Goal: Task Accomplishment & Management: Use online tool/utility

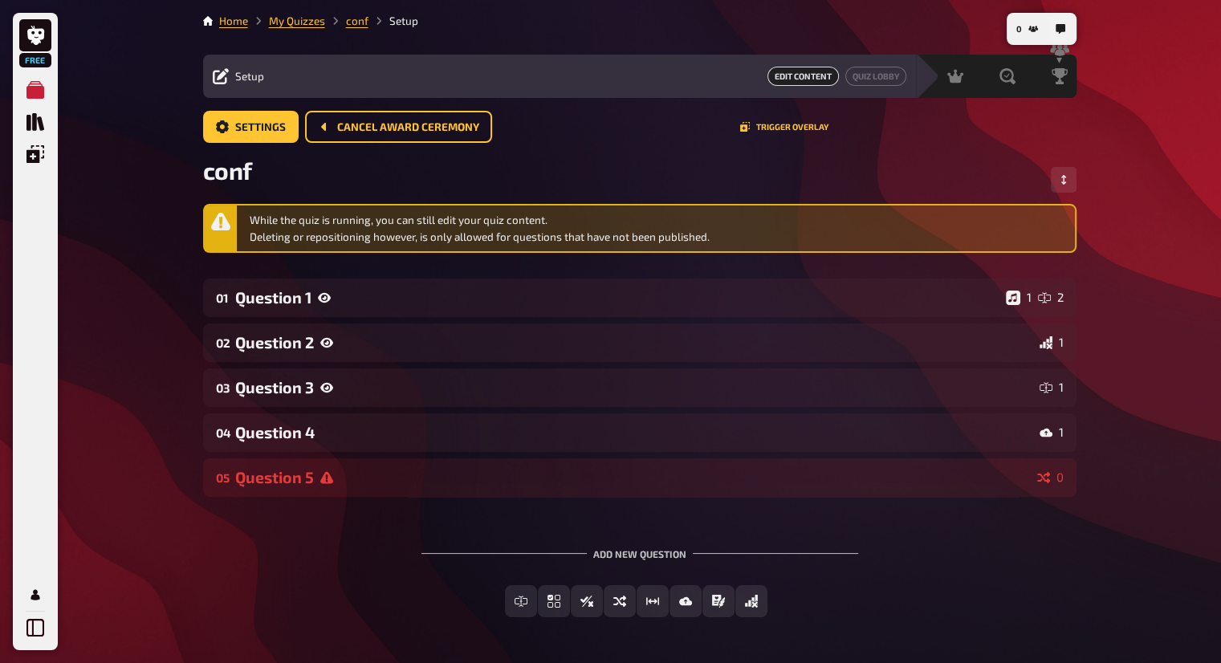
click at [307, 30] on main "Home My Quizzes conf Setup Setup Edit Content Quiz Lobby Hosting undefined Eval…" at bounding box center [640, 328] width 874 height 630
click at [319, 26] on link "My Quizzes" at bounding box center [297, 20] width 56 height 13
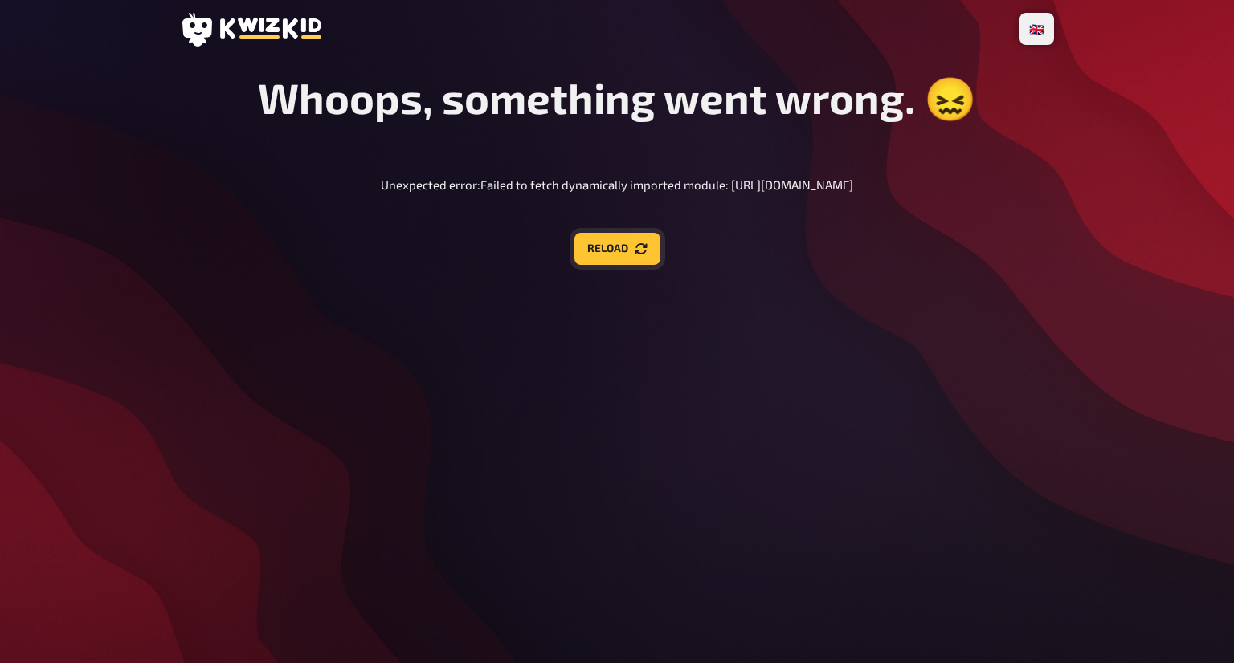
click at [622, 261] on button "Reload" at bounding box center [617, 249] width 86 height 32
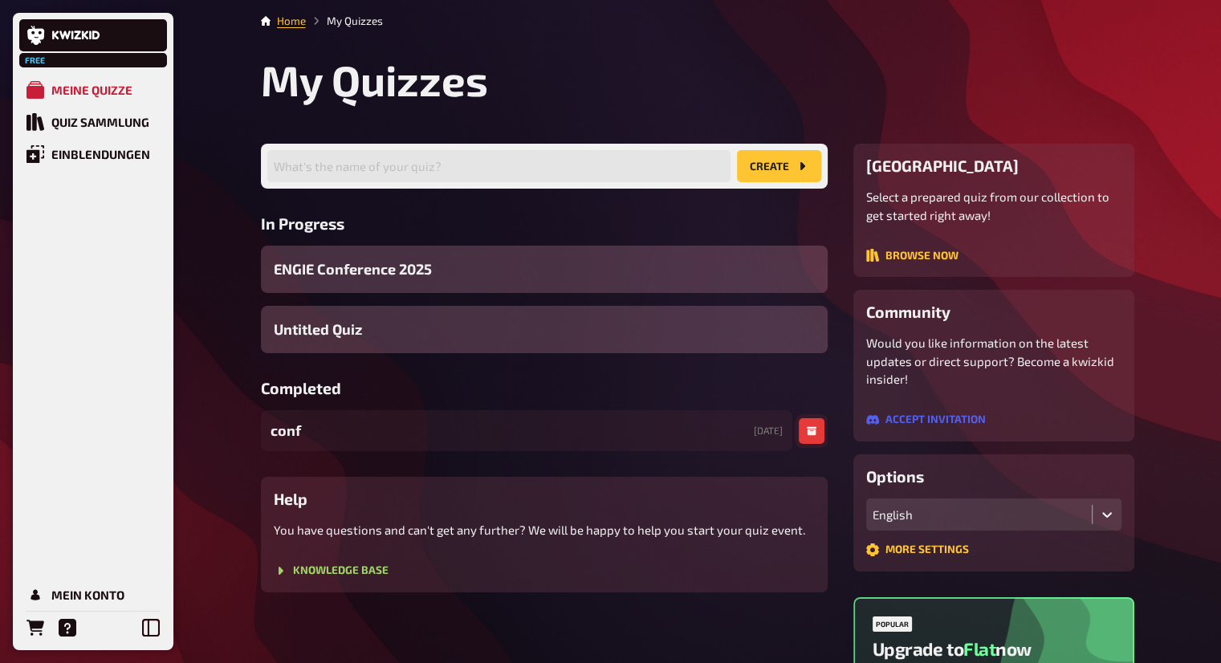
click at [809, 431] on icon "button" at bounding box center [812, 431] width 10 height 9
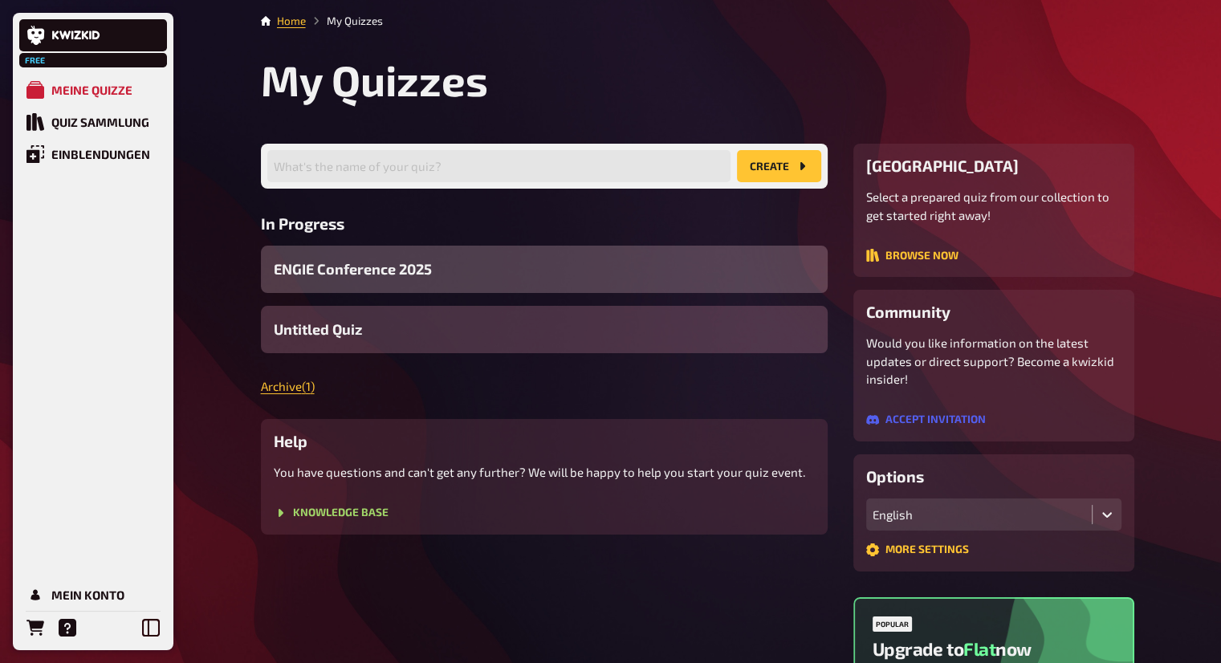
click at [541, 259] on div "ENGIE Conference 2025" at bounding box center [544, 269] width 567 height 47
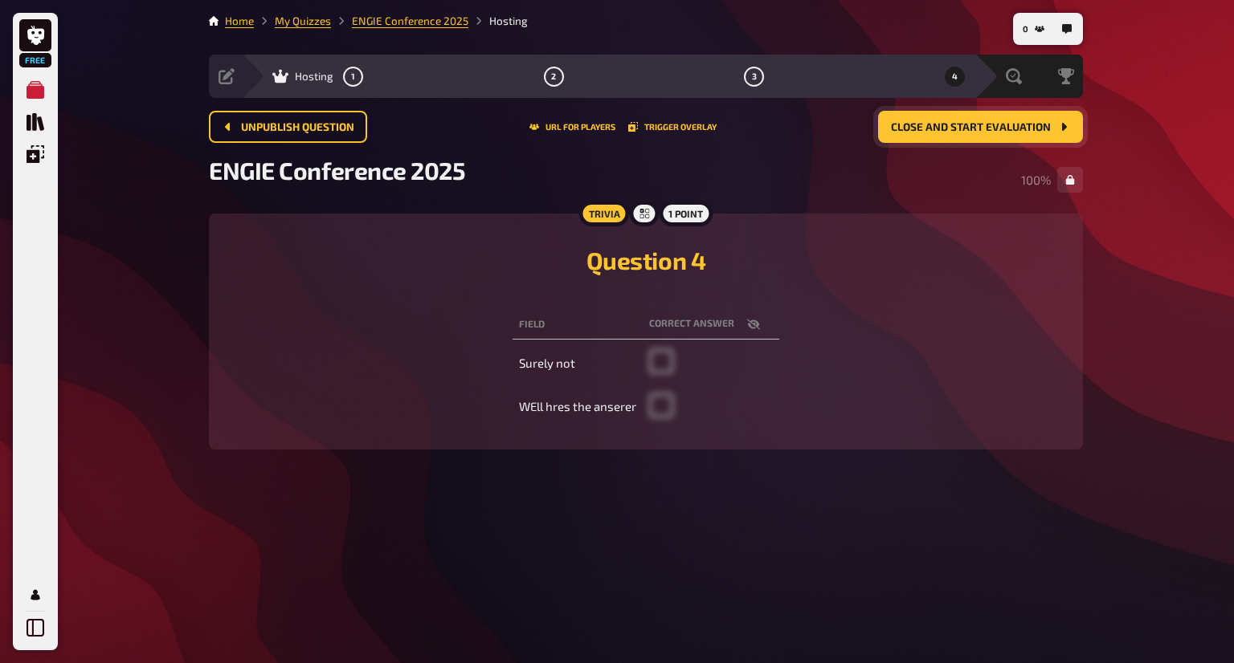
click at [943, 128] on span "Close and start evaluation" at bounding box center [971, 127] width 160 height 11
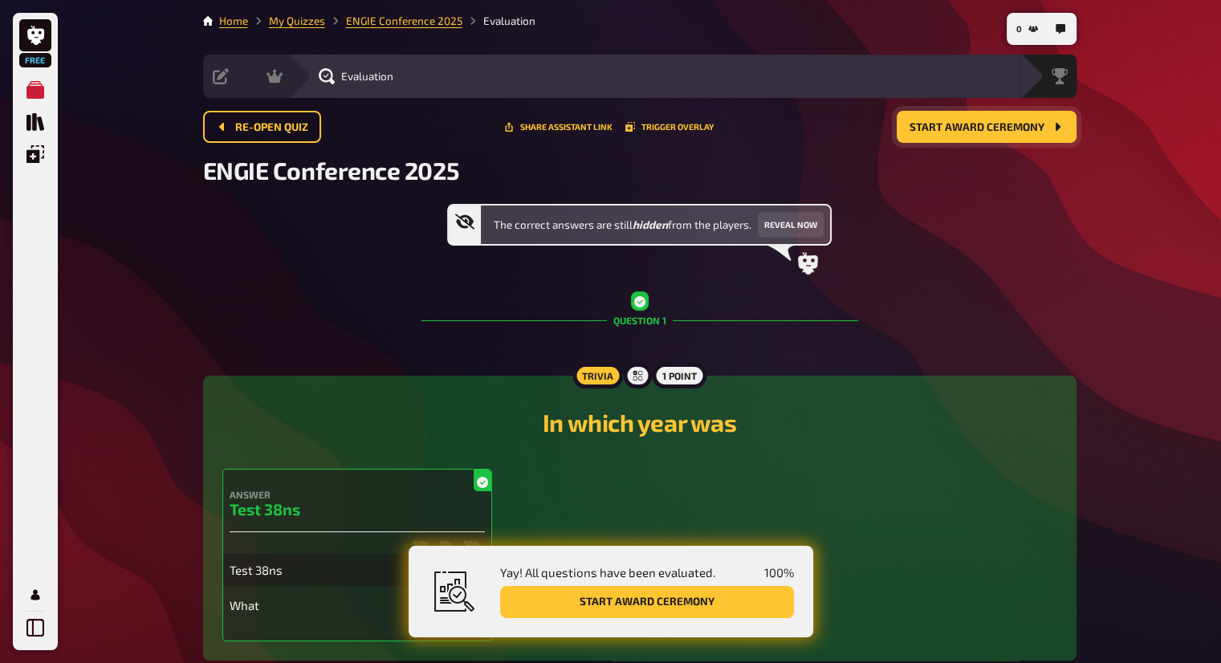
click at [956, 124] on span "Start award ceremony" at bounding box center [977, 127] width 135 height 11
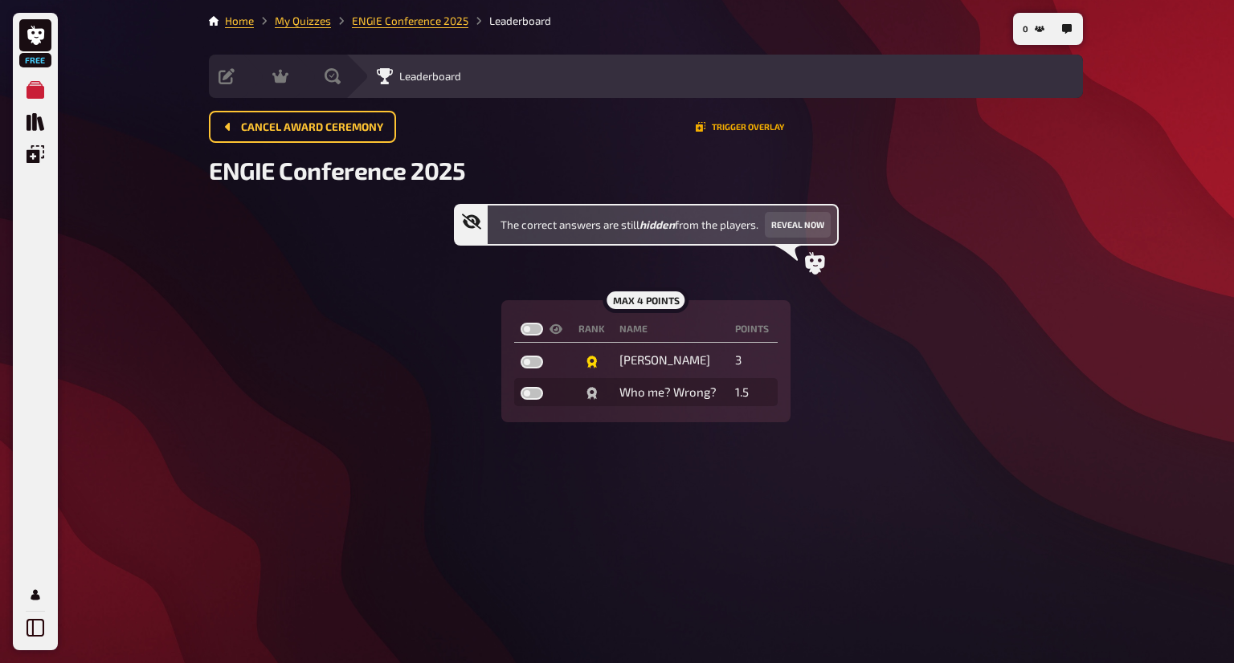
click at [732, 128] on button "Trigger Overlay" at bounding box center [739, 127] width 88 height 10
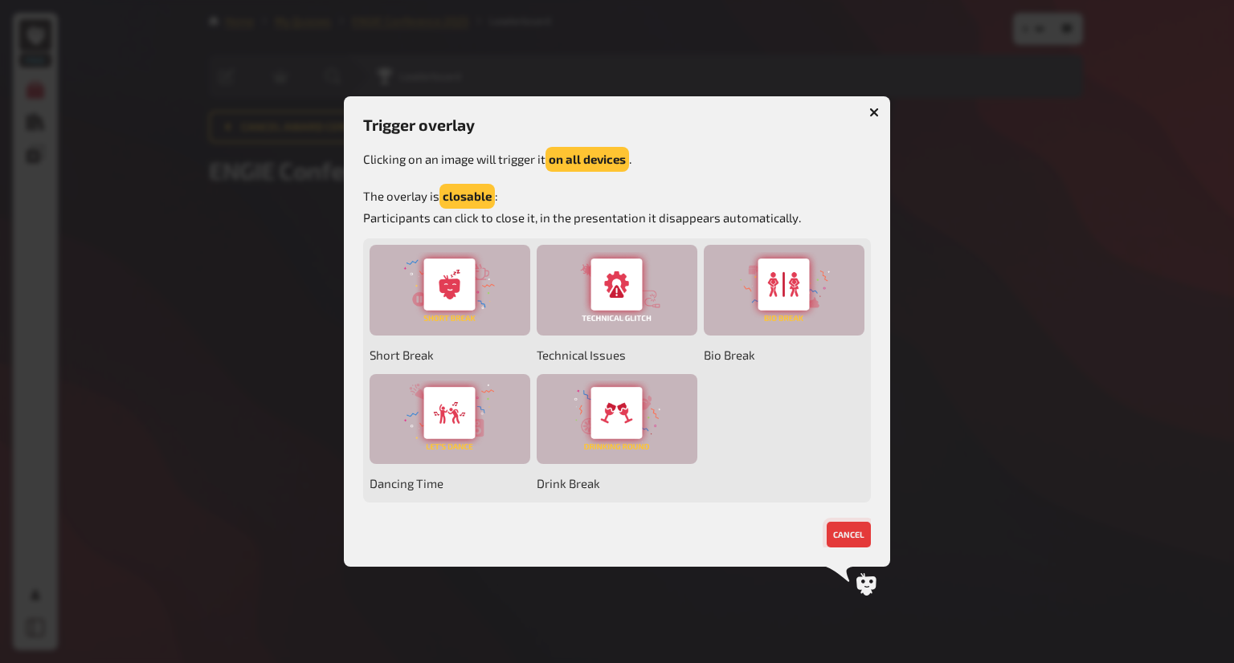
click at [851, 536] on button "cancel" at bounding box center [848, 535] width 44 height 26
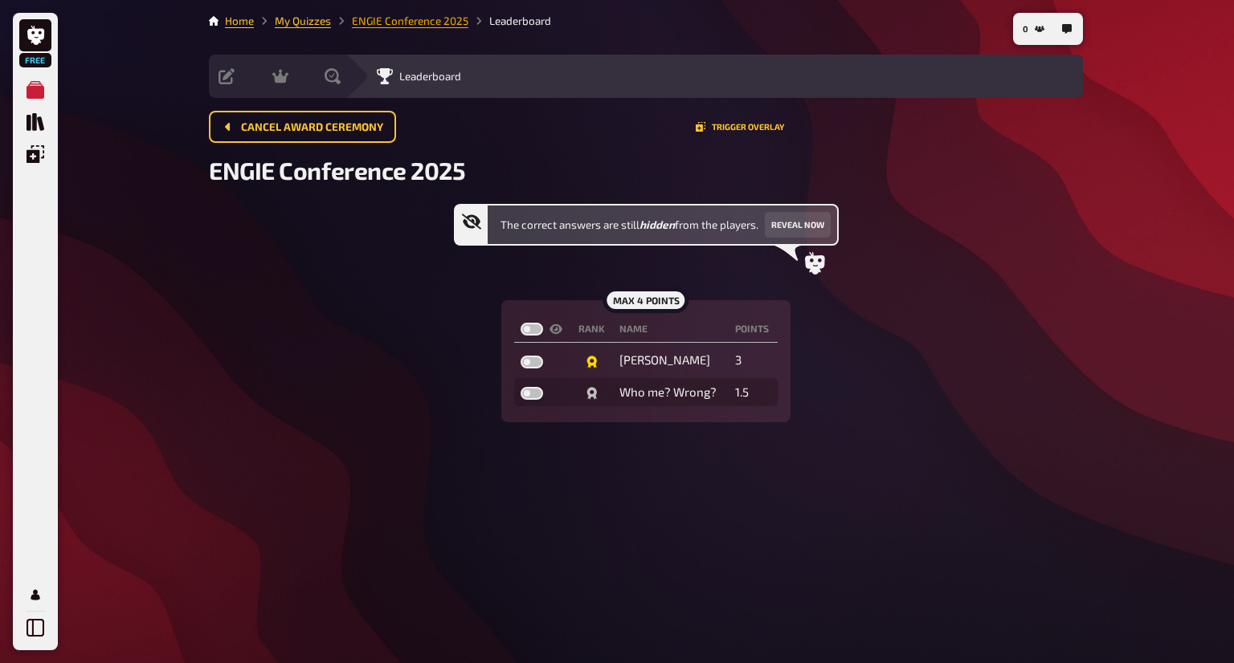
click at [301, 22] on link "My Quizzes" at bounding box center [303, 20] width 56 height 13
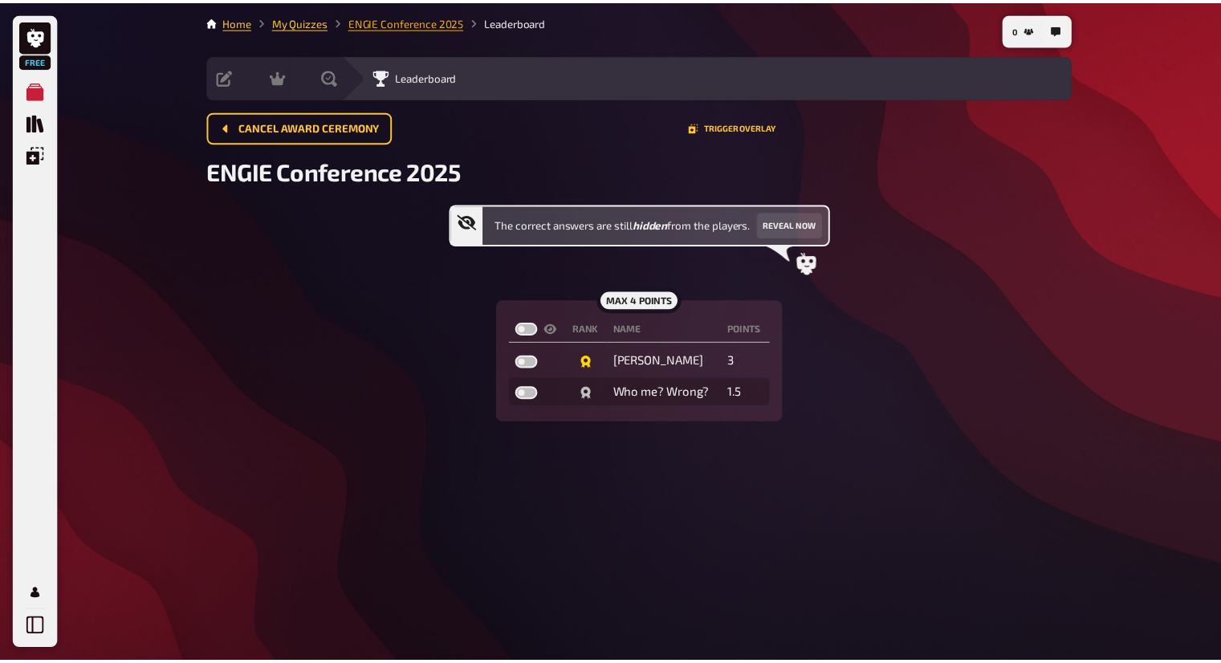
click input "text"
type input "ENGIE Quiz 2025"
click div "ENGIE Quiz 2025 What's the name of your quiz? create"
click button "create"
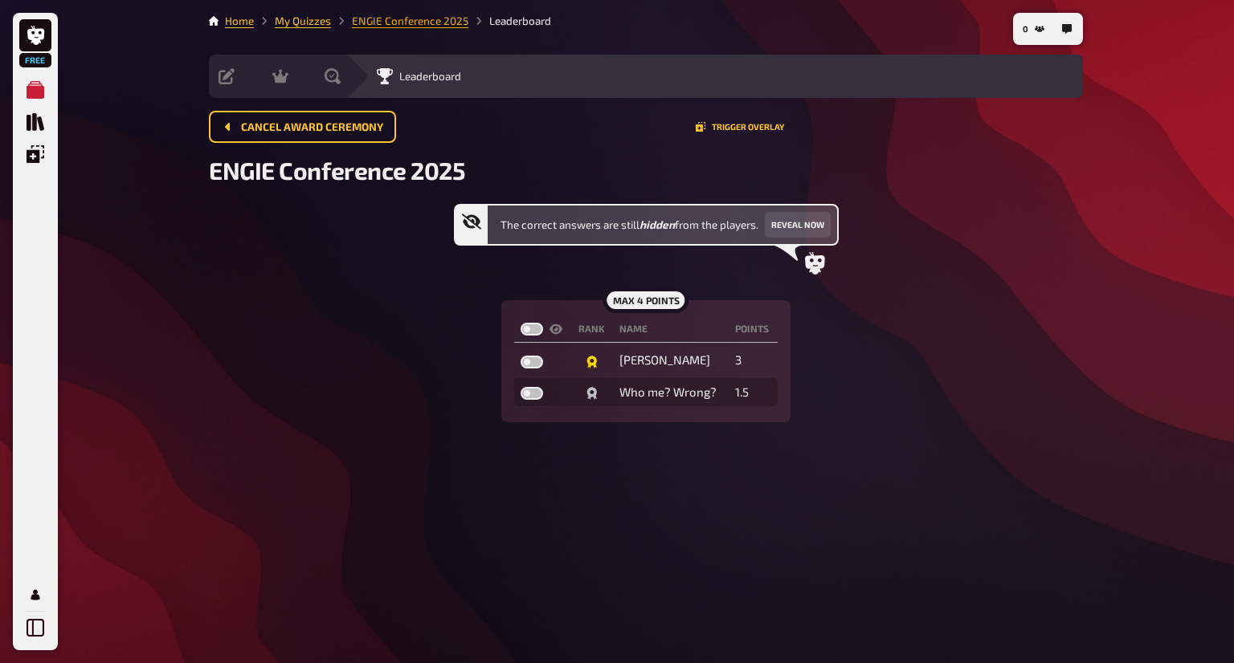
click span "Multiple Choice"
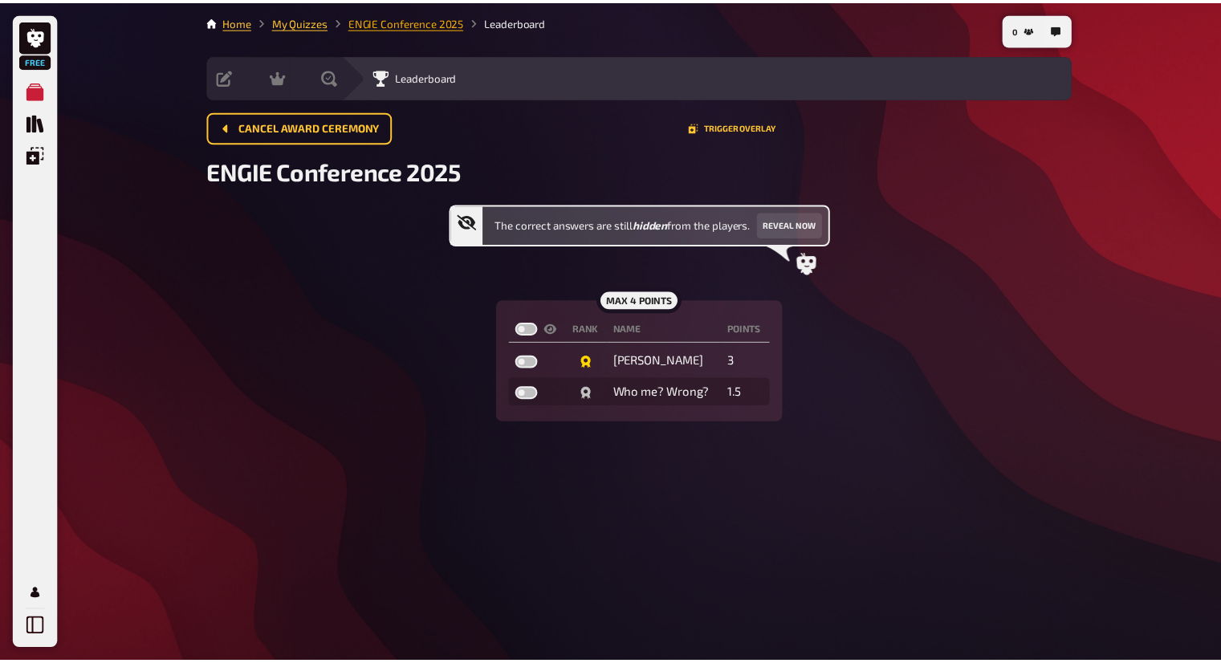
click icon "Create question"
click p "Question 1"
click span "Question 1"
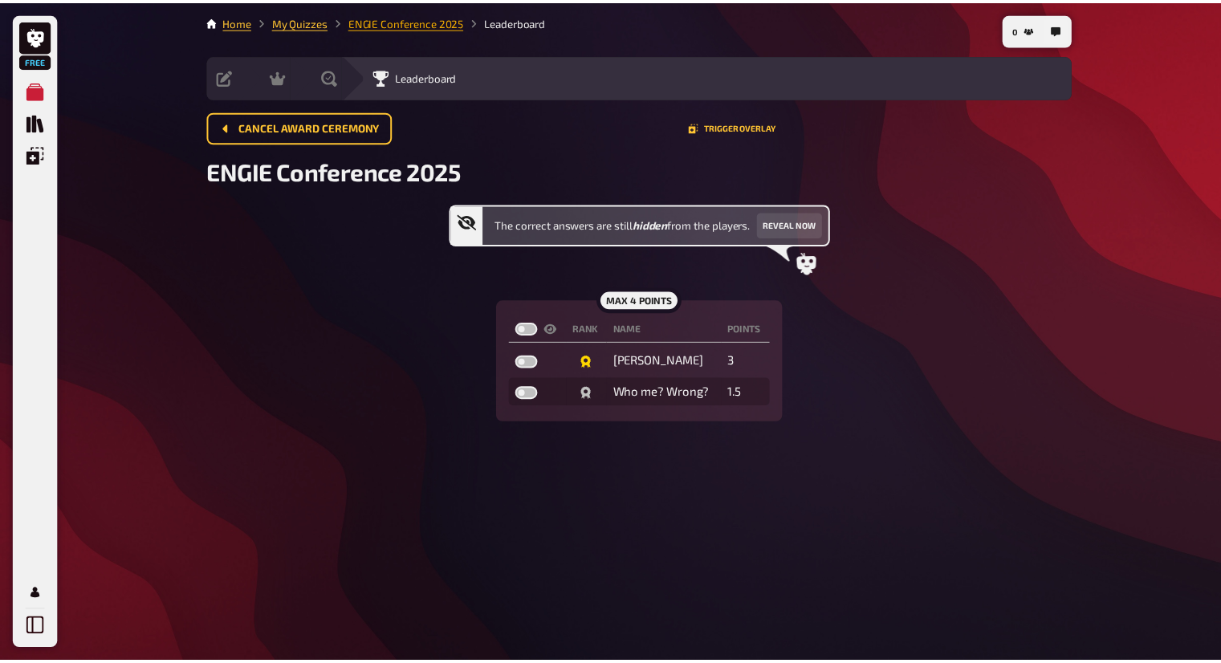
click span "Question 1"
click div "add option"
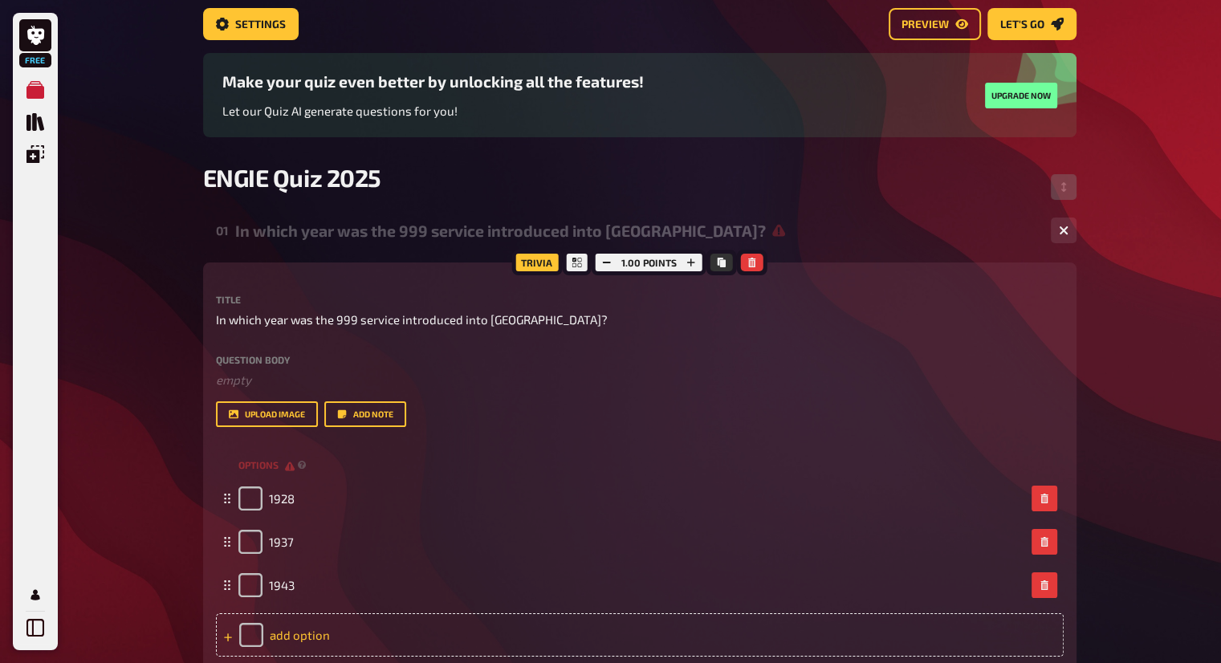
click at [383, 624] on div "add option" at bounding box center [640, 635] width 848 height 43
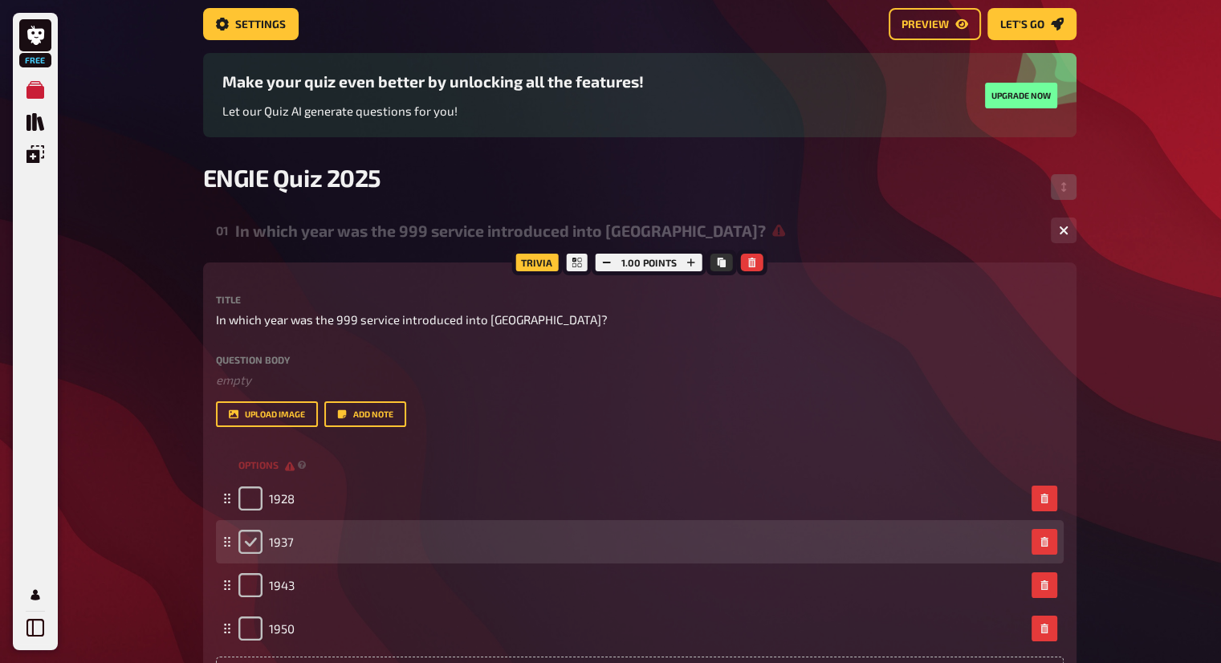
click at [247, 544] on input "checkbox" at bounding box center [251, 542] width 24 height 24
checkbox input "true"
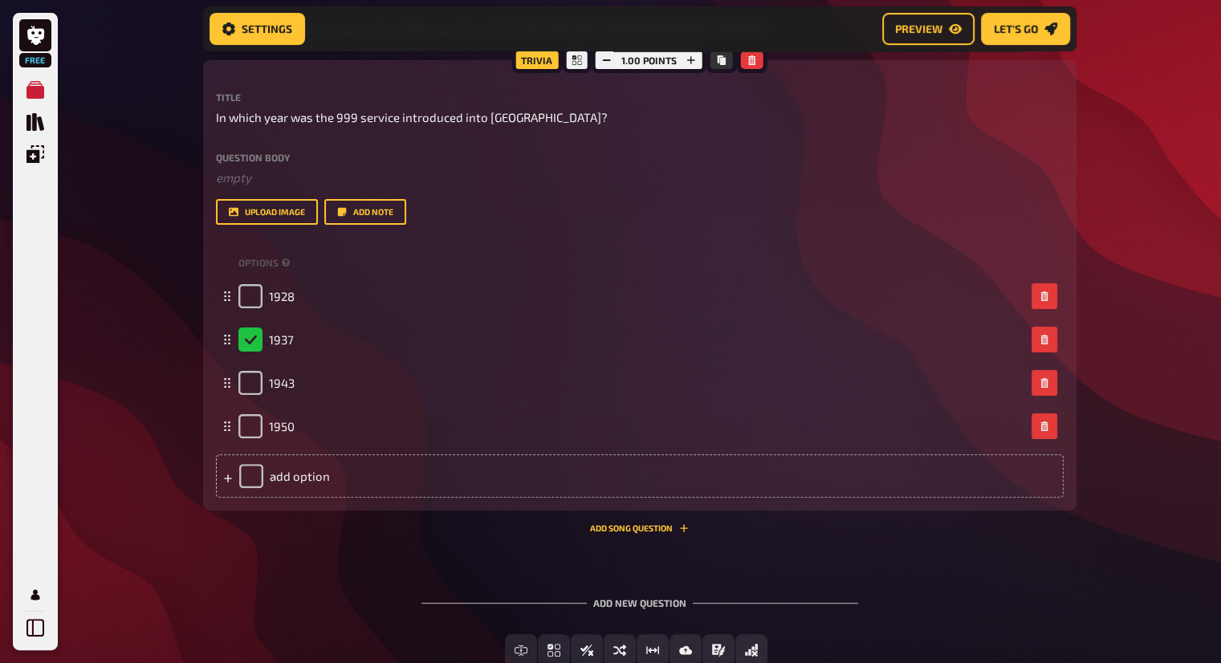
scroll to position [345, 0]
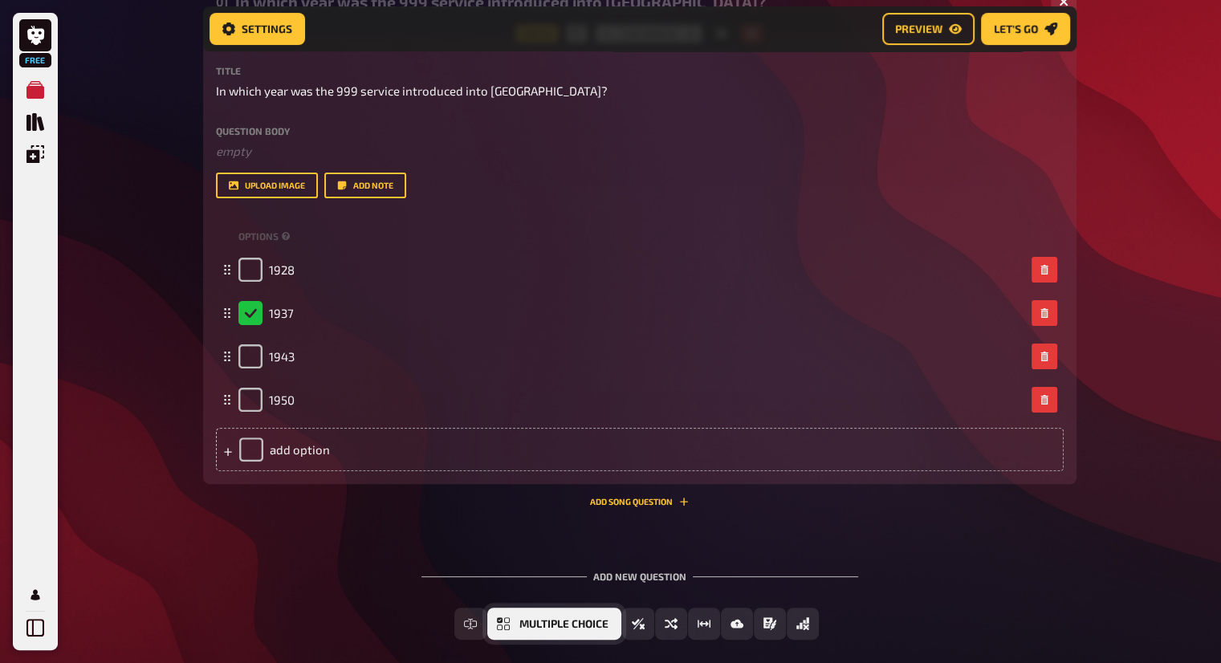
click at [591, 622] on span "Multiple Choice" at bounding box center [564, 624] width 89 height 11
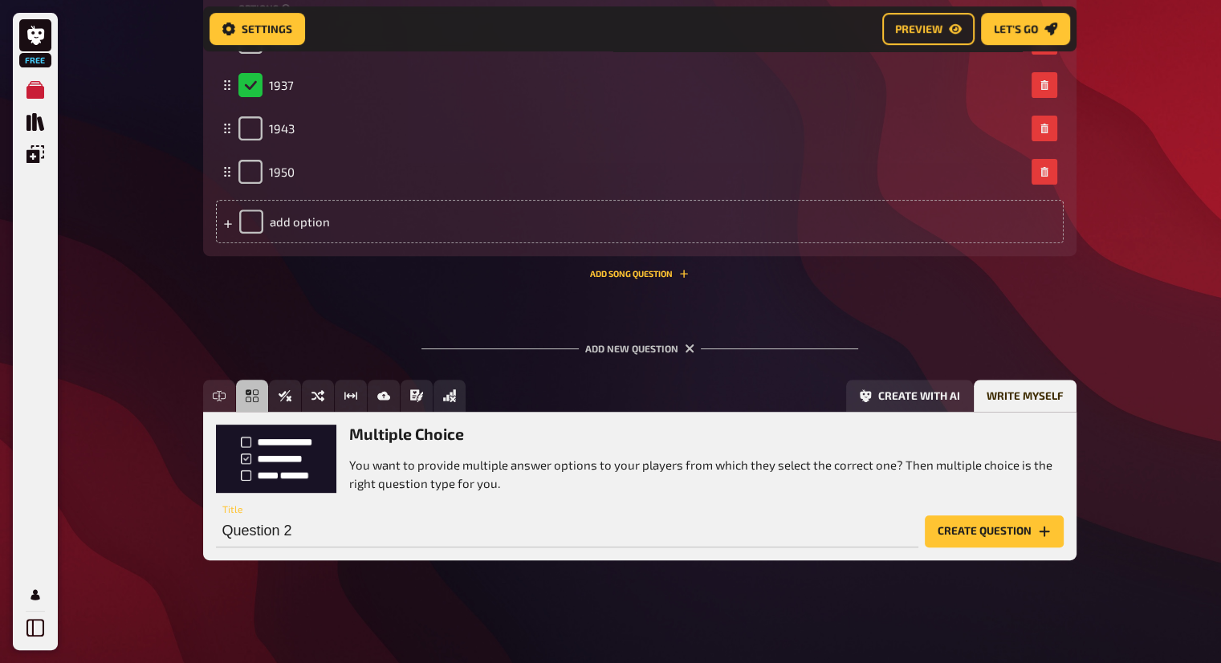
scroll to position [573, 0]
click at [389, 397] on button "Image Answer" at bounding box center [431, 396] width 127 height 32
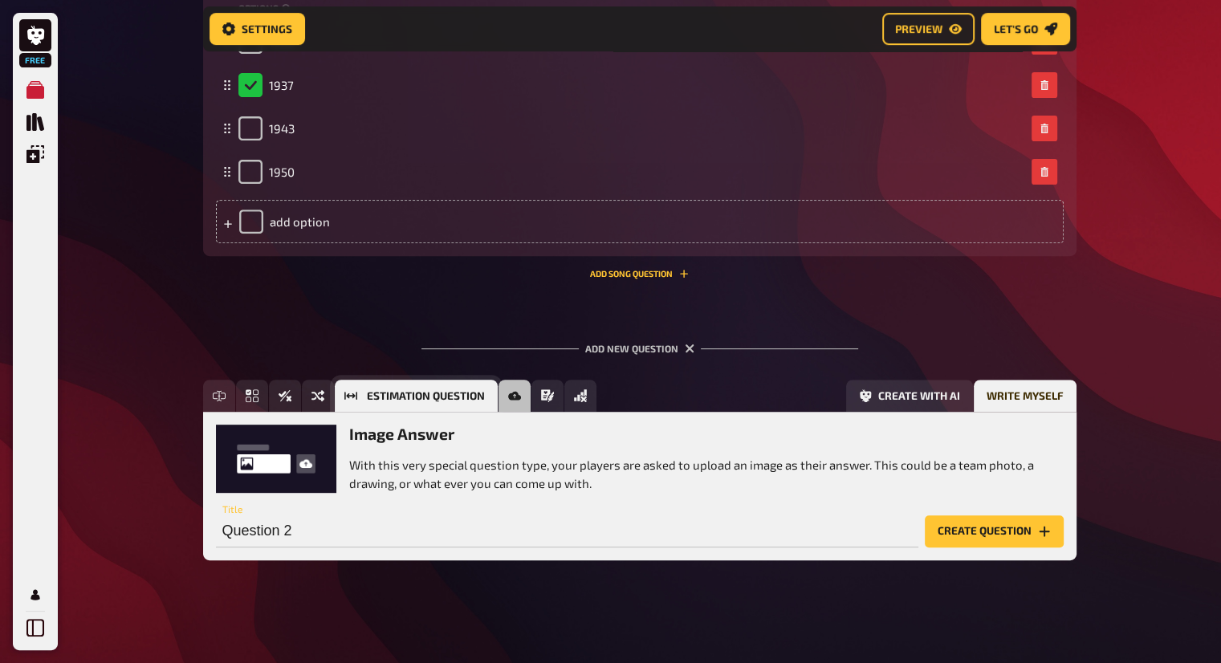
click at [353, 394] on icon "Estimation Question" at bounding box center [351, 396] width 13 height 8
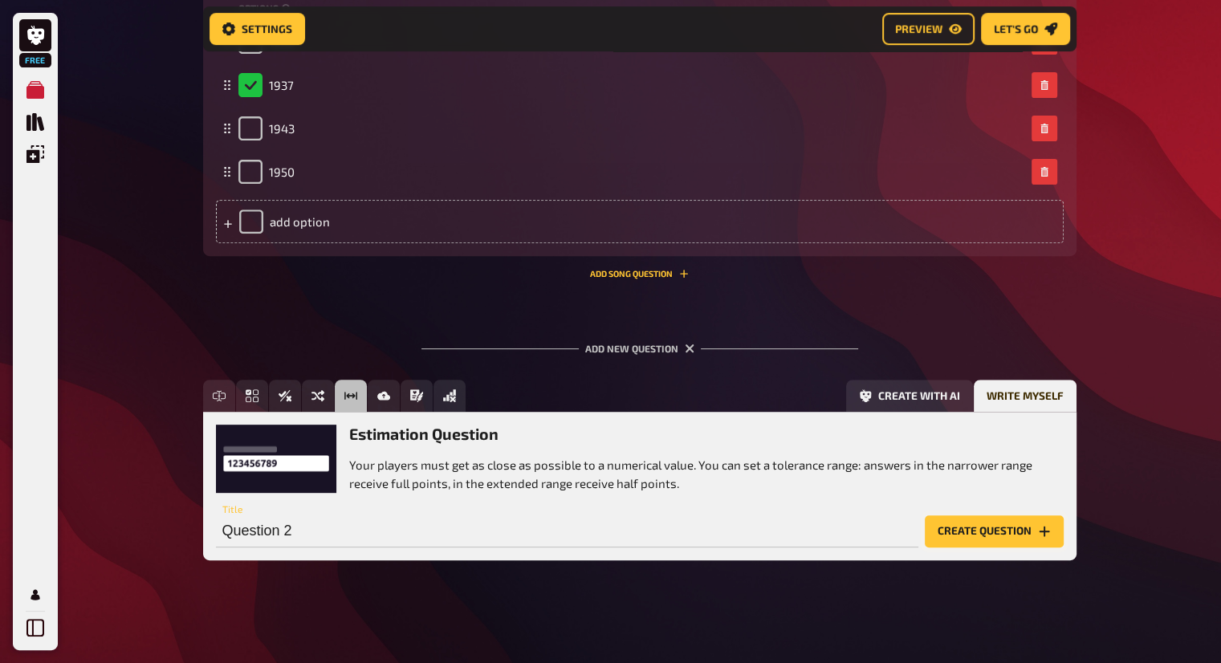
click at [977, 523] on button "Create question" at bounding box center [994, 532] width 139 height 32
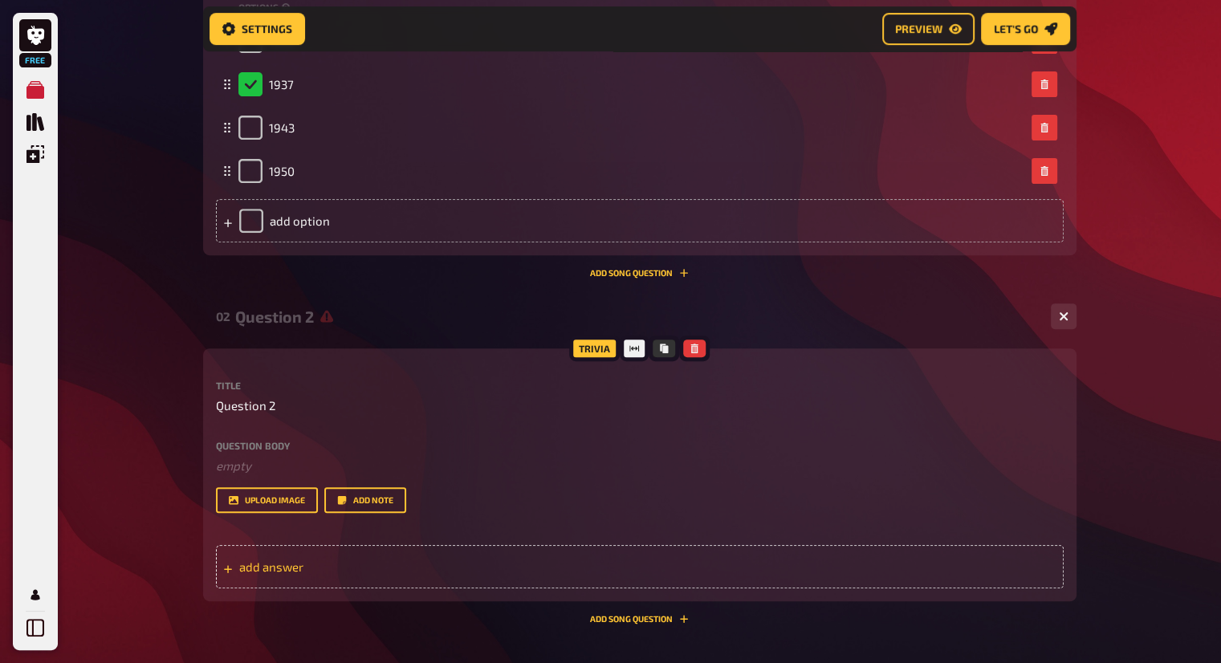
click at [356, 550] on div "add answer" at bounding box center [640, 566] width 848 height 43
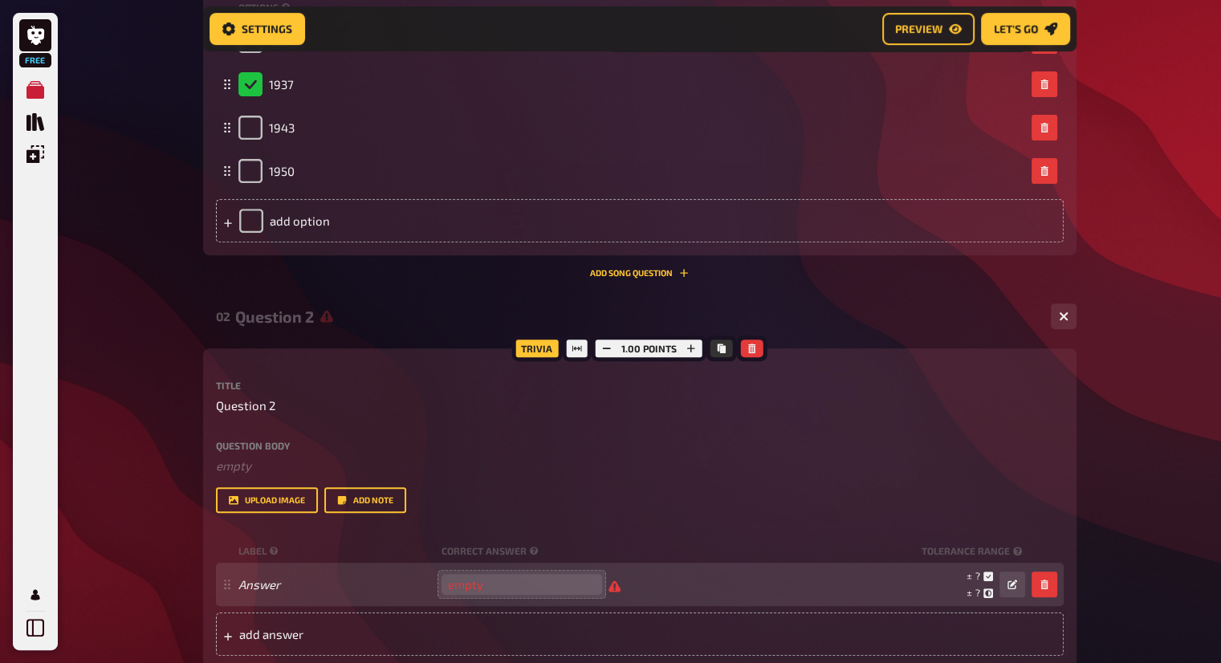
click at [492, 576] on input "number" at bounding box center [522, 584] width 161 height 21
click at [987, 572] on icon at bounding box center [989, 577] width 10 height 10
click at [1019, 576] on button "button" at bounding box center [1013, 585] width 26 height 26
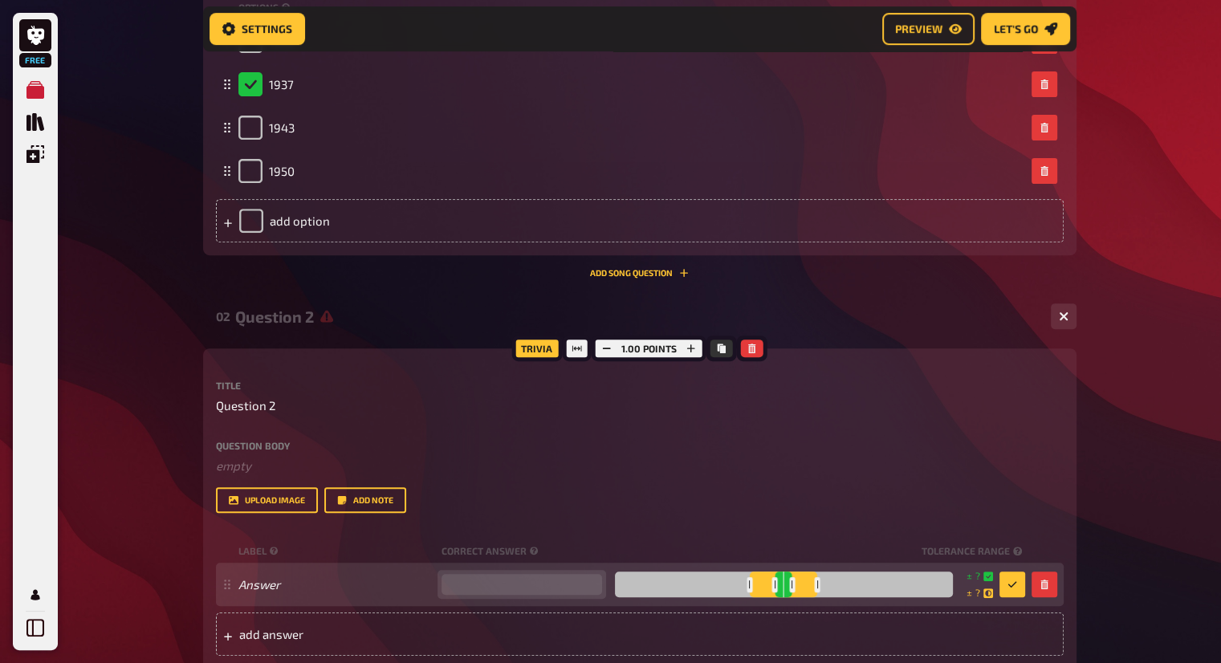
click at [506, 586] on input "number" at bounding box center [522, 584] width 161 height 21
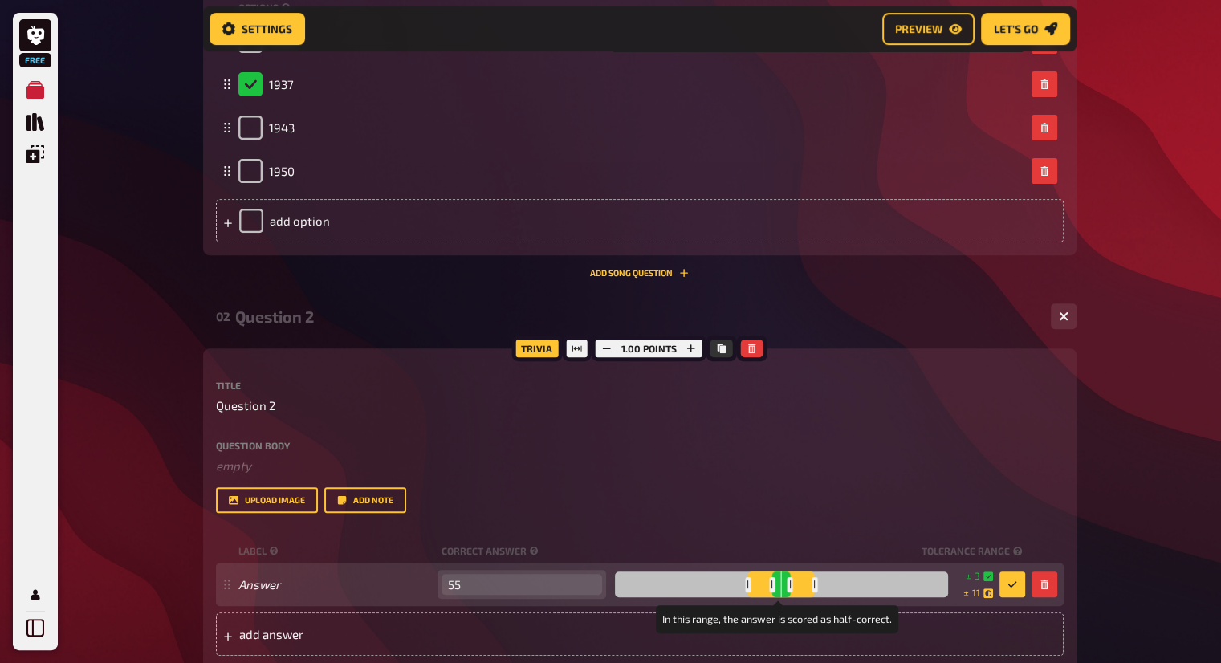
type input "55"
click at [799, 585] on div at bounding box center [781, 585] width 333 height 26
click at [809, 589] on div at bounding box center [812, 584] width 6 height 15
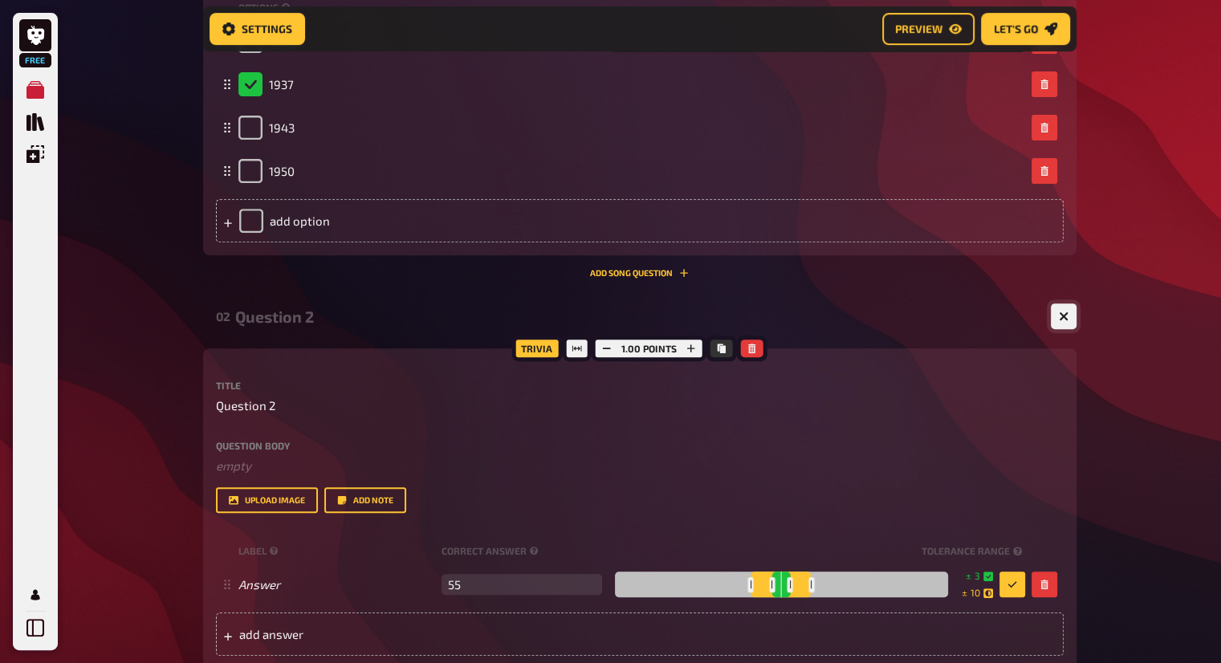
click at [1057, 316] on button "button" at bounding box center [1064, 317] width 26 height 26
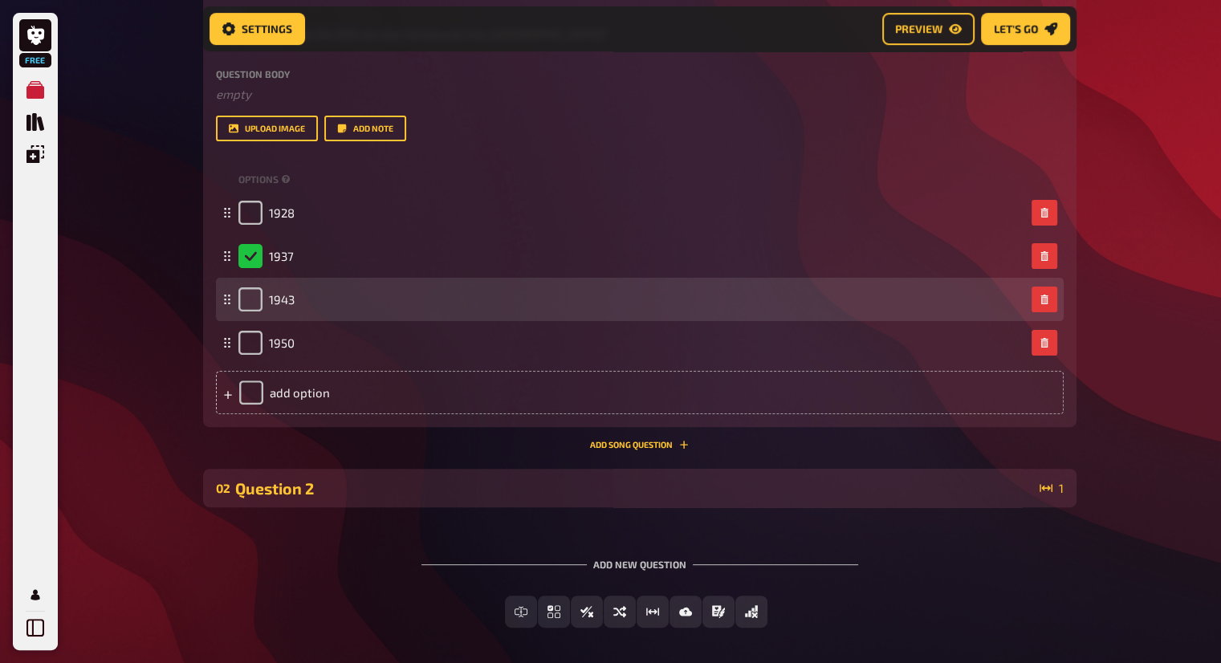
scroll to position [402, 0]
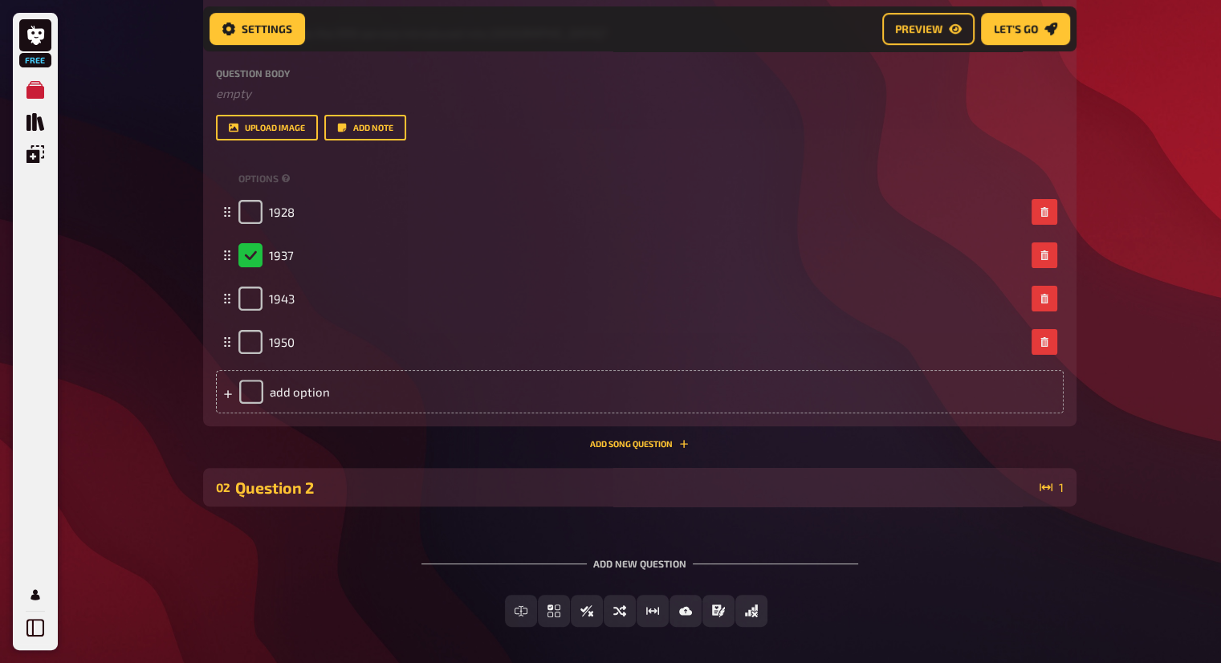
click at [776, 485] on div "Question 2" at bounding box center [634, 488] width 798 height 18
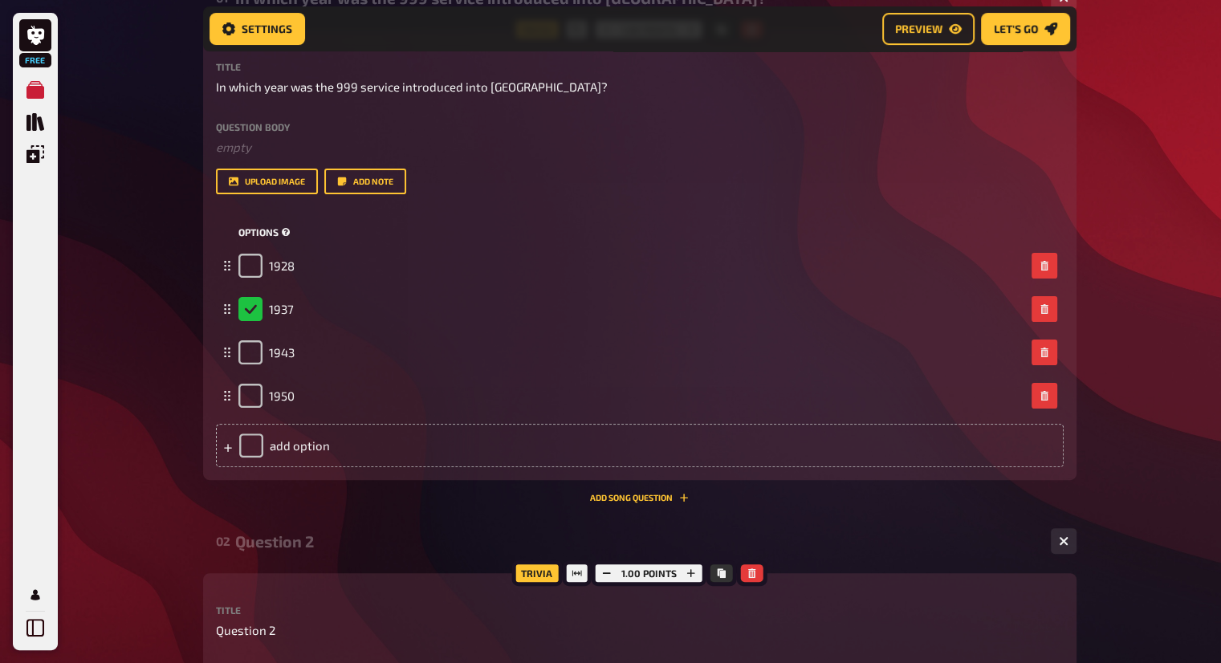
scroll to position [322, 0]
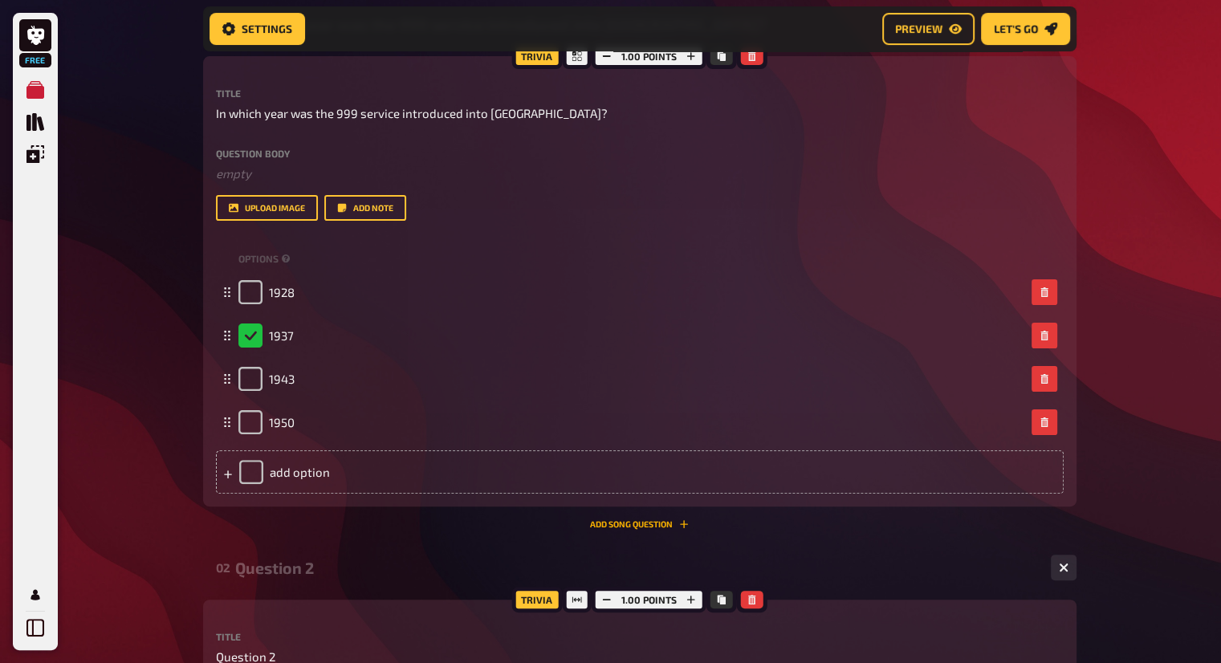
click at [647, 521] on button "Add Song question" at bounding box center [639, 525] width 99 height 10
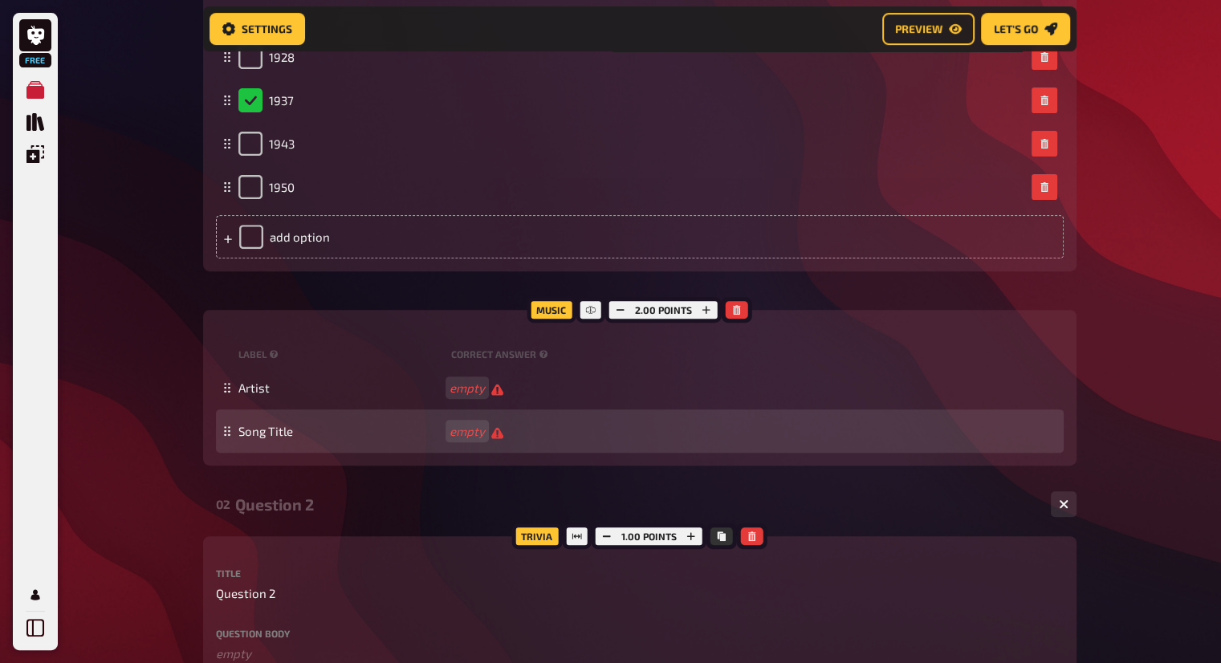
scroll to position [724, 0]
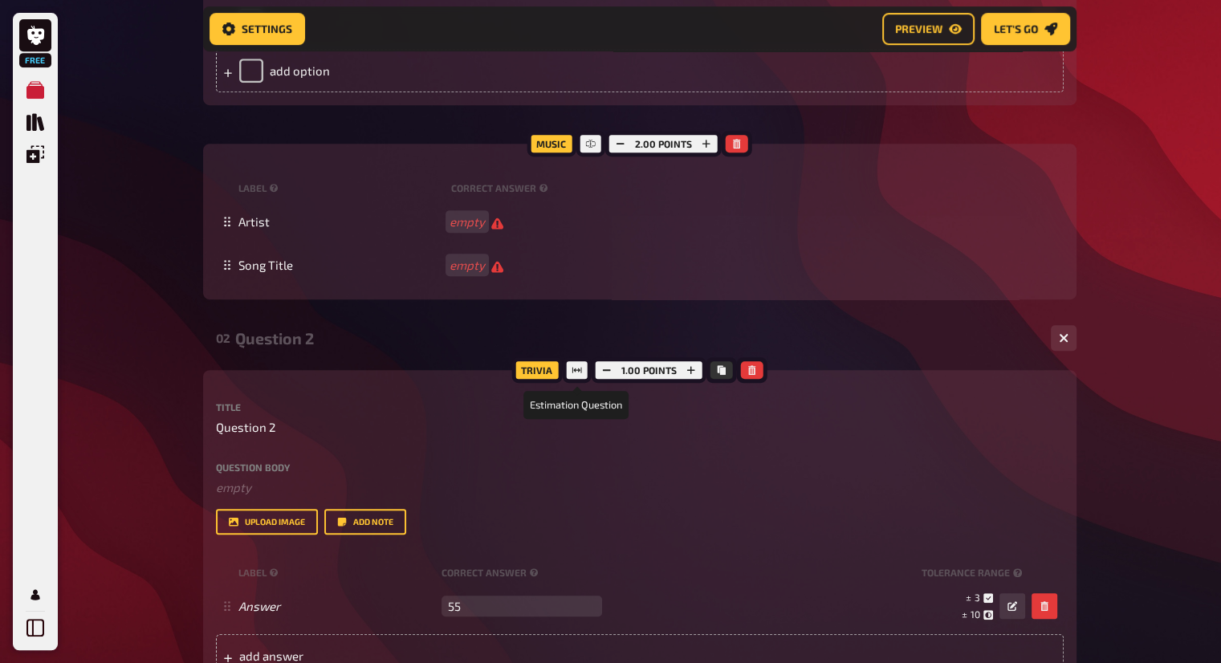
click at [577, 372] on icon at bounding box center [578, 370] width 10 height 10
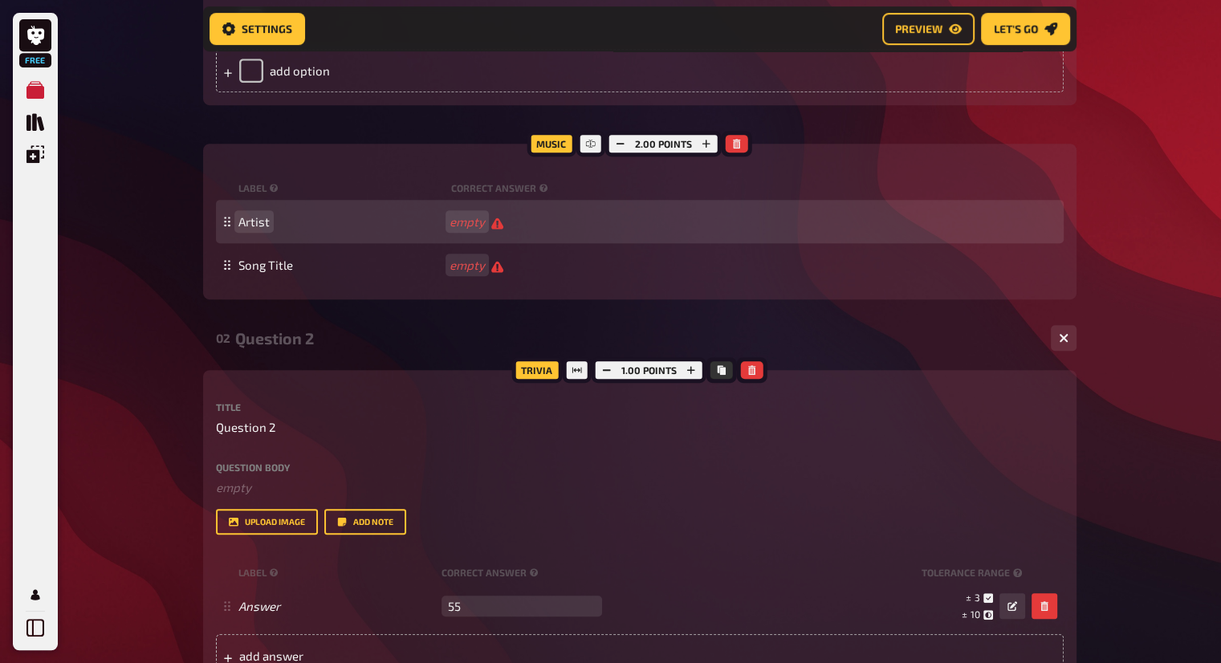
click at [250, 216] on span "Artist" at bounding box center [254, 221] width 31 height 14
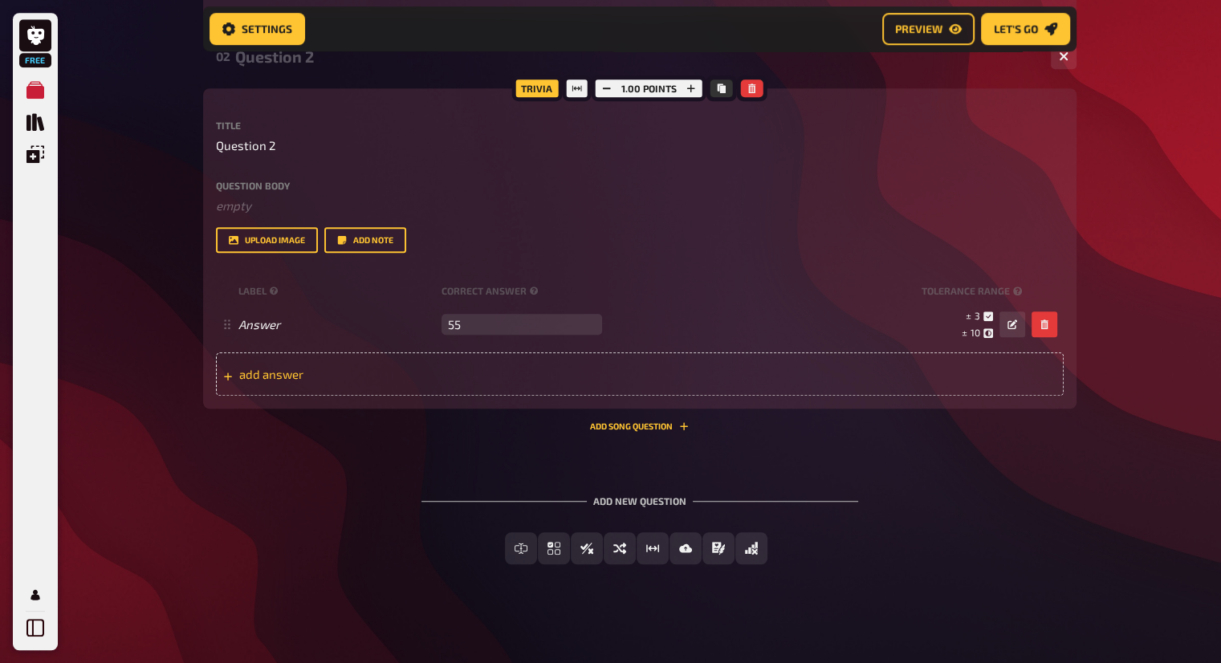
scroll to position [1010, 0]
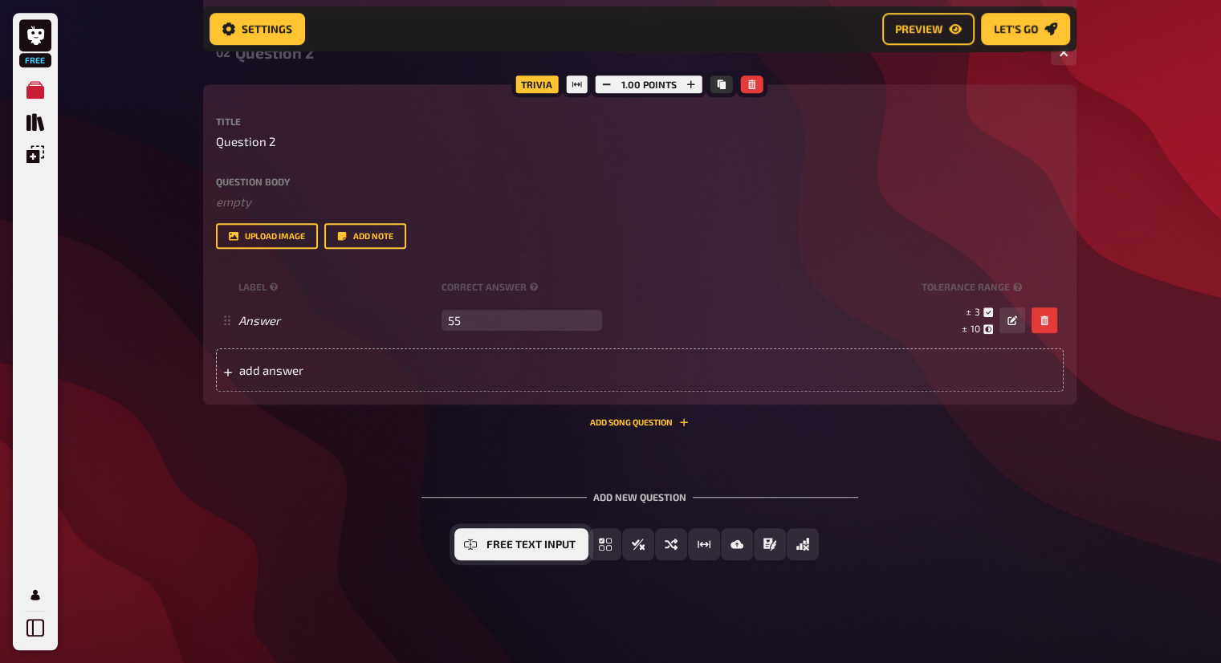
click at [472, 545] on icon "Free Text Input" at bounding box center [470, 544] width 13 height 13
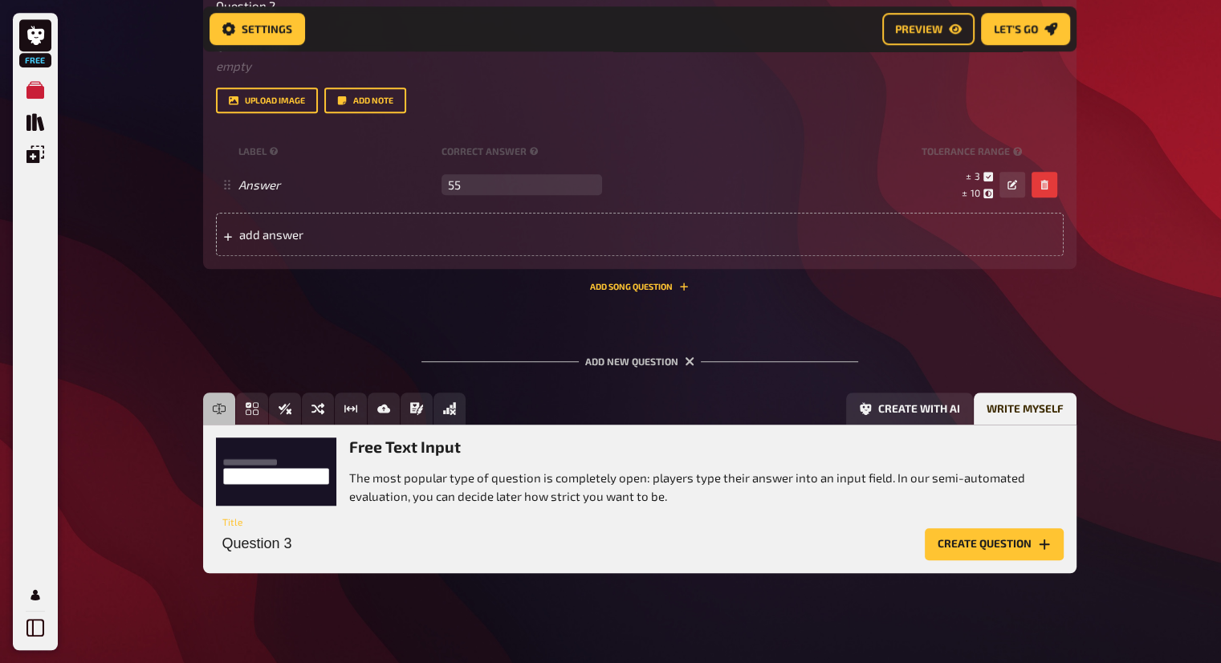
scroll to position [1159, 0]
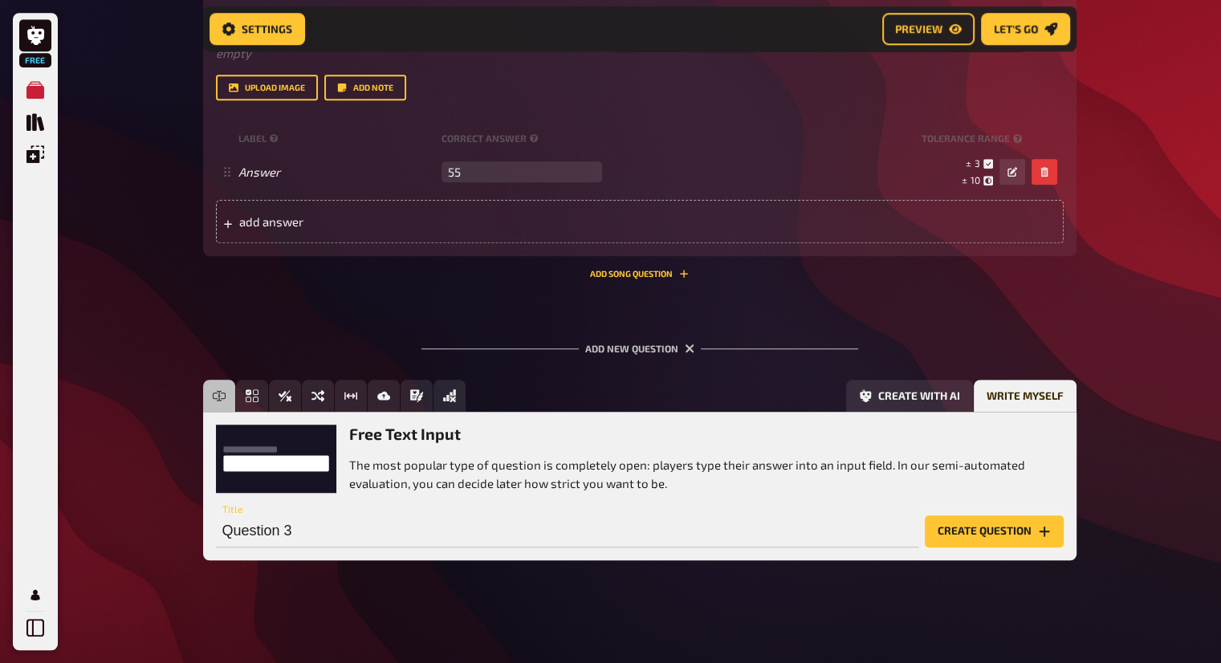
click at [973, 534] on button "Create question" at bounding box center [994, 532] width 139 height 32
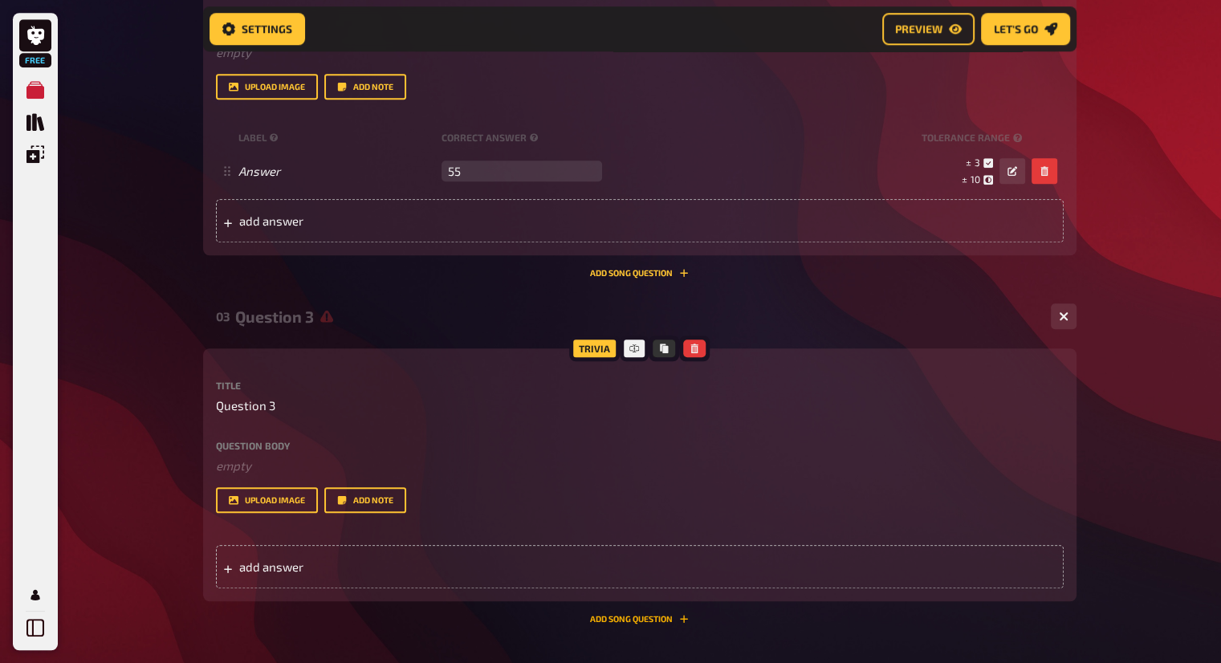
click at [643, 618] on button "Add Song question" at bounding box center [639, 619] width 99 height 10
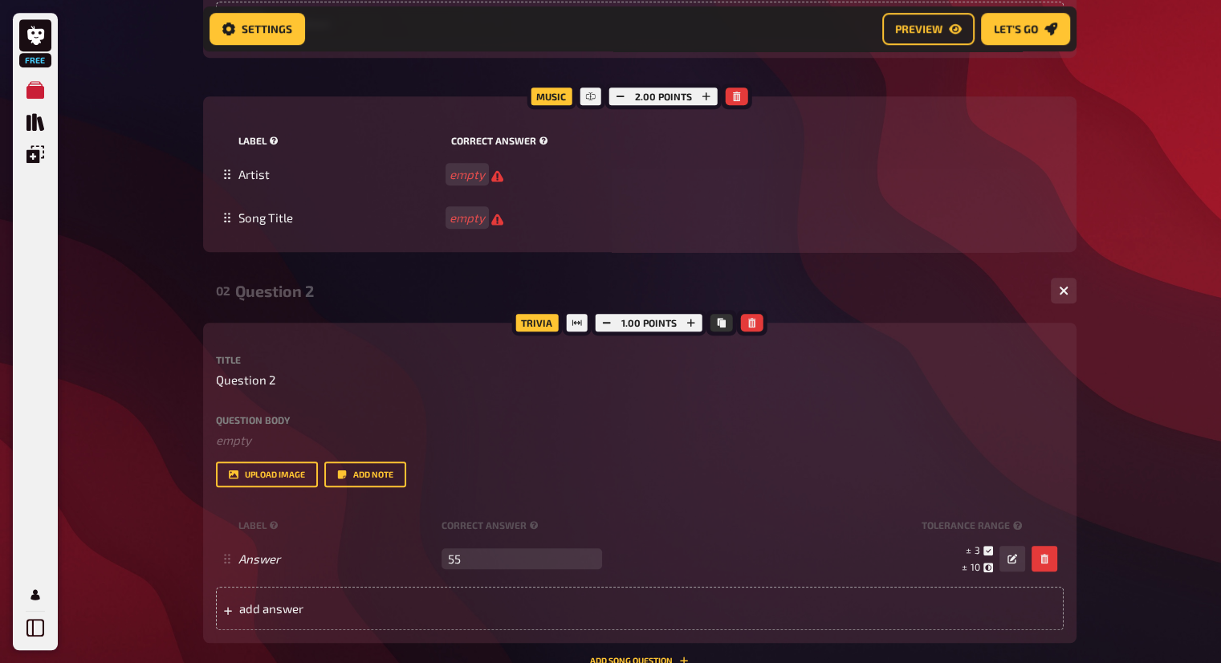
scroll to position [967, 0]
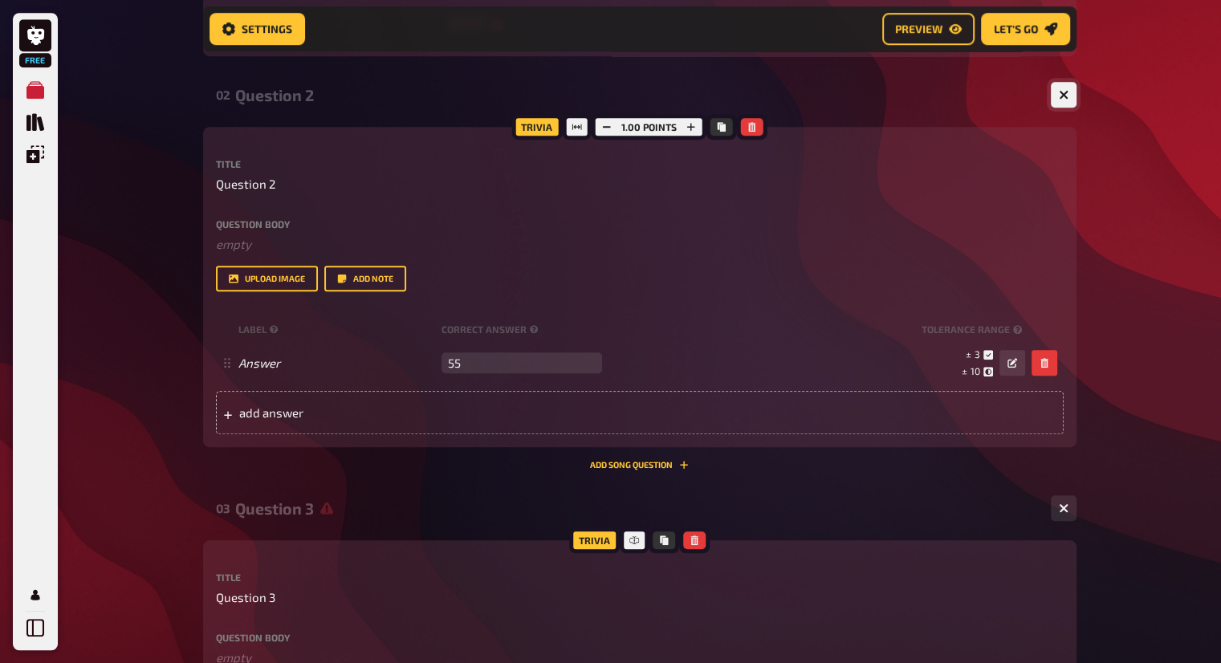
click at [1060, 97] on icon "button" at bounding box center [1063, 95] width 15 height 15
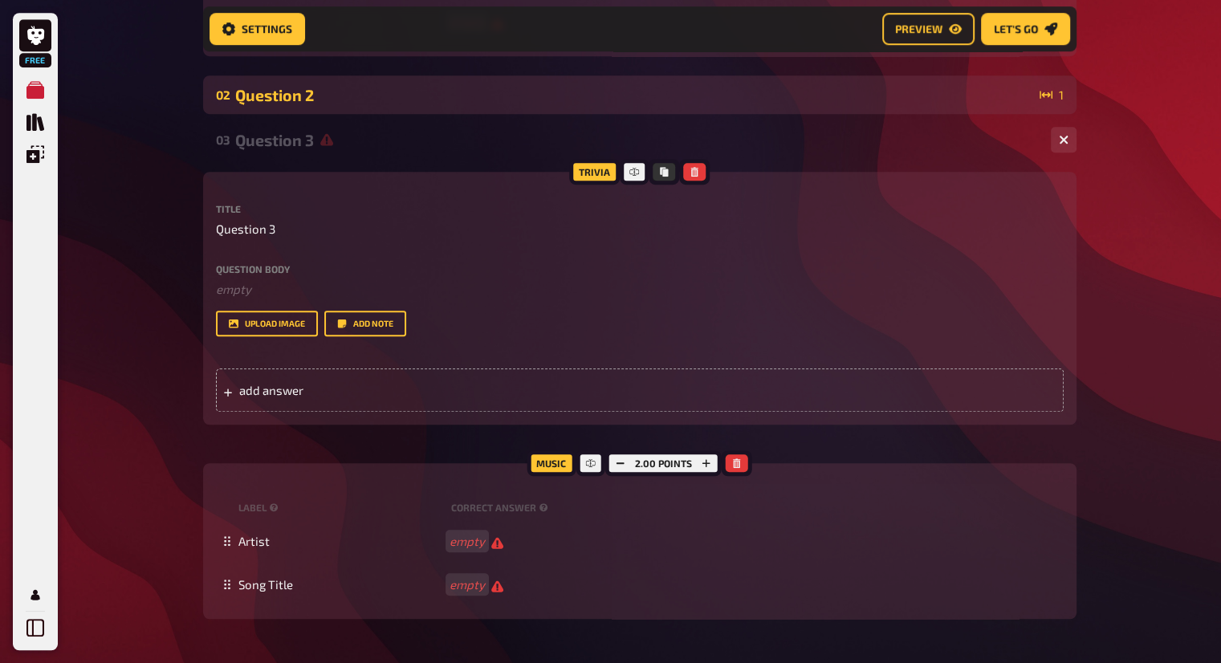
click at [1051, 100] on icon at bounding box center [1046, 94] width 13 height 13
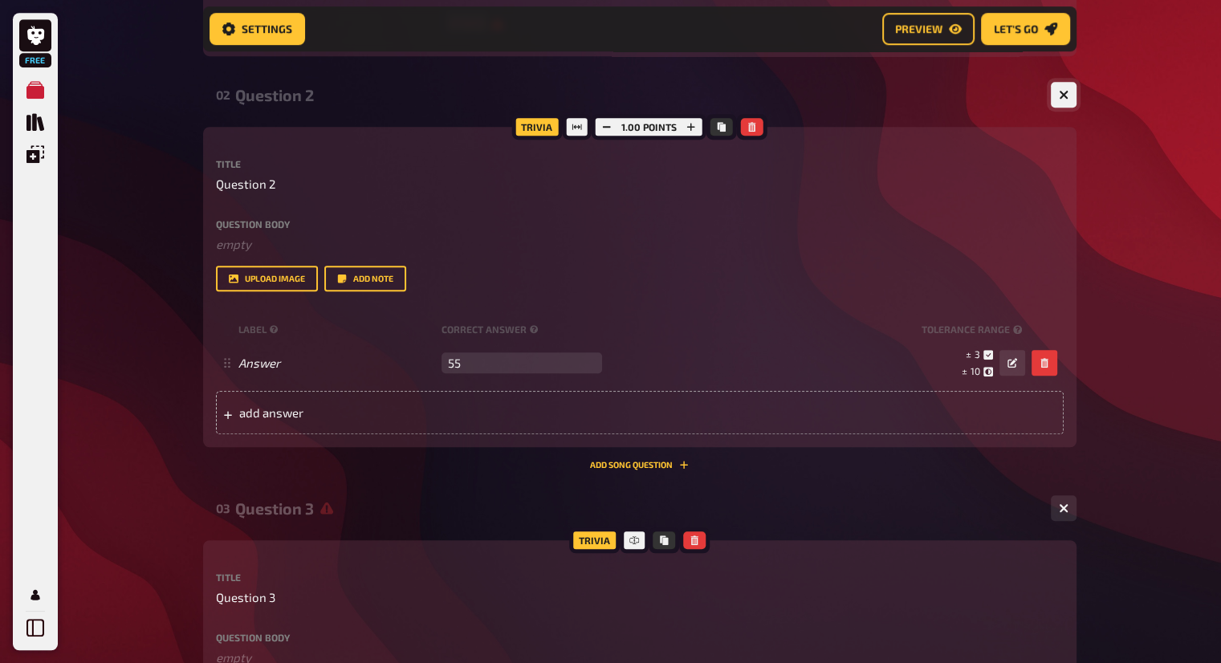
click at [1055, 97] on button "button" at bounding box center [1064, 95] width 26 height 26
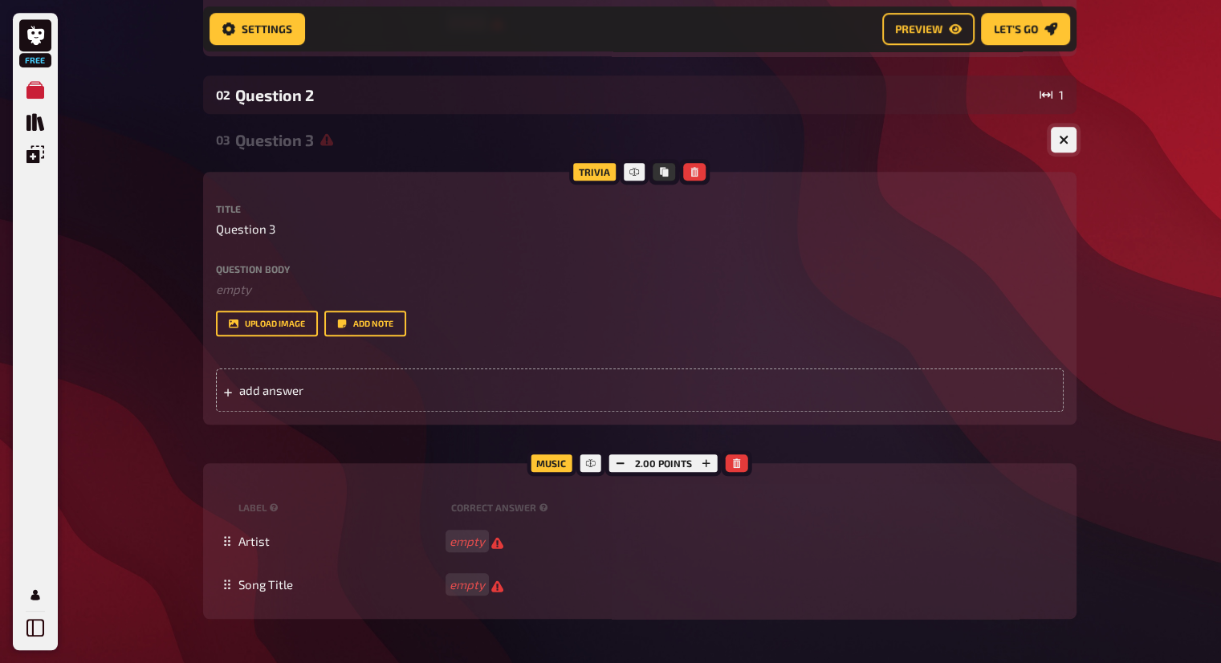
click at [1066, 137] on icon "button" at bounding box center [1063, 140] width 15 height 15
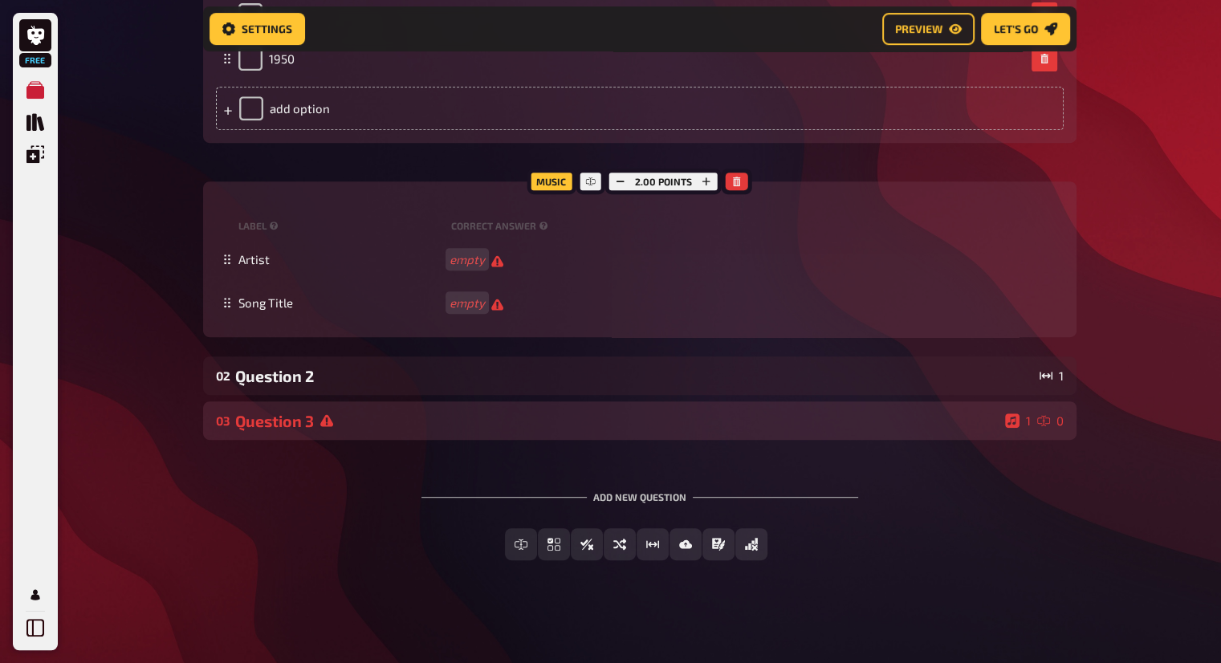
scroll to position [687, 0]
click at [937, 415] on div "Question 3" at bounding box center [617, 421] width 764 height 18
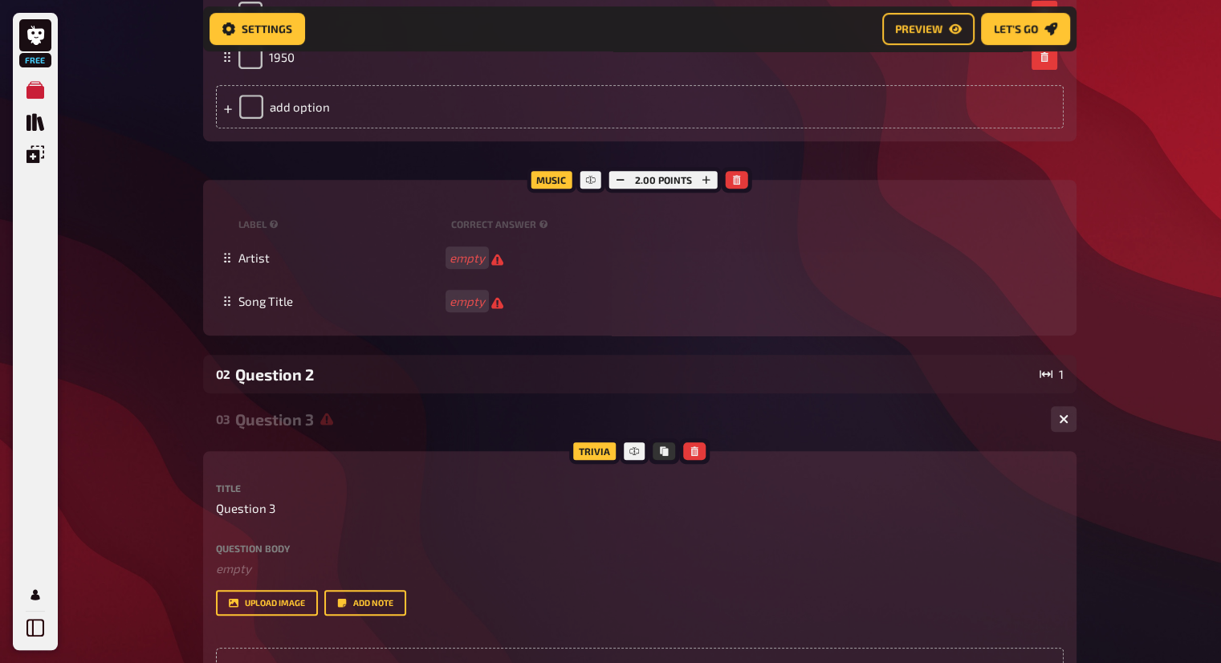
scroll to position [967, 0]
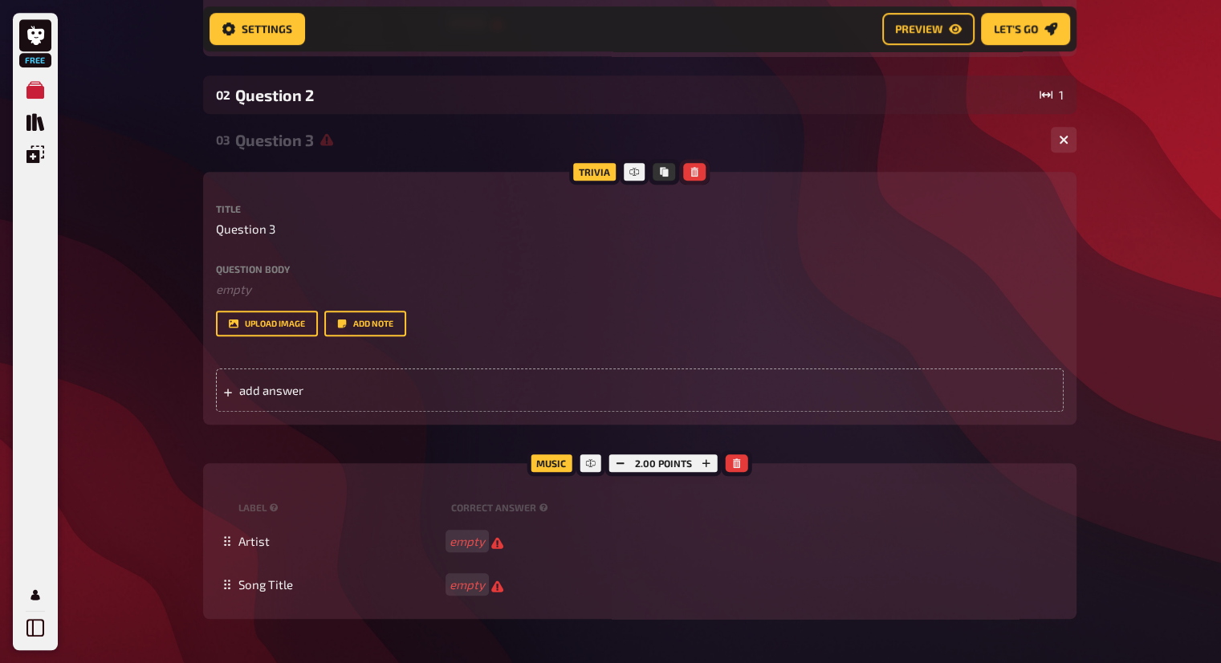
click at [690, 171] on icon "button" at bounding box center [695, 172] width 10 height 10
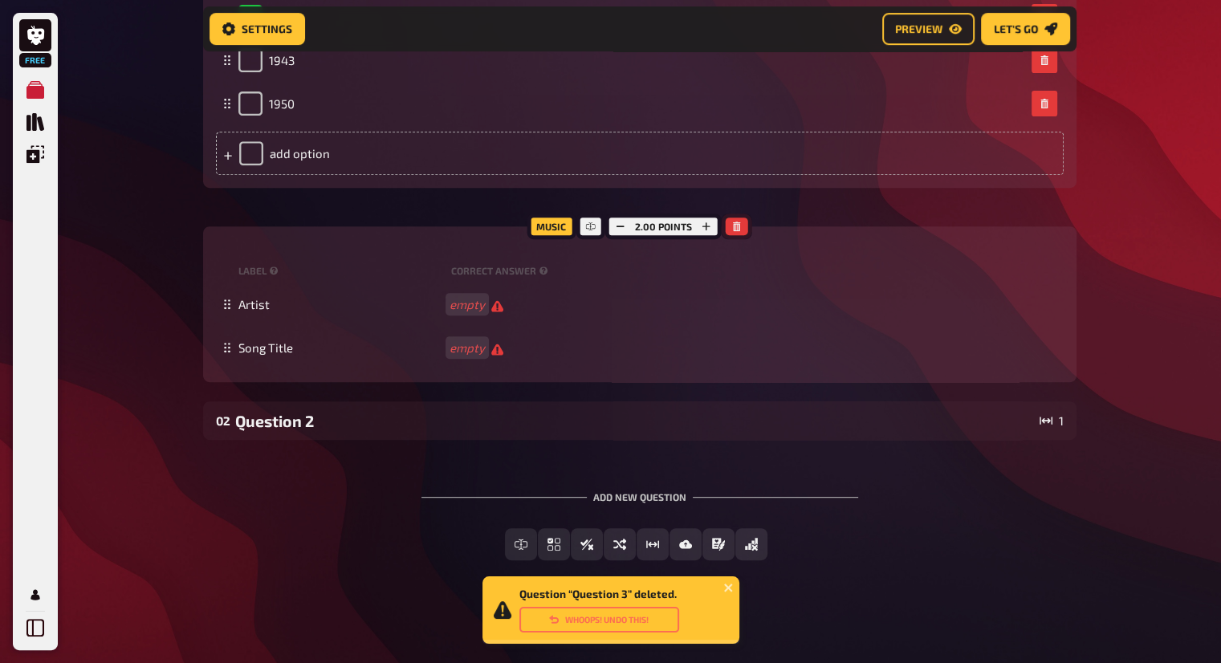
click at [739, 222] on icon "button" at bounding box center [737, 227] width 10 height 10
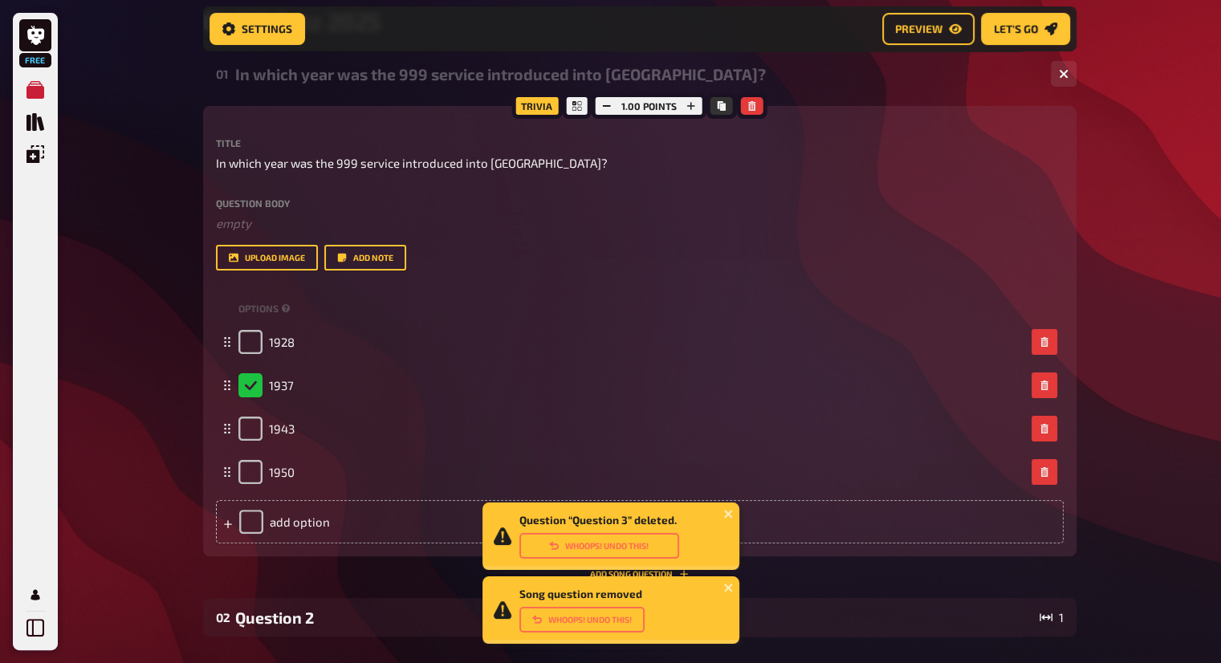
scroll to position [149, 0]
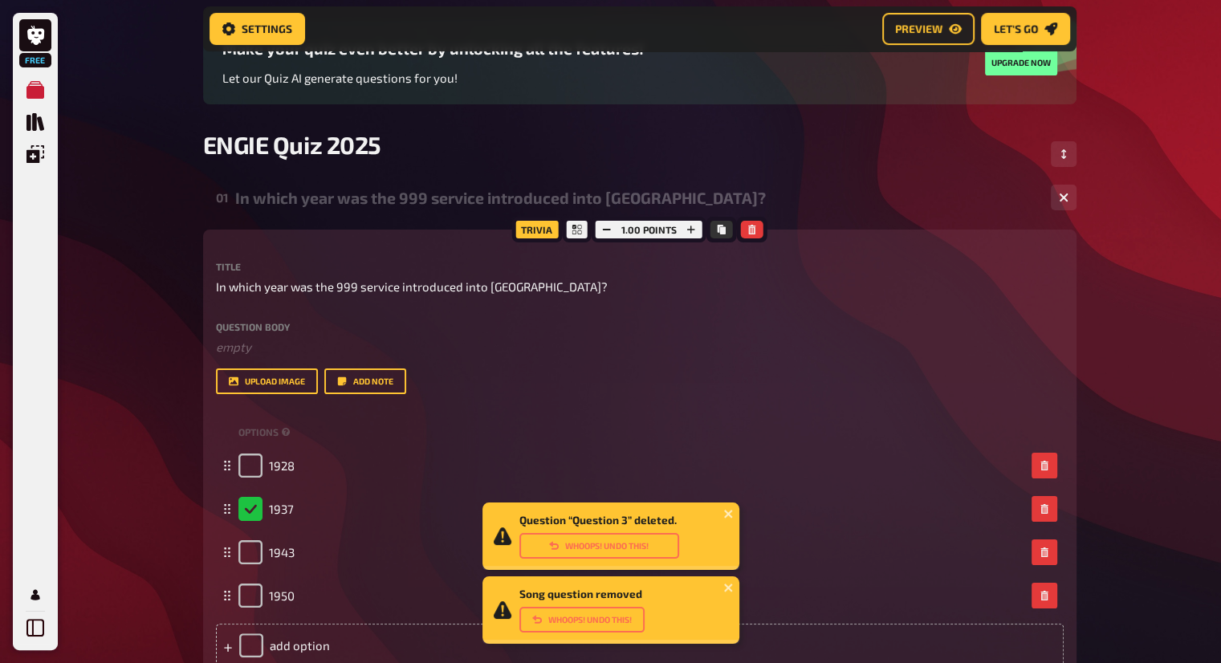
click at [767, 234] on div "Trivia 1.00 points Title In which year was the 999 service introduced into Brit…" at bounding box center [640, 455] width 874 height 451
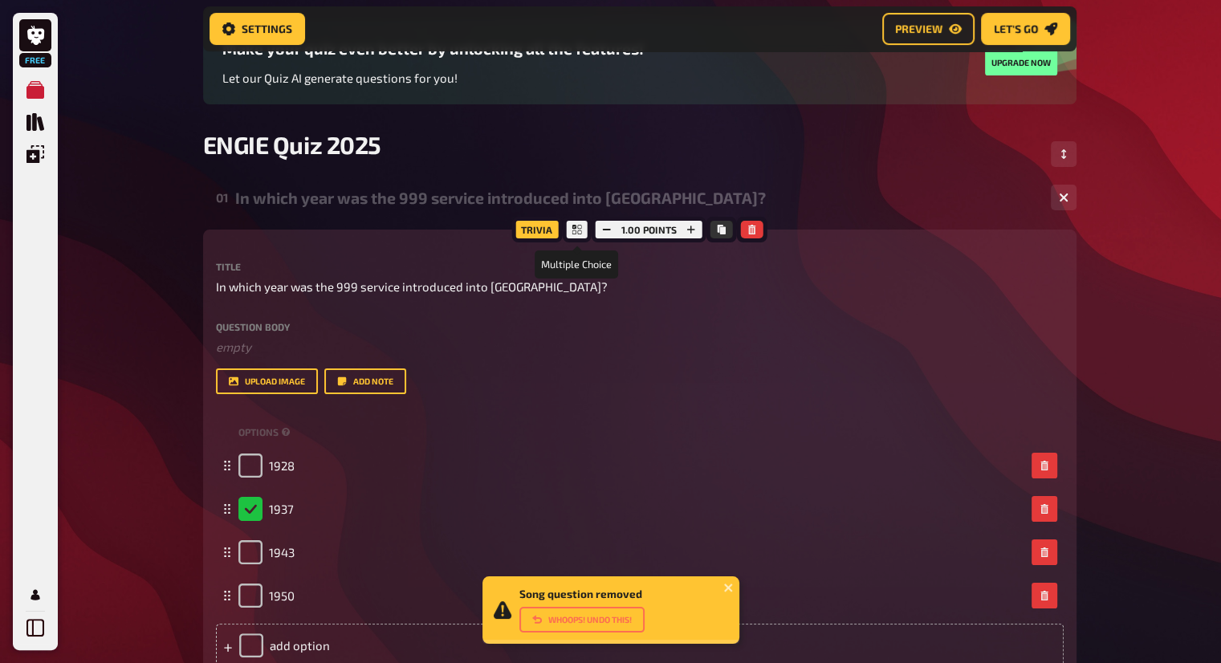
click at [575, 223] on div at bounding box center [577, 230] width 29 height 26
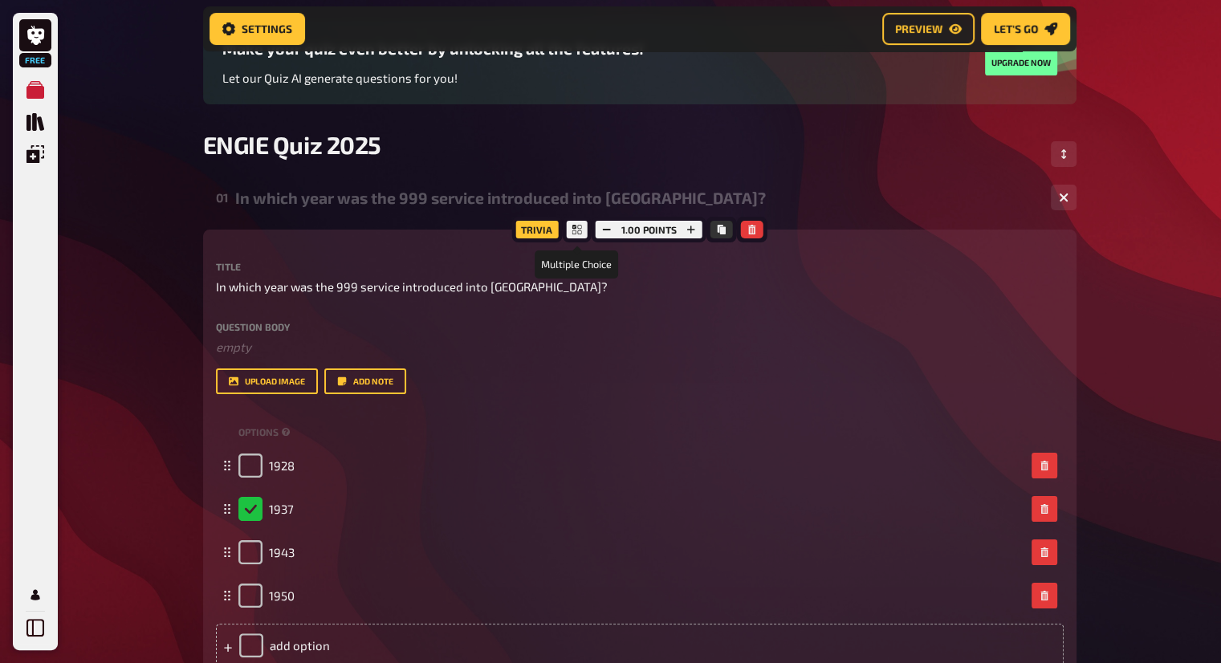
click at [580, 229] on icon at bounding box center [578, 230] width 10 height 10
click at [748, 230] on icon "button" at bounding box center [753, 230] width 10 height 10
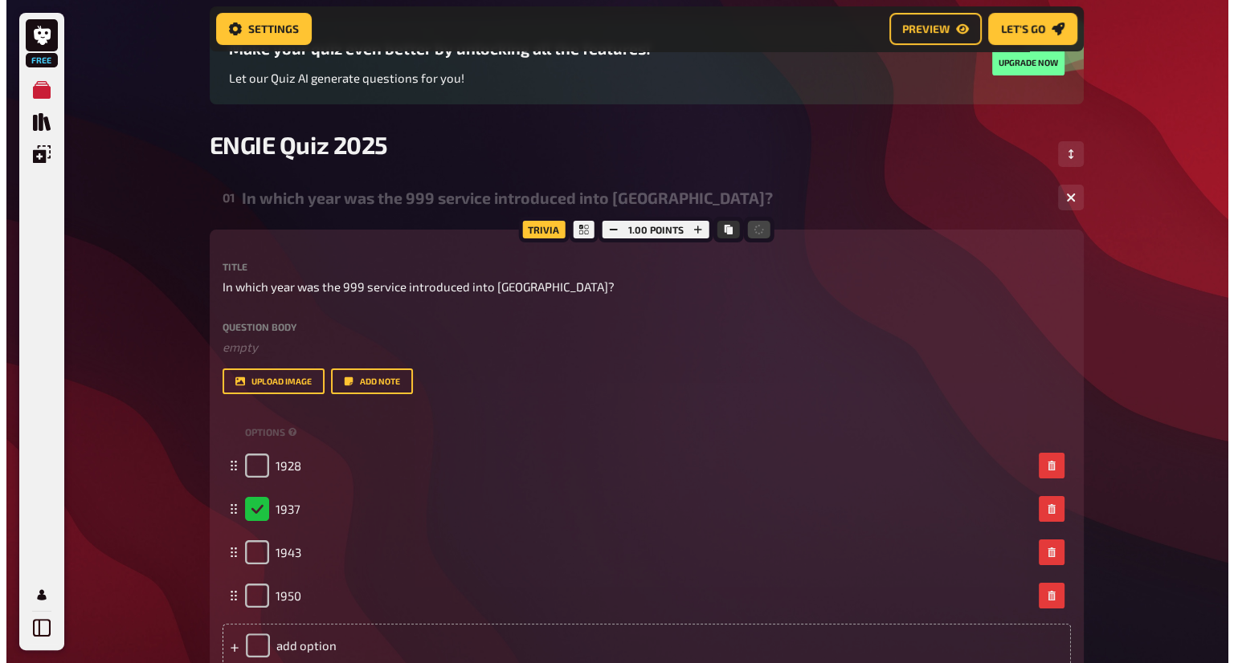
scroll to position [0, 0]
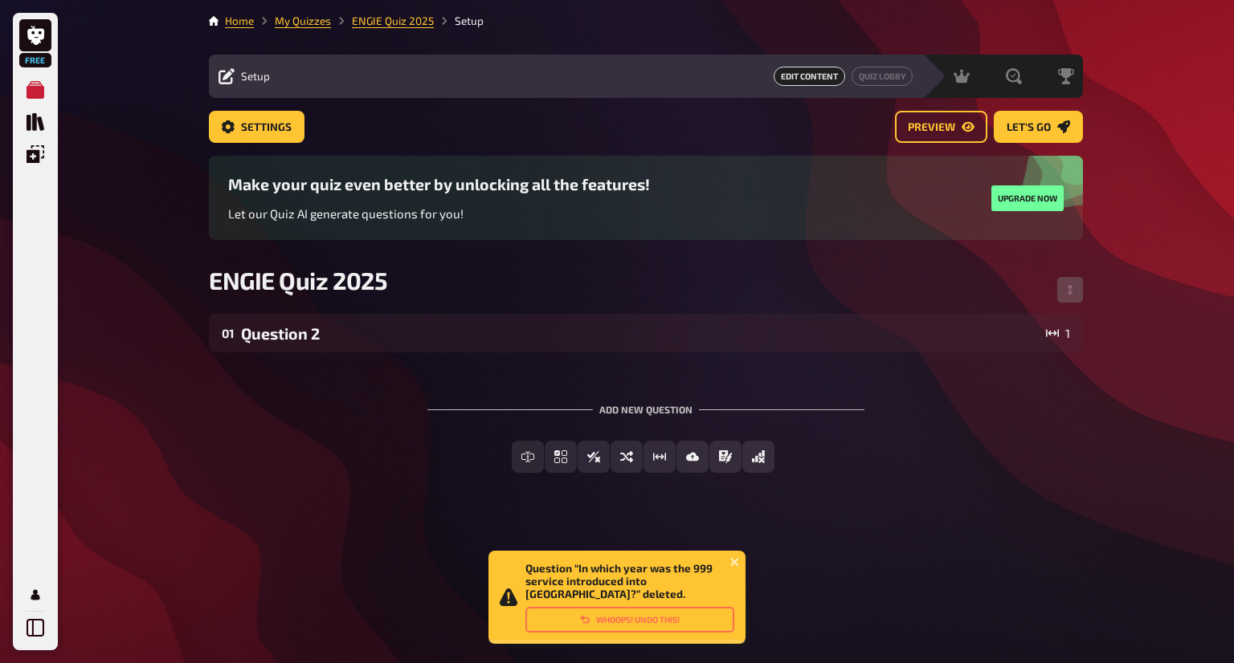
click at [662, 353] on div "01 Question 2 1 To pick up a draggable item, press the space bar. While draggin…" at bounding box center [646, 406] width 874 height 185
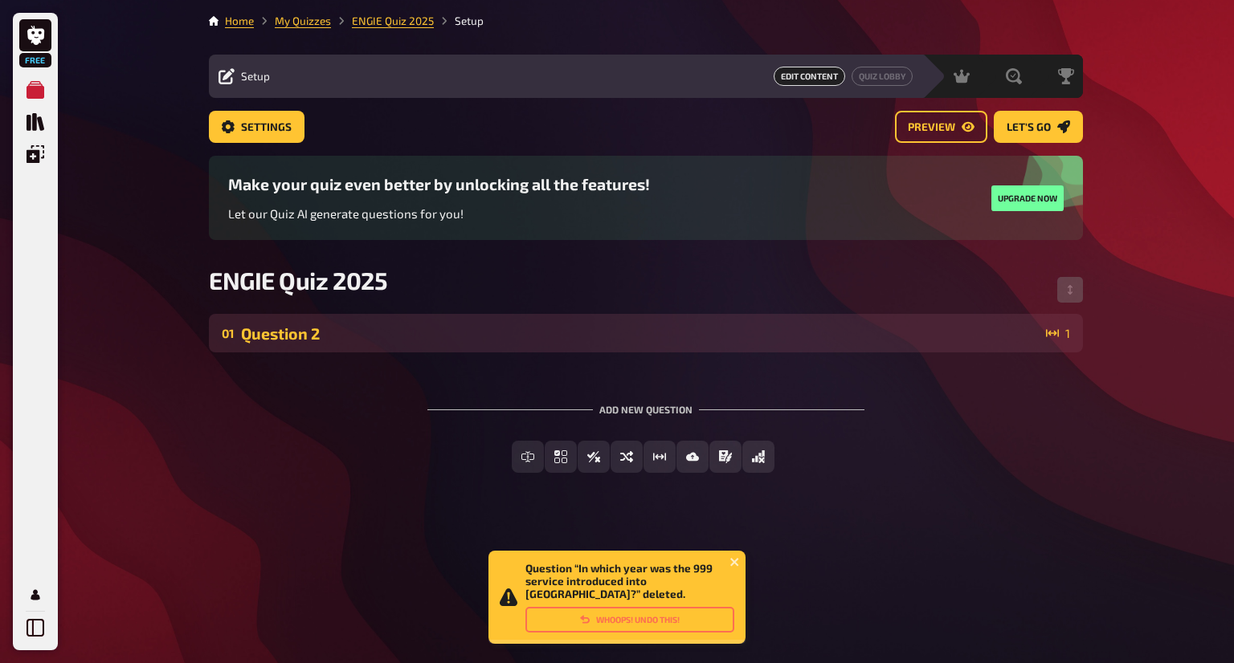
click at [661, 348] on div "01 Question 2 1" at bounding box center [646, 333] width 874 height 39
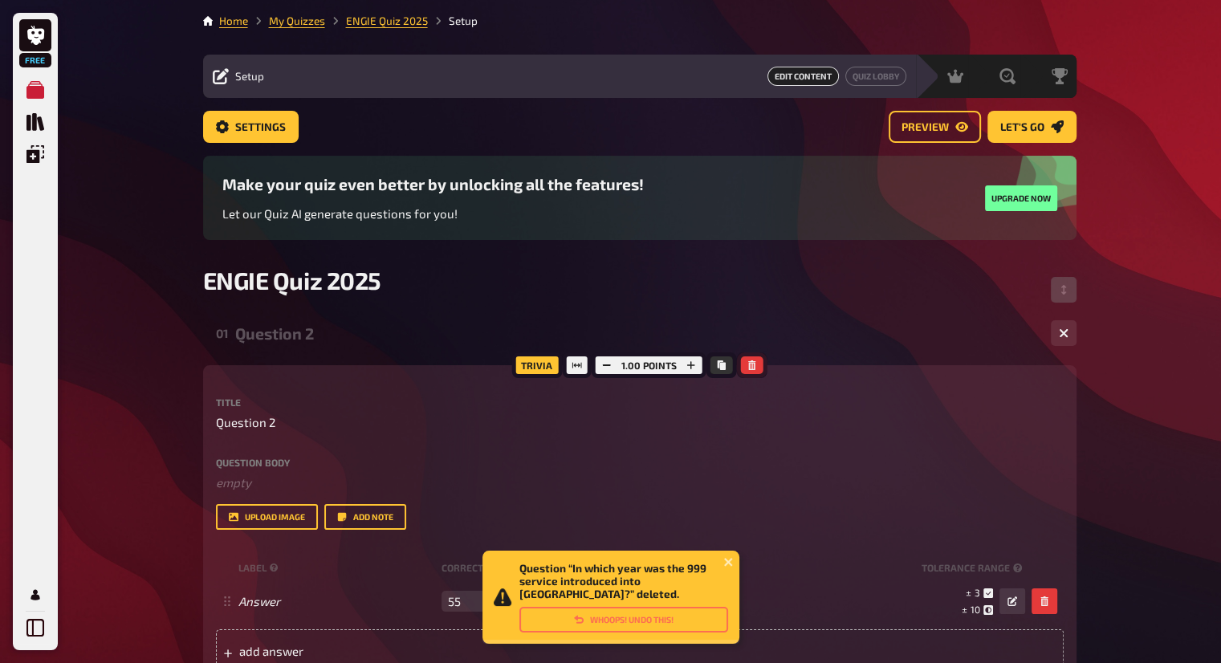
click at [754, 370] on icon "button" at bounding box center [753, 366] width 10 height 10
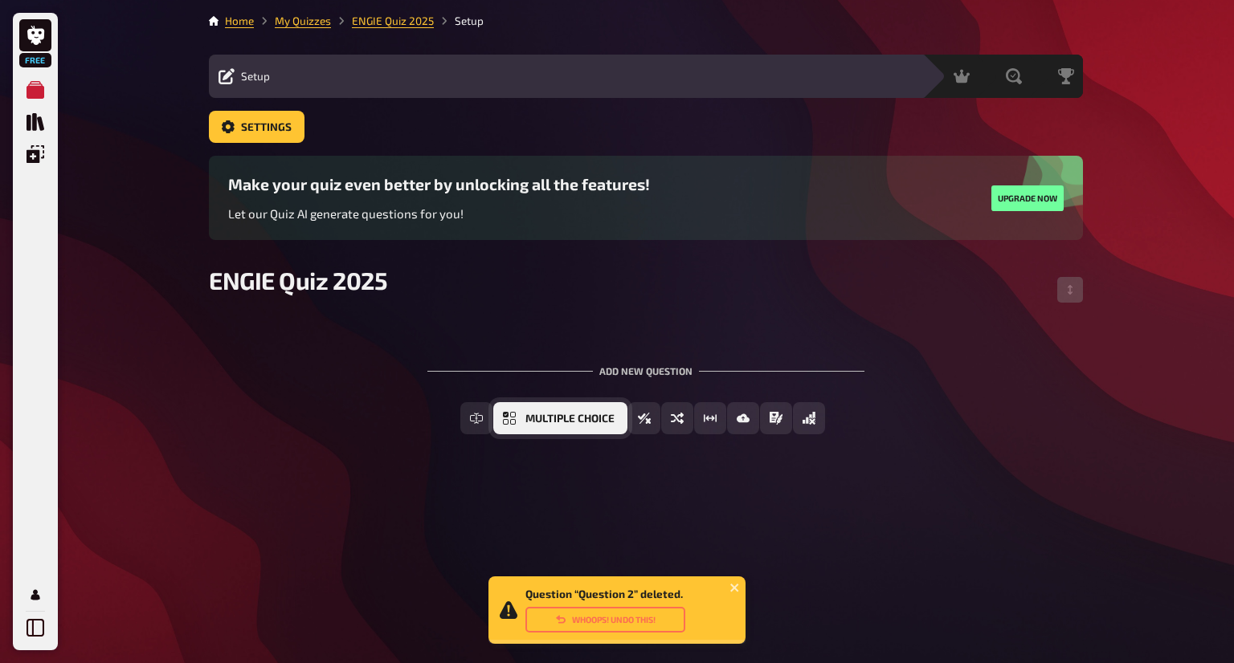
click at [528, 424] on span "Multiple Choice" at bounding box center [569, 419] width 89 height 11
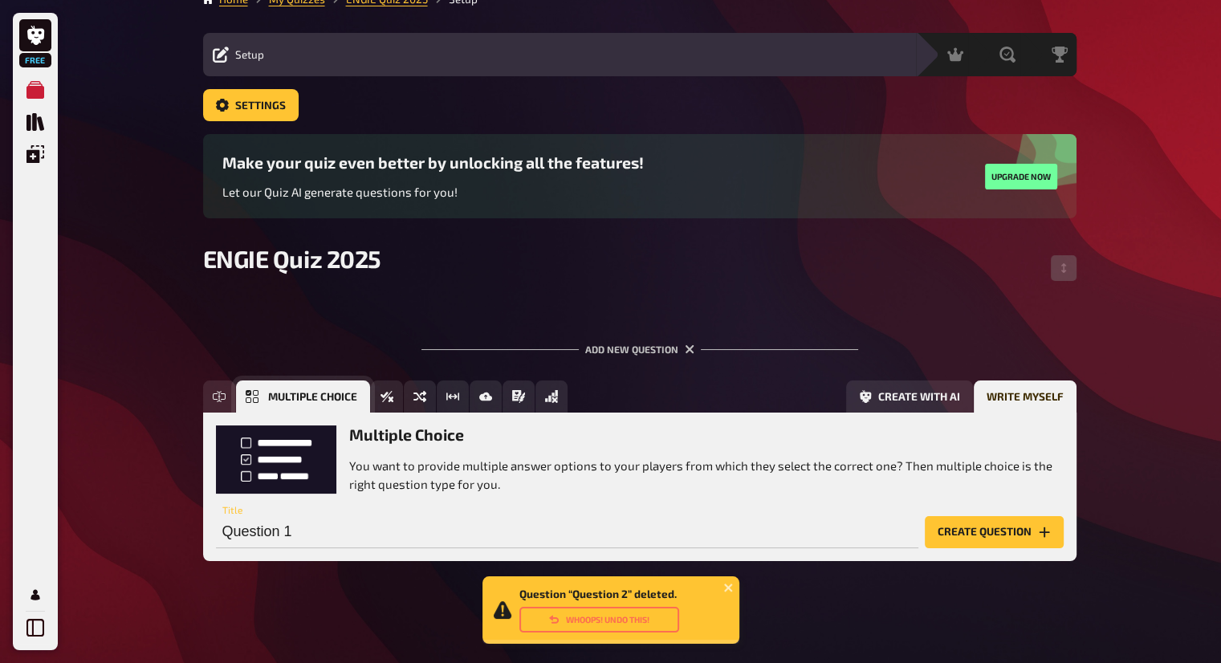
scroll to position [22, 0]
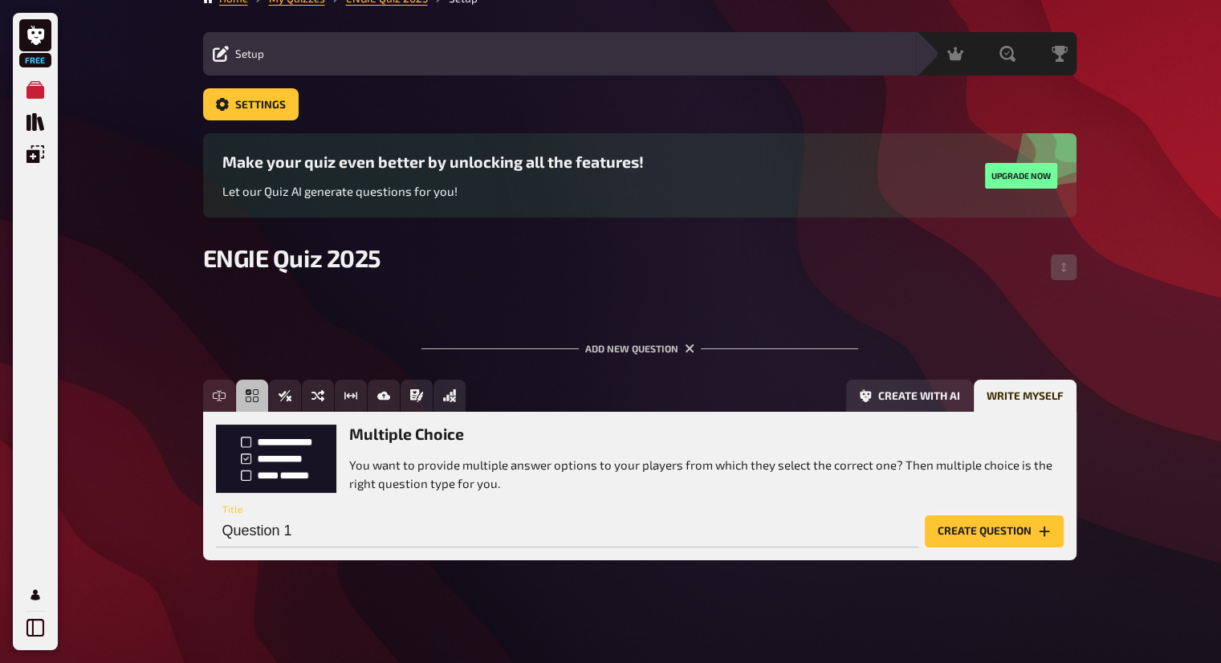
click at [988, 530] on button "Create question" at bounding box center [994, 532] width 139 height 32
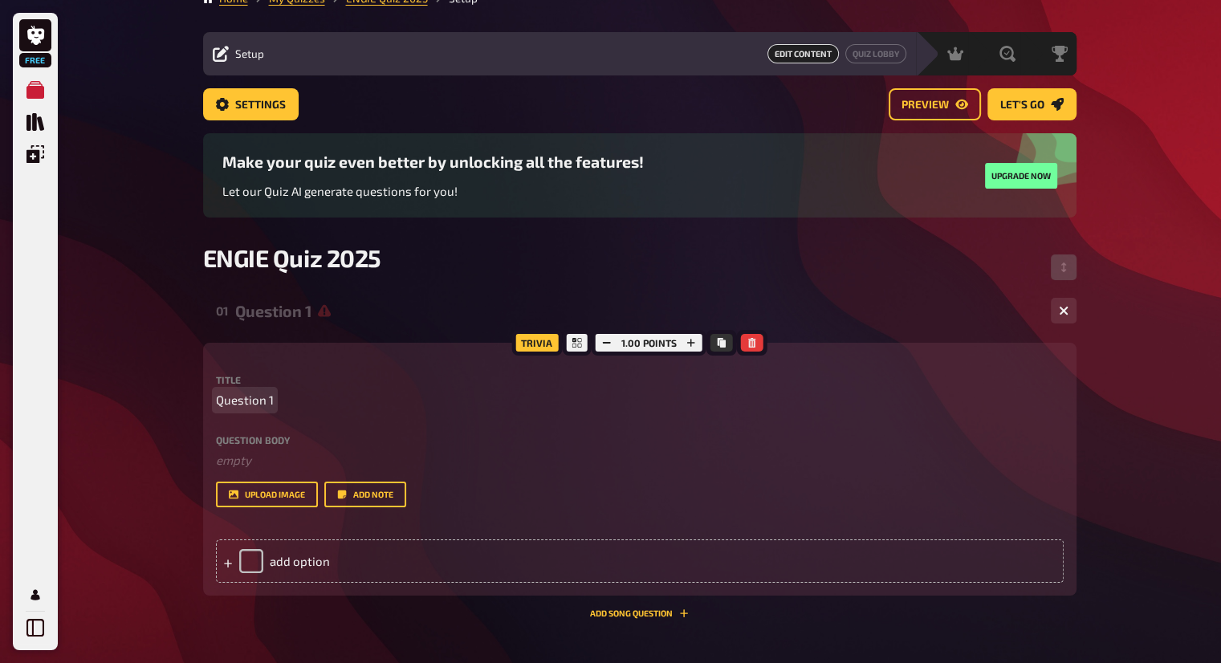
click at [265, 398] on span "Question 1" at bounding box center [245, 400] width 58 height 18
paste span
click at [332, 558] on div "add option" at bounding box center [640, 561] width 848 height 43
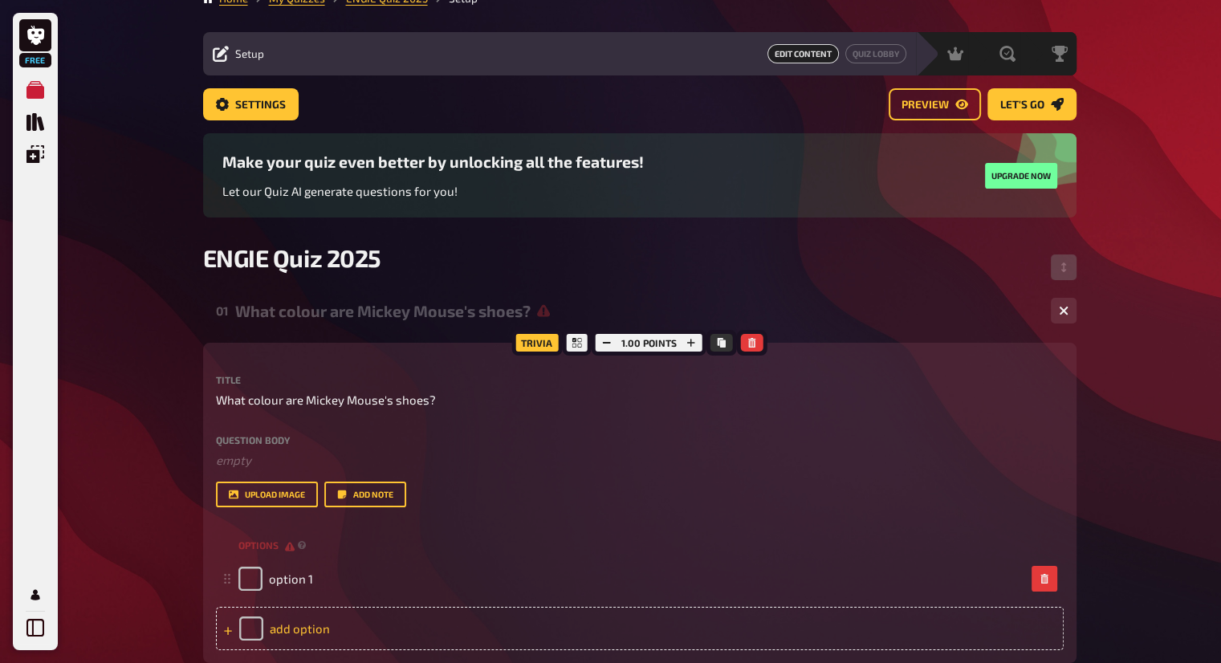
click at [338, 618] on div "add option" at bounding box center [640, 628] width 848 height 43
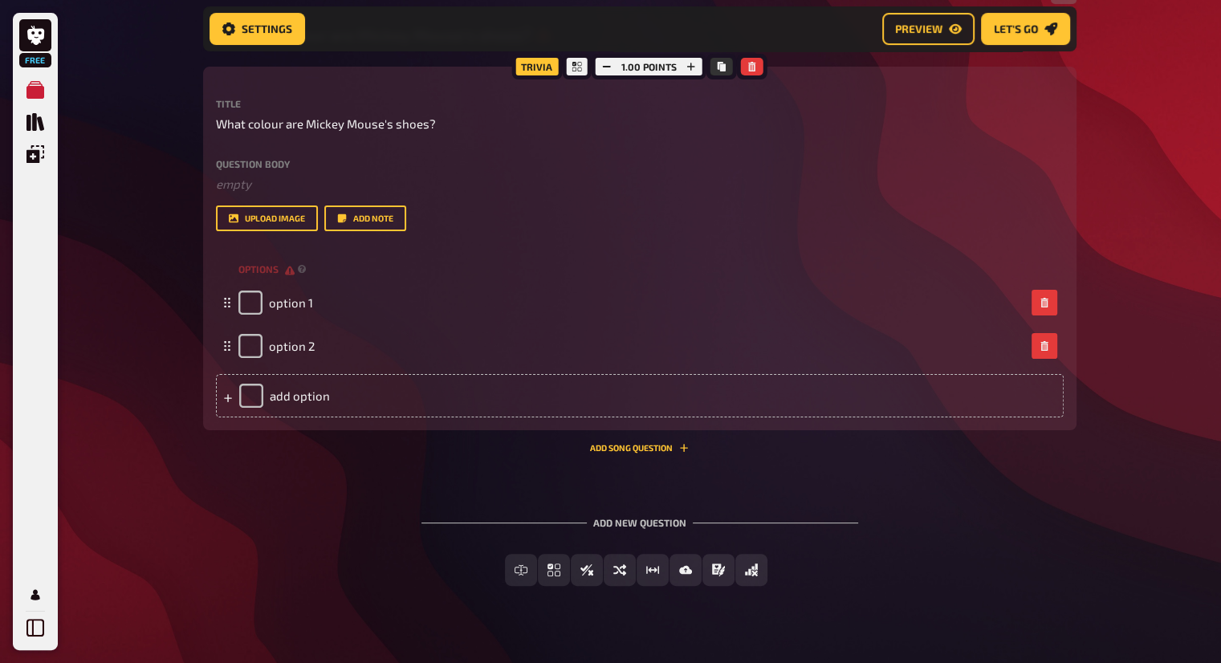
scroll to position [338, 0]
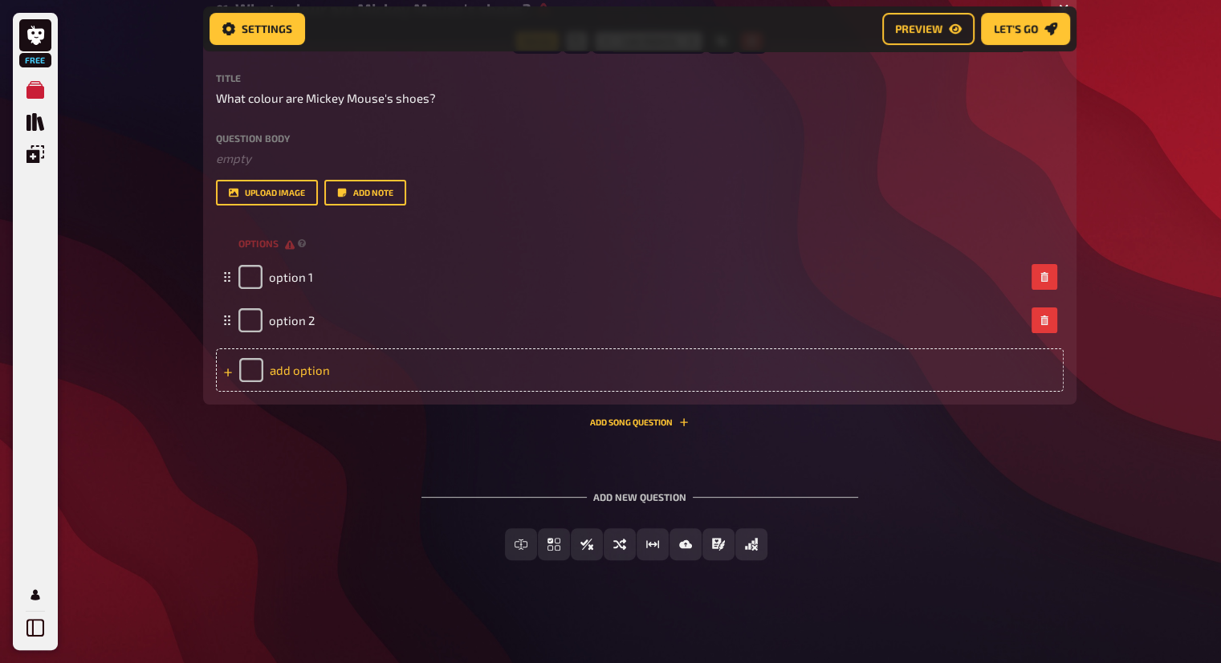
click at [327, 381] on div "add option" at bounding box center [640, 370] width 848 height 43
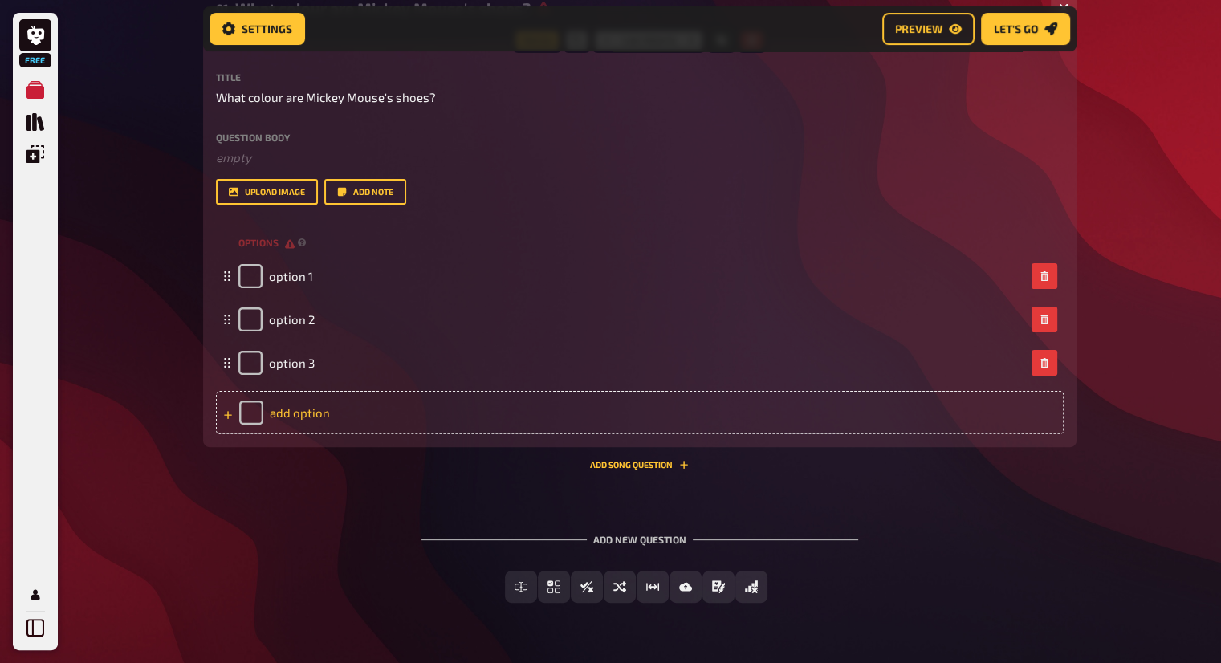
click at [324, 406] on div "add option" at bounding box center [640, 412] width 848 height 43
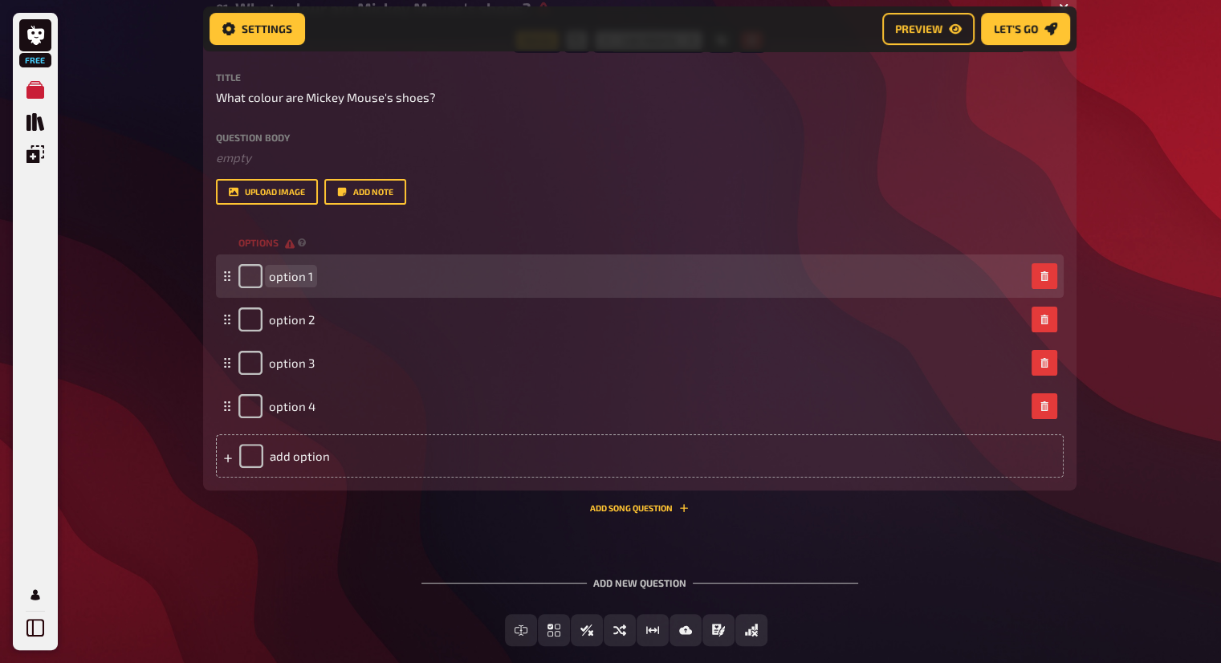
click at [316, 277] on div "option 1" at bounding box center [632, 276] width 787 height 24
click at [312, 277] on div "option 1" at bounding box center [632, 276] width 787 height 24
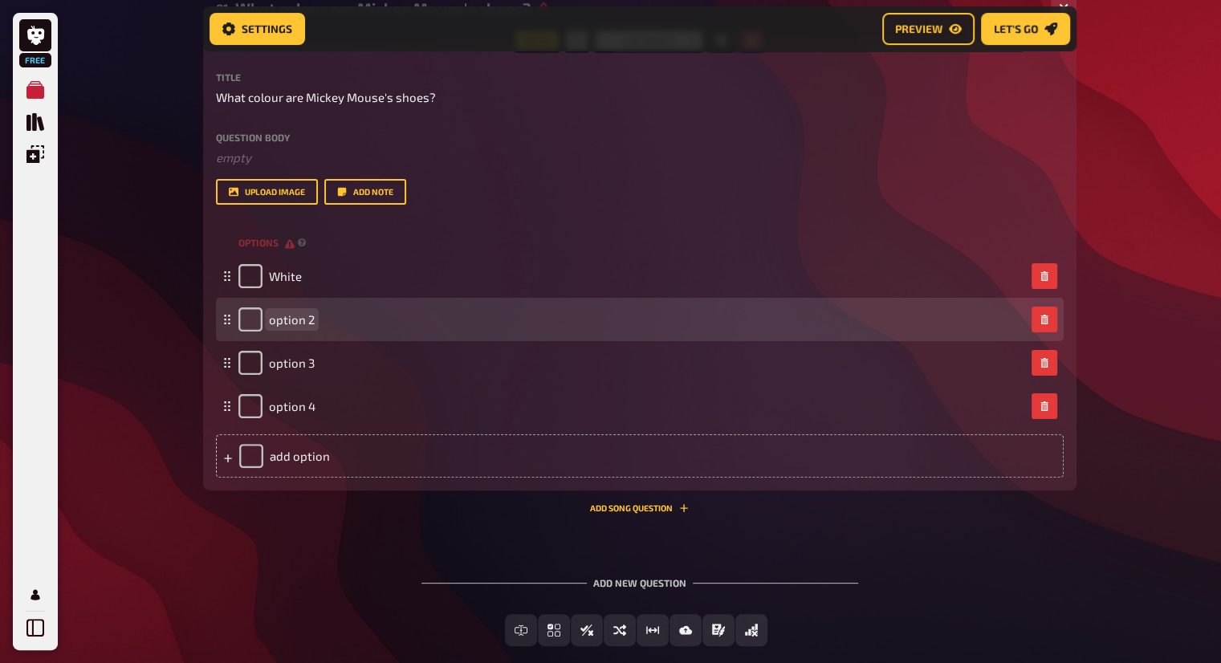
click at [306, 316] on span "option 2" at bounding box center [292, 319] width 46 height 14
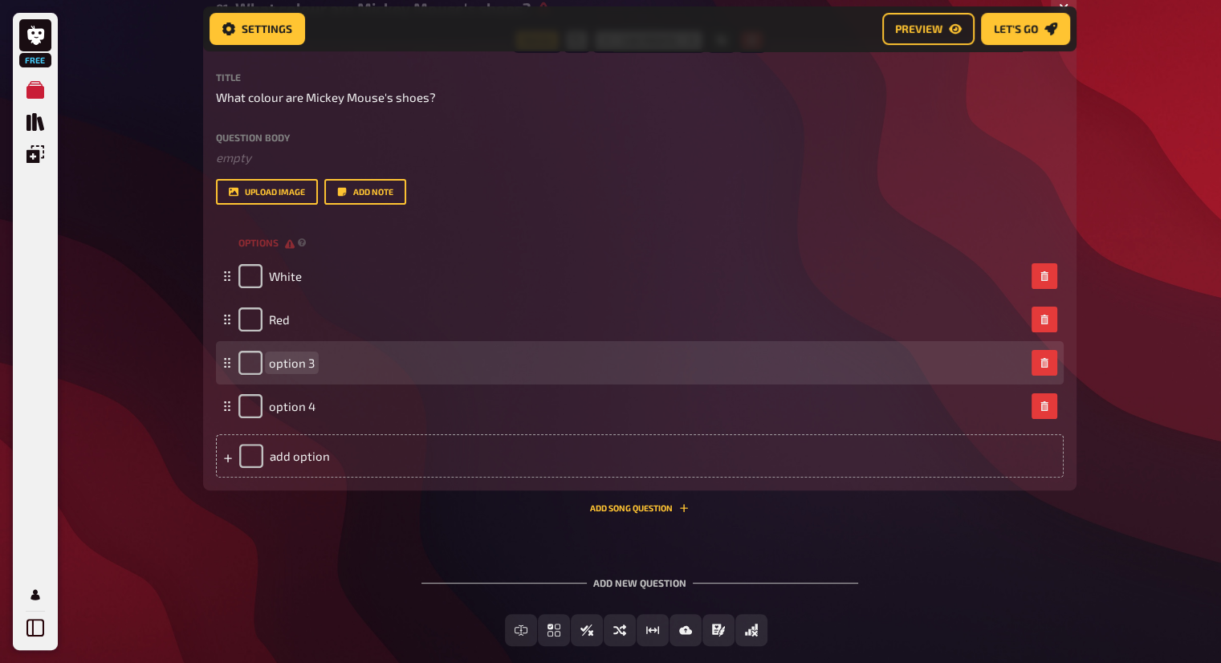
click at [304, 345] on div "option 3" at bounding box center [640, 362] width 848 height 43
click at [247, 357] on input "checkbox" at bounding box center [251, 363] width 24 height 24
checkbox input "true"
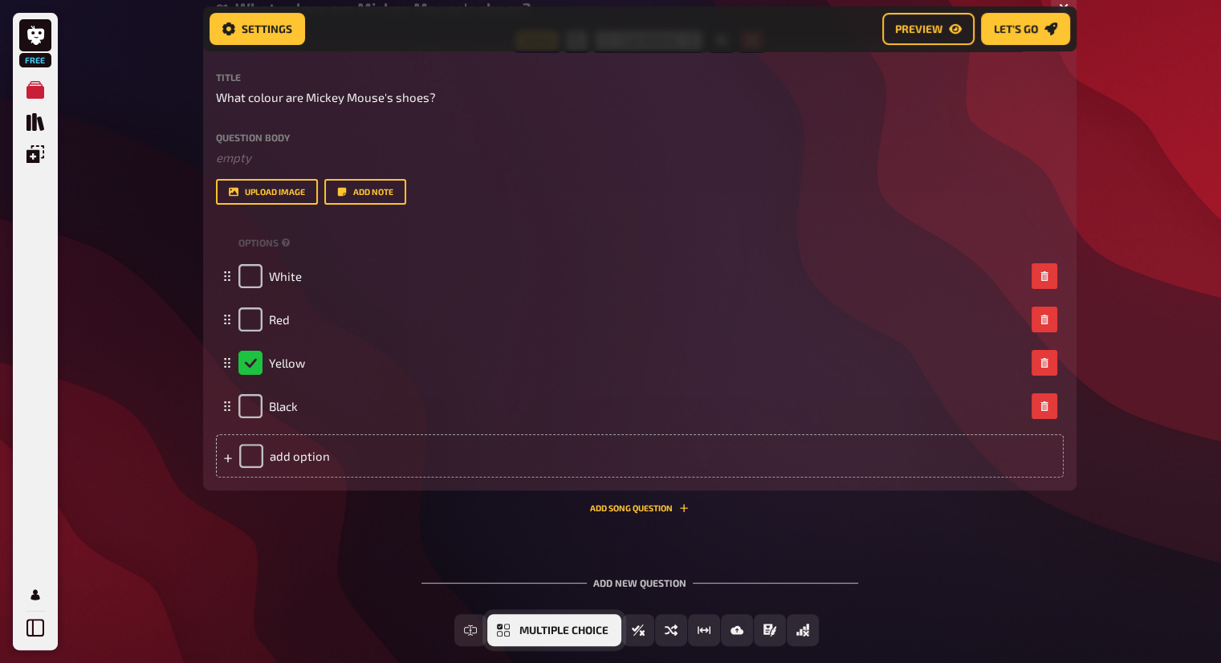
click at [554, 634] on span "Multiple Choice" at bounding box center [564, 631] width 89 height 11
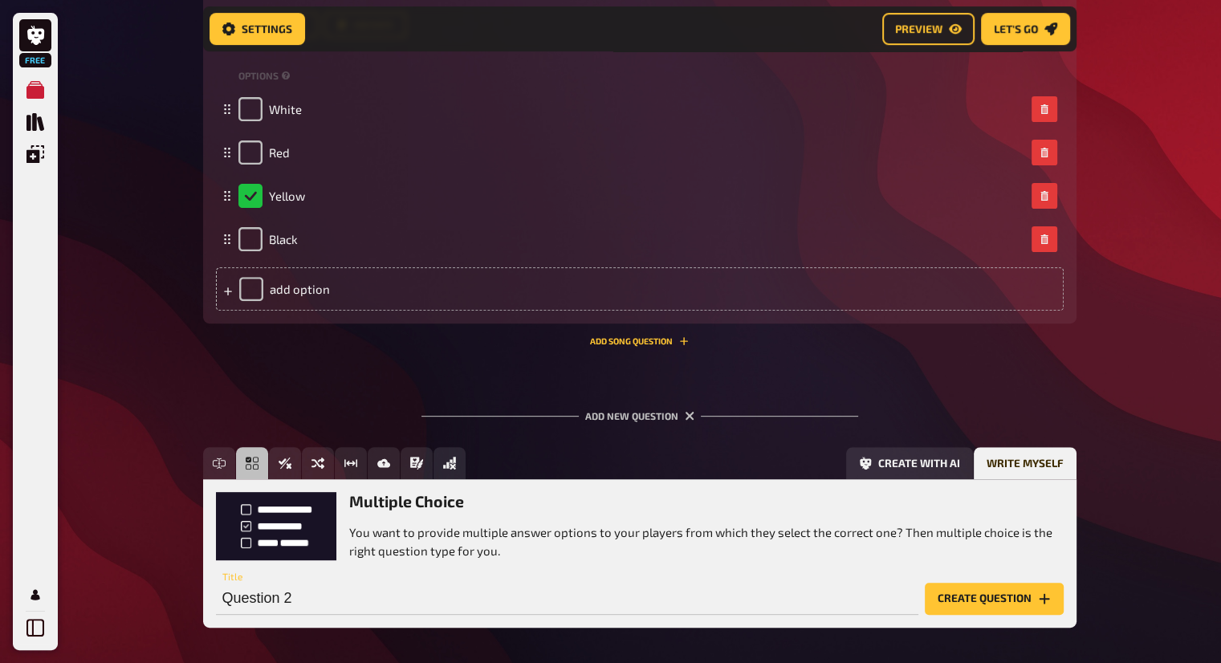
scroll to position [573, 0]
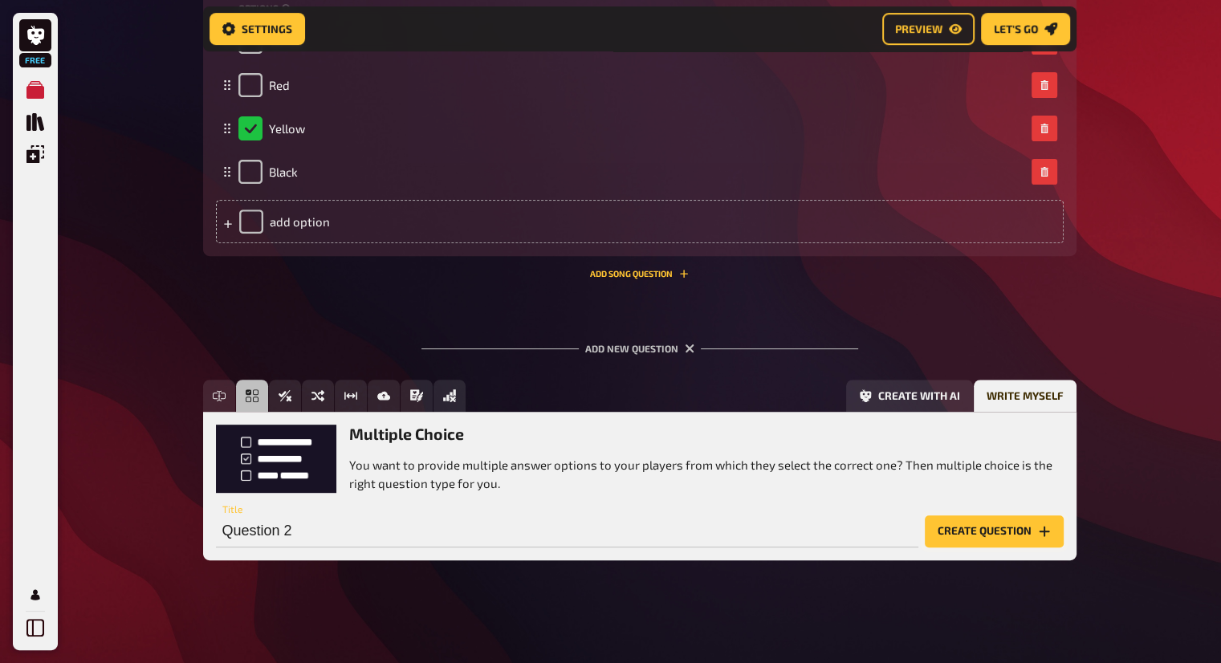
click at [977, 533] on button "Create question" at bounding box center [994, 532] width 139 height 32
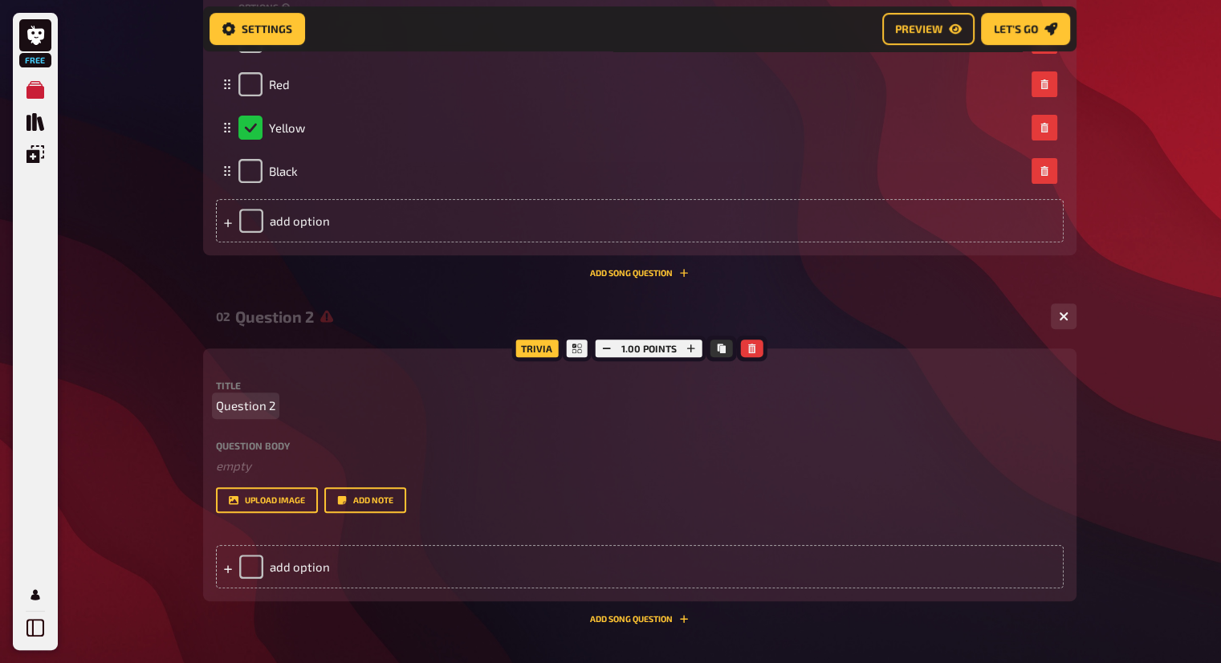
click at [250, 403] on span "Question 2" at bounding box center [245, 406] width 59 height 18
paste span
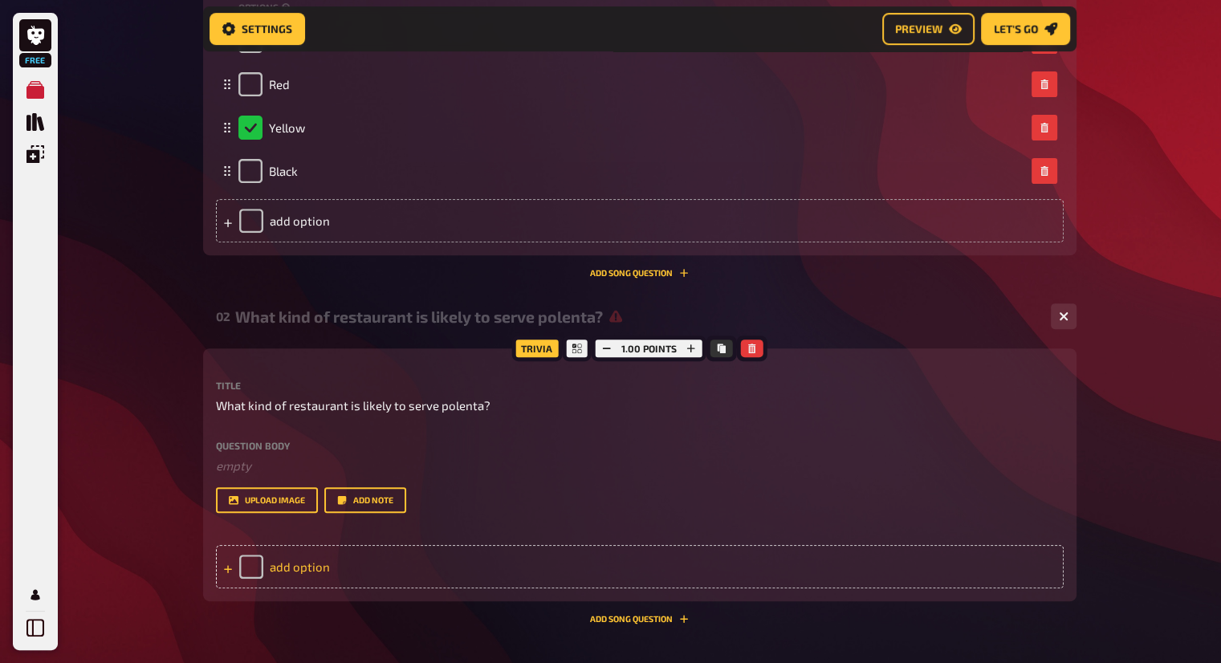
click at [302, 557] on div "add option" at bounding box center [640, 566] width 848 height 43
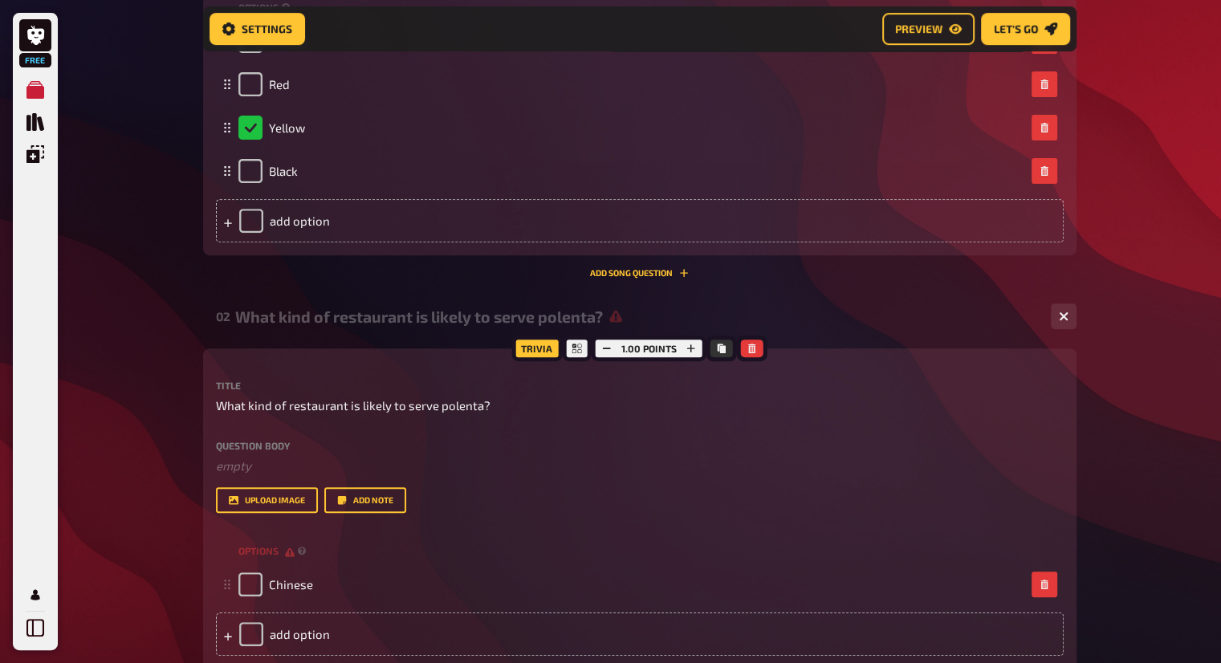
scroll to position [654, 0]
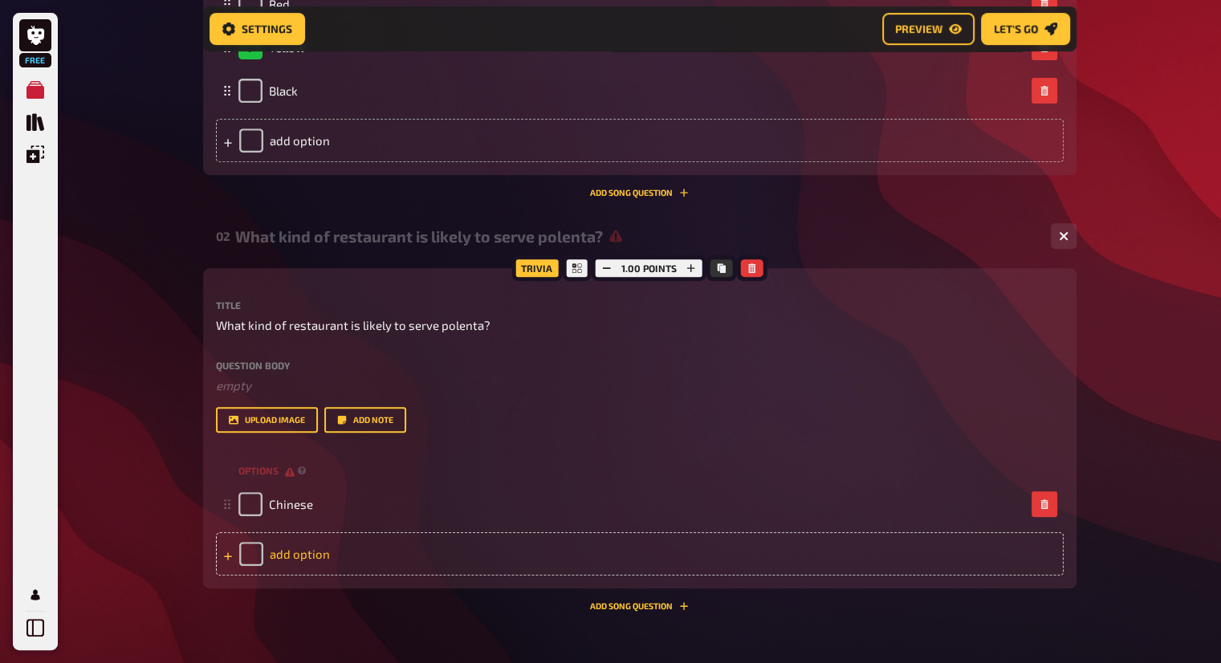
click at [319, 547] on div "add option" at bounding box center [640, 553] width 848 height 43
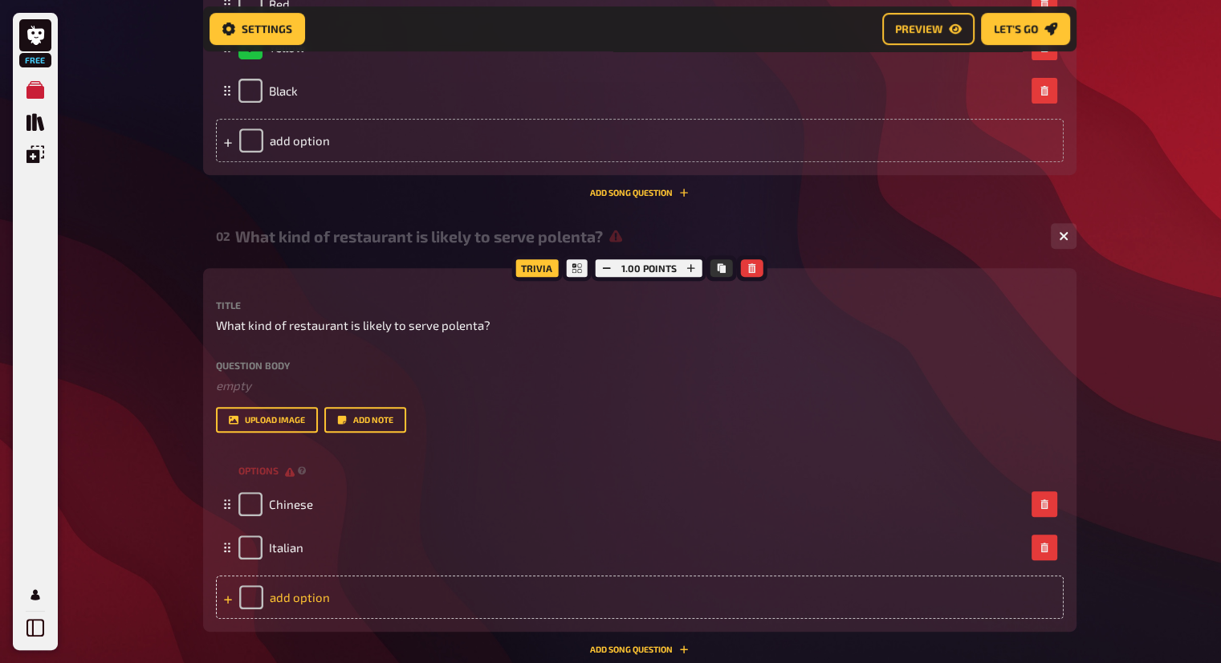
click at [353, 589] on div "add option" at bounding box center [640, 597] width 848 height 43
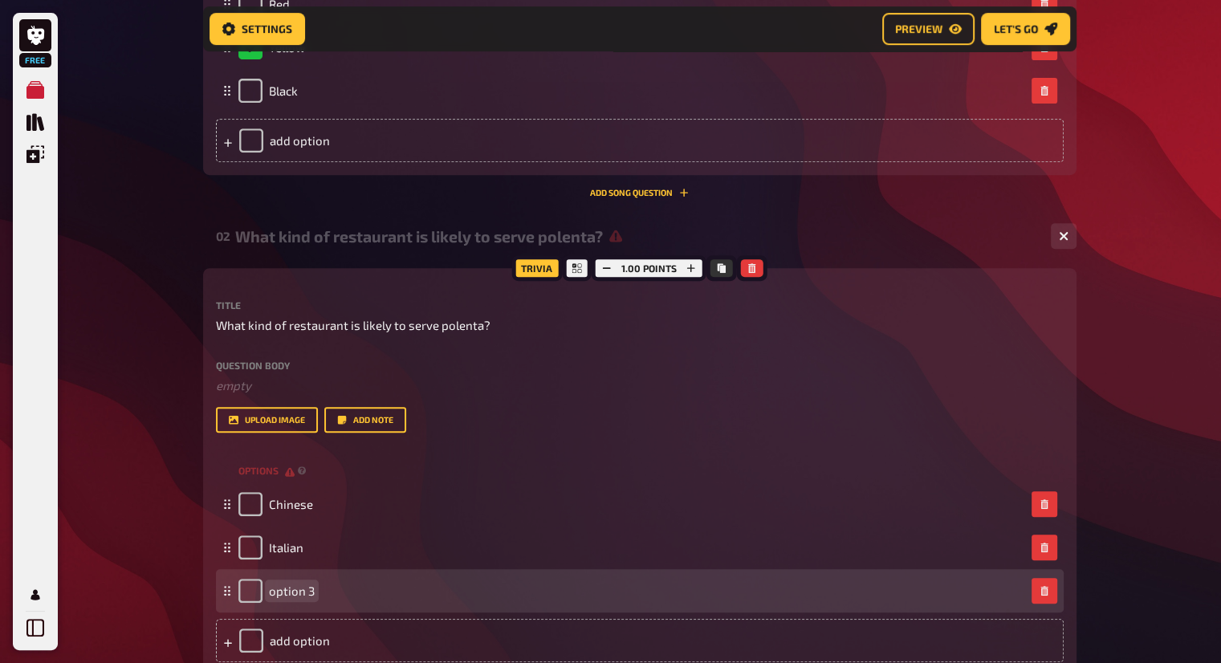
click at [402, 593] on div "option 3" at bounding box center [632, 591] width 787 height 24
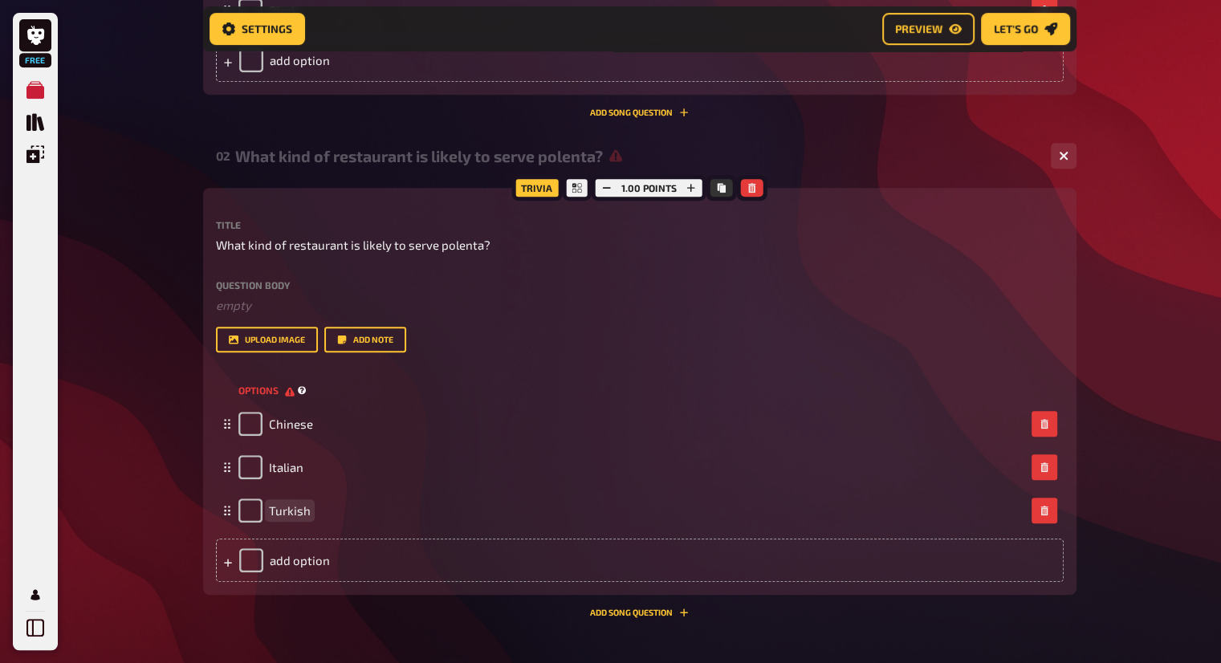
scroll to position [814, 0]
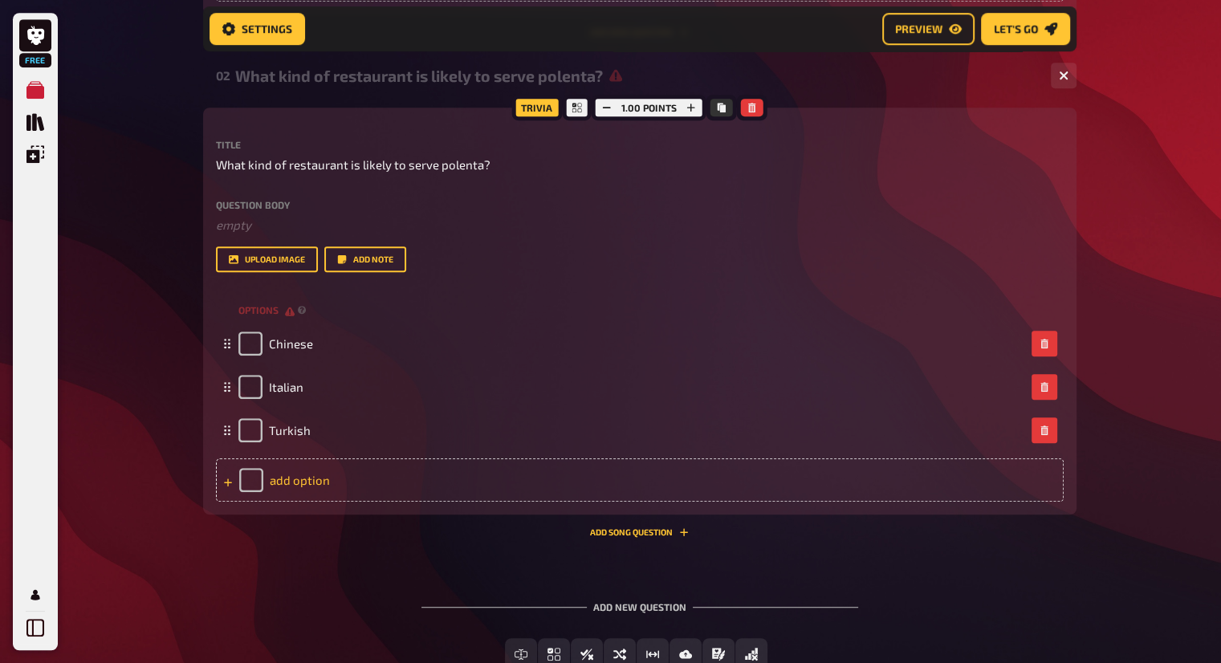
click at [360, 480] on div "add option" at bounding box center [640, 480] width 848 height 43
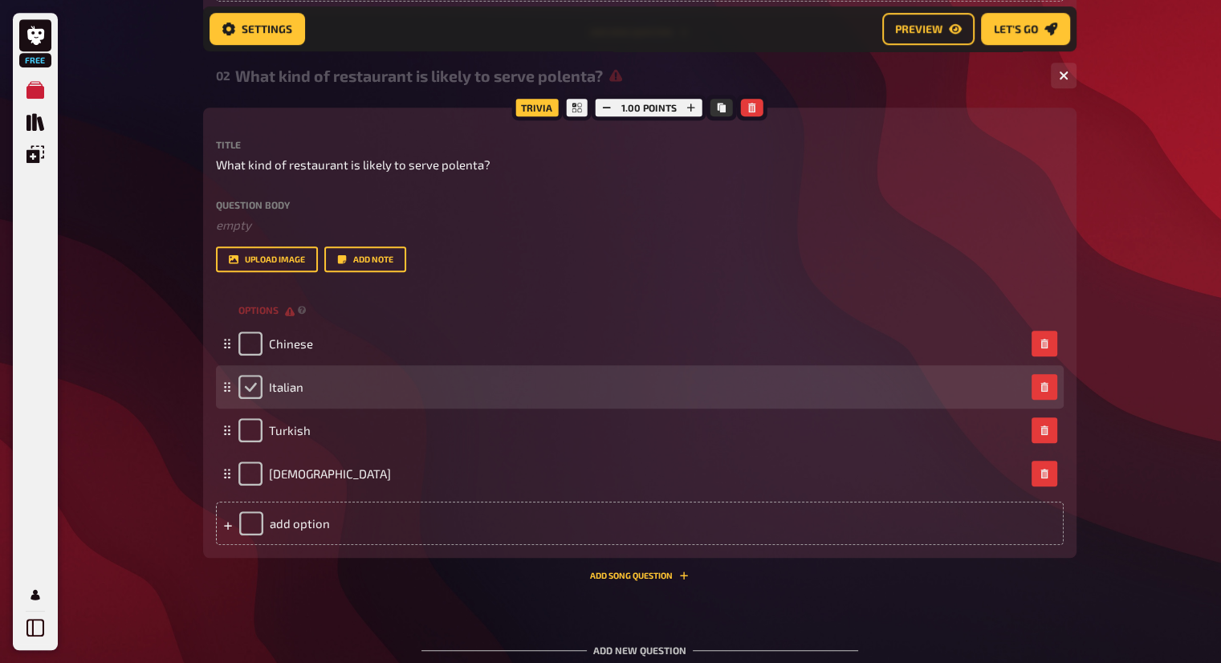
click at [247, 391] on input "checkbox" at bounding box center [251, 387] width 24 height 24
checkbox input "true"
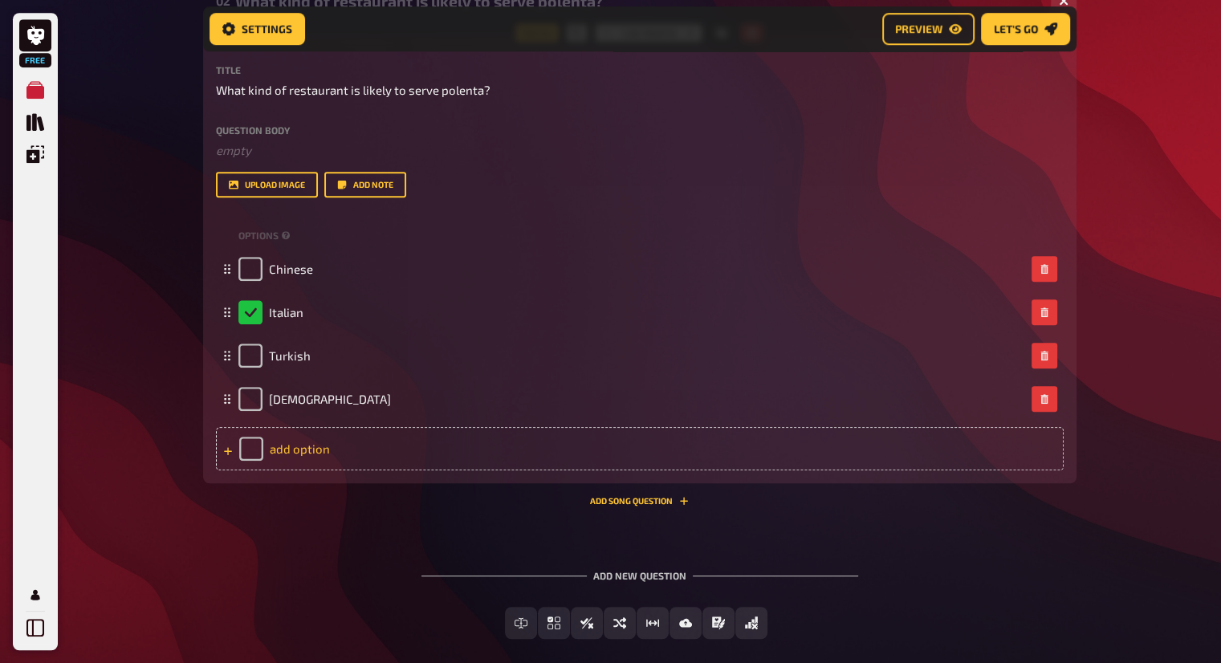
scroll to position [969, 0]
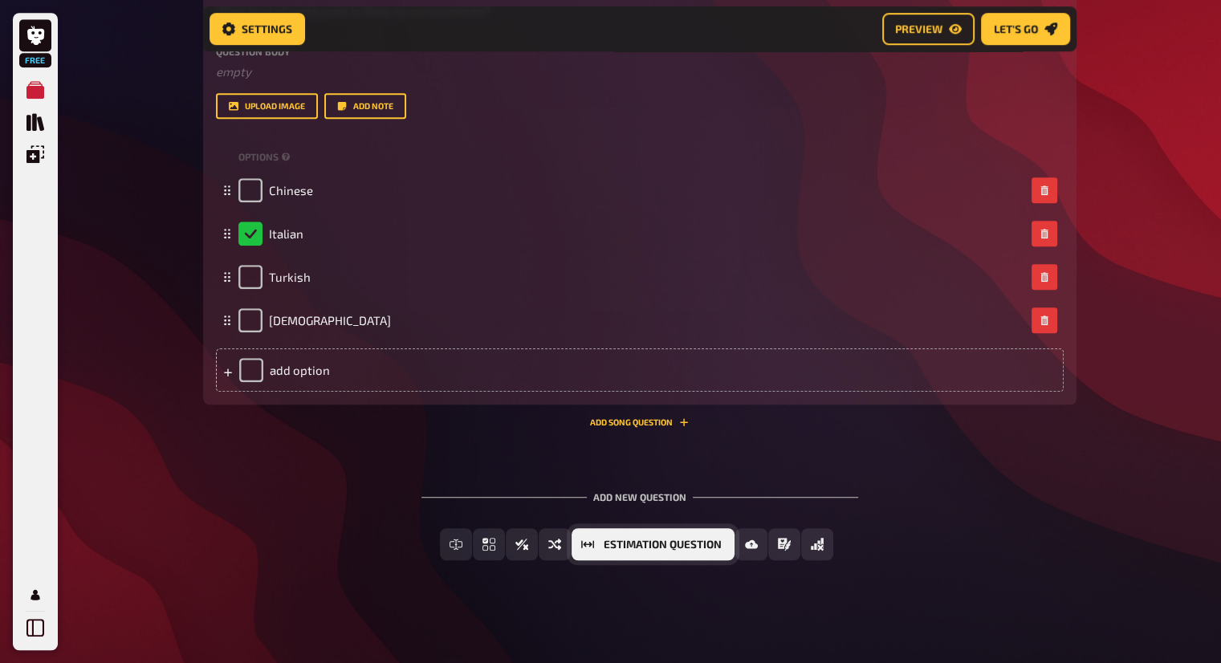
click at [687, 544] on span "Estimation Question" at bounding box center [663, 545] width 118 height 11
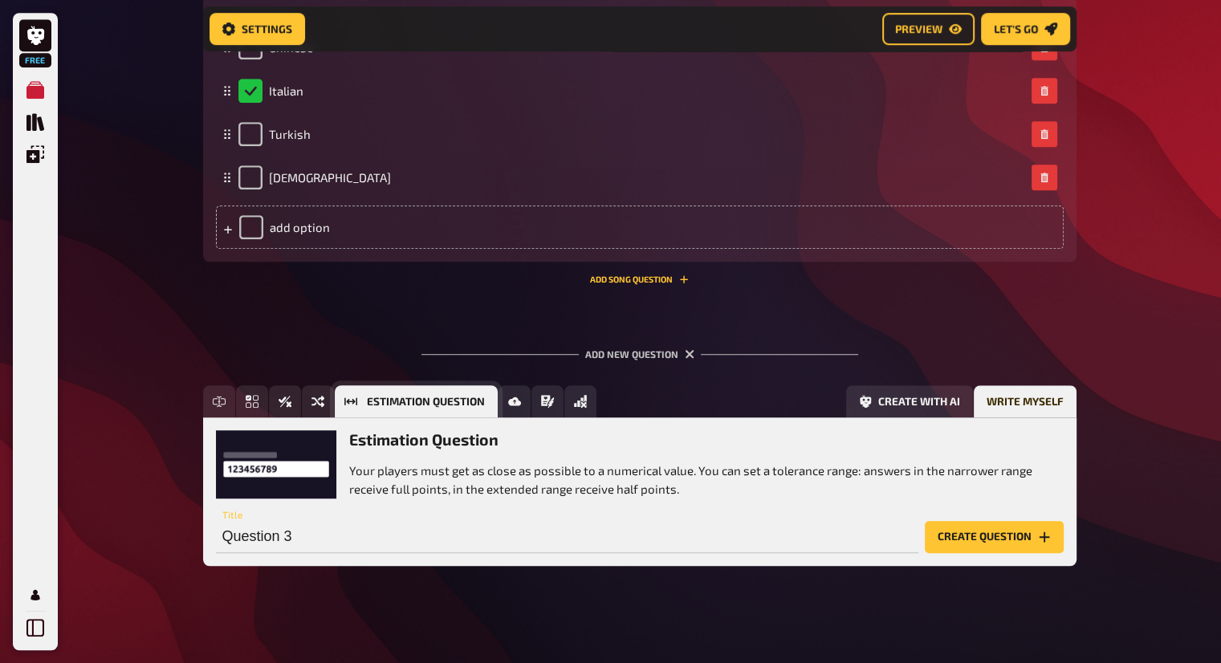
scroll to position [1117, 0]
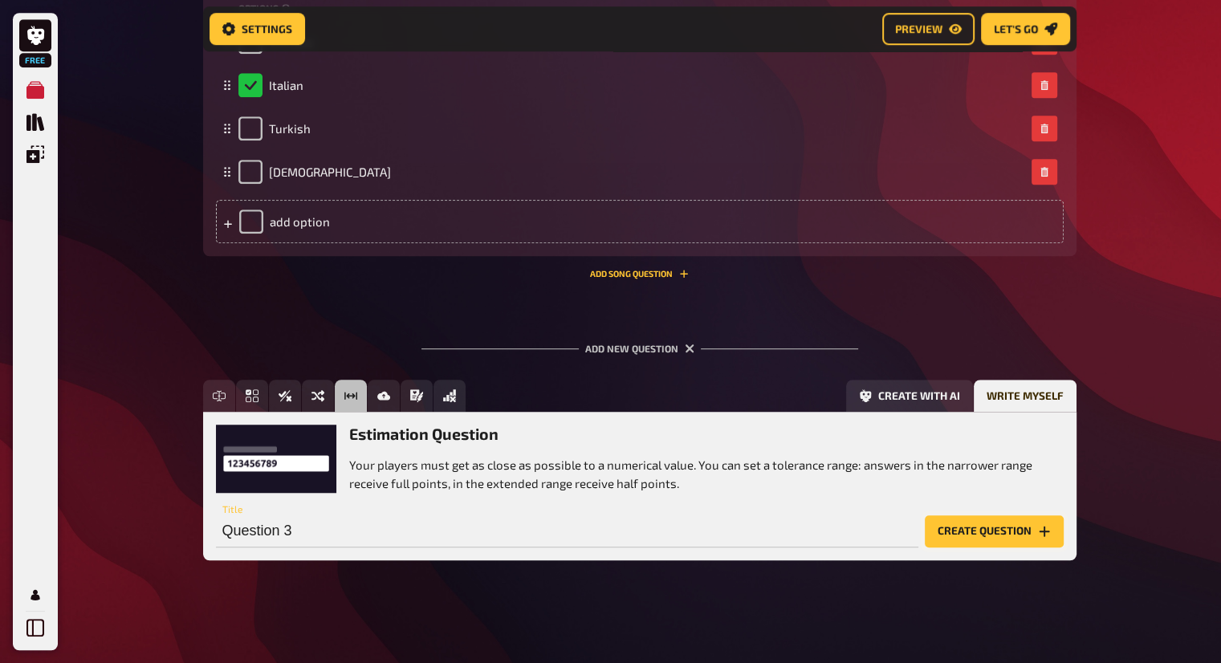
click at [973, 531] on button "Create question" at bounding box center [994, 532] width 139 height 32
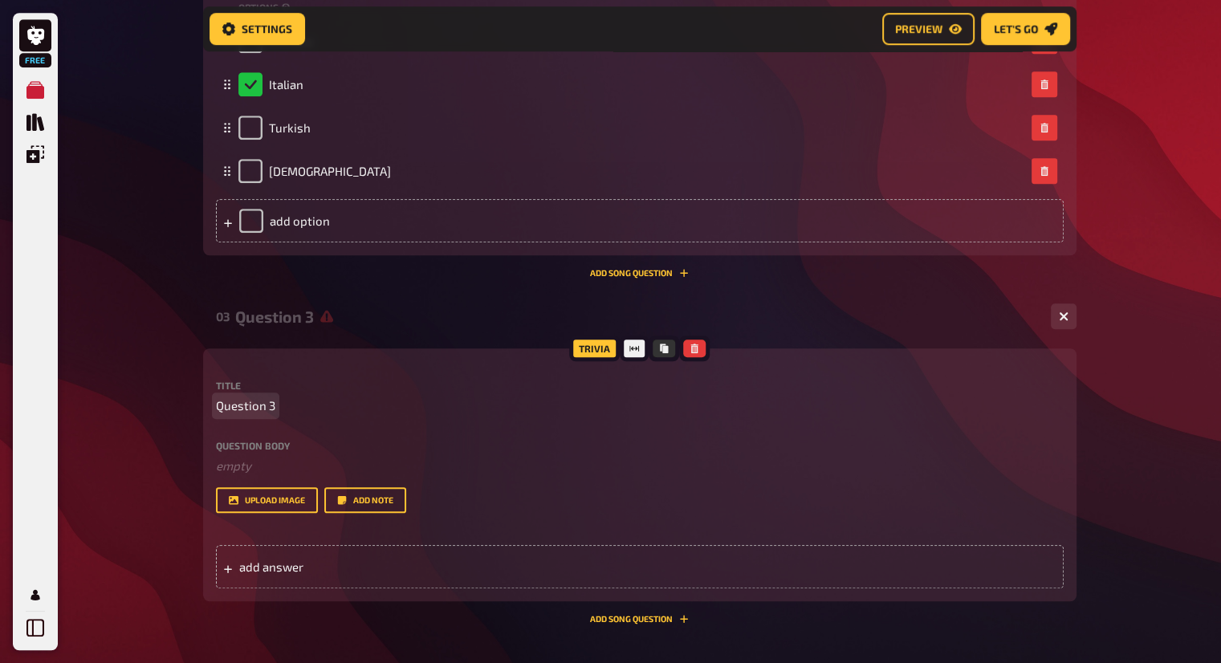
click at [256, 412] on span "Question 3" at bounding box center [245, 406] width 59 height 18
paste span
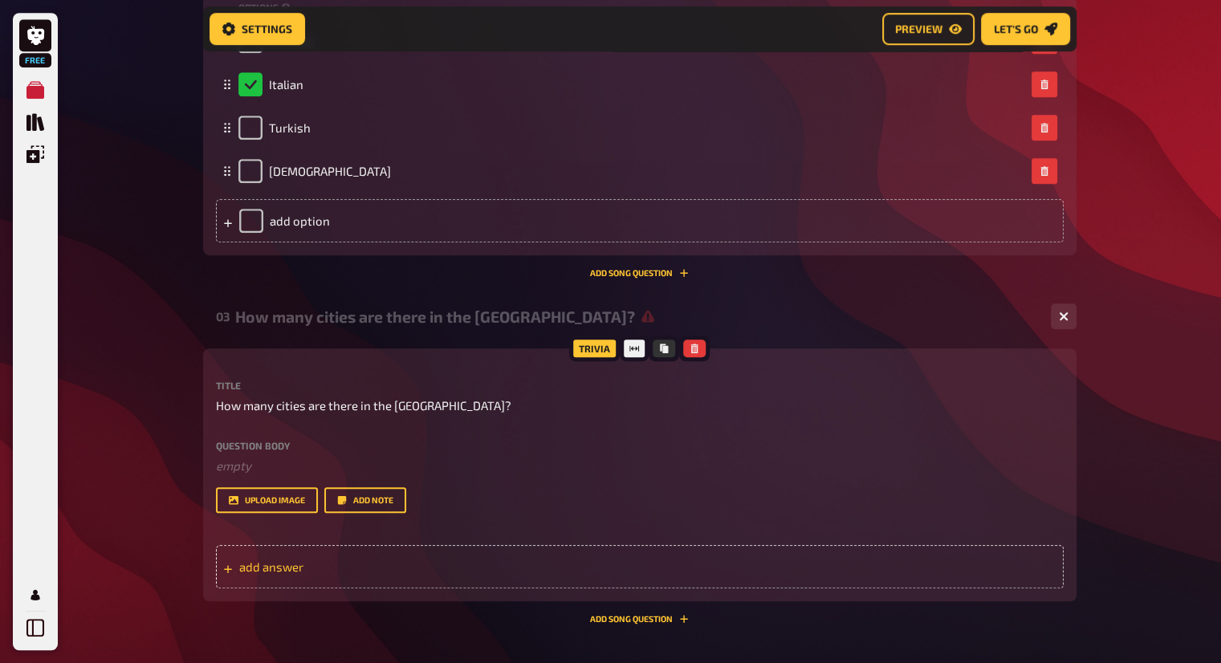
click at [373, 551] on div "add answer" at bounding box center [640, 566] width 848 height 43
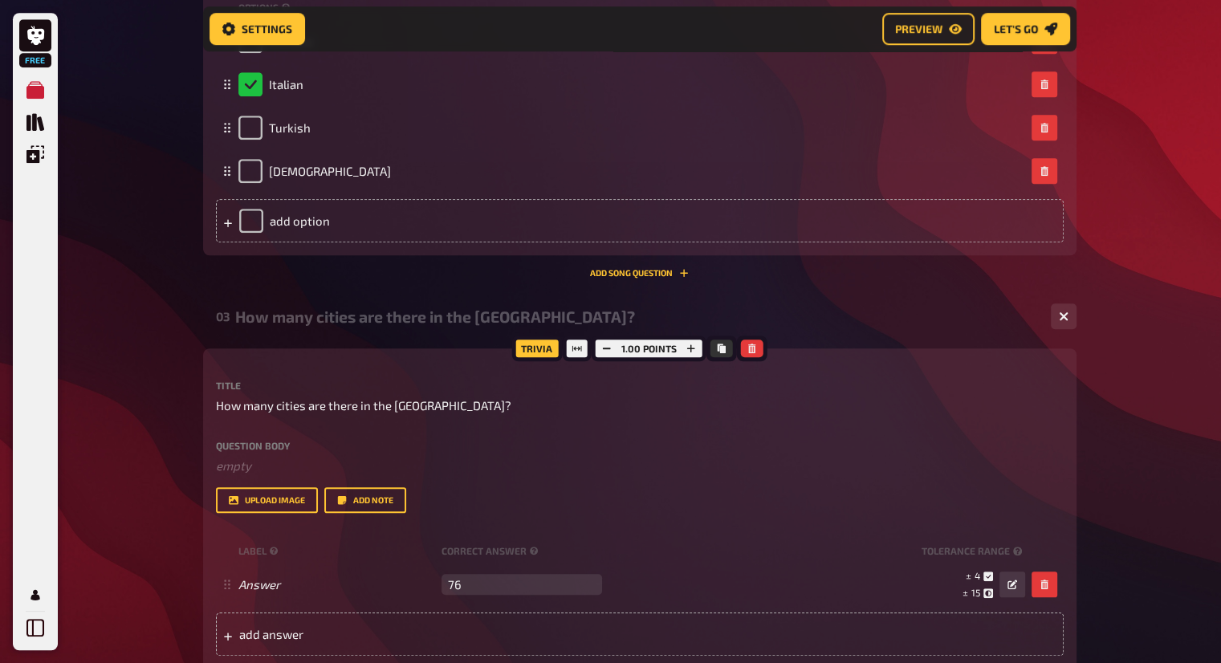
type input "76"
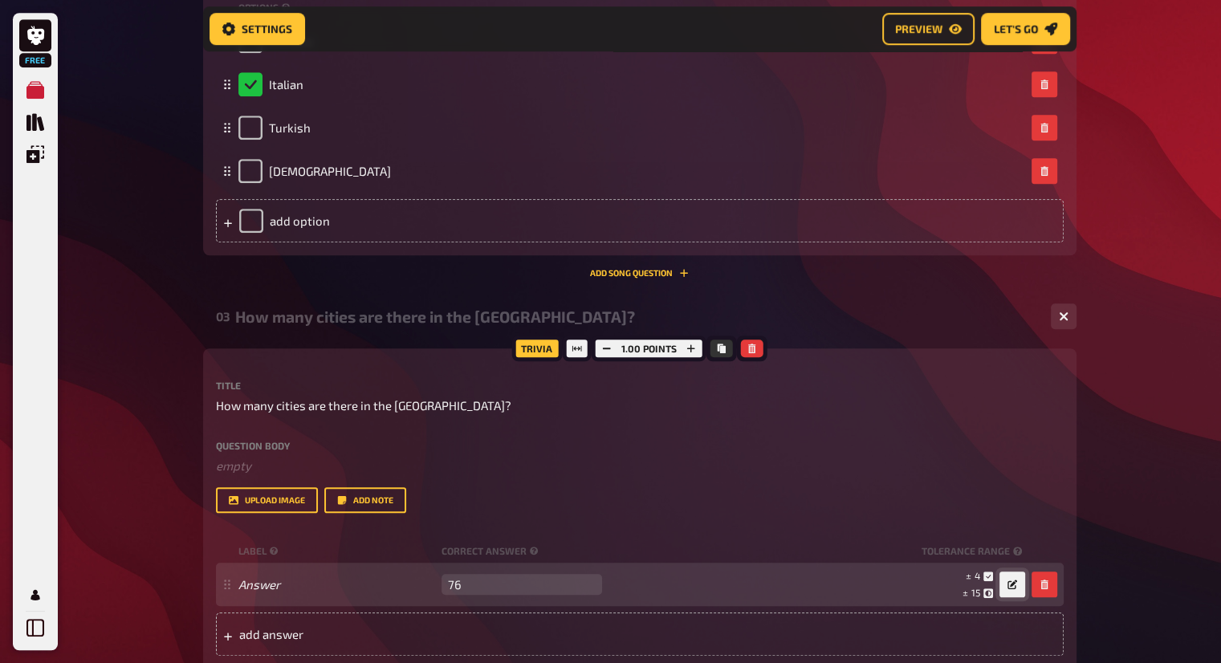
click at [1017, 590] on button "button" at bounding box center [1013, 585] width 26 height 26
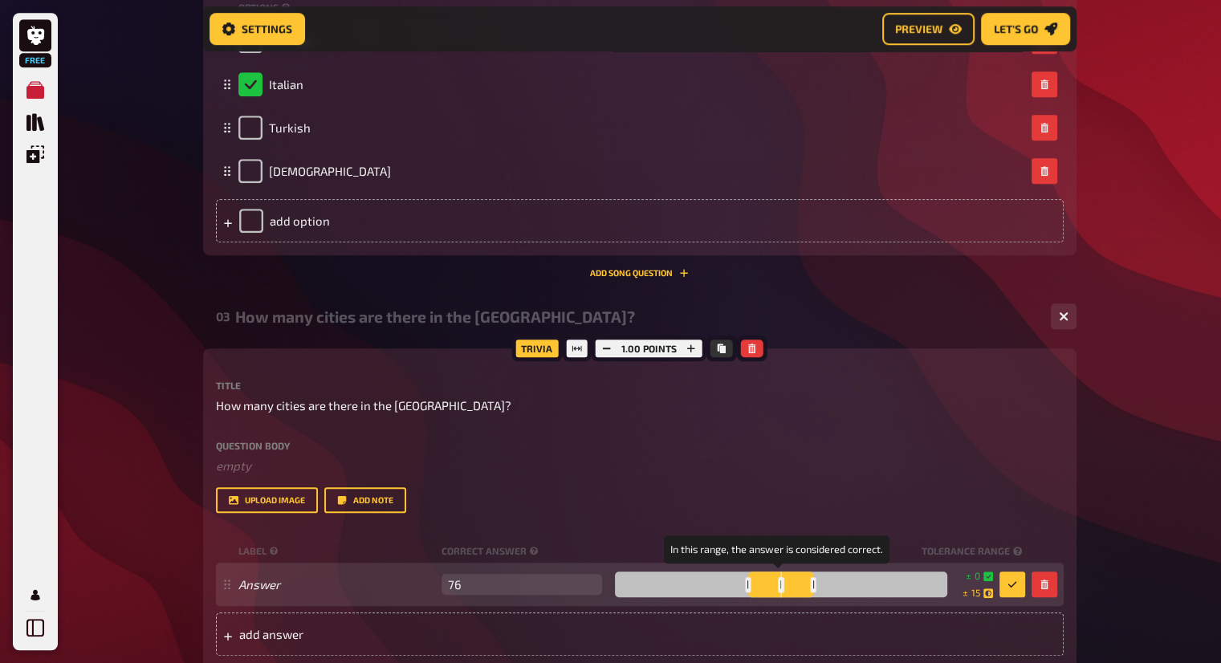
click at [778, 589] on div at bounding box center [781, 584] width 6 height 15
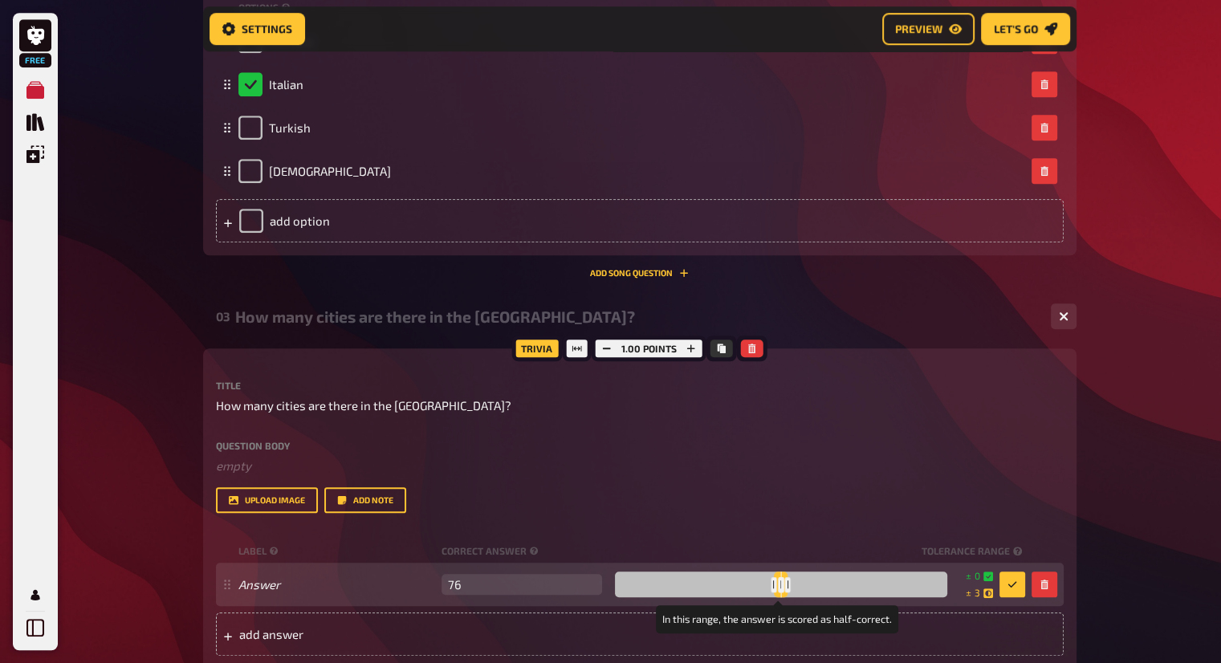
drag, startPoint x: 810, startPoint y: 586, endPoint x: 785, endPoint y: 585, distance: 24.1
click at [785, 585] on div at bounding box center [788, 584] width 6 height 15
click at [1013, 586] on icon "button" at bounding box center [1013, 585] width 10 height 10
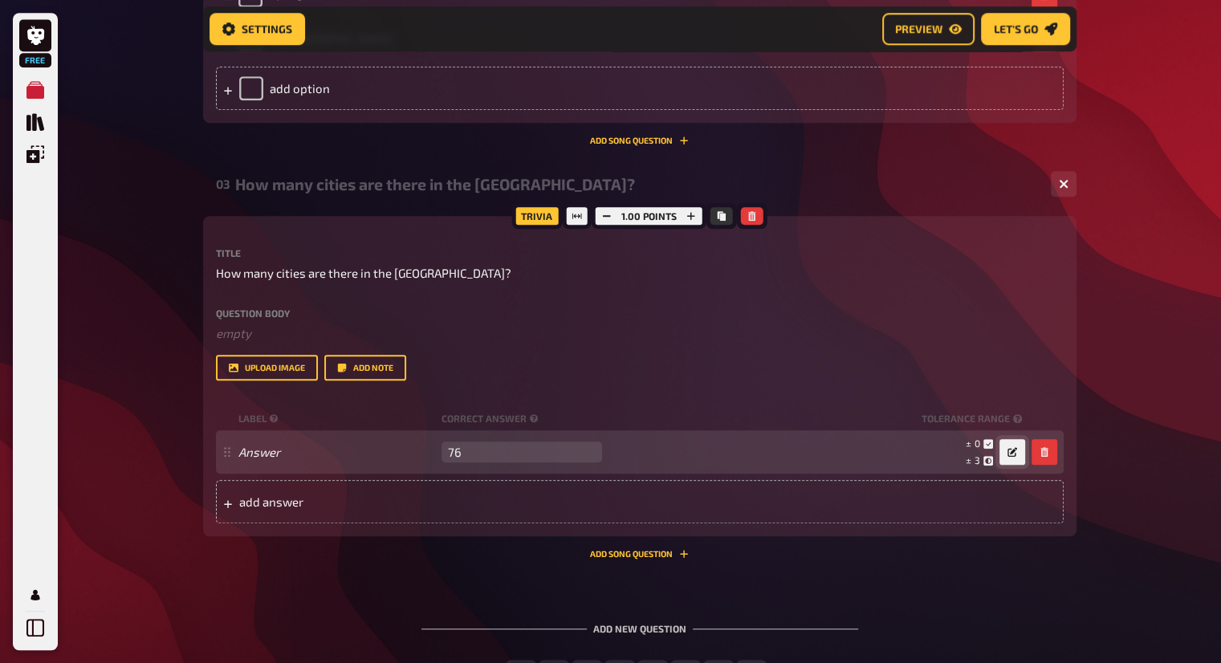
scroll to position [1278, 0]
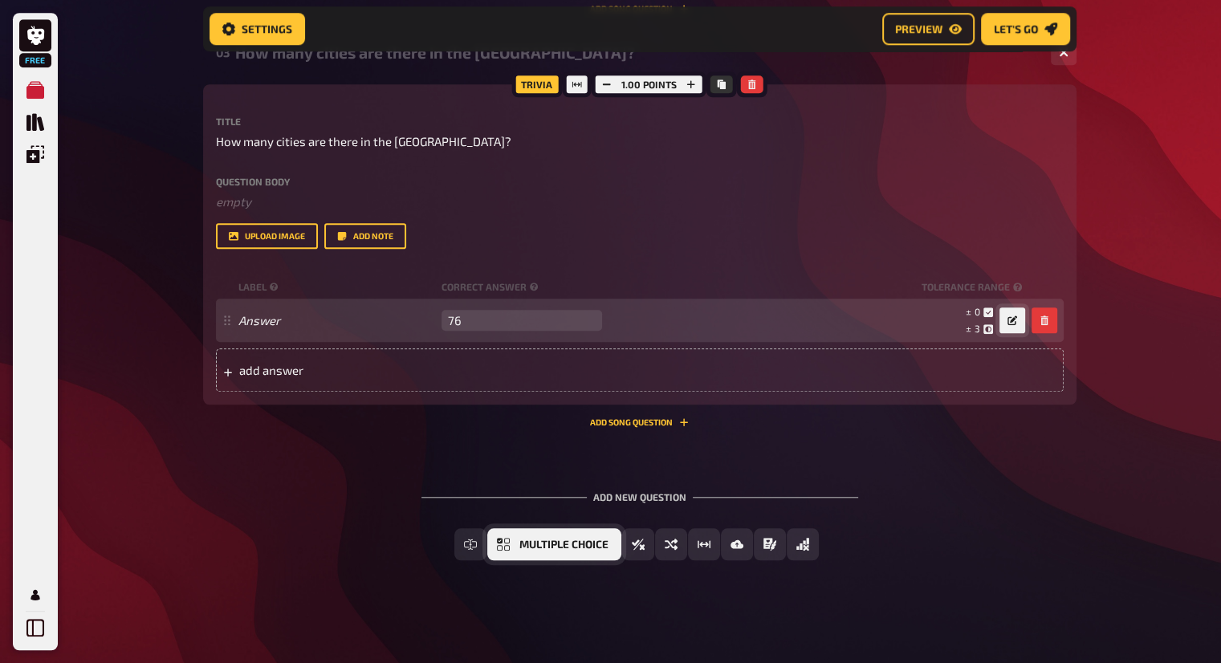
click at [556, 545] on span "Multiple Choice" at bounding box center [564, 545] width 89 height 11
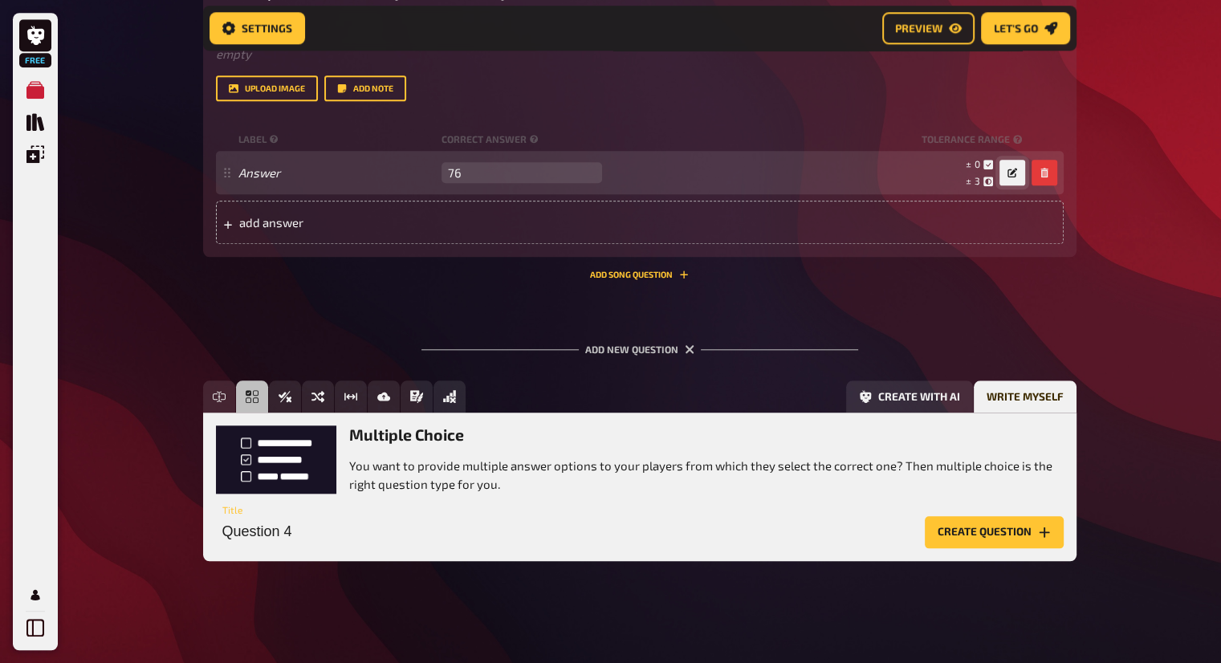
scroll to position [1531, 0]
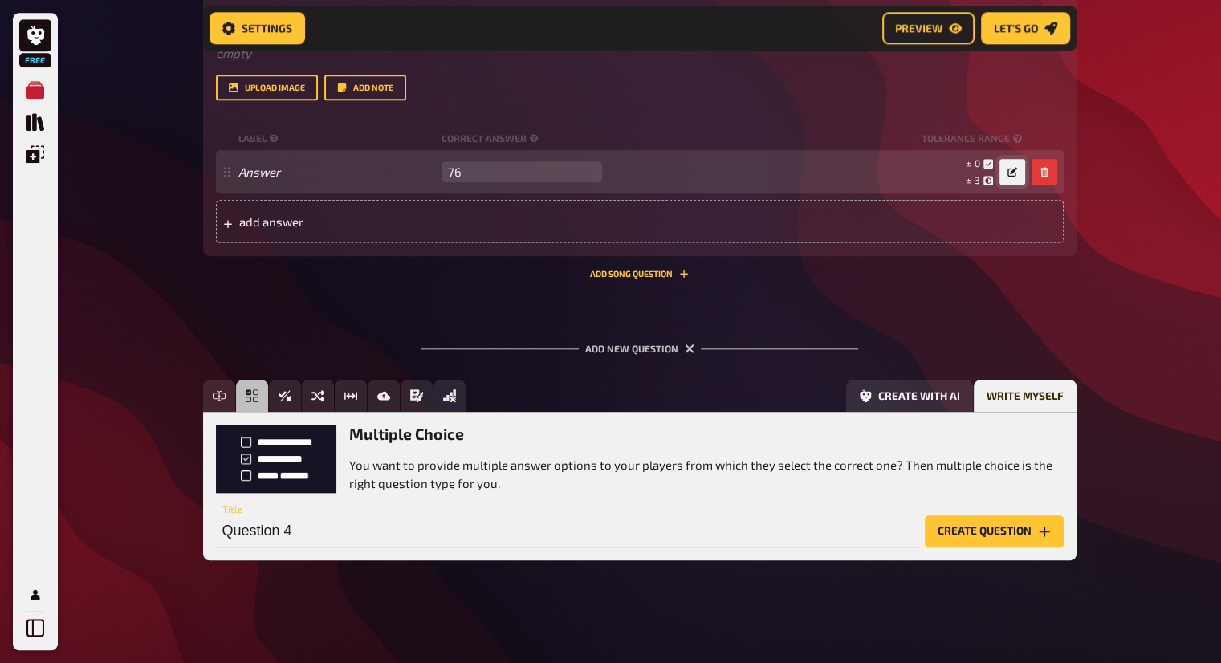
click at [1009, 528] on button "Create question" at bounding box center [994, 532] width 139 height 32
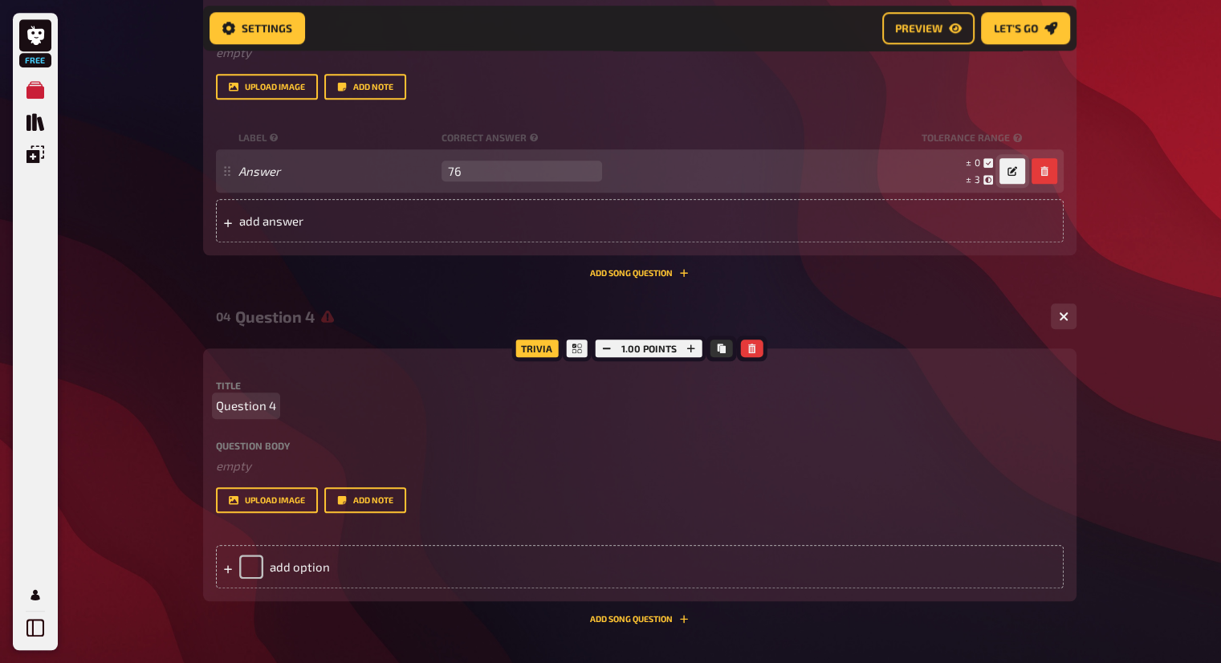
click at [262, 407] on span "Question 4" at bounding box center [246, 406] width 60 height 18
paste span
click at [283, 564] on div "add option" at bounding box center [640, 566] width 848 height 43
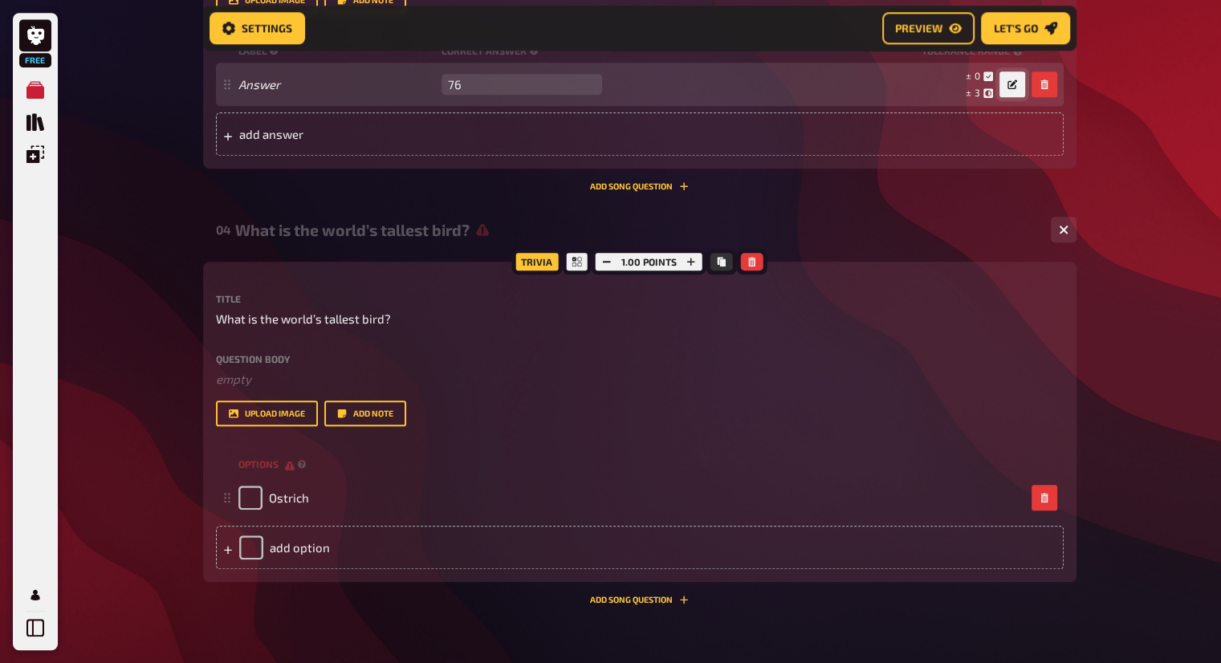
scroll to position [1772, 0]
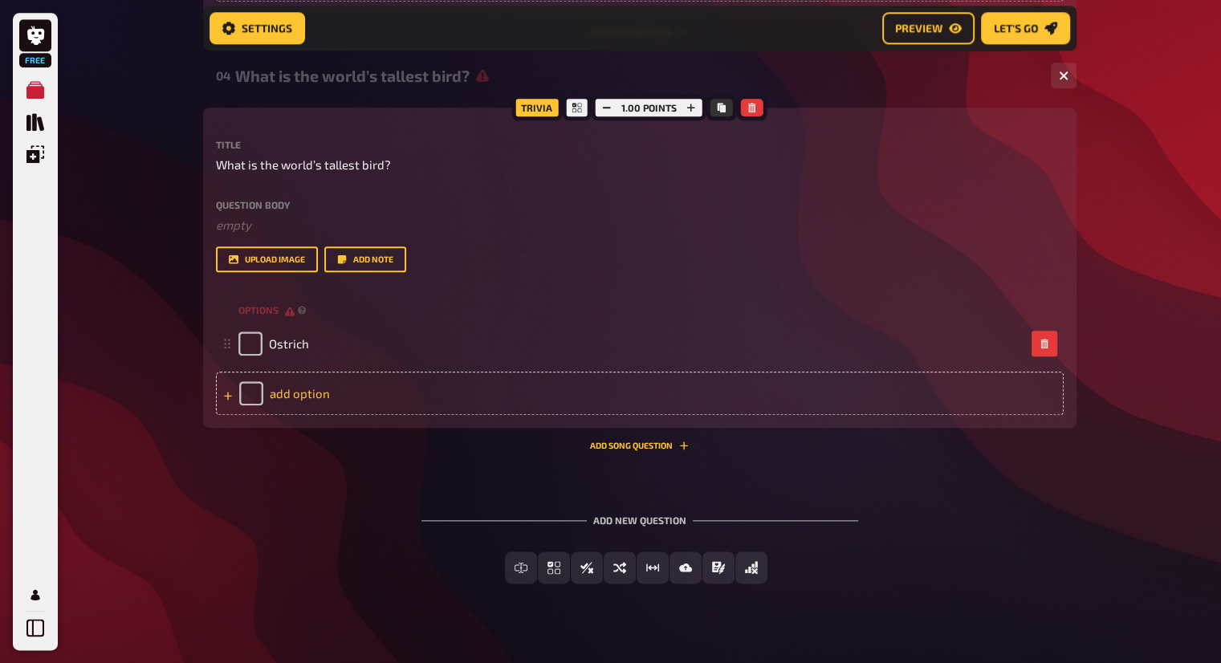
click at [361, 407] on div "add option" at bounding box center [640, 393] width 848 height 43
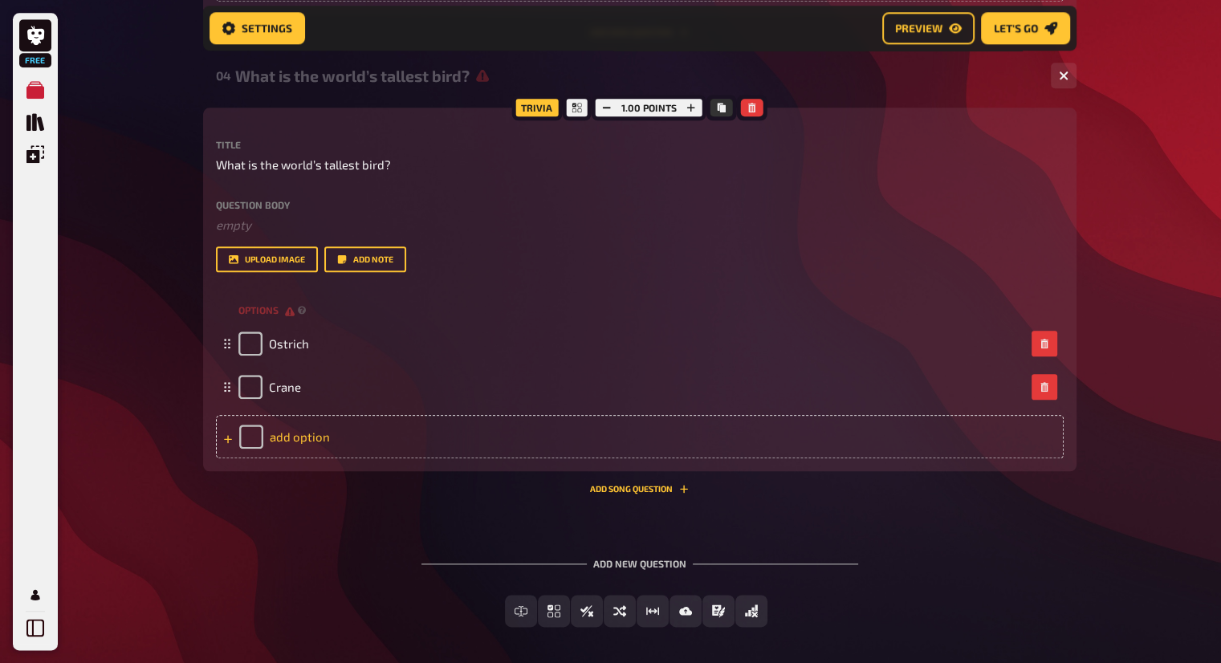
click at [382, 441] on div "add option" at bounding box center [640, 436] width 848 height 43
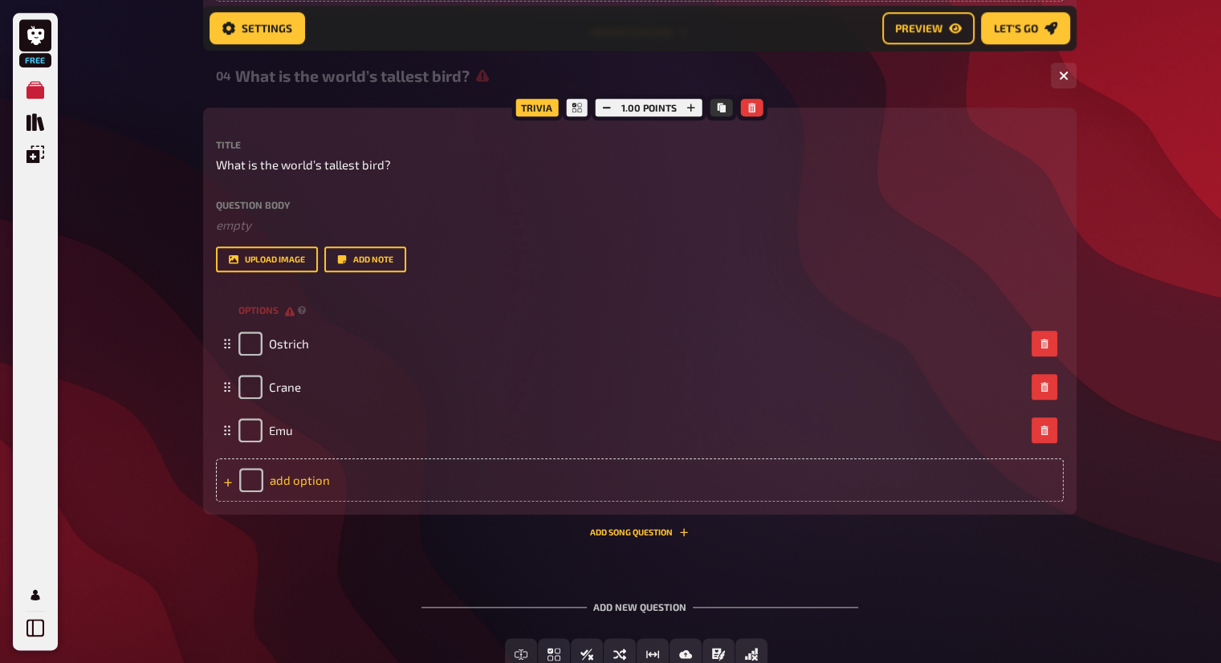
click at [465, 486] on div "add option" at bounding box center [640, 480] width 848 height 43
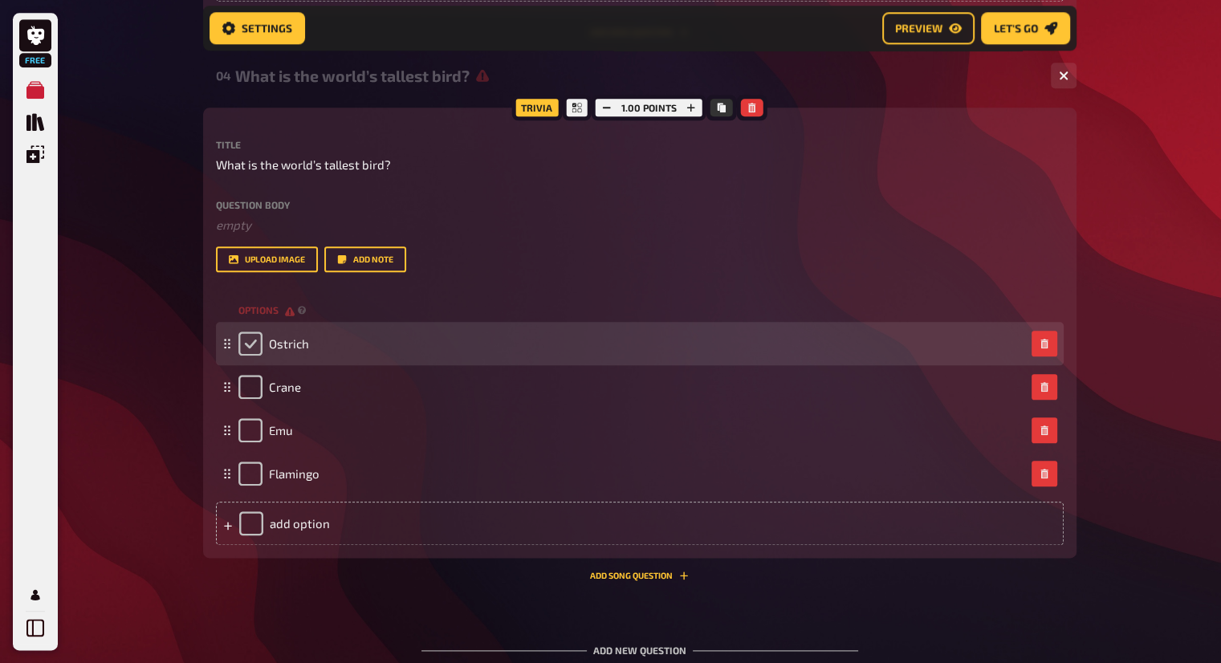
click at [255, 348] on input "checkbox" at bounding box center [251, 344] width 24 height 24
checkbox input "true"
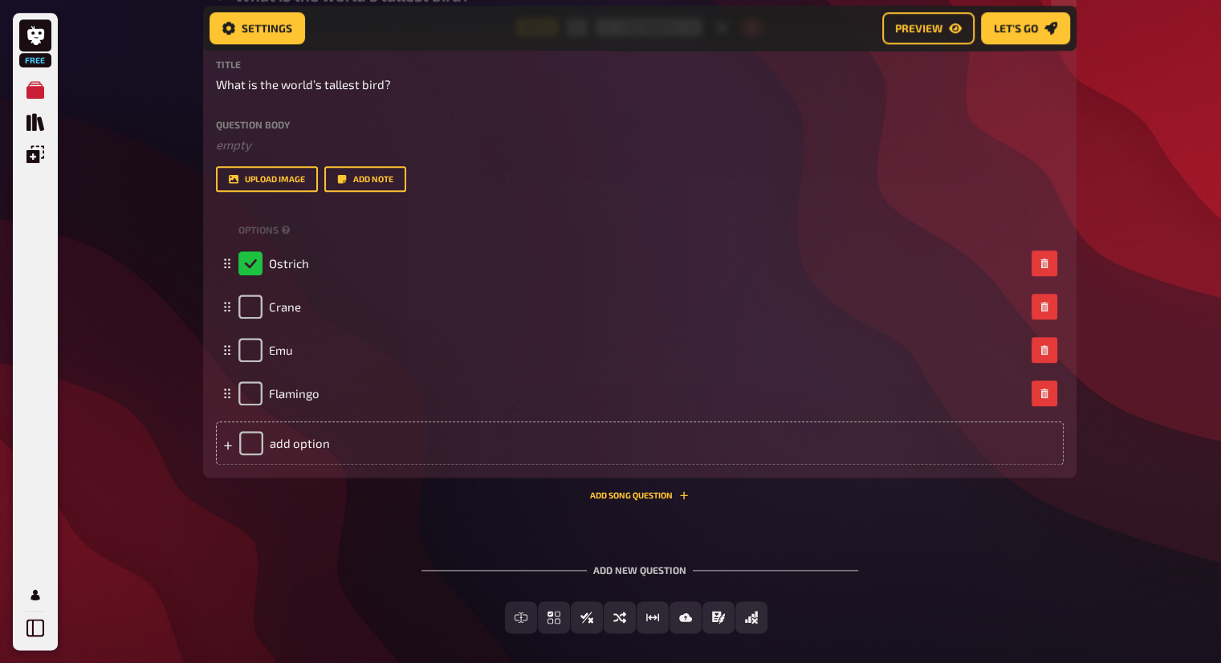
scroll to position [1926, 0]
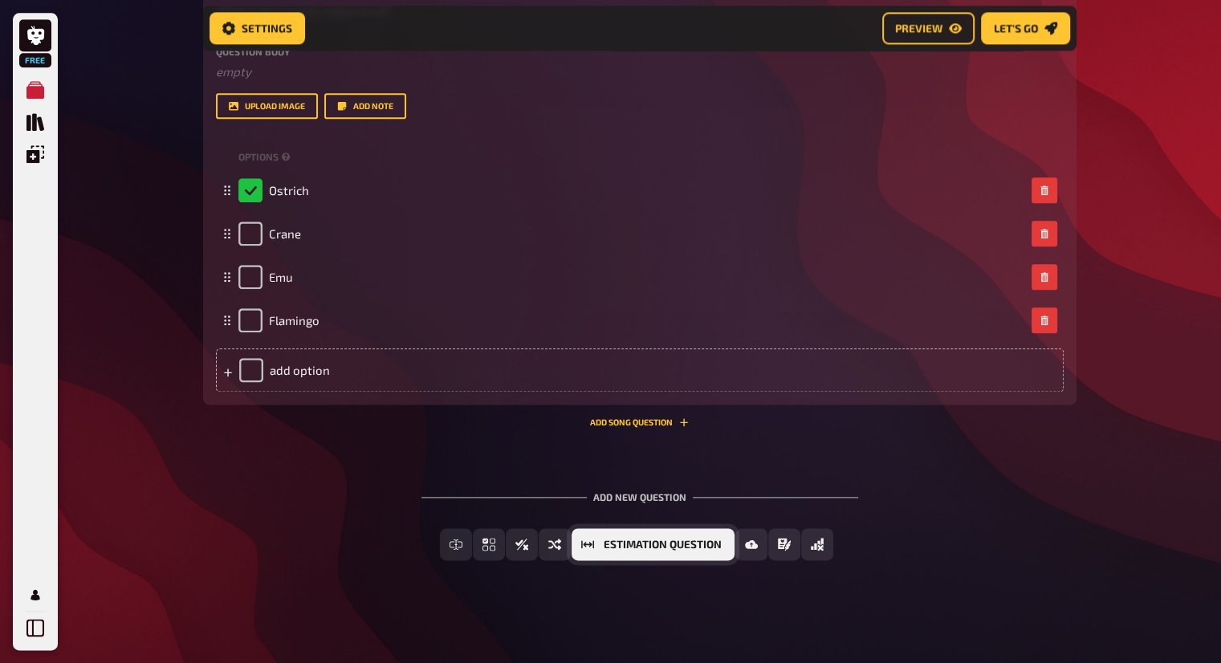
click at [654, 551] on button "Estimation Question" at bounding box center [653, 544] width 163 height 32
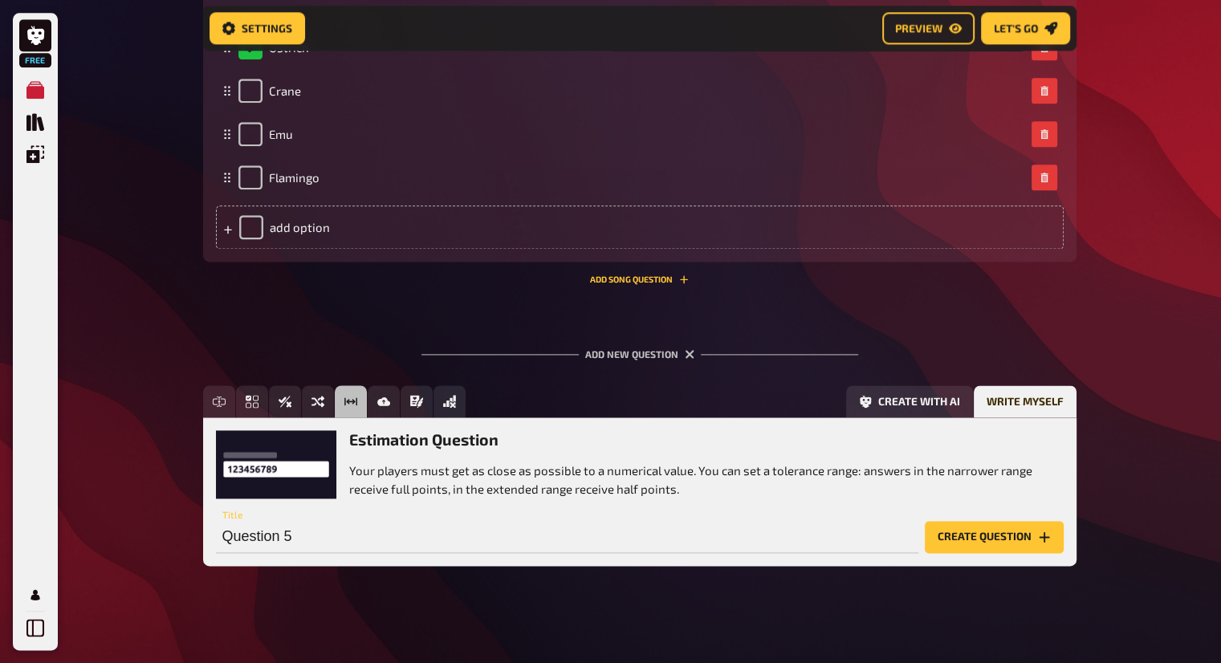
scroll to position [2074, 0]
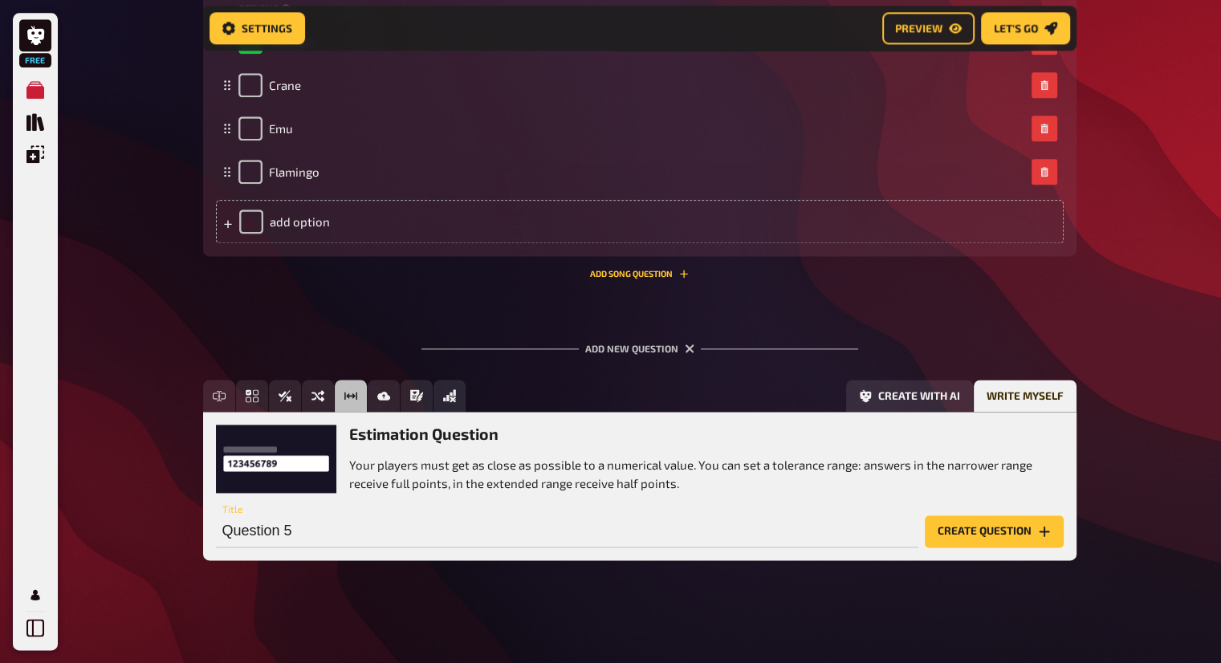
click at [990, 525] on button "Create question" at bounding box center [994, 532] width 139 height 32
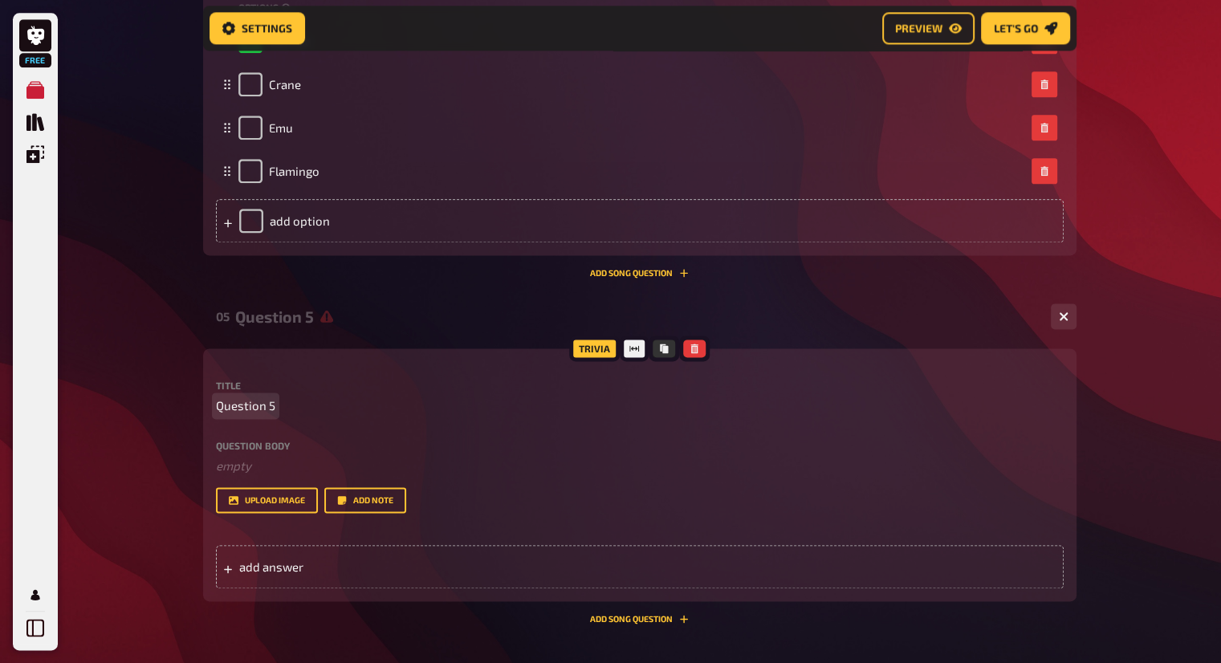
click at [264, 407] on span "Question 5" at bounding box center [245, 406] width 59 height 18
paste span
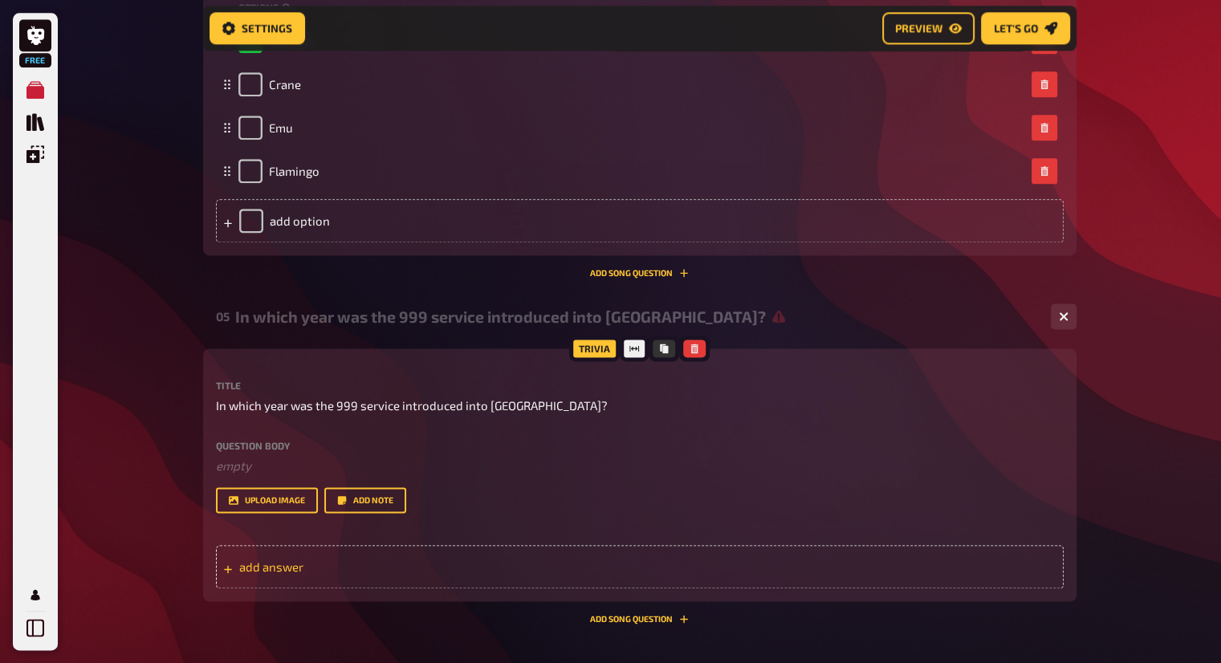
click at [370, 572] on span "add answer" at bounding box center [364, 567] width 250 height 14
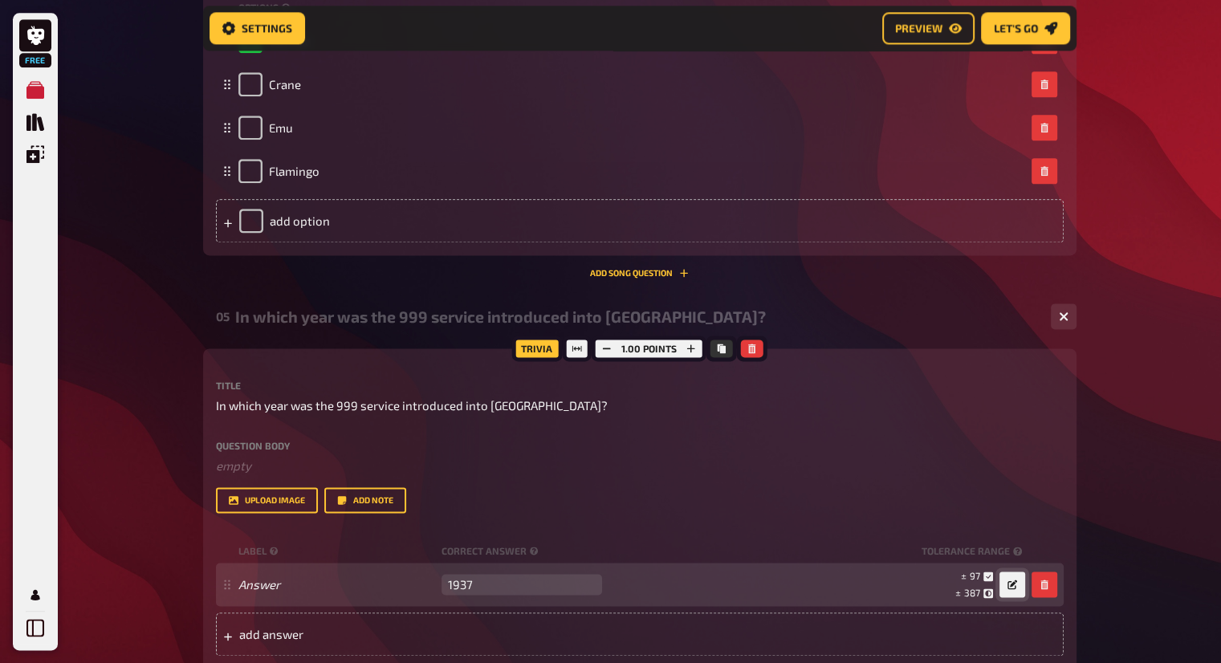
type input "1937"
click at [1016, 581] on icon "button" at bounding box center [1013, 585] width 10 height 10
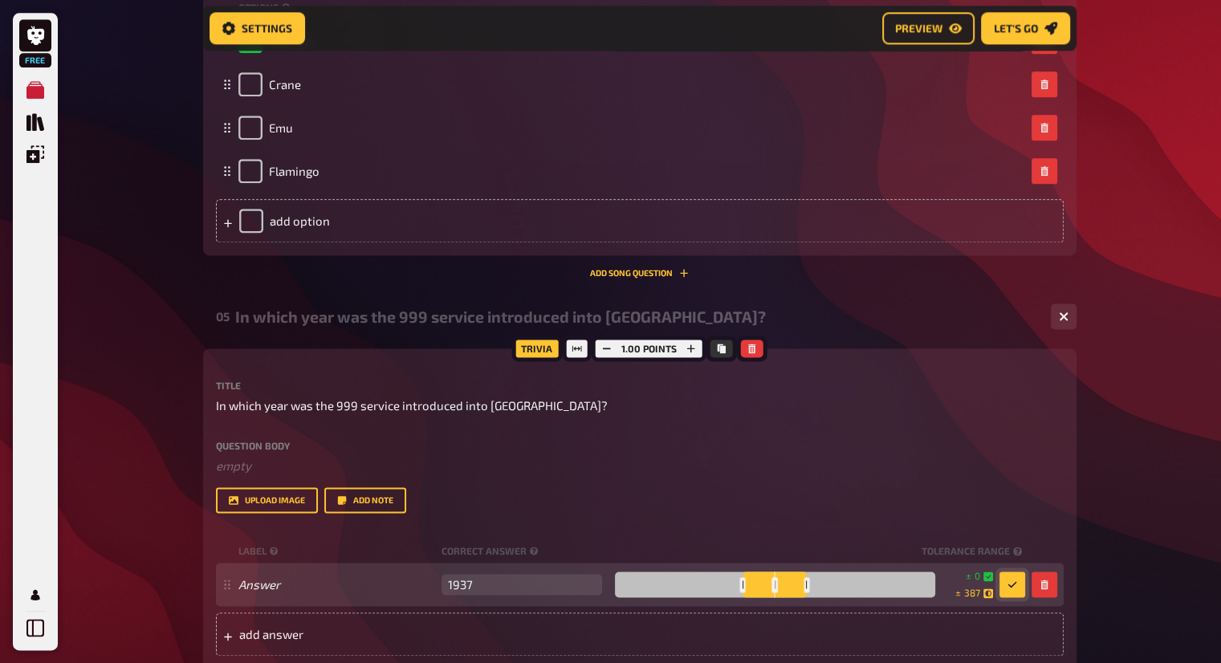
drag, startPoint x: 781, startPoint y: 582, endPoint x: 765, endPoint y: 582, distance: 16.1
click at [765, 582] on div at bounding box center [775, 585] width 320 height 26
click at [736, 585] on div at bounding box center [775, 585] width 320 height 26
drag, startPoint x: 738, startPoint y: 585, endPoint x: 755, endPoint y: 585, distance: 16.9
click at [755, 585] on div at bounding box center [758, 584] width 6 height 15
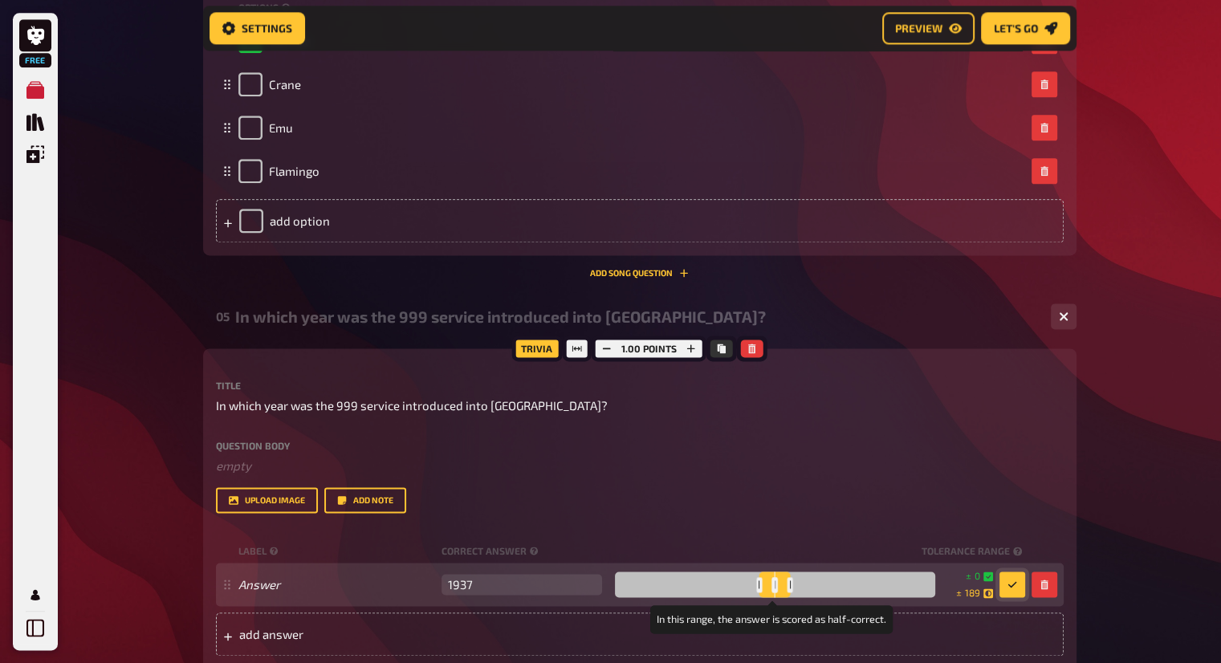
click at [757, 584] on div at bounding box center [759, 584] width 6 height 15
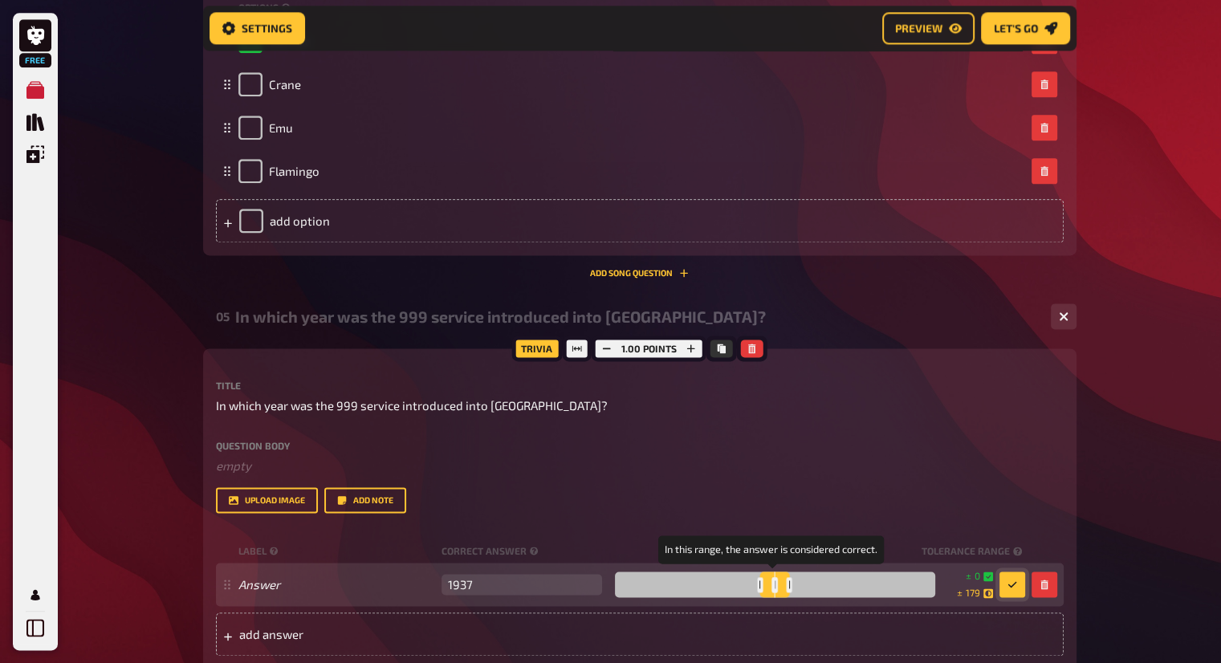
click at [767, 585] on div at bounding box center [775, 585] width 320 height 26
click at [773, 585] on div at bounding box center [776, 584] width 6 height 15
drag, startPoint x: 755, startPoint y: 586, endPoint x: 772, endPoint y: 586, distance: 16.9
click at [772, 586] on div at bounding box center [775, 585] width 320 height 26
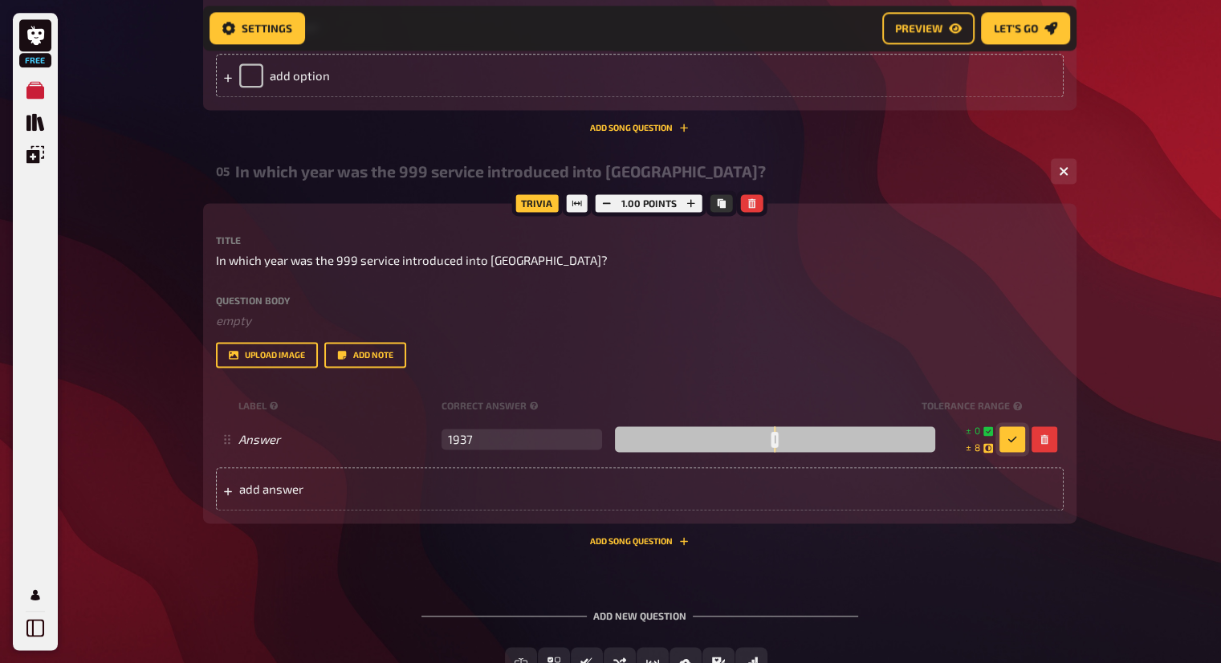
scroll to position [2235, 0]
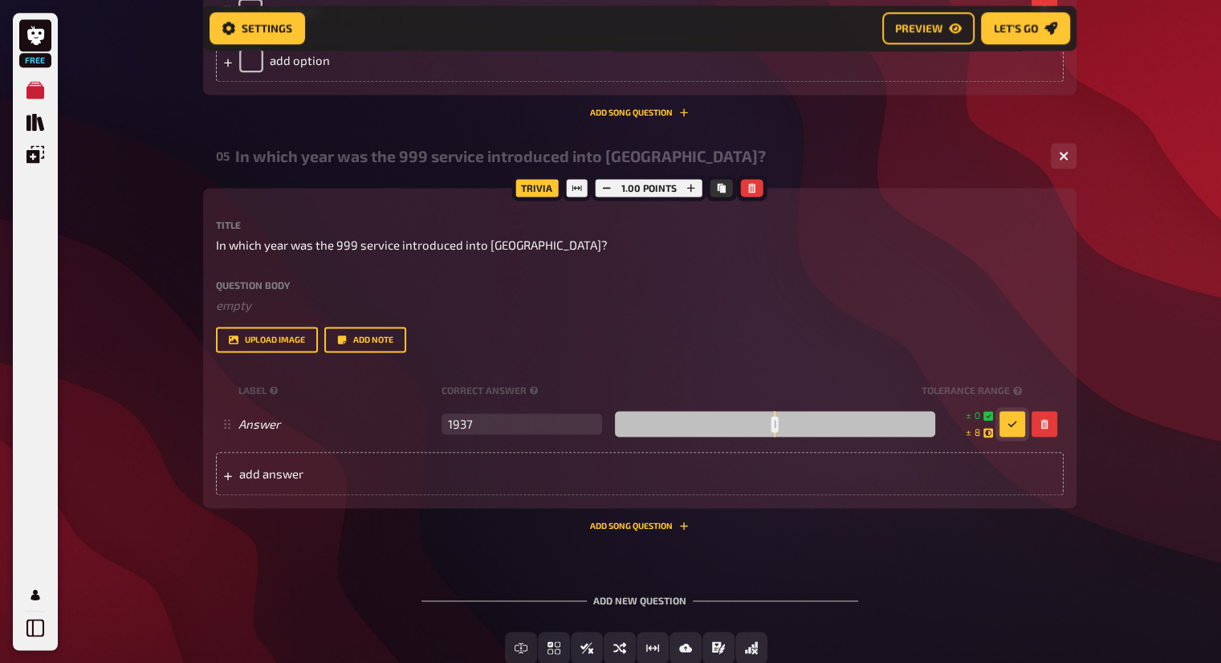
click at [1013, 419] on icon "button" at bounding box center [1013, 424] width 10 height 10
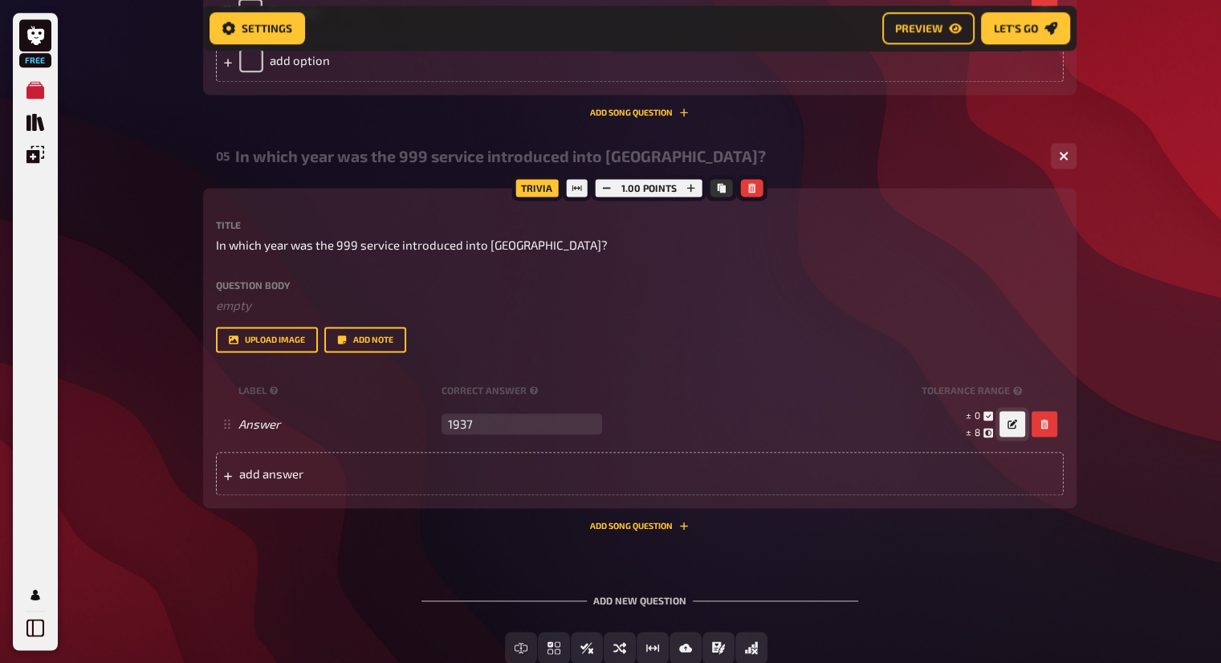
click at [1013, 419] on icon "button" at bounding box center [1013, 424] width 10 height 10
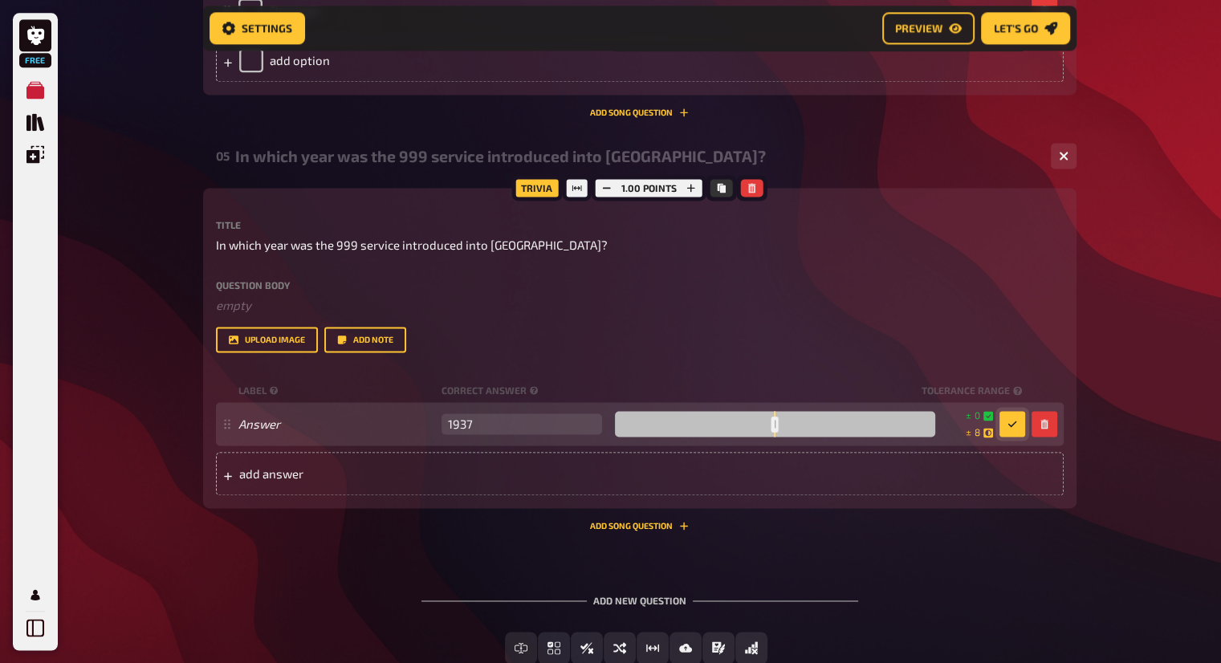
click at [751, 422] on div at bounding box center [775, 424] width 320 height 26
drag, startPoint x: 748, startPoint y: 423, endPoint x: 772, endPoint y: 426, distance: 23.4
click at [772, 426] on div at bounding box center [775, 424] width 320 height 26
click at [772, 425] on div at bounding box center [775, 424] width 320 height 26
click at [977, 430] on span "255" at bounding box center [972, 433] width 15 height 14
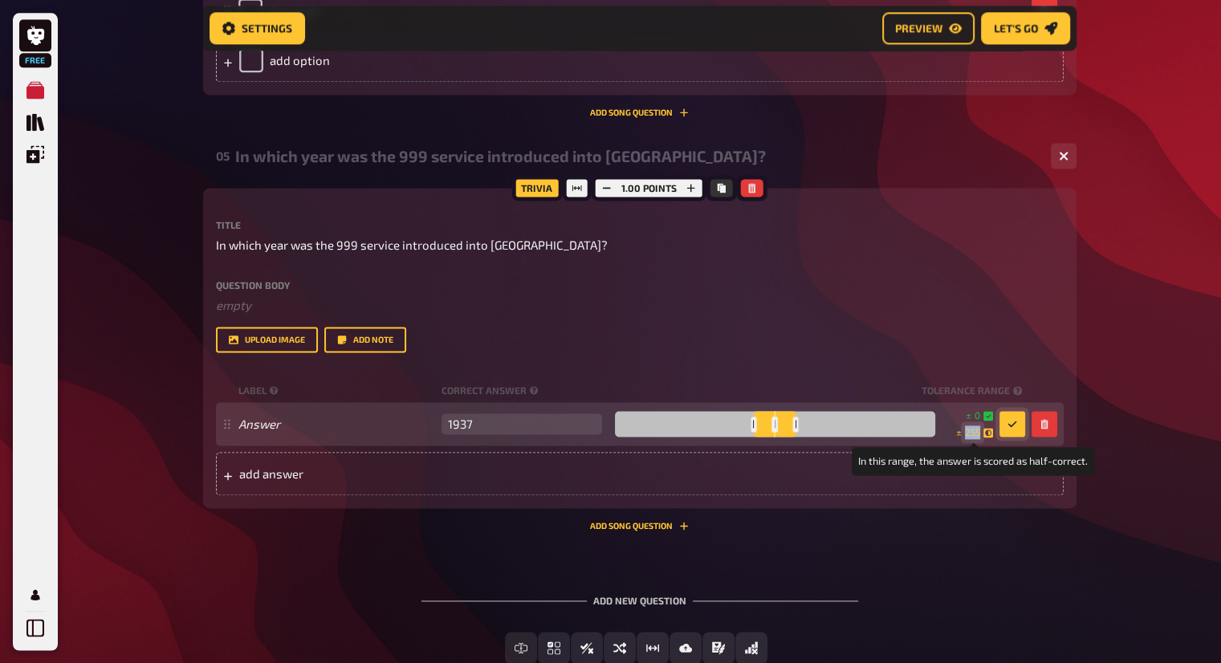
click at [977, 430] on span "255" at bounding box center [972, 433] width 15 height 14
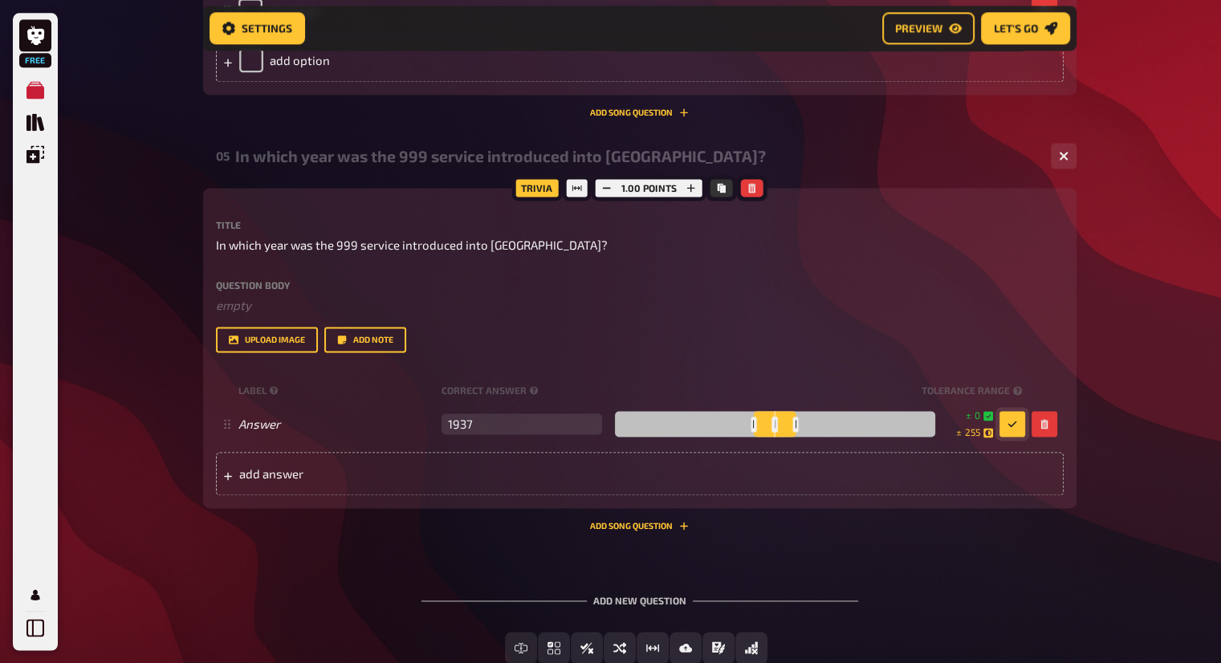
click at [1008, 425] on icon "button" at bounding box center [1013, 424] width 10 height 10
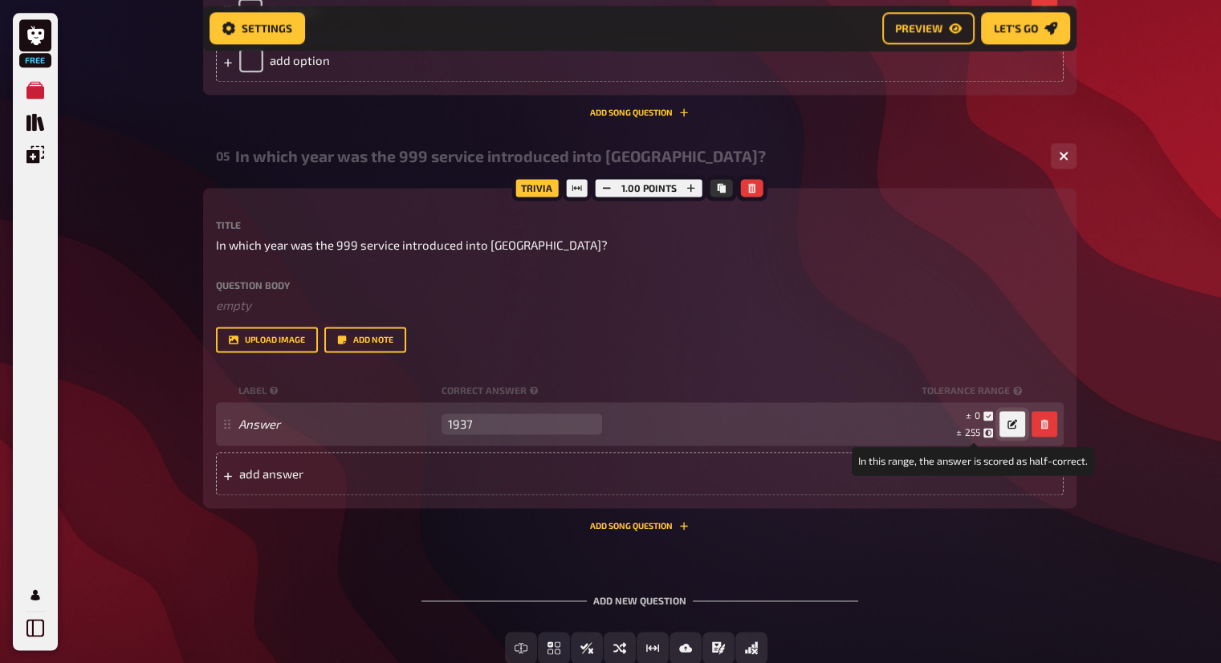
click at [973, 436] on span "255" at bounding box center [972, 431] width 15 height 11
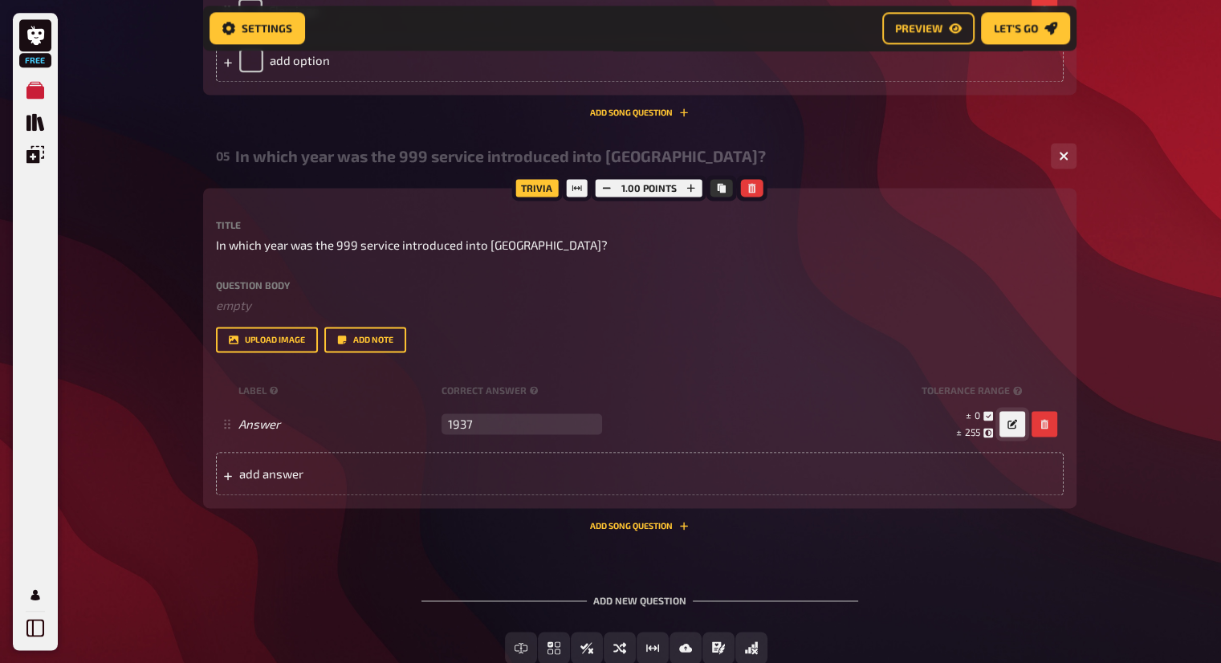
click at [1017, 422] on button "button" at bounding box center [1013, 424] width 26 height 26
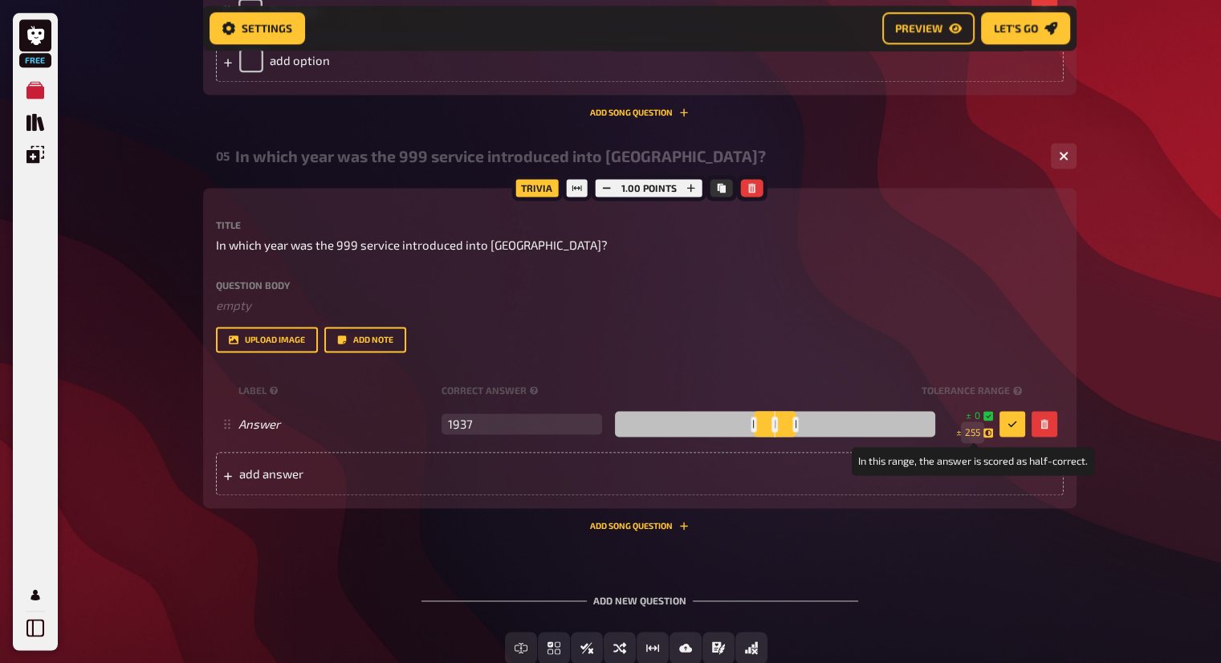
click at [973, 434] on span "255" at bounding box center [972, 433] width 15 height 14
click at [1007, 430] on button "button" at bounding box center [1013, 424] width 26 height 26
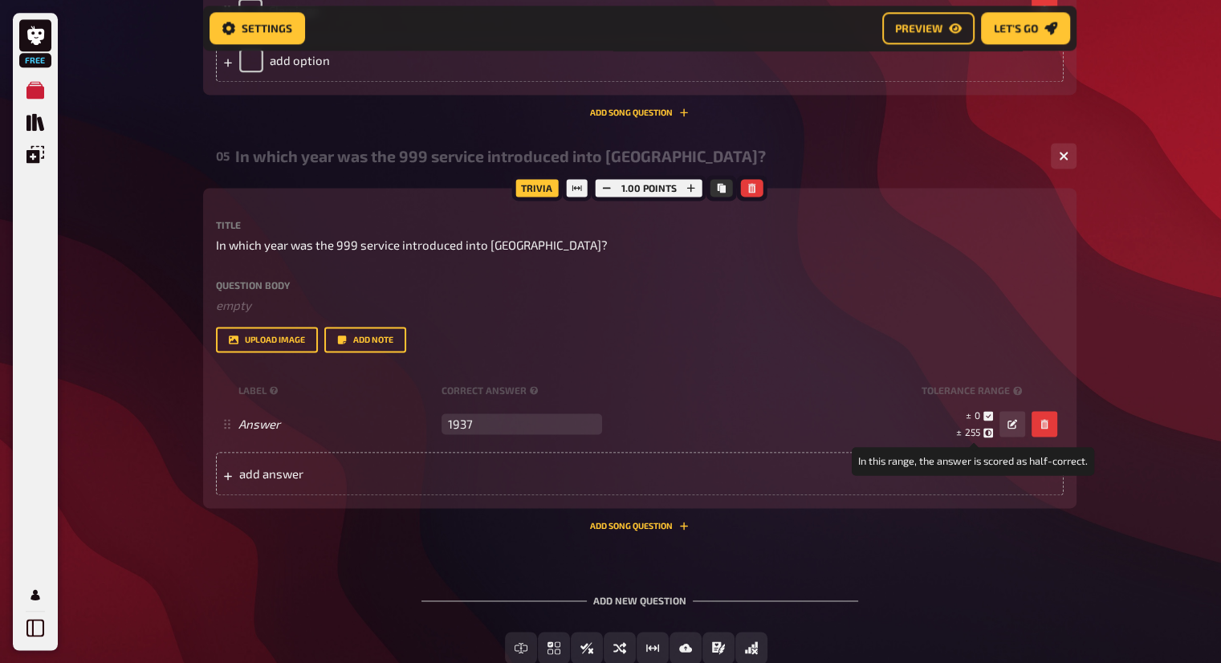
click at [979, 433] on span "255" at bounding box center [972, 431] width 15 height 11
click at [979, 432] on span "255" at bounding box center [972, 431] width 15 height 11
click at [1005, 422] on button "button" at bounding box center [1013, 424] width 26 height 26
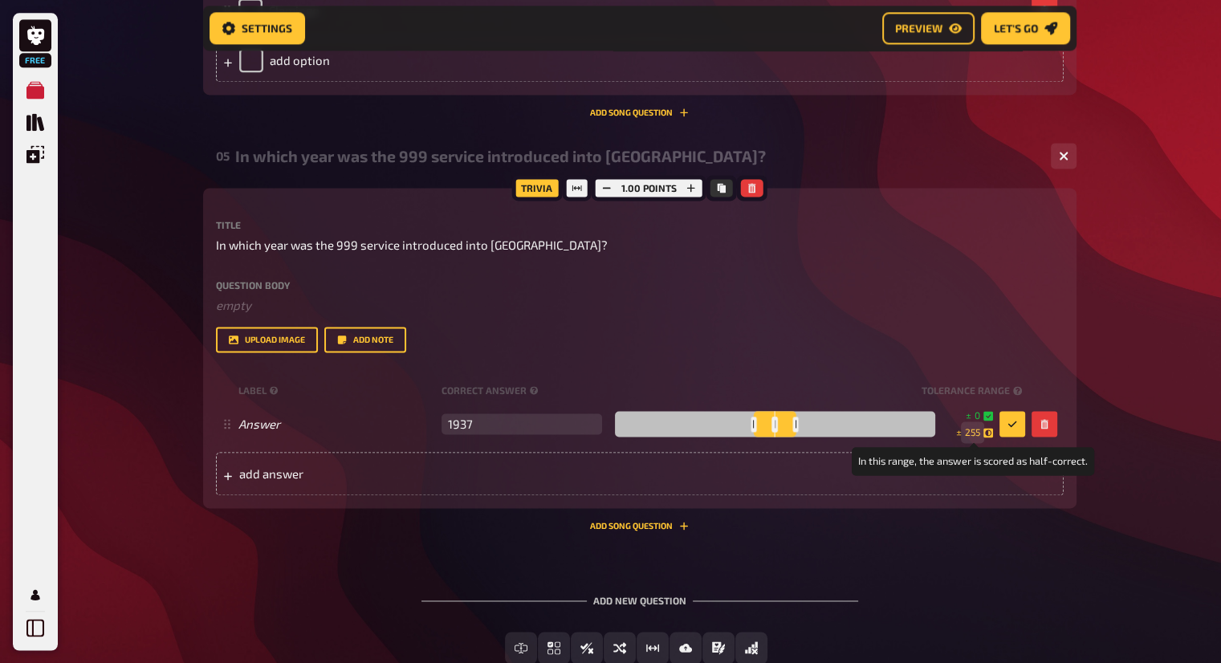
click at [973, 431] on span "255" at bounding box center [972, 433] width 15 height 14
click at [977, 431] on span "255" at bounding box center [972, 433] width 15 height 14
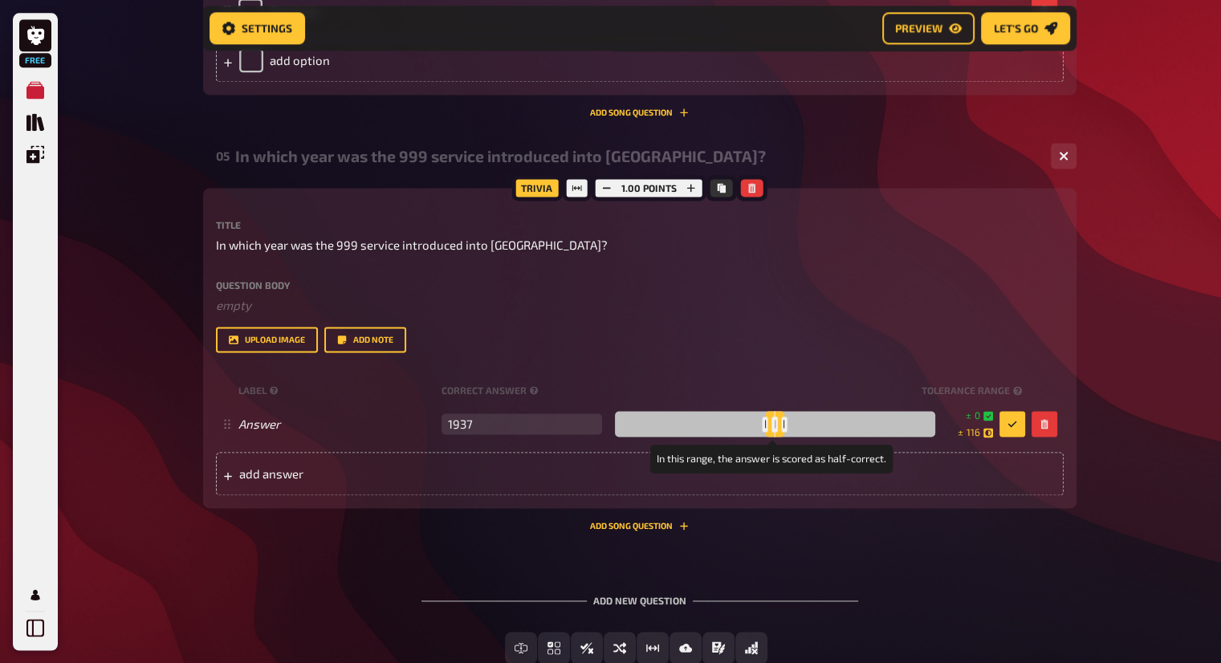
click at [782, 423] on div at bounding box center [784, 424] width 6 height 15
drag, startPoint x: 792, startPoint y: 428, endPoint x: 782, endPoint y: 426, distance: 9.9
click at [782, 426] on div at bounding box center [784, 424] width 6 height 15
click at [1009, 424] on icon "button" at bounding box center [1013, 424] width 10 height 10
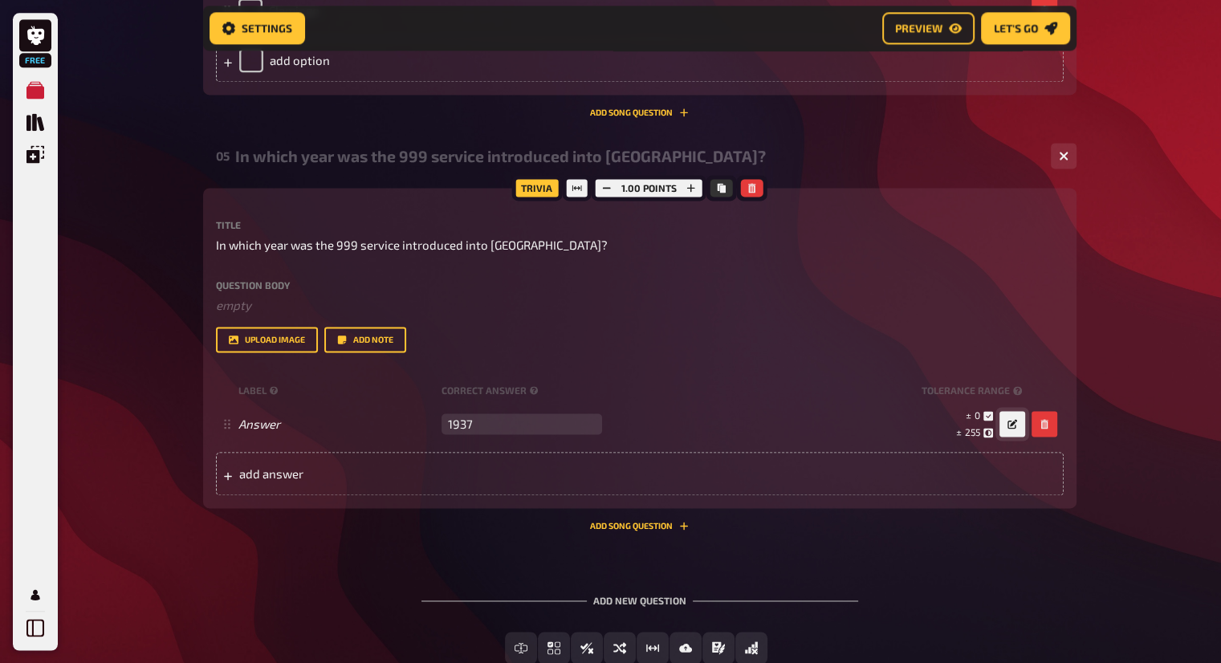
click at [1005, 422] on button "button" at bounding box center [1013, 424] width 26 height 26
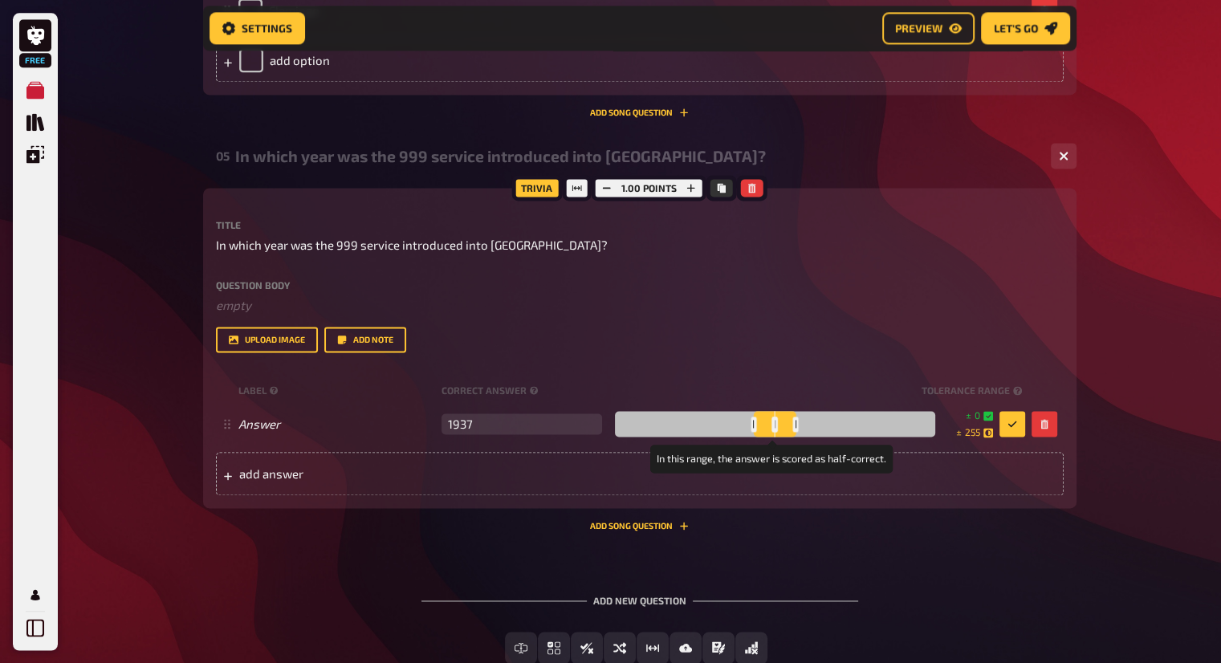
click at [793, 428] on div at bounding box center [796, 424] width 6 height 15
drag, startPoint x: 793, startPoint y: 428, endPoint x: 777, endPoint y: 428, distance: 16.1
click at [786, 428] on div at bounding box center [789, 424] width 6 height 15
drag, startPoint x: 753, startPoint y: 428, endPoint x: 639, endPoint y: 421, distance: 114.3
click at [642, 421] on div at bounding box center [645, 424] width 6 height 15
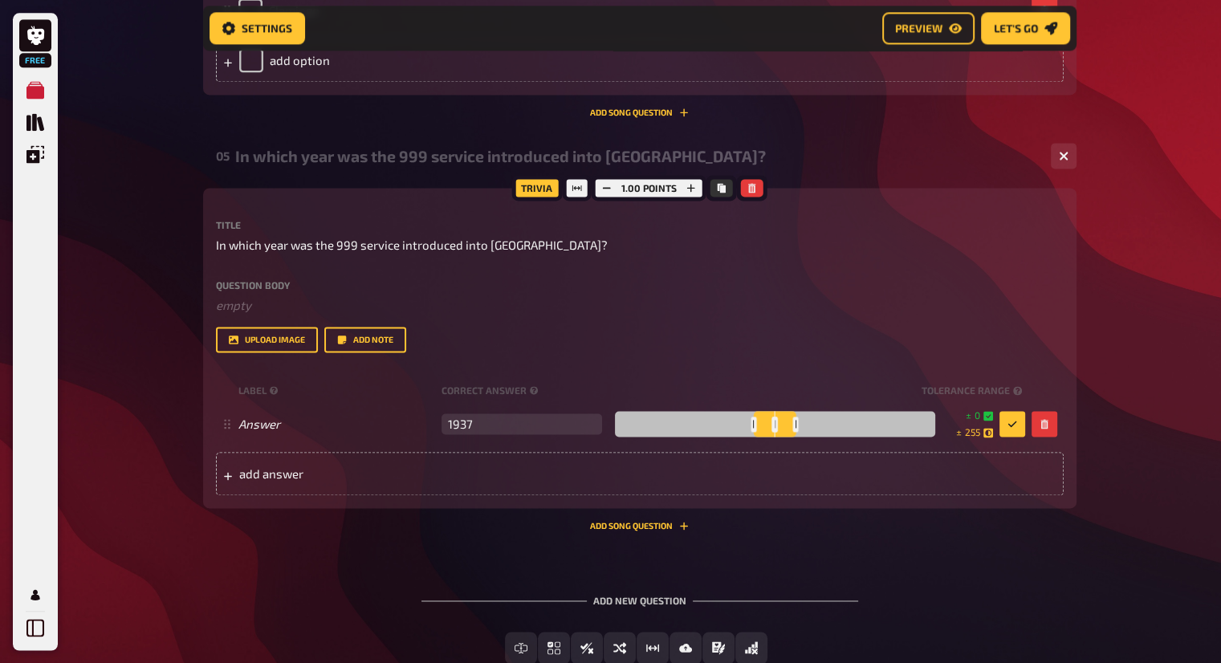
click at [736, 431] on div at bounding box center [775, 424] width 320 height 26
click at [974, 434] on span "436" at bounding box center [972, 433] width 17 height 14
drag, startPoint x: 735, startPoint y: 424, endPoint x: 693, endPoint y: 418, distance: 42.1
click at [699, 418] on div at bounding box center [702, 424] width 6 height 15
drag, startPoint x: 736, startPoint y: 424, endPoint x: 755, endPoint y: 424, distance: 18.5
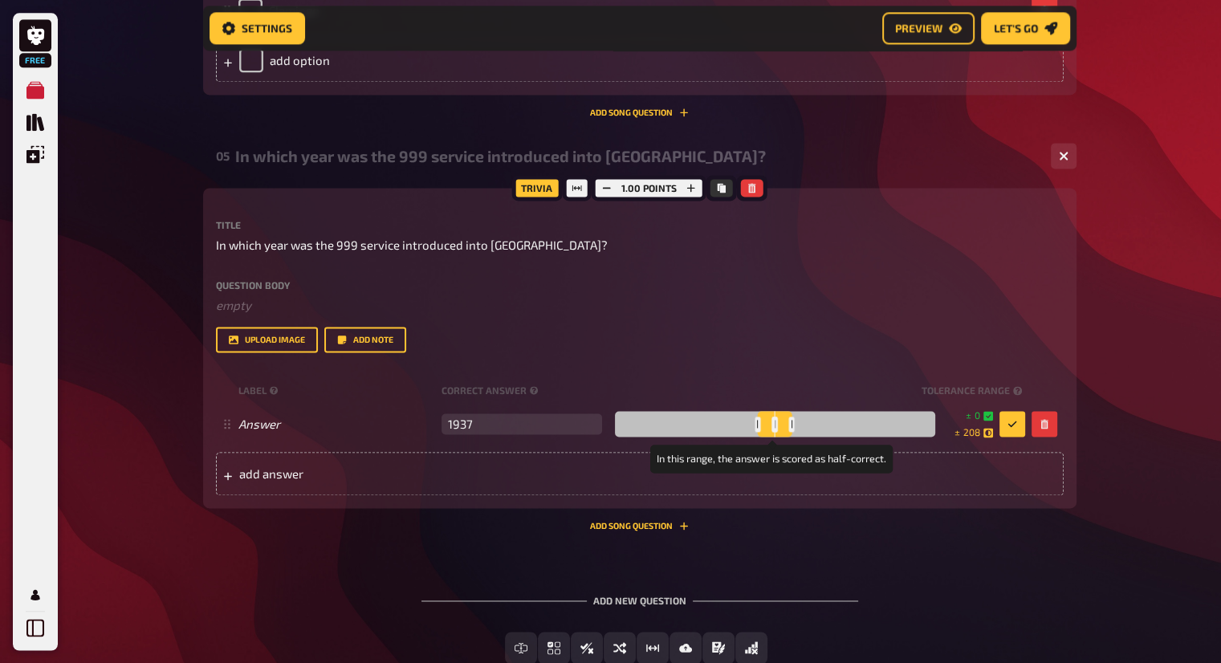
click at [755, 424] on div at bounding box center [758, 424] width 6 height 15
drag, startPoint x: 738, startPoint y: 425, endPoint x: 761, endPoint y: 425, distance: 22.5
click at [761, 425] on div at bounding box center [764, 424] width 6 height 15
drag, startPoint x: 1022, startPoint y: 356, endPoint x: 1076, endPoint y: 212, distance: 153.8
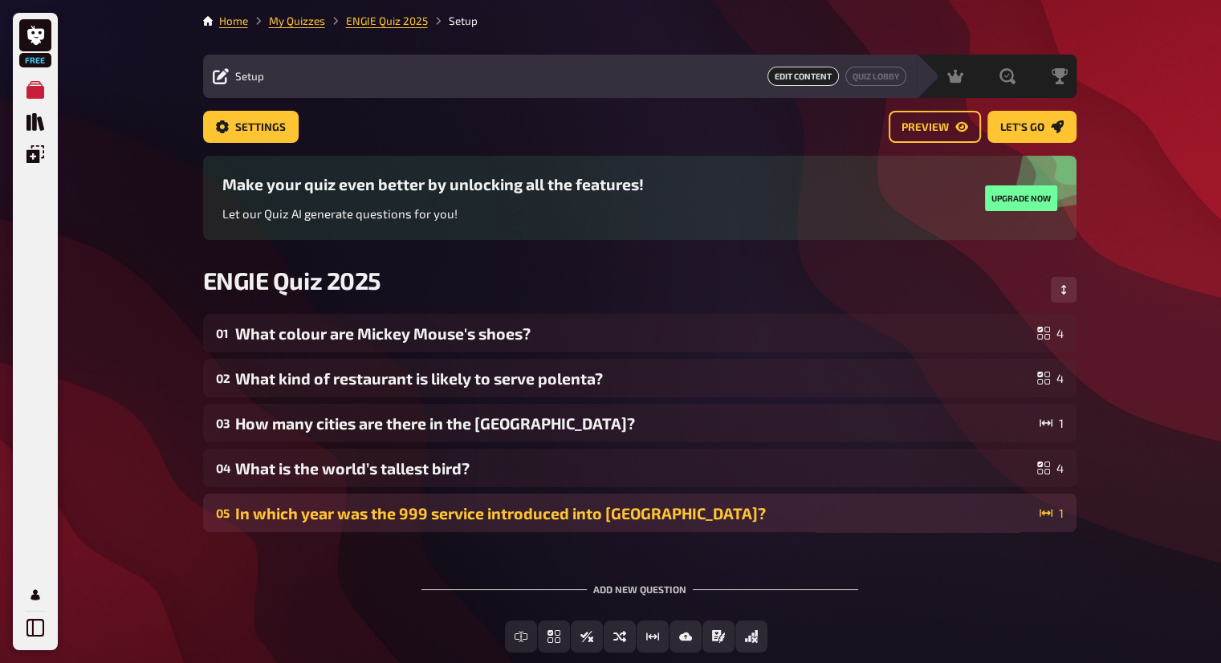
click at [554, 514] on div "In which year was the 999 service introduced into Britain?" at bounding box center [634, 513] width 798 height 18
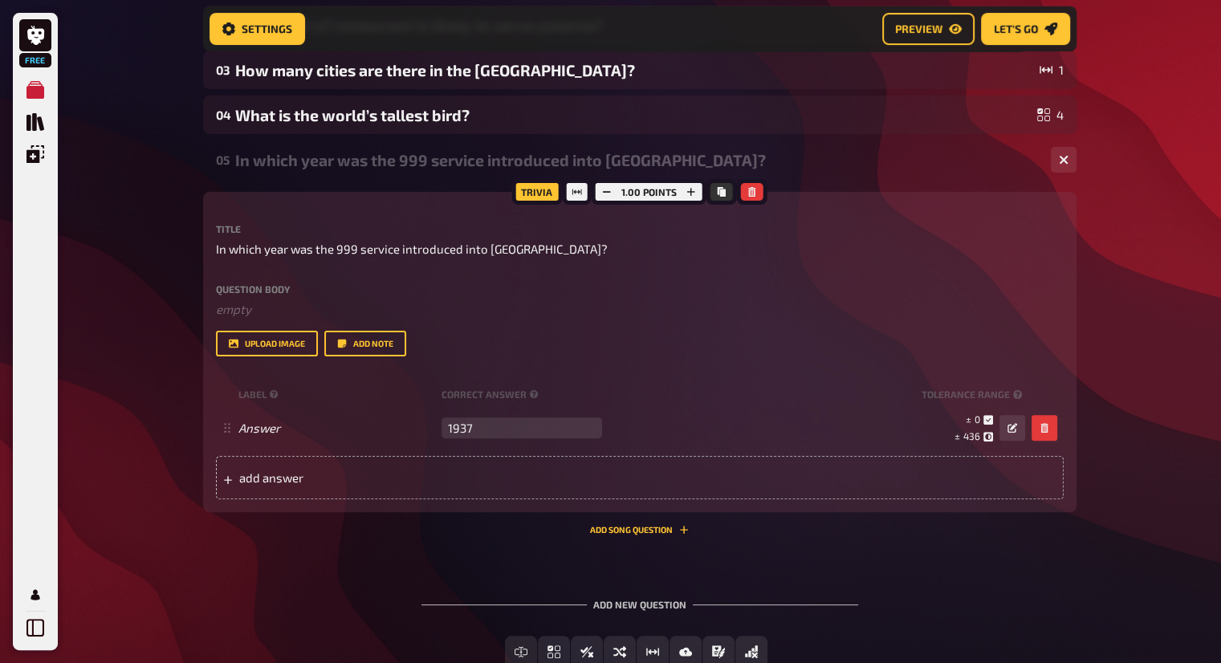
scroll to position [414, 0]
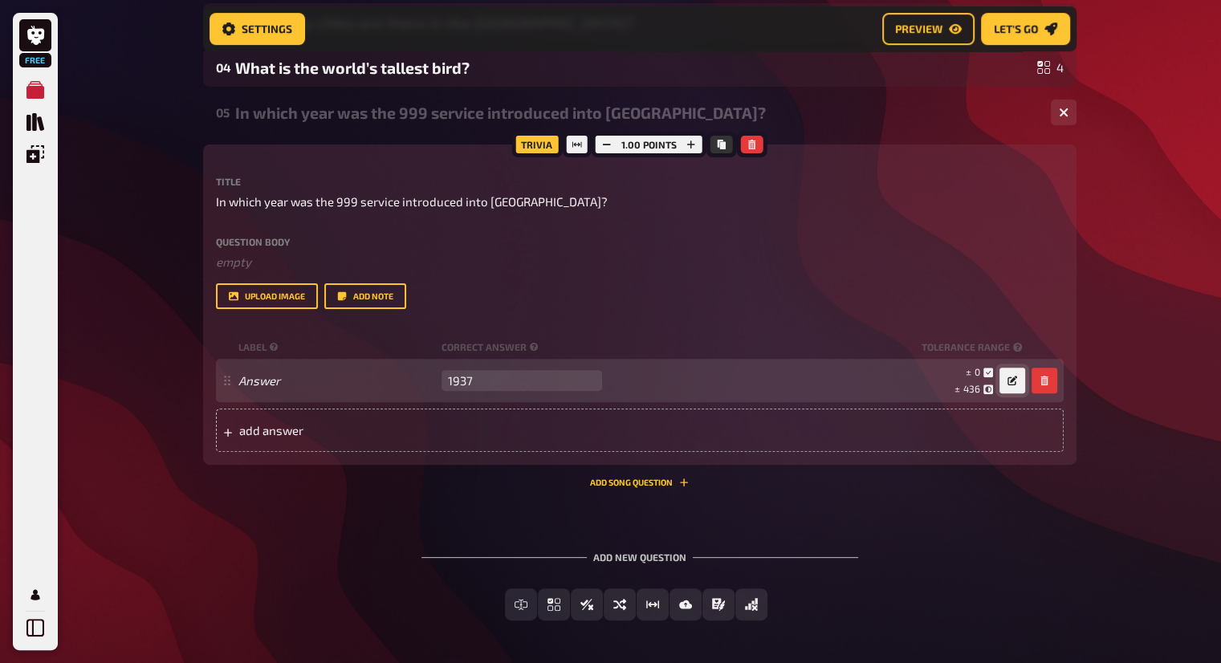
click at [1005, 378] on button "button" at bounding box center [1013, 381] width 26 height 26
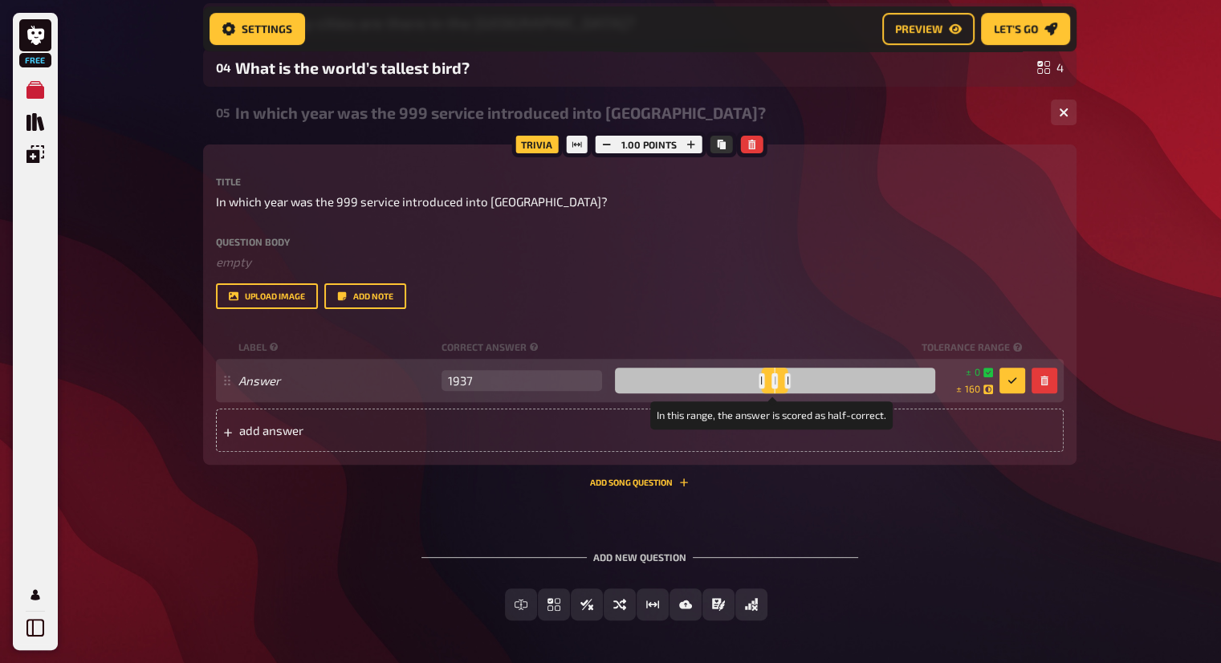
drag, startPoint x: 736, startPoint y: 382, endPoint x: 762, endPoint y: 382, distance: 25.7
click at [762, 382] on div at bounding box center [762, 380] width 6 height 15
click at [765, 382] on div at bounding box center [768, 380] width 6 height 15
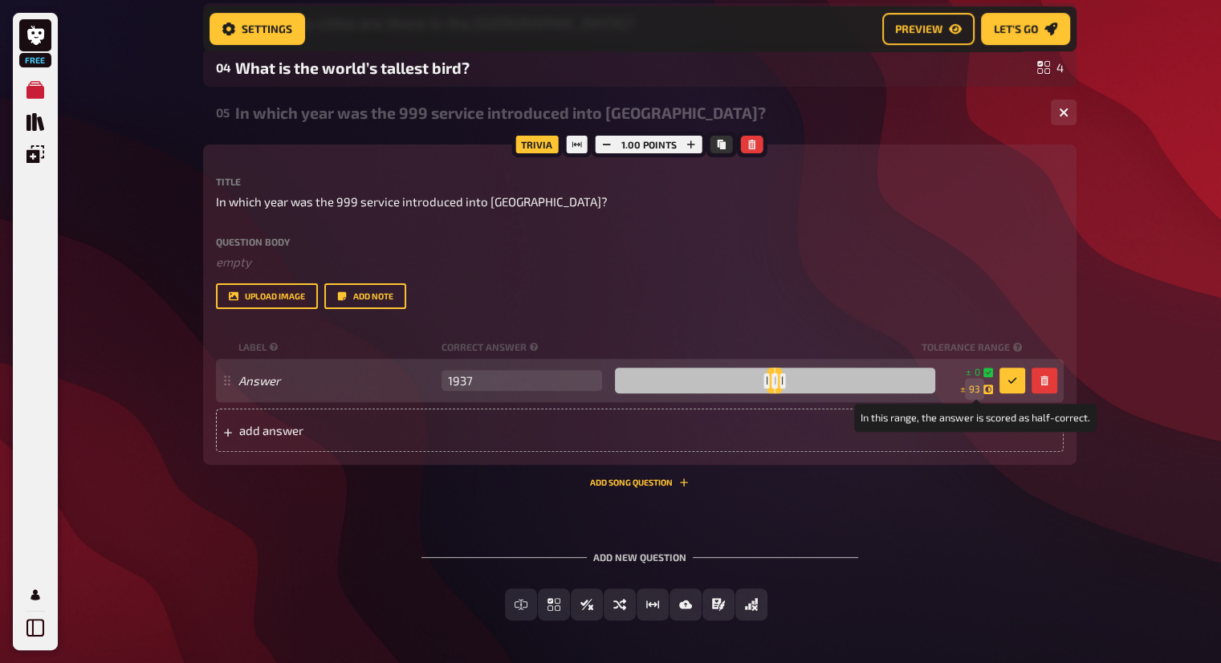
click at [973, 387] on span "93" at bounding box center [974, 389] width 11 height 14
click at [1017, 380] on button "button" at bounding box center [1013, 381] width 26 height 26
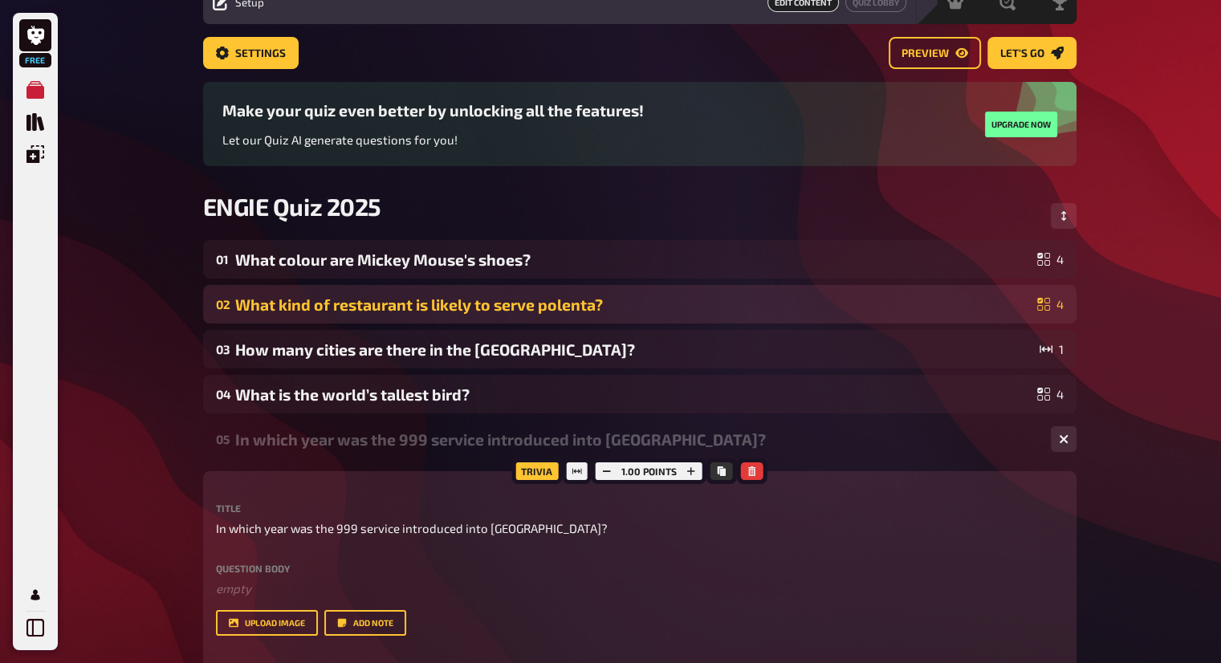
scroll to position [0, 0]
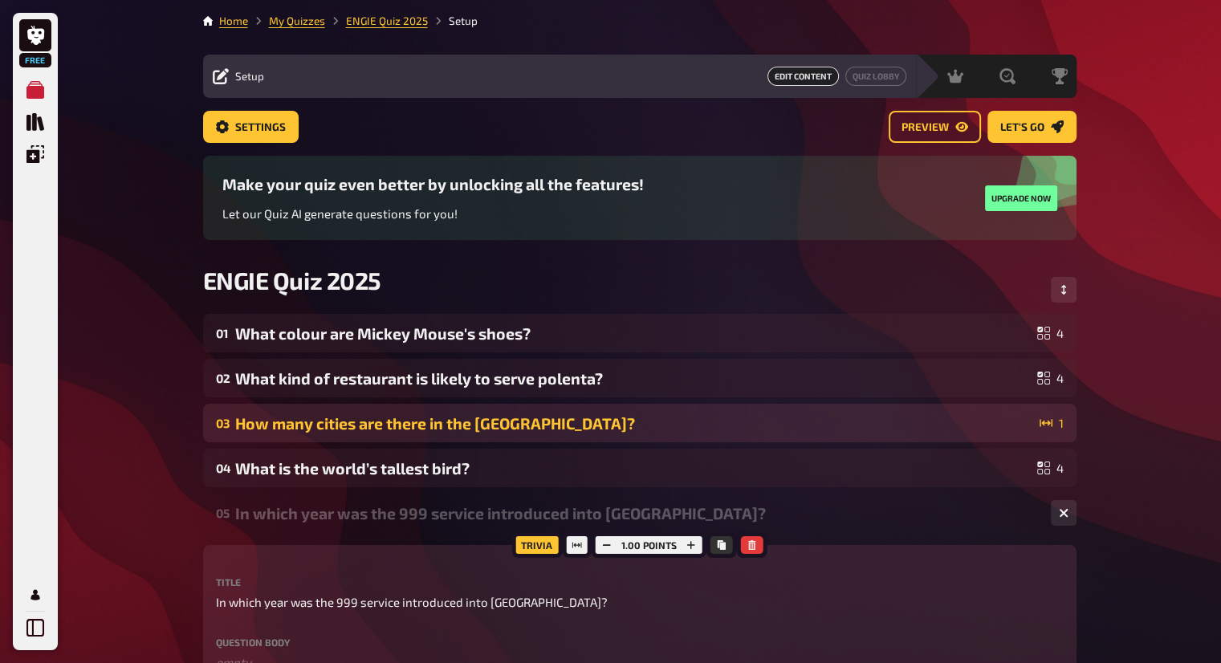
click at [523, 425] on div "How many cities are there in the UK?" at bounding box center [634, 423] width 798 height 18
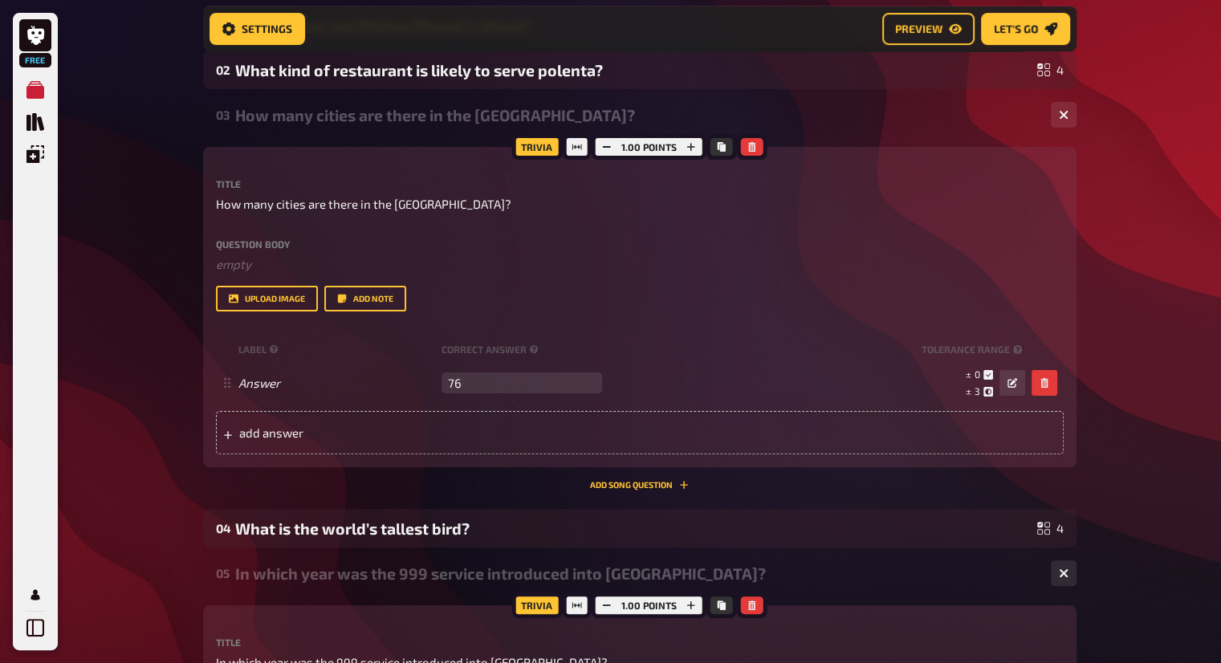
scroll to position [334, 0]
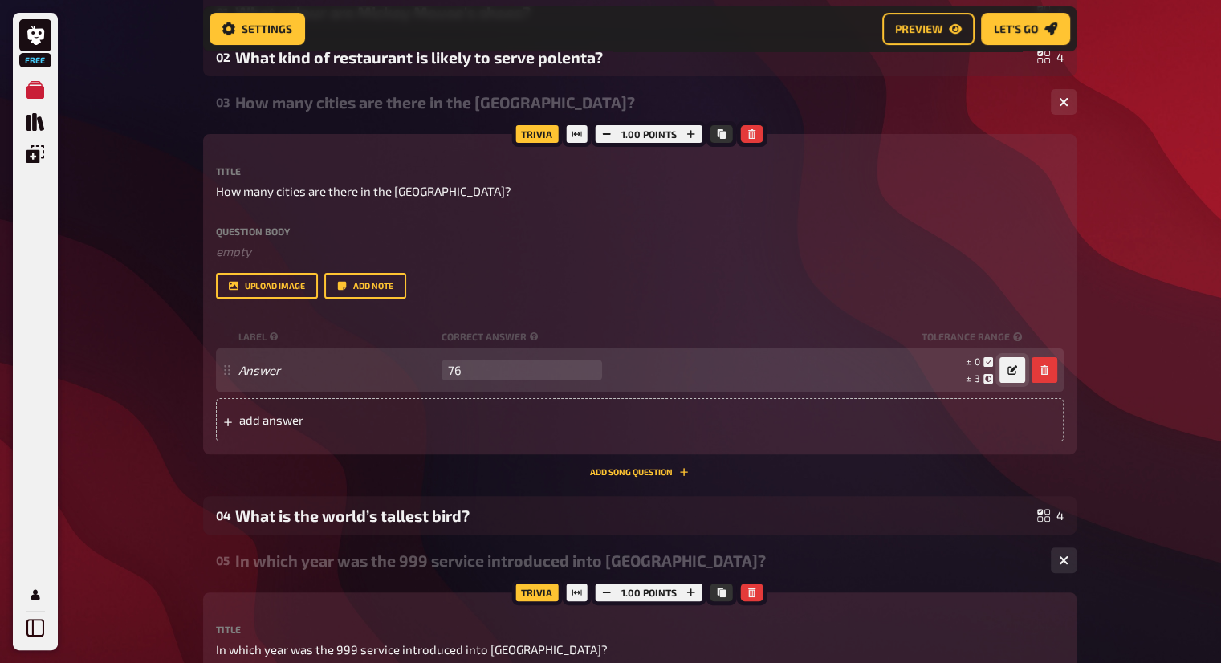
click at [1008, 370] on icon "button" at bounding box center [1013, 370] width 10 height 10
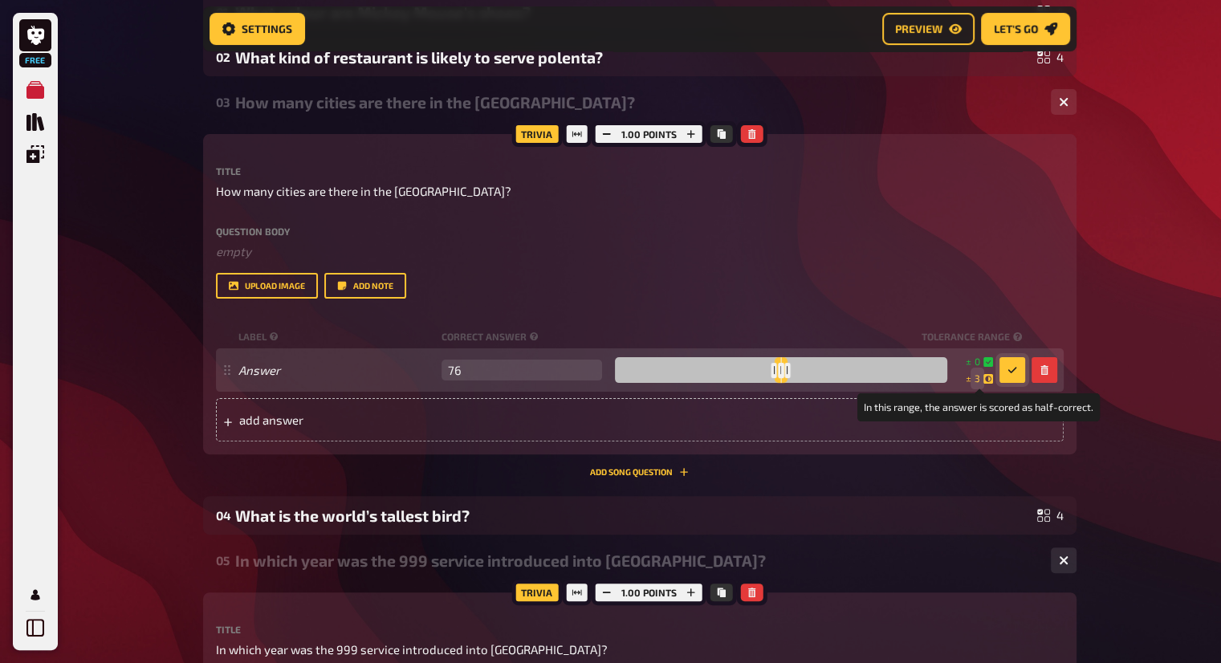
click at [980, 377] on small "± 3" at bounding box center [979, 379] width 27 height 14
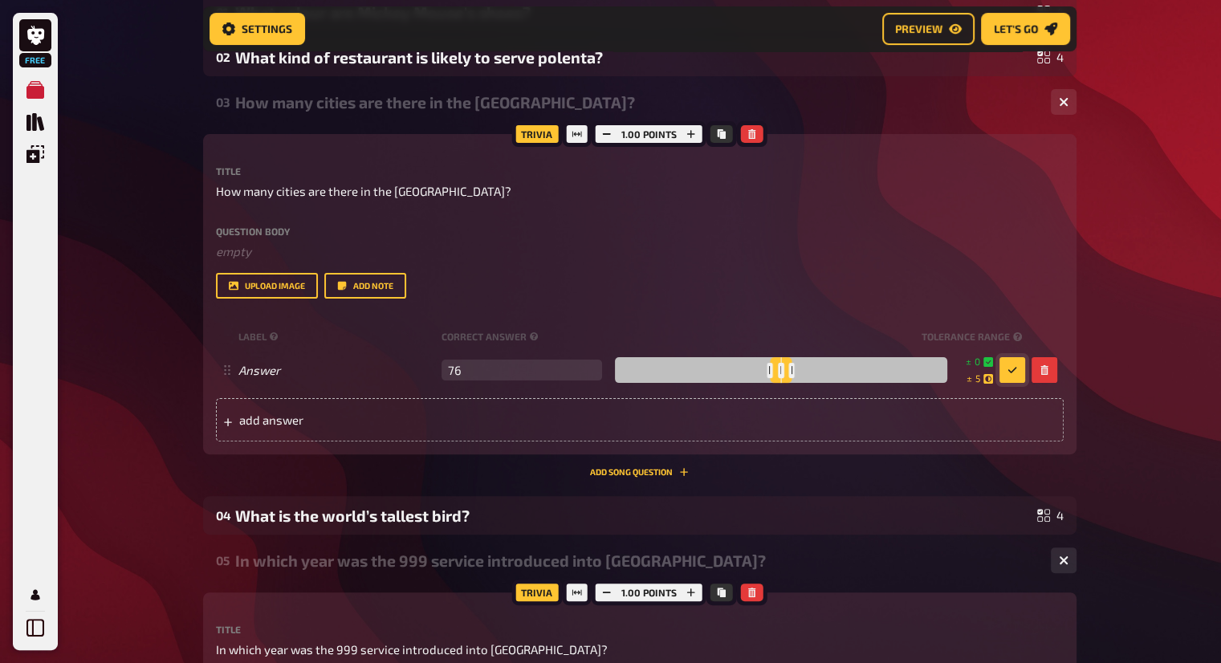
click at [1010, 374] on icon "button" at bounding box center [1013, 370] width 10 height 10
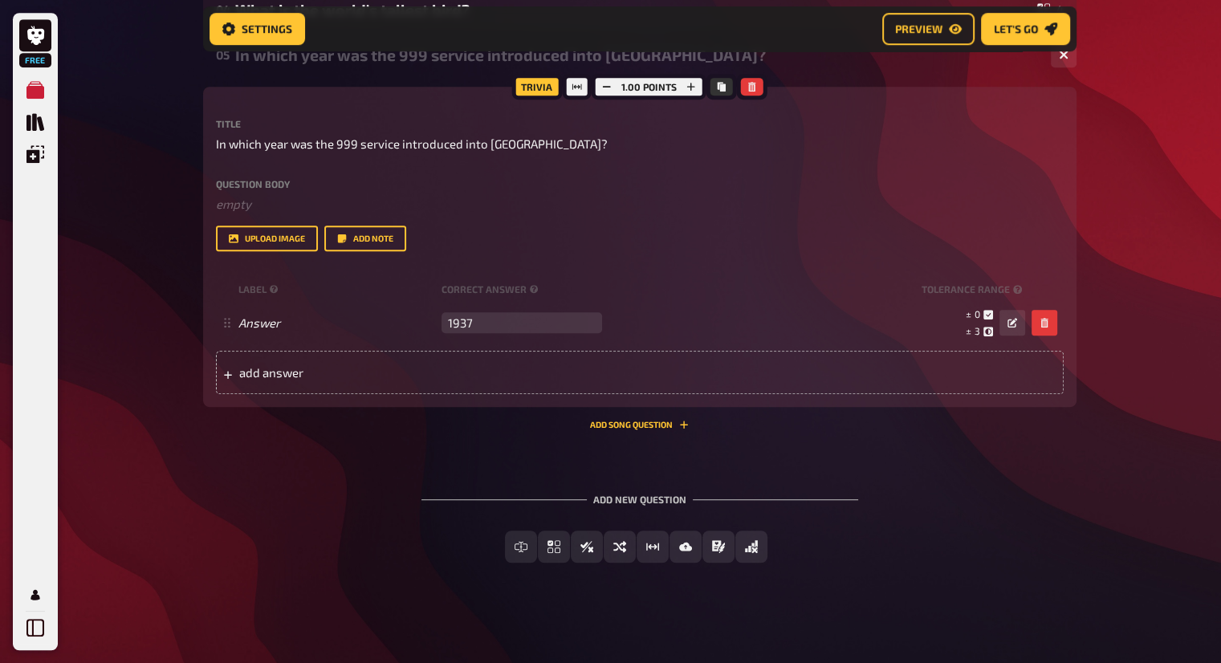
scroll to position [843, 0]
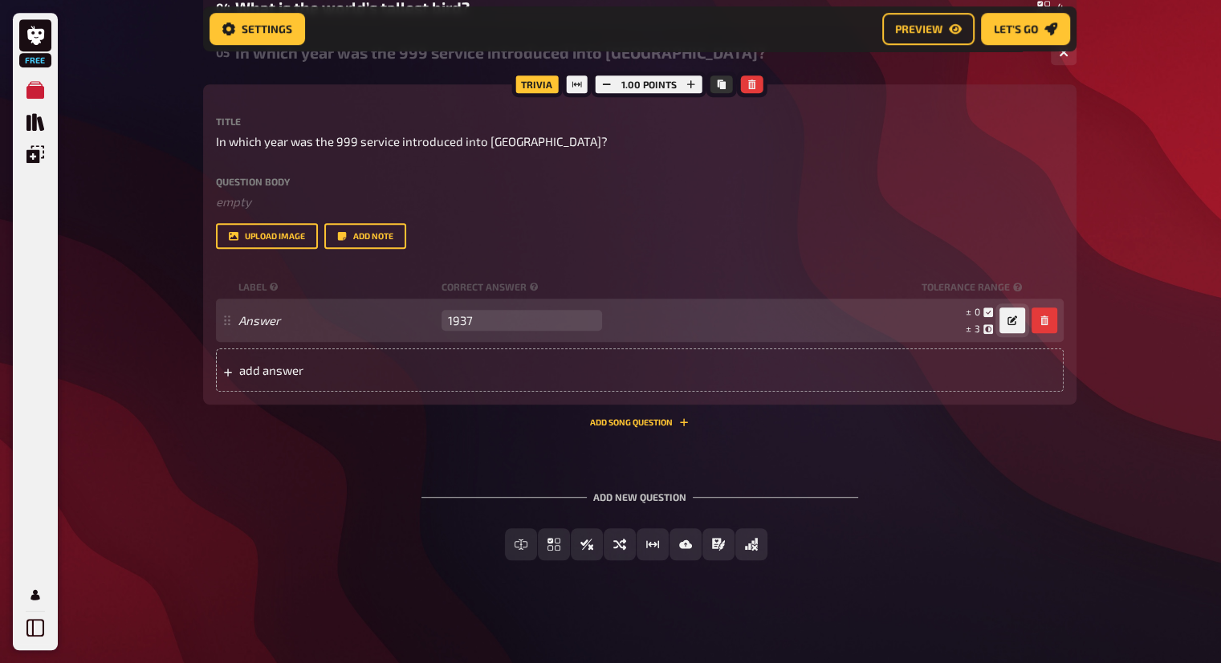
click at [1004, 325] on button "button" at bounding box center [1013, 321] width 26 height 26
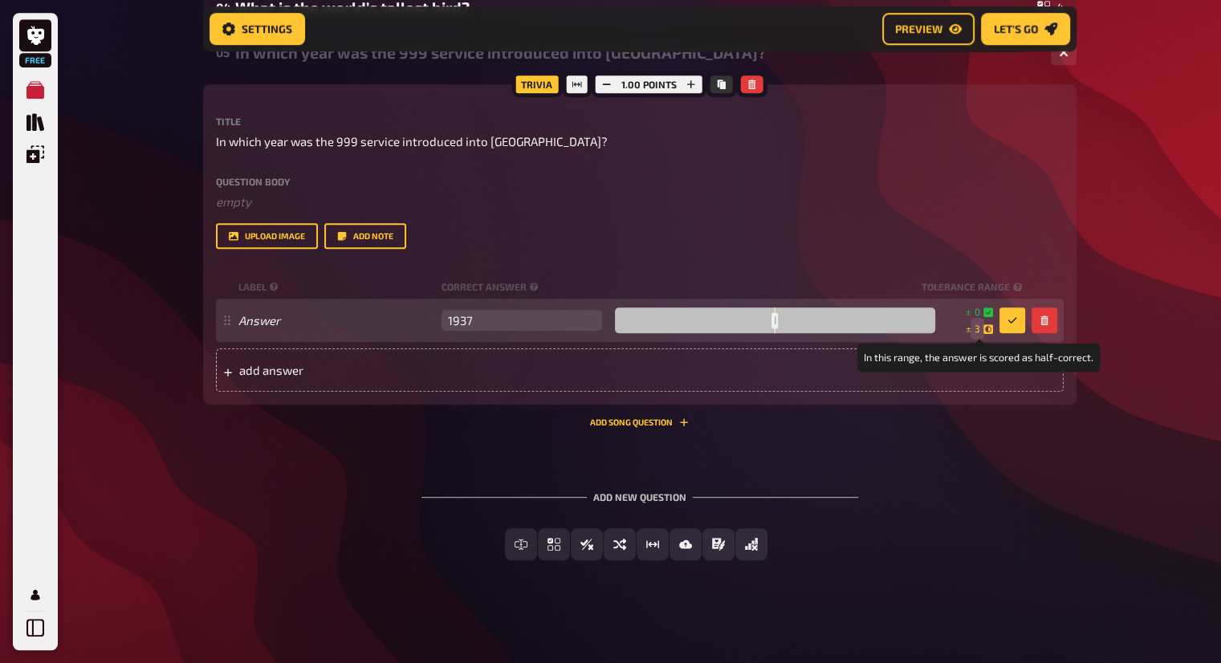
click at [978, 322] on span "3" at bounding box center [978, 329] width 6 height 14
click at [1002, 326] on button "button" at bounding box center [1013, 321] width 26 height 26
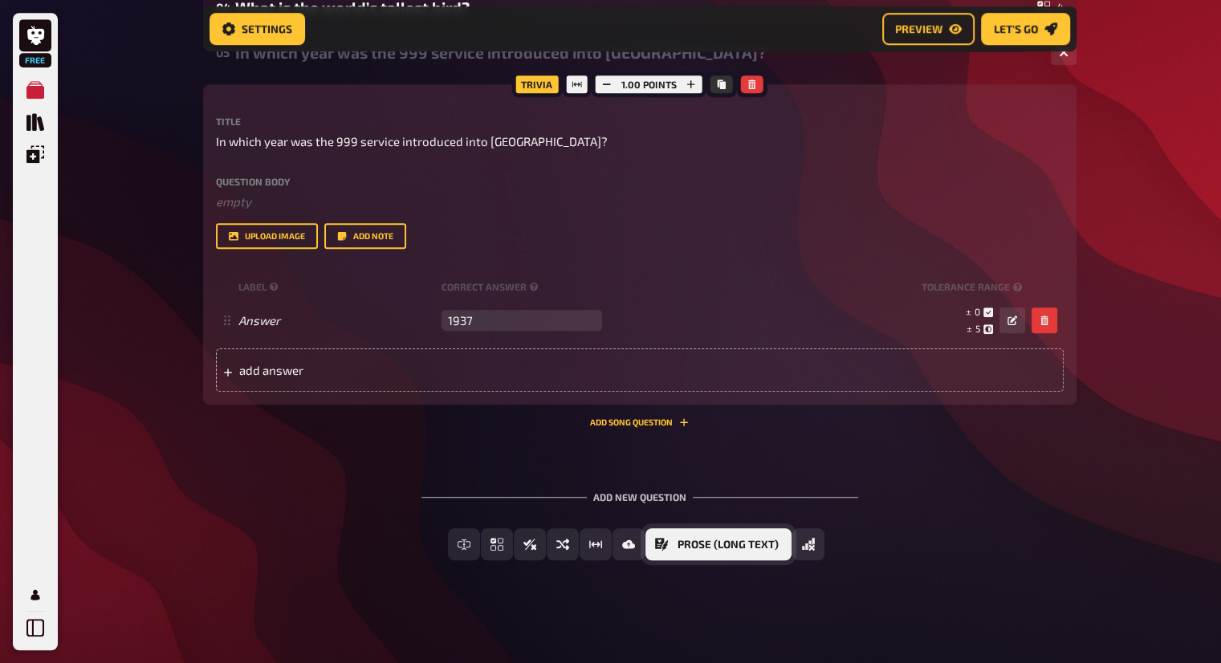
click at [758, 545] on span "Prose (Long text)" at bounding box center [728, 545] width 101 height 11
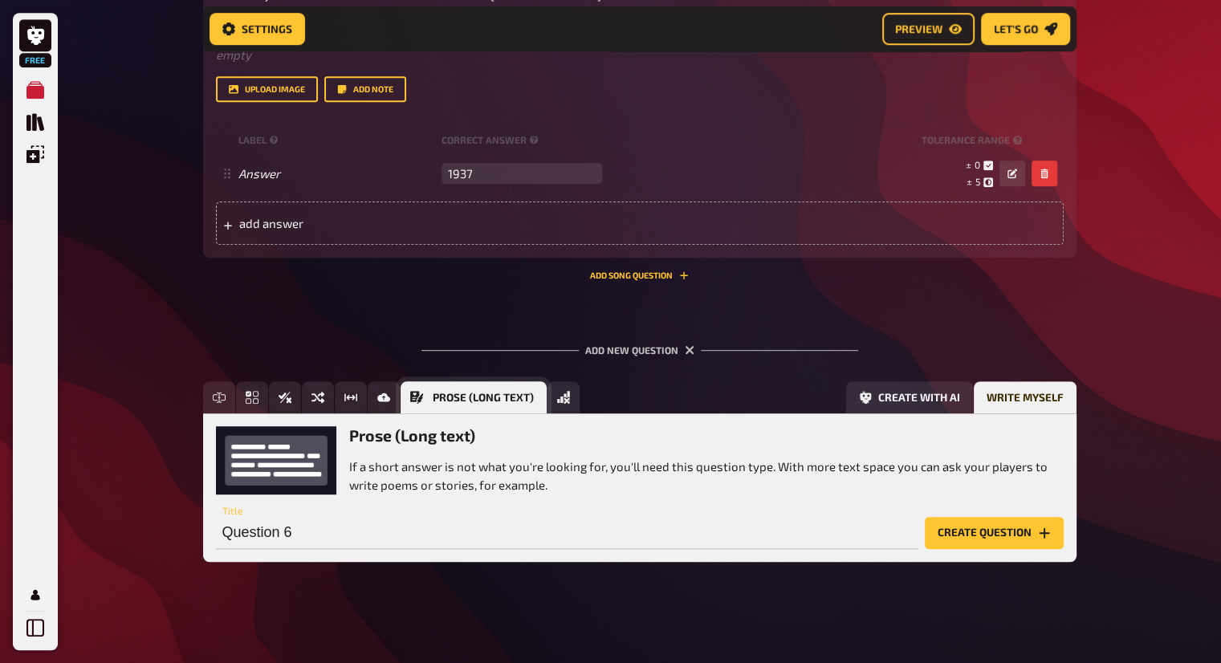
scroll to position [992, 0]
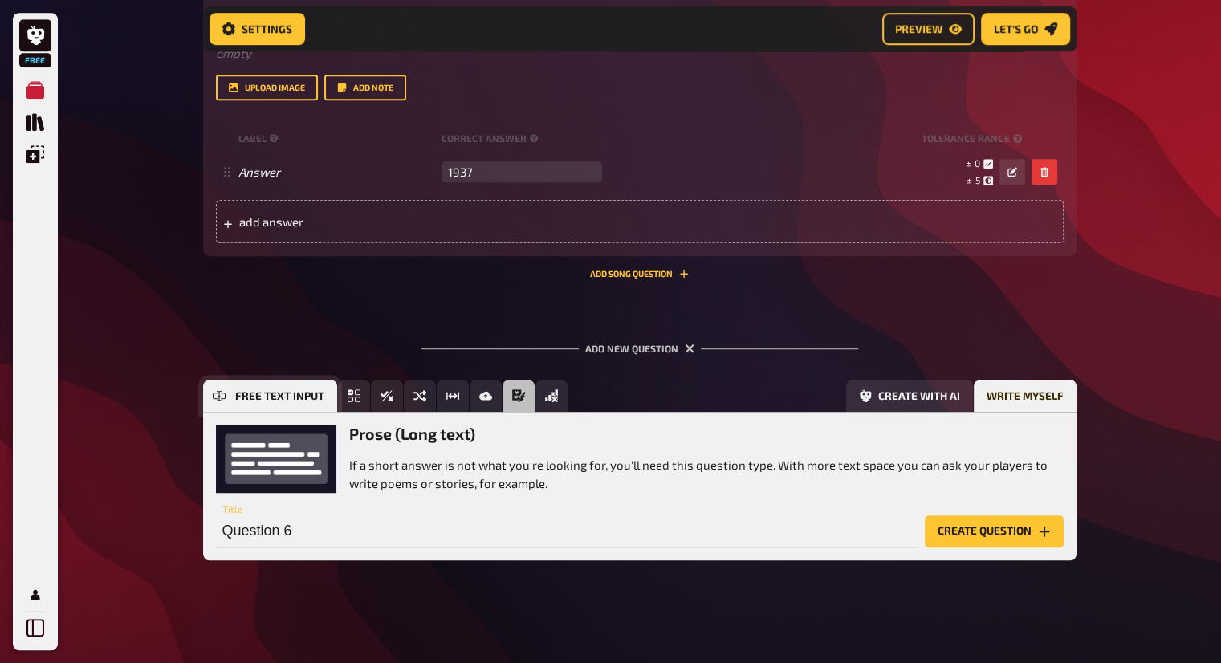
click at [225, 387] on button "Free Text Input" at bounding box center [270, 396] width 134 height 32
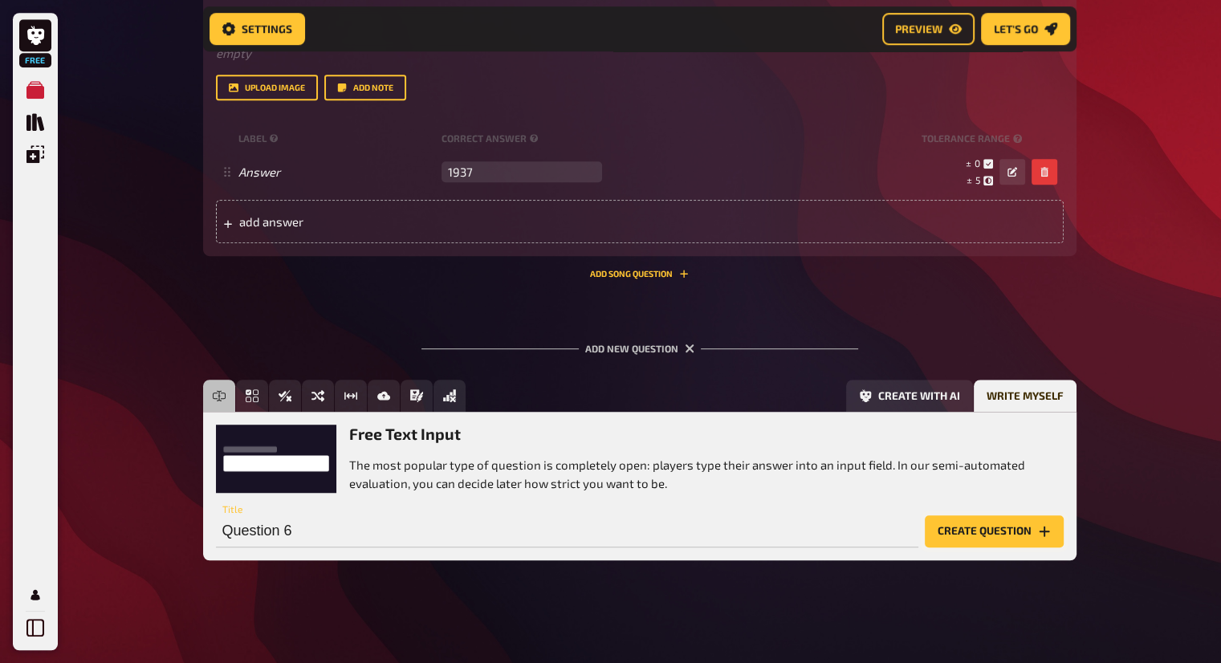
click at [1030, 531] on button "Create question" at bounding box center [994, 532] width 139 height 32
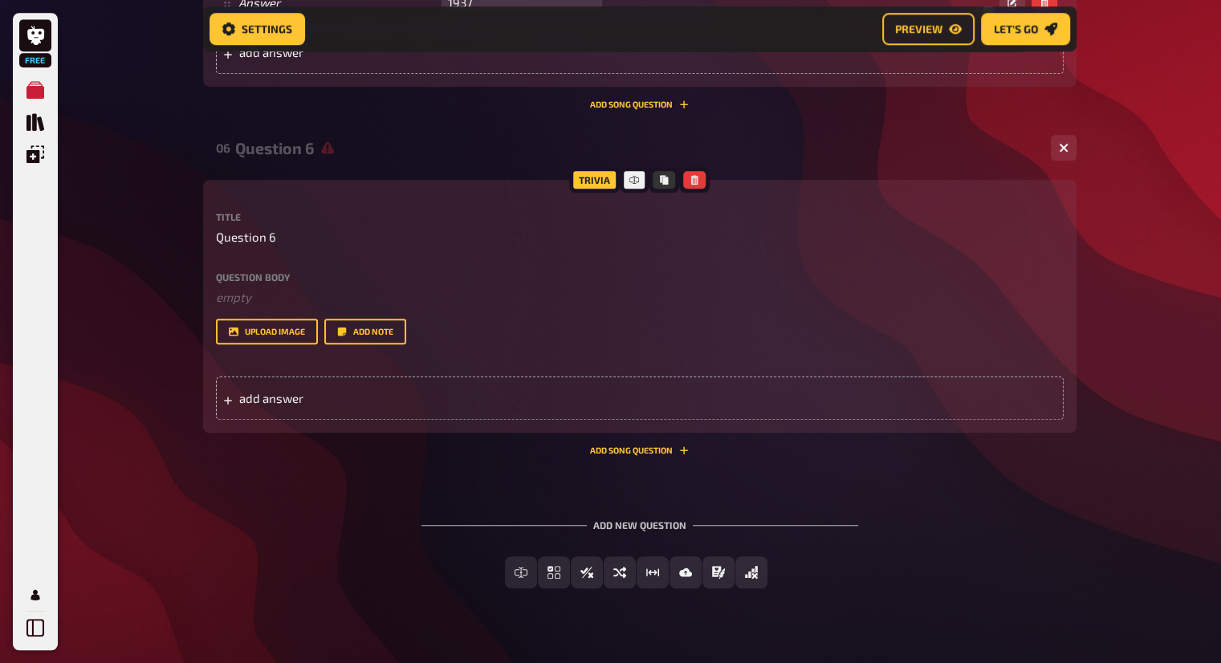
scroll to position [1189, 0]
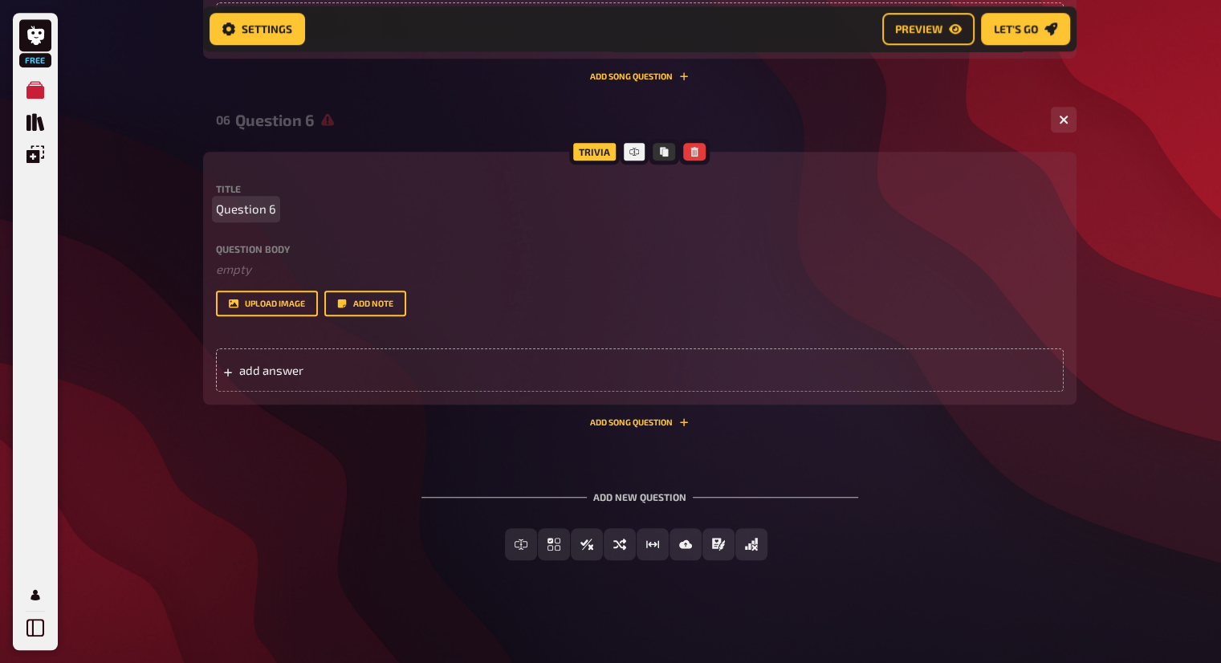
click at [273, 210] on span "Question 6" at bounding box center [246, 209] width 60 height 18
click at [271, 210] on span "Question 6" at bounding box center [246, 209] width 60 height 18
click at [451, 361] on div "add answer" at bounding box center [640, 370] width 848 height 43
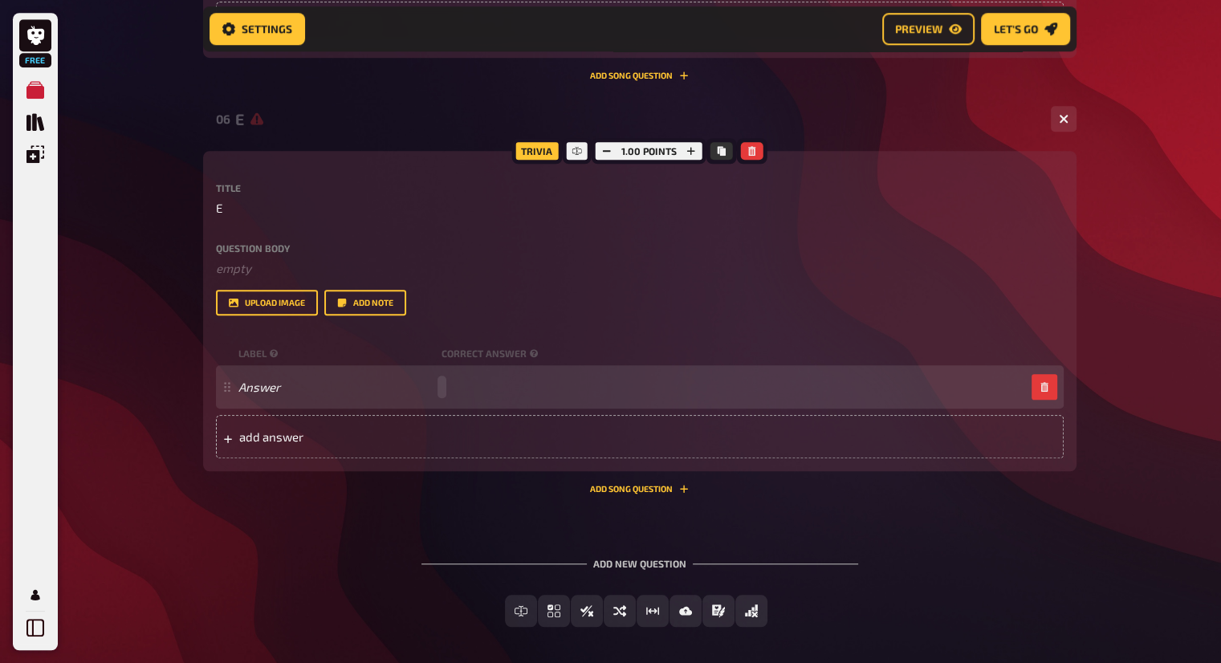
click at [472, 383] on div "Answer" at bounding box center [632, 387] width 787 height 14
click at [442, 383] on div "Answer" at bounding box center [632, 387] width 787 height 15
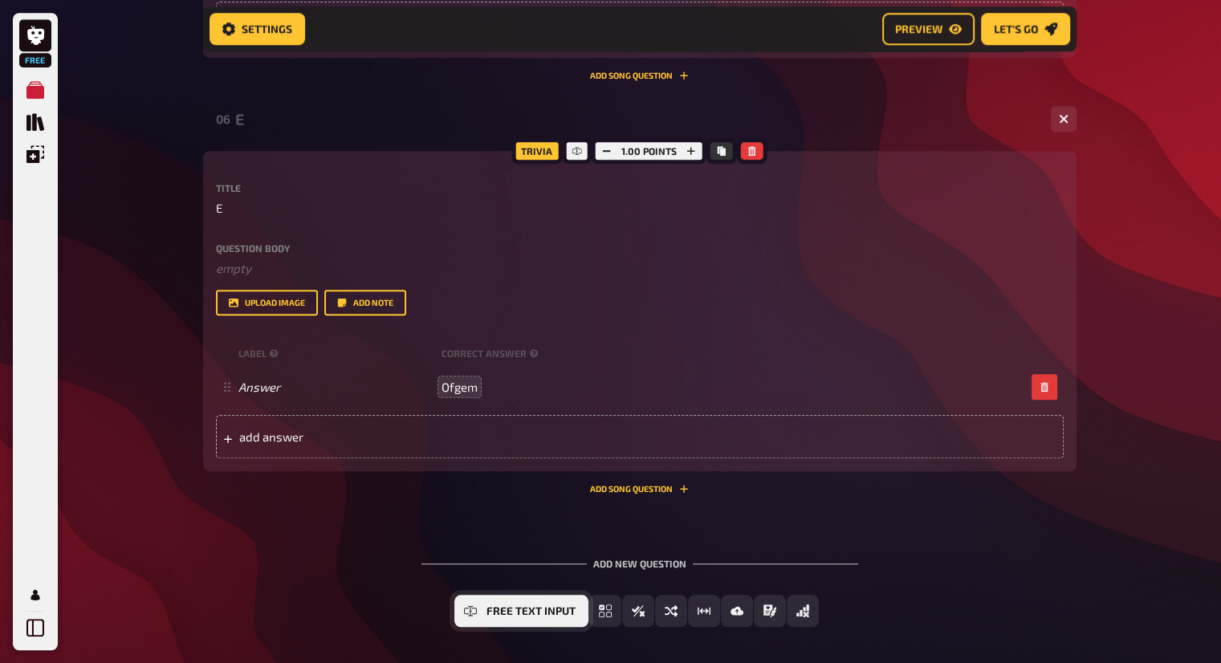
click at [479, 611] on button "Free Text Input" at bounding box center [522, 611] width 134 height 32
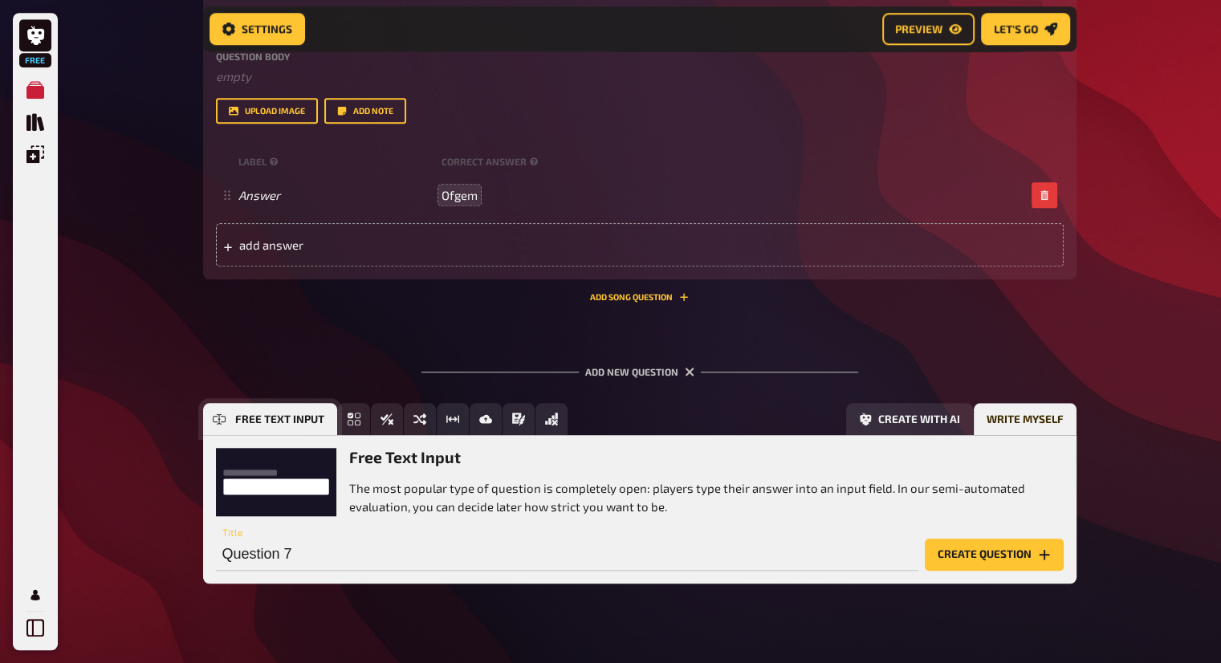
scroll to position [1405, 0]
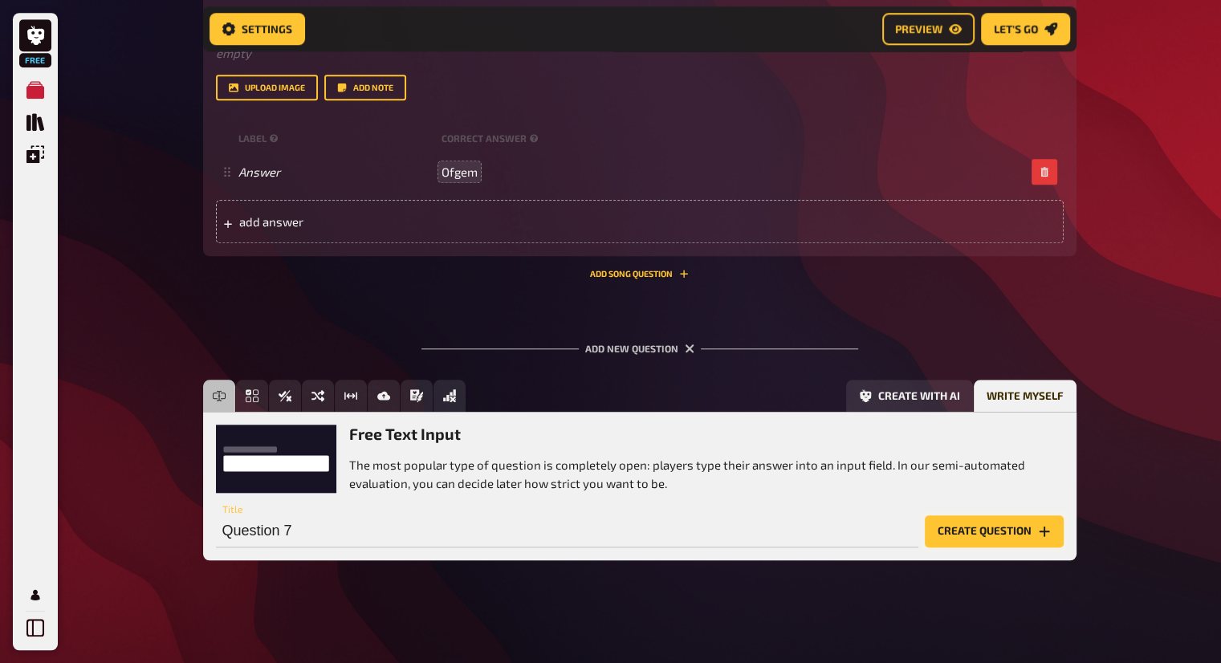
click at [997, 536] on button "Create question" at bounding box center [994, 532] width 139 height 32
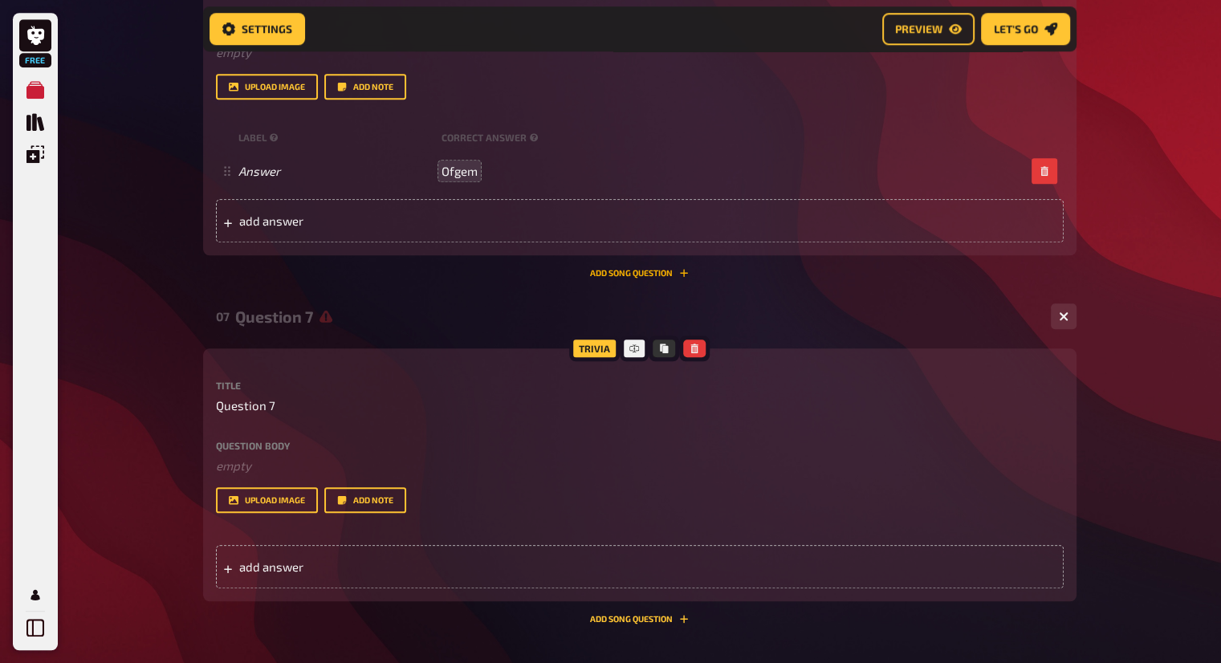
click at [684, 271] on icon "Add Song question" at bounding box center [684, 273] width 8 height 8
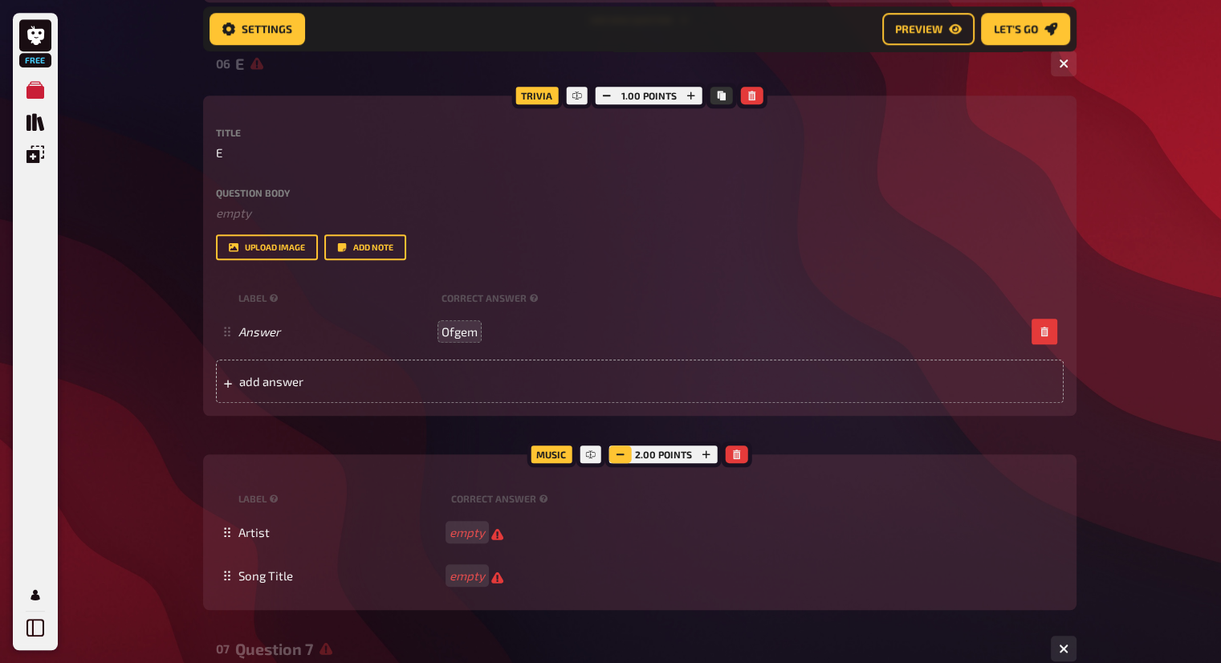
scroll to position [1325, 0]
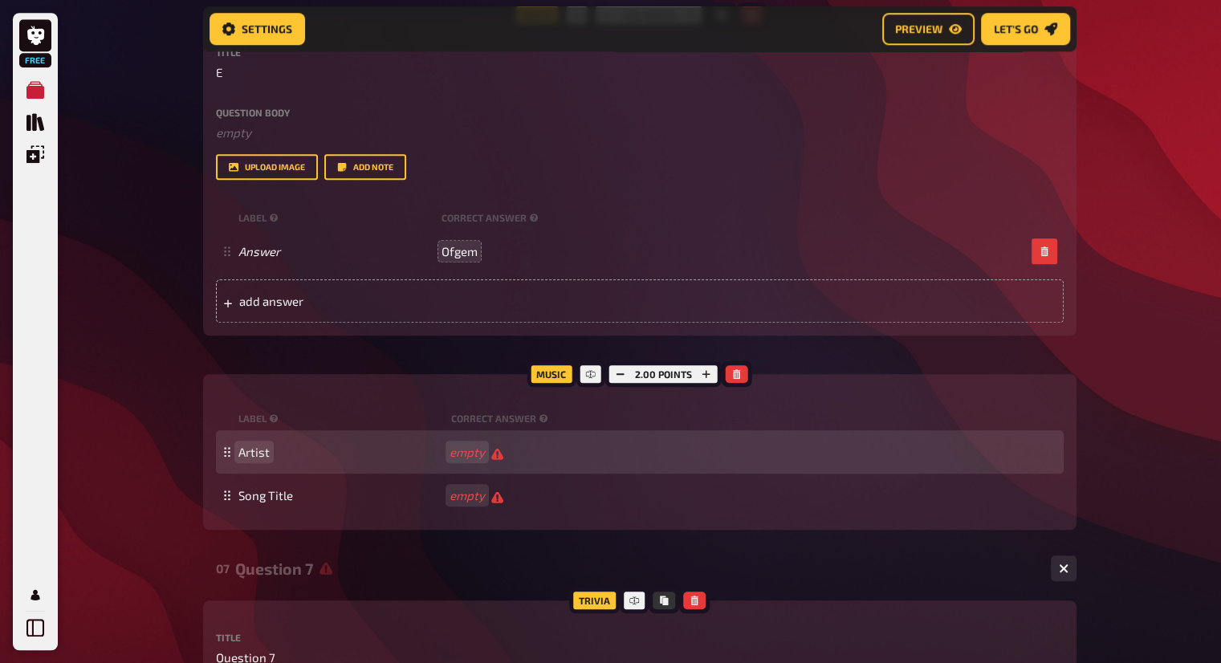
click at [247, 451] on span "Artist" at bounding box center [254, 452] width 31 height 14
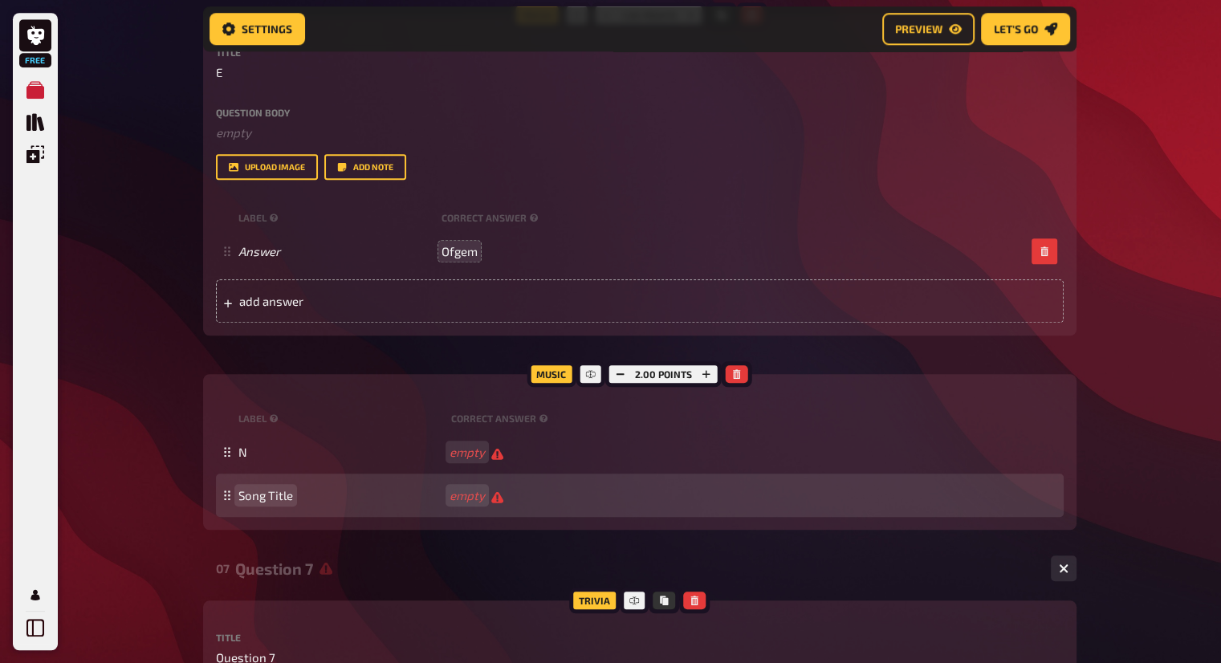
click at [264, 491] on span "Song Title" at bounding box center [266, 495] width 55 height 14
click at [466, 487] on div "G" at bounding box center [640, 495] width 848 height 43
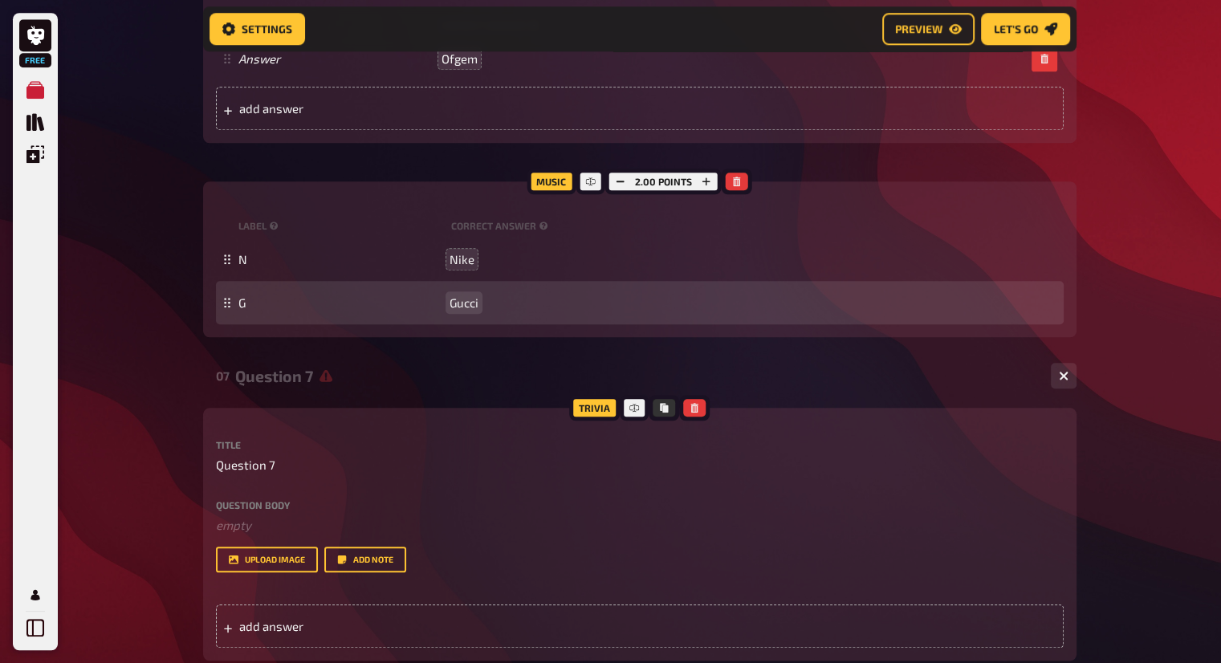
scroll to position [1566, 0]
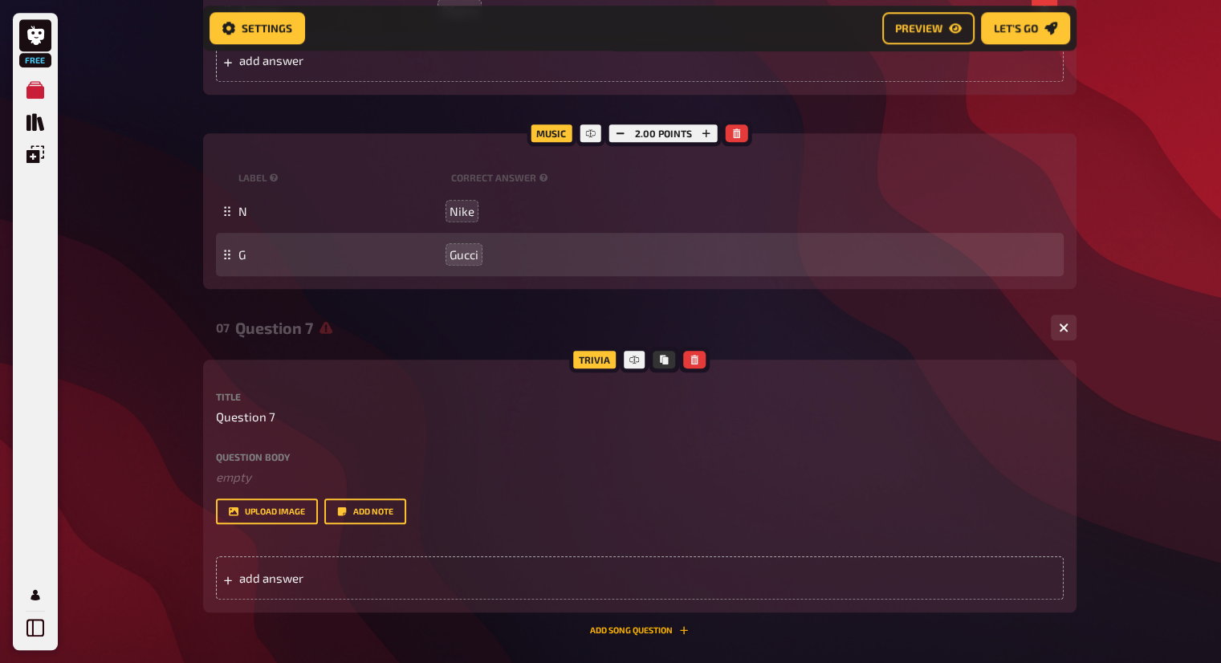
click at [638, 634] on button "Add Song question" at bounding box center [639, 631] width 99 height 10
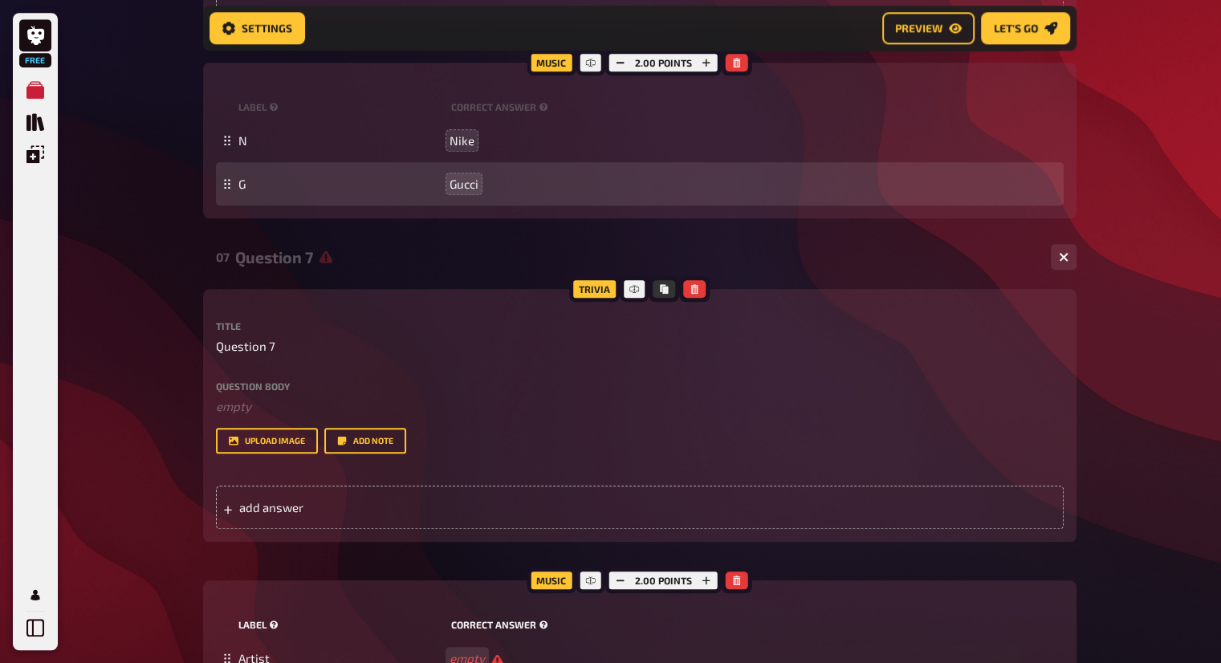
scroll to position [1727, 0]
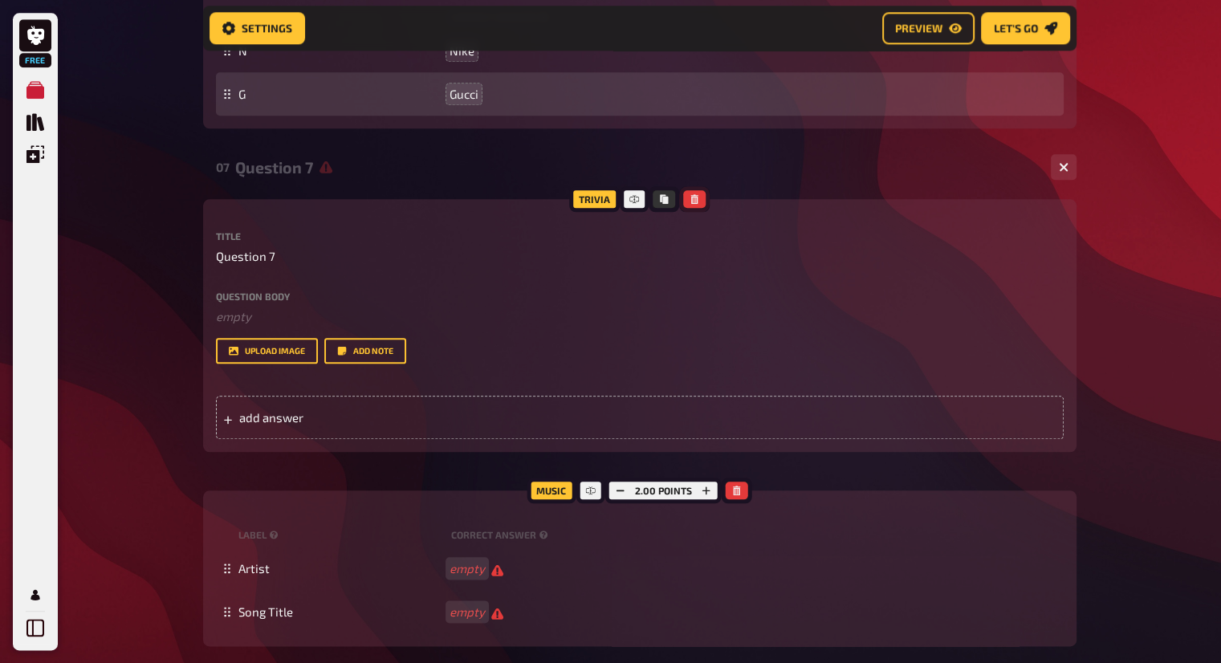
click at [697, 197] on icon "button" at bounding box center [694, 199] width 7 height 10
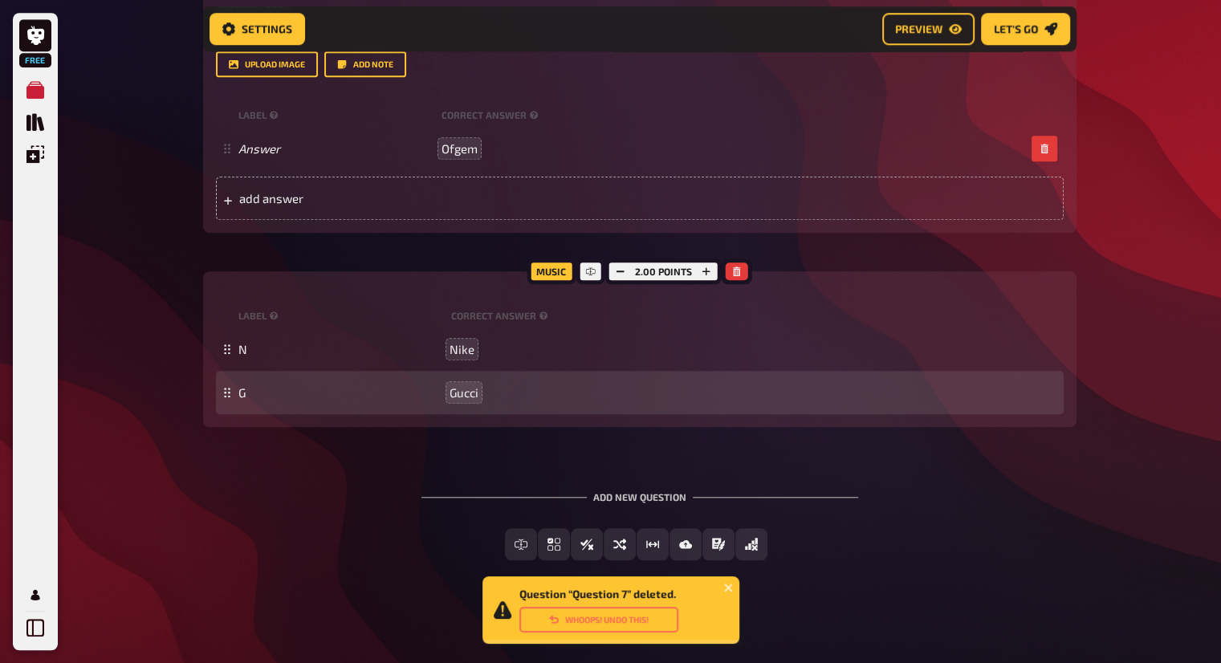
scroll to position [1429, 0]
click at [584, 622] on button "Whoops! Undo this!" at bounding box center [599, 620] width 159 height 26
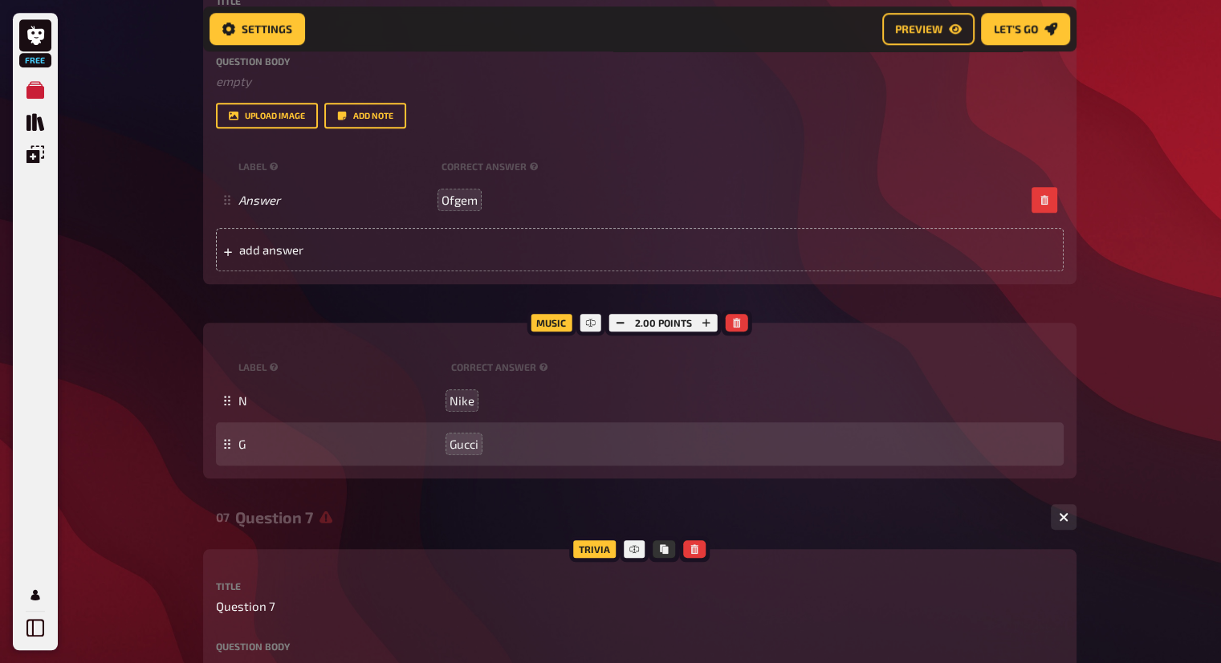
scroll to position [1349, 0]
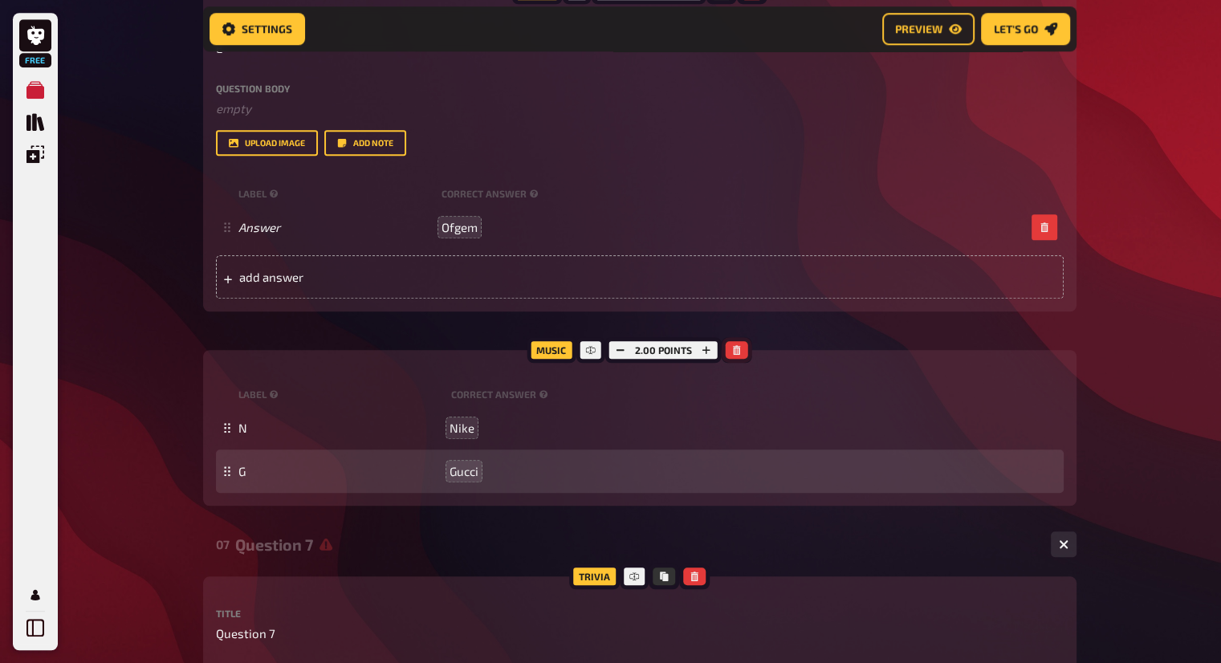
click at [738, 350] on icon "button" at bounding box center [736, 350] width 7 height 10
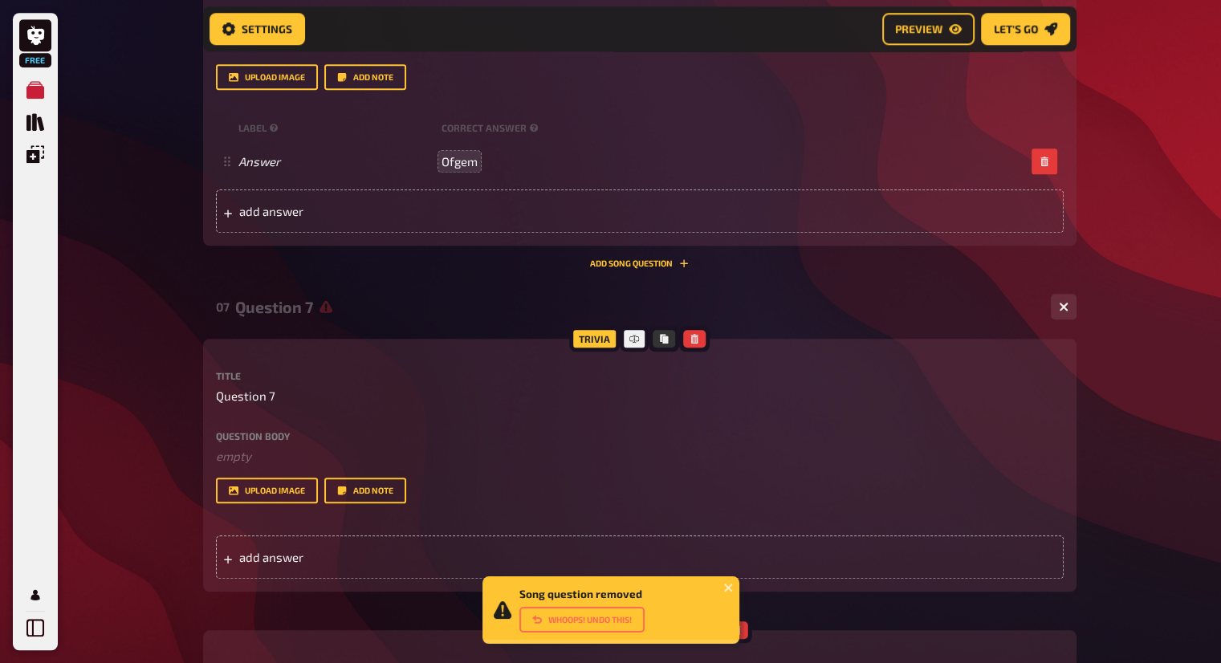
scroll to position [1510, 0]
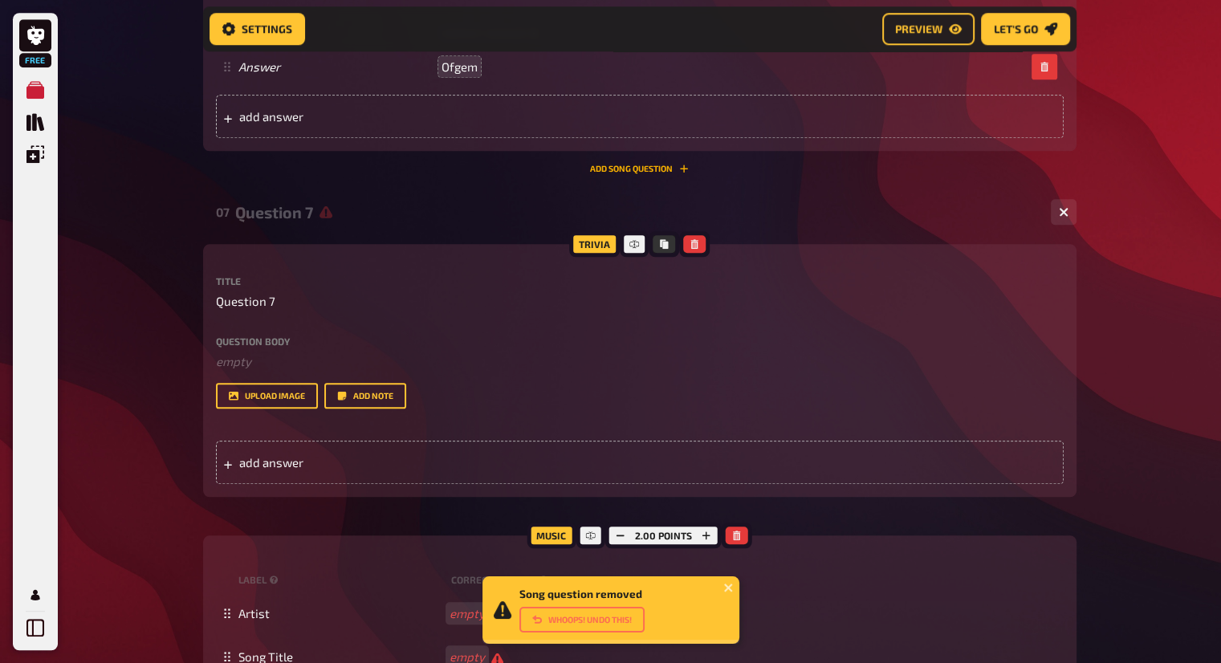
click at [650, 171] on button "Add Song question" at bounding box center [639, 169] width 99 height 10
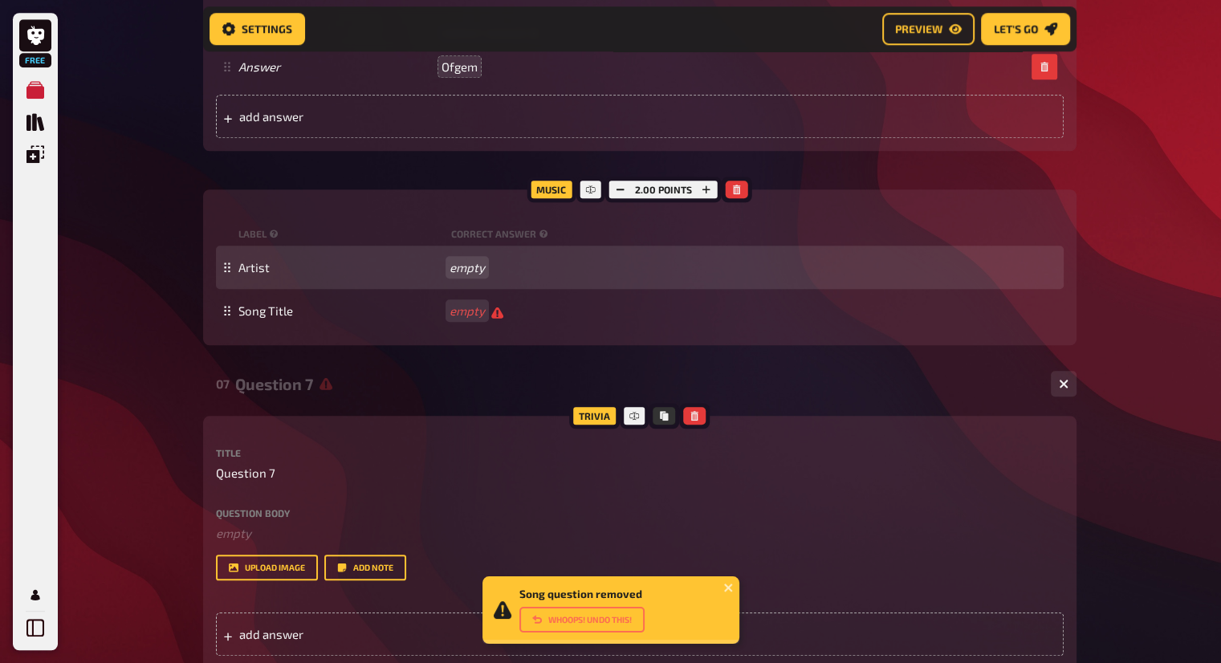
click at [469, 259] on div "Artist empty" at bounding box center [640, 267] width 848 height 43
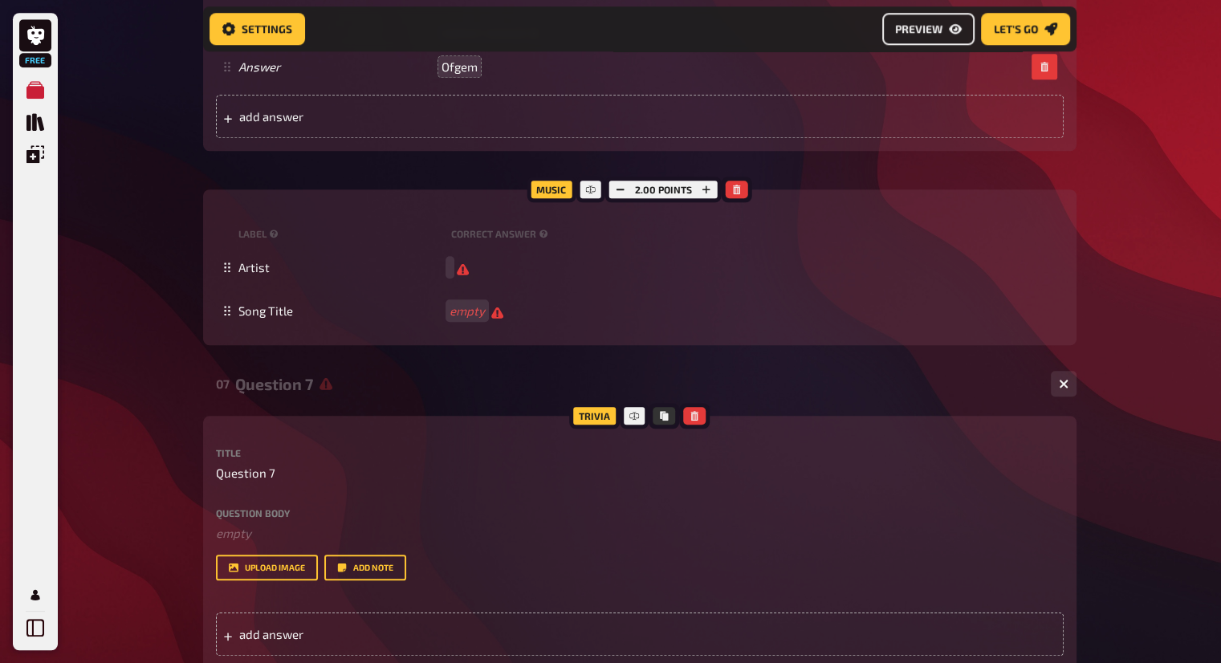
click at [909, 28] on span "Preview" at bounding box center [918, 28] width 47 height 11
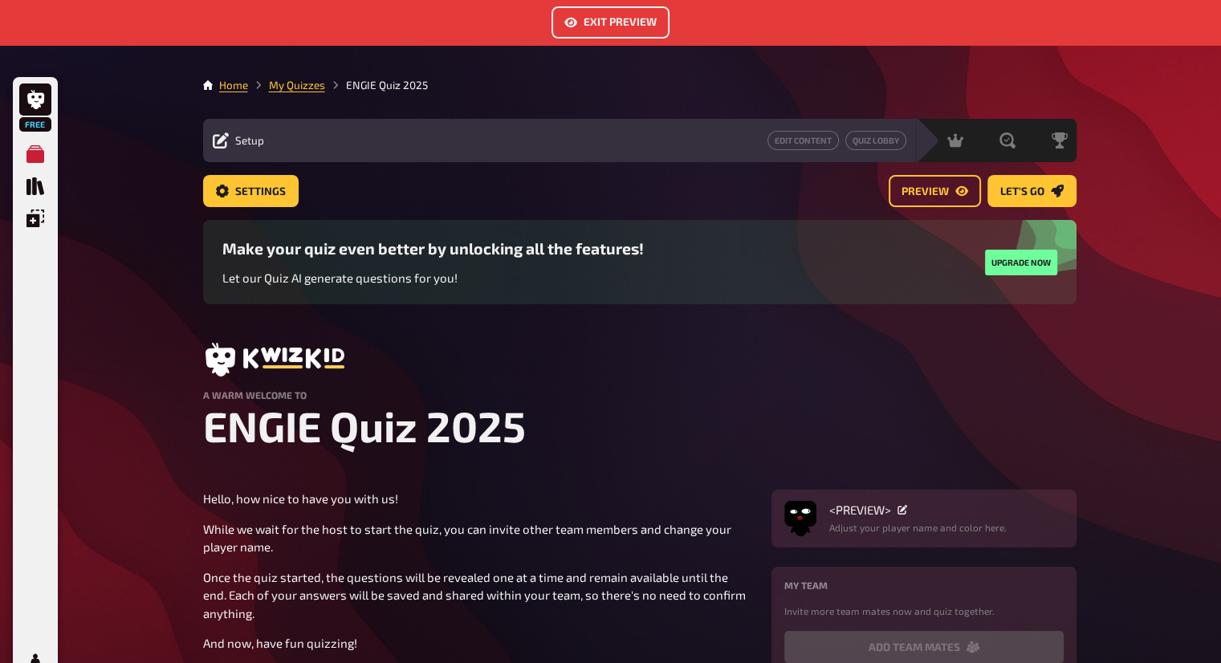
click at [658, 26] on button "Exit Preview" at bounding box center [611, 22] width 118 height 32
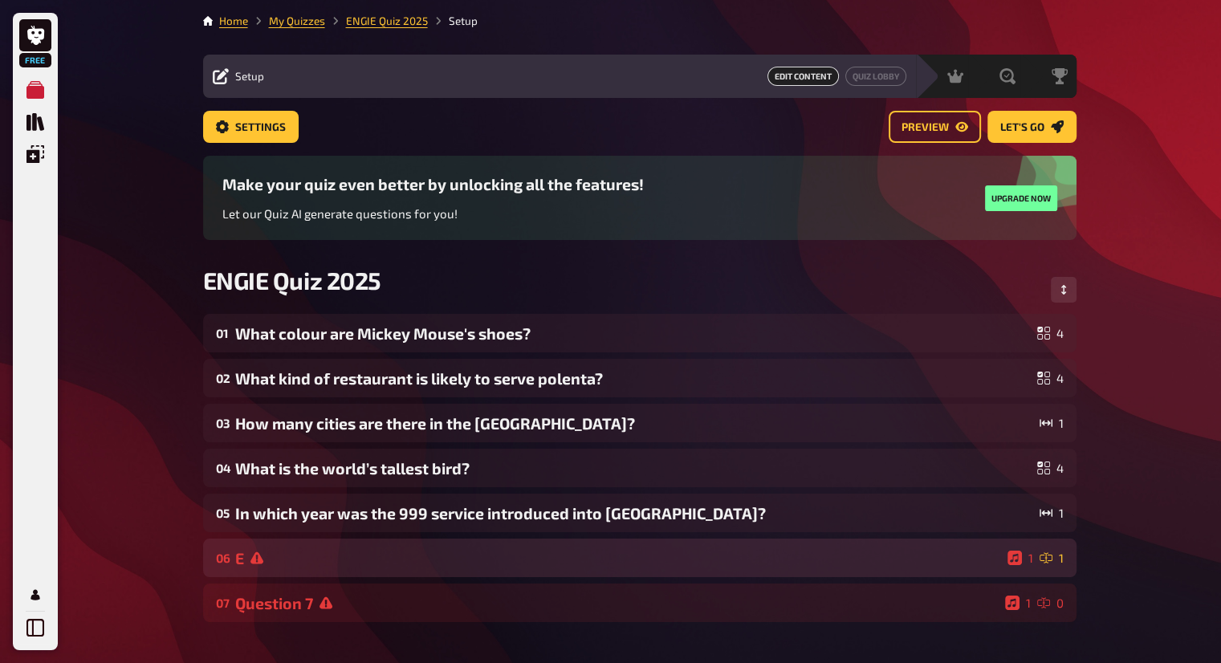
click at [532, 561] on div "E" at bounding box center [618, 558] width 766 height 18
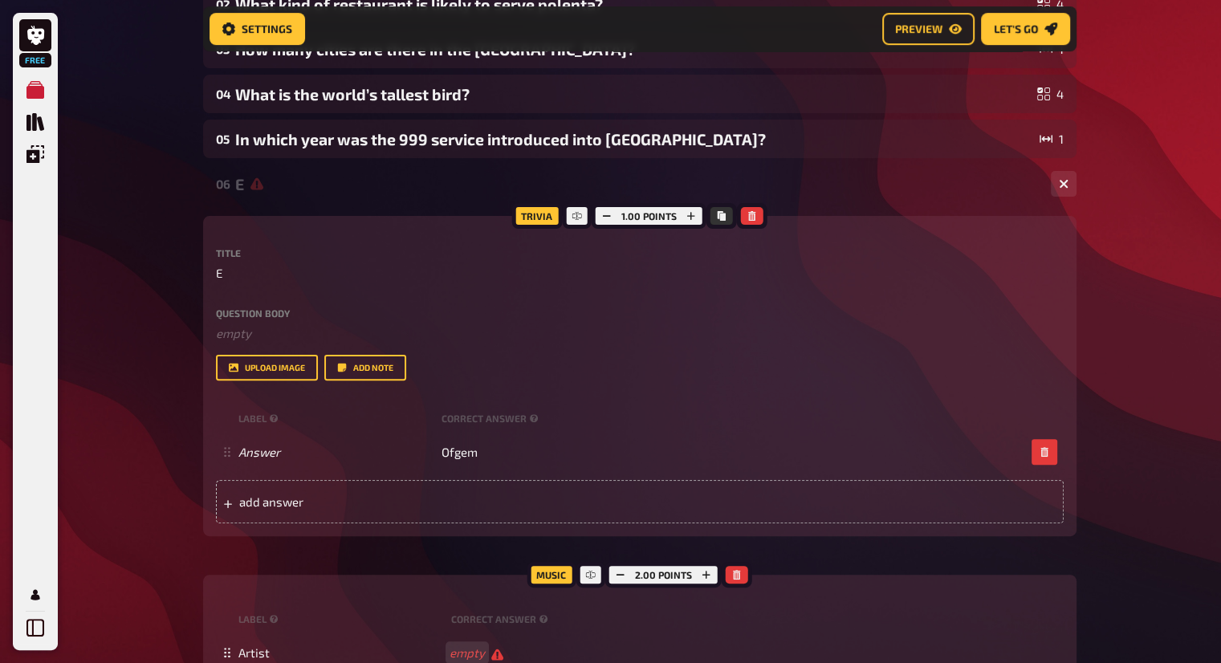
scroll to position [495, 0]
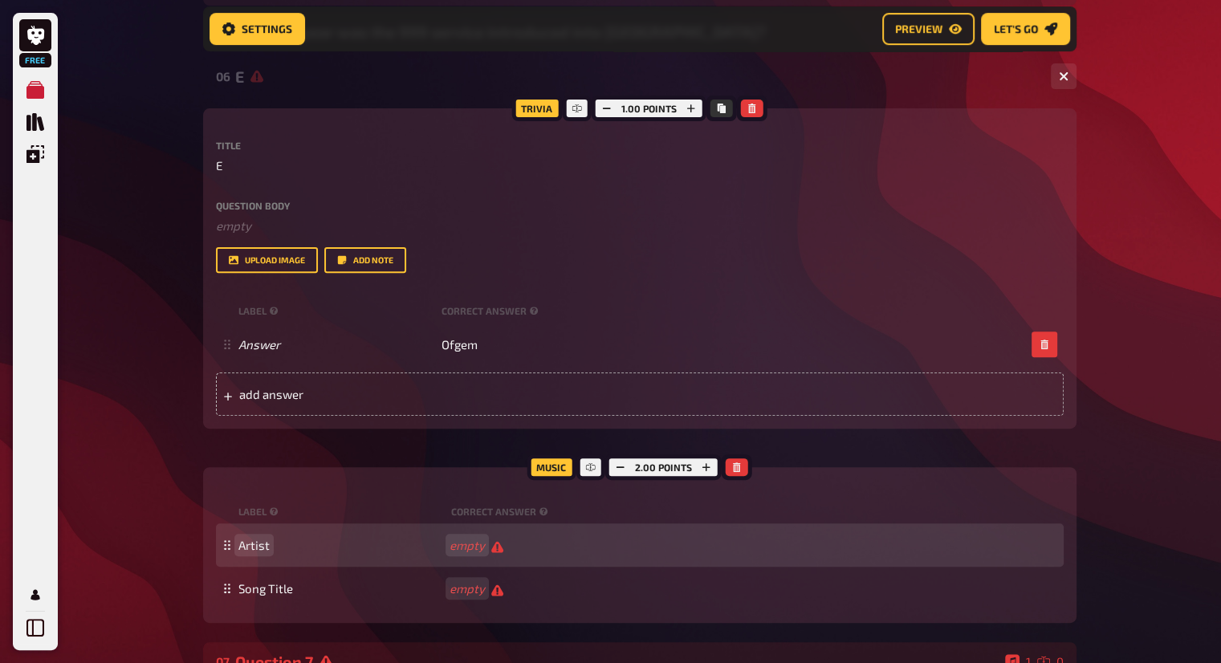
click at [273, 538] on span "Artist" at bounding box center [341, 545] width 205 height 14
click at [252, 545] on span "Artist" at bounding box center [254, 545] width 31 height 14
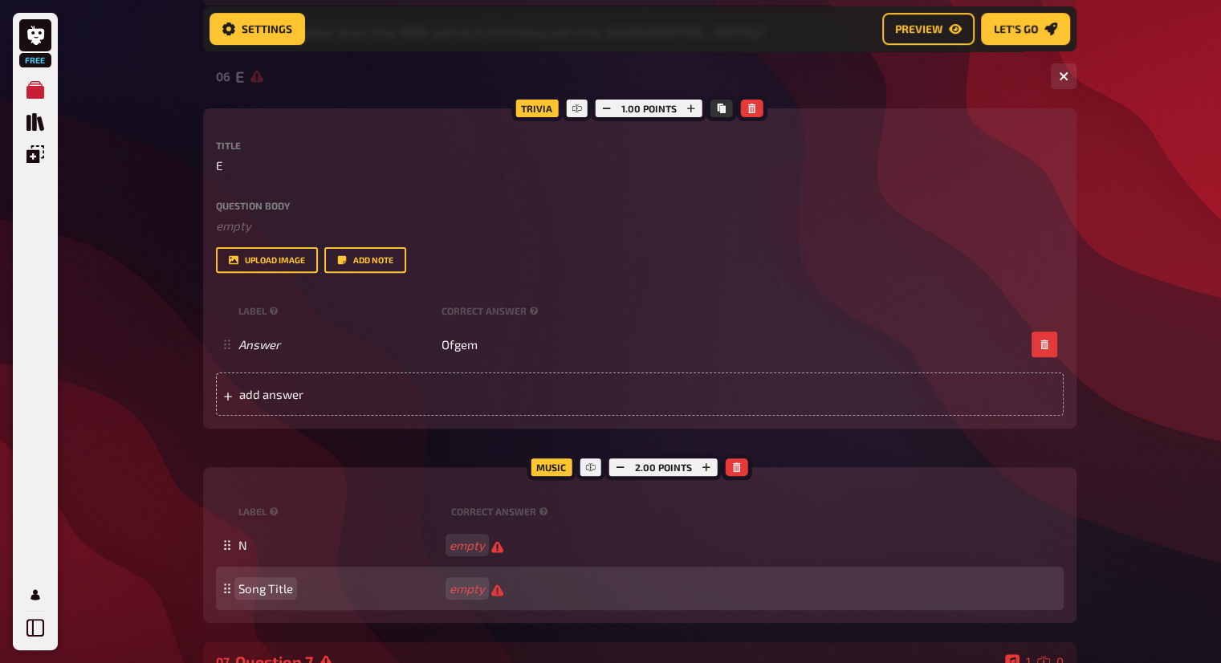
click at [271, 585] on span "Song Title" at bounding box center [266, 588] width 55 height 14
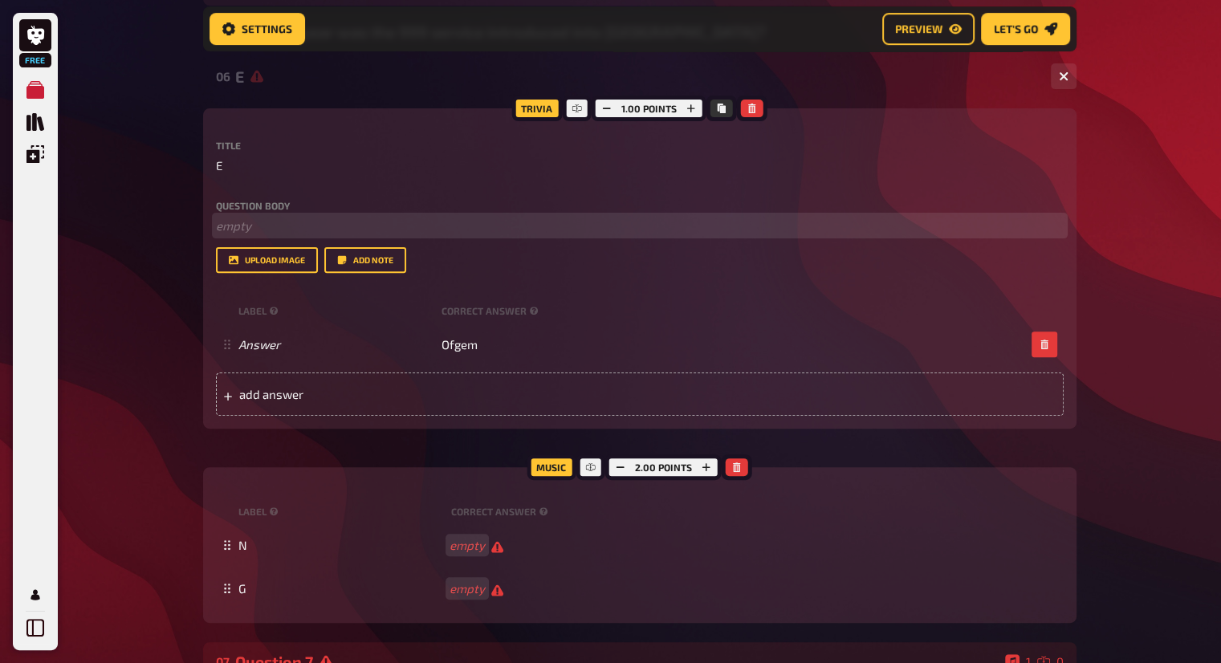
click at [275, 222] on p "﻿ empty" at bounding box center [640, 226] width 848 height 18
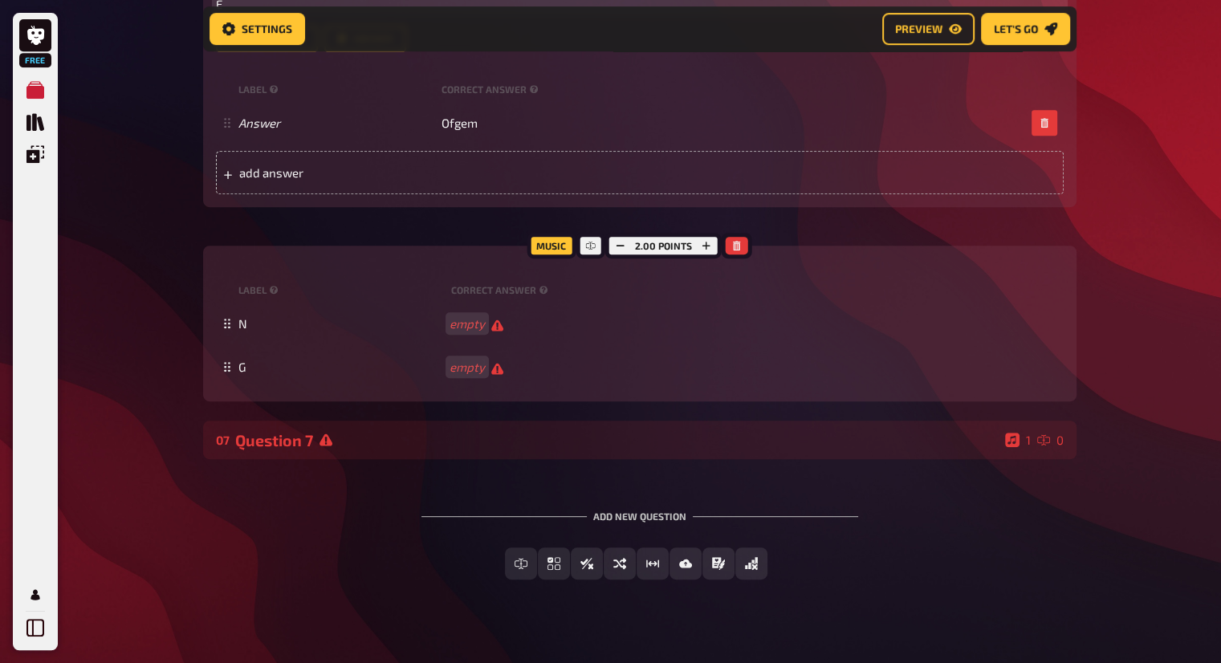
scroll to position [736, 0]
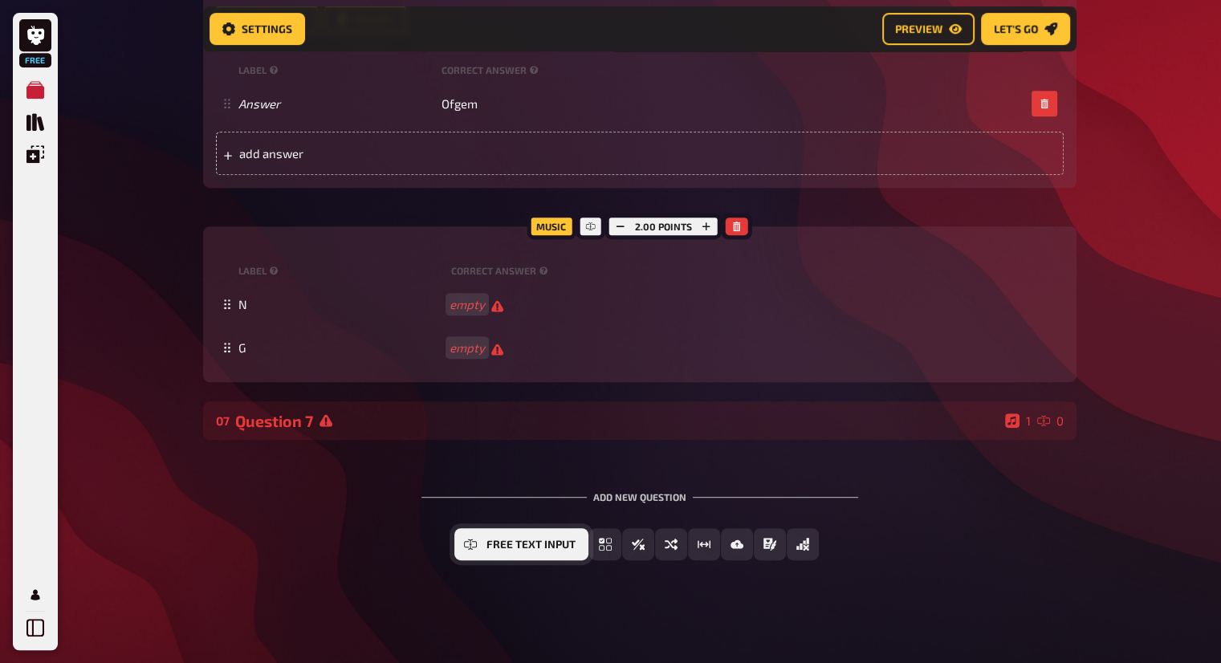
click at [531, 544] on span "Free Text Input" at bounding box center [531, 545] width 89 height 11
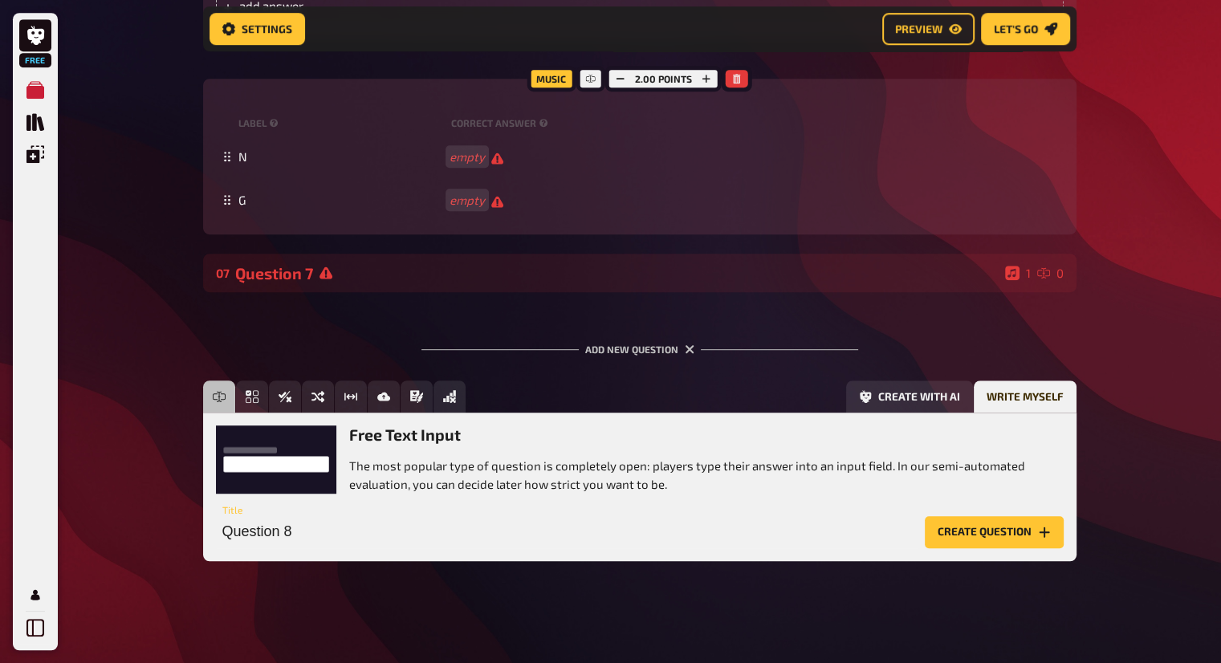
scroll to position [885, 0]
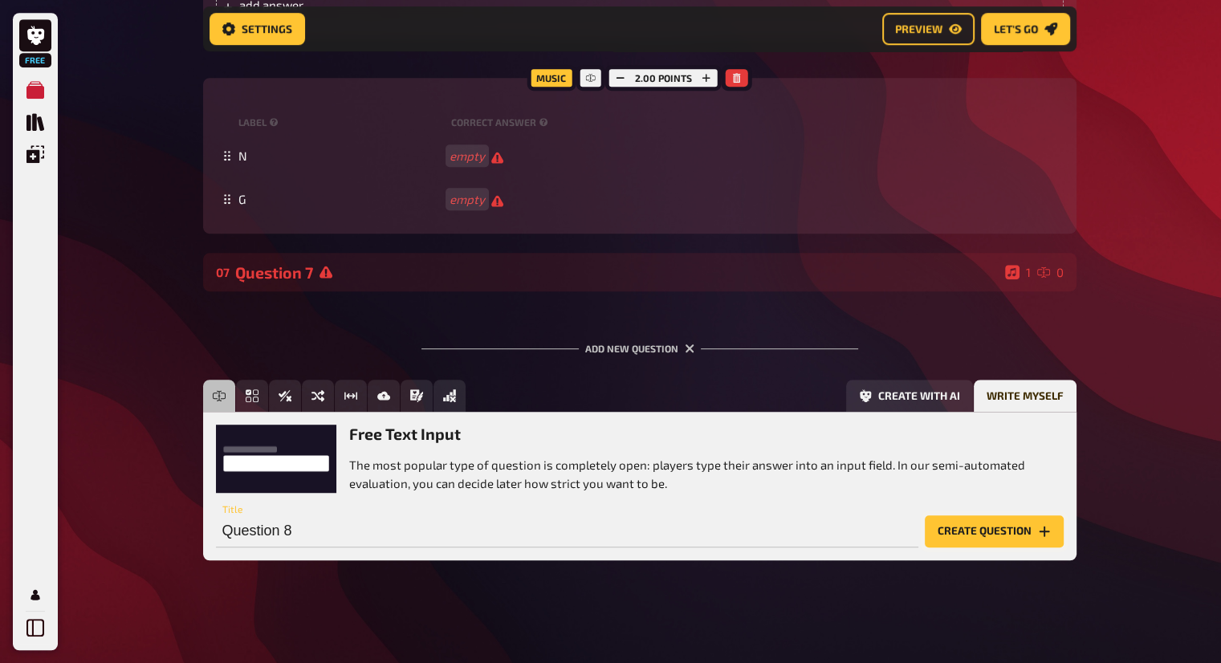
click at [977, 528] on button "Create question" at bounding box center [994, 532] width 139 height 32
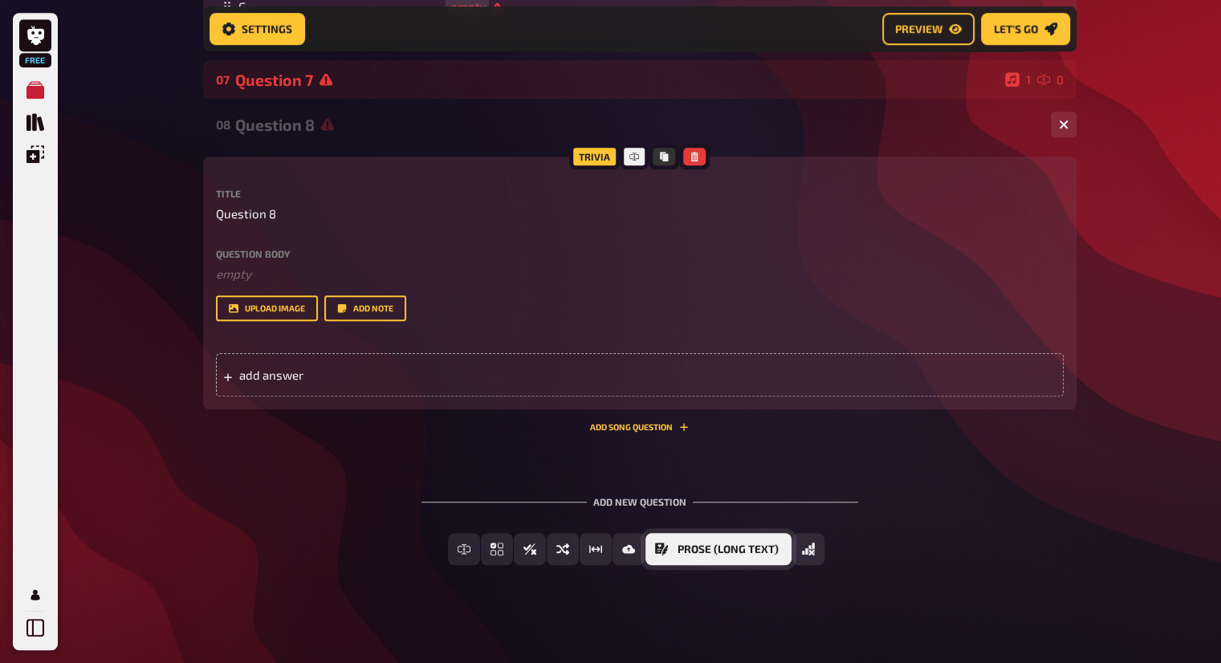
scroll to position [1083, 0]
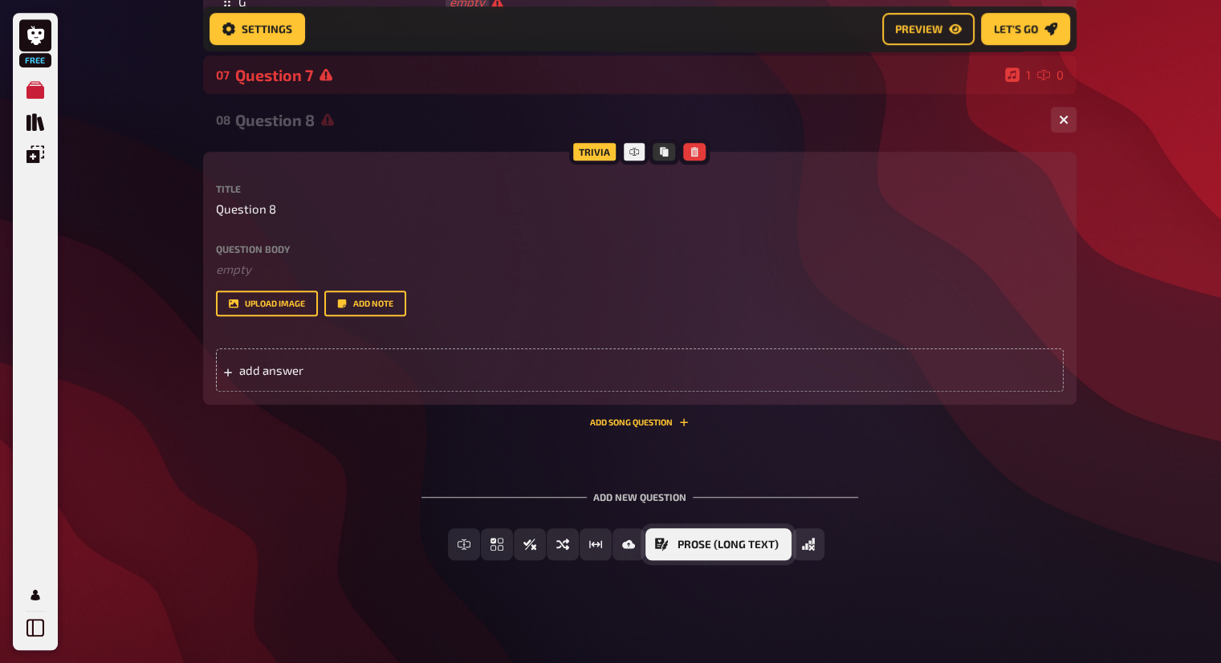
click at [752, 544] on span "Prose (Long text)" at bounding box center [728, 545] width 101 height 11
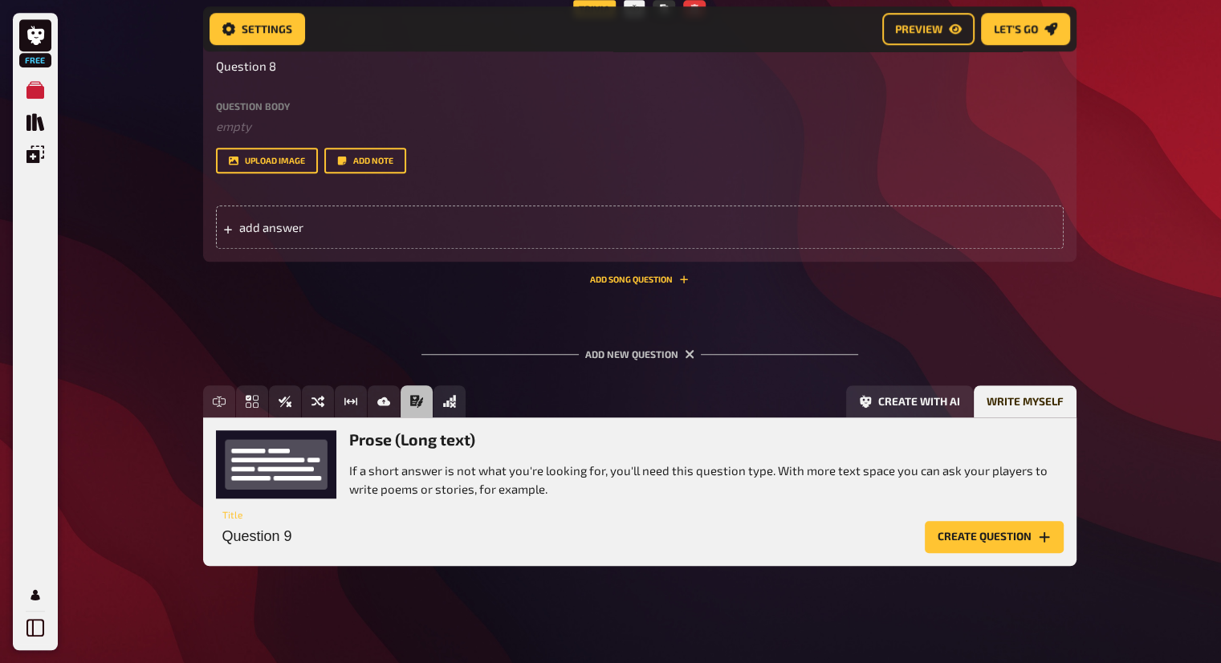
scroll to position [1230, 0]
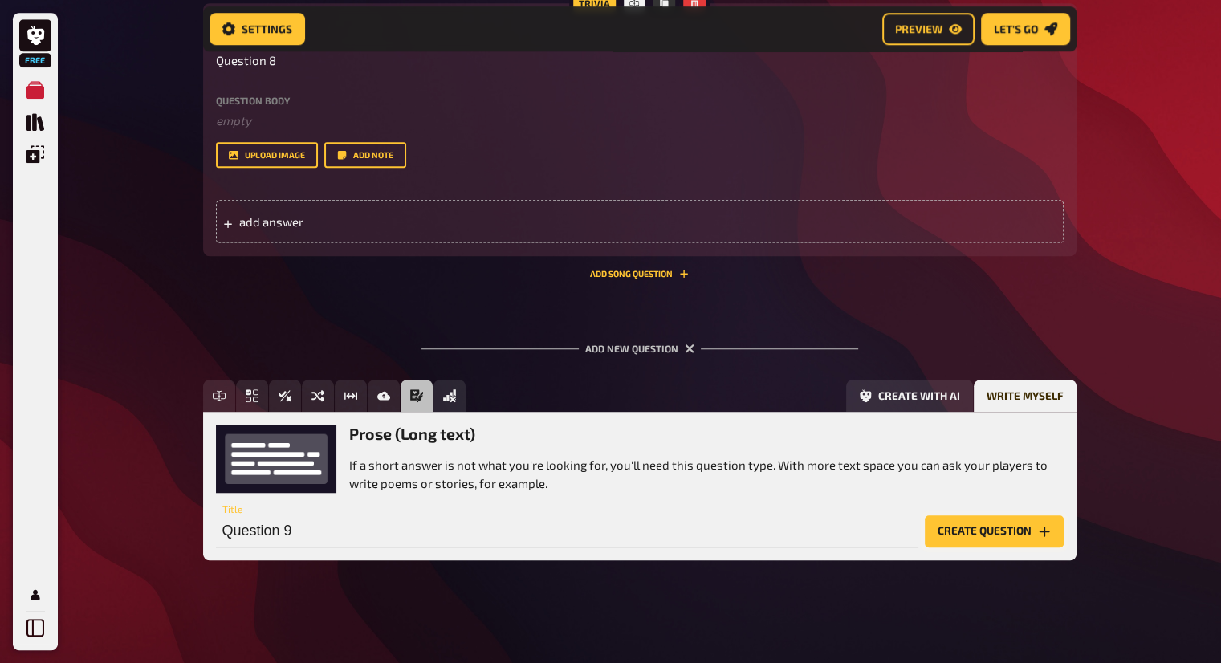
click at [1011, 544] on button "Create question" at bounding box center [994, 532] width 139 height 32
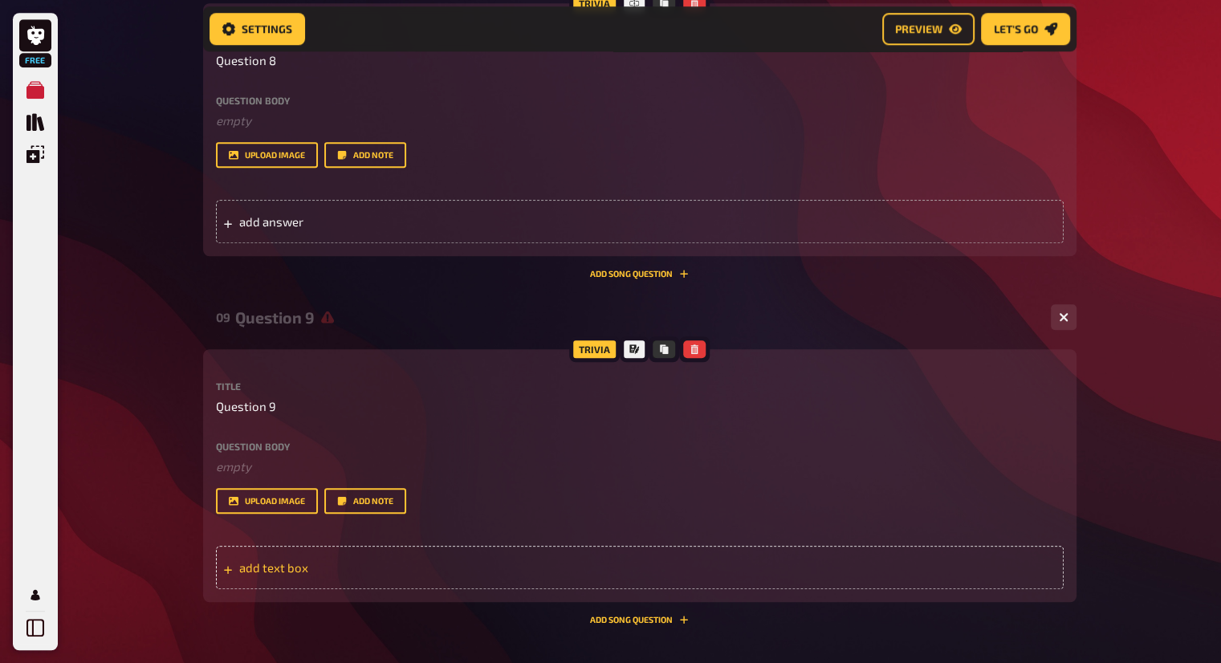
click at [368, 557] on div "add text box" at bounding box center [640, 567] width 848 height 43
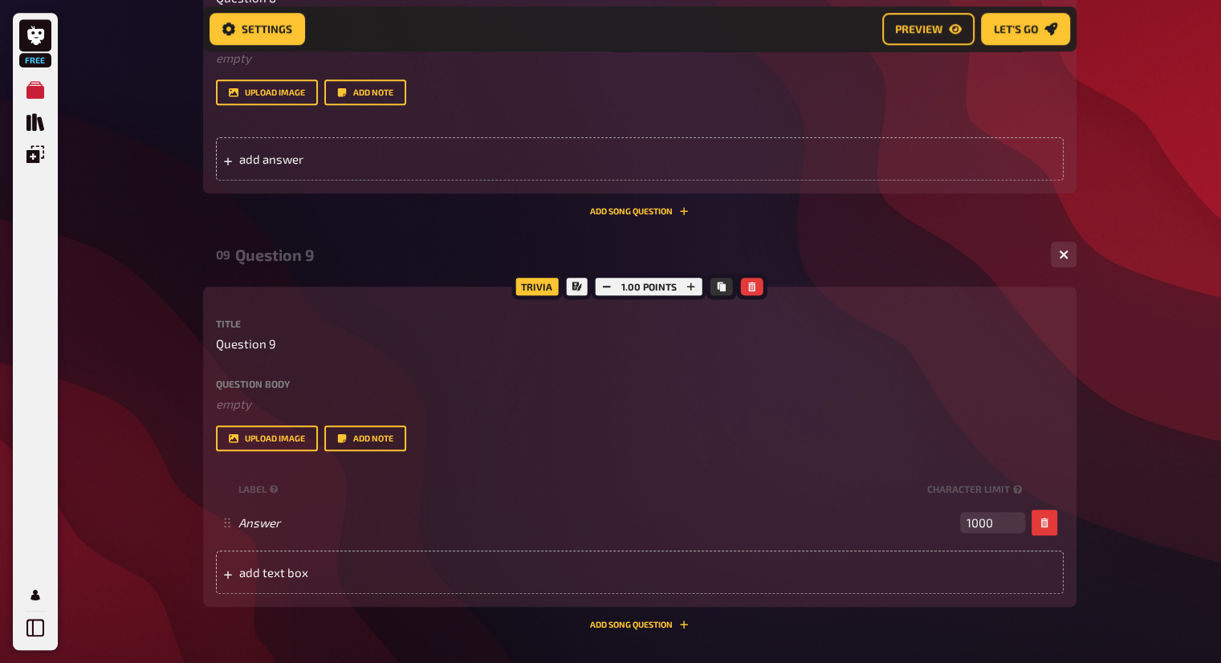
scroll to position [1391, 0]
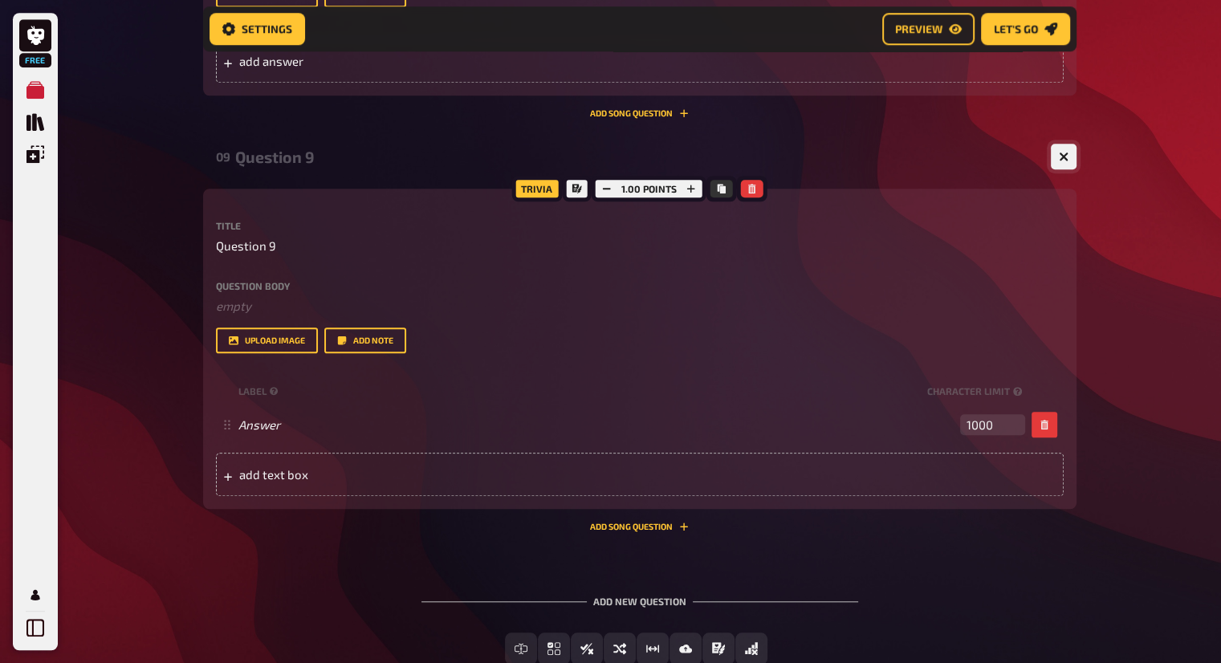
click at [1066, 157] on icon "button" at bounding box center [1064, 157] width 10 height 10
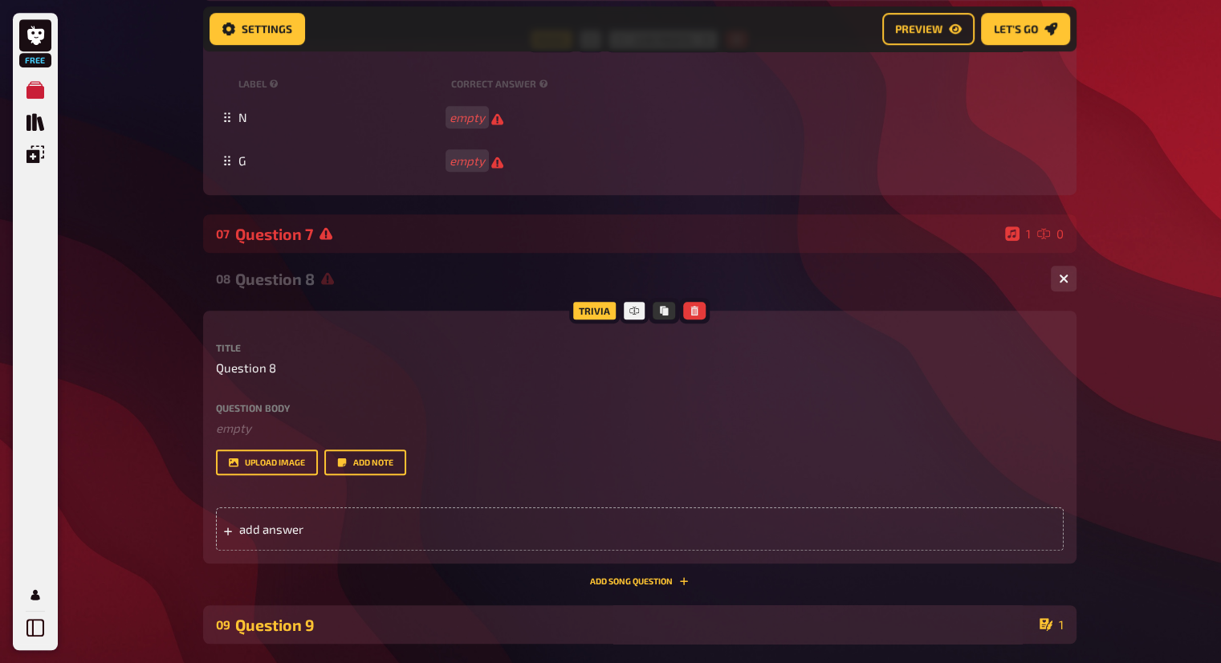
scroll to position [887, 0]
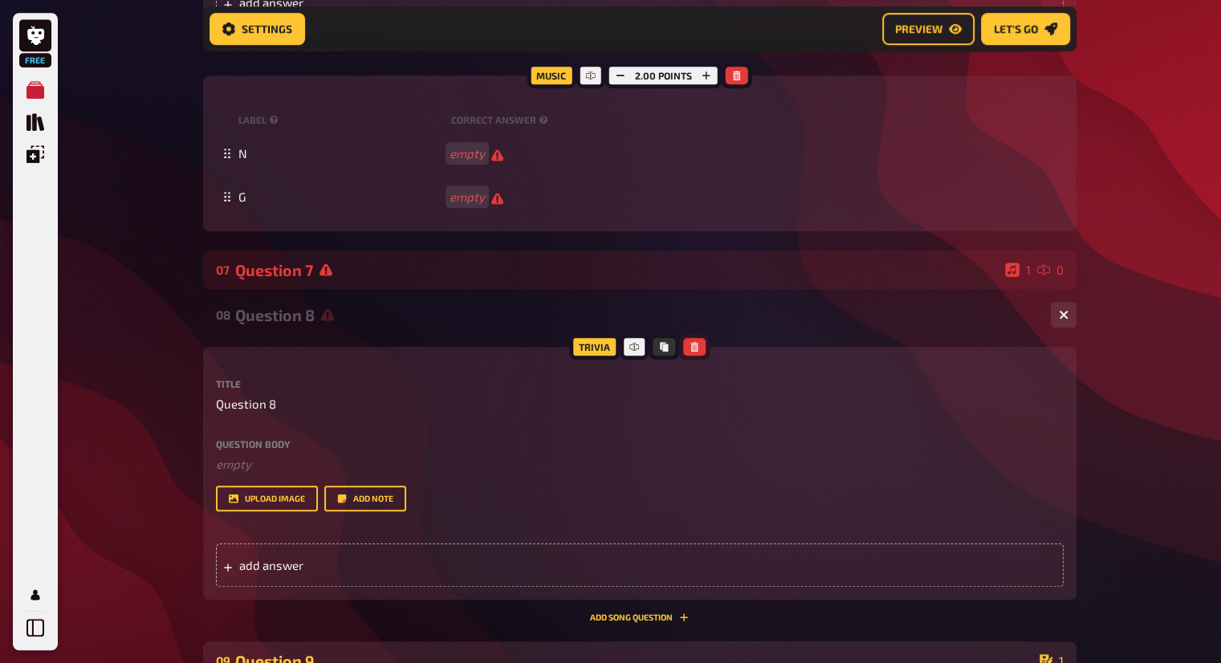
click at [699, 347] on button "button" at bounding box center [694, 347] width 22 height 18
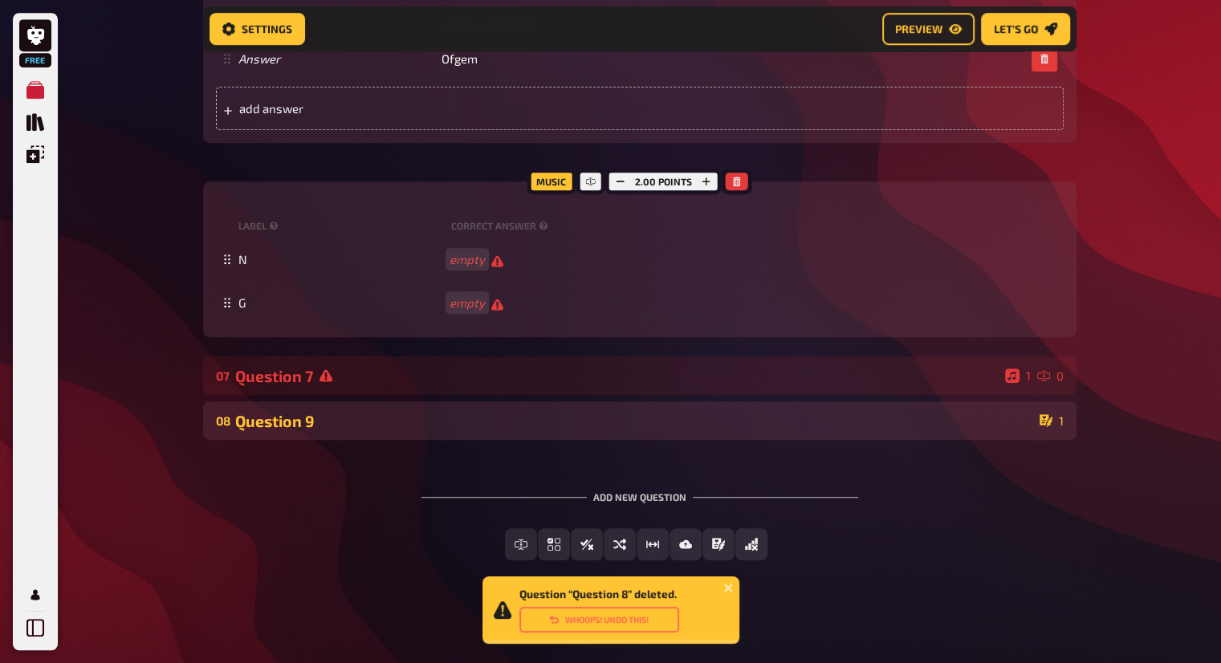
scroll to position [781, 0]
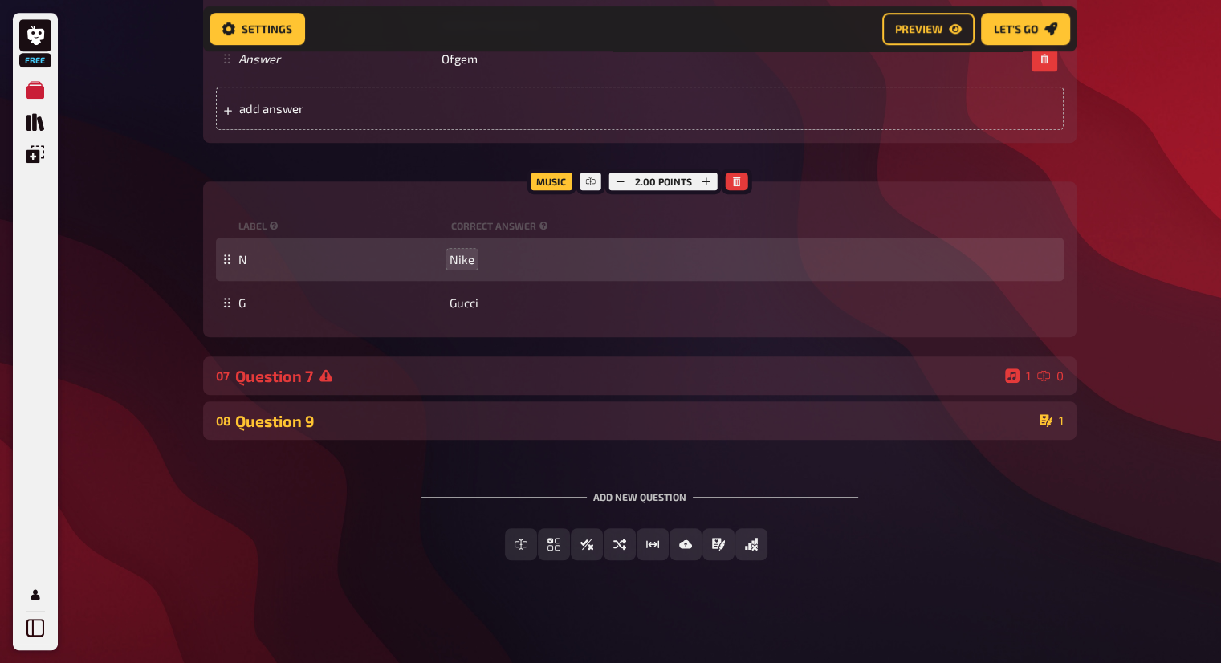
click at [852, 386] on div "07 Question 7 1 0" at bounding box center [640, 376] width 874 height 39
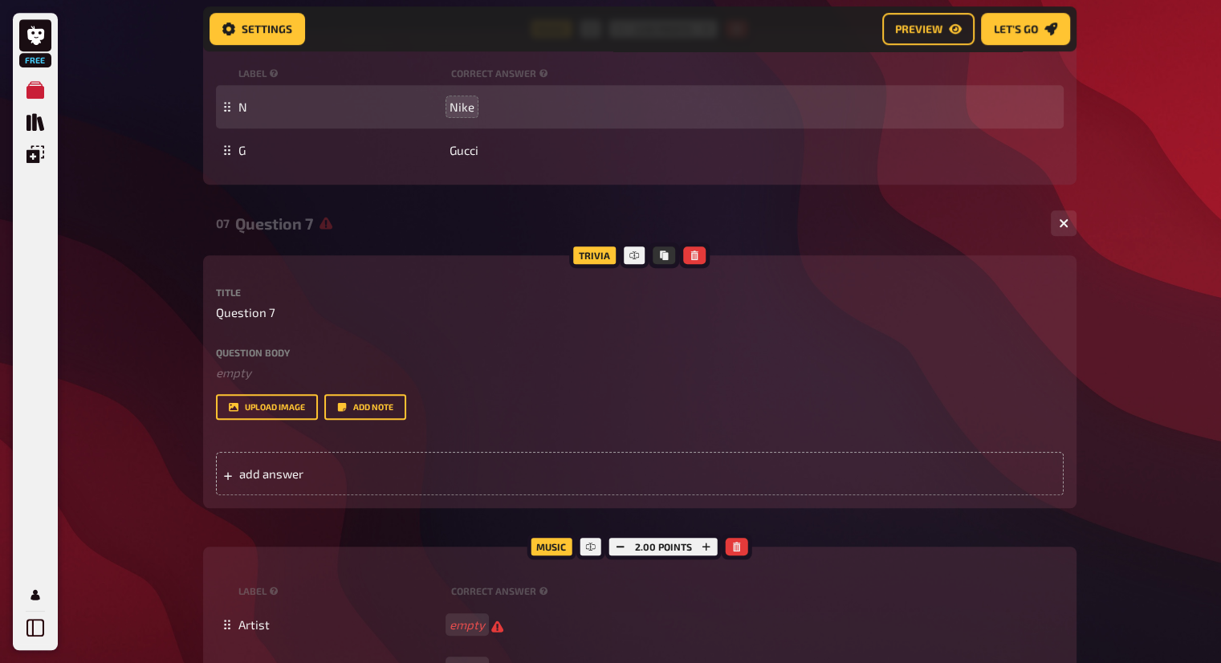
scroll to position [942, 0]
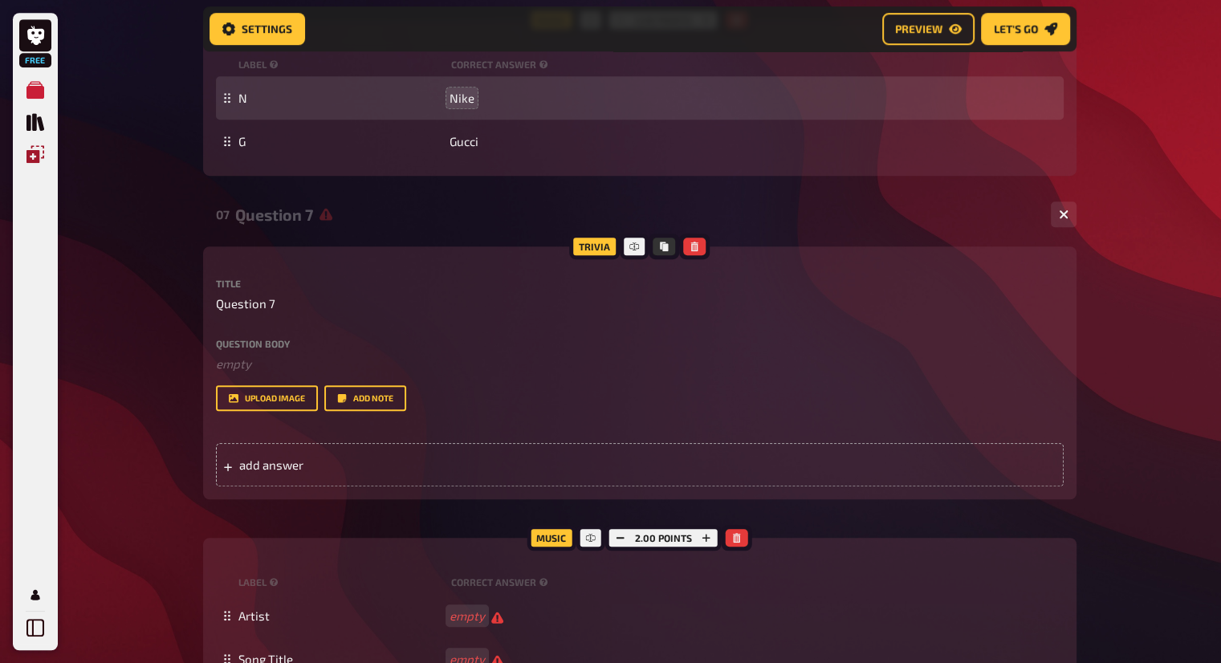
click at [35, 153] on icon "Overlays" at bounding box center [36, 154] width 18 height 18
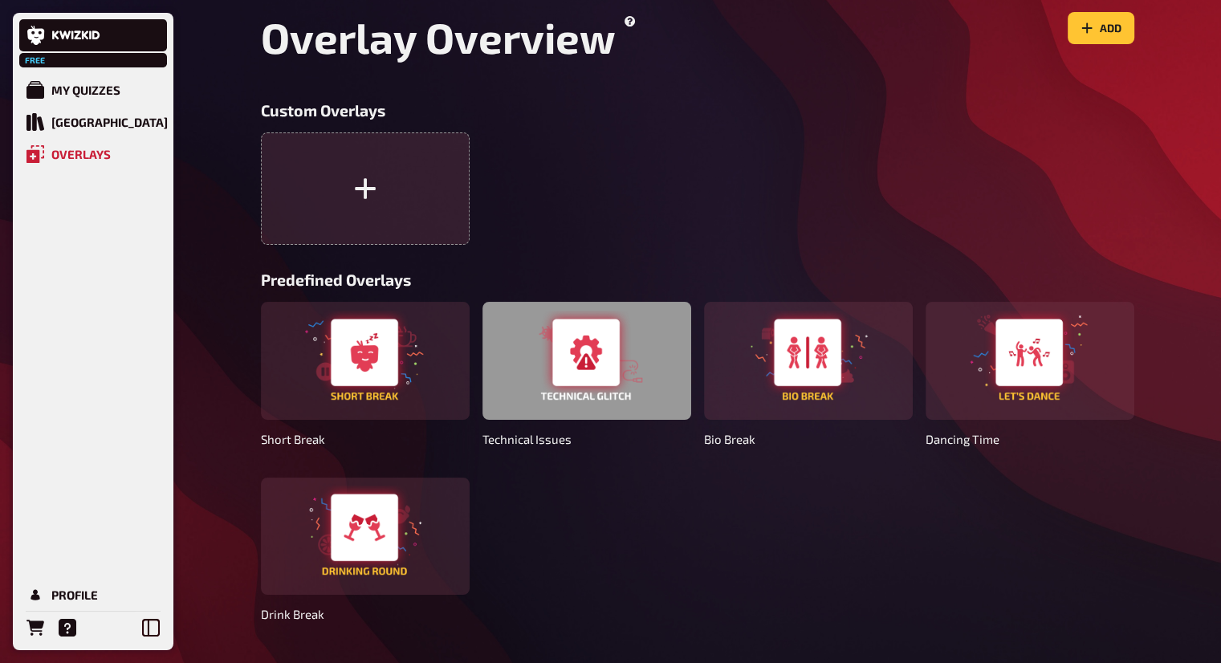
scroll to position [84, 0]
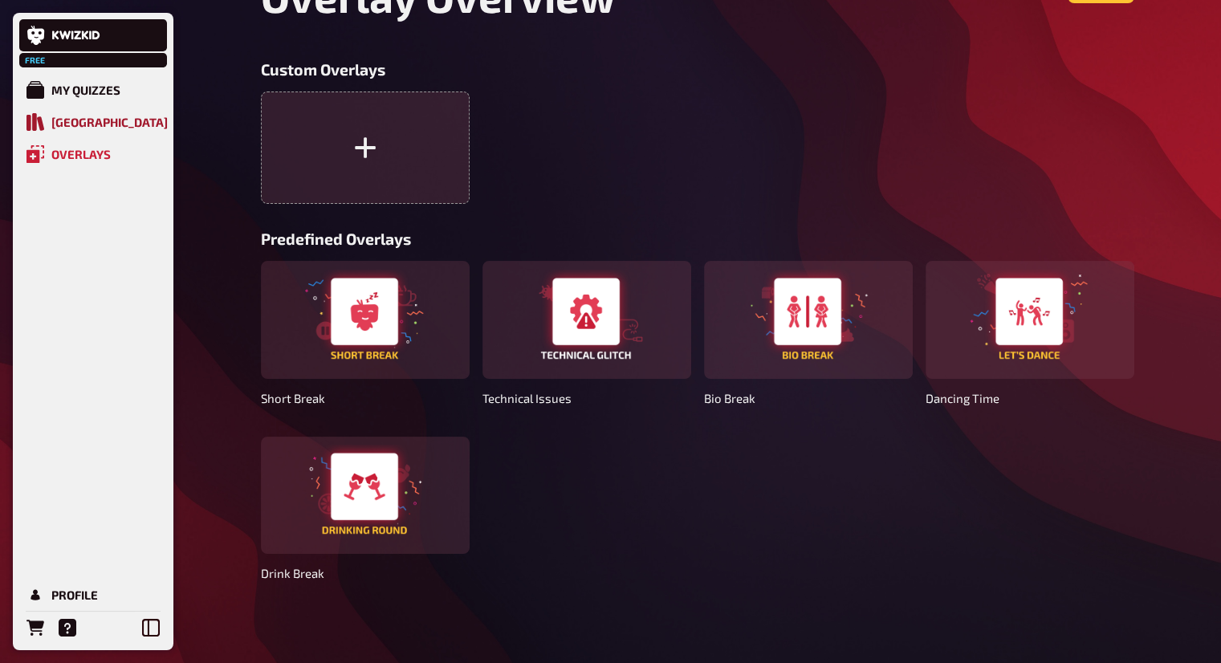
click at [130, 124] on link "Quiz Library" at bounding box center [93, 122] width 148 height 32
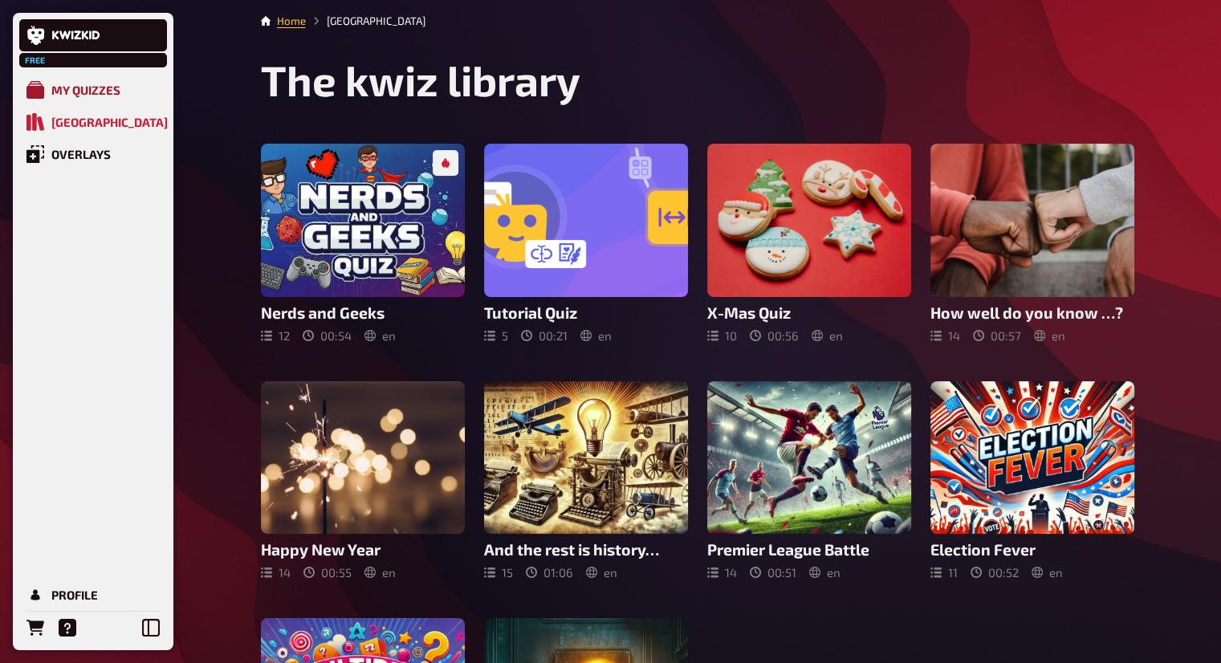
click at [78, 92] on div "My Quizzes" at bounding box center [85, 90] width 69 height 14
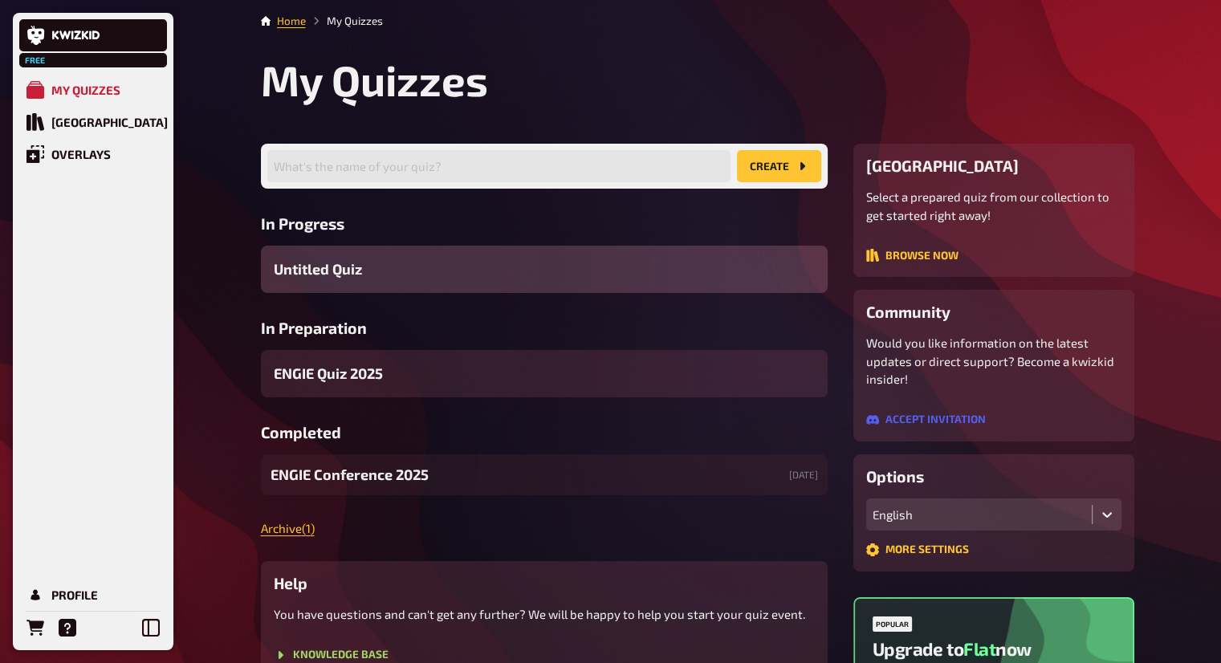
scroll to position [80, 0]
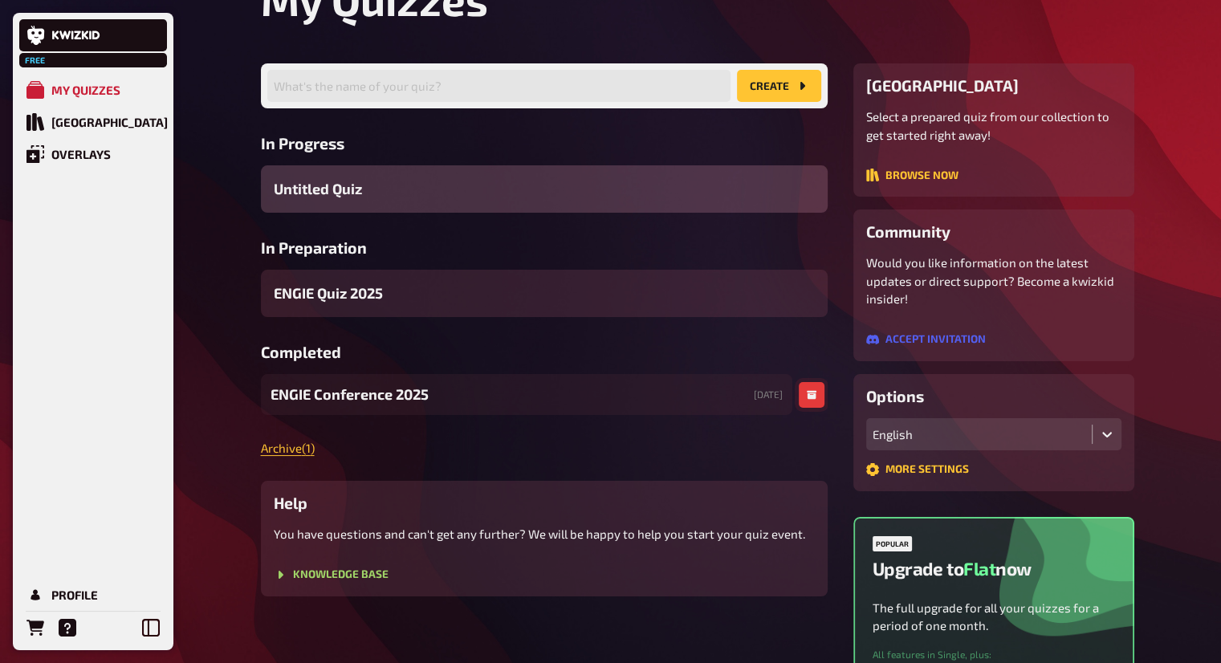
click at [807, 392] on icon "button" at bounding box center [812, 395] width 10 height 9
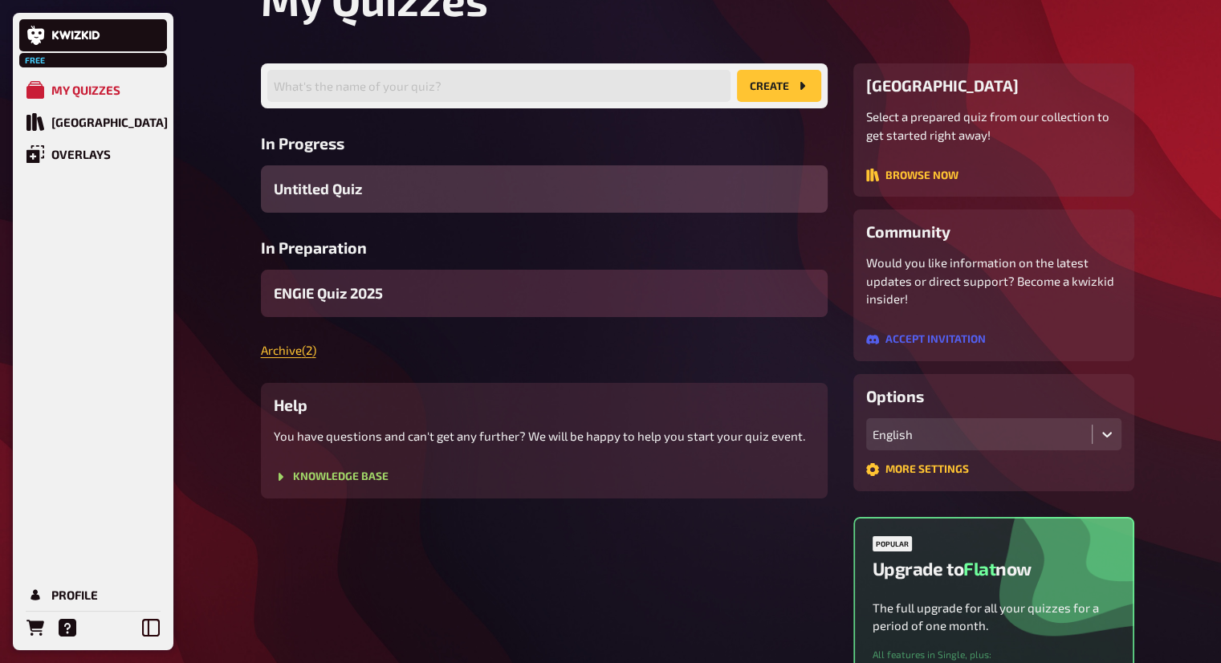
click at [437, 297] on div "ENGIE Quiz 2025" at bounding box center [544, 293] width 567 height 47
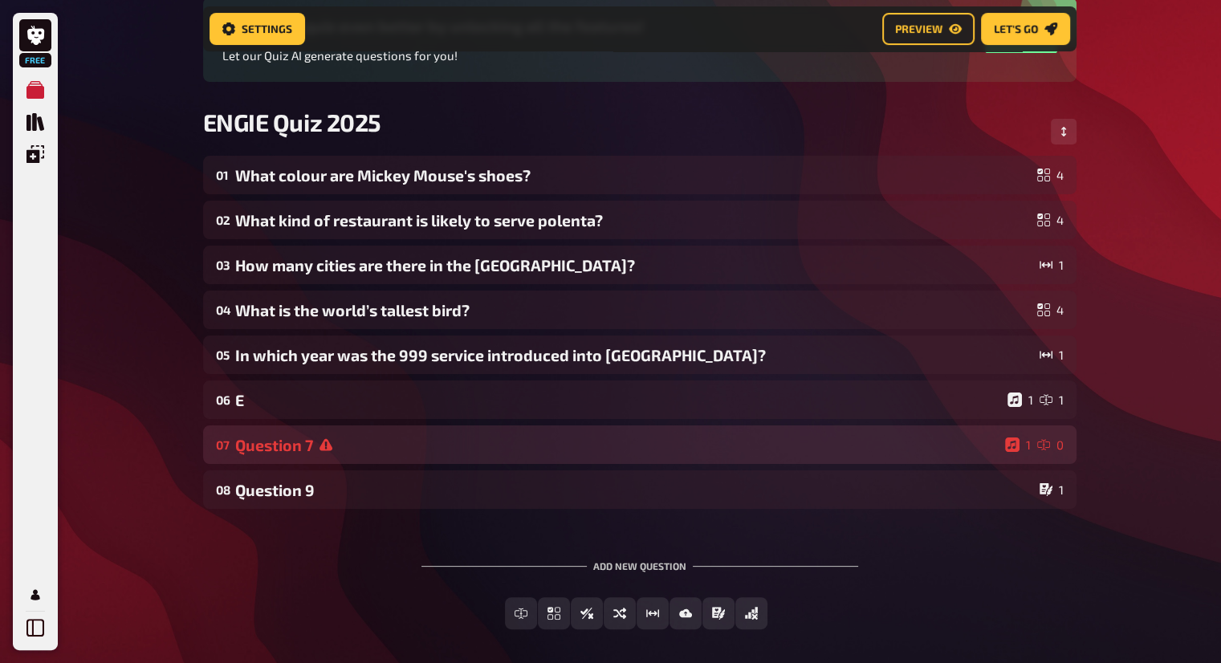
scroll to position [173, 0]
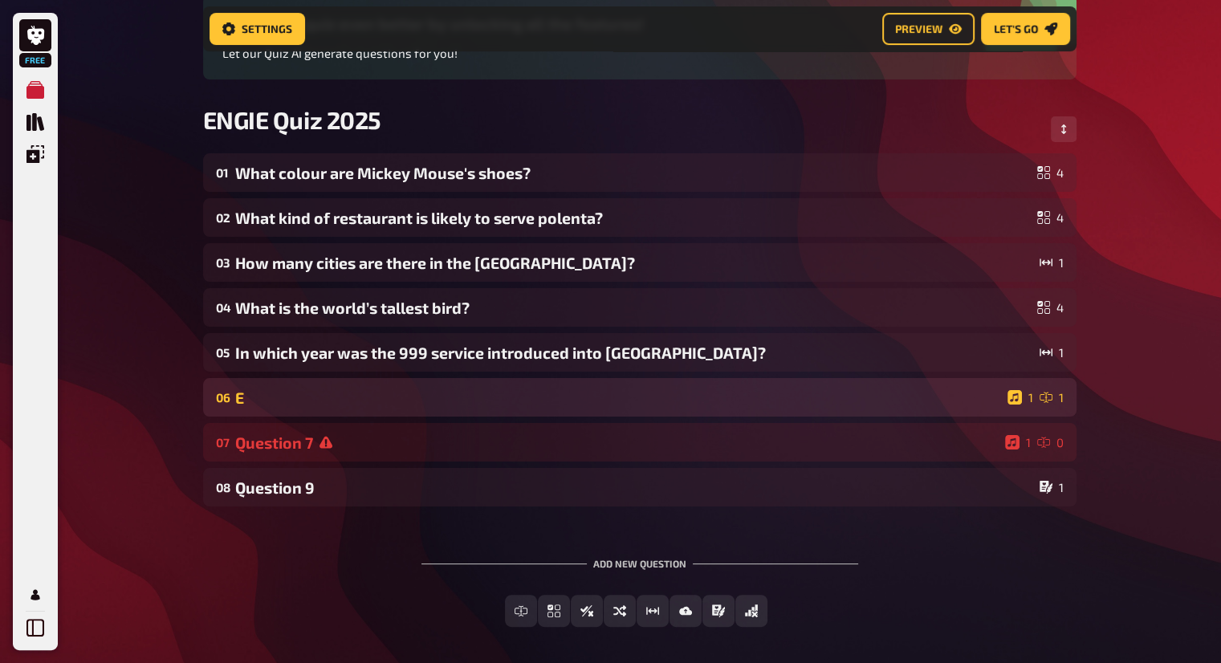
click at [1017, 394] on icon at bounding box center [1015, 397] width 14 height 14
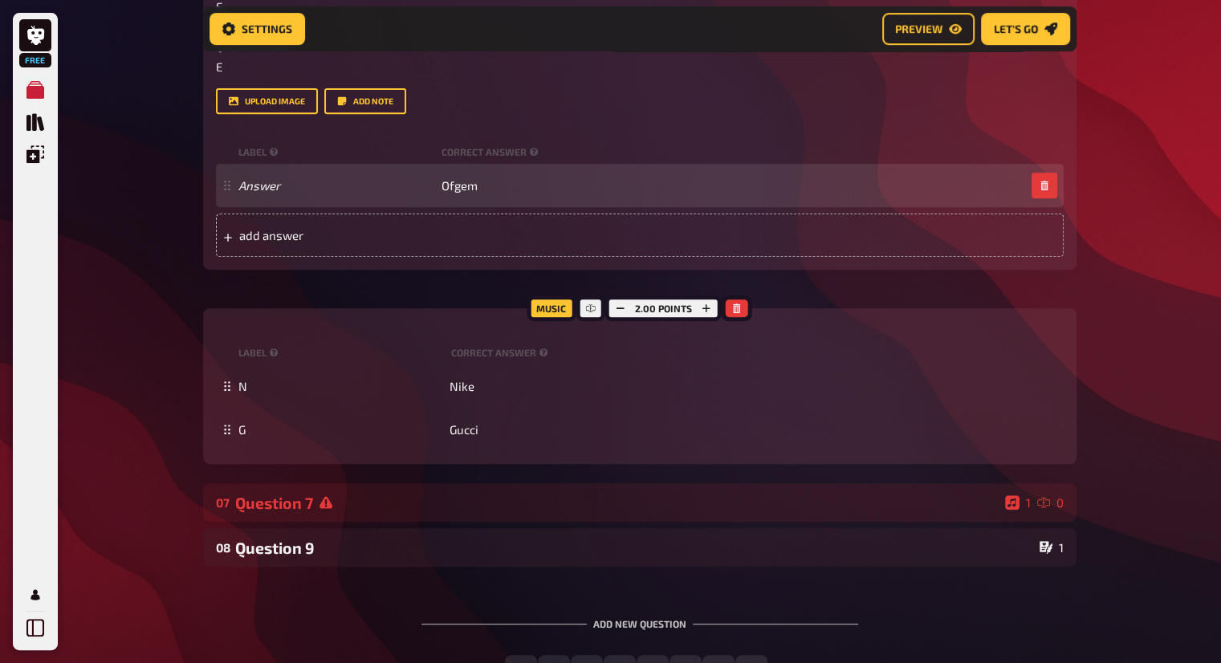
scroll to position [655, 0]
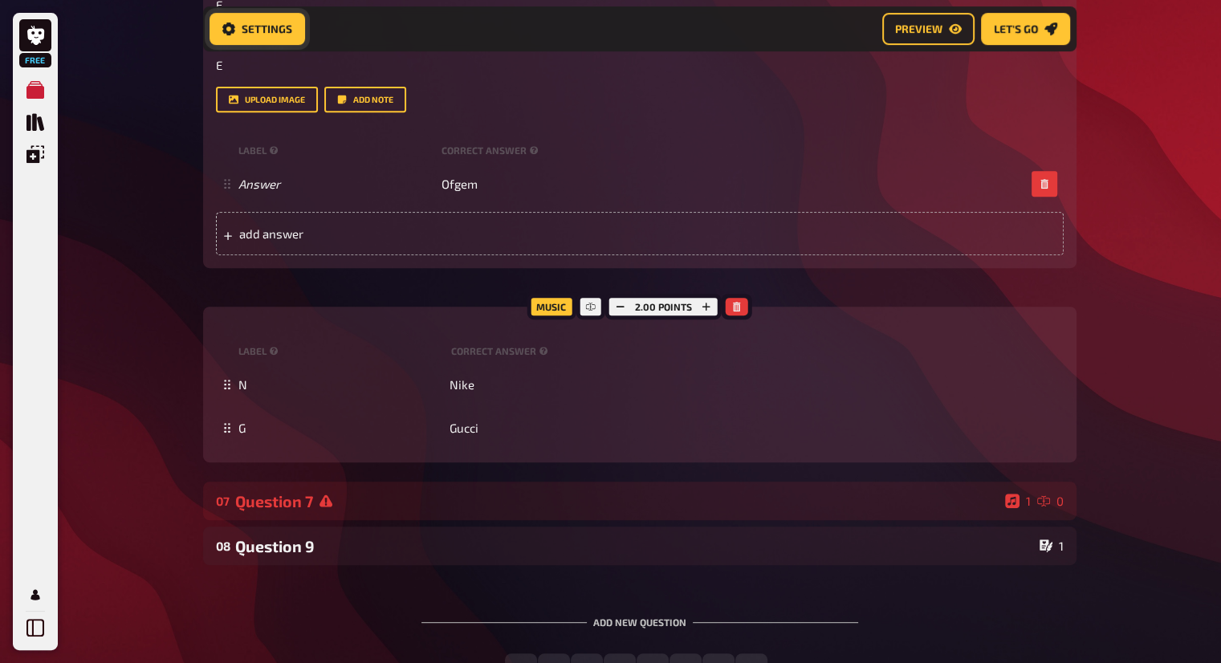
click at [274, 29] on span "Settings" at bounding box center [267, 28] width 51 height 11
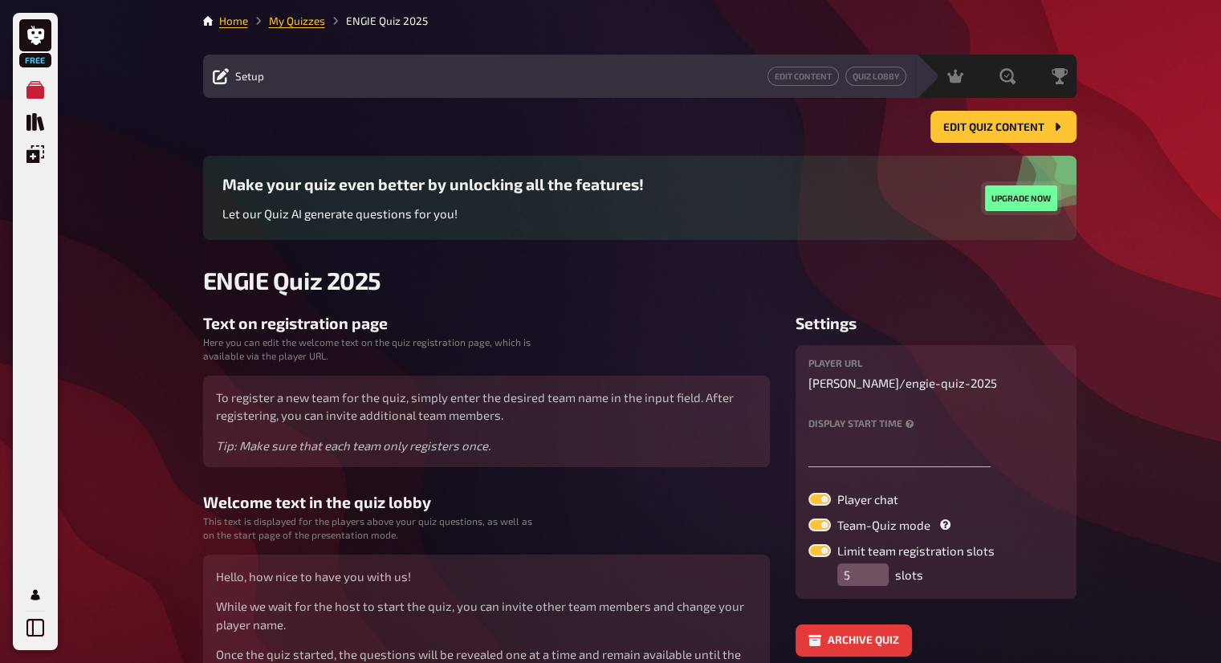
click at [1044, 194] on button "Upgrade now" at bounding box center [1021, 199] width 72 height 26
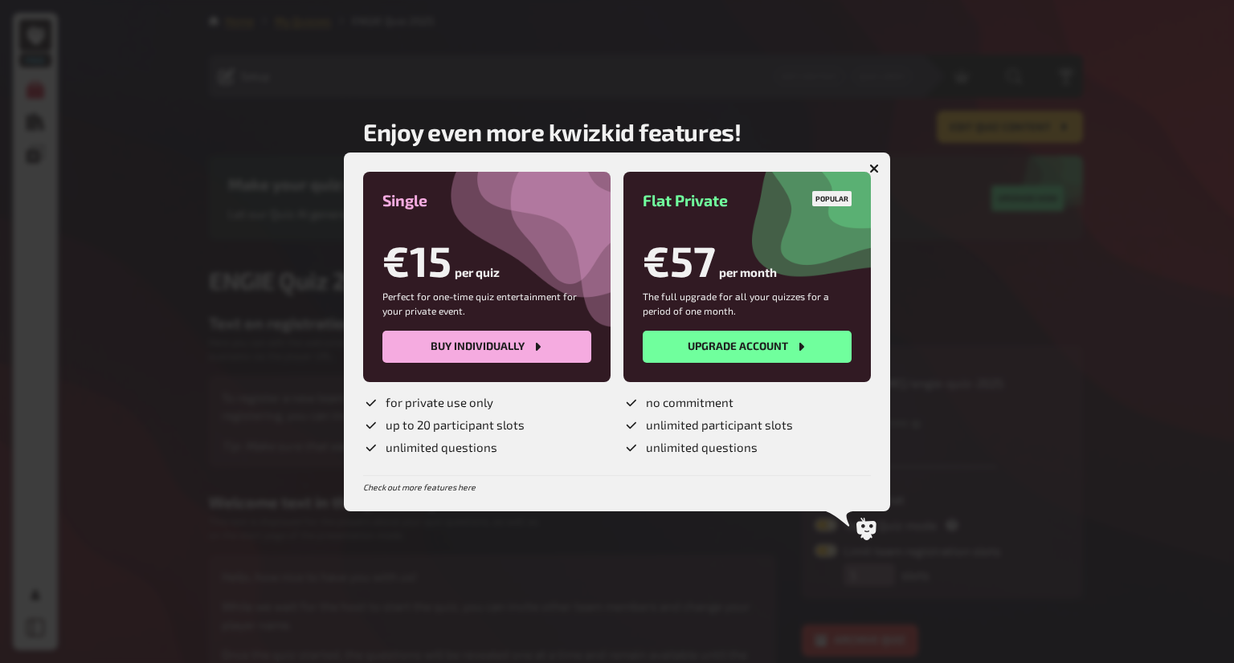
click at [960, 495] on div at bounding box center [617, 331] width 1234 height 663
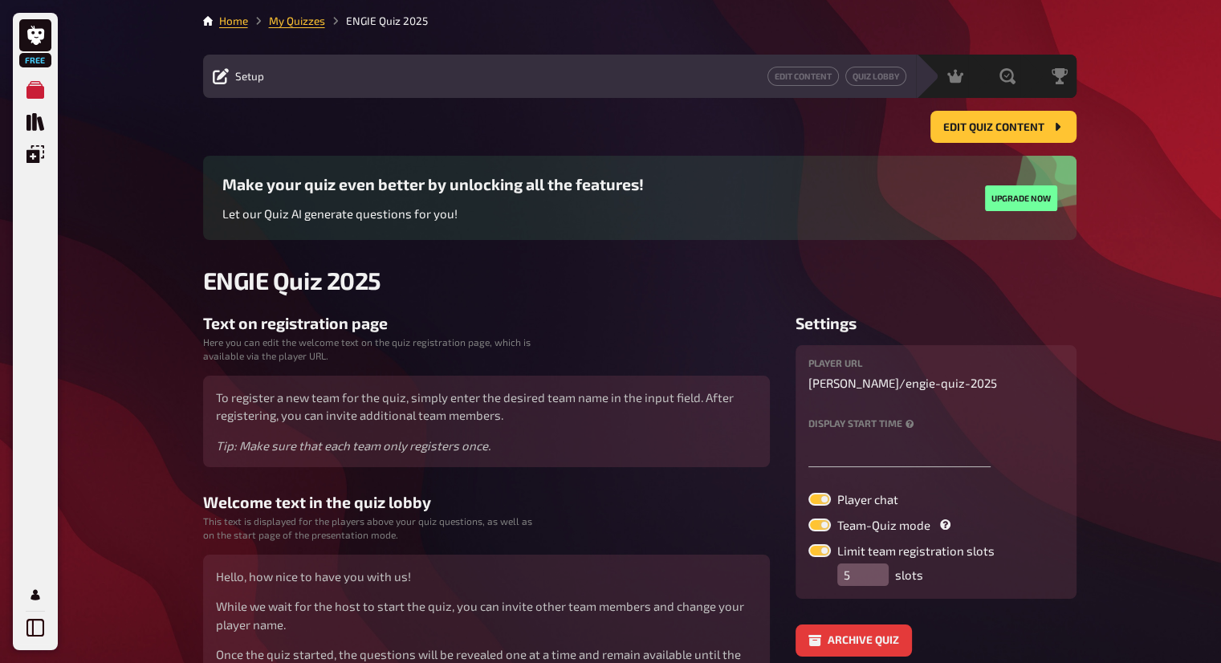
click at [829, 521] on label at bounding box center [820, 525] width 22 height 13
click at [809, 519] on input "Team-Quiz mode" at bounding box center [808, 518] width 1 height 1
checkbox input "false"
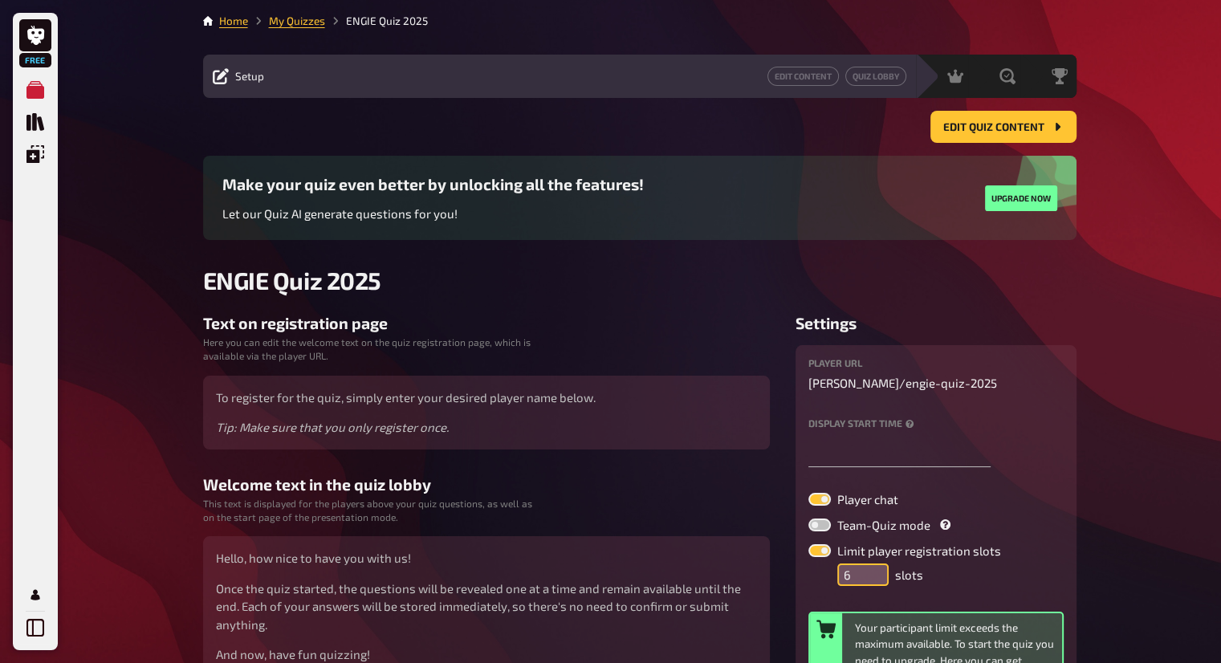
click at [873, 568] on input "6" at bounding box center [863, 575] width 51 height 22
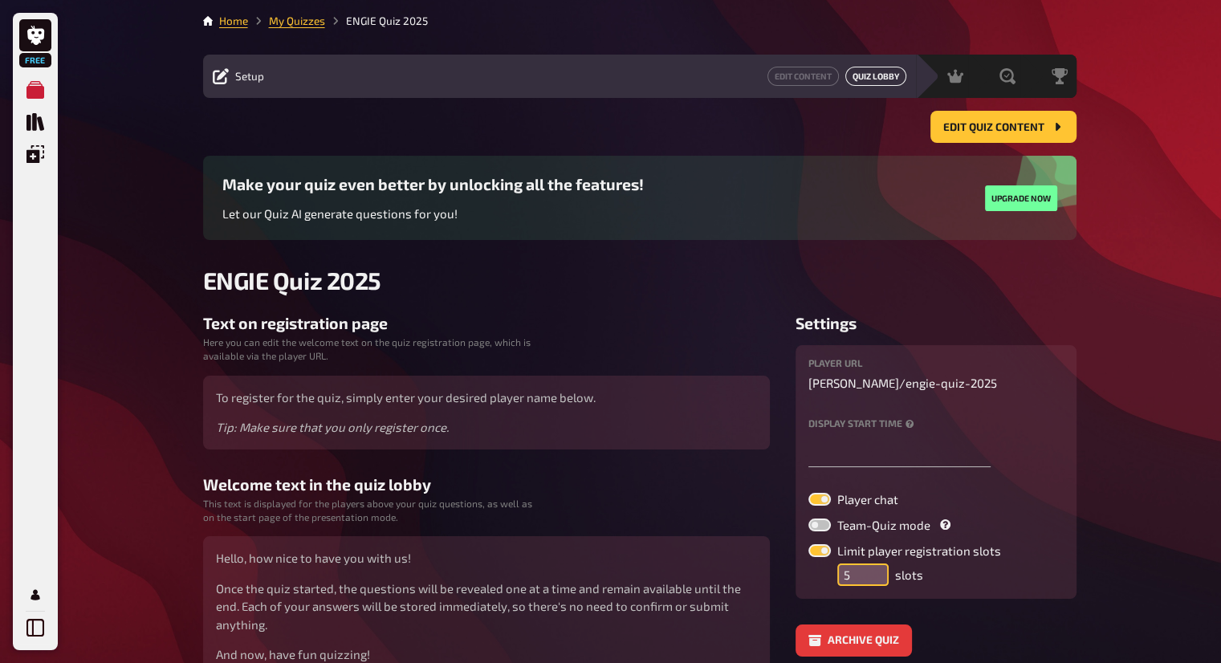
type input "5"
click at [867, 81] on button "Quiz Lobby" at bounding box center [876, 76] width 61 height 19
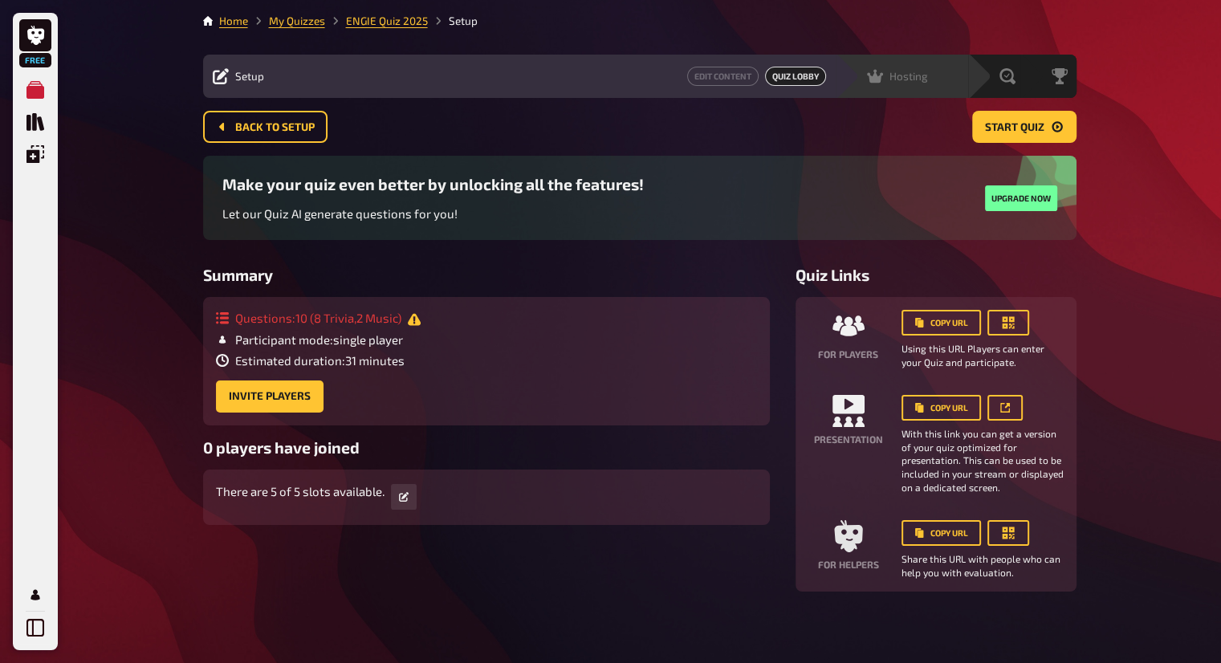
click at [880, 75] on icon at bounding box center [875, 77] width 16 height 14
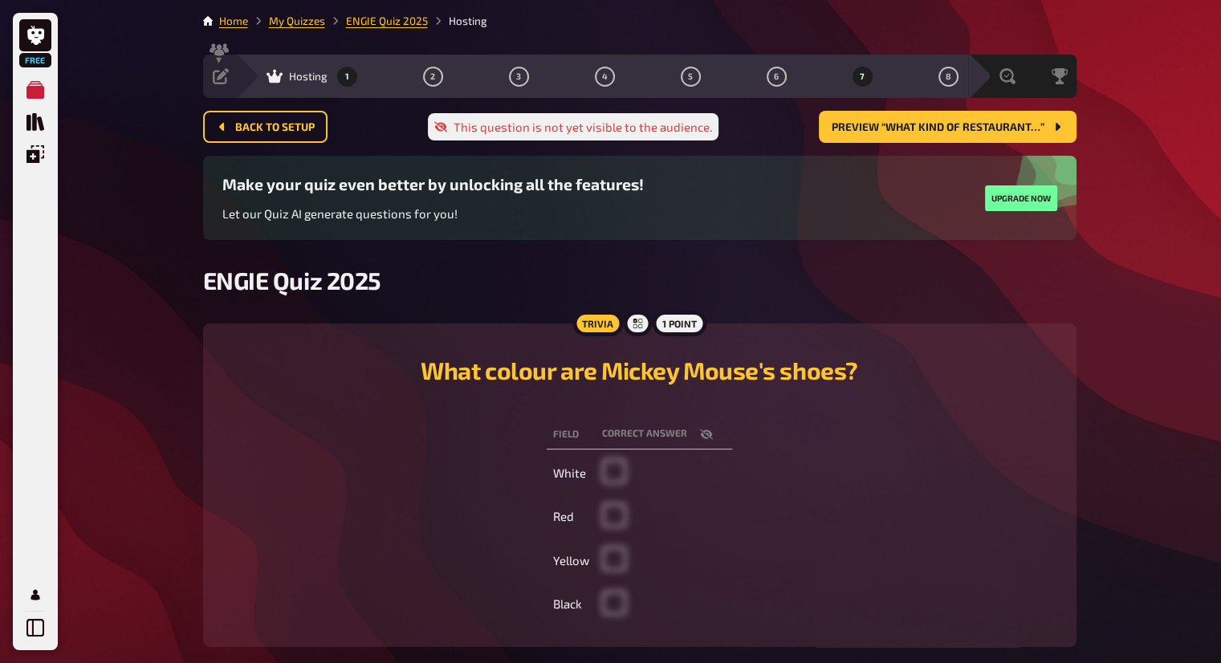
click at [873, 77] on button "7" at bounding box center [863, 76] width 26 height 26
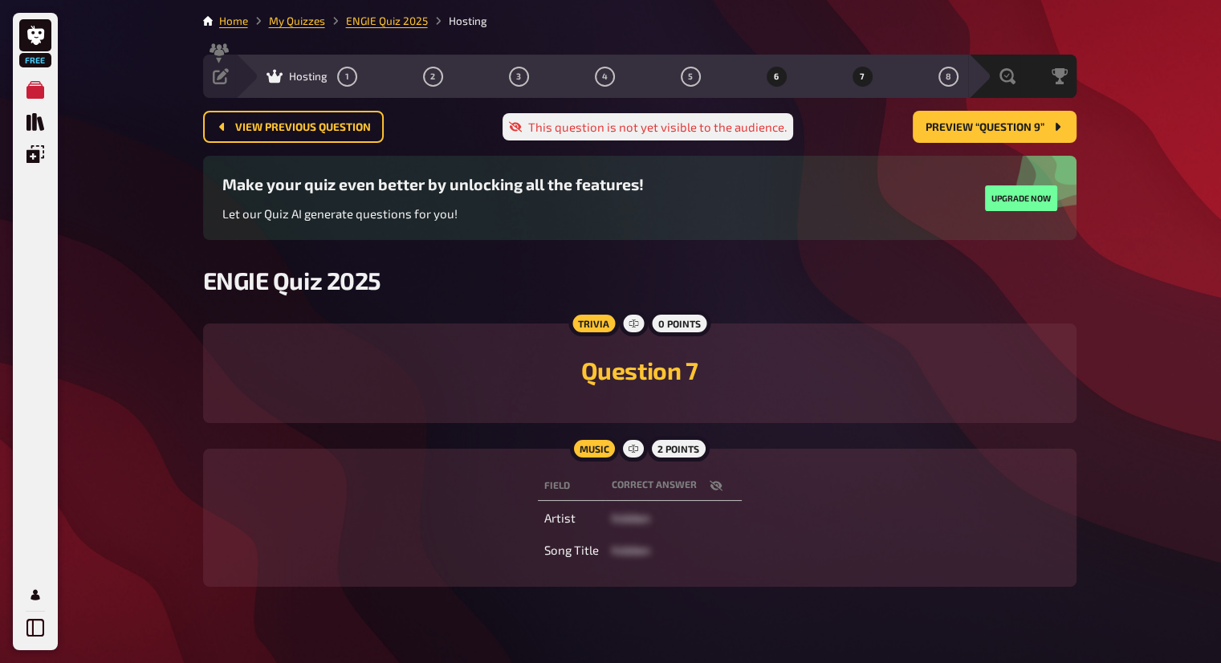
click at [765, 80] on button "6" at bounding box center [777, 76] width 26 height 26
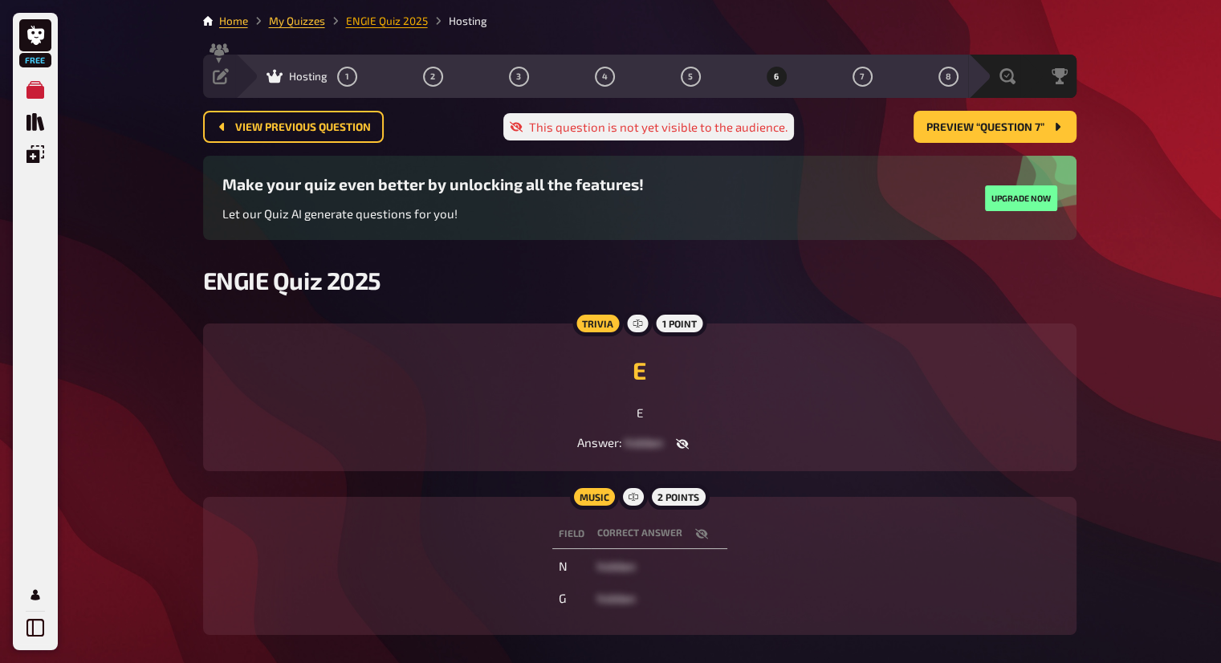
click at [371, 24] on link "ENGIE Quiz 2025" at bounding box center [387, 20] width 82 height 13
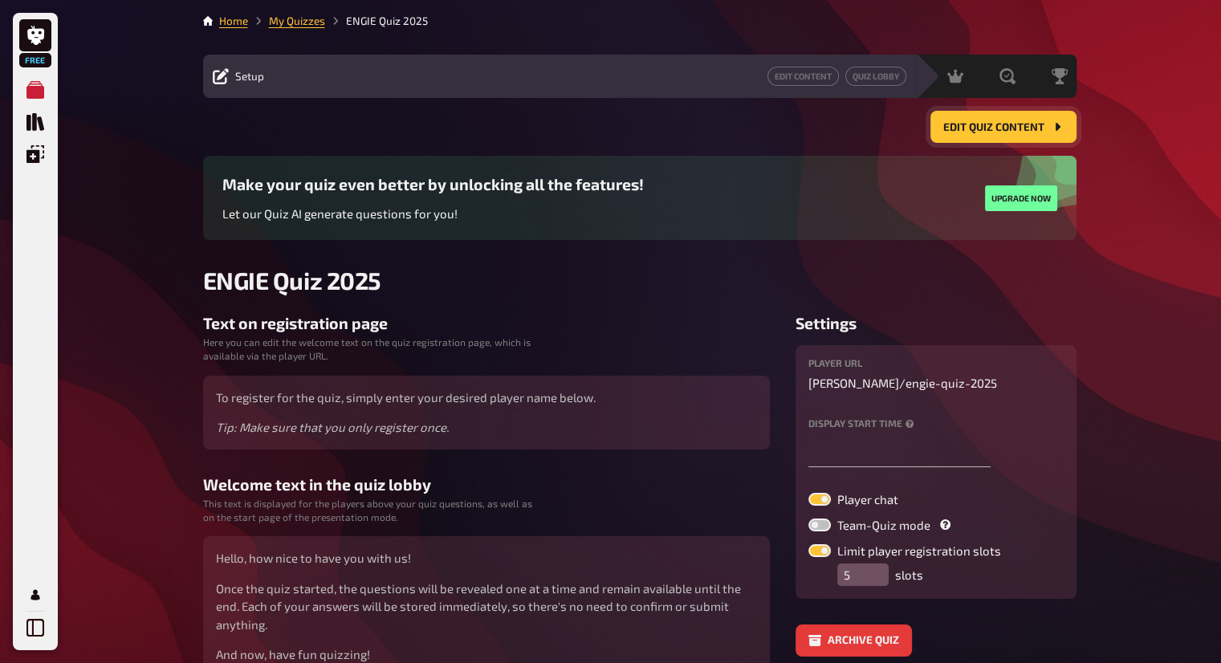
click at [1003, 112] on button "Edit Quiz content" at bounding box center [1004, 127] width 146 height 32
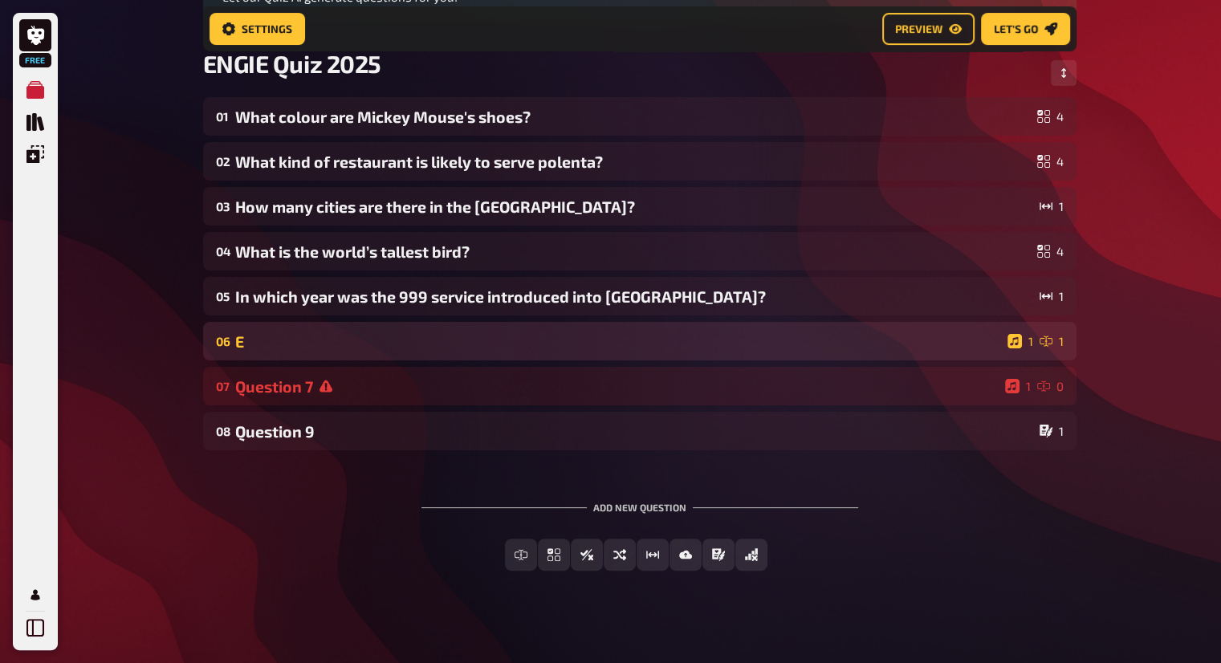
scroll to position [241, 0]
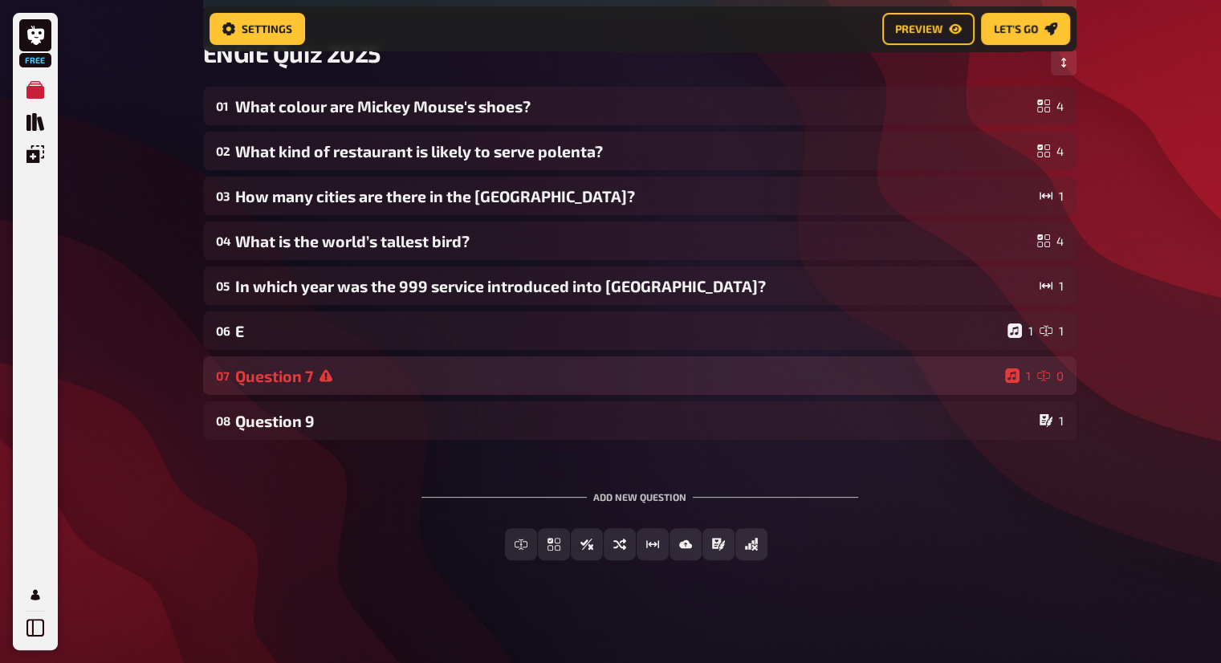
click at [916, 382] on div "Question 7" at bounding box center [617, 376] width 764 height 18
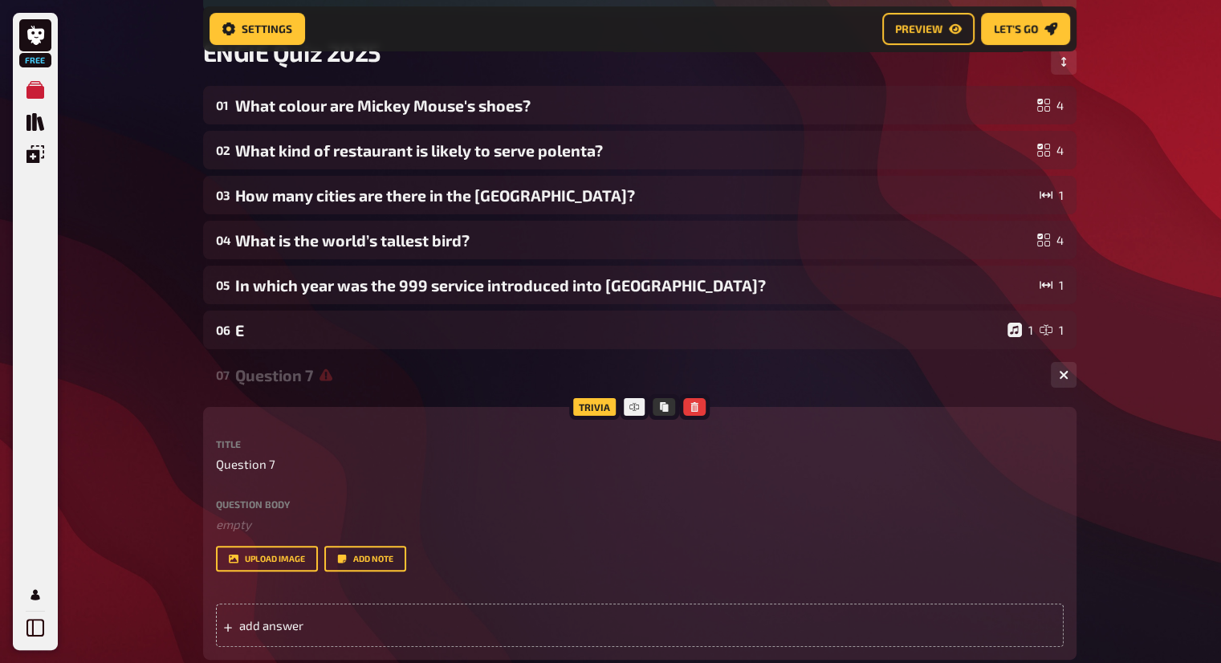
click at [801, 367] on div "Question 7" at bounding box center [636, 375] width 803 height 18
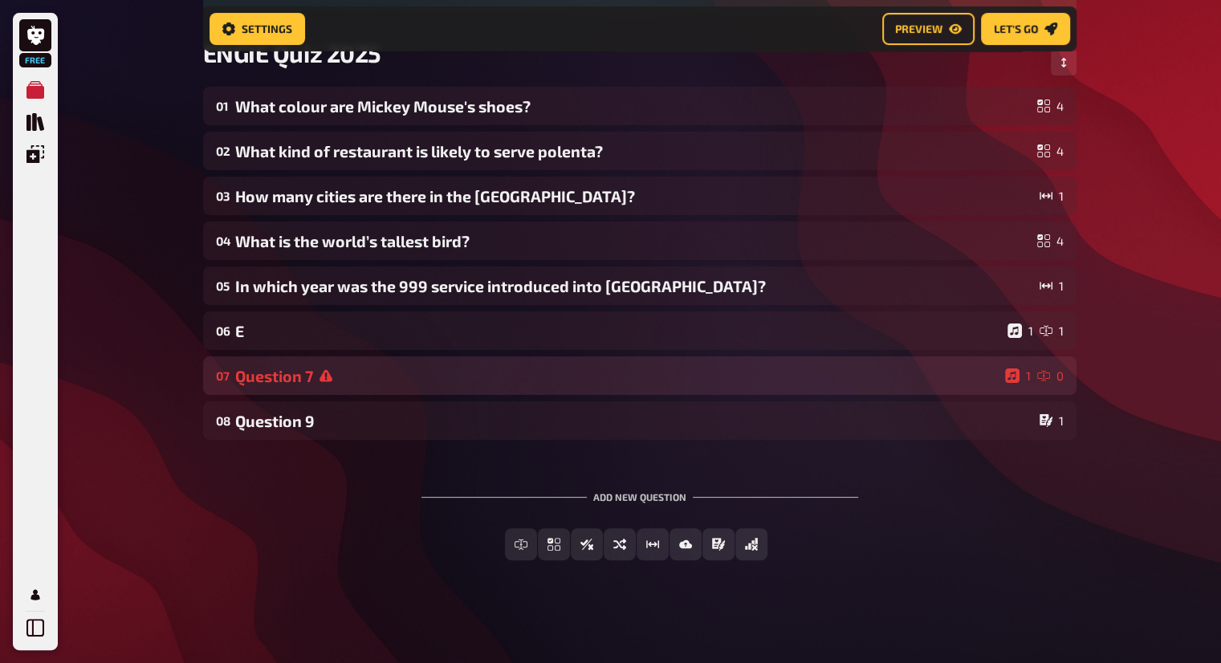
click at [874, 367] on div "Question 7" at bounding box center [617, 376] width 764 height 18
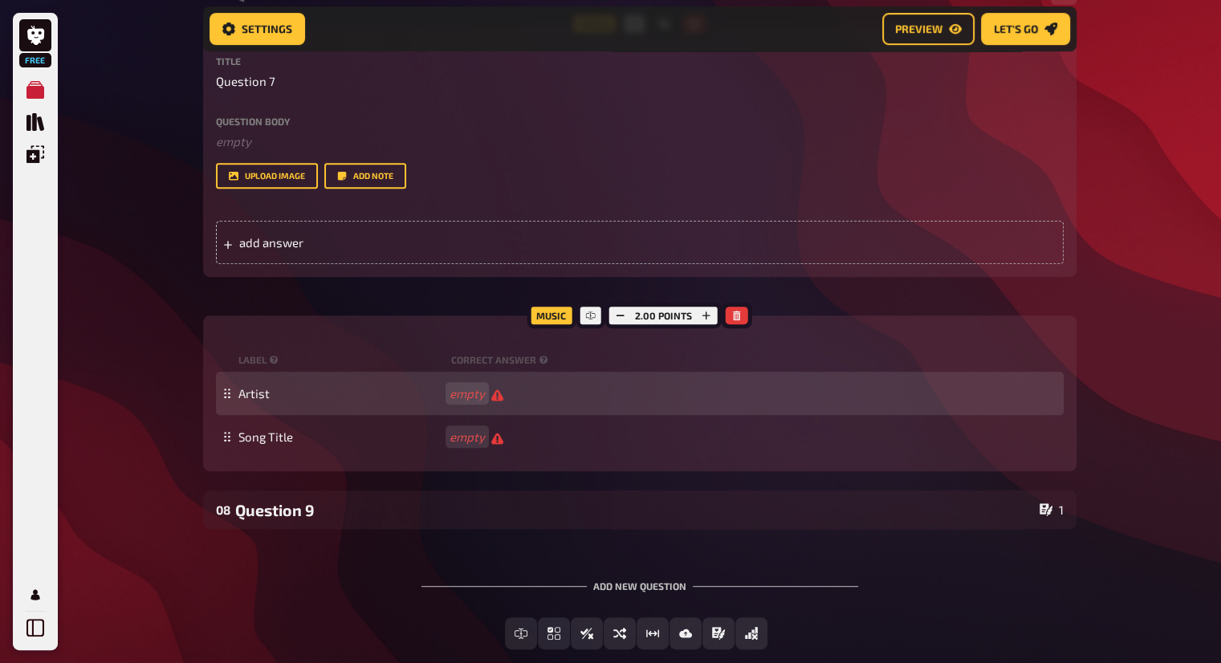
scroll to position [642, 0]
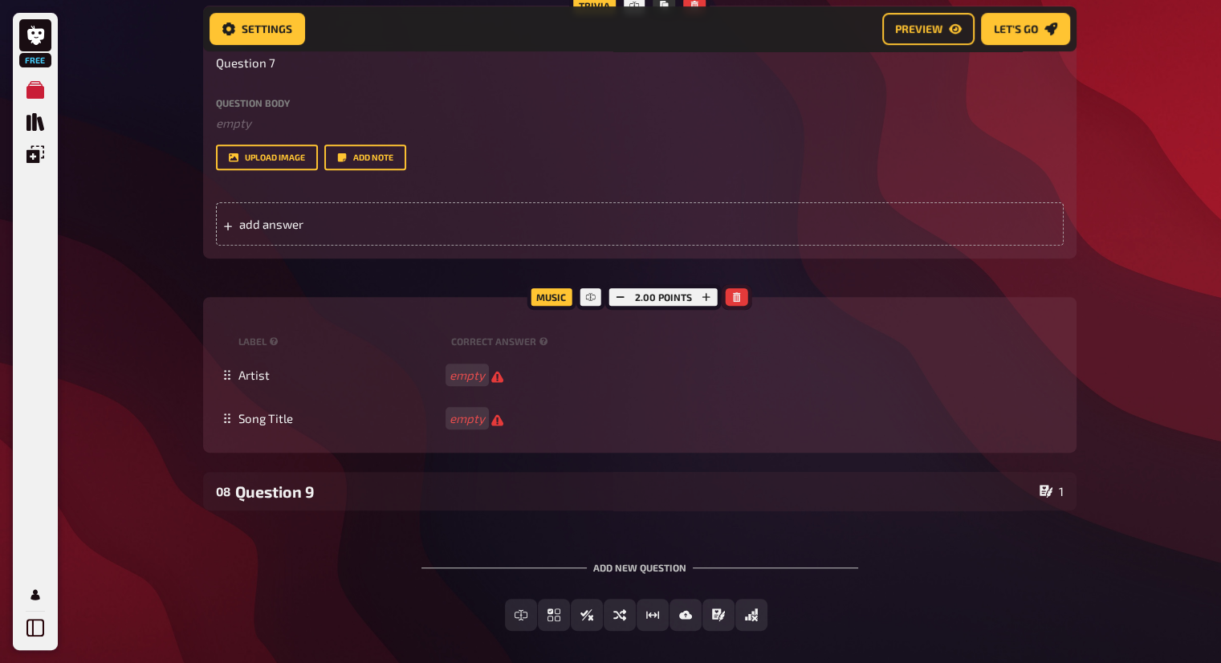
click at [740, 296] on icon "button" at bounding box center [737, 297] width 10 height 10
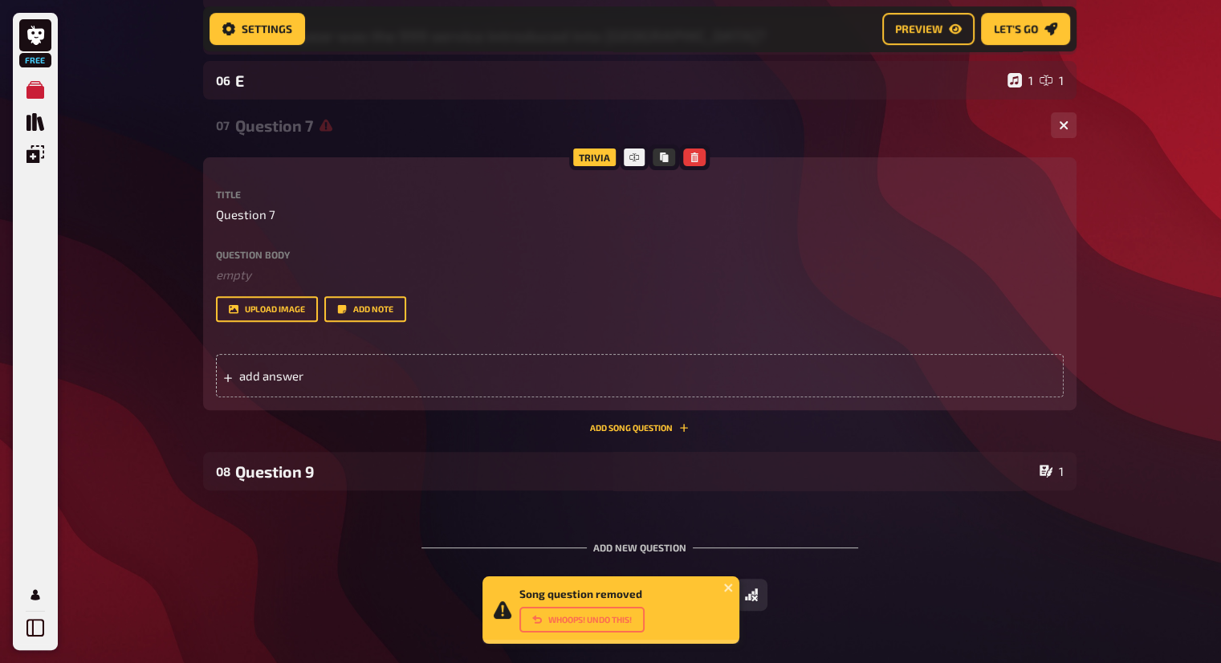
scroll to position [463, 0]
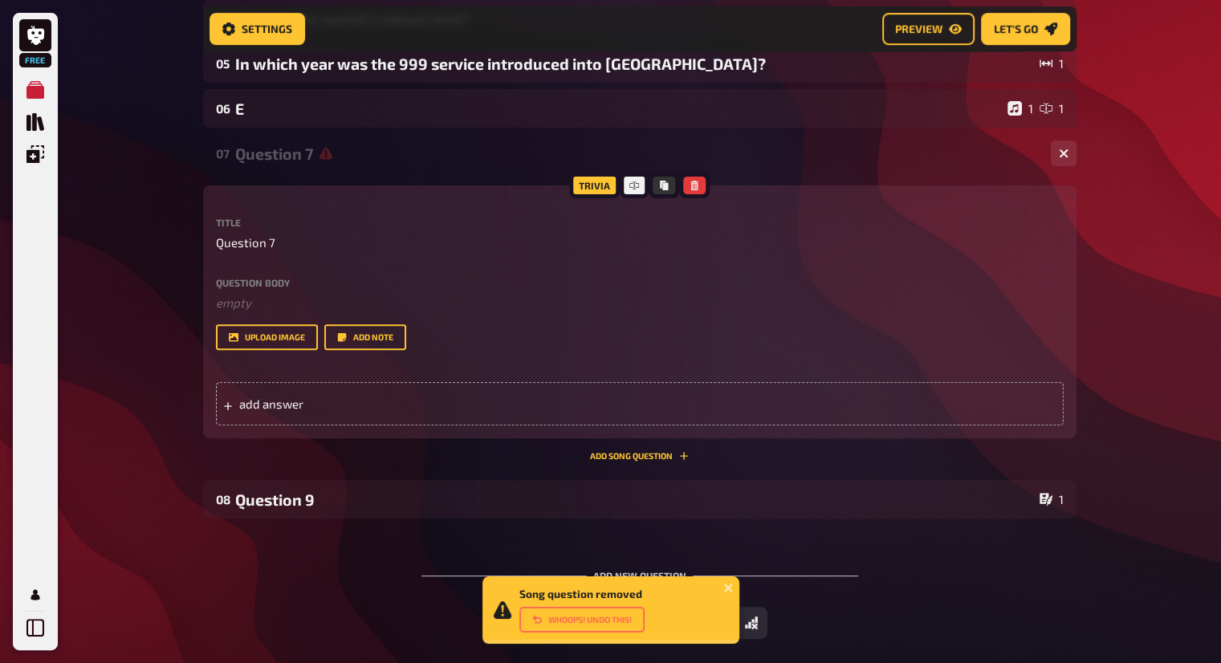
click at [385, 151] on div "Question 7" at bounding box center [636, 154] width 803 height 18
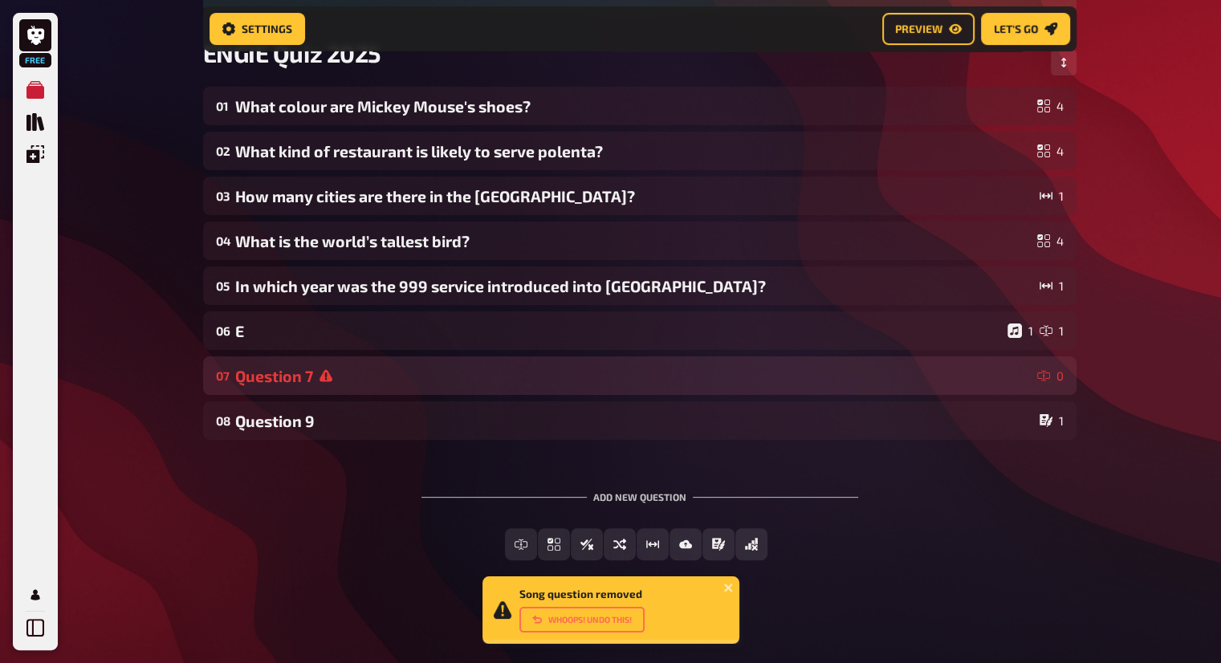
click at [306, 370] on div "Question 7" at bounding box center [633, 376] width 796 height 18
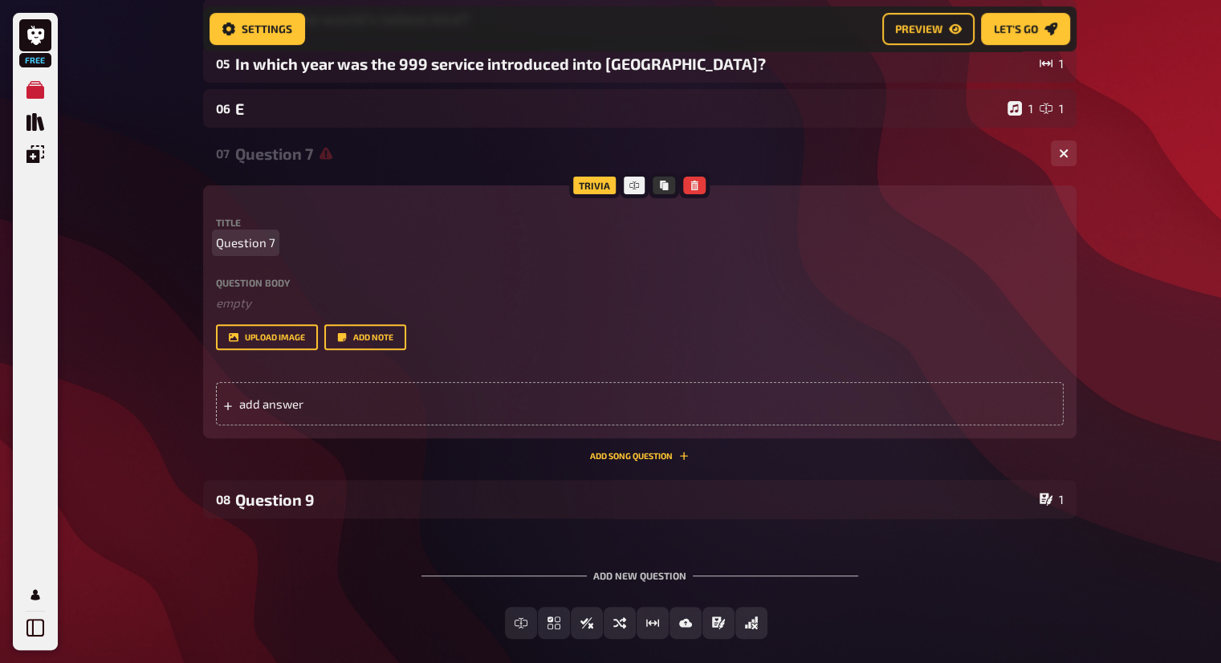
click at [270, 233] on div "Title Question 7" at bounding box center [640, 235] width 848 height 35
click at [263, 235] on span "Question 7" at bounding box center [245, 243] width 59 height 18
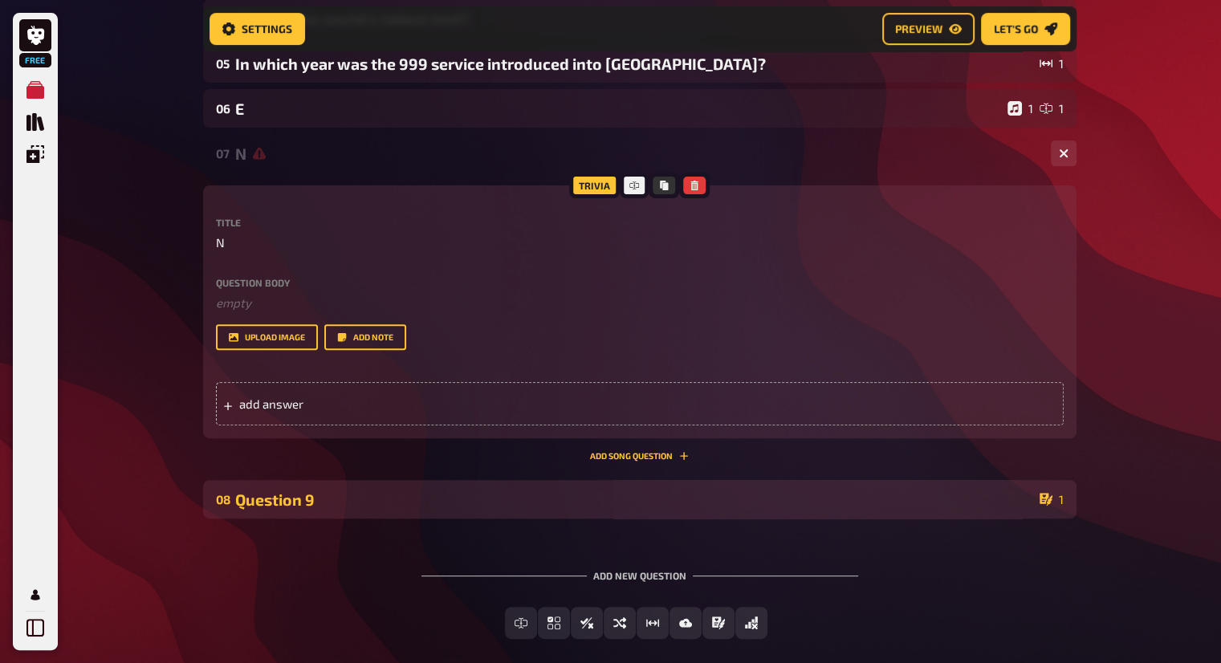
click at [315, 492] on div "Question 9" at bounding box center [634, 500] width 798 height 18
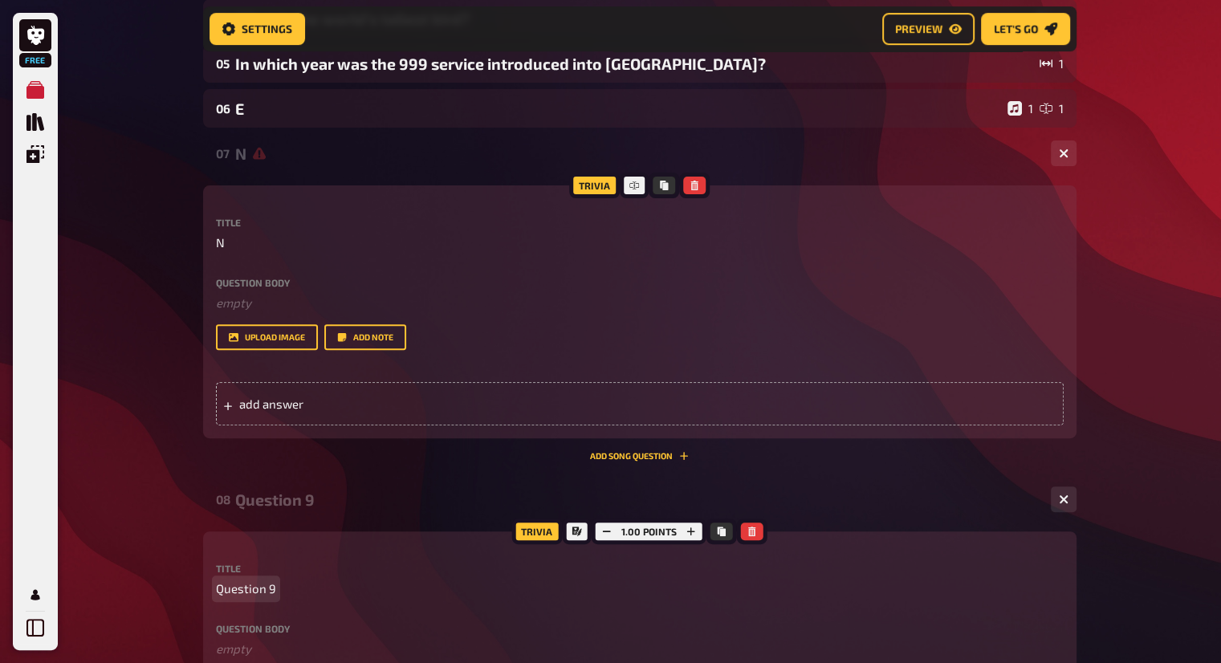
click at [263, 591] on span "Question 9" at bounding box center [246, 589] width 60 height 18
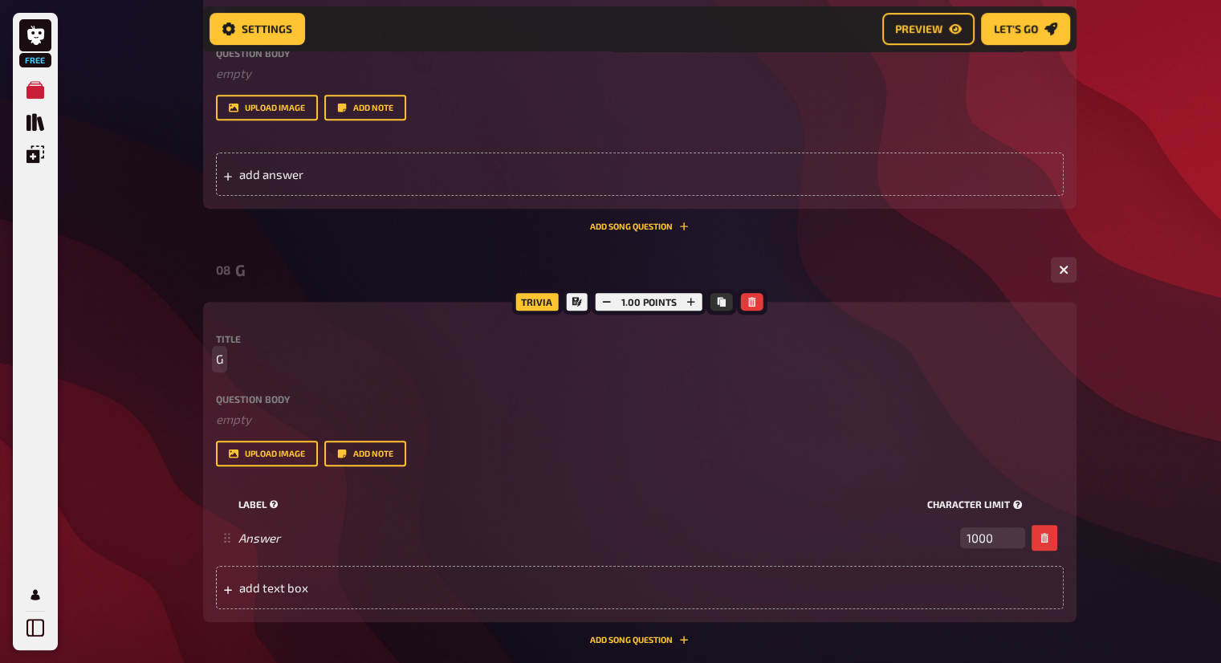
scroll to position [703, 0]
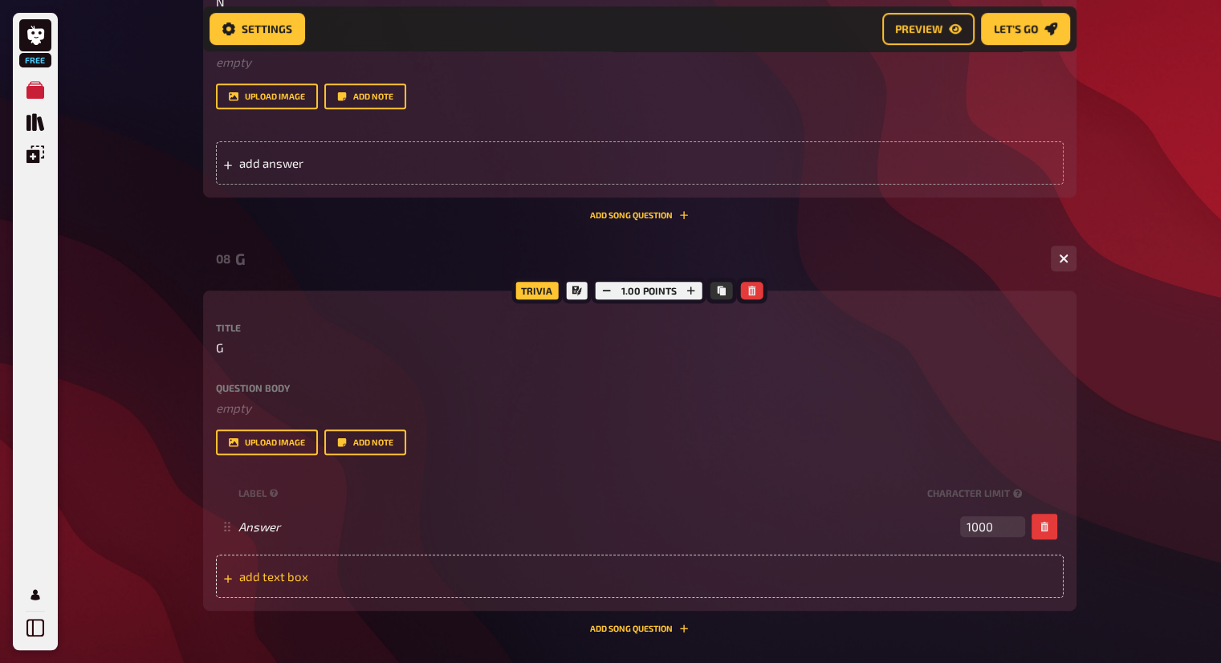
click at [604, 579] on div "add text box" at bounding box center [640, 576] width 848 height 43
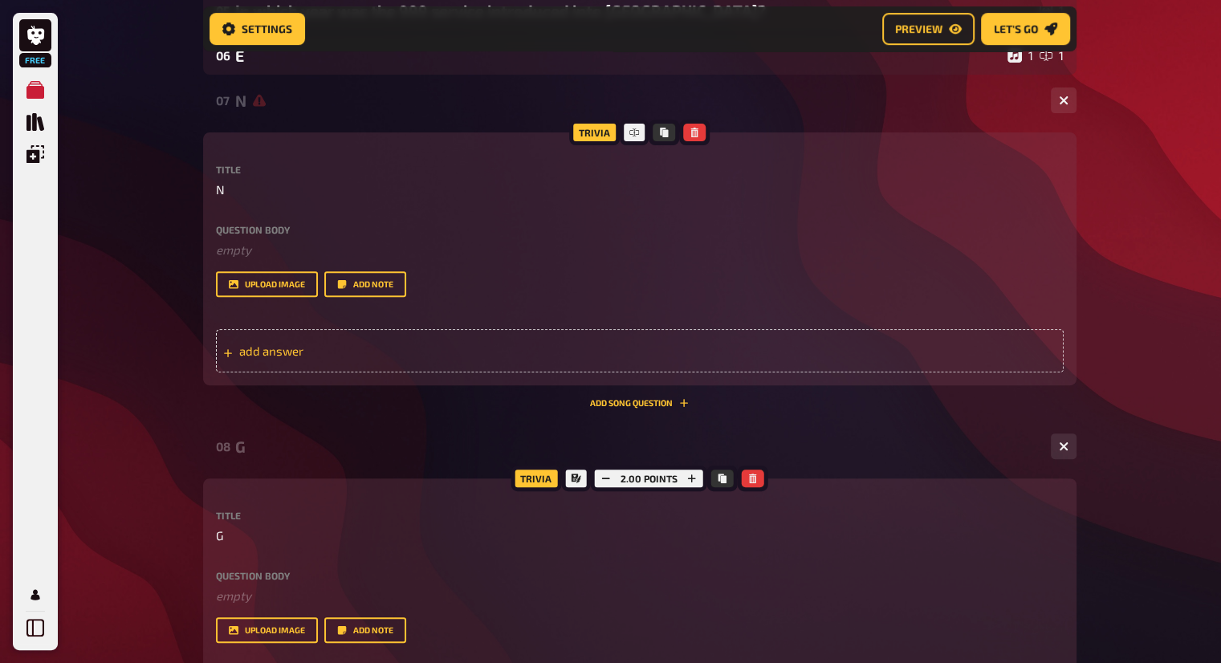
scroll to position [463, 0]
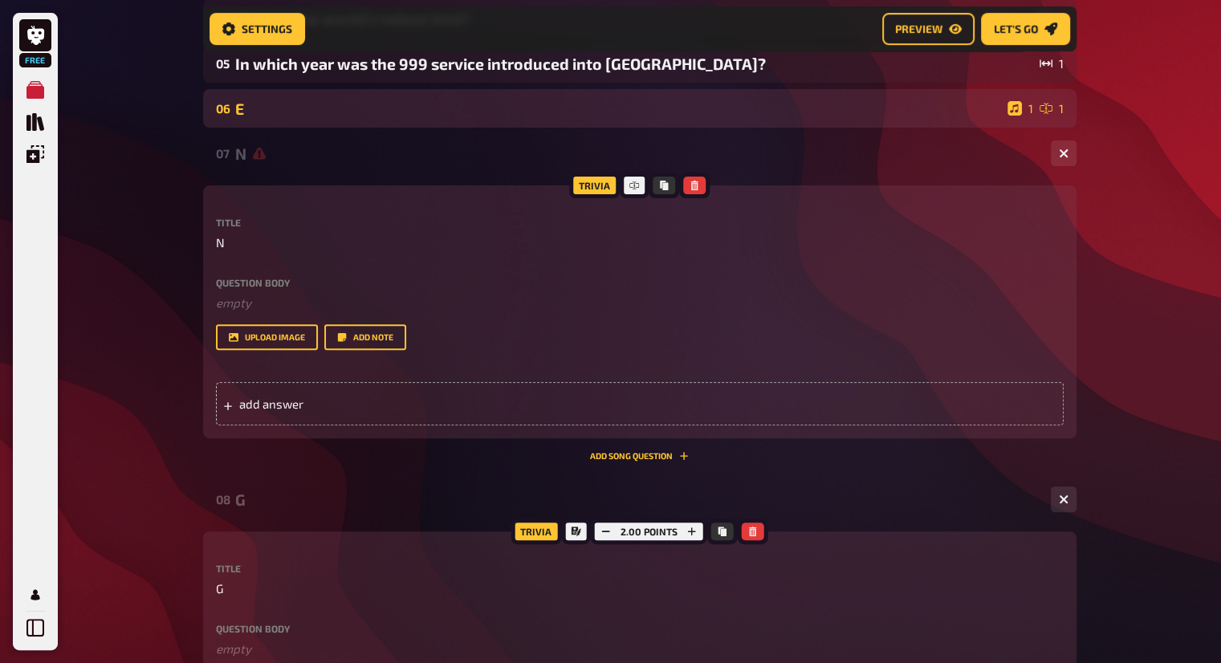
click at [613, 115] on div "E" at bounding box center [618, 109] width 766 height 18
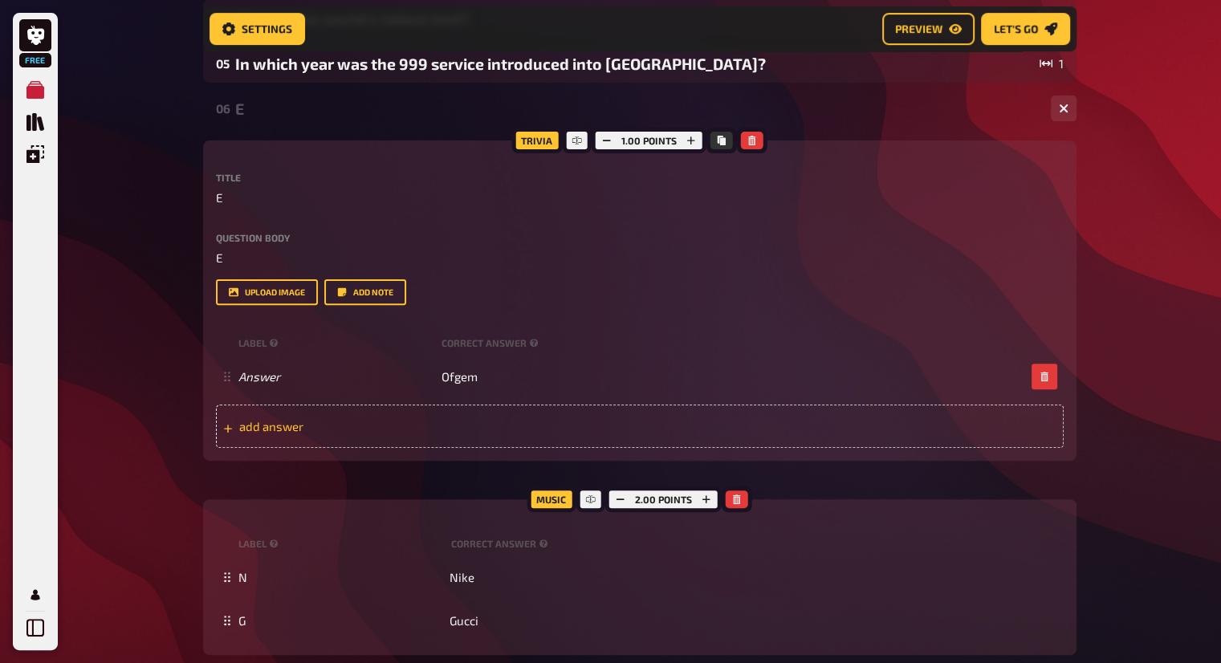
click at [479, 421] on span "add answer" at bounding box center [364, 426] width 250 height 14
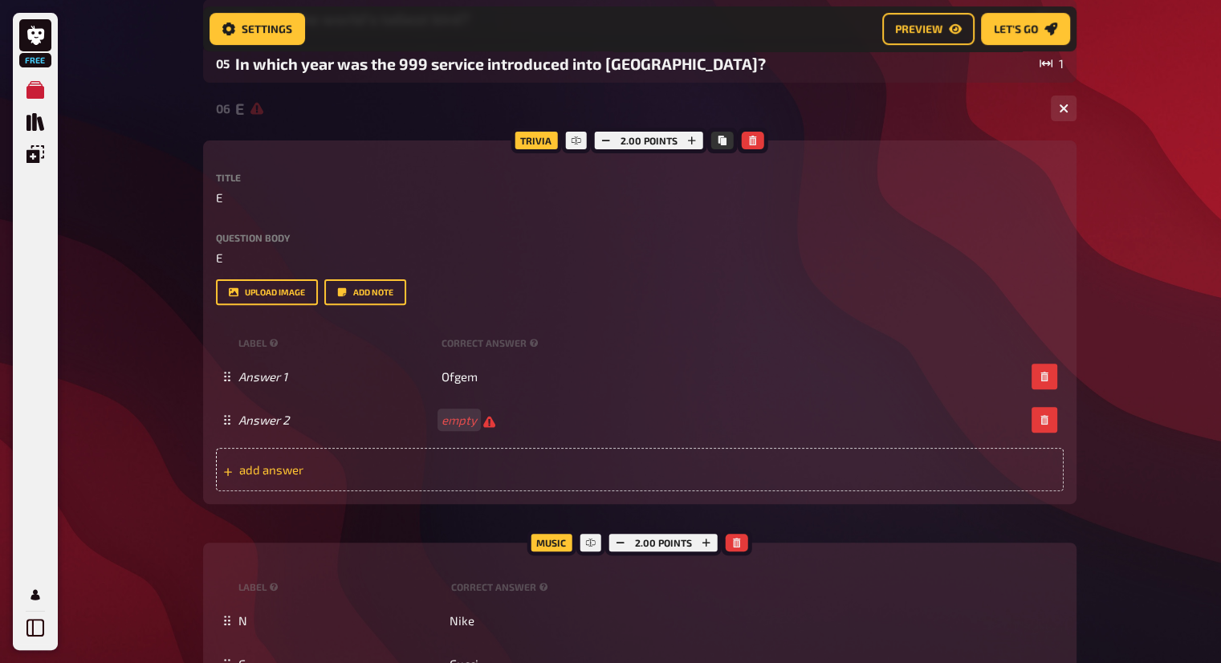
click at [474, 476] on span "add answer" at bounding box center [364, 470] width 250 height 14
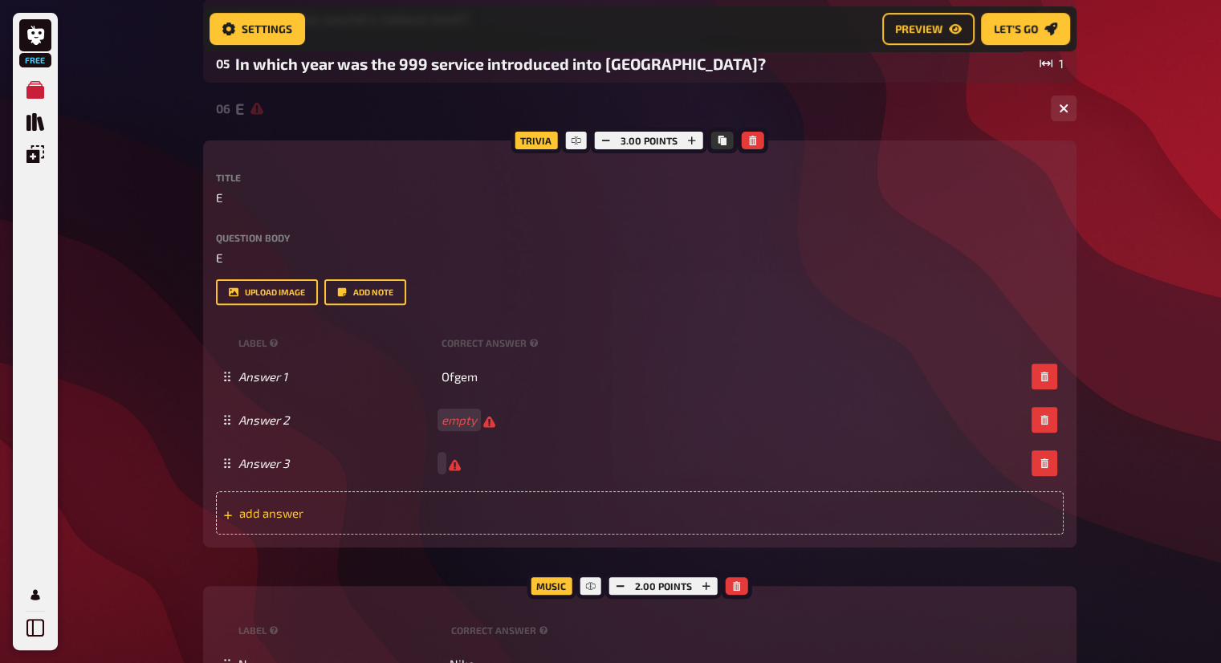
click at [488, 517] on span "add answer" at bounding box center [364, 513] width 250 height 14
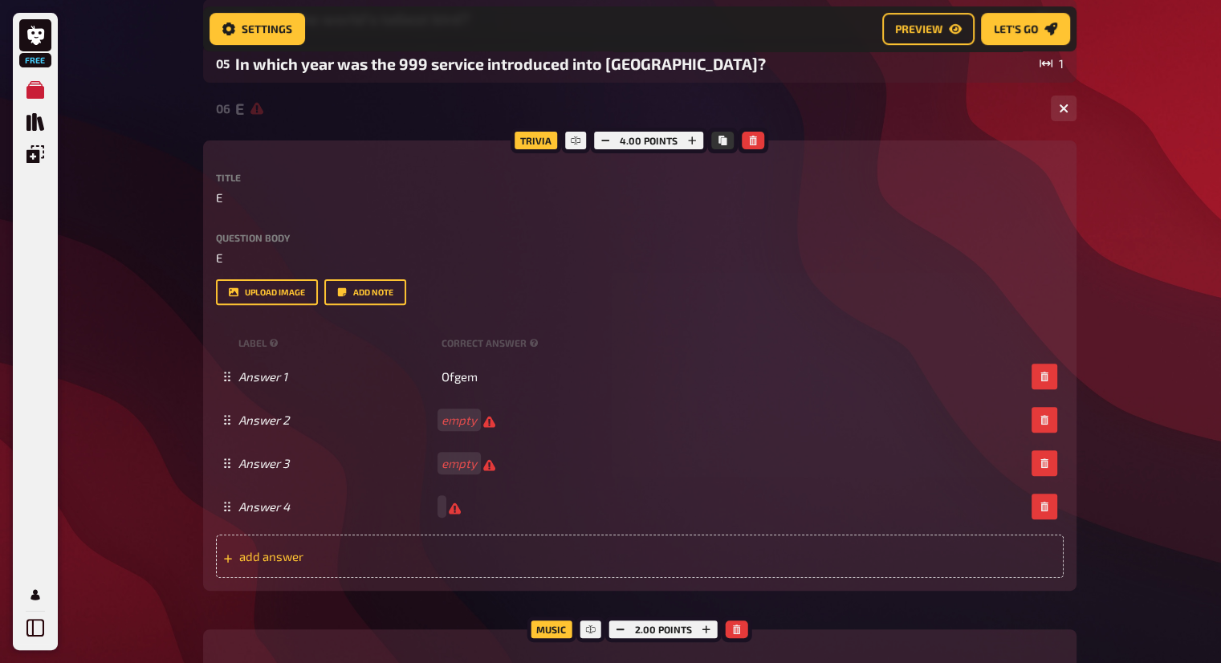
click at [514, 547] on div "add answer" at bounding box center [640, 556] width 848 height 43
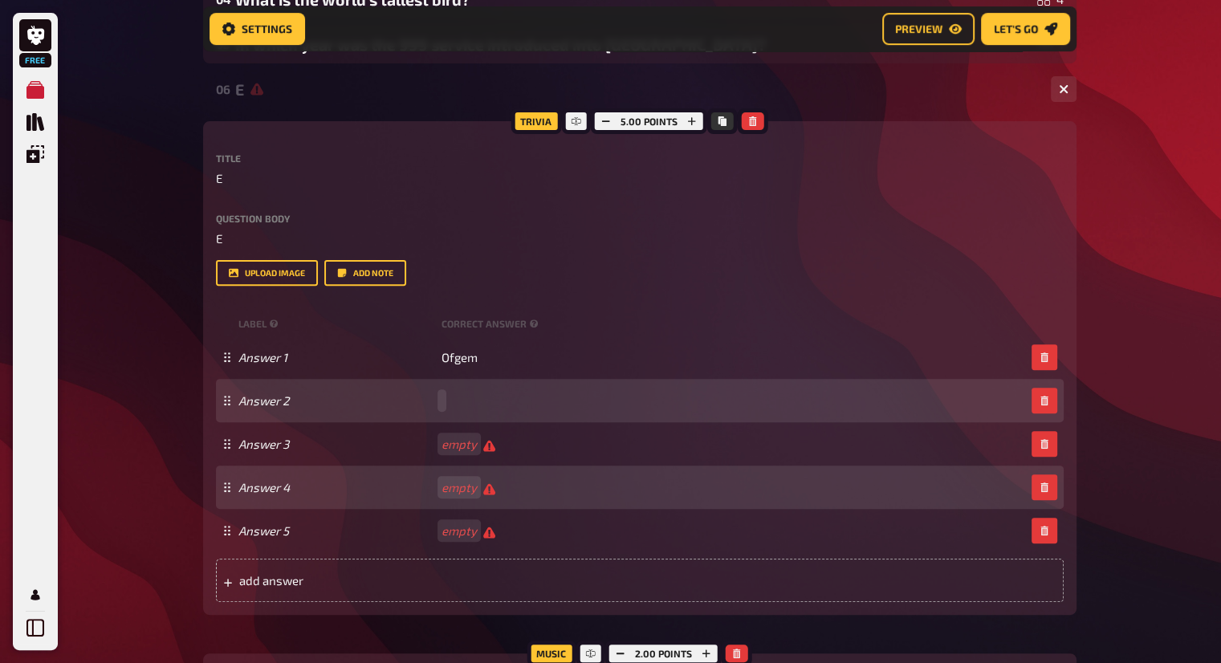
scroll to position [542, 0]
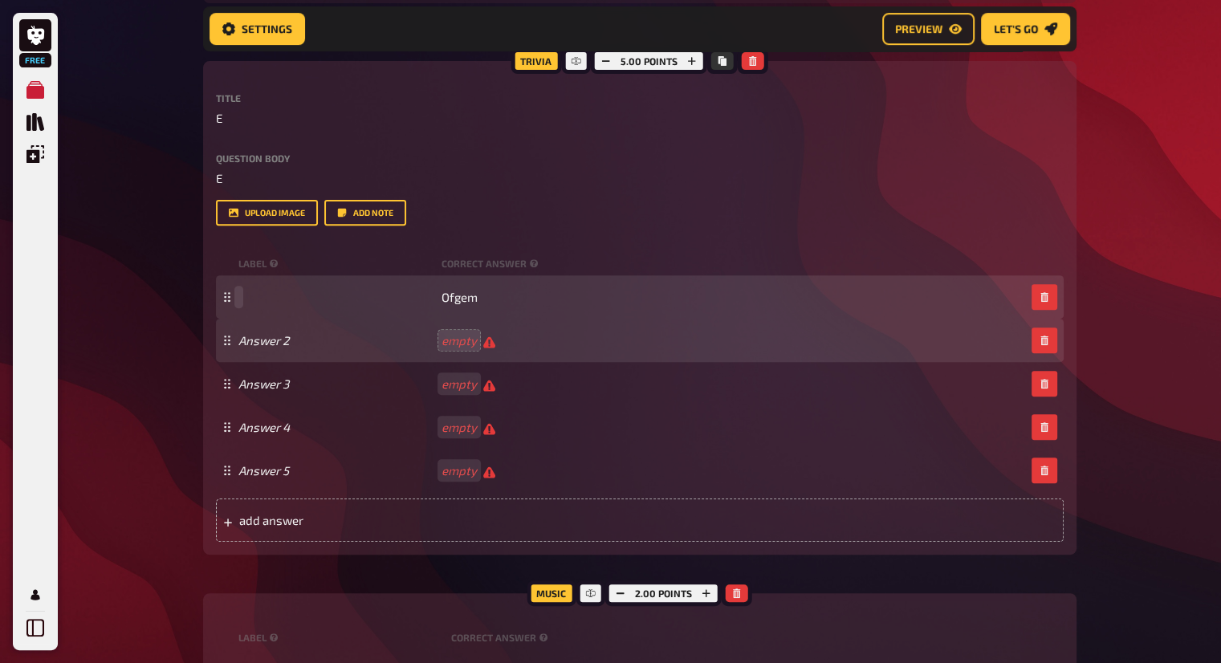
click at [271, 291] on span at bounding box center [337, 297] width 197 height 14
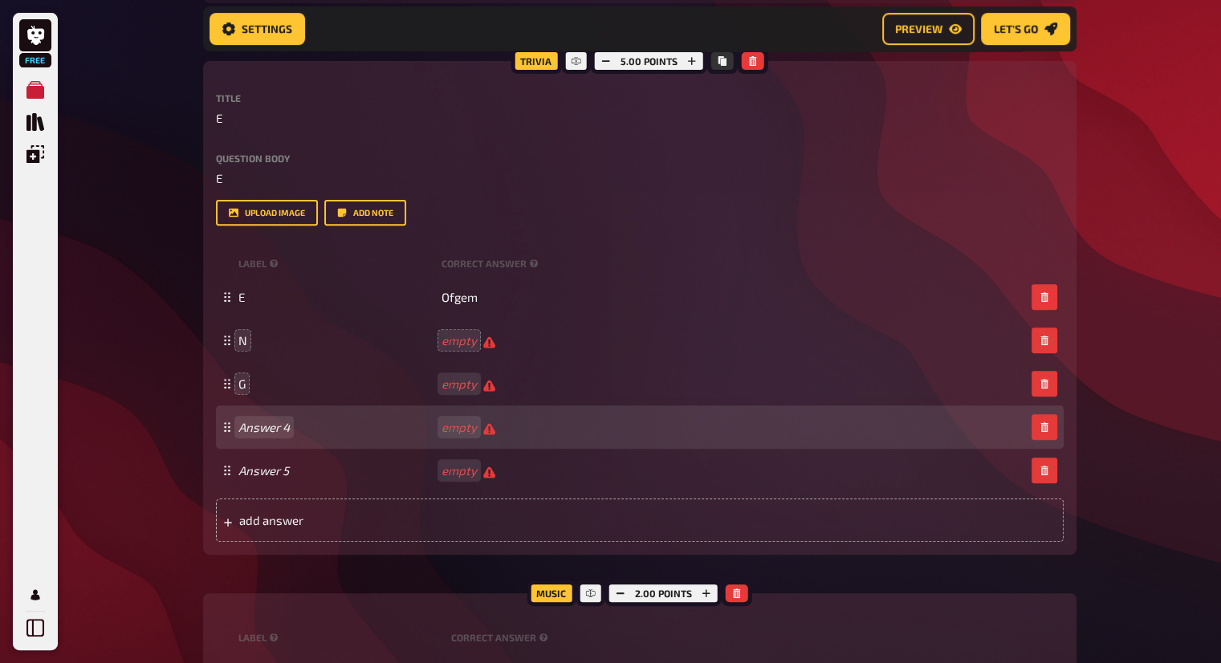
click at [257, 438] on div "Answer 4 empty" at bounding box center [640, 427] width 848 height 43
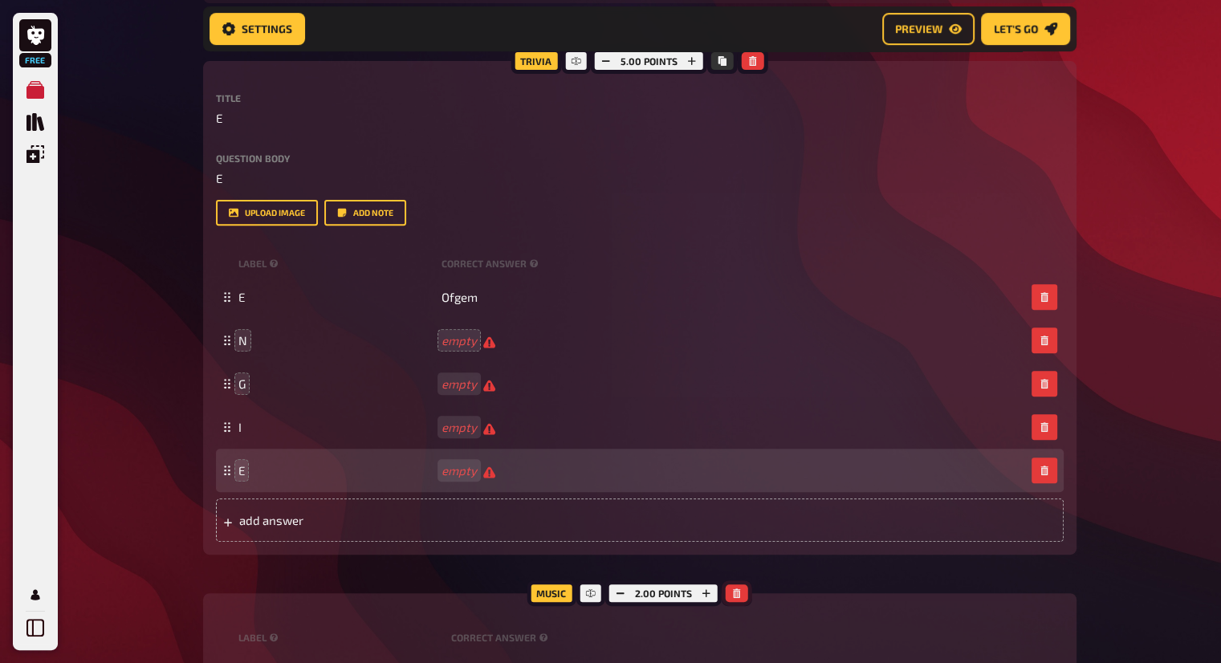
click at [739, 590] on icon "button" at bounding box center [736, 594] width 7 height 10
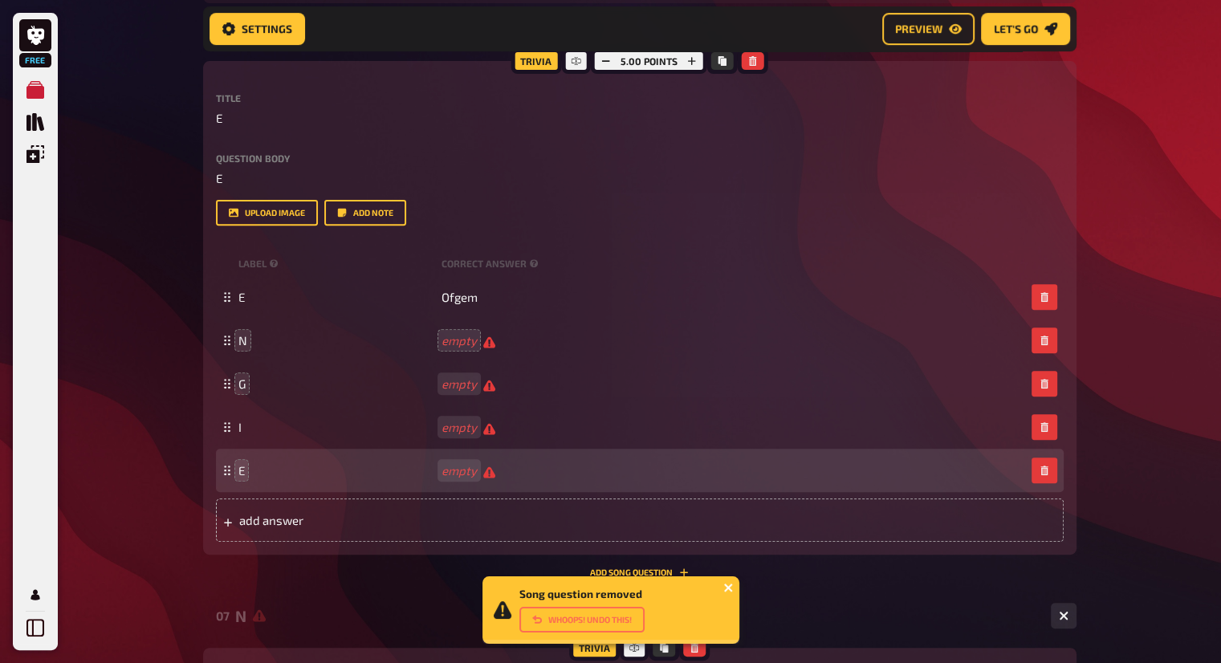
click at [729, 585] on icon "close" at bounding box center [728, 588] width 8 height 8
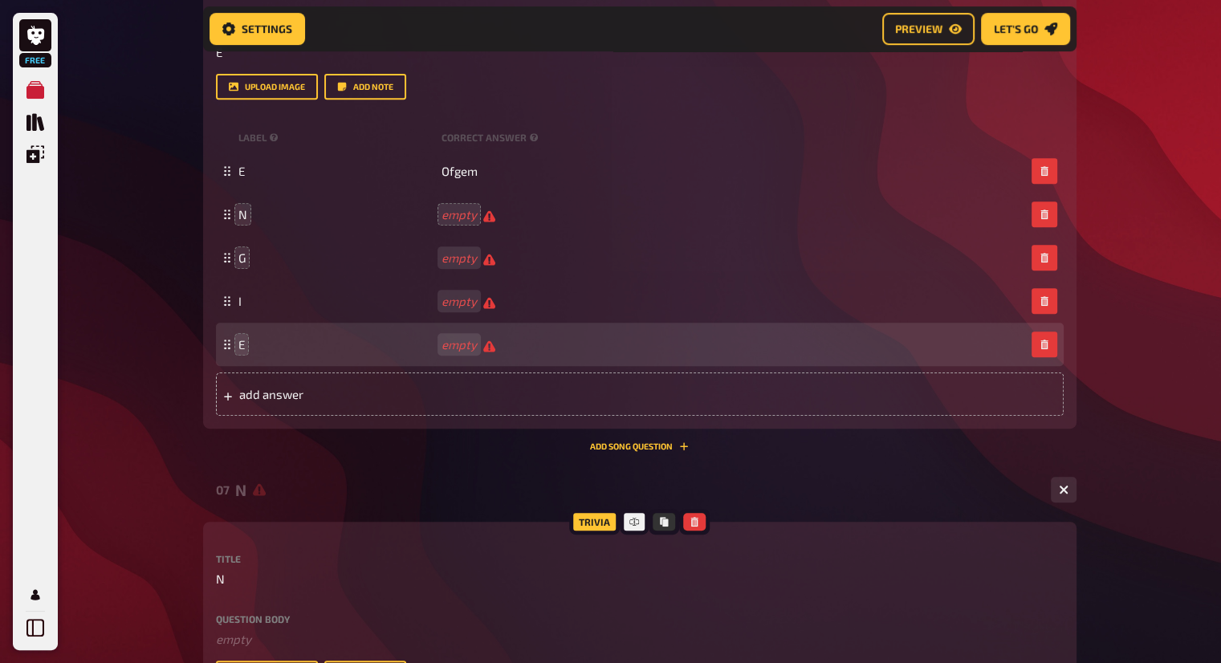
scroll to position [863, 0]
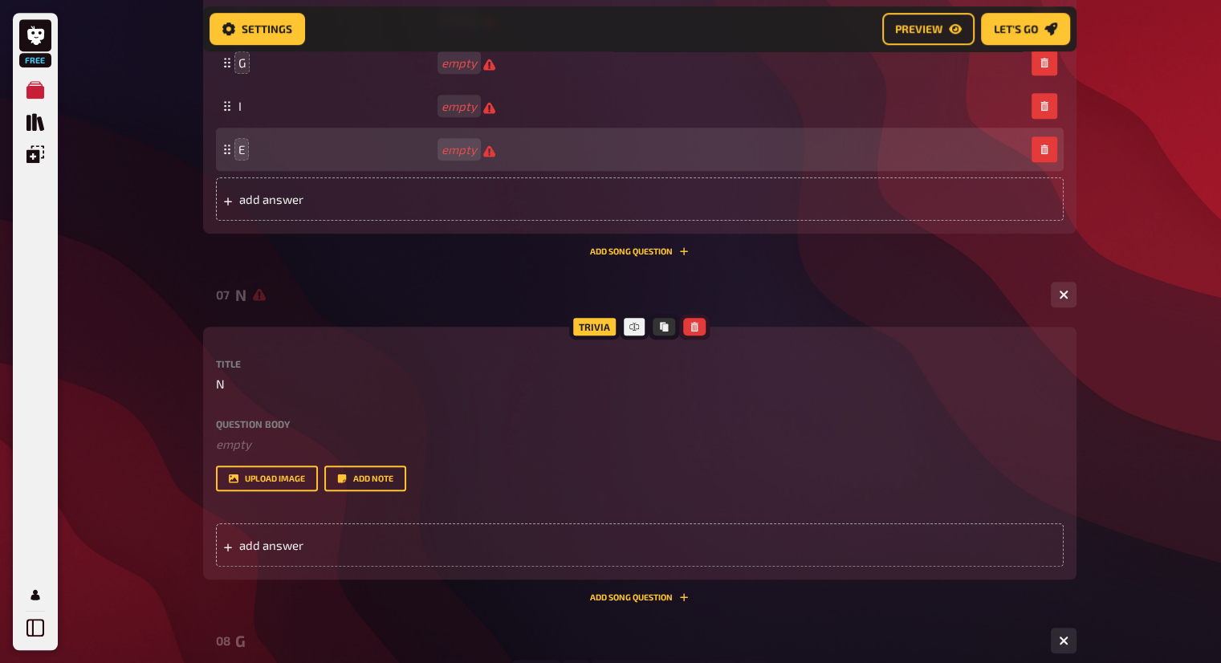
click at [698, 325] on icon "button" at bounding box center [695, 327] width 10 height 10
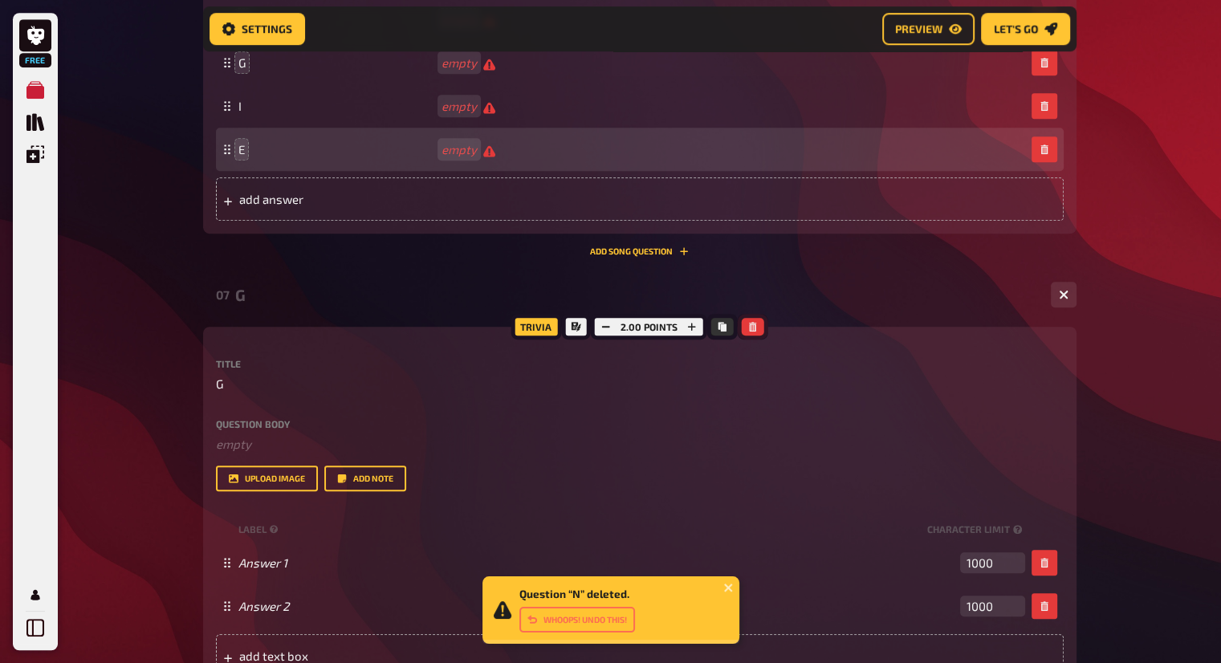
click at [748, 325] on icon "button" at bounding box center [753, 327] width 10 height 10
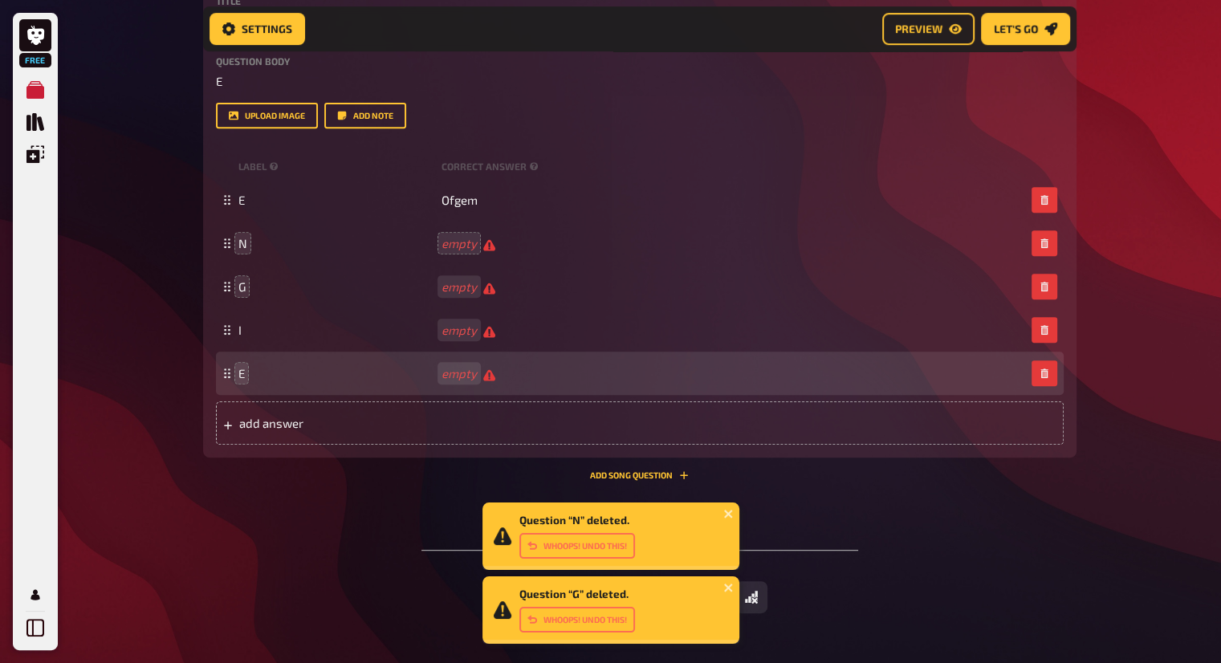
scroll to position [533, 0]
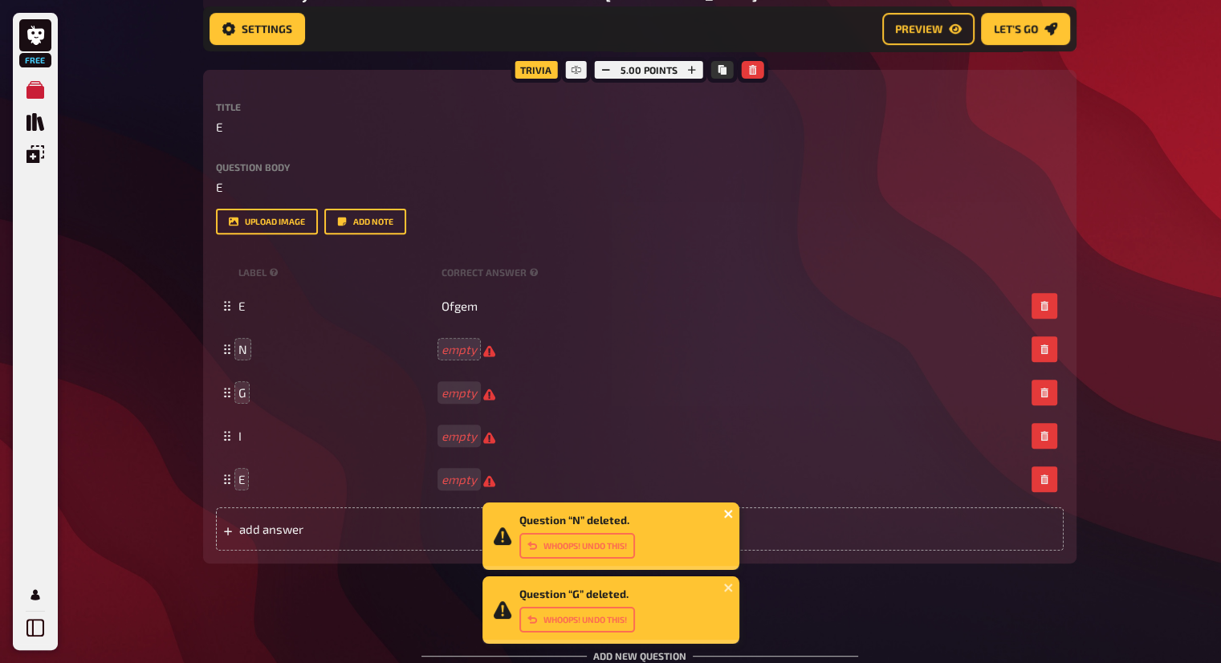
click at [727, 516] on icon "close" at bounding box center [729, 514] width 11 height 13
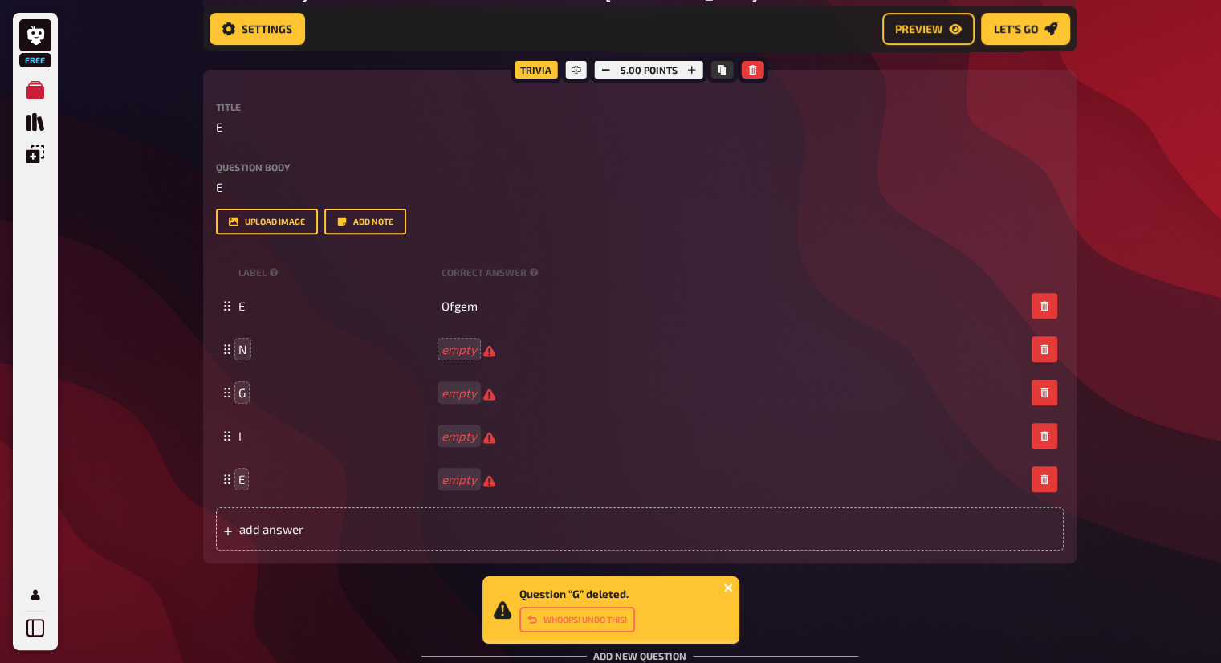
click at [728, 585] on icon "close" at bounding box center [729, 587] width 11 height 13
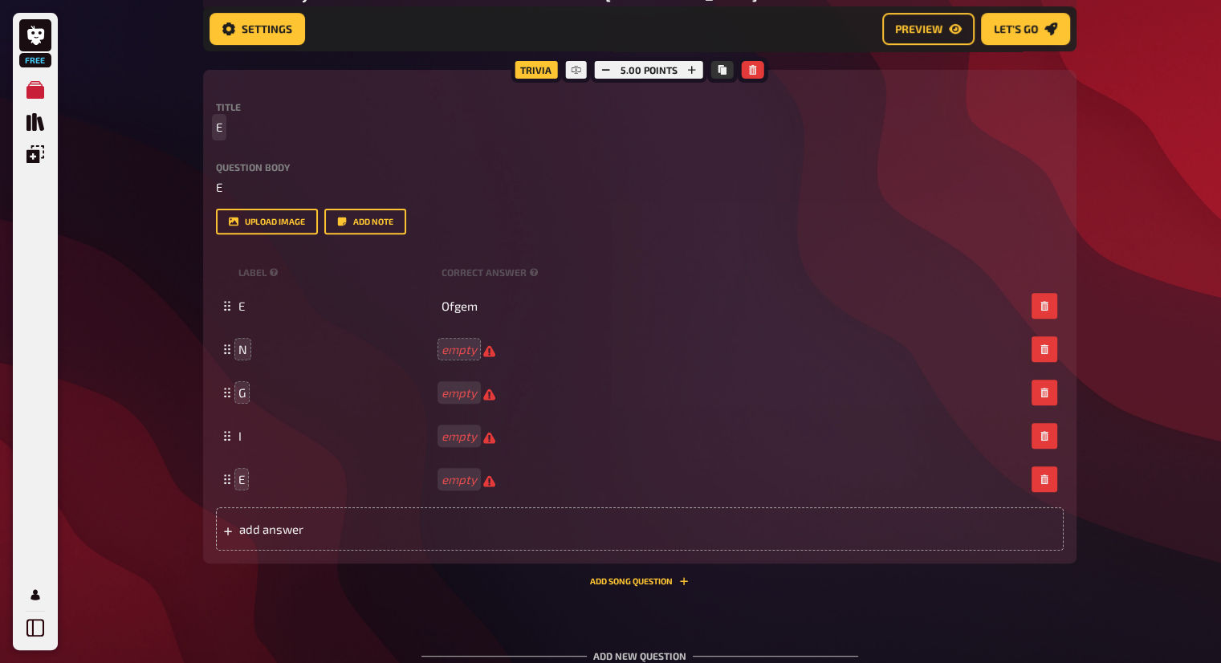
click at [300, 131] on p "E" at bounding box center [640, 127] width 848 height 18
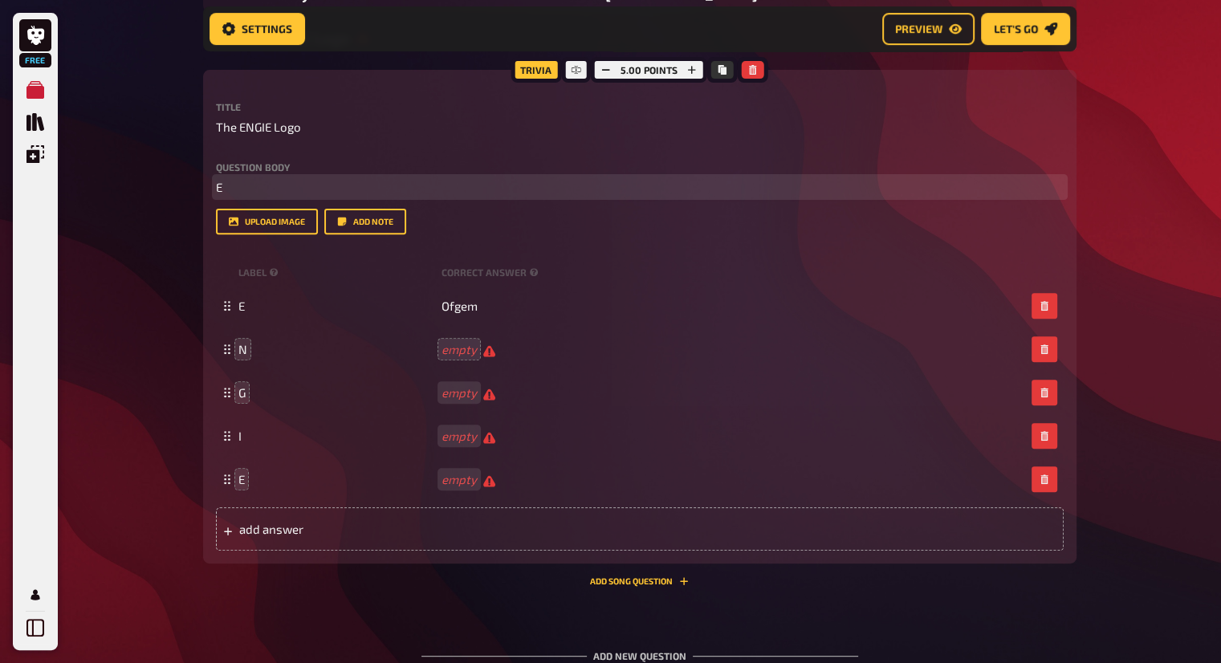
click at [251, 183] on p "E" at bounding box center [640, 187] width 848 height 18
click at [351, 184] on span "Name the brands of the logo's used to create" at bounding box center [339, 187] width 247 height 14
click at [282, 187] on span "Name the brands of the individual brused to create" at bounding box center [356, 187] width 280 height 14
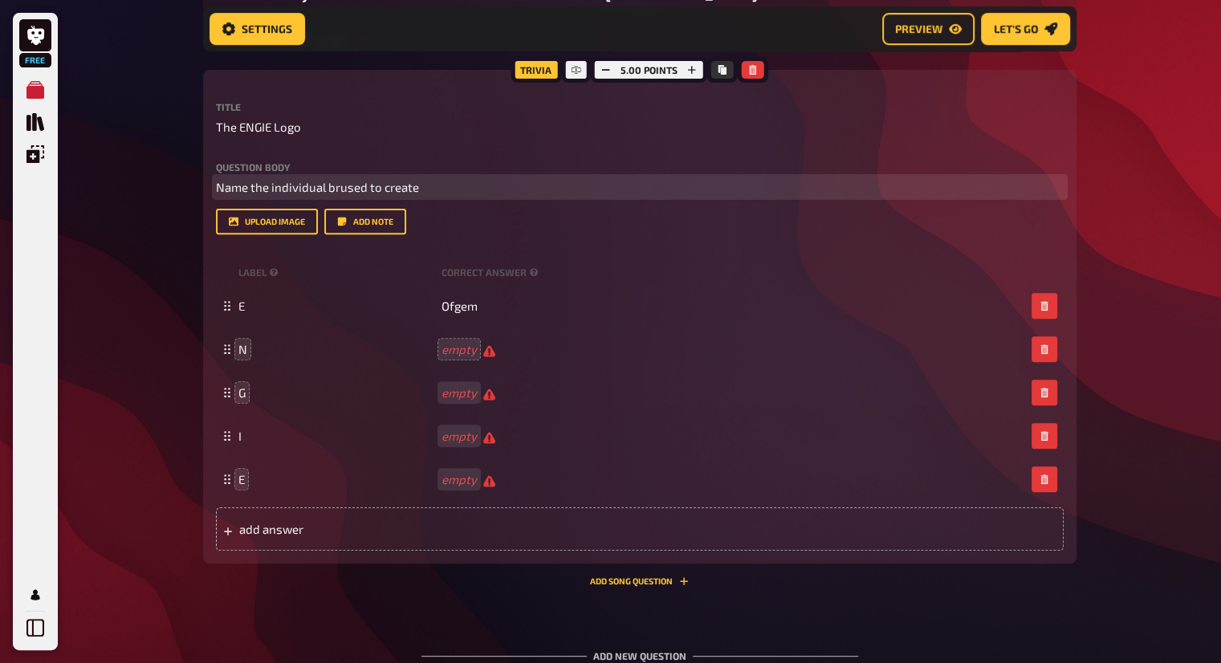
click at [345, 184] on span "Name the individual brused to create" at bounding box center [317, 187] width 203 height 14
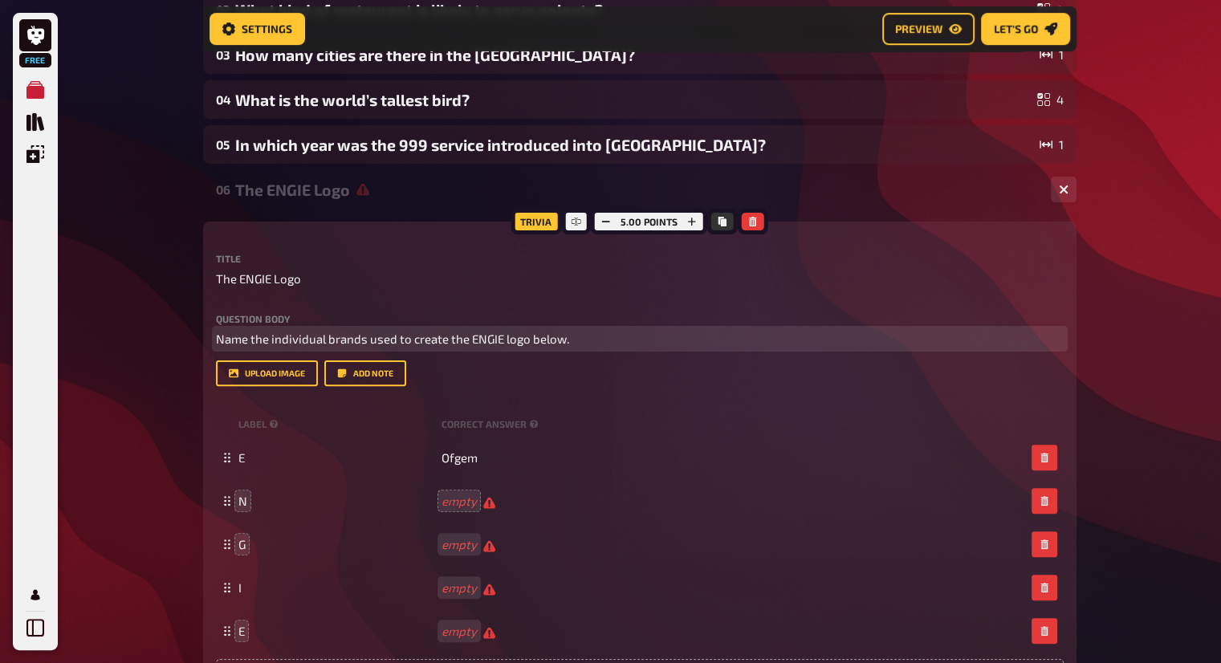
scroll to position [292, 0]
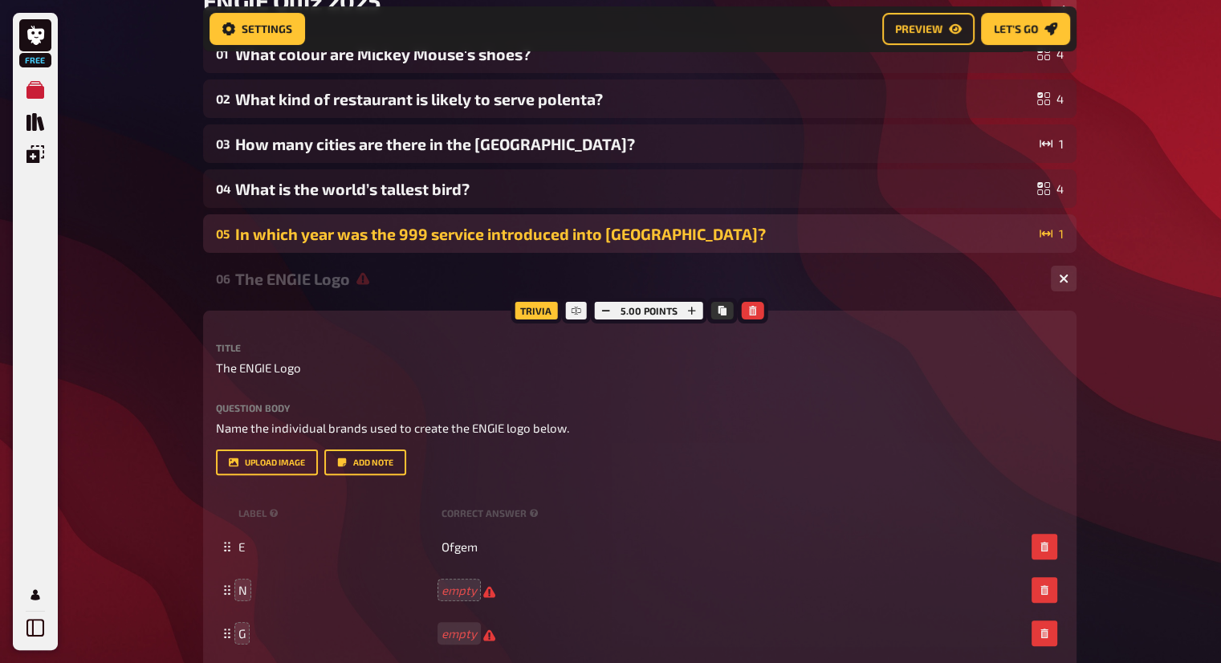
click at [644, 231] on div "In which year was the 999 service introduced into Britain?" at bounding box center [634, 234] width 798 height 18
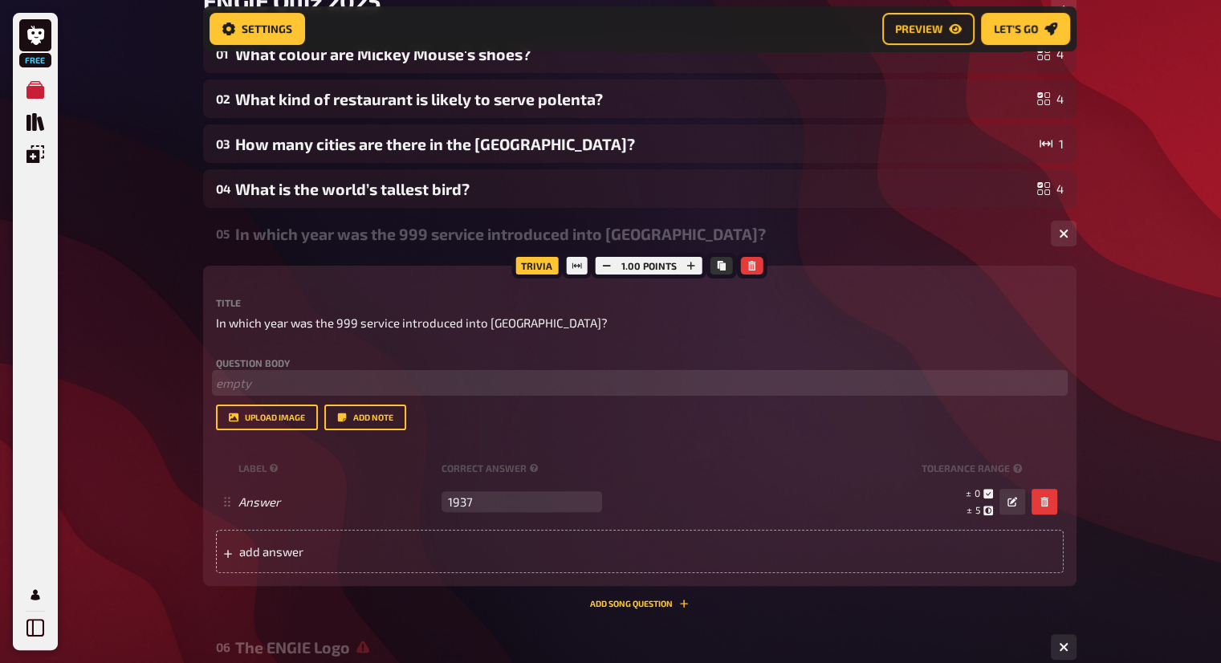
click at [444, 387] on p "﻿ empty" at bounding box center [640, 383] width 848 height 18
click at [309, 376] on span "Half points available if you get within 5 years." at bounding box center [319, 383] width 207 height 14
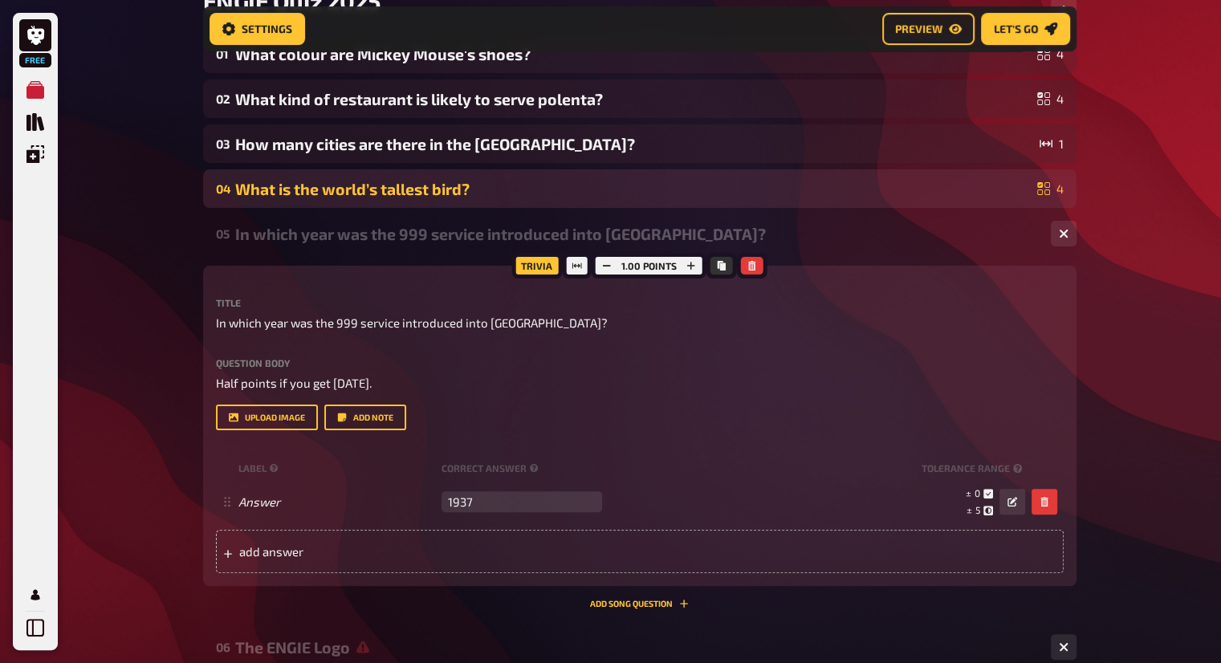
click at [516, 202] on div "04 What is the world’s tallest bird? 4" at bounding box center [640, 188] width 874 height 39
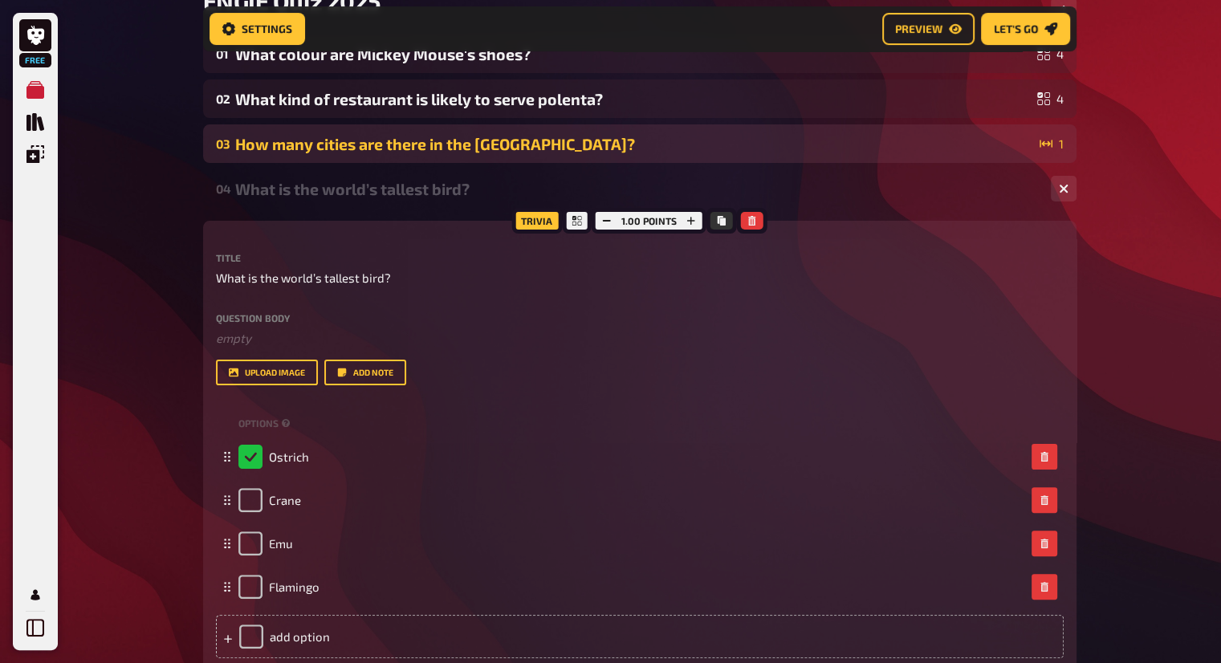
click at [492, 149] on div "How many cities are there in the UK?" at bounding box center [634, 144] width 798 height 18
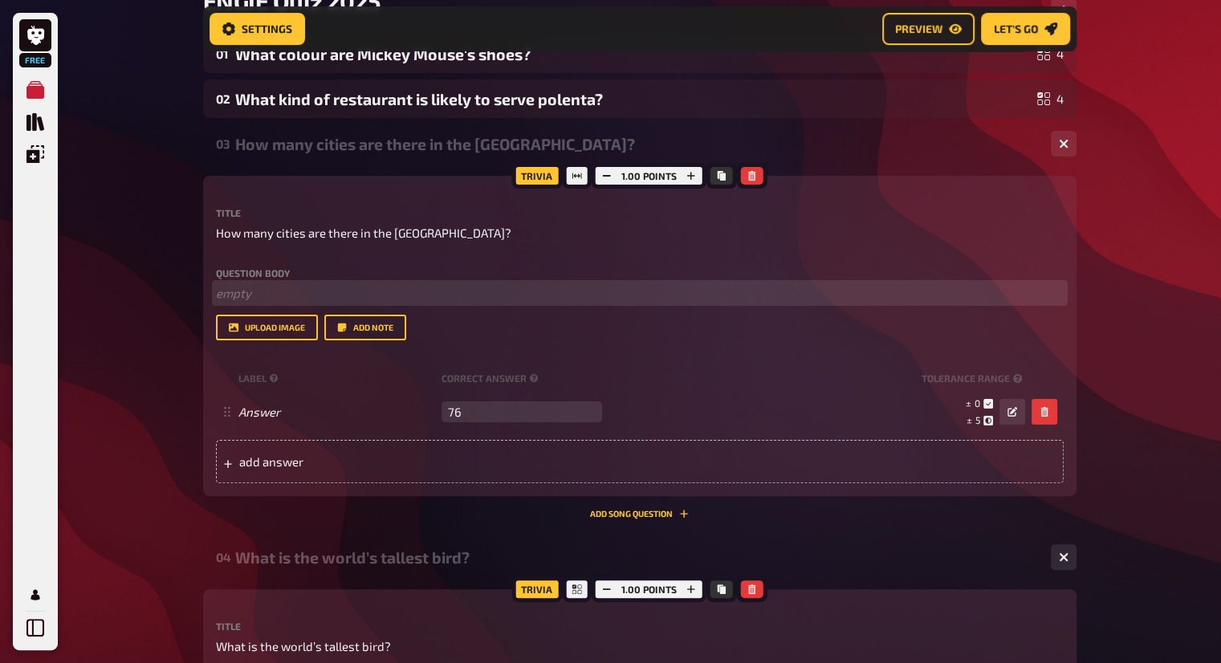
click at [345, 289] on p "﻿ empty" at bounding box center [640, 293] width 848 height 18
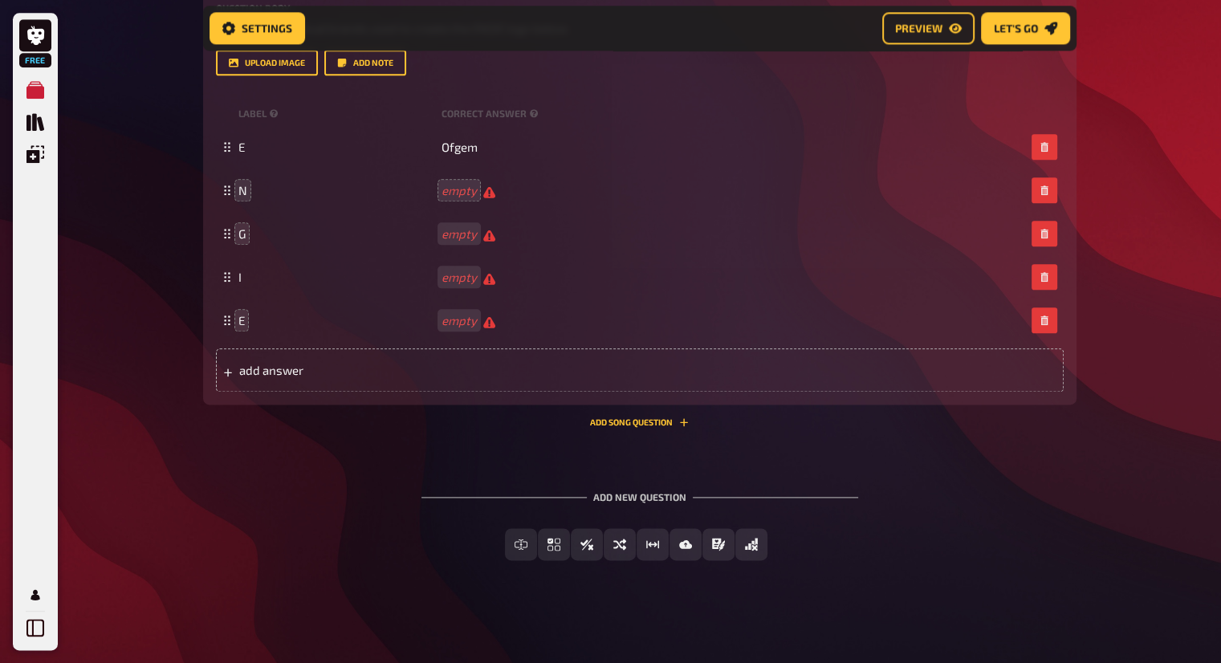
scroll to position [1929, 0]
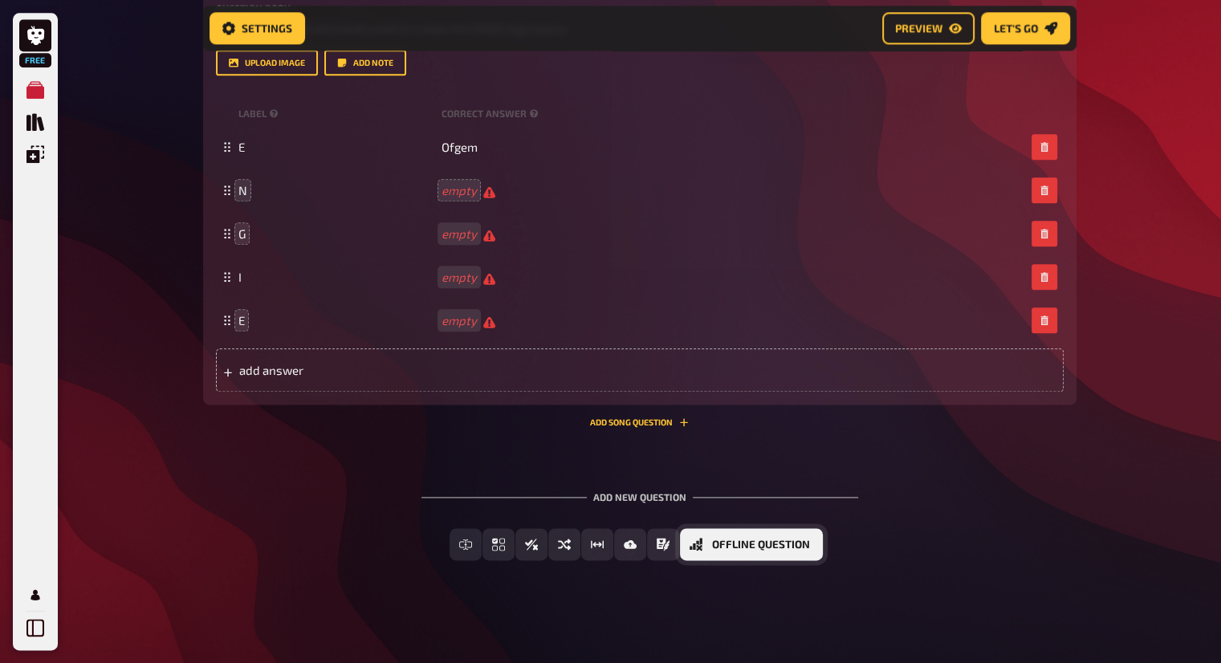
click at [736, 546] on span "Offline Question" at bounding box center [761, 545] width 98 height 11
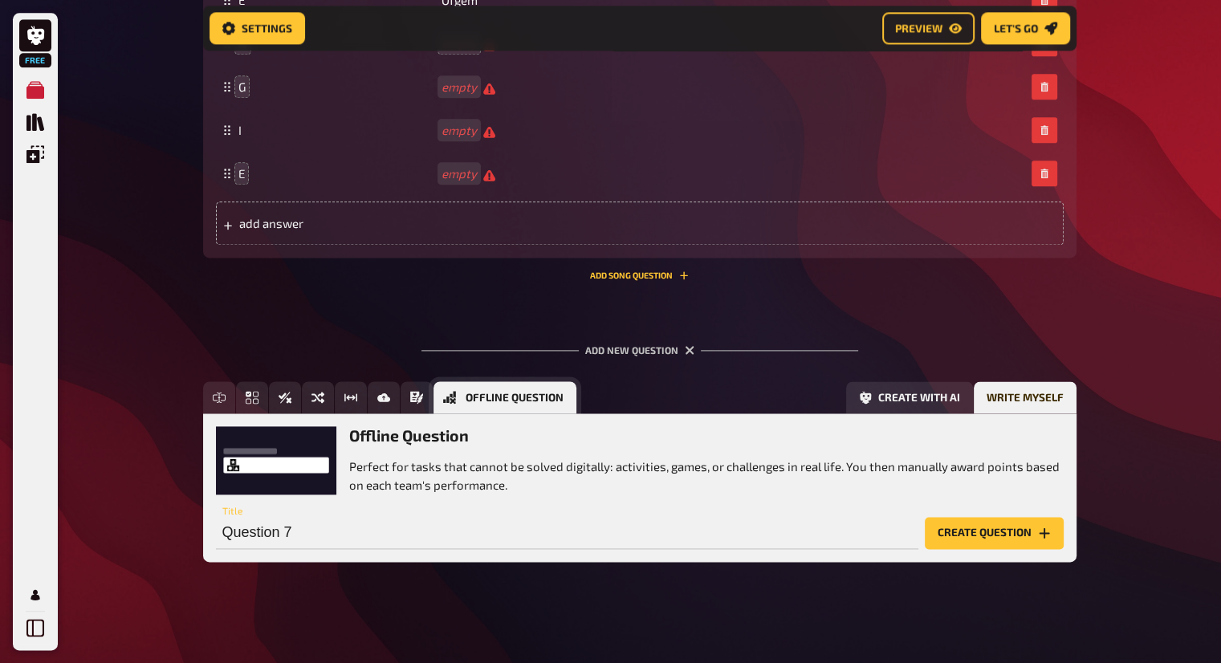
scroll to position [2078, 0]
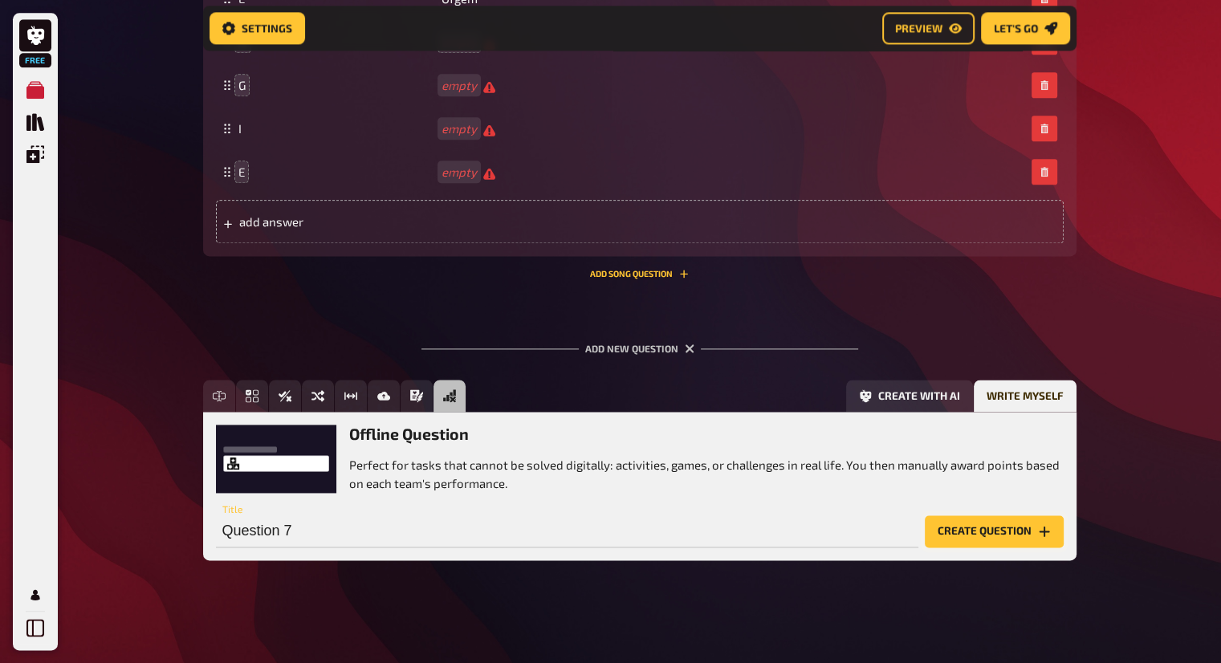
click at [1021, 533] on button "Create question" at bounding box center [994, 532] width 139 height 32
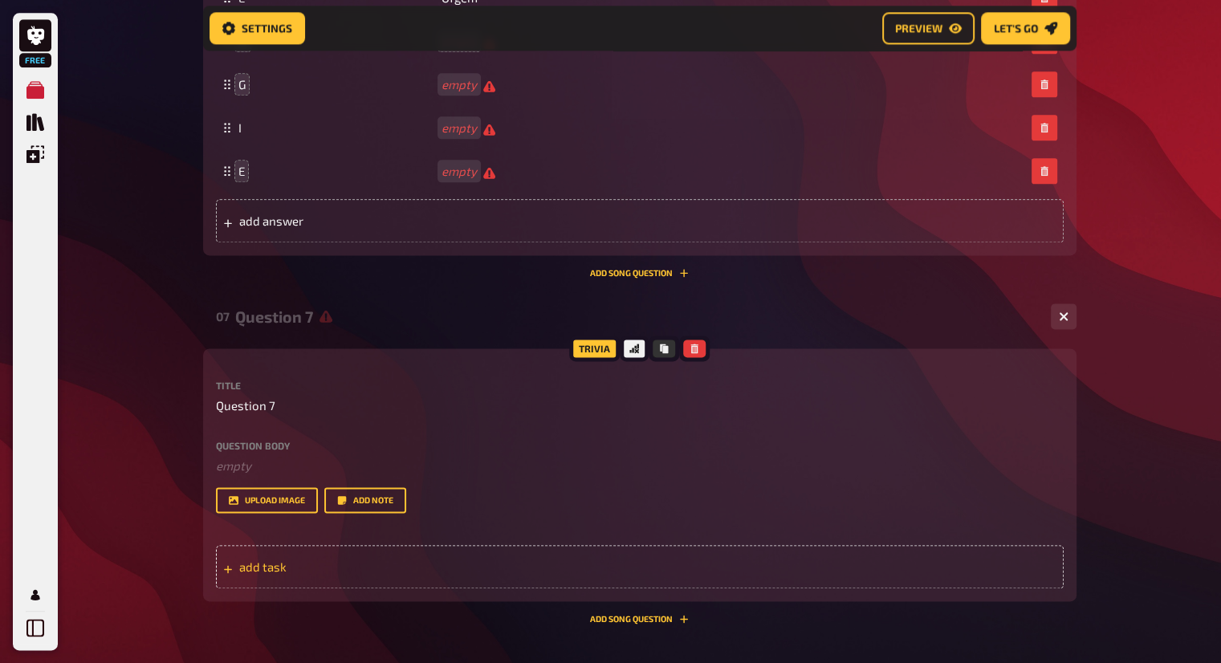
click at [275, 572] on span "add task" at bounding box center [364, 567] width 250 height 14
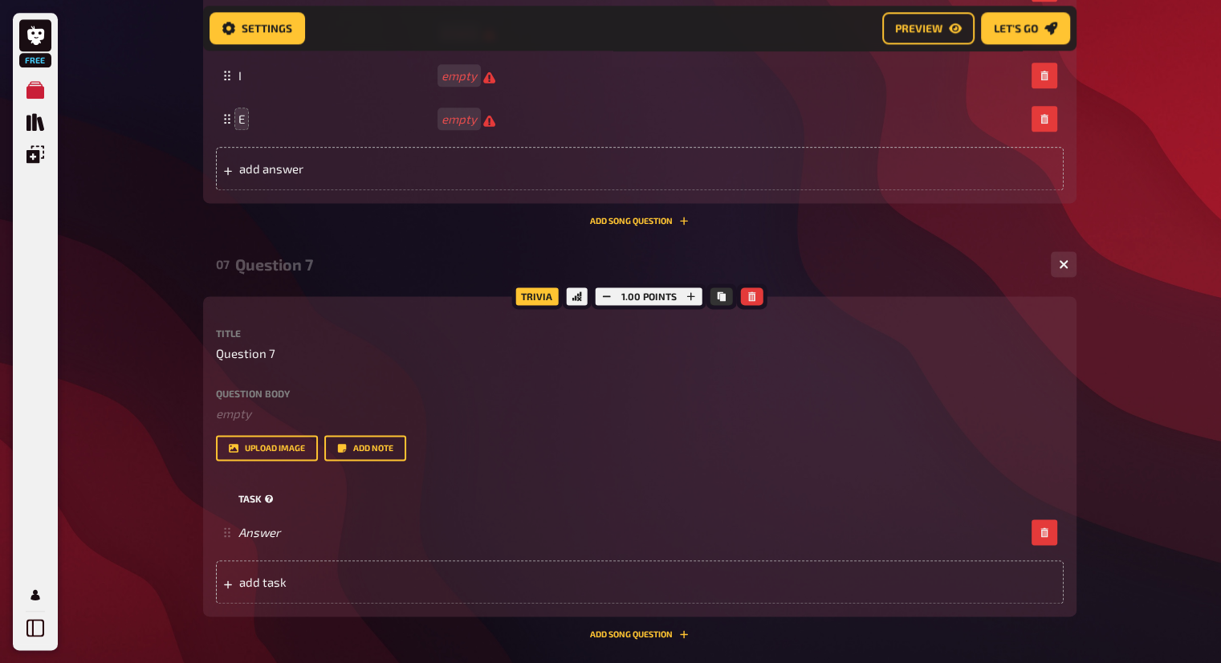
scroll to position [2158, 0]
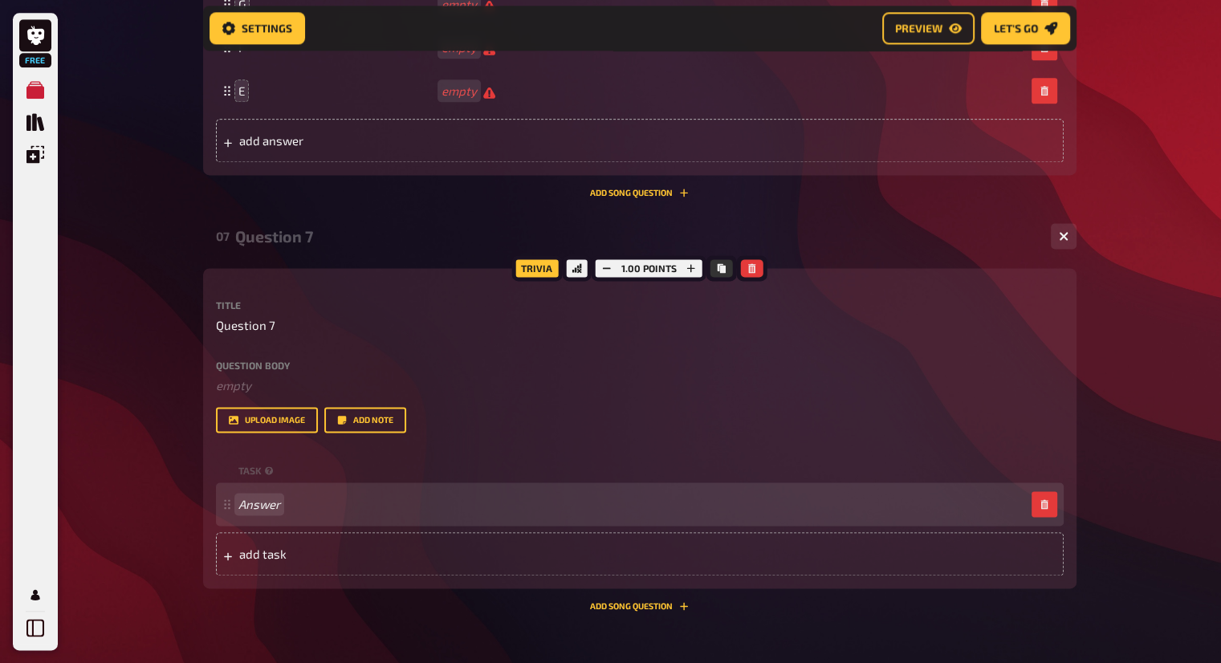
click at [344, 508] on div "Answer" at bounding box center [632, 504] width 787 height 14
click at [447, 526] on div "1 point" at bounding box center [640, 504] width 848 height 43
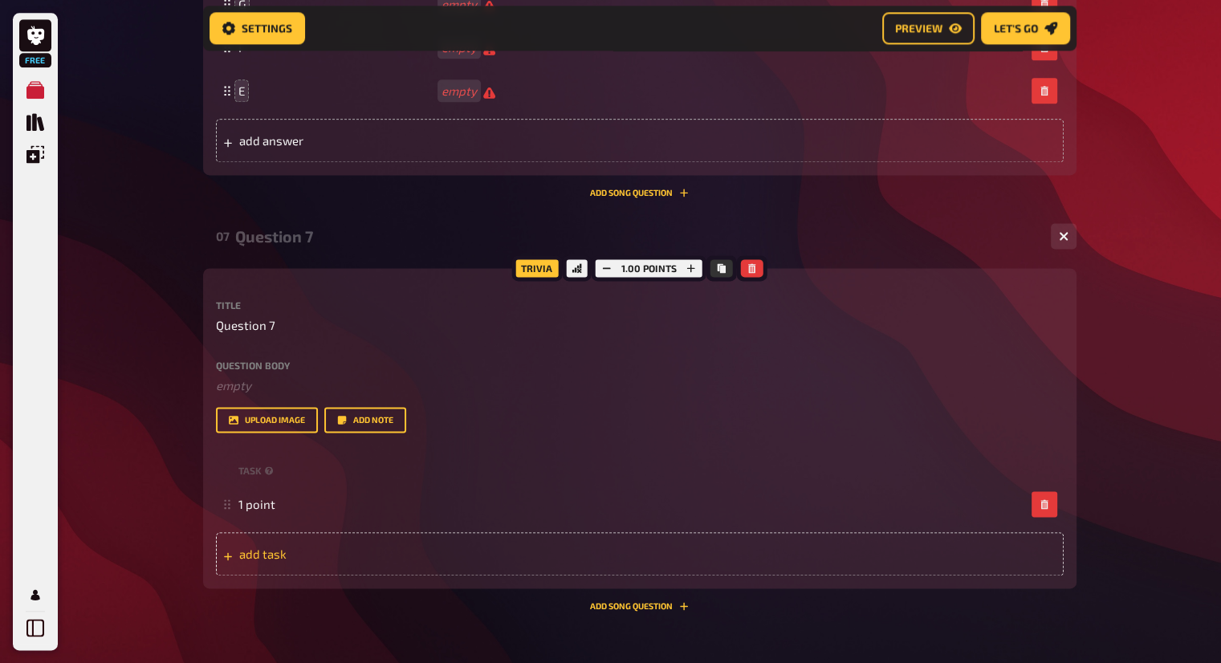
click at [435, 536] on div "add task" at bounding box center [640, 553] width 848 height 43
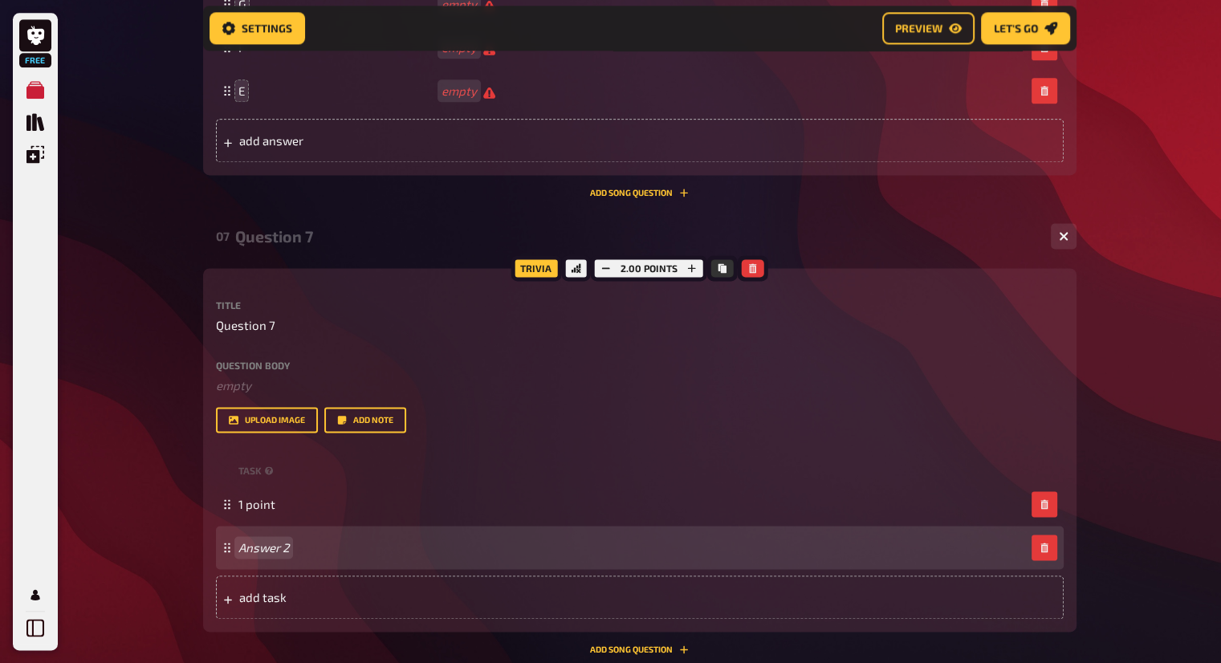
click at [428, 539] on div "Answer 2" at bounding box center [640, 547] width 848 height 43
click at [247, 540] on span "2 po" at bounding box center [250, 547] width 23 height 14
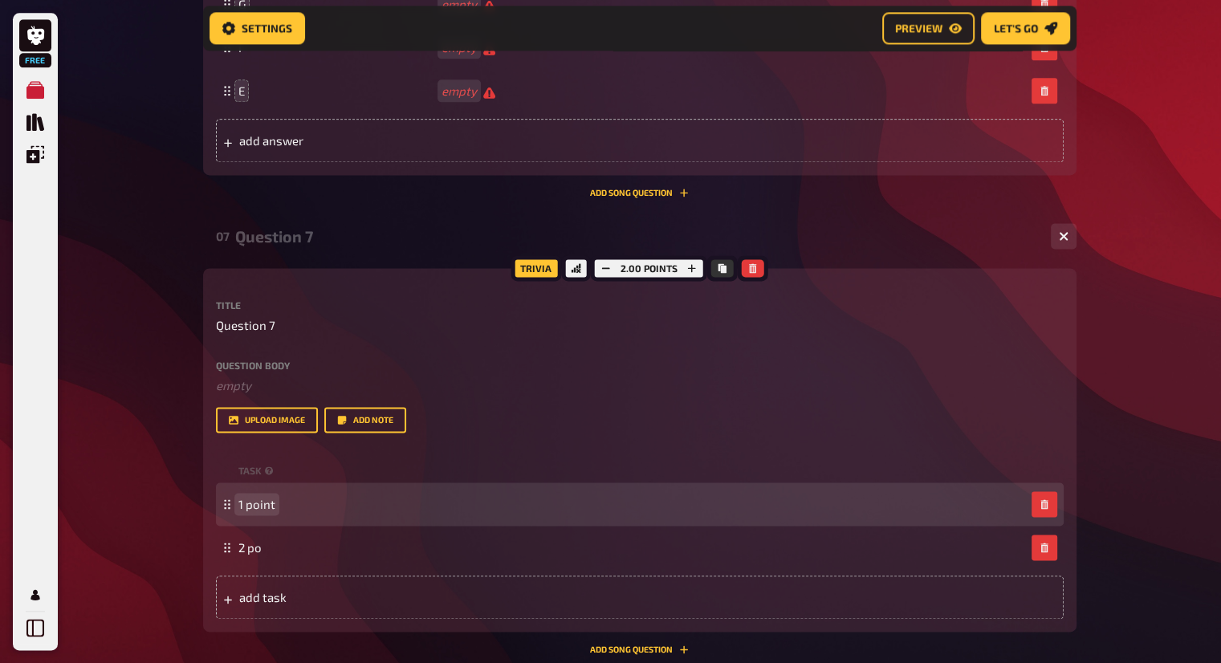
click at [248, 512] on span "1 point" at bounding box center [257, 504] width 37 height 14
drag, startPoint x: 251, startPoint y: 505, endPoint x: 238, endPoint y: 504, distance: 13.7
click at [239, 504] on span "1 point" at bounding box center [257, 504] width 37 height 14
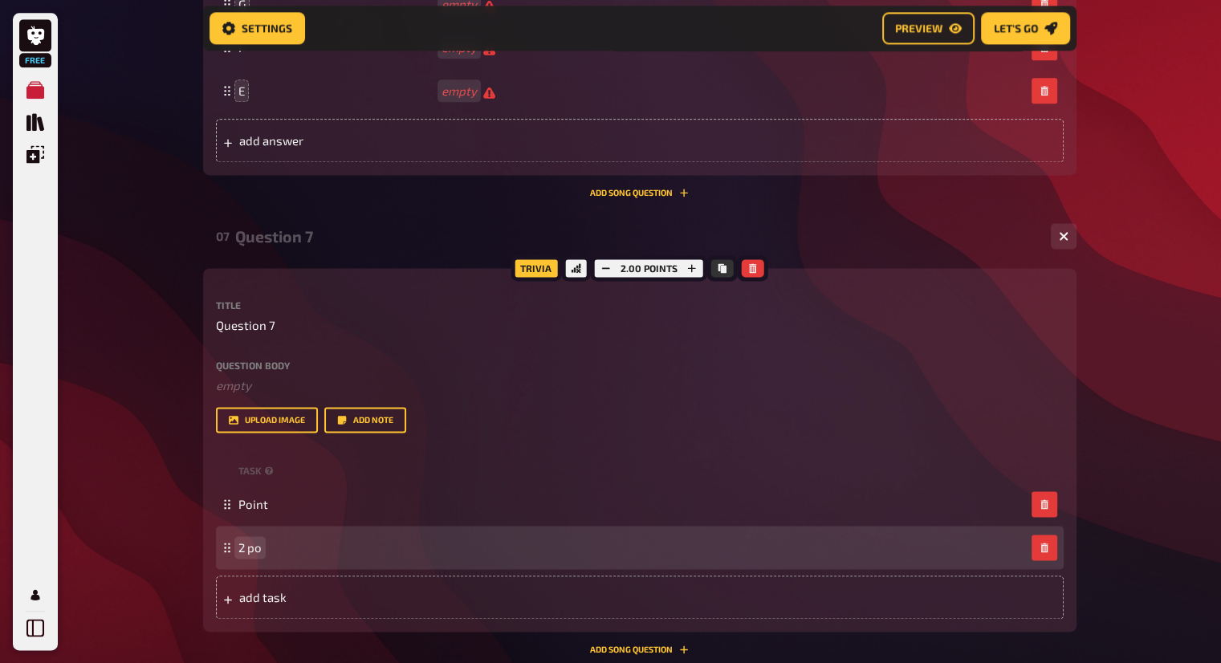
click at [254, 544] on span "2 po" at bounding box center [250, 547] width 23 height 14
click at [250, 544] on span "2 po" at bounding box center [250, 547] width 23 height 14
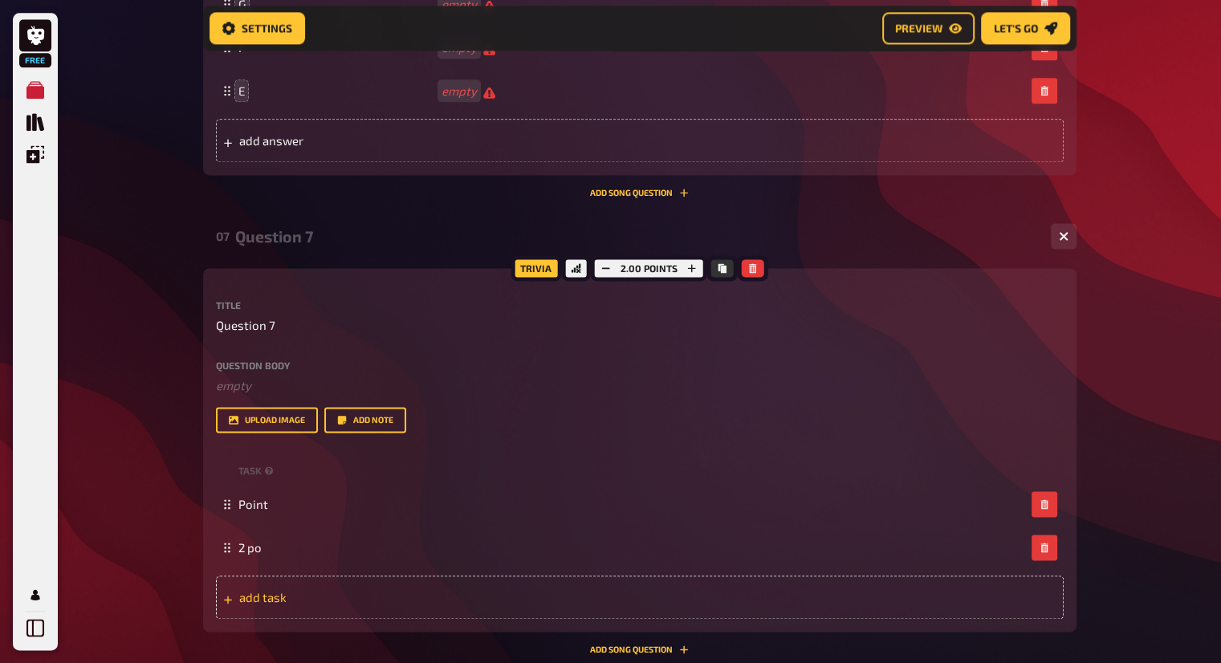
click at [633, 596] on div "add task" at bounding box center [640, 597] width 848 height 43
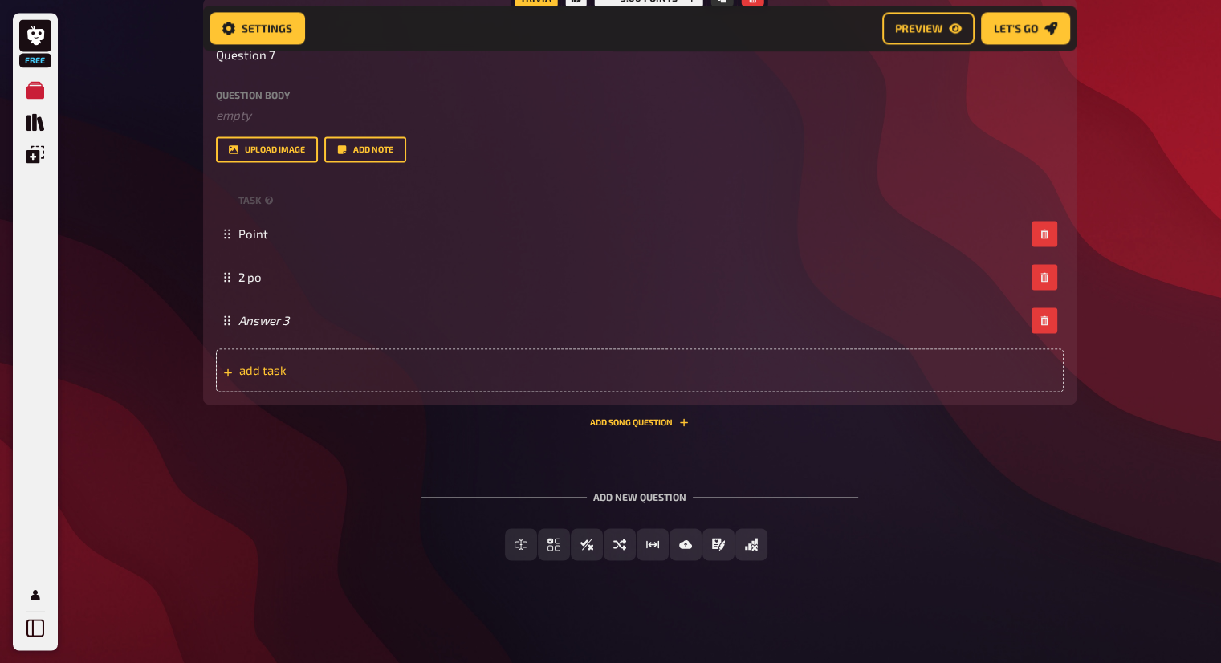
scroll to position [2429, 0]
click at [455, 373] on span "add task" at bounding box center [364, 370] width 250 height 14
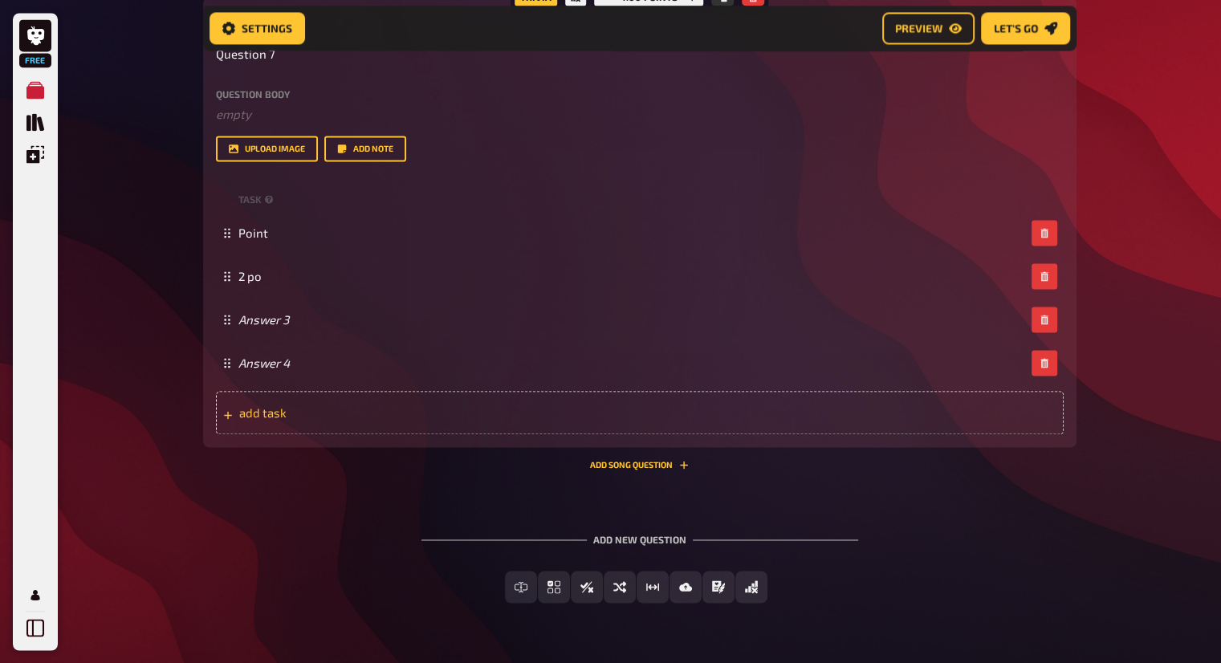
click at [459, 398] on div "add task" at bounding box center [640, 412] width 848 height 43
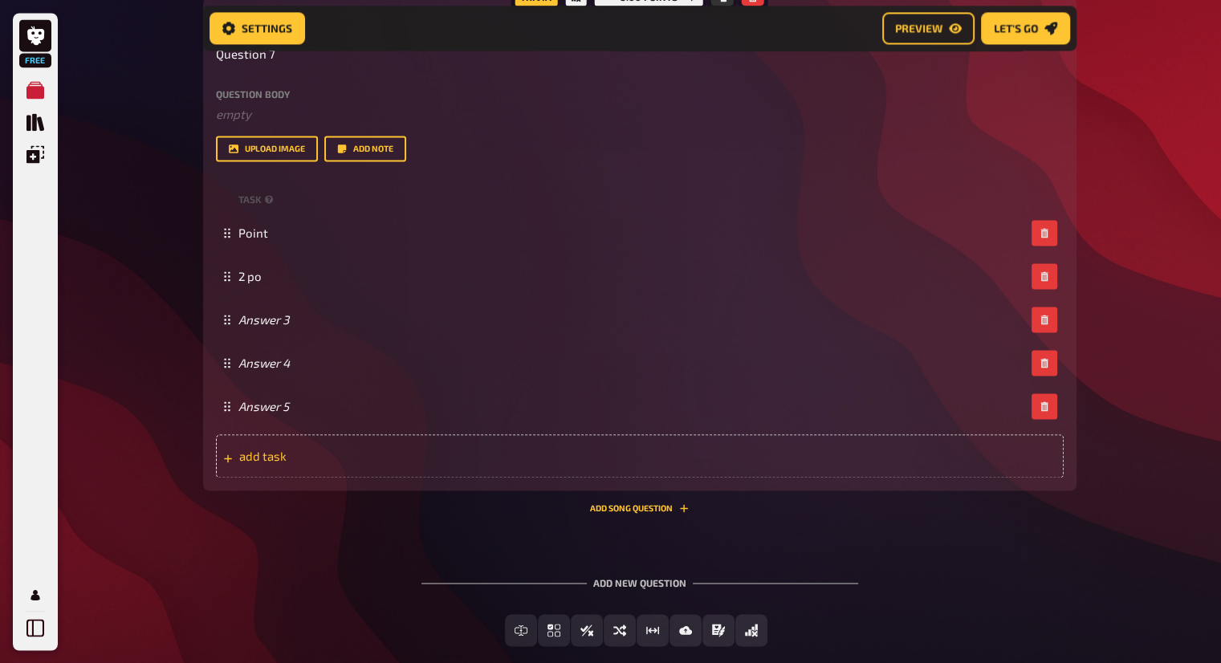
click at [452, 454] on span "add task" at bounding box center [364, 456] width 250 height 14
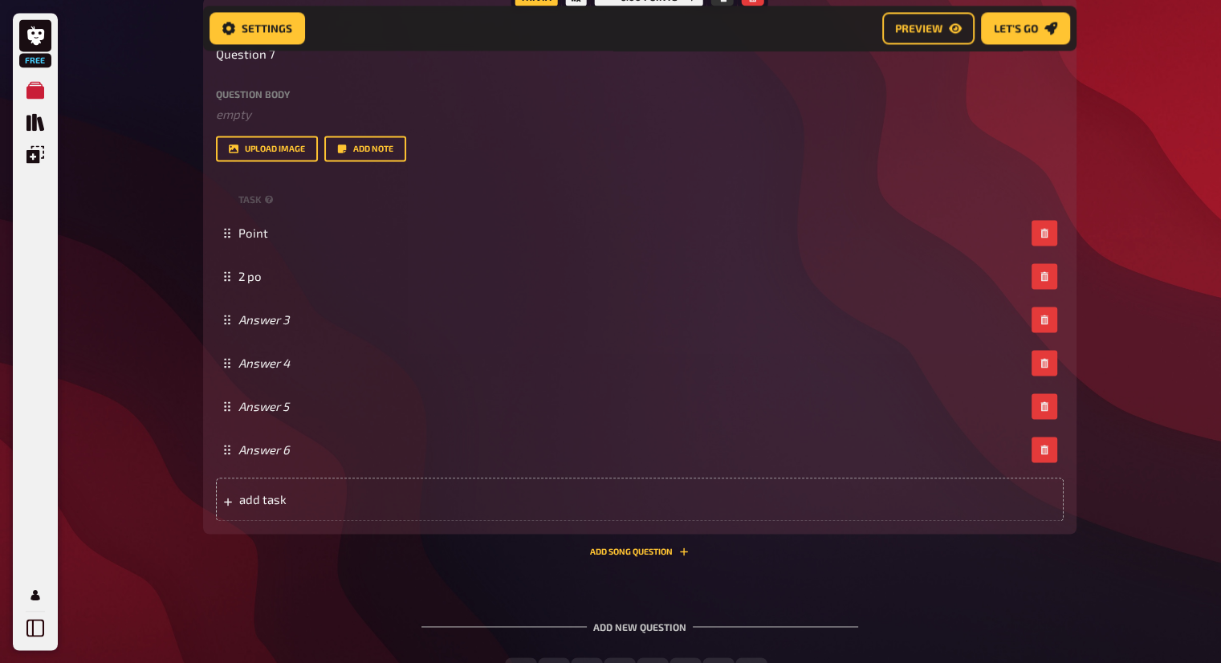
click at [447, 528] on div "Trivia 6.00 points Title Question 7 Question body ﻿ empty Drop here to upload u…" at bounding box center [640, 265] width 874 height 537
click at [450, 516] on div "add task" at bounding box center [640, 499] width 848 height 43
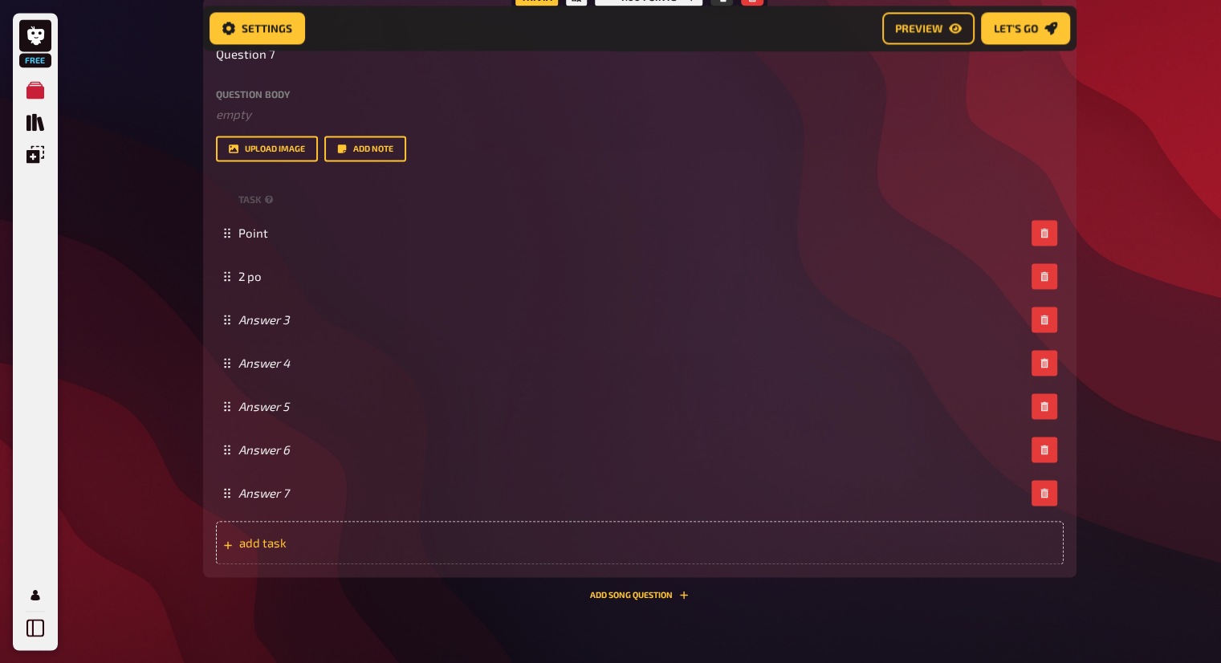
click at [445, 550] on div "add task" at bounding box center [640, 542] width 848 height 43
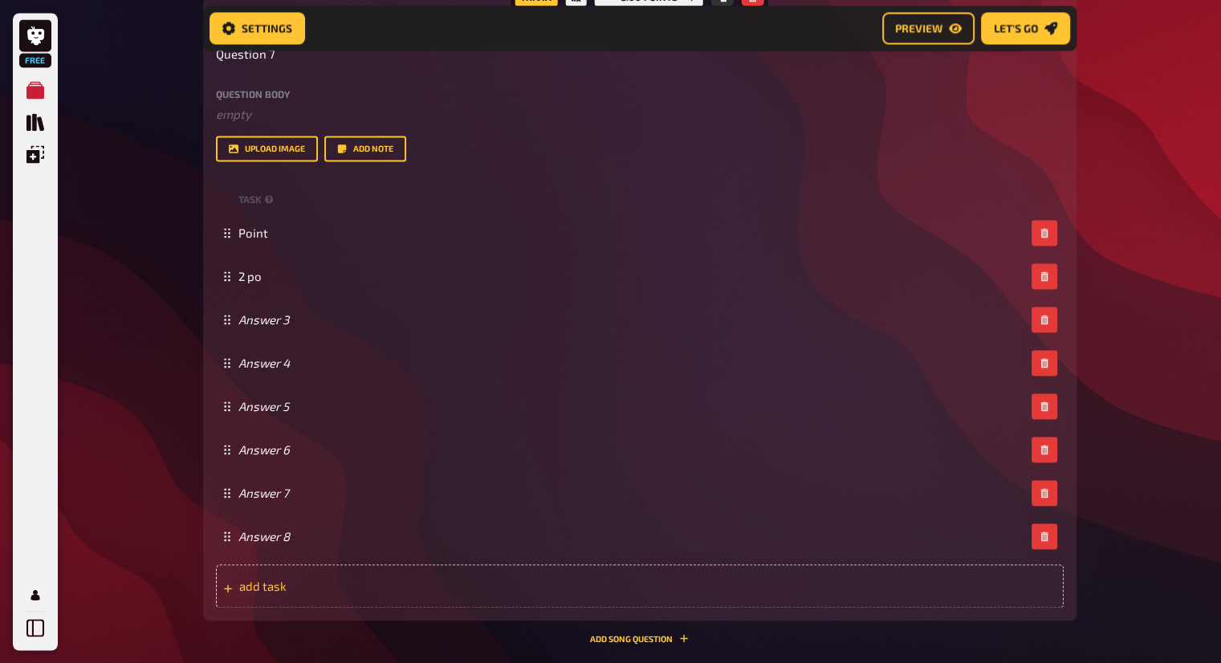
click at [447, 595] on div "add task" at bounding box center [640, 586] width 848 height 43
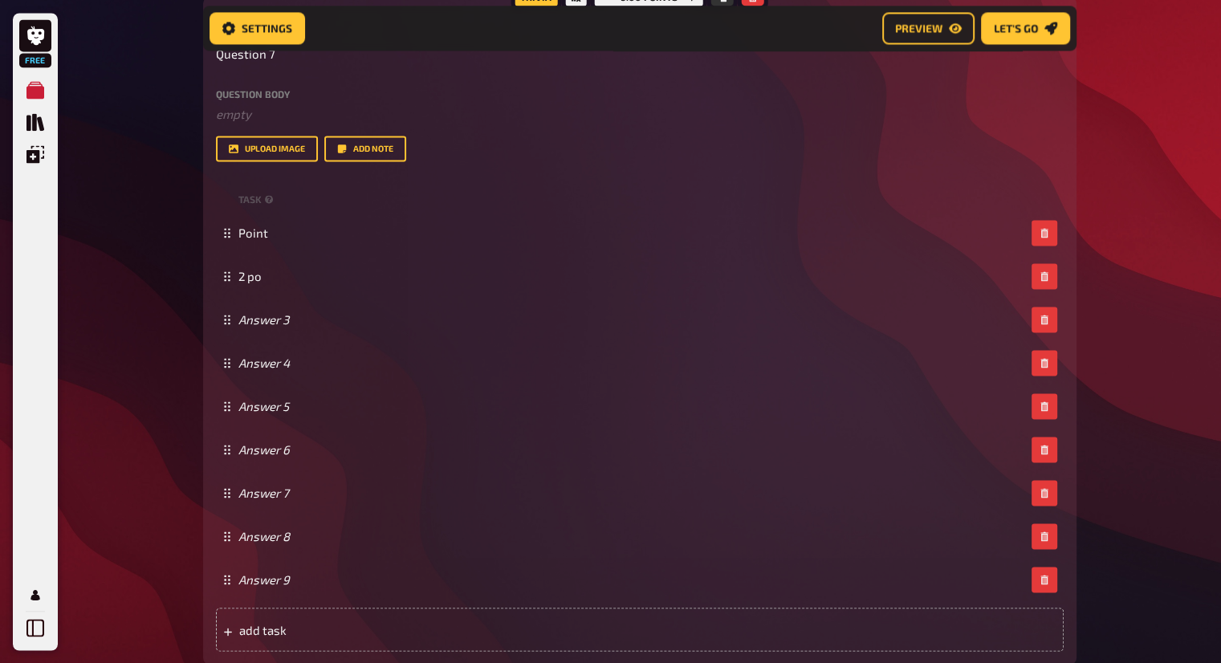
click at [449, 657] on div "Trivia 9.00 points Title Question 7 Question body ﻿ empty Drop here to upload u…" at bounding box center [640, 330] width 874 height 667
click at [448, 634] on span "add task" at bounding box center [364, 629] width 250 height 14
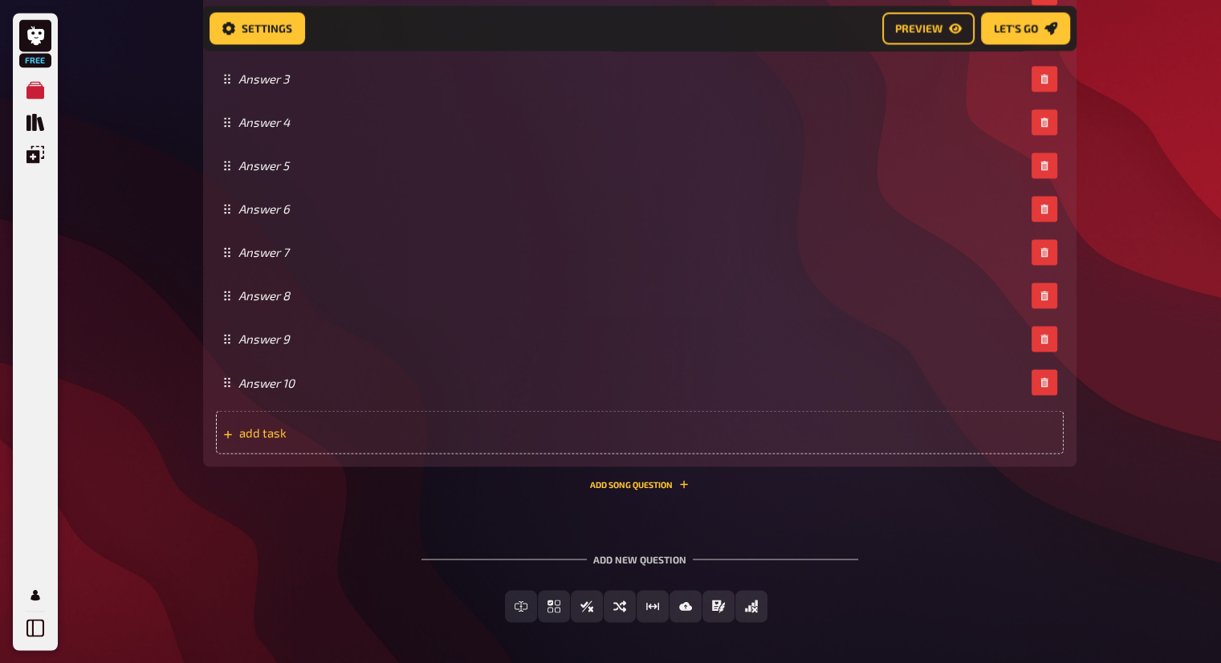
click at [421, 418] on div "add task" at bounding box center [640, 431] width 848 height 43
click at [420, 438] on span "add task" at bounding box center [364, 431] width 250 height 14
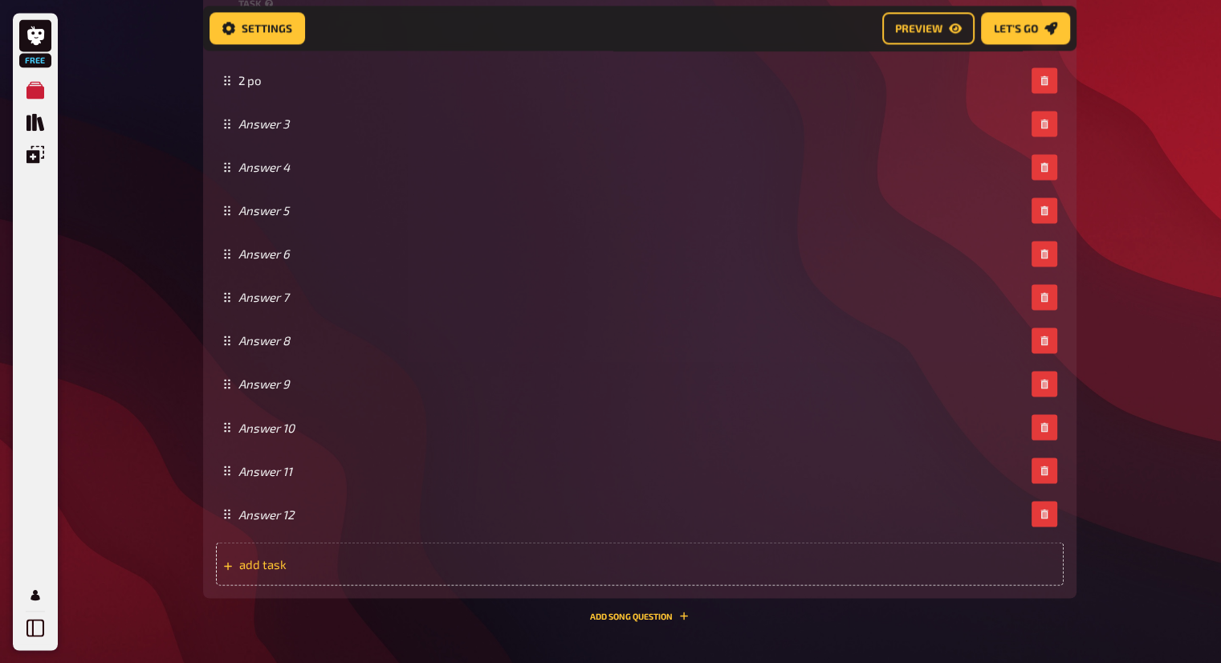
scroll to position [2596, 0]
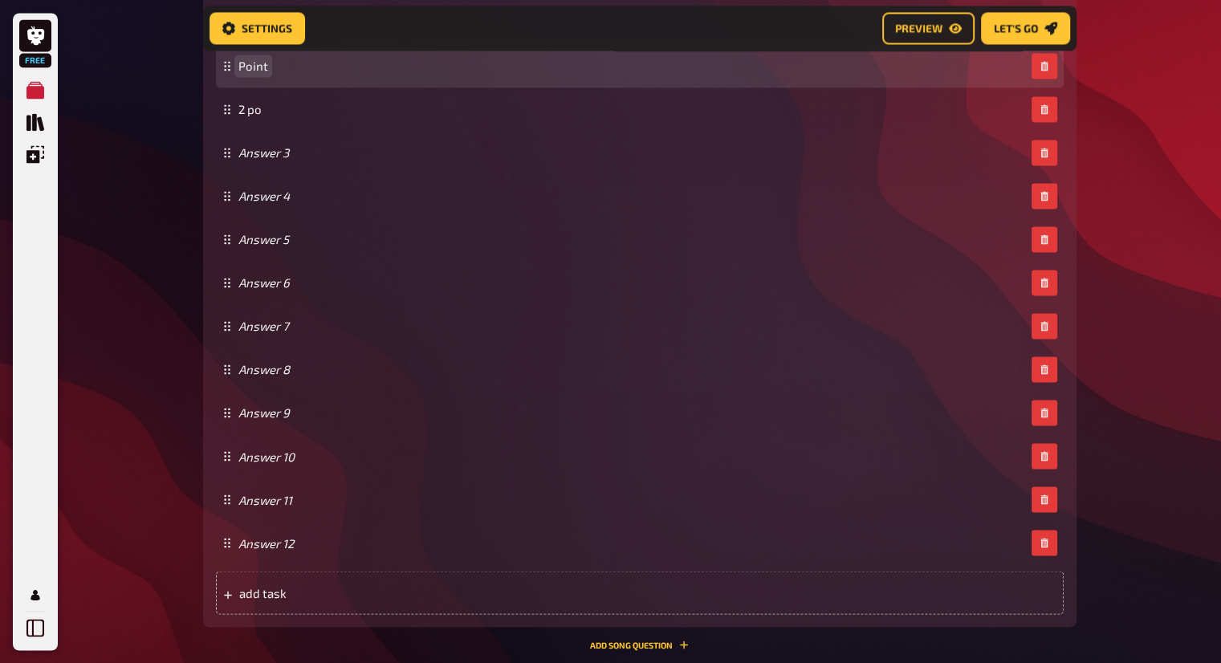
click at [259, 75] on div "Point" at bounding box center [640, 65] width 848 height 43
click at [256, 69] on span "Point" at bounding box center [254, 66] width 30 height 14
click at [256, 68] on span "Point" at bounding box center [254, 66] width 30 height 14
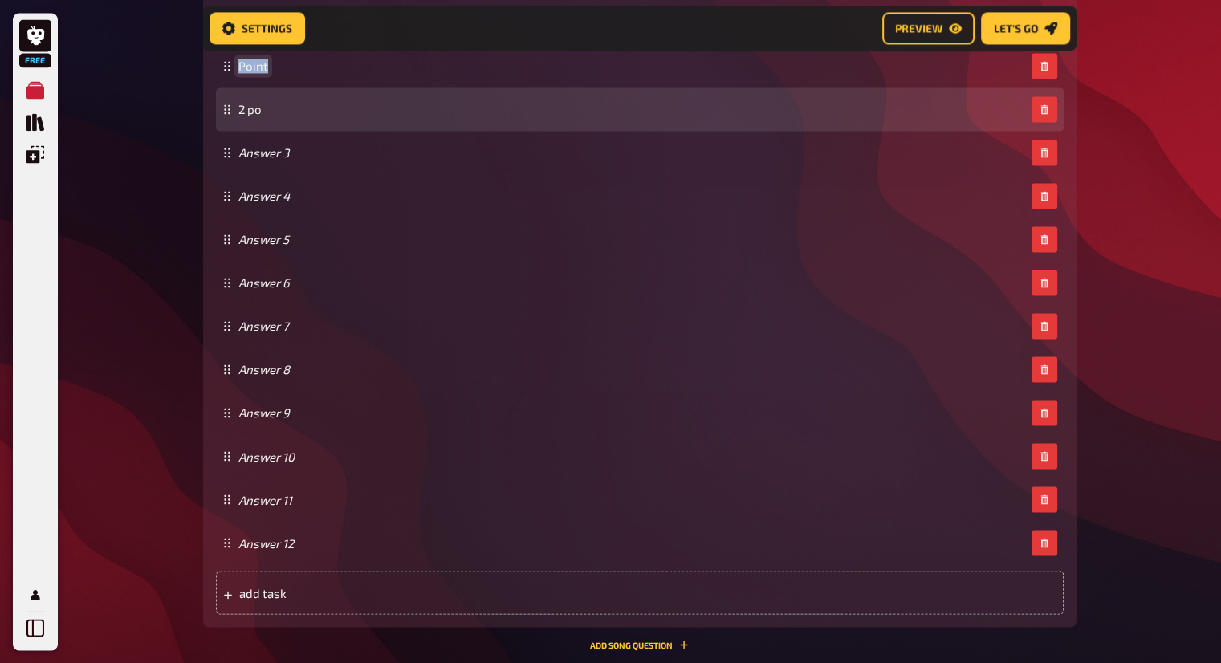
copy span "Point"
click at [257, 110] on span "2 po" at bounding box center [250, 109] width 23 height 14
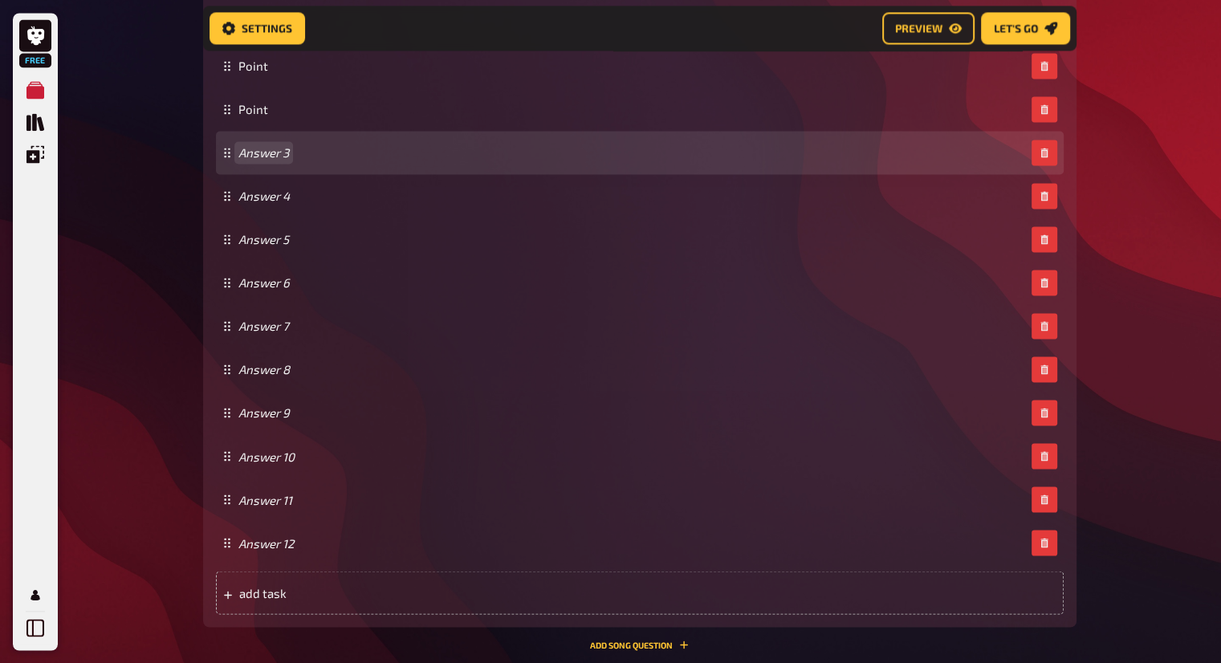
click at [274, 144] on div "Answer 3" at bounding box center [640, 152] width 848 height 43
paste span
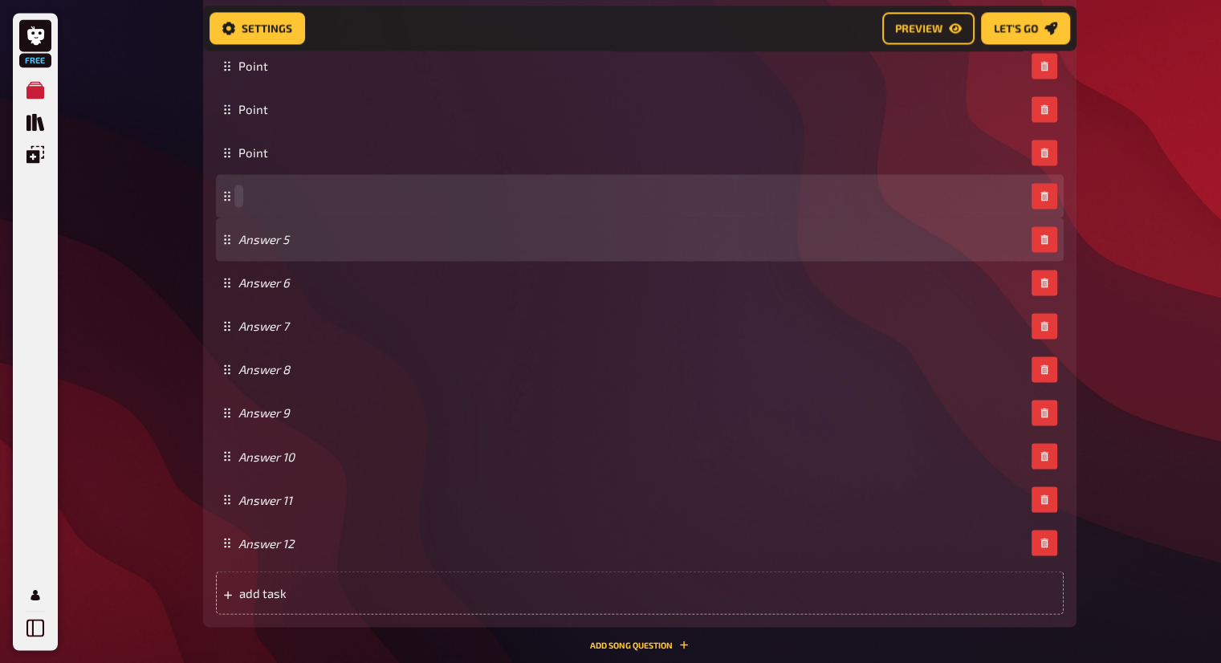
paste span
drag, startPoint x: 271, startPoint y: 230, endPoint x: 271, endPoint y: 242, distance: 12.1
click at [271, 230] on div "Answer 5" at bounding box center [640, 239] width 848 height 43
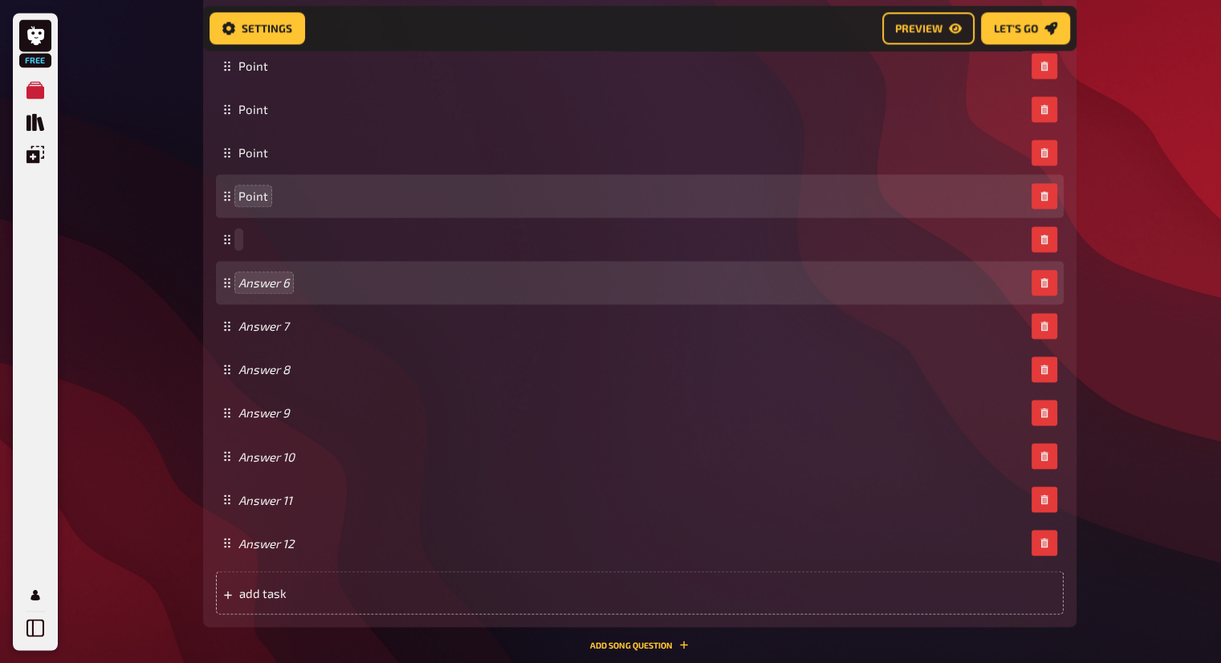
paste span
click at [260, 299] on div "Answer 6" at bounding box center [640, 282] width 848 height 43
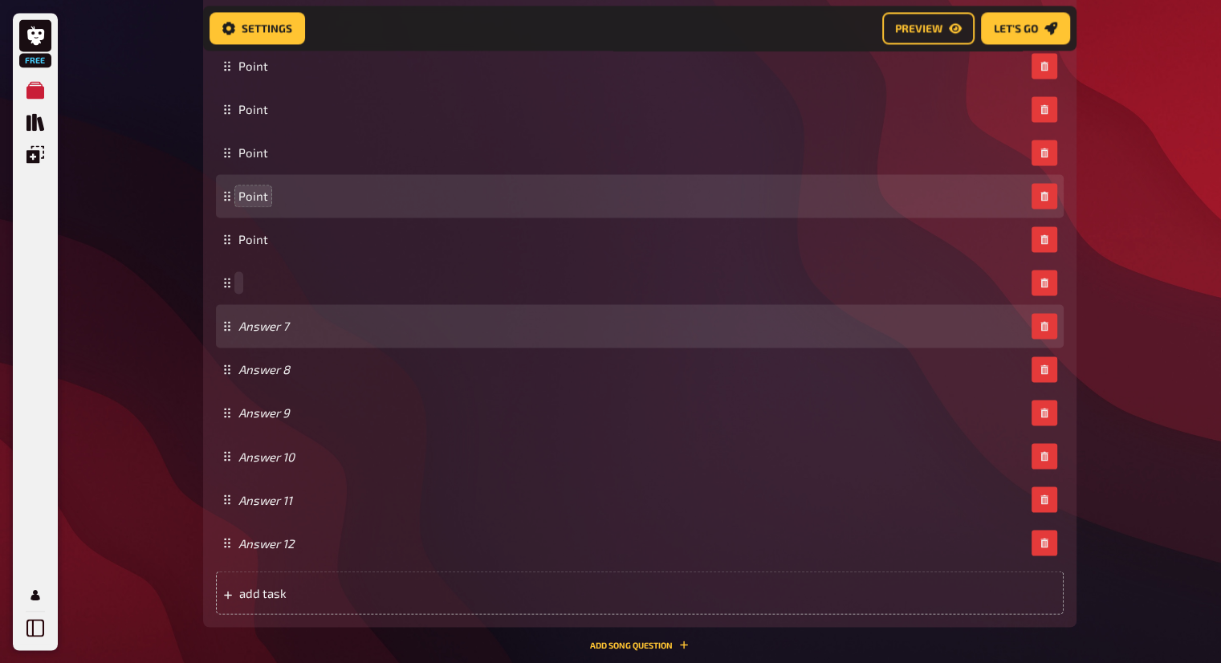
paste span
click at [260, 341] on div "Answer 7" at bounding box center [640, 325] width 848 height 43
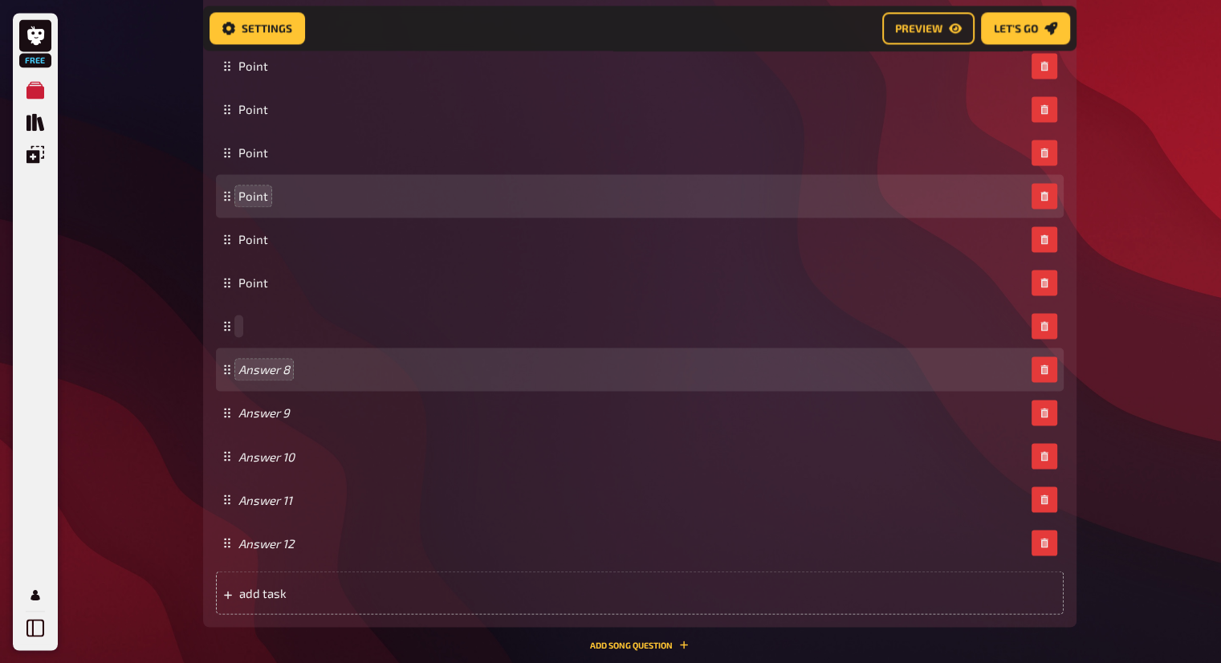
paste span
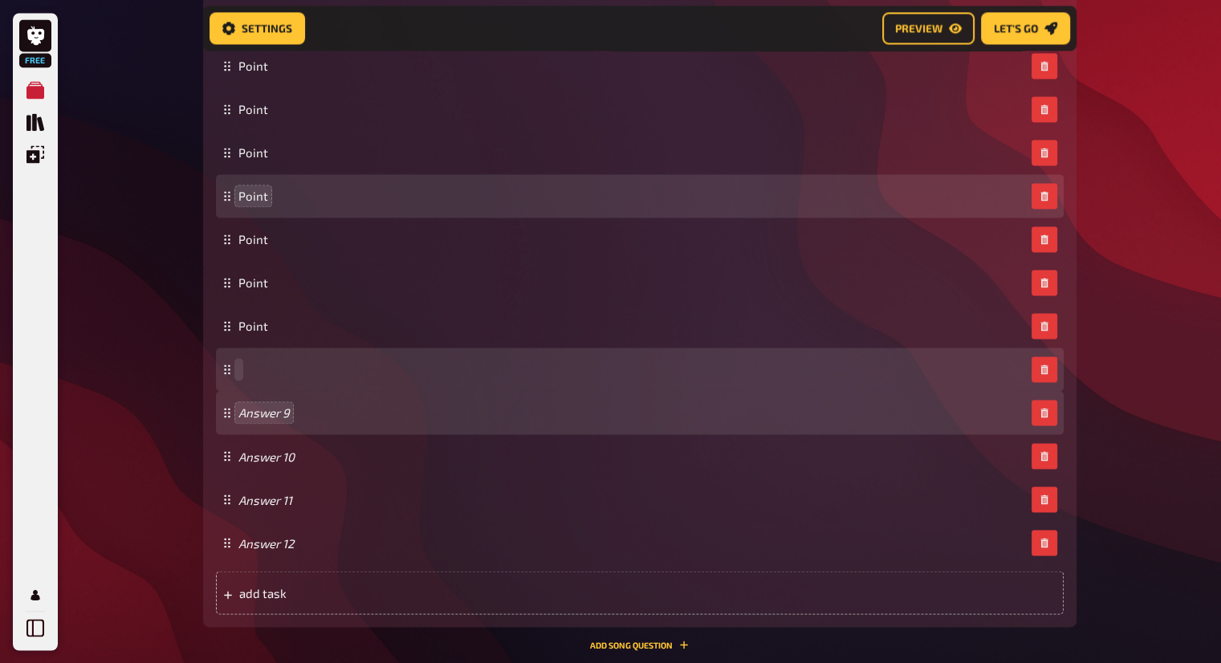
paste span
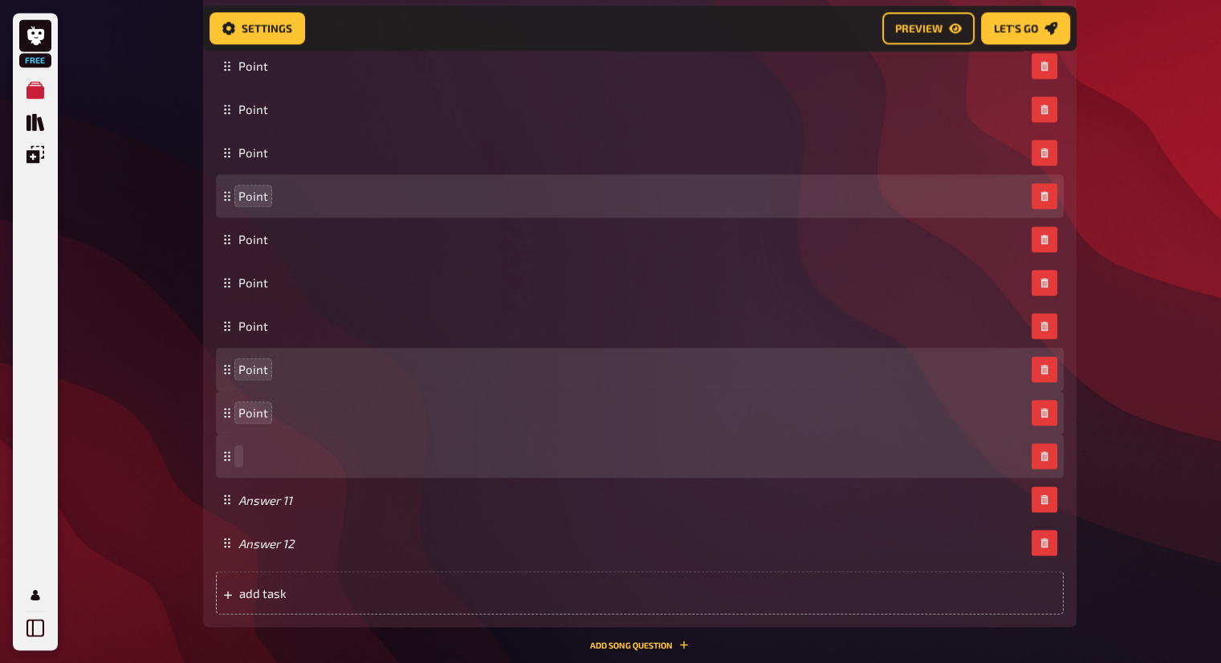
paste span
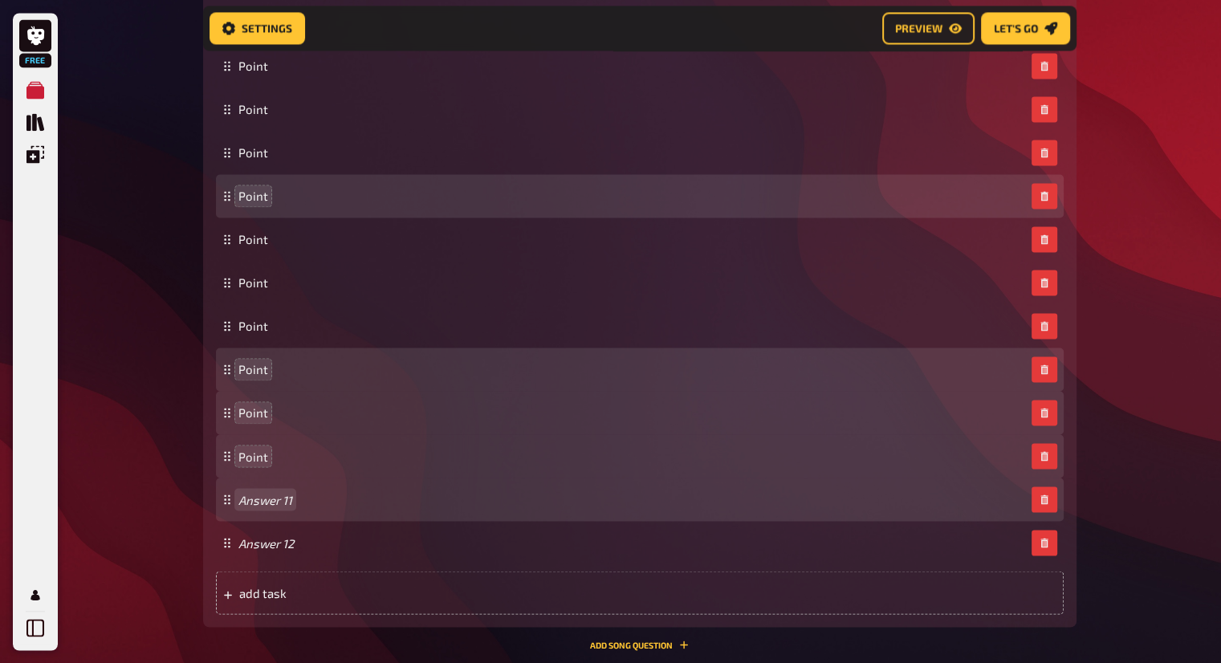
click at [264, 484] on div "Answer 11" at bounding box center [640, 499] width 848 height 43
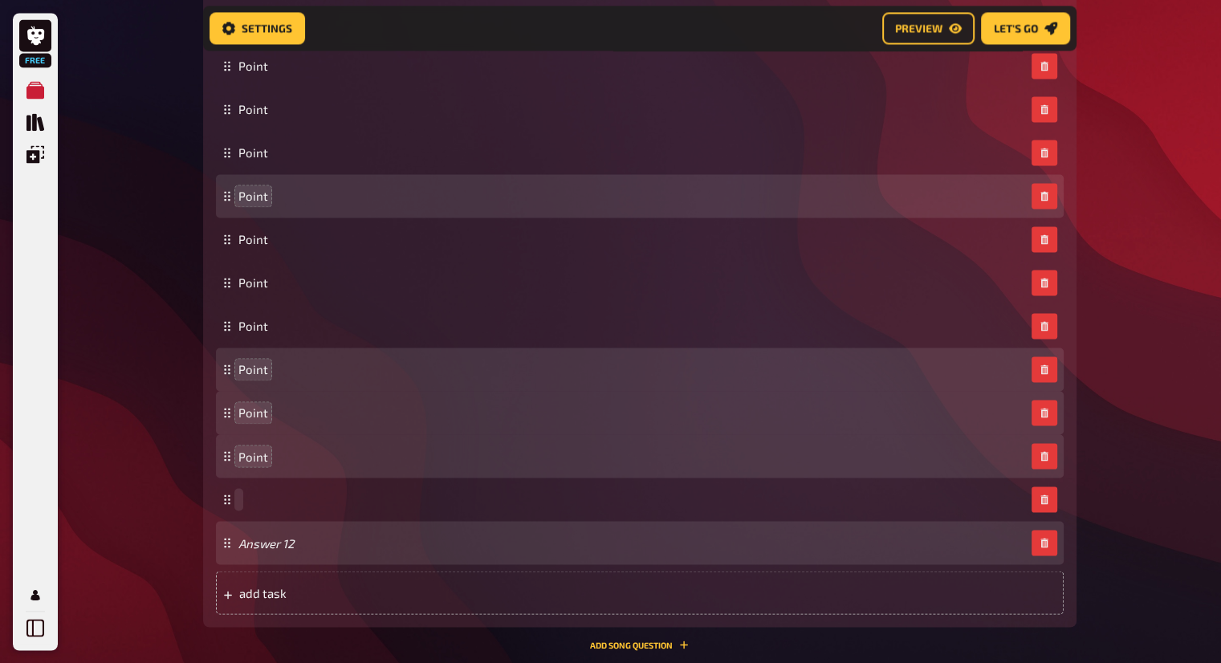
paste span
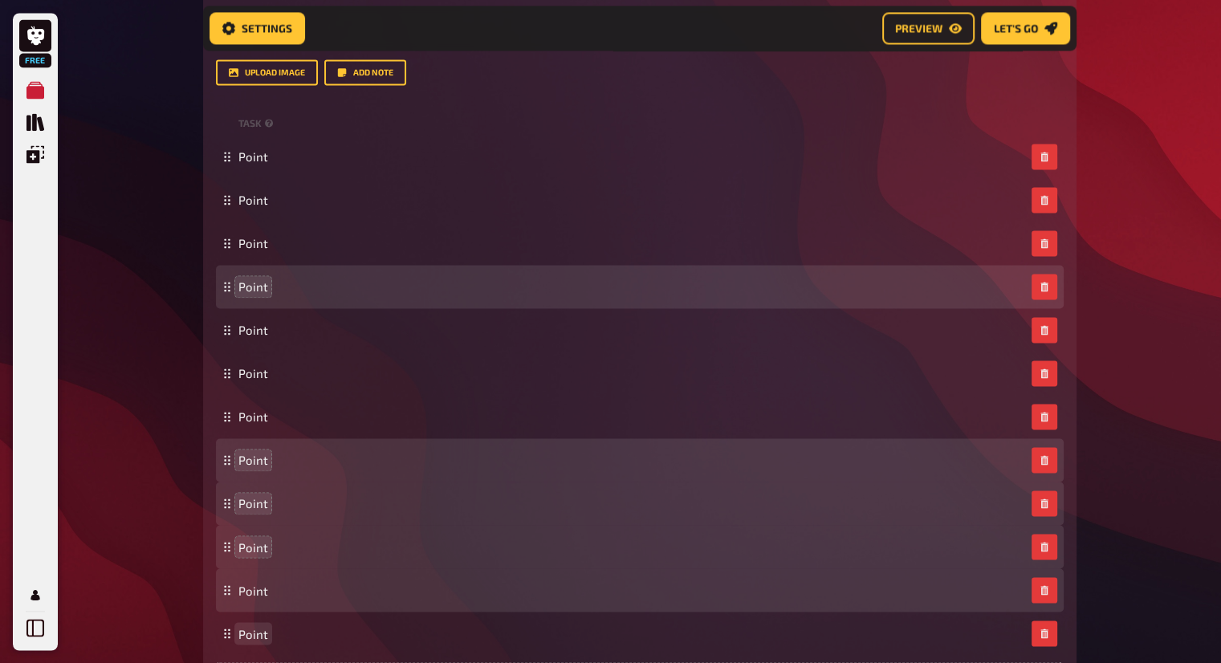
scroll to position [2436, 0]
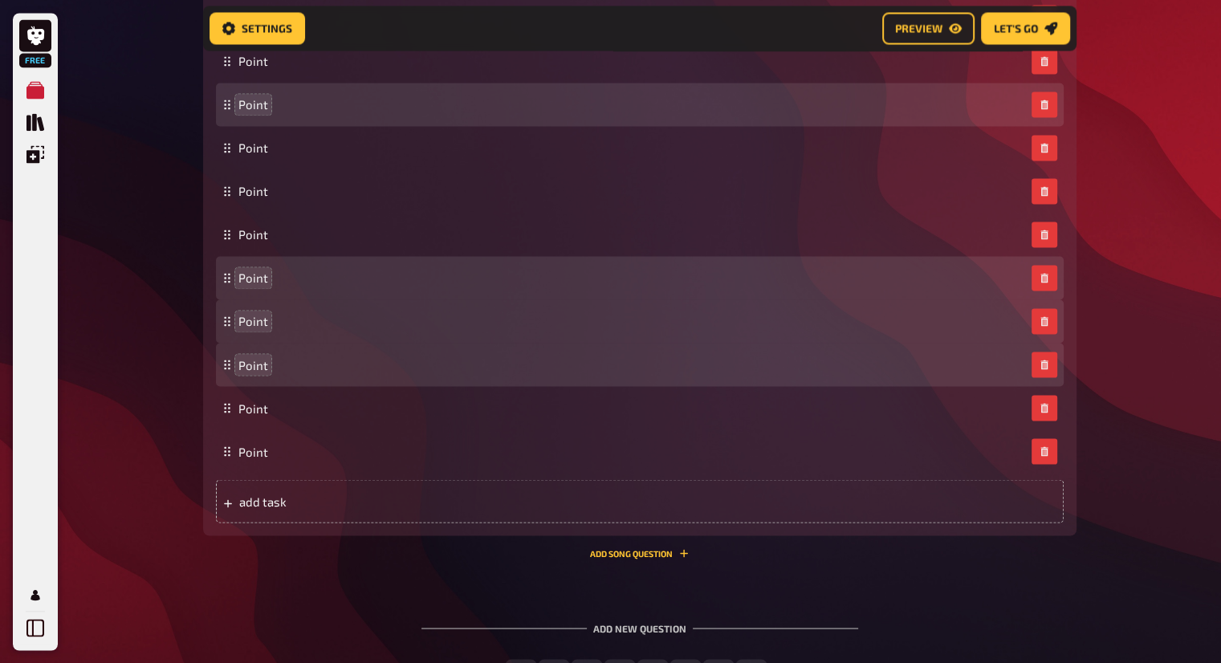
scroll to position [2820, 0]
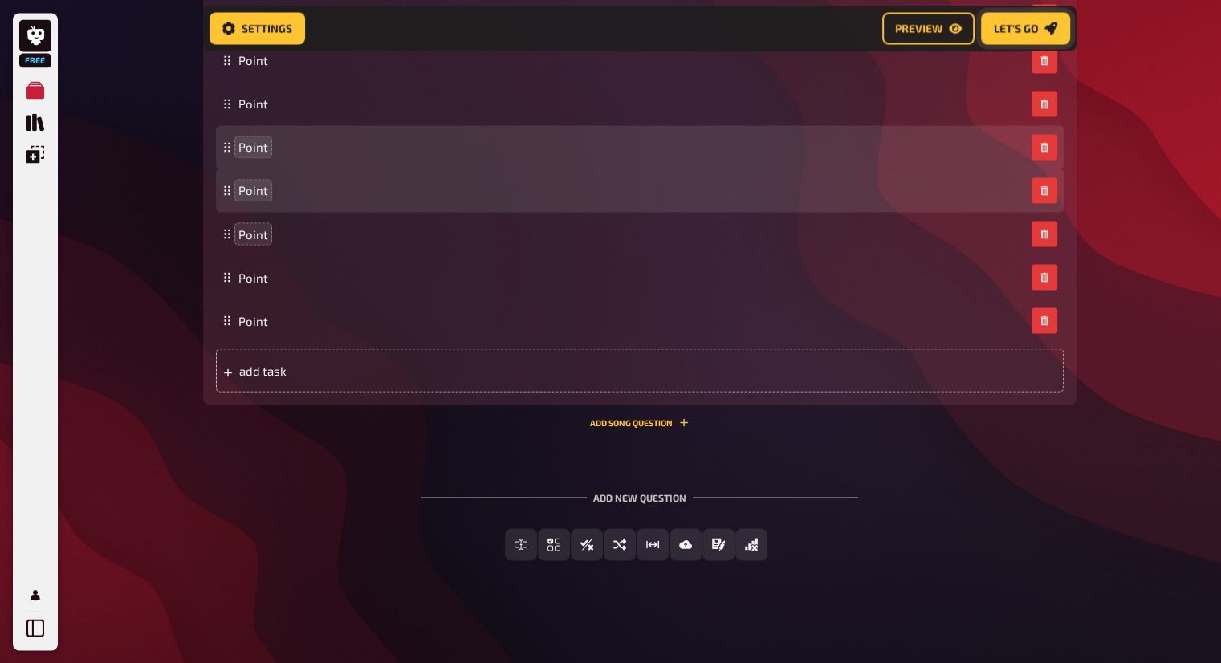
click at [1022, 33] on span "Let's go" at bounding box center [1016, 28] width 44 height 11
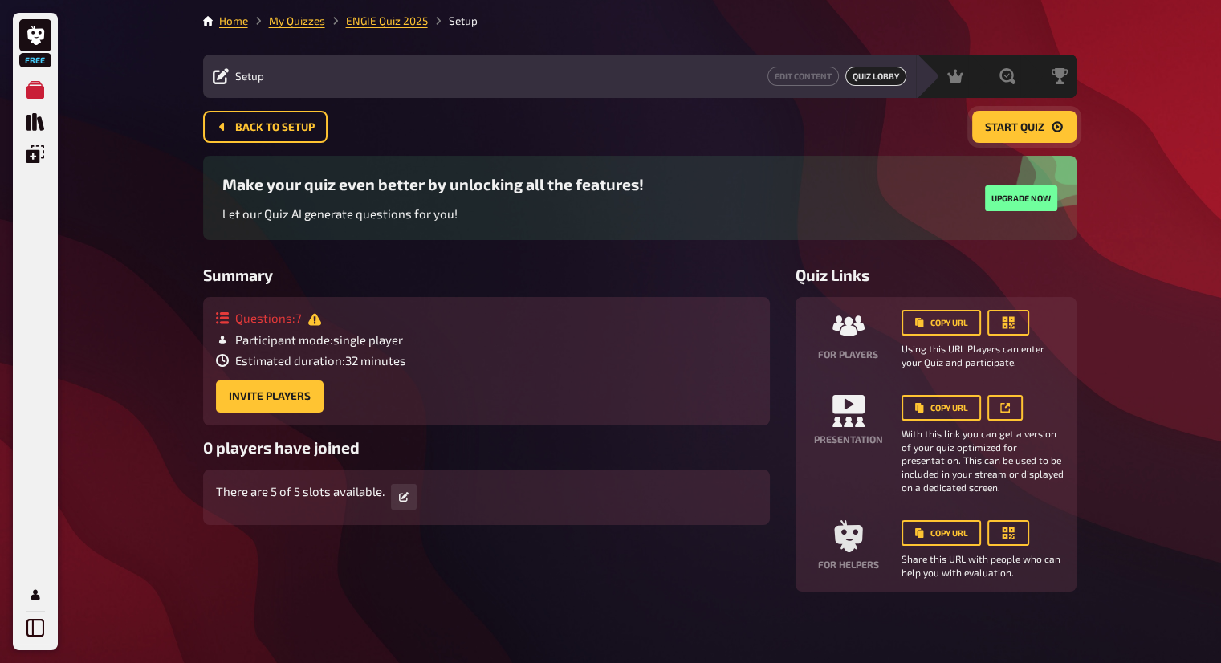
click at [1022, 128] on span "Start Quiz" at bounding box center [1014, 127] width 59 height 11
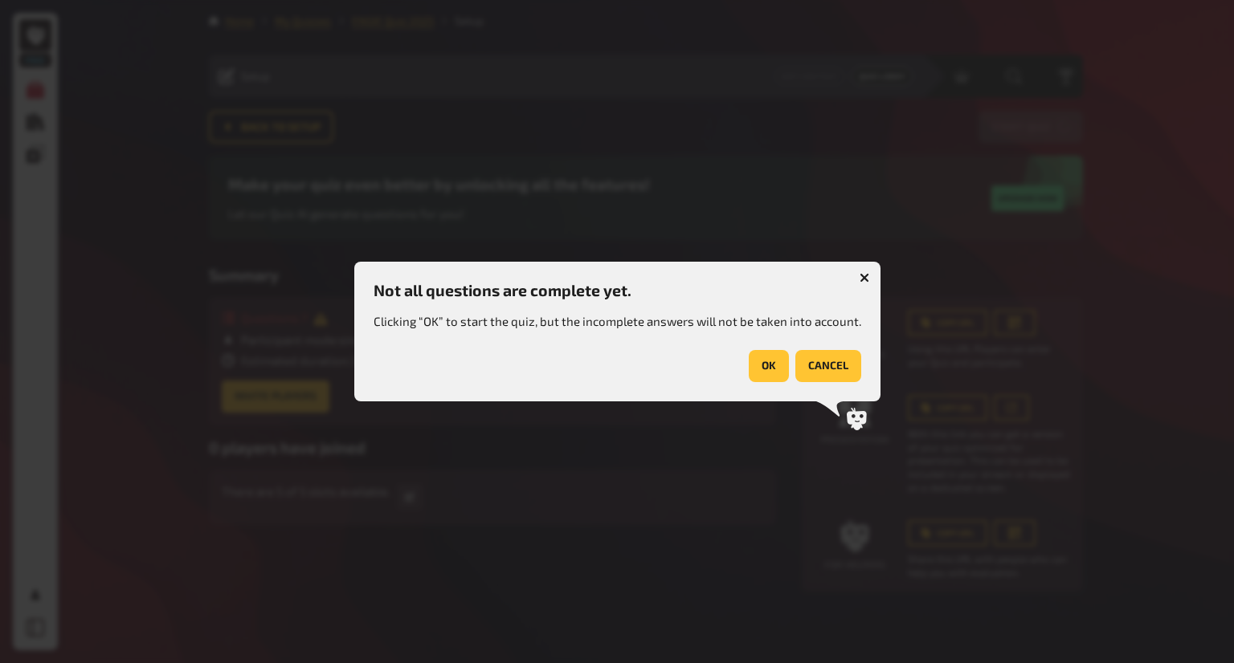
click at [860, 277] on icon "button" at bounding box center [863, 278] width 15 height 15
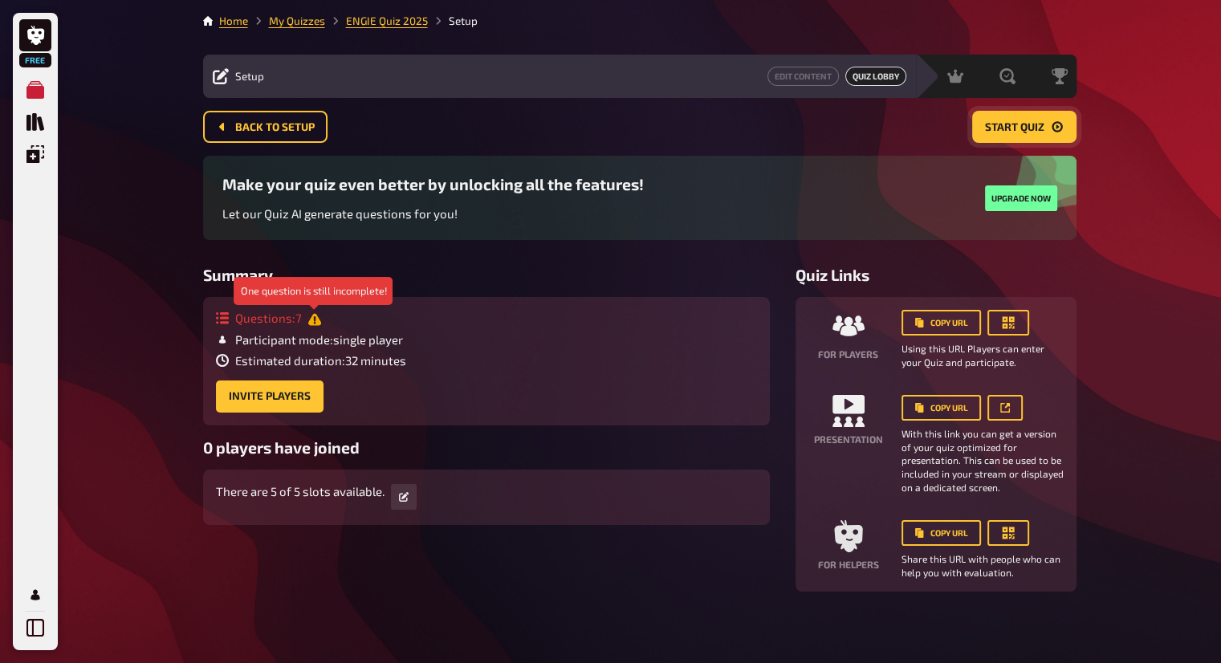
click at [315, 313] on icon at bounding box center [314, 319] width 13 height 13
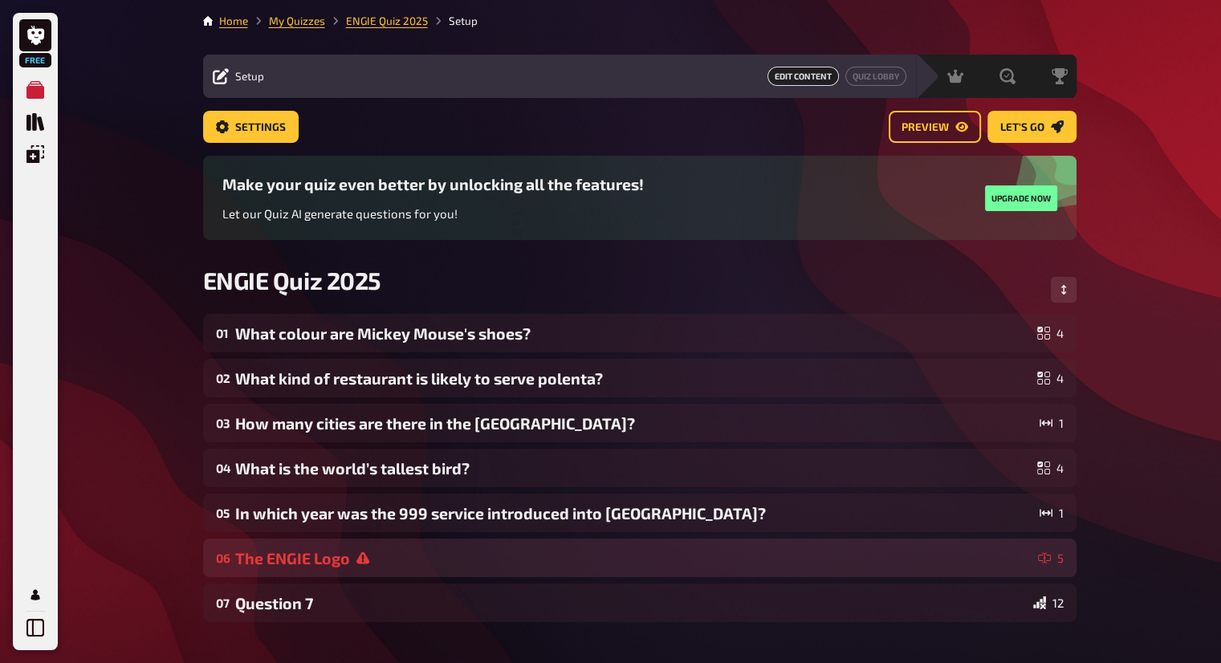
click at [418, 558] on div "The ENGIE Logo" at bounding box center [633, 558] width 797 height 18
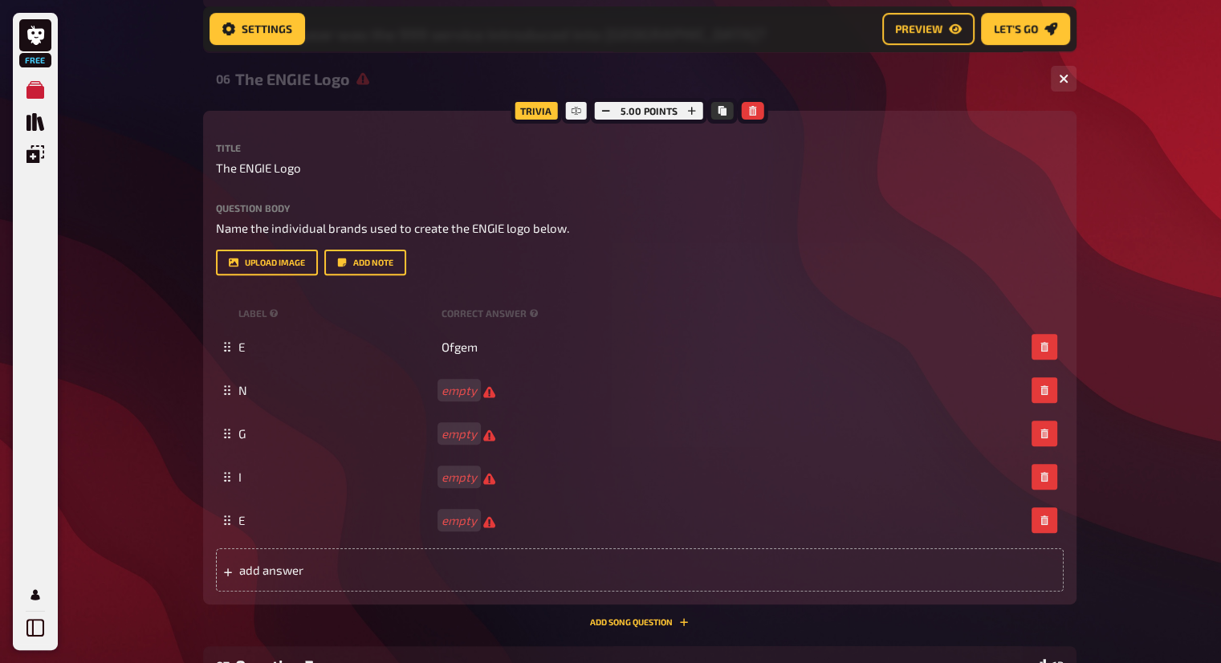
scroll to position [495, 0]
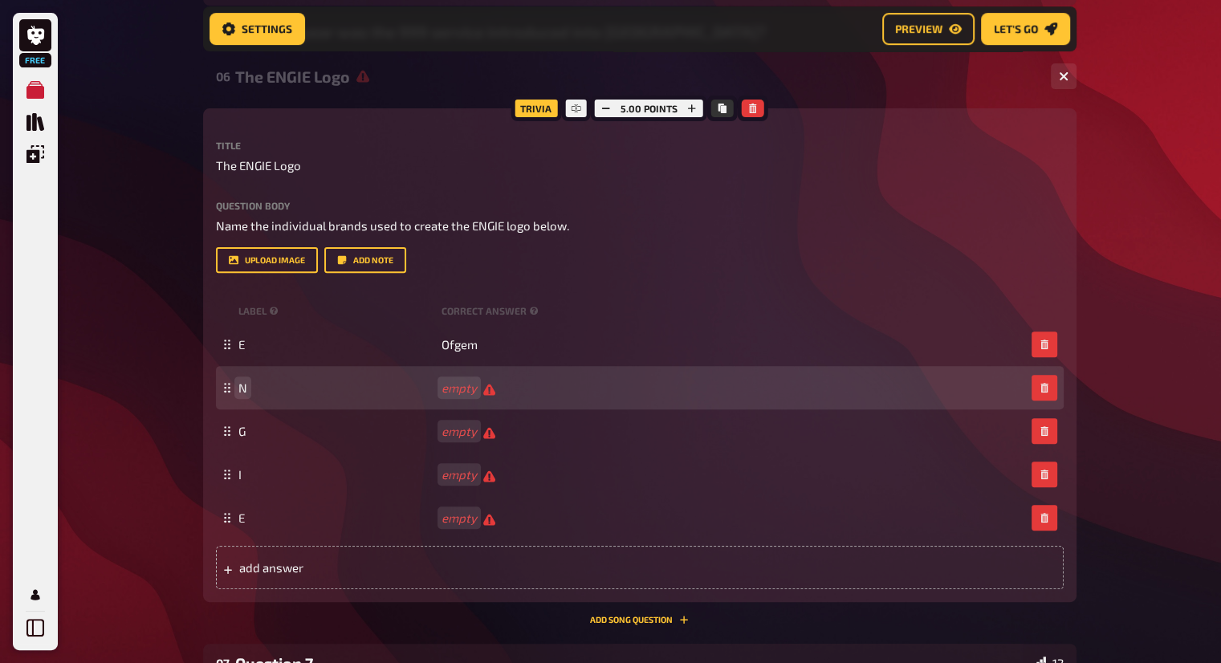
click at [435, 397] on div "N empty" at bounding box center [640, 387] width 848 height 43
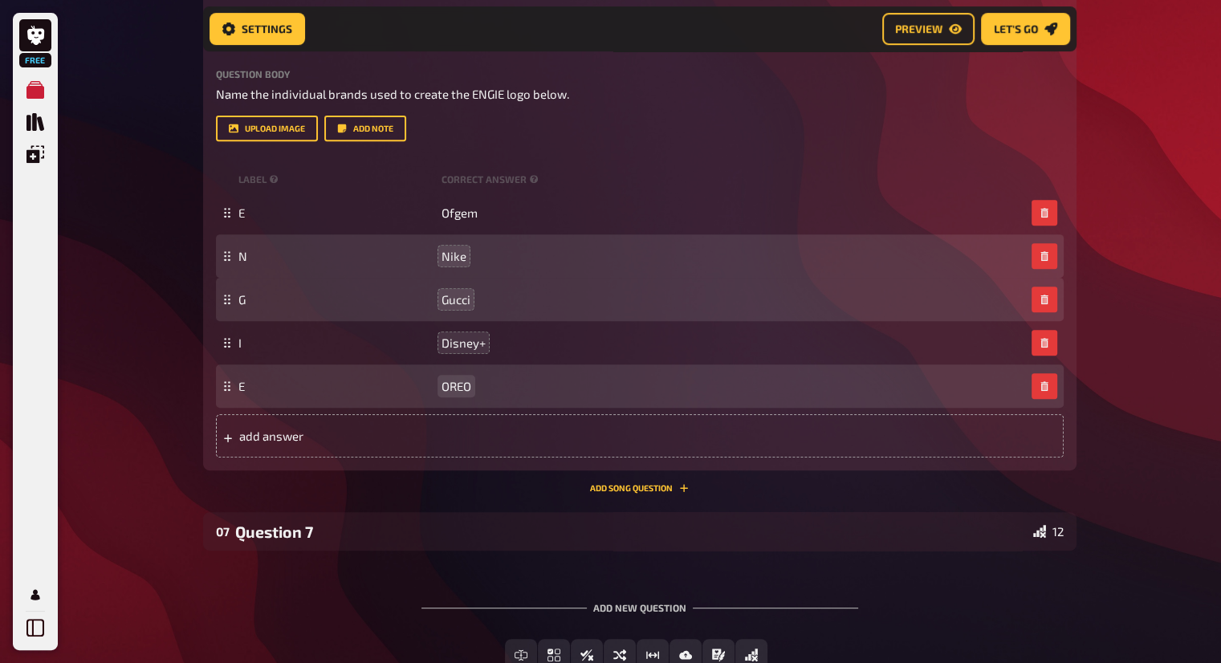
scroll to position [739, 0]
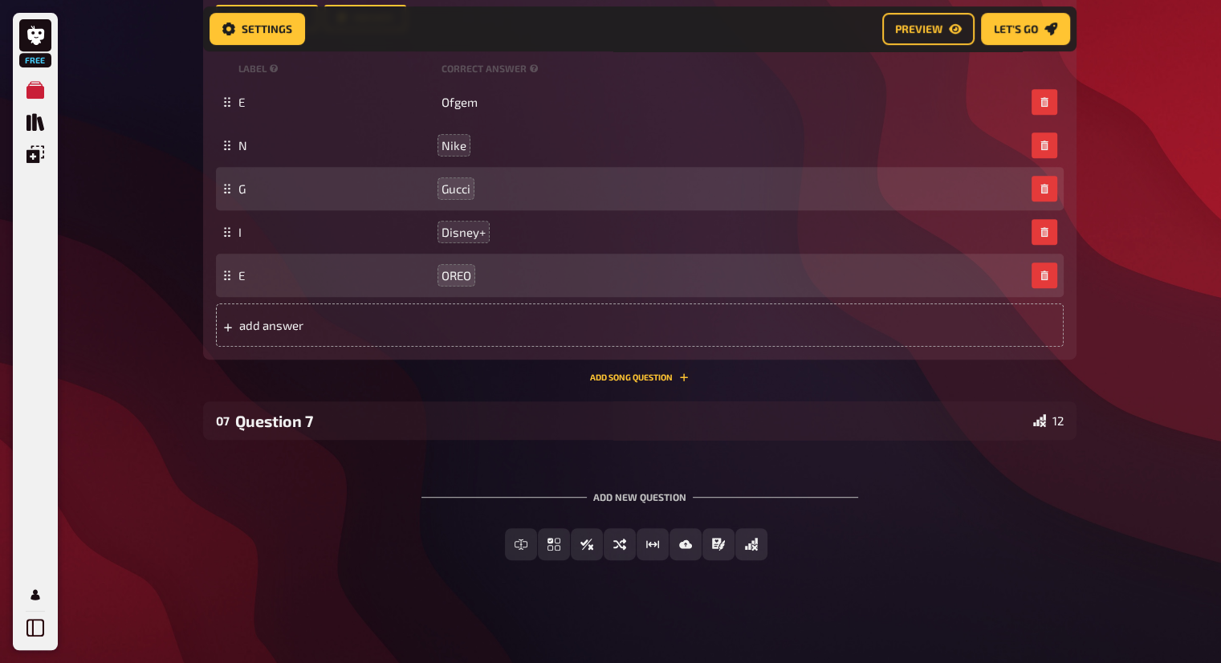
click at [848, 485] on div "Add new question" at bounding box center [640, 491] width 437 height 50
click at [1034, 31] on span "Let's go" at bounding box center [1016, 28] width 44 height 11
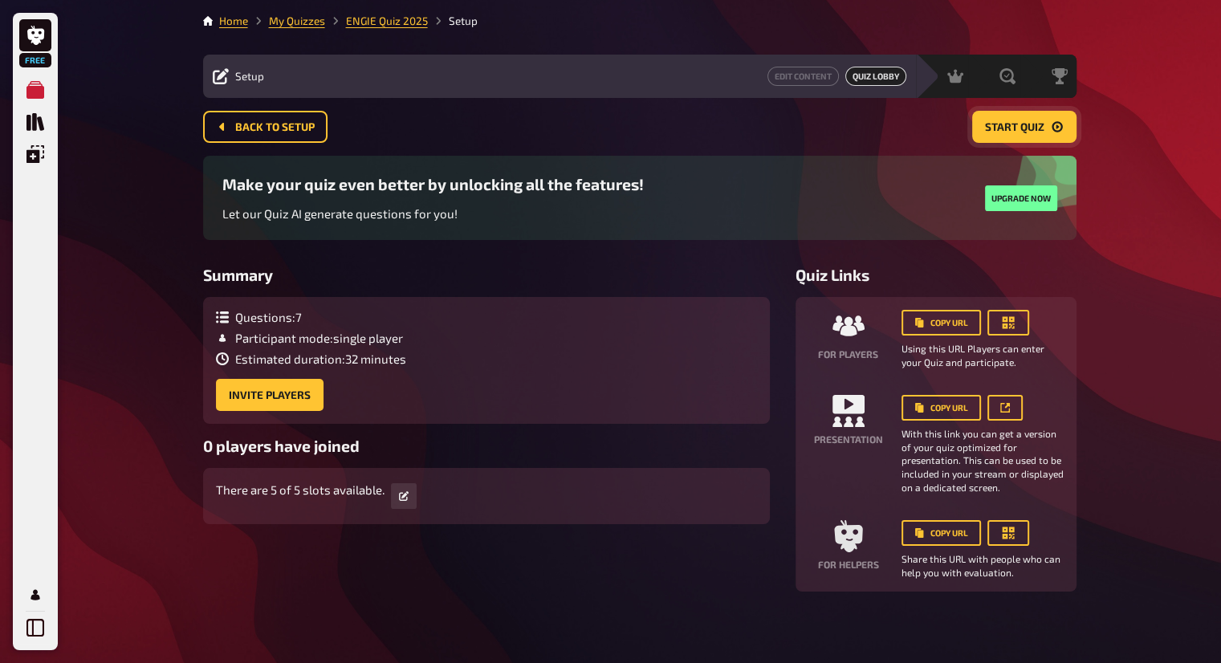
click at [1026, 133] on button "Start Quiz" at bounding box center [1025, 127] width 104 height 32
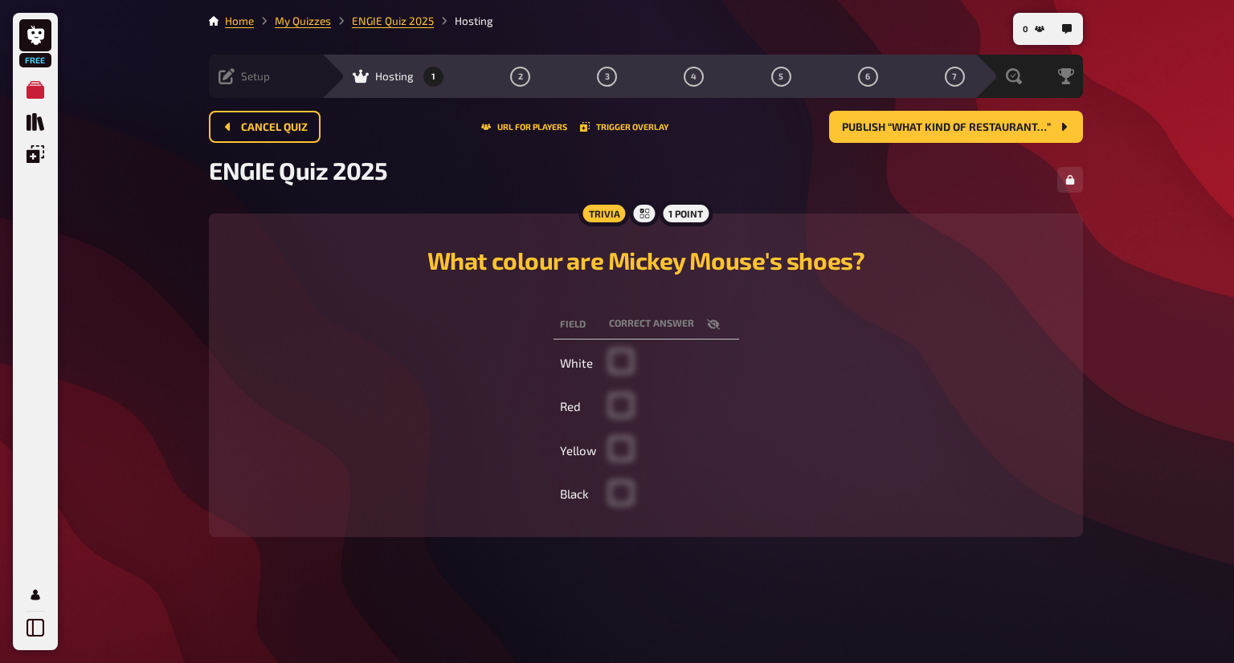
click at [251, 71] on span "Setup" at bounding box center [255, 76] width 29 height 13
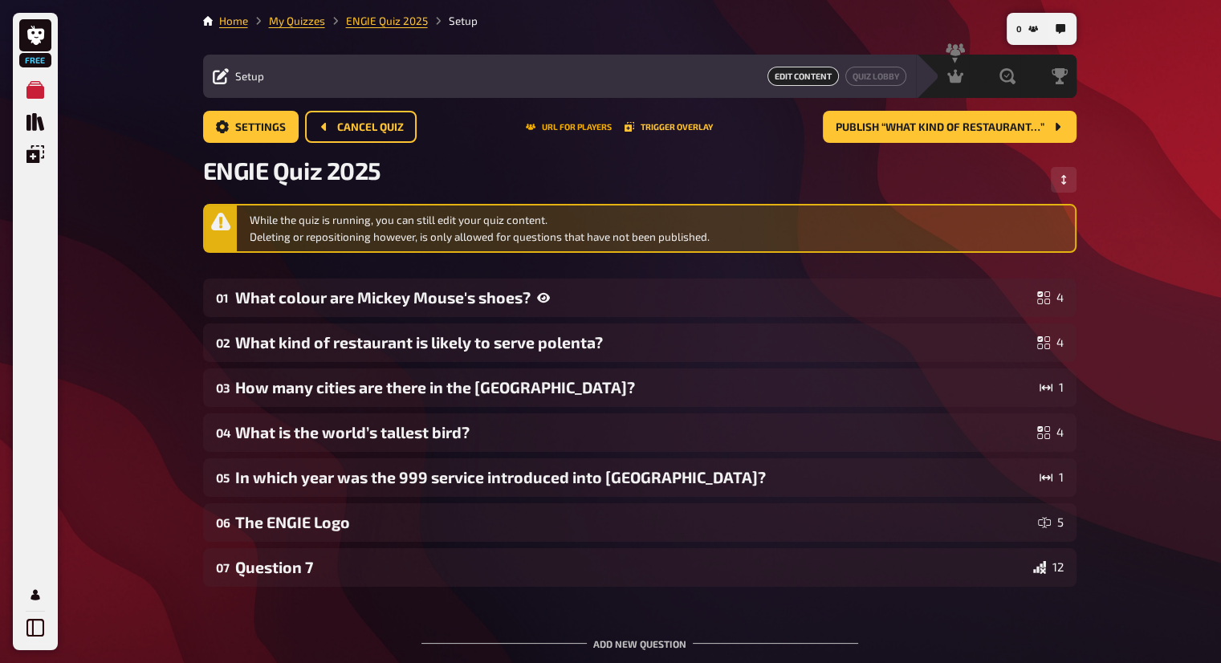
click at [597, 131] on button "URL for players" at bounding box center [569, 127] width 86 height 10
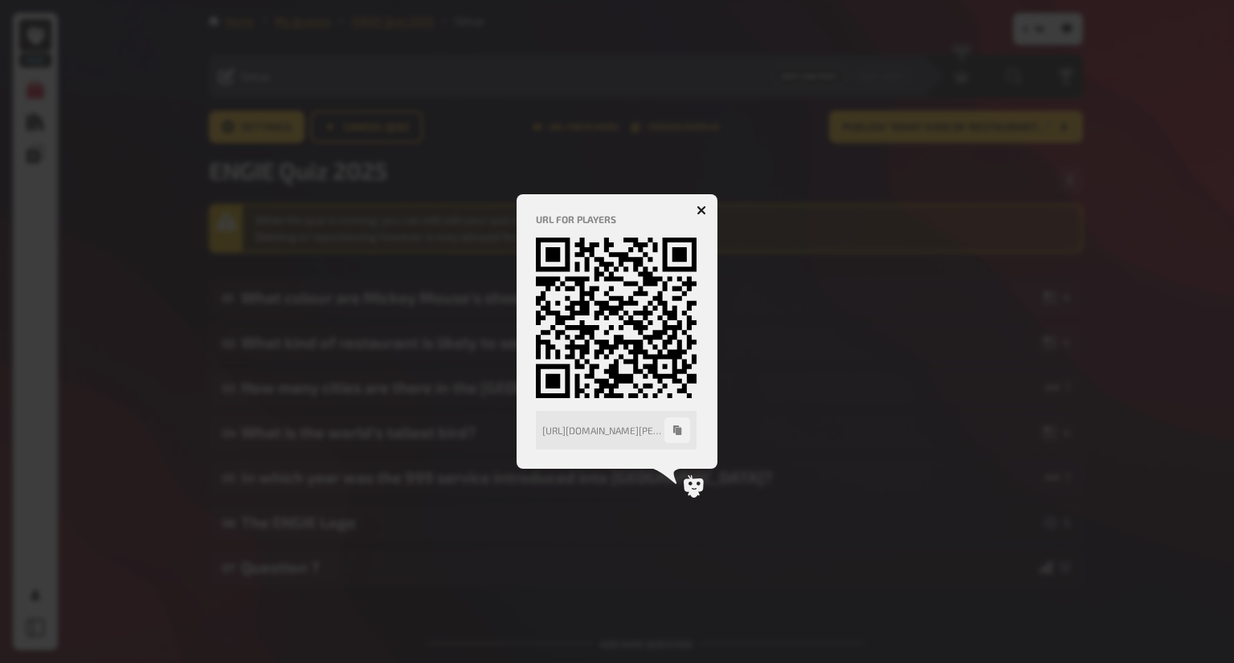
click at [704, 206] on icon "button" at bounding box center [701, 211] width 10 height 10
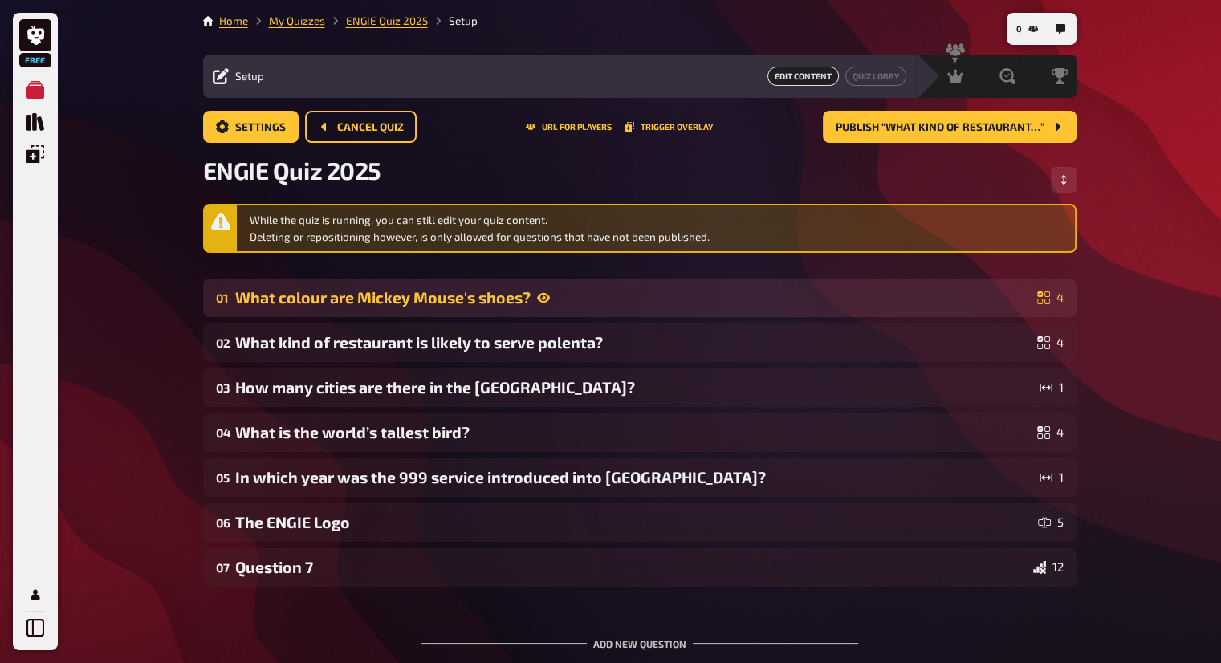
click at [646, 280] on div "01 What colour are Mickey Mouse's shoes? 4" at bounding box center [640, 298] width 874 height 39
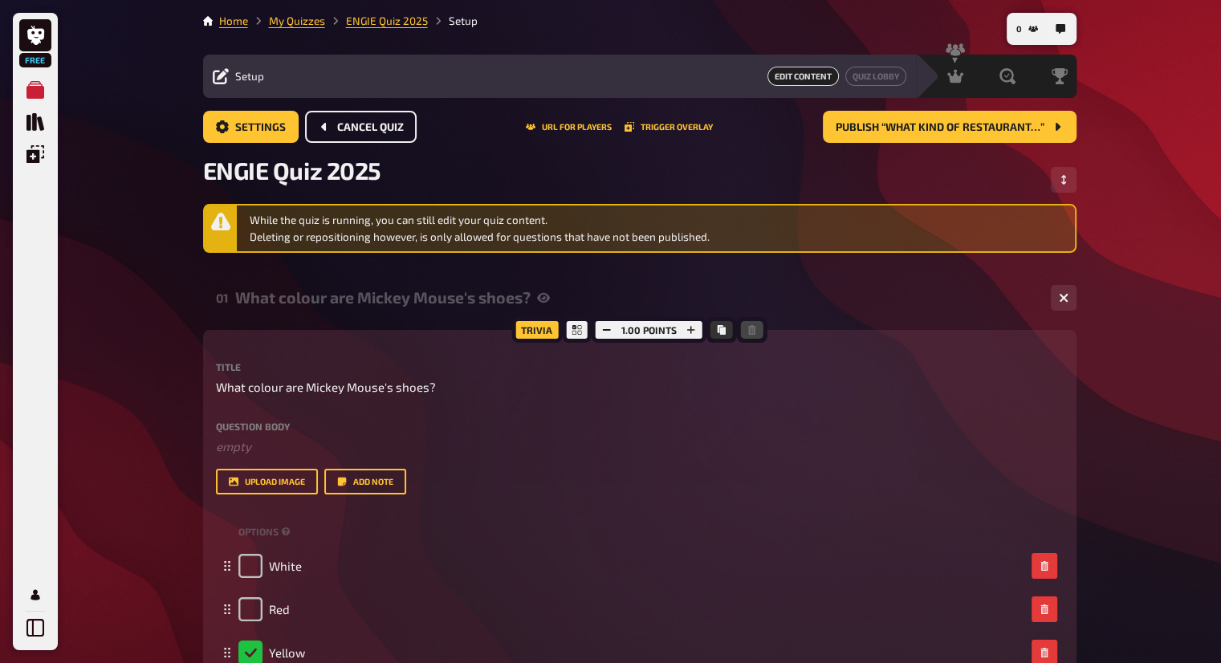
click at [373, 127] on span "Cancel Quiz" at bounding box center [370, 127] width 67 height 11
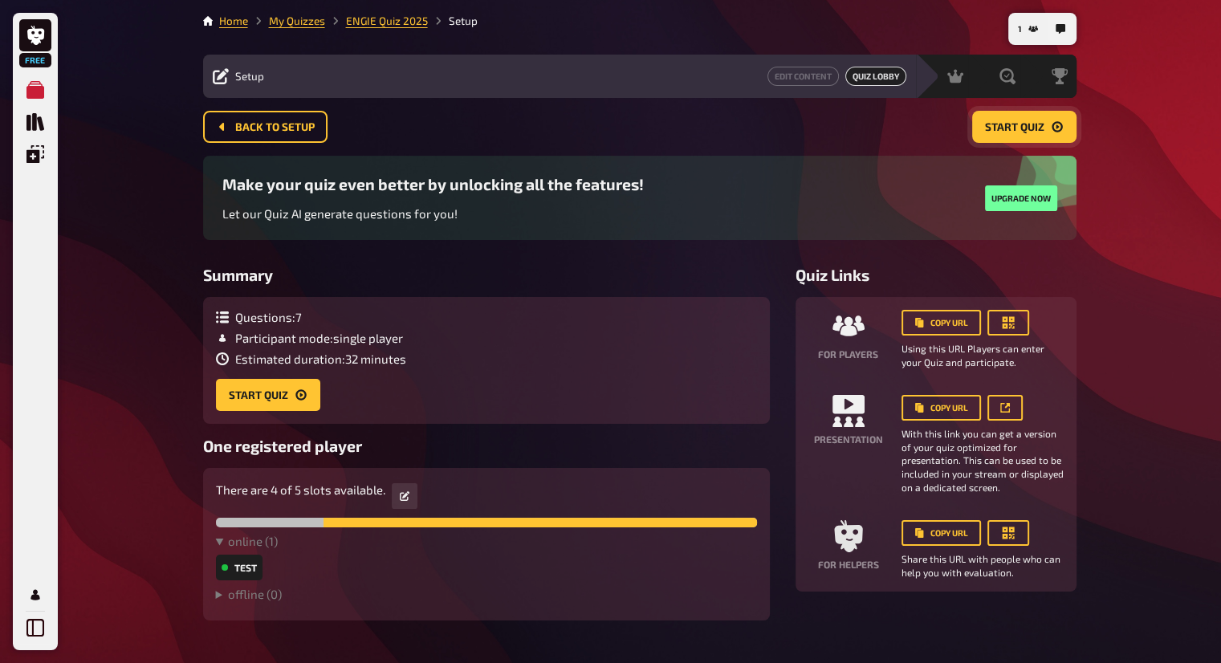
click at [1028, 137] on button "Start Quiz" at bounding box center [1025, 127] width 104 height 32
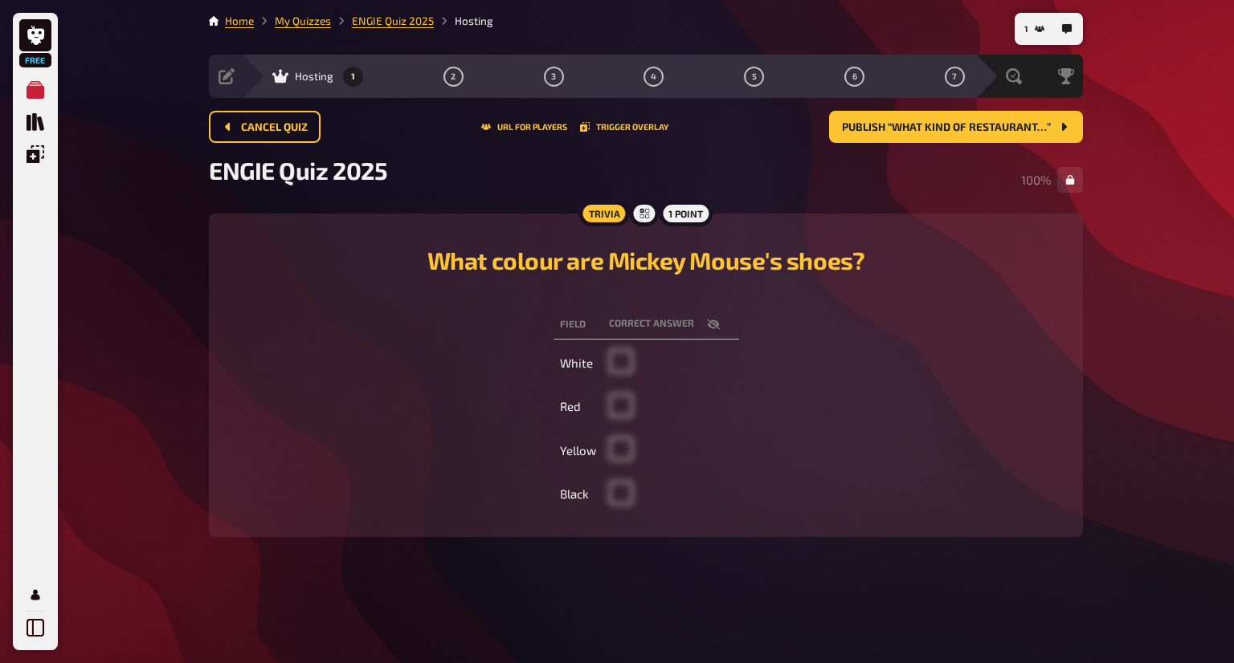
drag, startPoint x: 614, startPoint y: 361, endPoint x: 637, endPoint y: 390, distance: 37.1
click at [639, 389] on tbody "White Red Yellow Black" at bounding box center [646, 429] width 186 height 172
drag, startPoint x: 609, startPoint y: 395, endPoint x: 618, endPoint y: 406, distance: 14.2
click at [618, 406] on td at bounding box center [670, 407] width 137 height 41
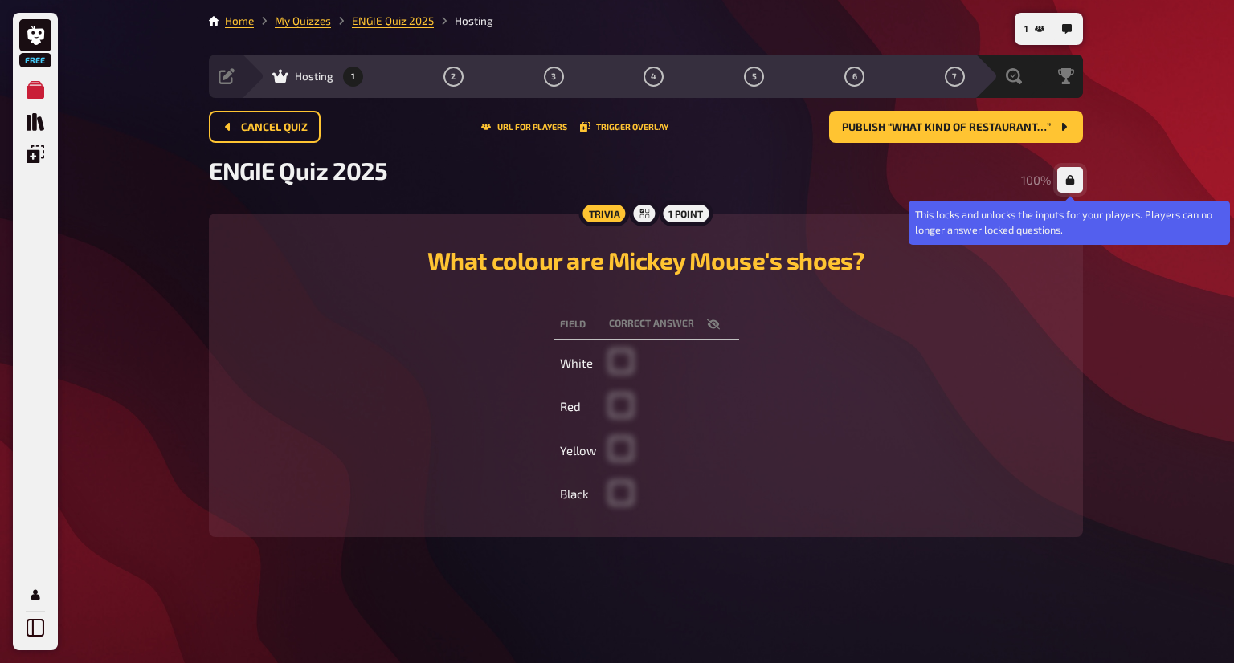
click at [1066, 180] on icon "button" at bounding box center [1070, 180] width 9 height 10
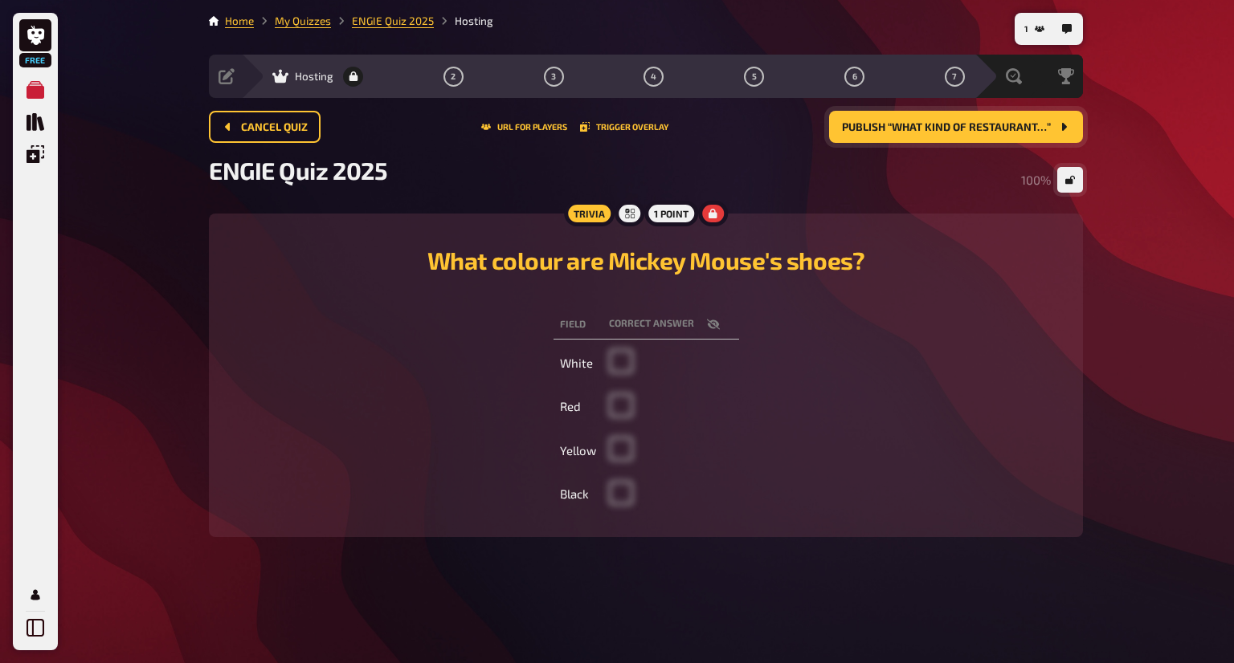
click at [964, 130] on span "Publish “What kind of restaurant…”" at bounding box center [946, 127] width 209 height 11
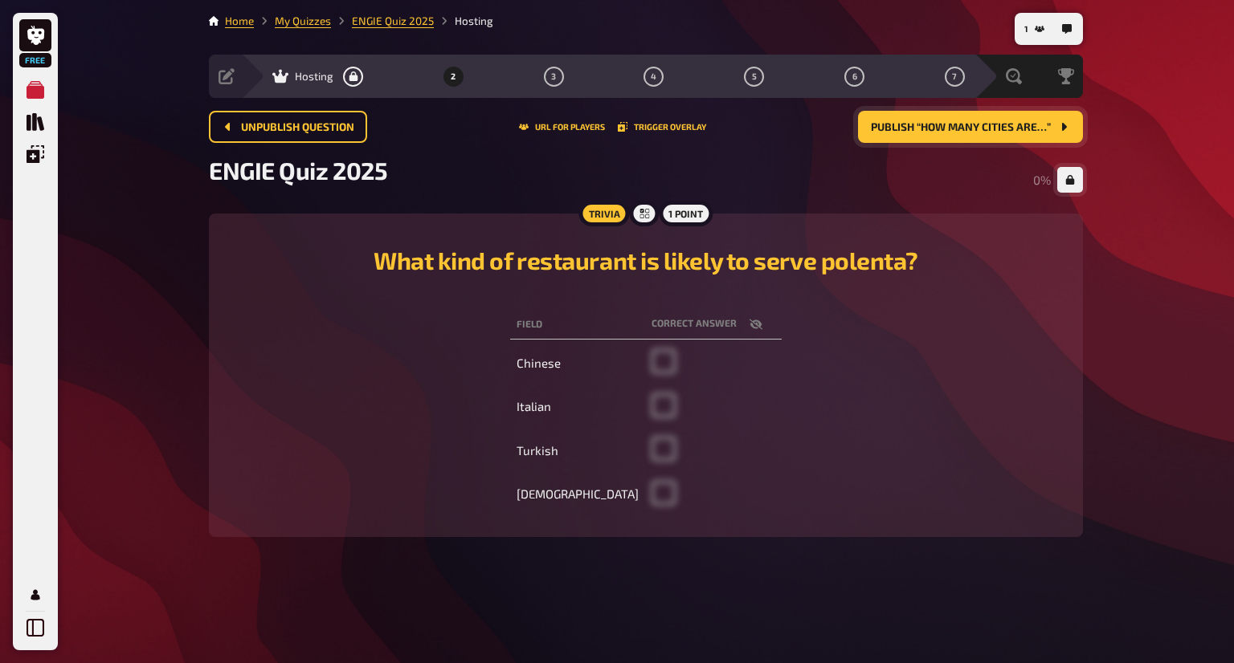
click at [993, 122] on span "Publish “How many cities are…”" at bounding box center [961, 127] width 180 height 11
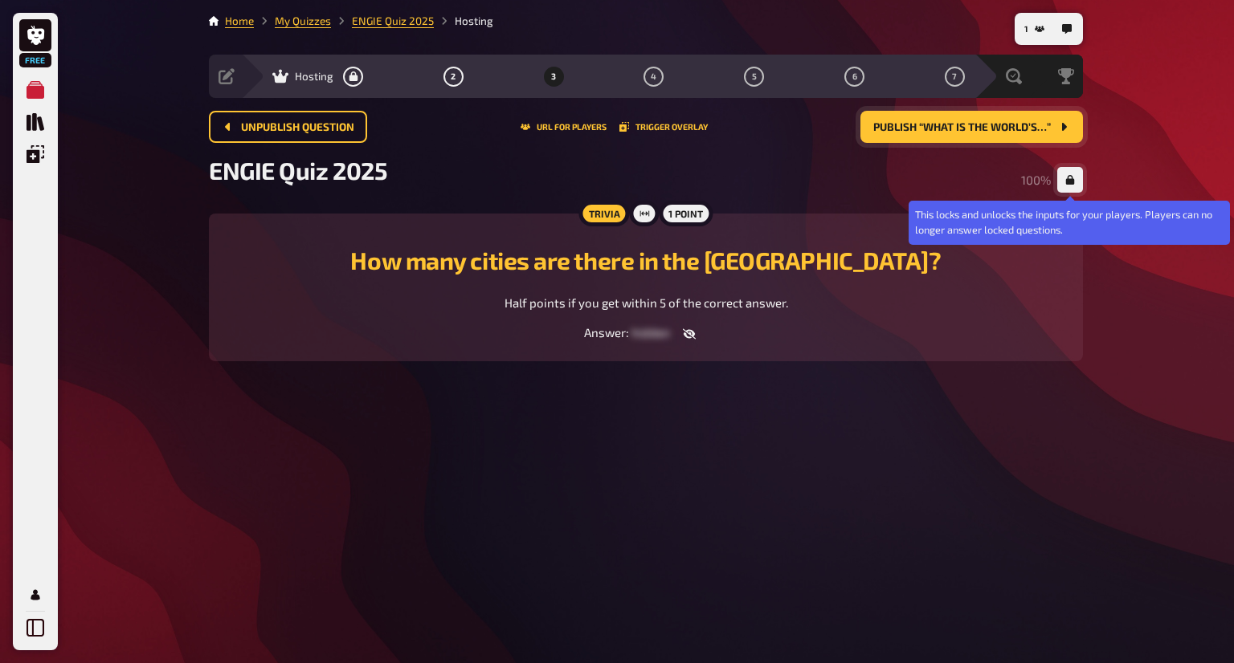
click at [1069, 182] on icon "button" at bounding box center [1070, 180] width 9 height 10
click at [1062, 185] on button "button" at bounding box center [1070, 180] width 26 height 26
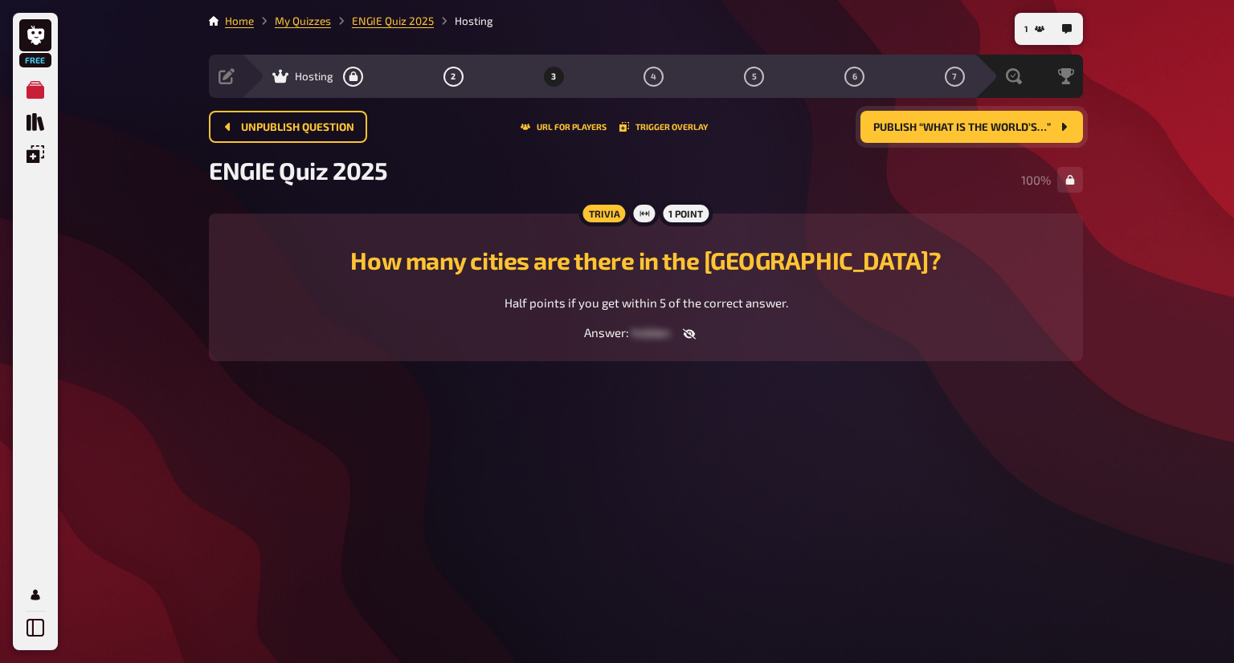
click at [1025, 129] on span "Publish “What is the world’s…”" at bounding box center [961, 127] width 177 height 11
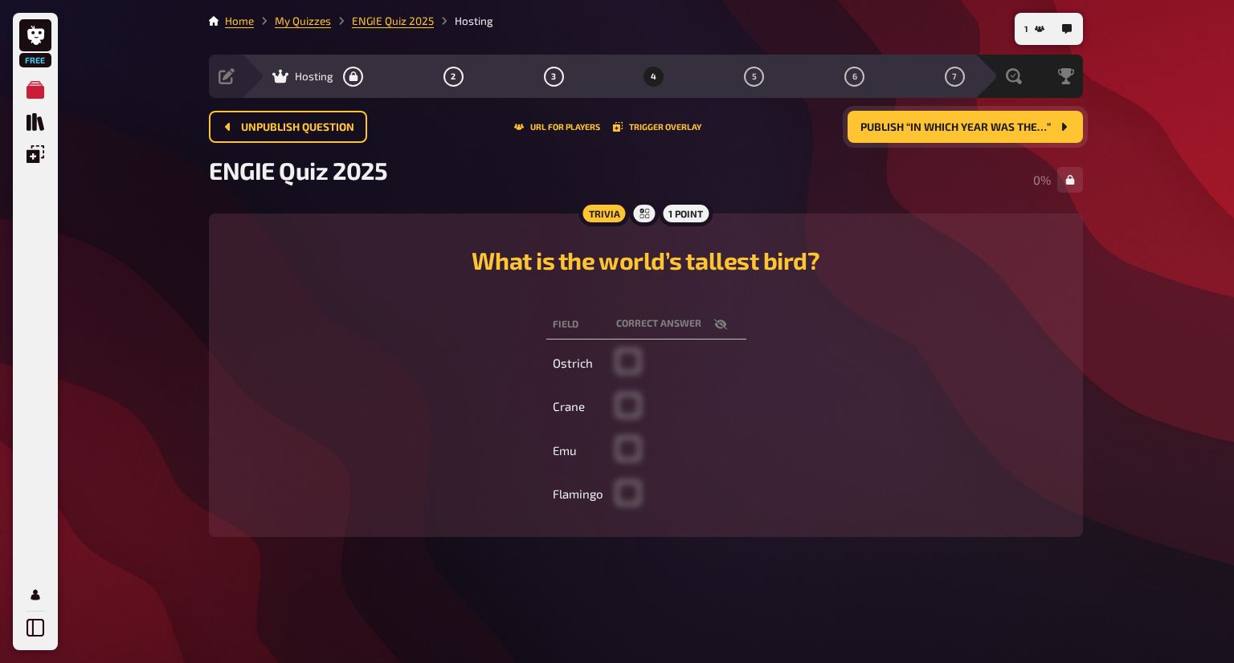
click at [1025, 129] on span "Publish “In which year was the…”" at bounding box center [955, 127] width 190 height 11
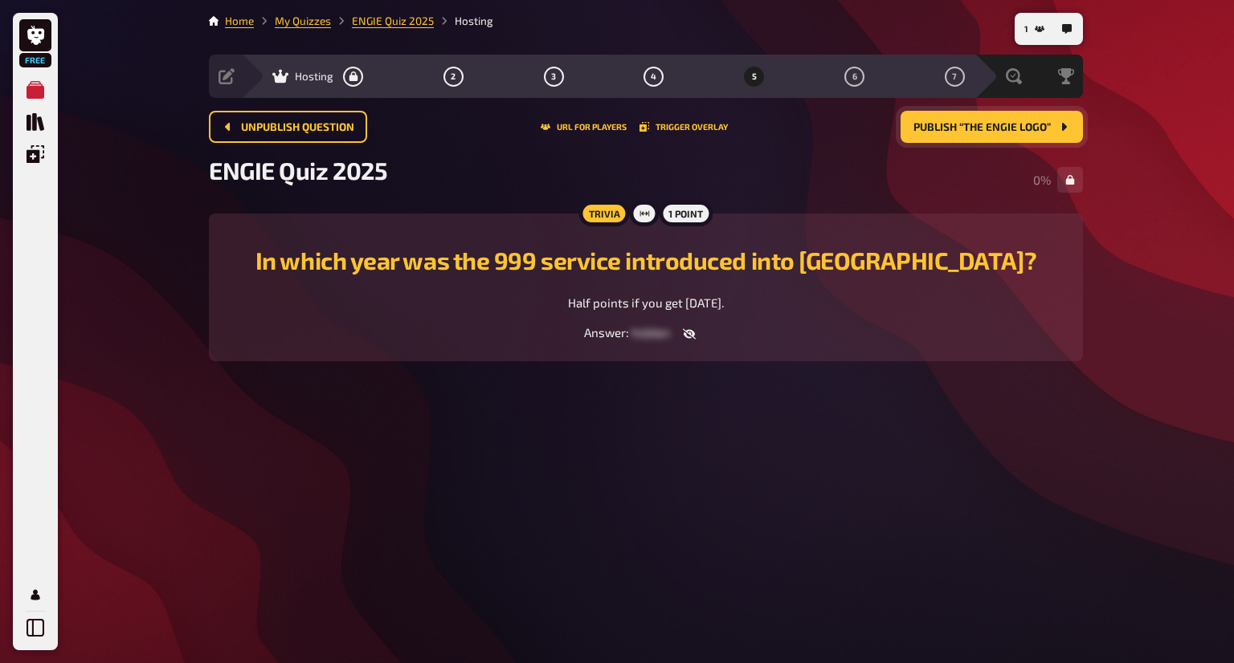
click at [1025, 129] on span "Publish “The ENGIE Logo”" at bounding box center [981, 127] width 137 height 11
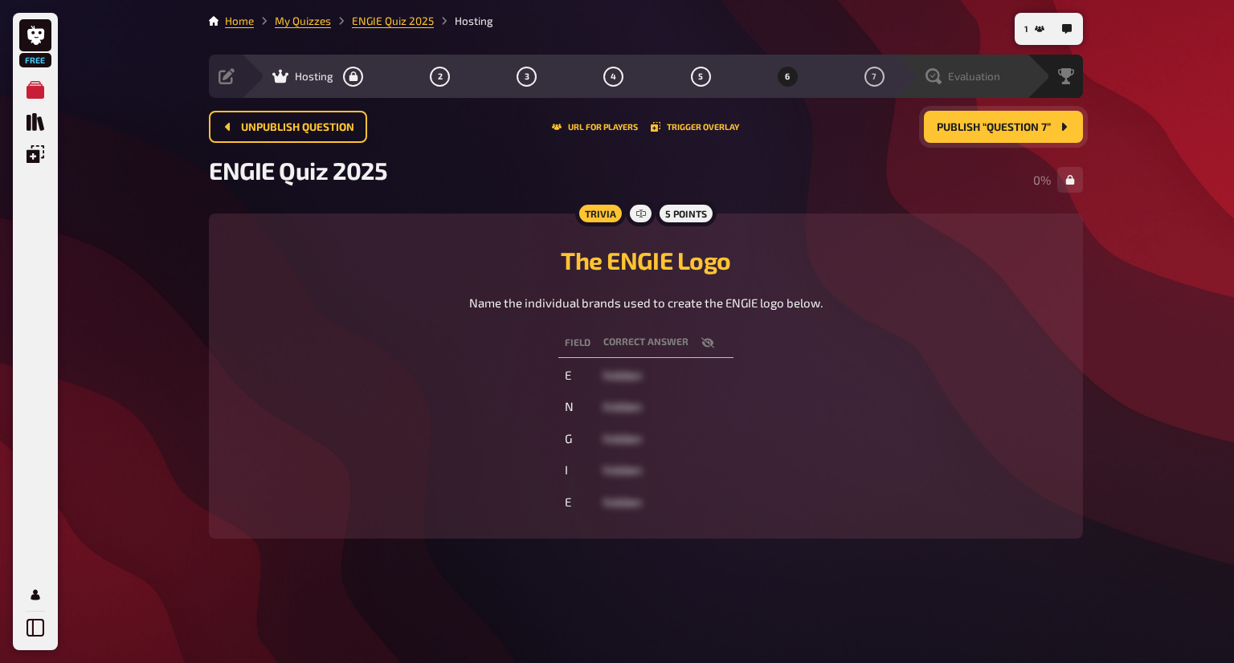
click at [999, 67] on div "Evaluation" at bounding box center [960, 76] width 133 height 43
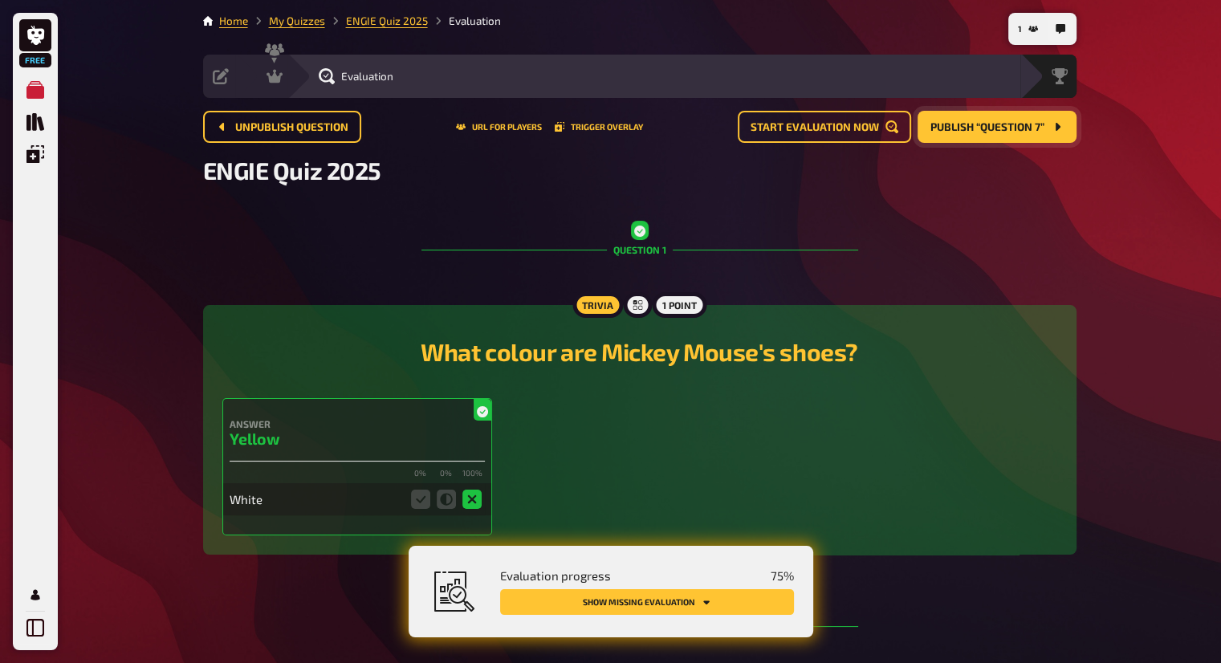
click at [1005, 132] on span "Publish “Question 7”" at bounding box center [988, 127] width 114 height 11
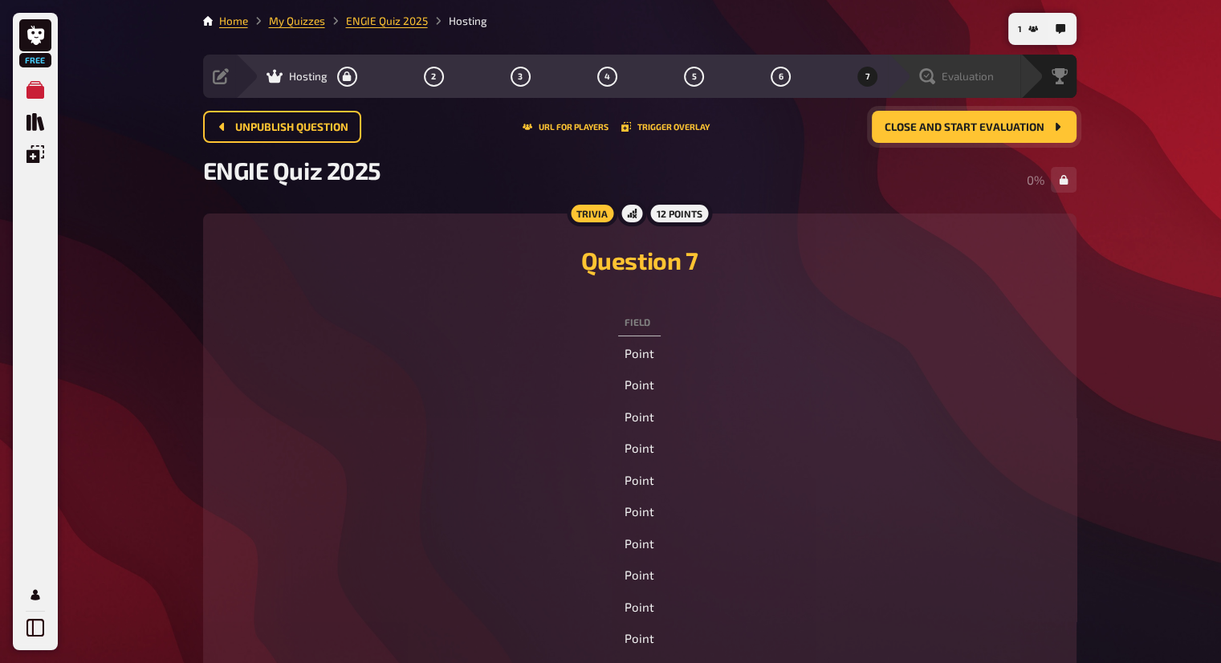
click at [983, 74] on span "Evaluation" at bounding box center [968, 76] width 52 height 13
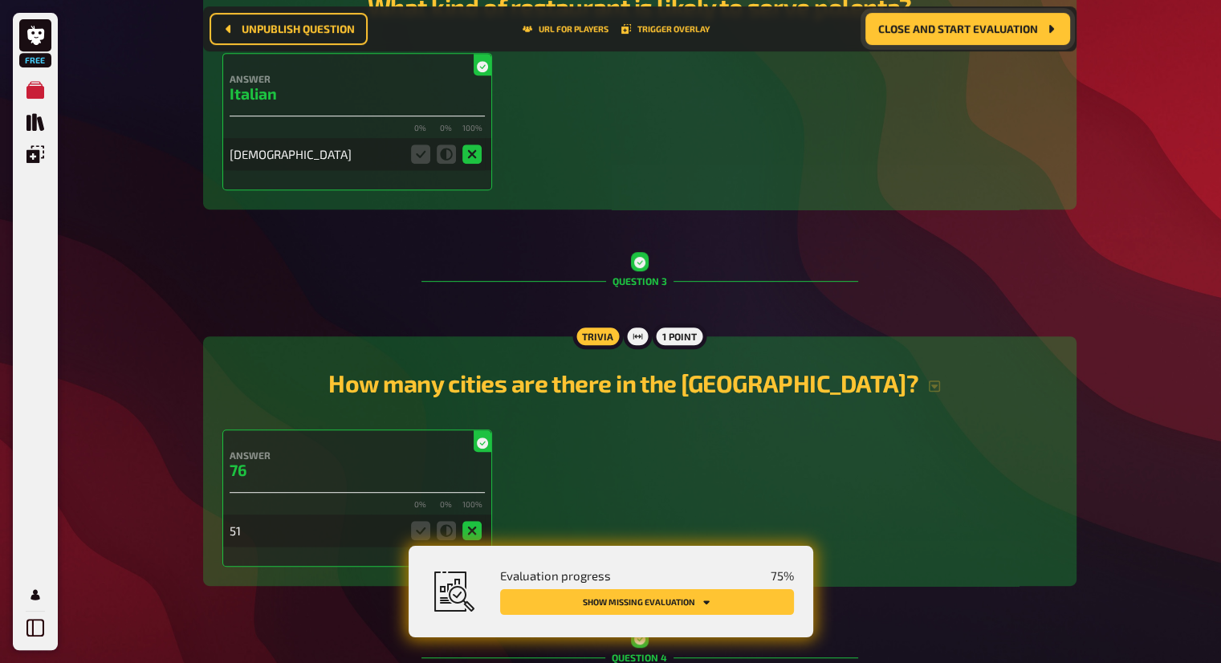
scroll to position [736, 0]
click at [443, 155] on icon at bounding box center [446, 153] width 19 height 19
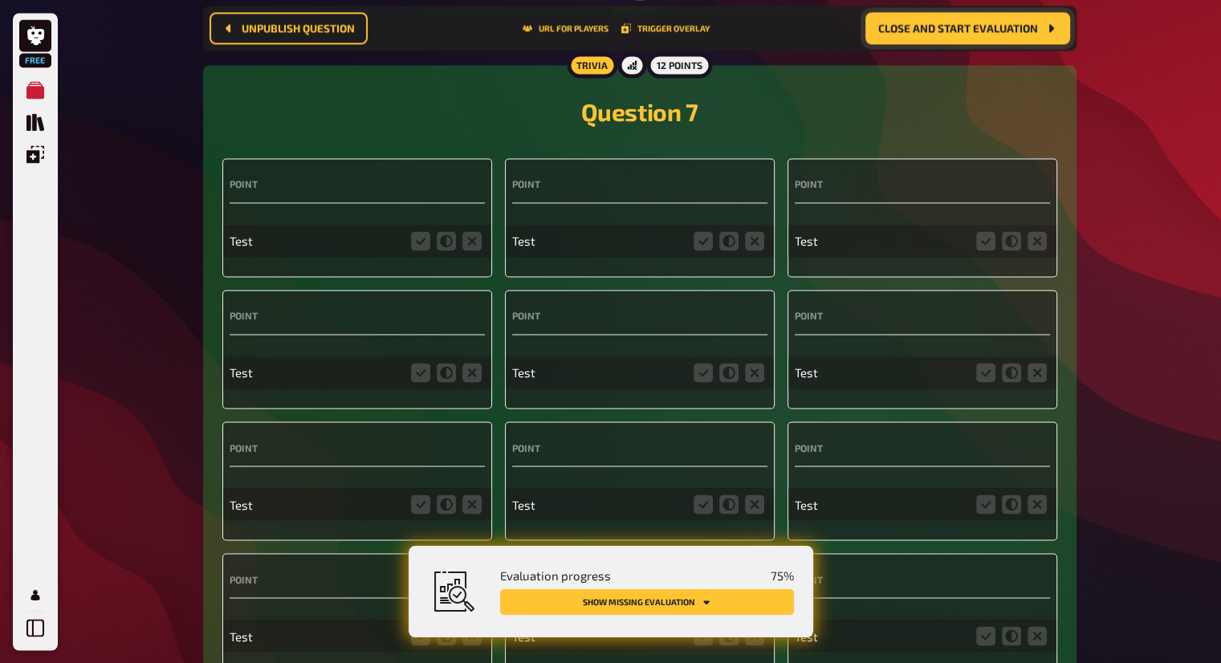
scroll to position [2576, 0]
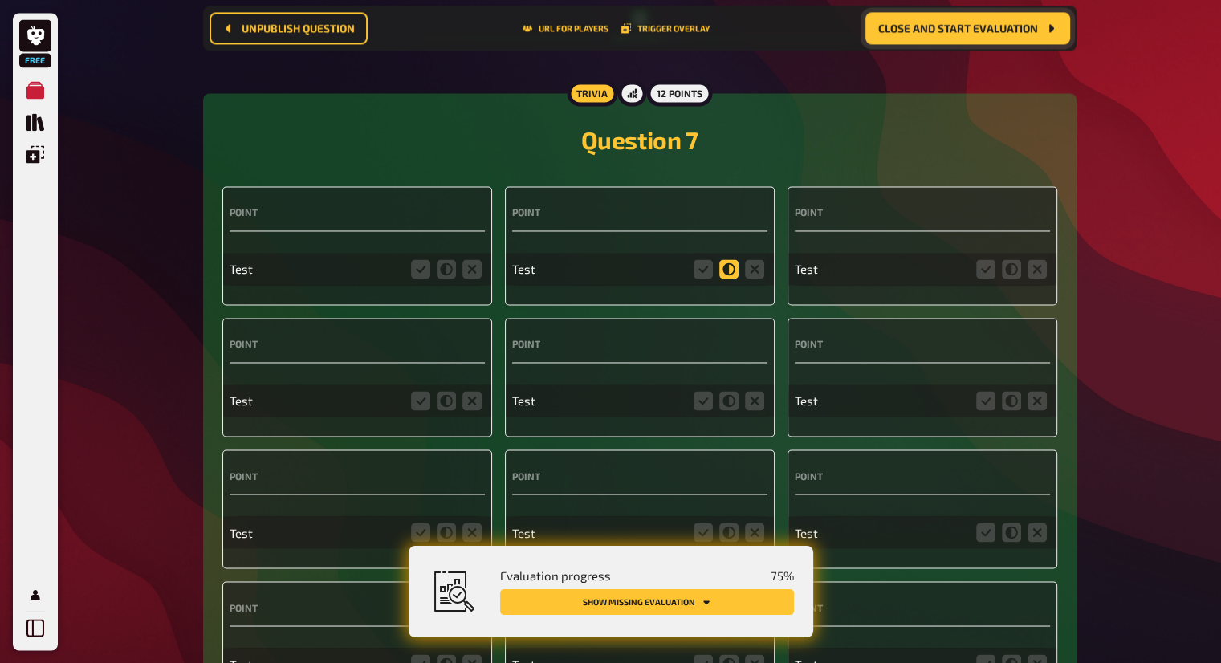
click at [723, 271] on icon at bounding box center [729, 268] width 19 height 19
click at [0, 0] on input "radio" at bounding box center [0, 0] width 0 height 0
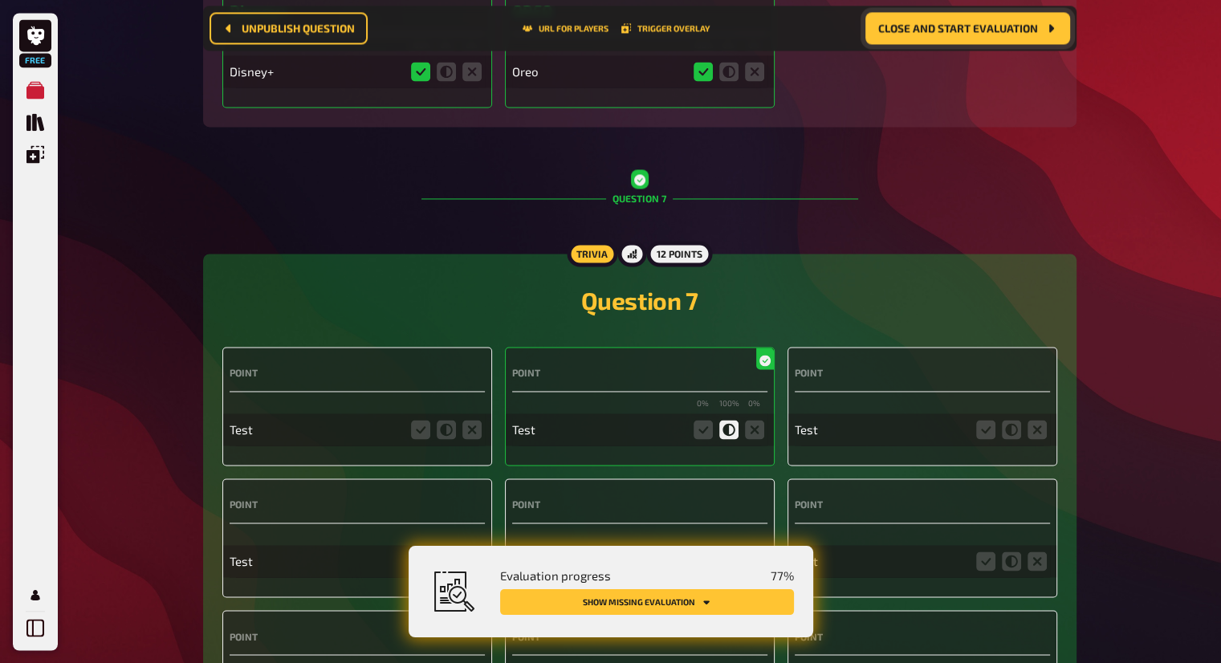
scroll to position [2737, 0]
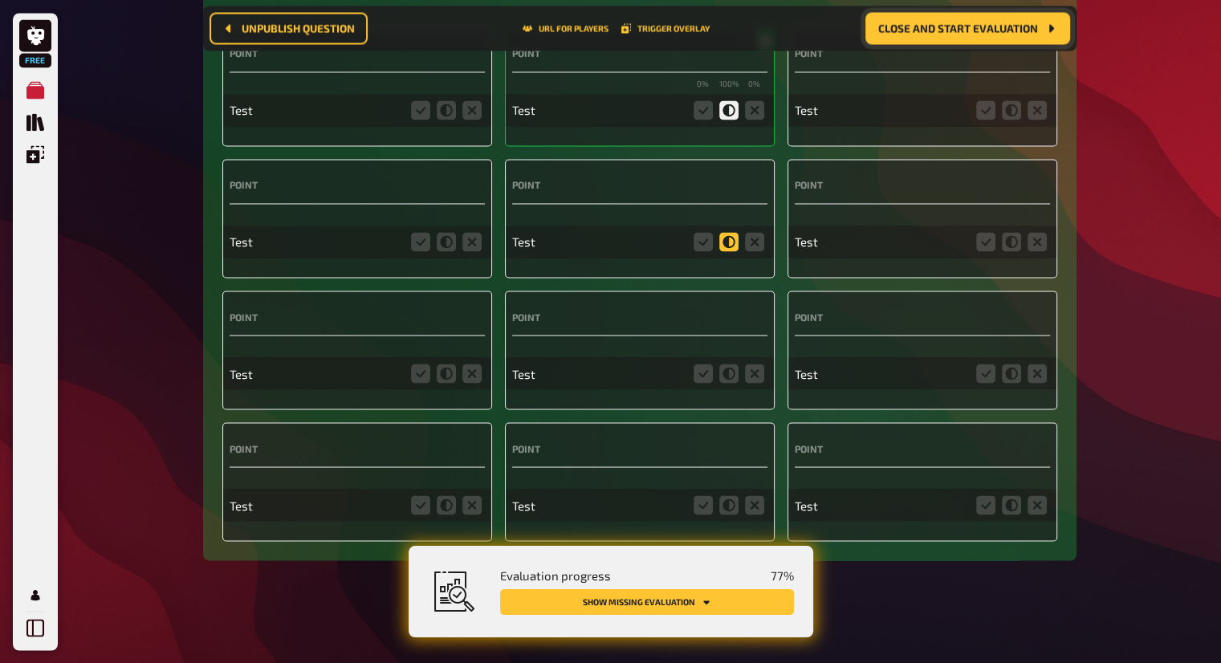
click at [728, 243] on icon at bounding box center [729, 241] width 19 height 19
click at [0, 0] on input "radio" at bounding box center [0, 0] width 0 height 0
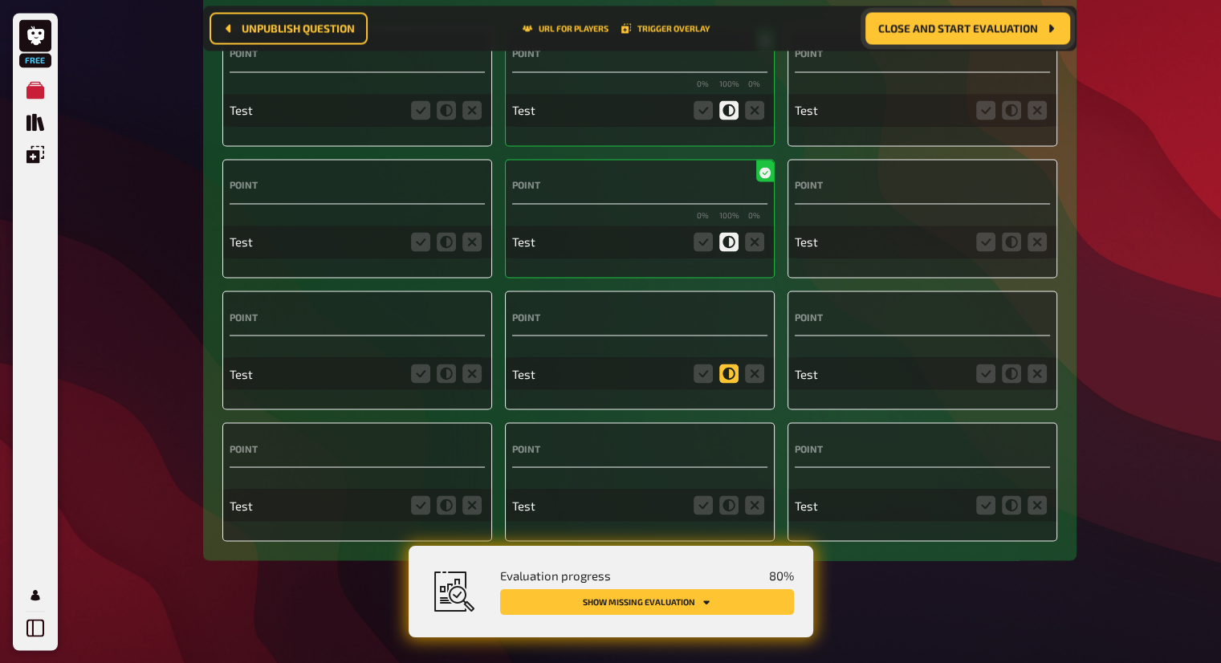
click at [732, 372] on icon at bounding box center [729, 373] width 19 height 19
click at [0, 0] on input "radio" at bounding box center [0, 0] width 0 height 0
click at [727, 499] on icon at bounding box center [729, 504] width 19 height 19
click at [0, 0] on input "radio" at bounding box center [0, 0] width 0 height 0
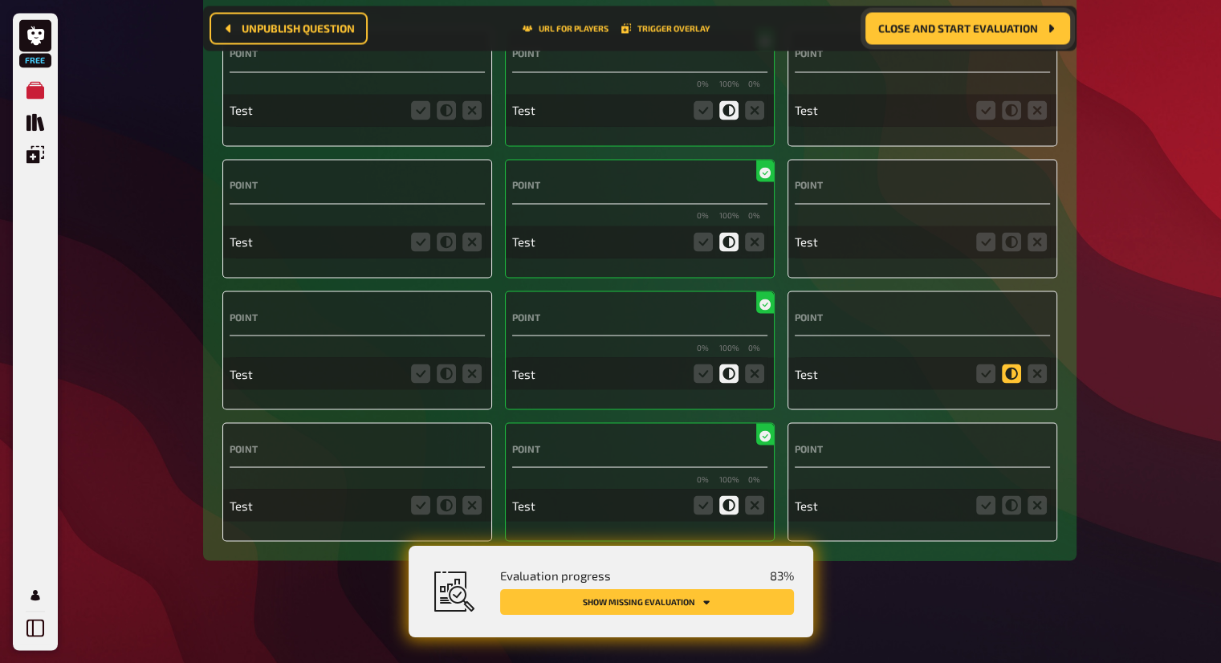
click at [1018, 371] on icon at bounding box center [1011, 373] width 19 height 19
click at [0, 0] on input "radio" at bounding box center [0, 0] width 0 height 0
click at [1011, 242] on icon at bounding box center [1011, 241] width 19 height 19
click at [0, 0] on input "radio" at bounding box center [0, 0] width 0 height 0
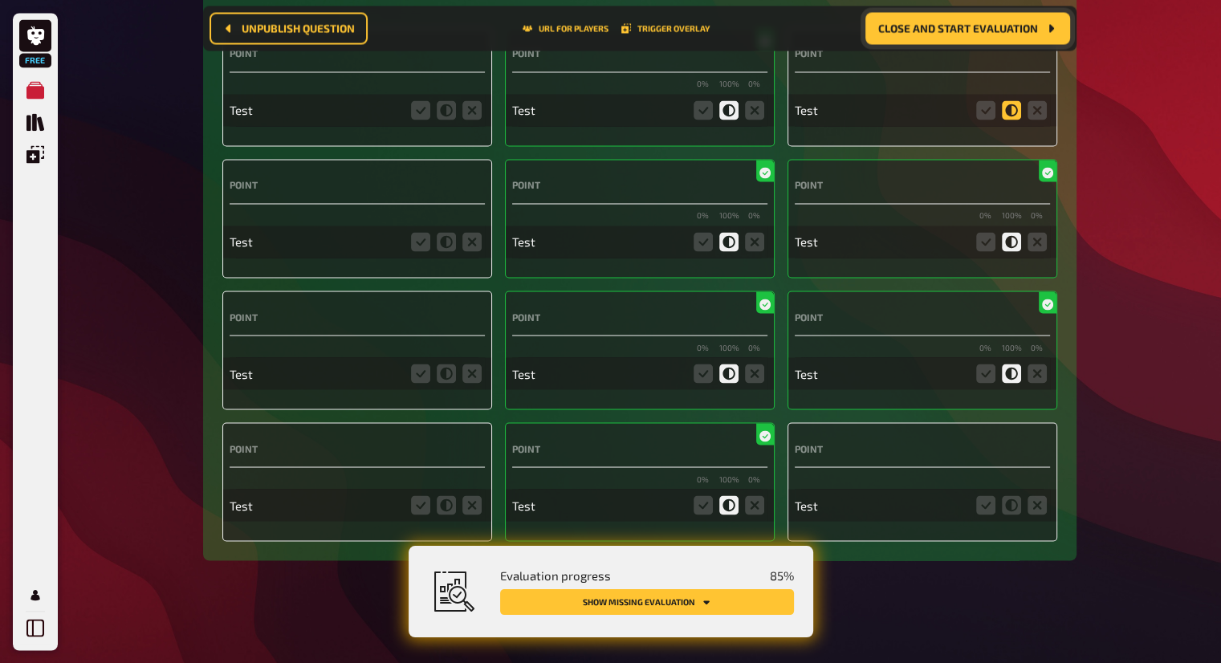
click at [1012, 106] on icon at bounding box center [1011, 109] width 19 height 19
click at [0, 0] on input "radio" at bounding box center [0, 0] width 0 height 0
click at [975, 30] on span "Close and start evaluation" at bounding box center [959, 28] width 160 height 11
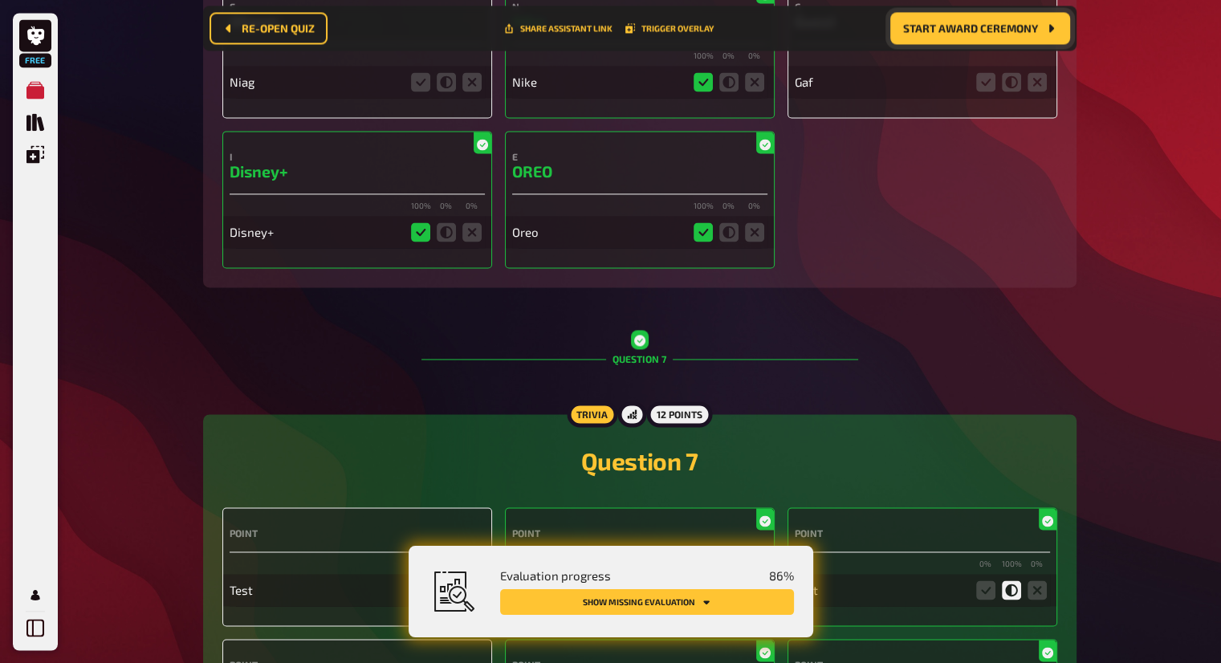
scroll to position [2808, 0]
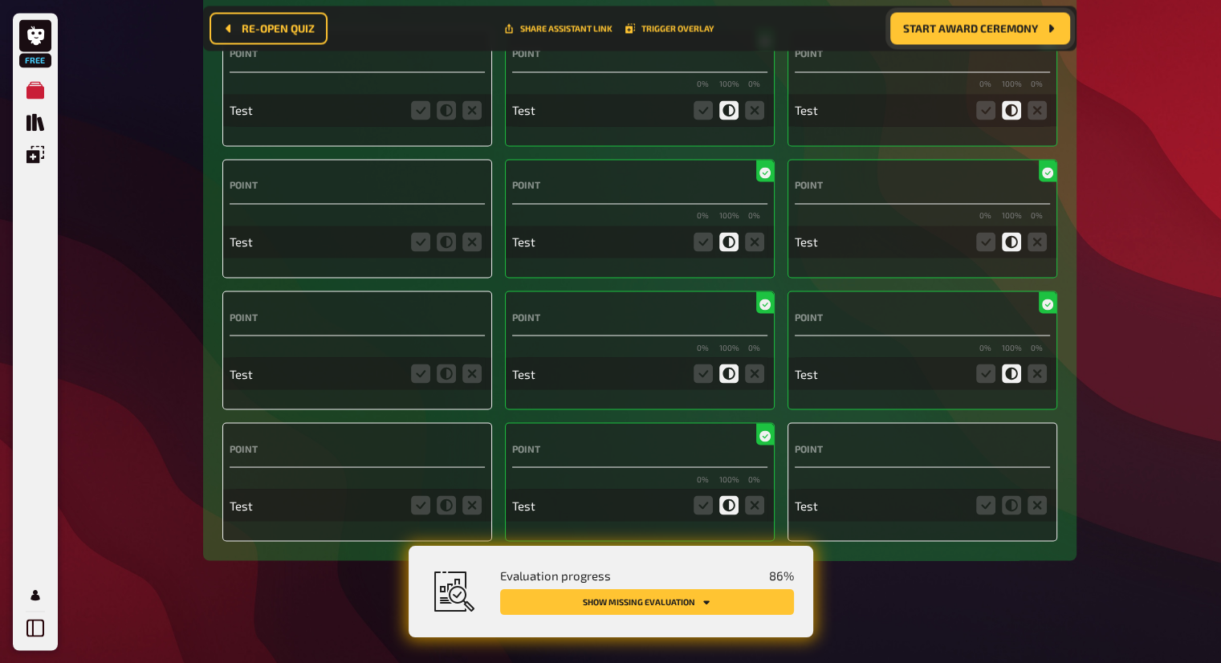
click at [985, 36] on button "Start award ceremony" at bounding box center [981, 29] width 180 height 32
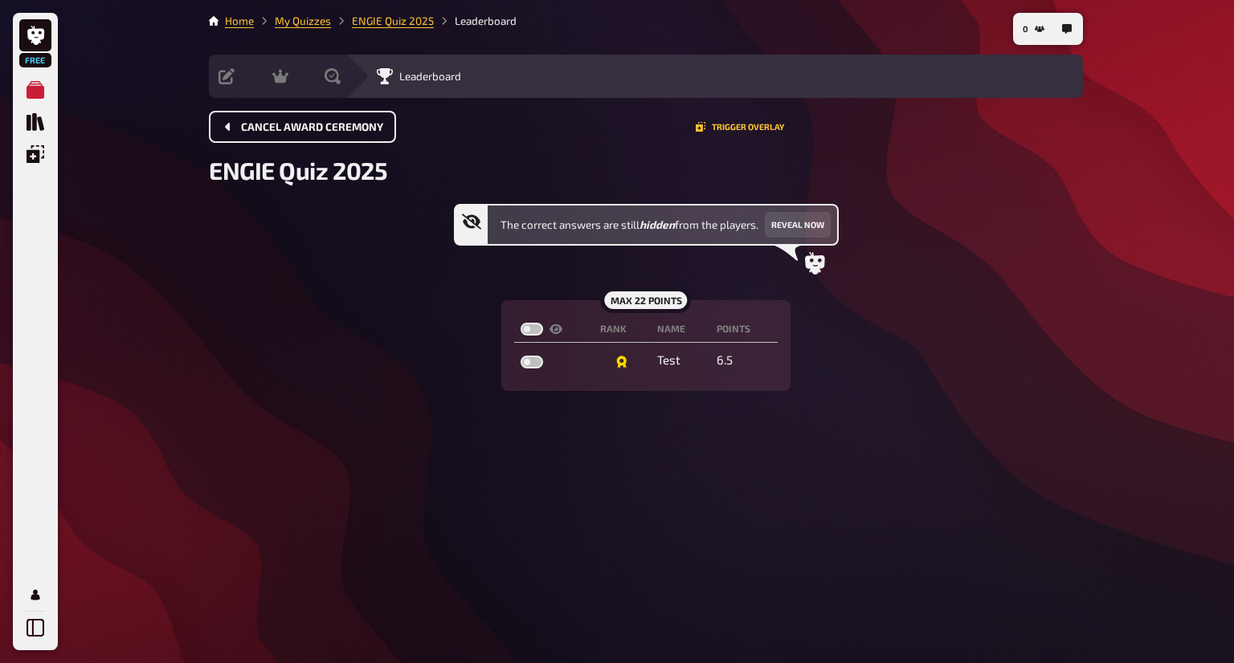
click at [312, 122] on span "Cancel award ceremony" at bounding box center [312, 127] width 142 height 11
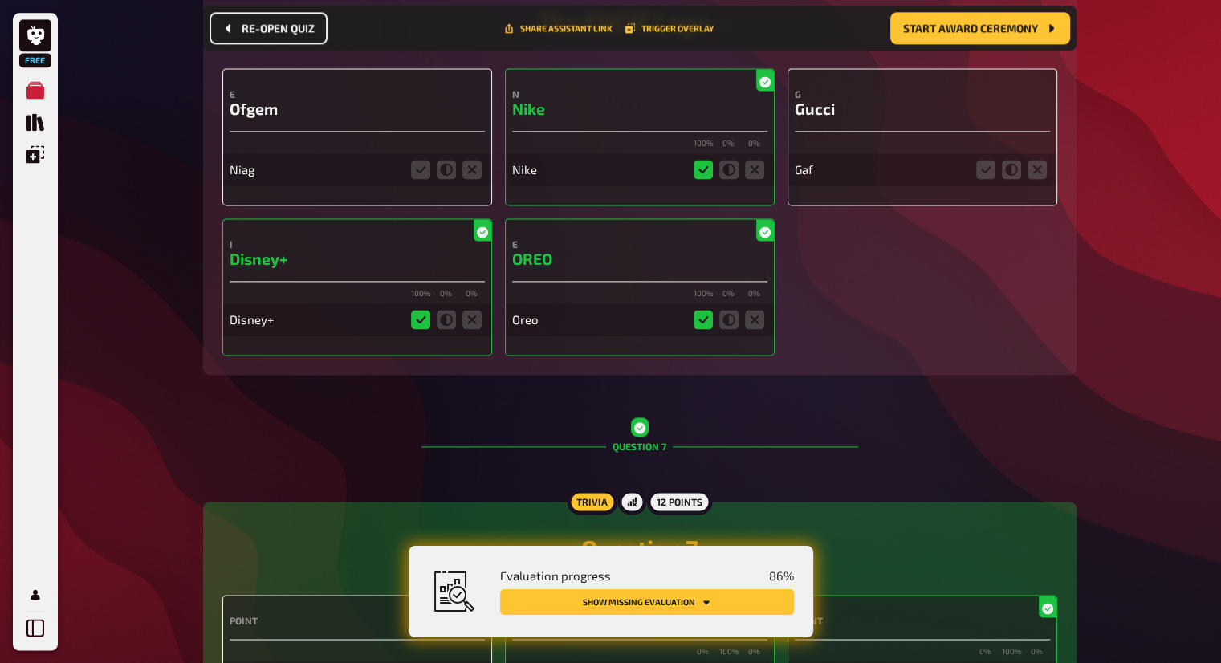
scroll to position [2743, 0]
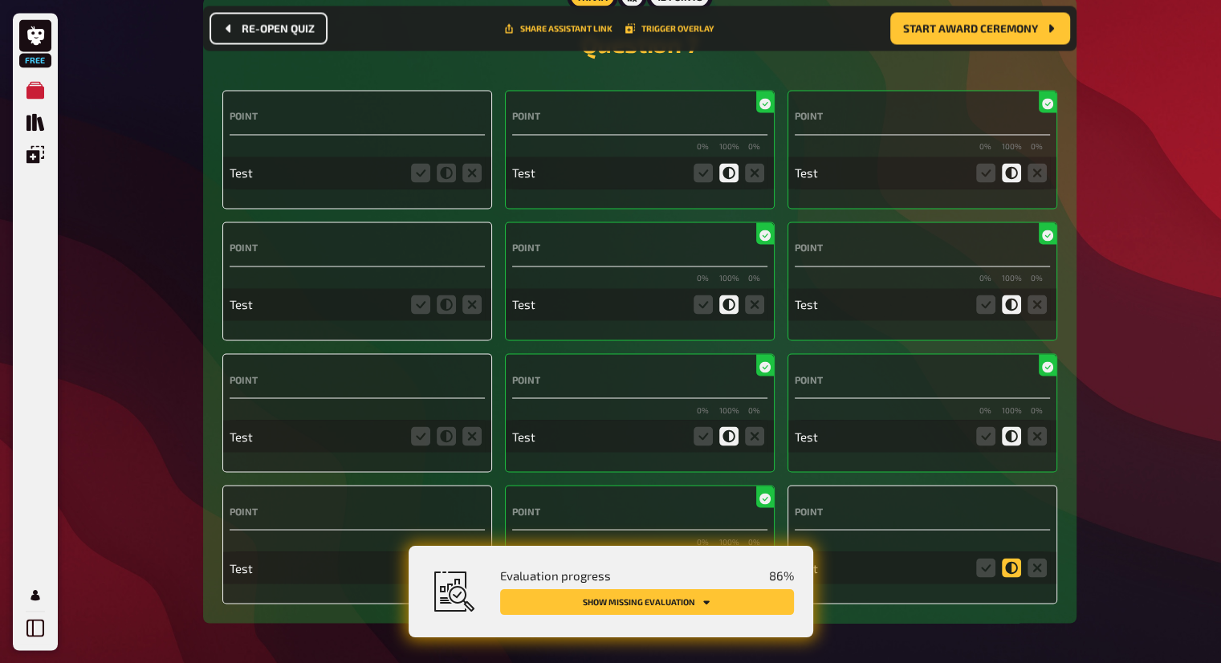
click at [1019, 566] on icon at bounding box center [1011, 567] width 19 height 19
click at [0, 0] on input "radio" at bounding box center [0, 0] width 0 height 0
click at [439, 438] on icon at bounding box center [446, 435] width 19 height 19
click at [0, 0] on input "radio" at bounding box center [0, 0] width 0 height 0
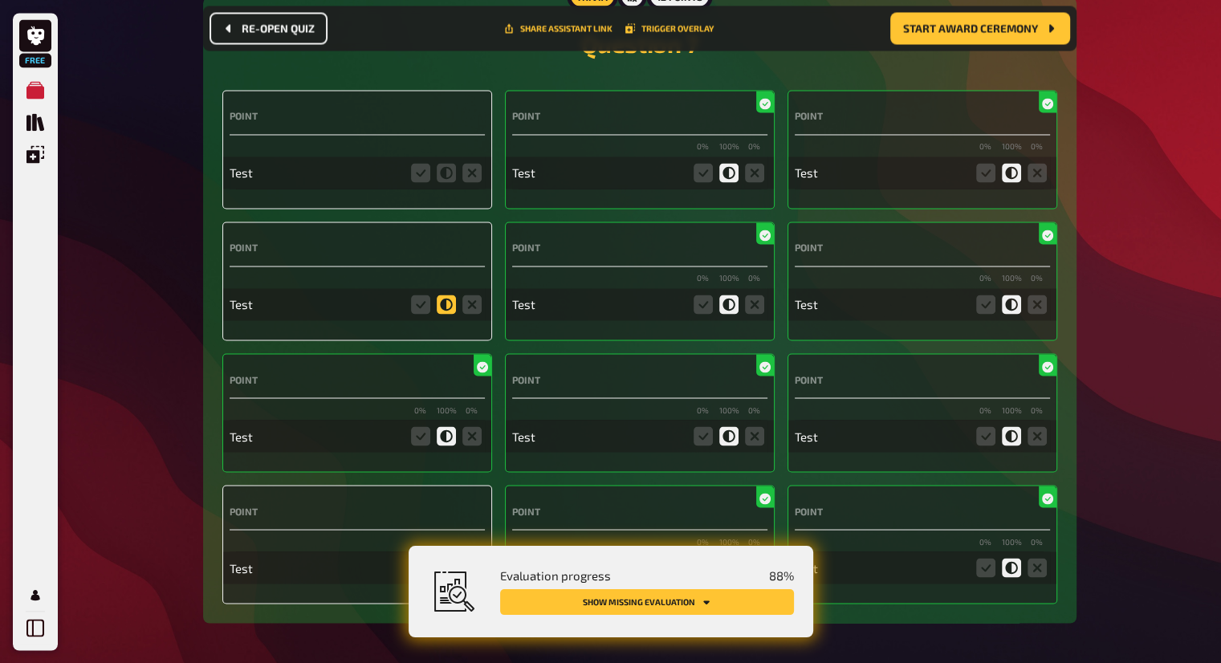
click at [448, 300] on icon at bounding box center [446, 304] width 19 height 19
click at [0, 0] on input "radio" at bounding box center [0, 0] width 0 height 0
click at [444, 161] on div "Test" at bounding box center [357, 173] width 255 height 32
click at [455, 185] on fieldset at bounding box center [446, 173] width 77 height 26
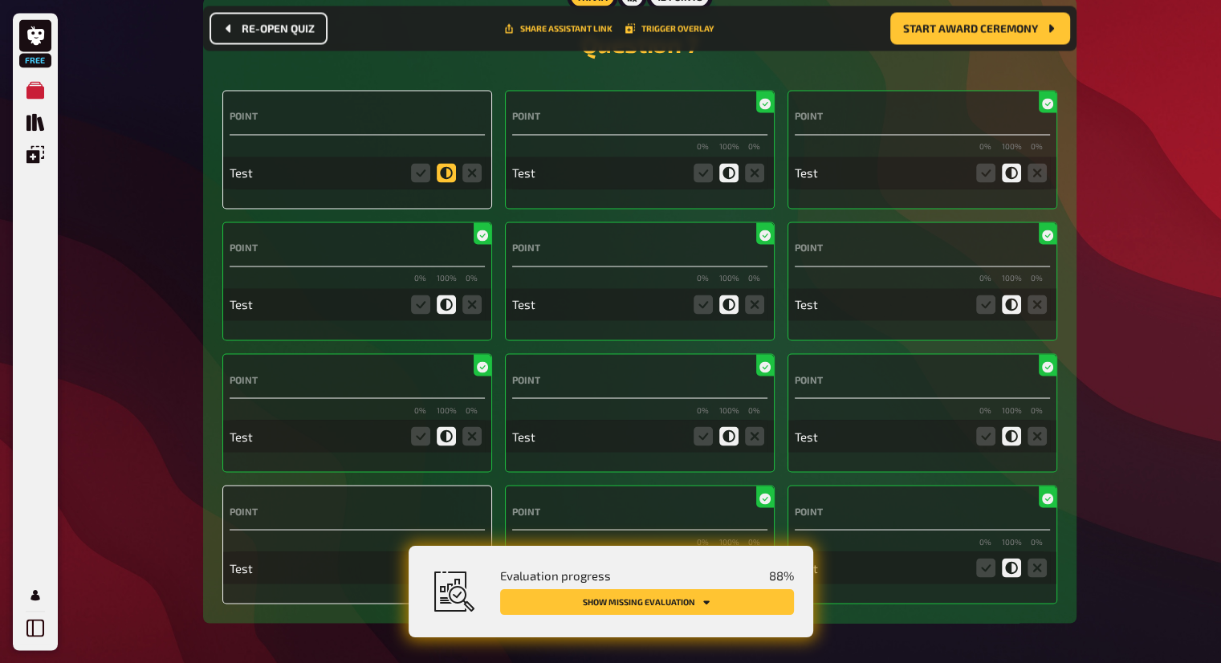
click at [448, 172] on icon at bounding box center [446, 172] width 19 height 19
click at [0, 0] on input "radio" at bounding box center [0, 0] width 0 height 0
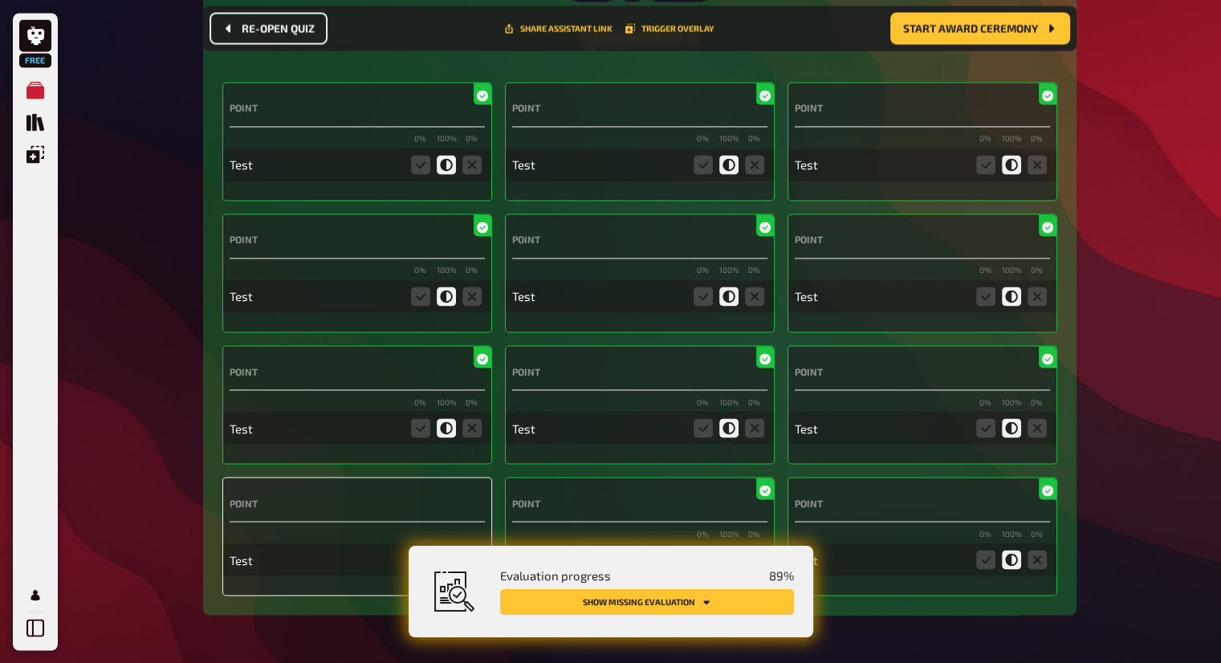
scroll to position [2808, 0]
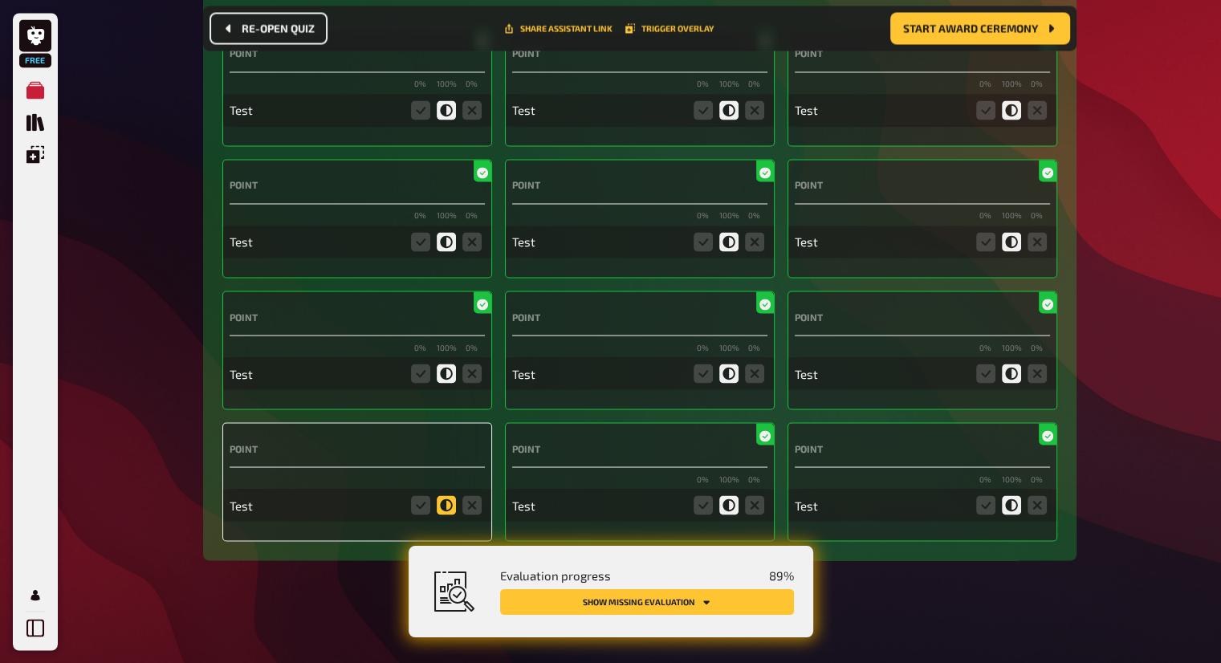
click at [450, 504] on icon at bounding box center [446, 504] width 19 height 19
click at [0, 0] on input "radio" at bounding box center [0, 0] width 0 height 0
click at [1013, 27] on span "Start award ceremony" at bounding box center [970, 28] width 135 height 11
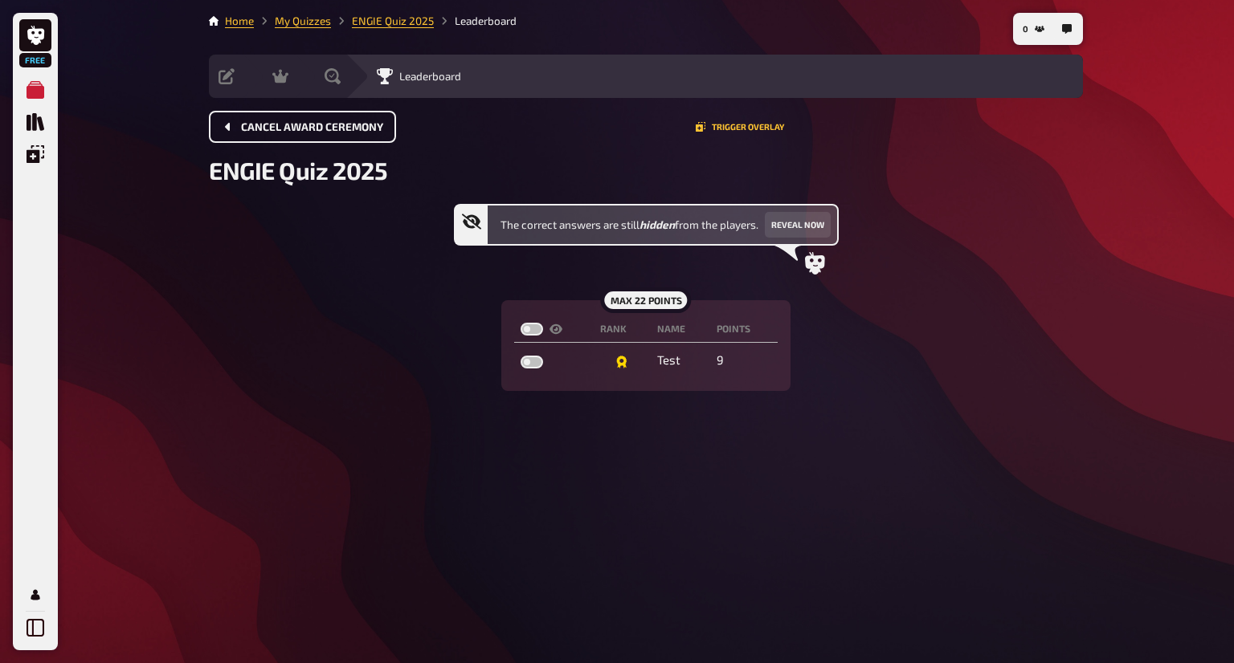
click at [344, 127] on span "Cancel award ceremony" at bounding box center [312, 127] width 142 height 11
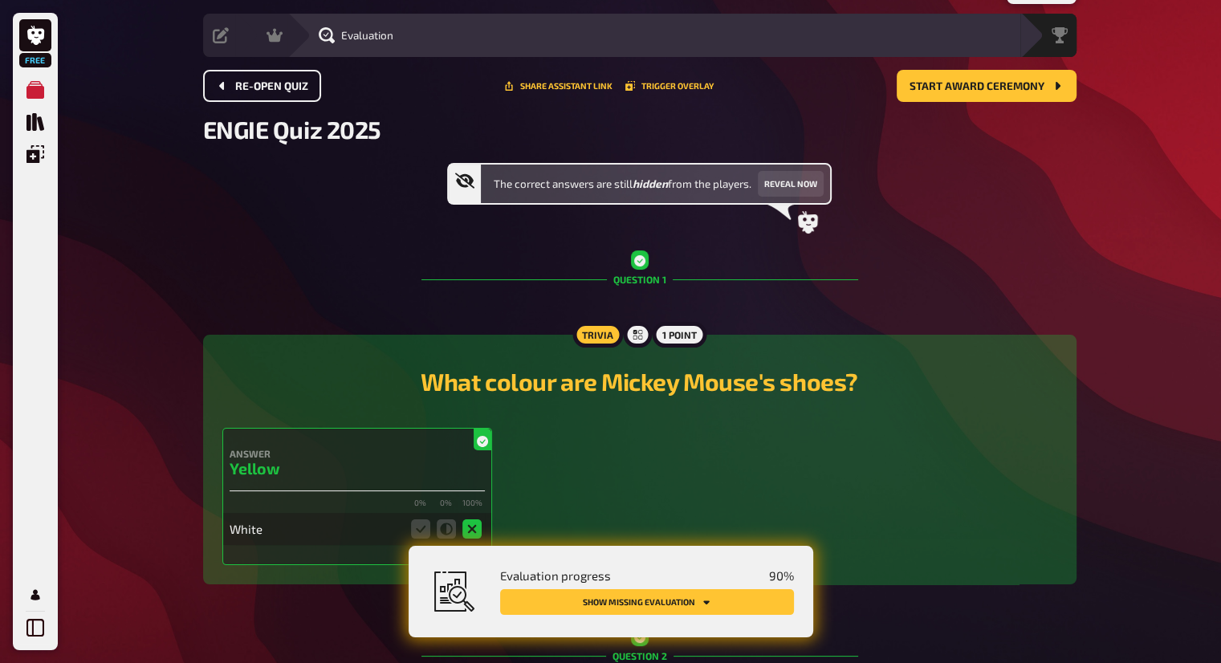
scroll to position [13, 0]
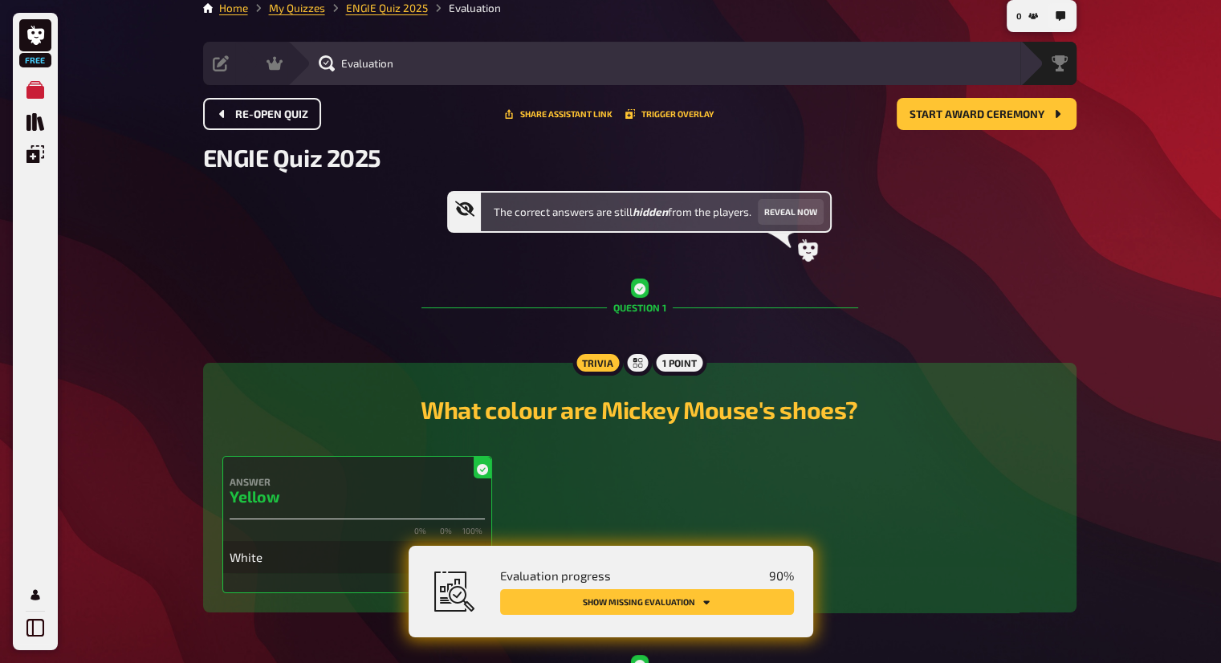
click at [291, 116] on span "Re-open Quiz" at bounding box center [271, 114] width 73 height 11
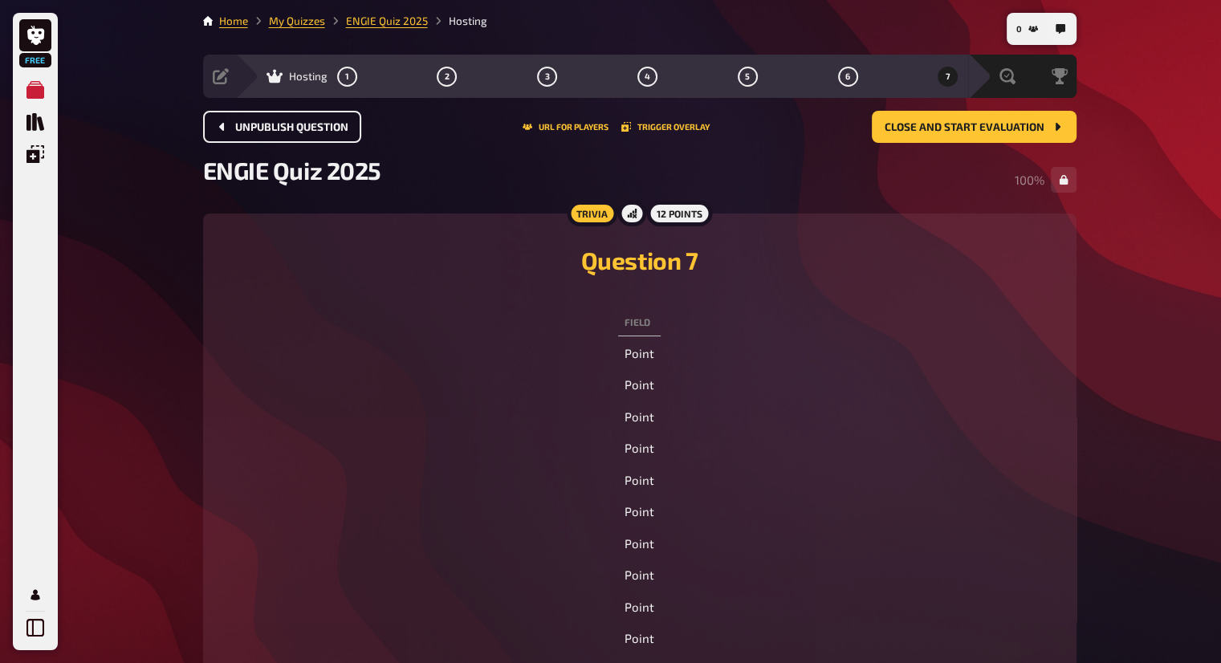
click at [296, 119] on button "Unpublish question" at bounding box center [282, 127] width 158 height 32
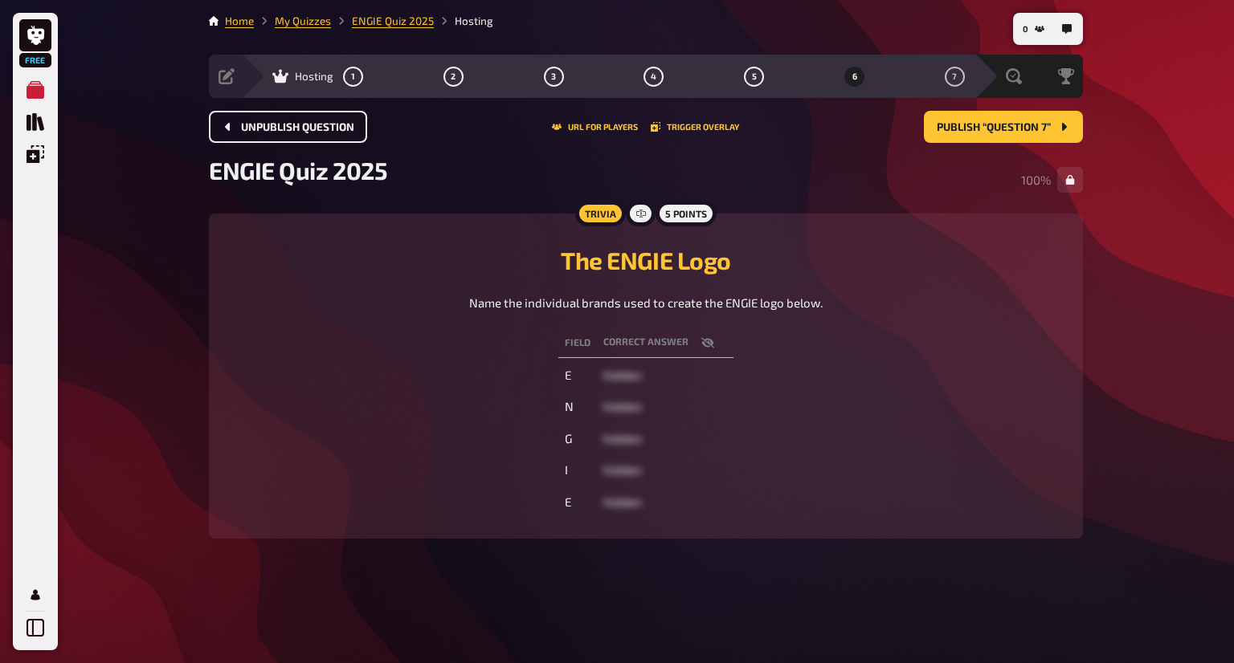
click at [344, 122] on span "Unpublish question" at bounding box center [297, 127] width 113 height 11
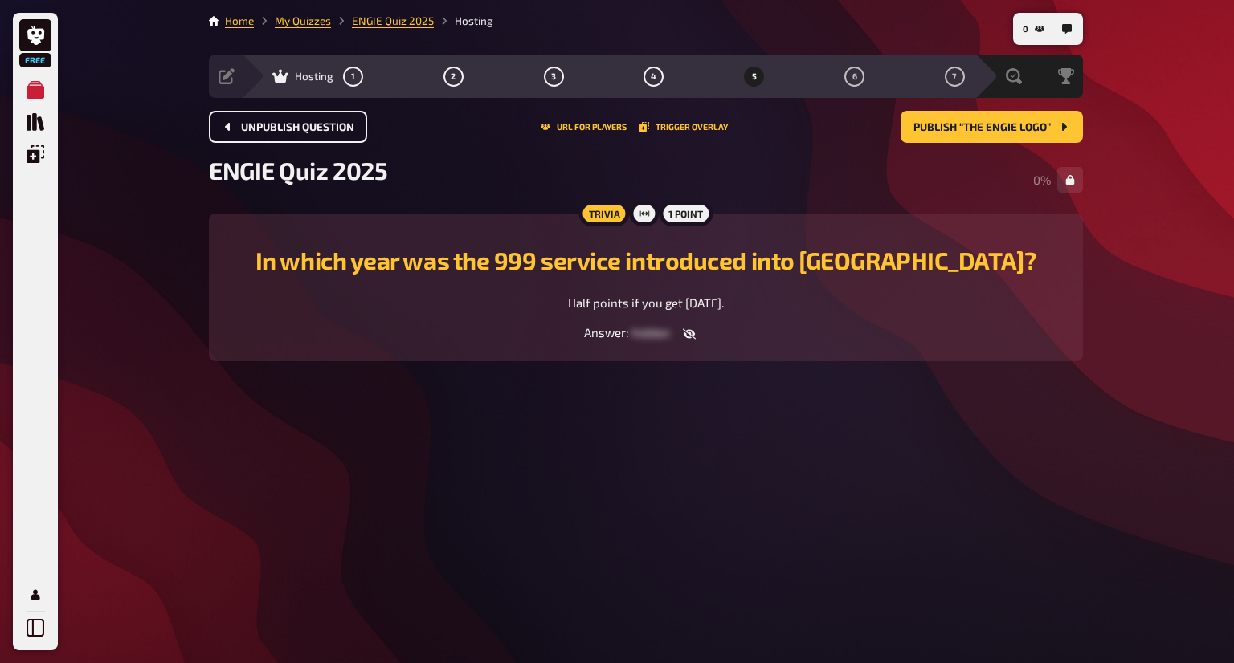
click at [344, 122] on span "Unpublish question" at bounding box center [297, 127] width 113 height 11
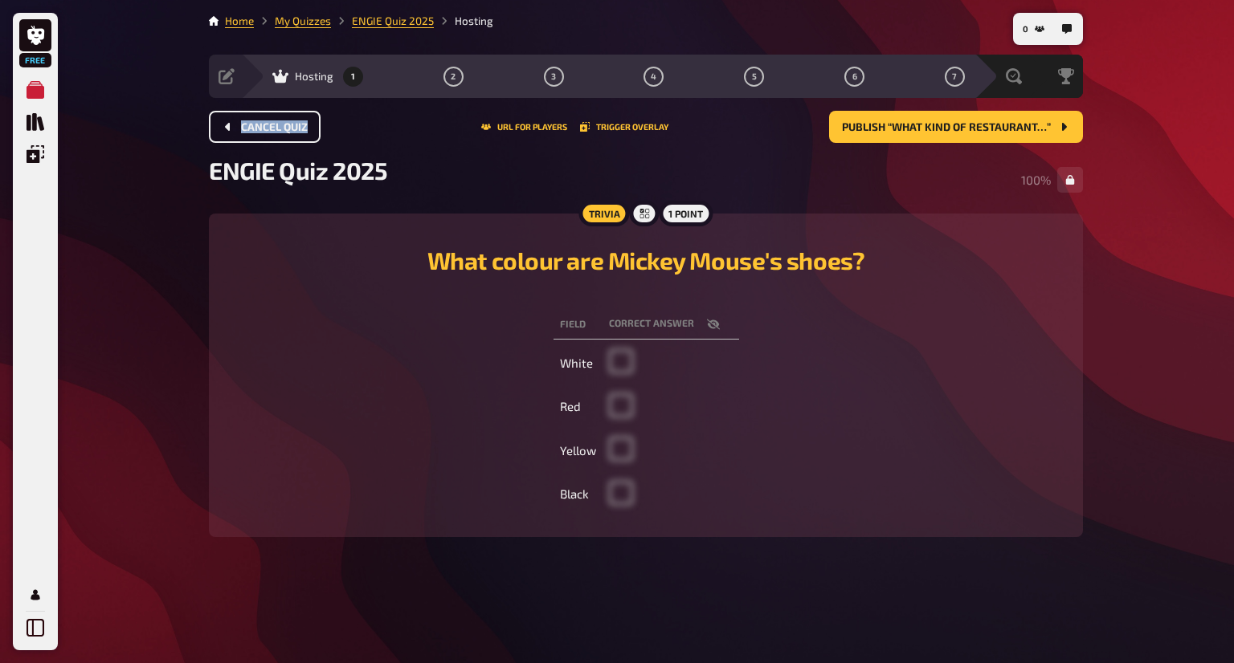
click at [344, 120] on div "Cancel Quiz URL for players Trigger Overlay Publish “What kind of restaurant…”" at bounding box center [646, 127] width 874 height 32
click at [297, 126] on span "Cancel Quiz" at bounding box center [274, 127] width 67 height 11
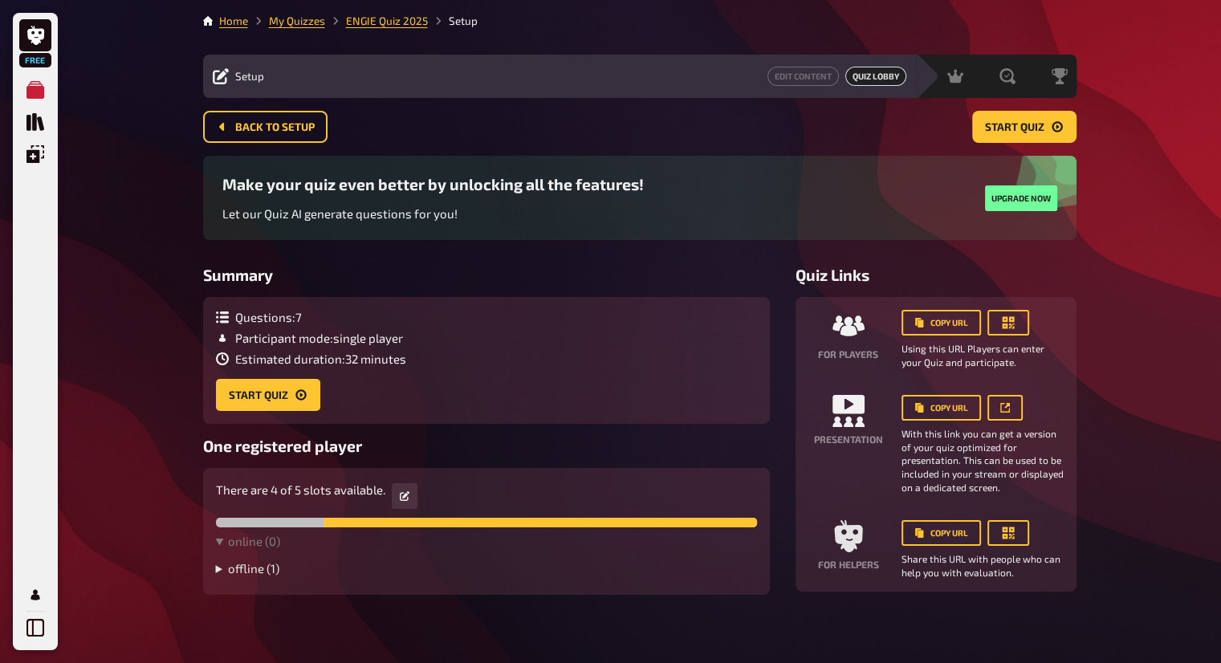
click at [245, 569] on summary "offline ( 1 )" at bounding box center [486, 568] width 541 height 14
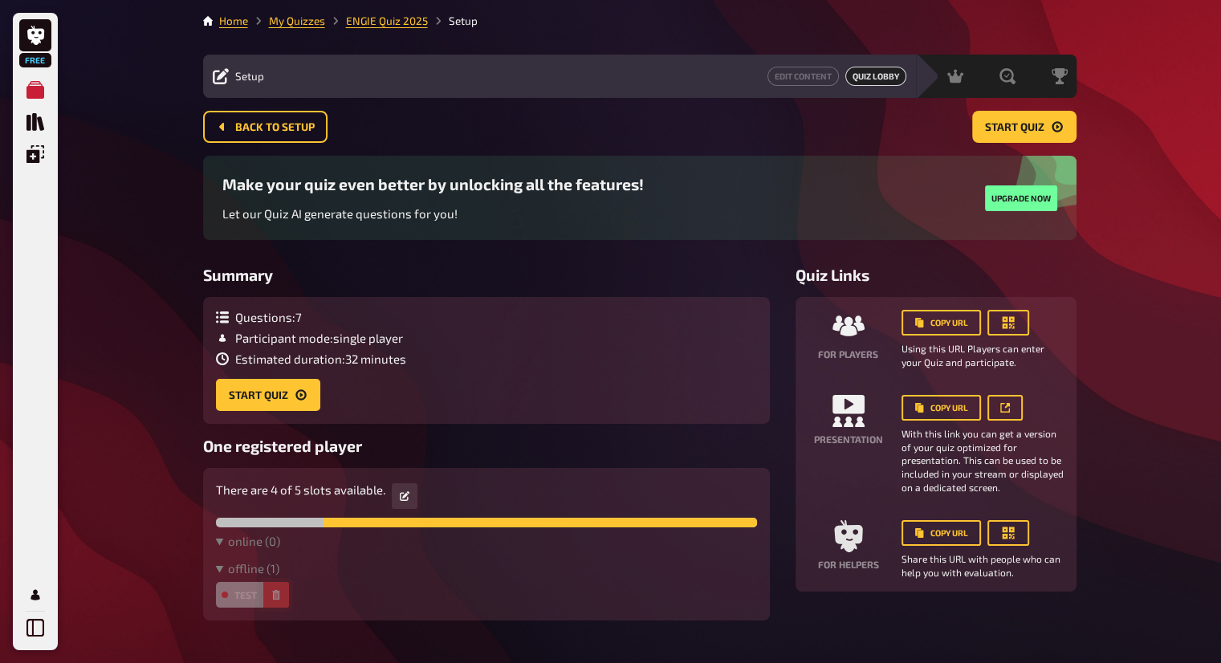
click at [276, 592] on icon "button" at bounding box center [276, 595] width 10 height 10
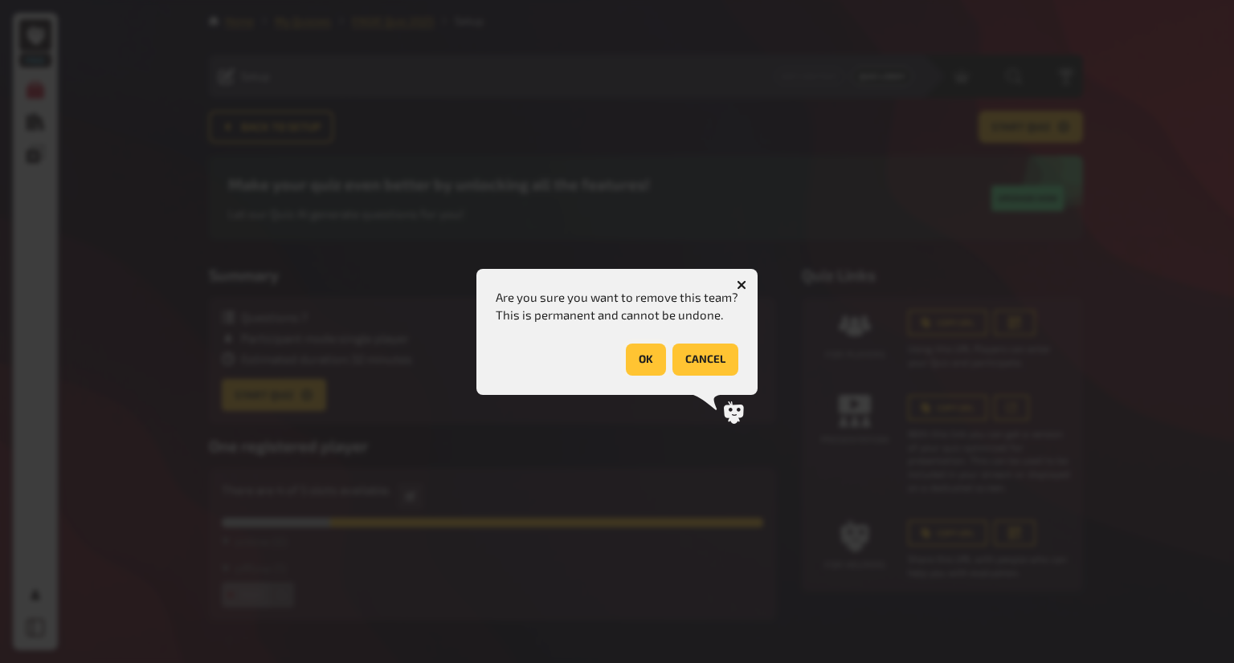
click at [638, 355] on button "OK" at bounding box center [646, 360] width 40 height 32
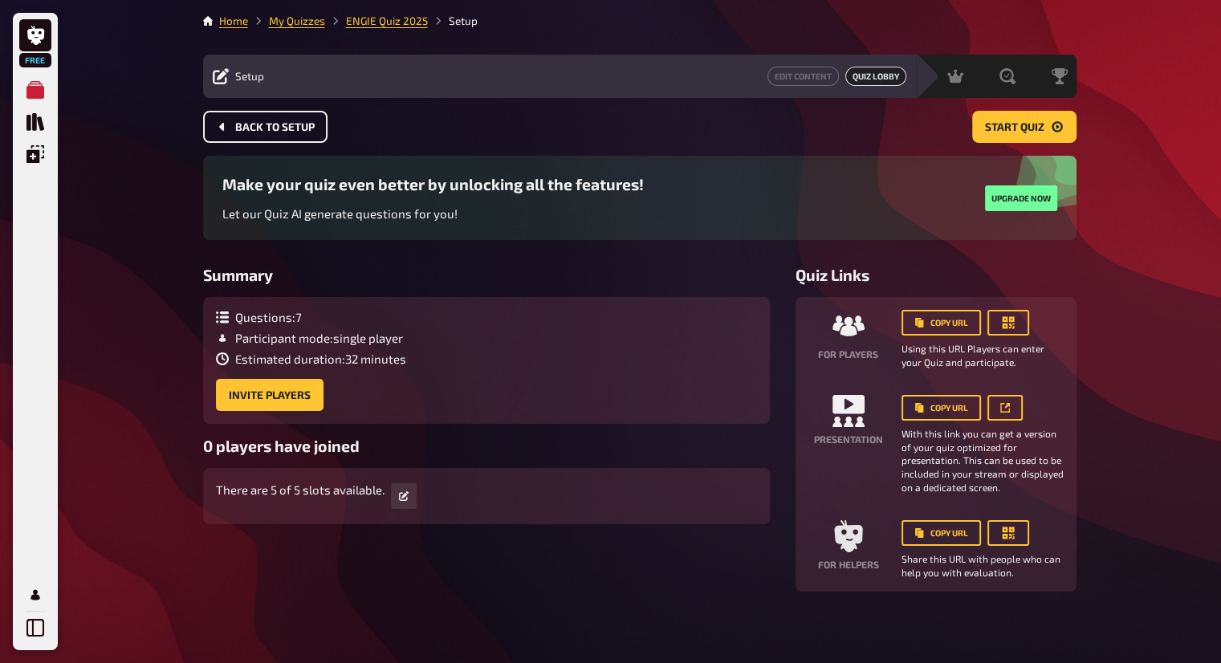
click at [289, 133] on button "Back to setup" at bounding box center [265, 127] width 124 height 32
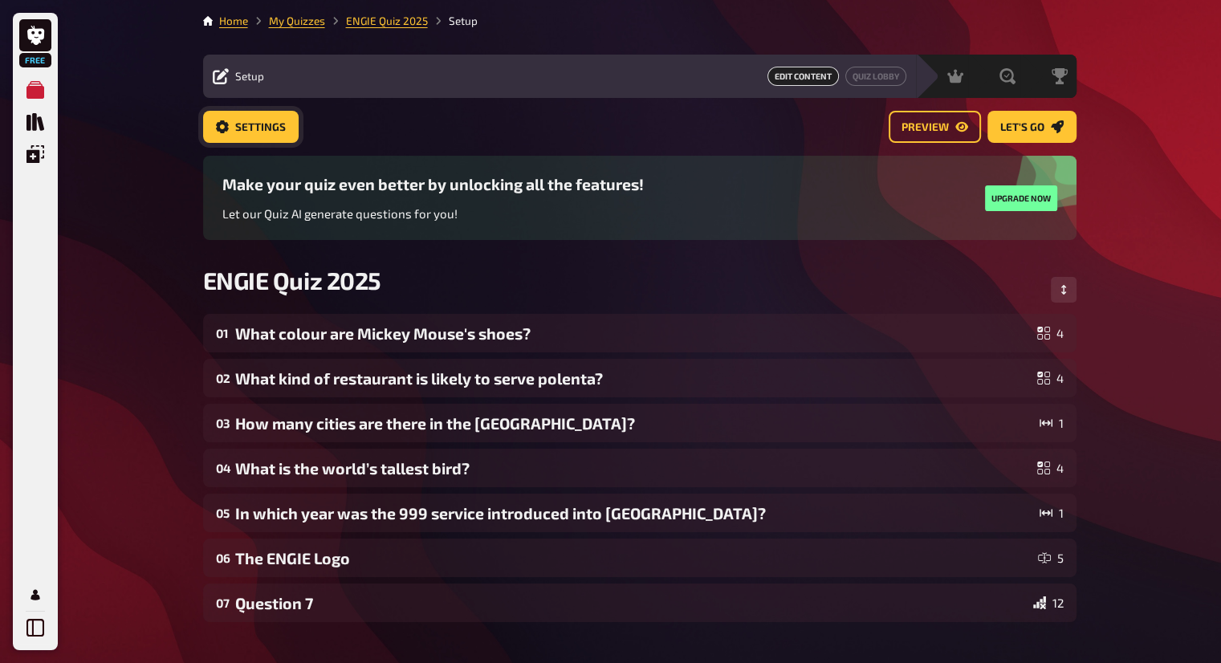
drag, startPoint x: 289, startPoint y: 133, endPoint x: 704, endPoint y: 284, distance: 442.1
click at [691, 221] on main "Home My Quizzes ENGIE Quiz 2025 Setup Setup Edit Content Quiz Lobby Hosting und…" at bounding box center [640, 391] width 874 height 756
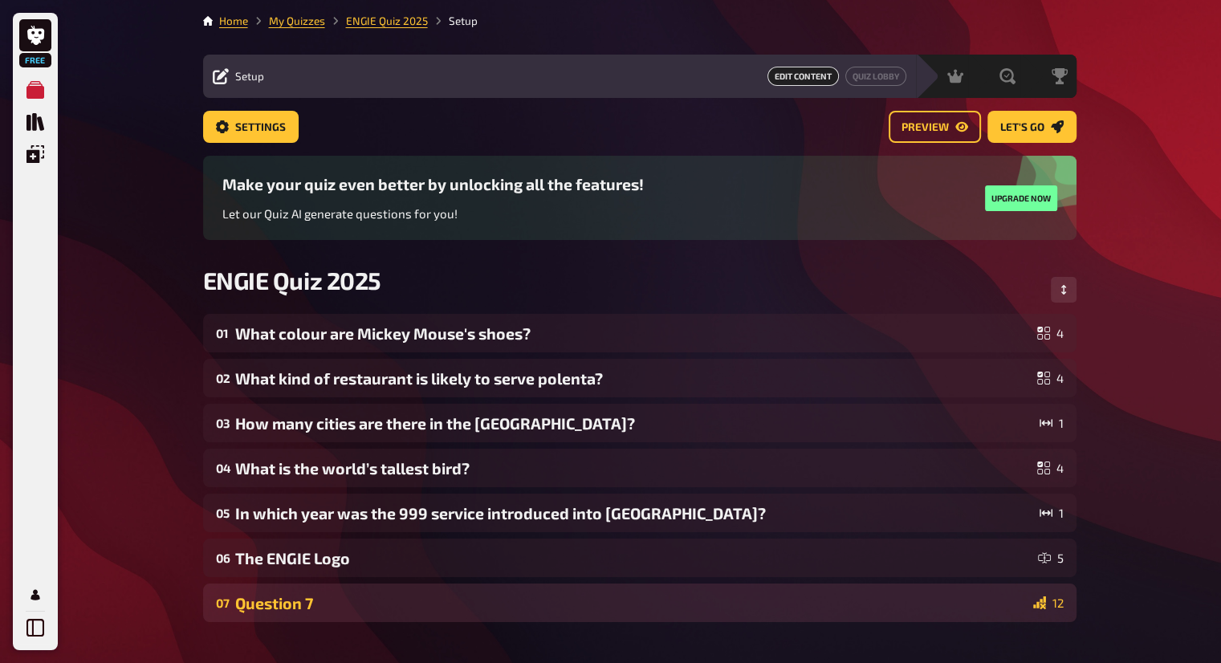
click at [543, 604] on div "Question 7" at bounding box center [631, 603] width 792 height 18
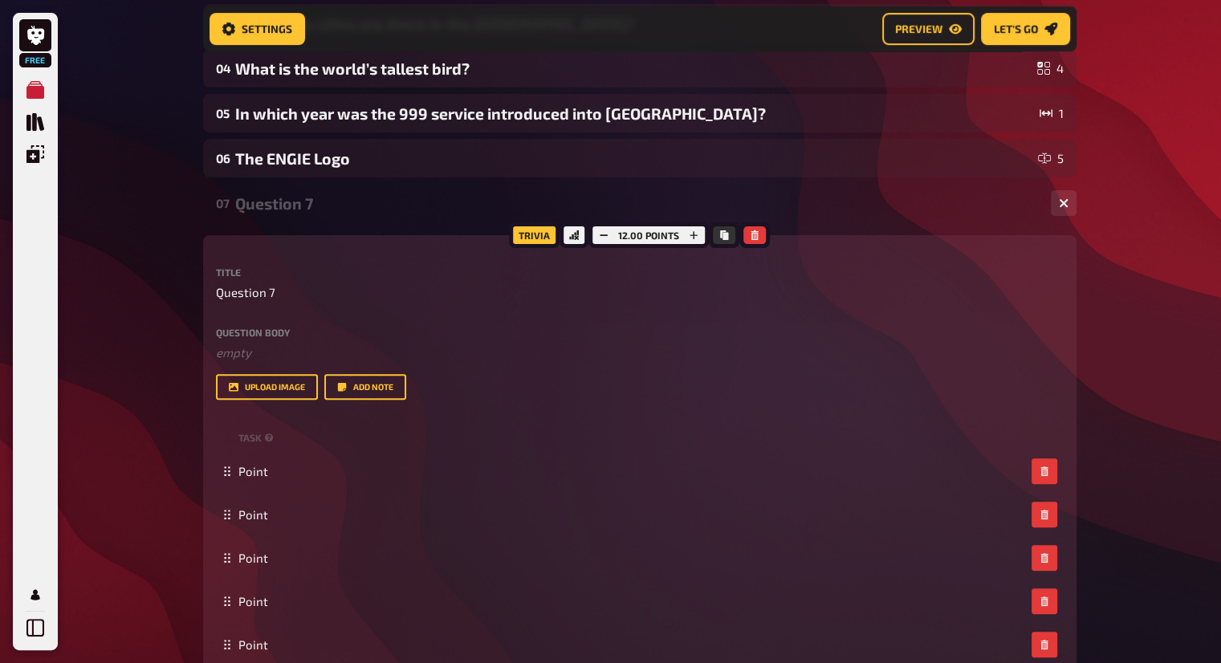
scroll to position [414, 0]
click at [267, 295] on span "Question 7" at bounding box center [245, 292] width 59 height 18
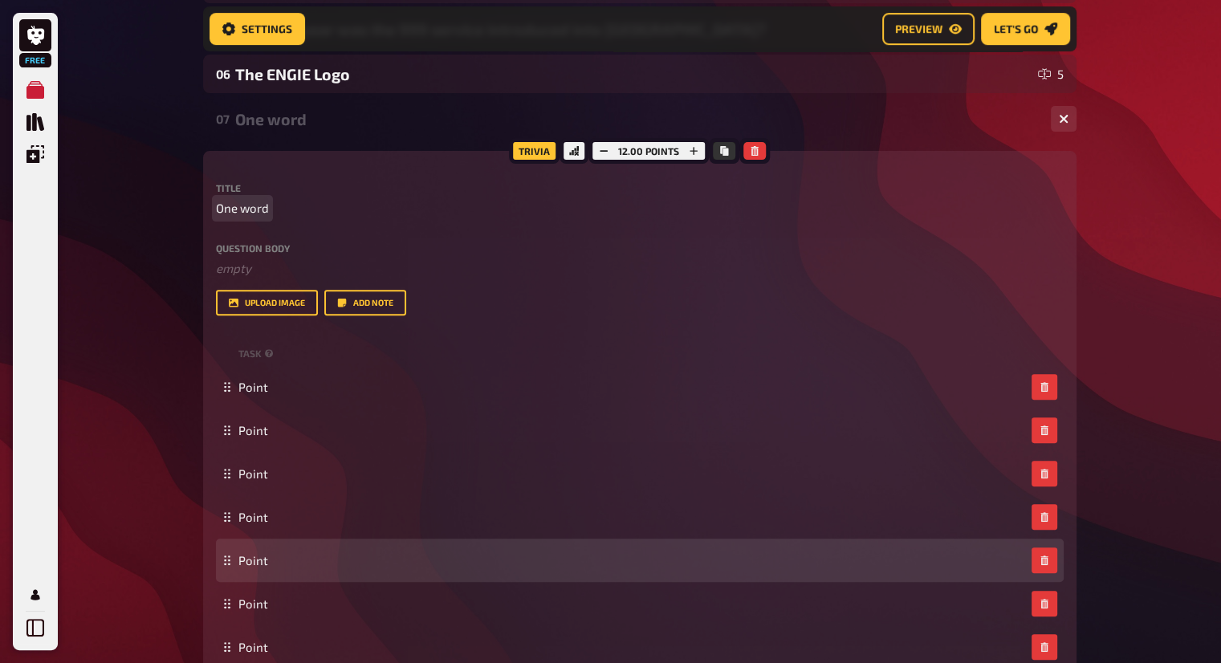
scroll to position [574, 0]
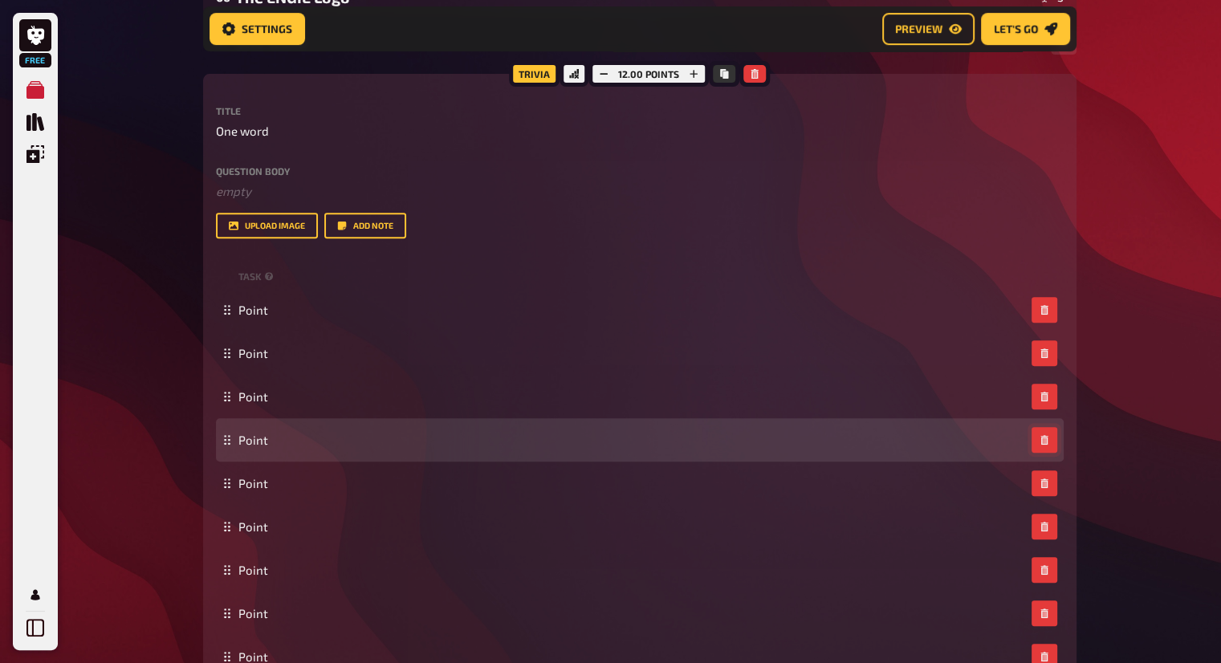
click at [1040, 438] on icon "button" at bounding box center [1045, 440] width 10 height 10
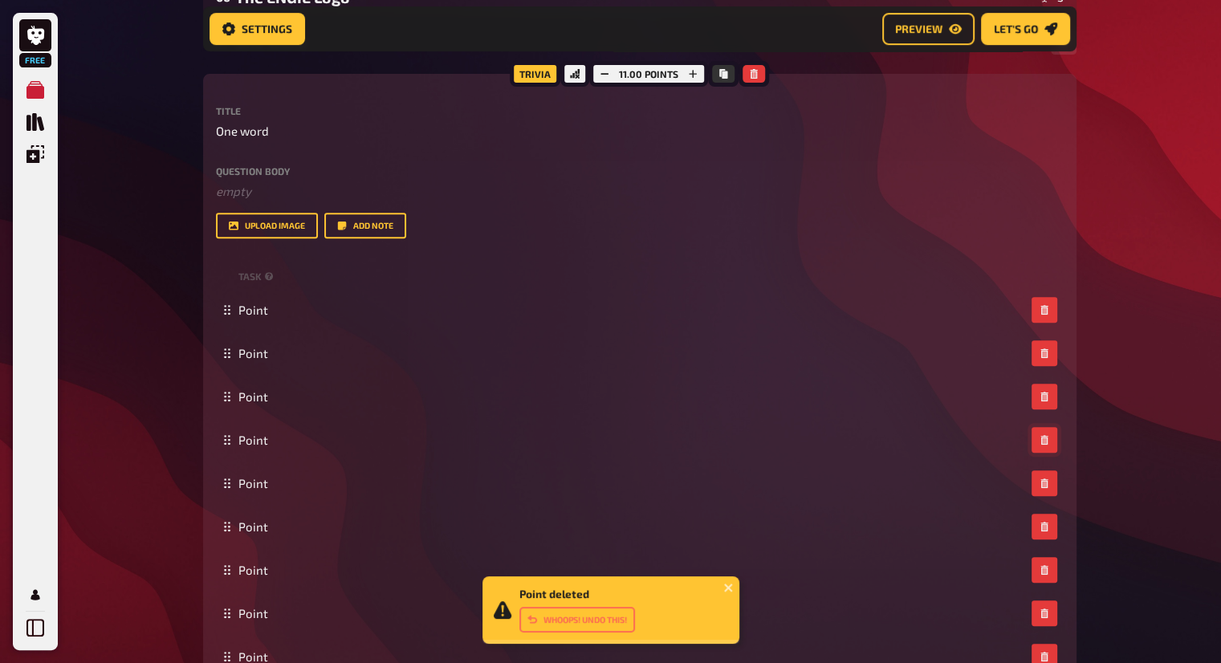
click at [1040, 438] on icon "button" at bounding box center [1045, 440] width 10 height 10
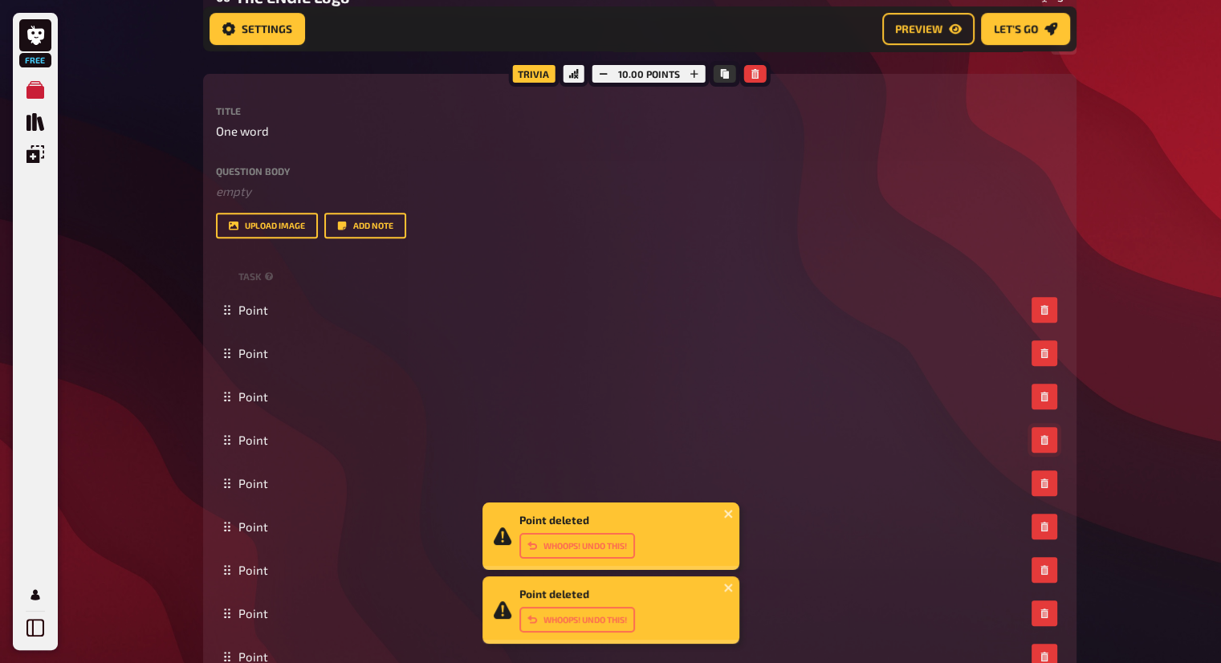
click at [1040, 438] on icon "button" at bounding box center [1045, 440] width 10 height 10
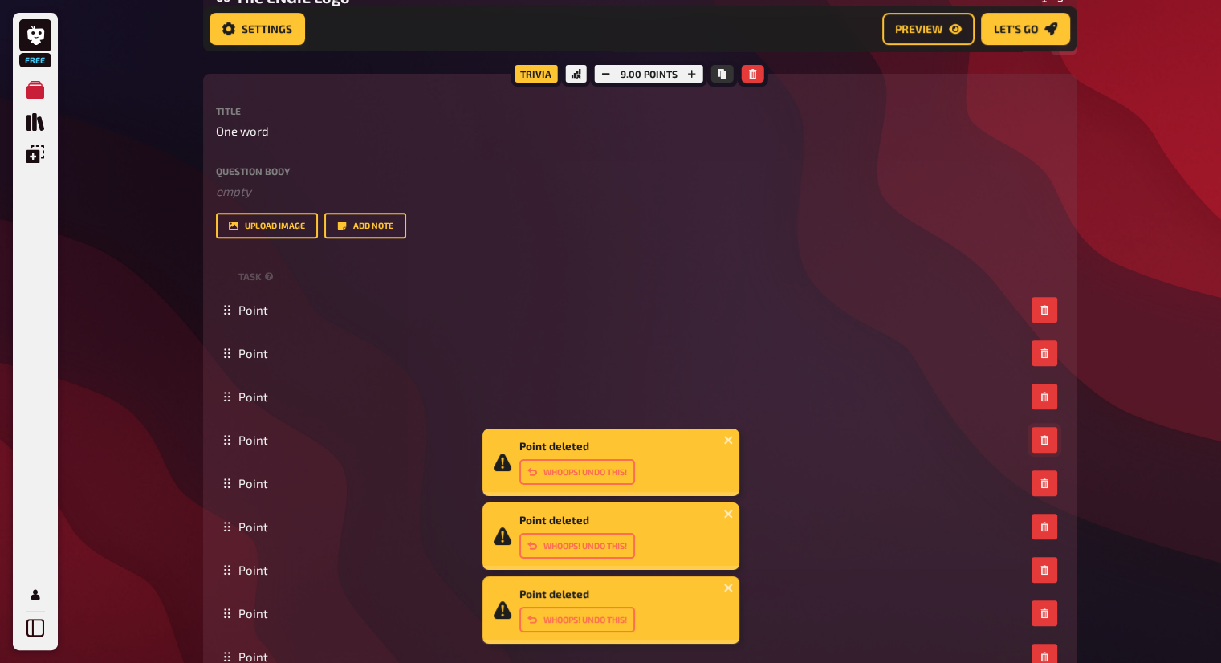
click at [1040, 438] on icon "button" at bounding box center [1045, 440] width 10 height 10
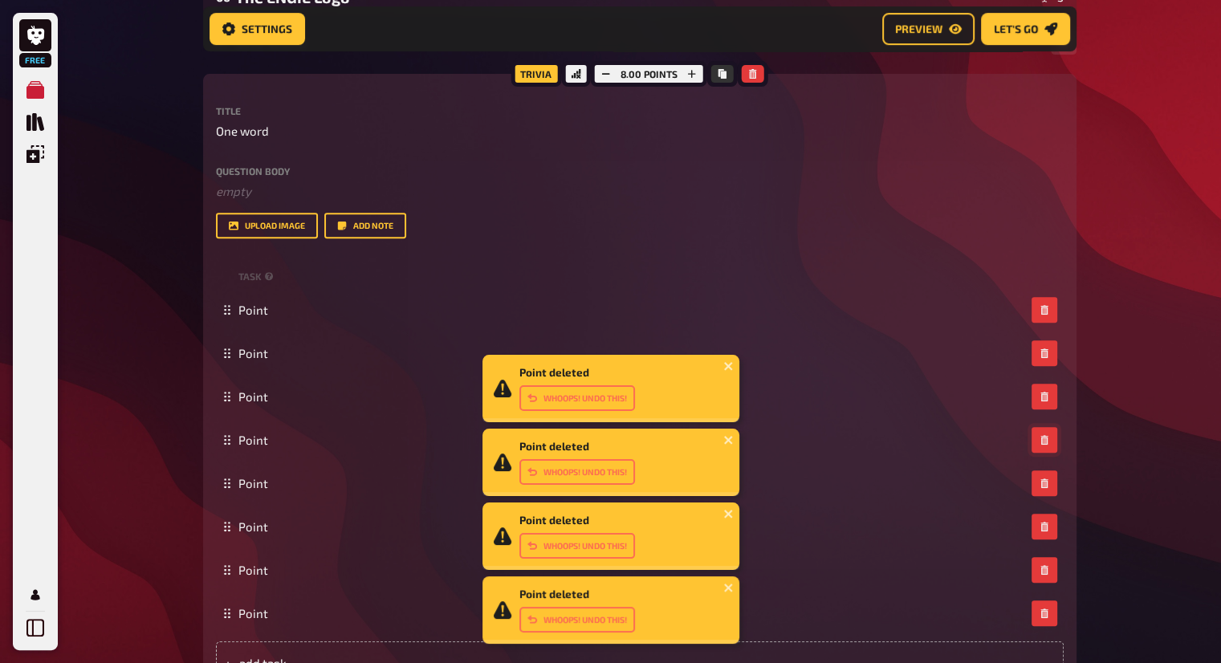
click at [1040, 438] on icon "button" at bounding box center [1045, 440] width 10 height 10
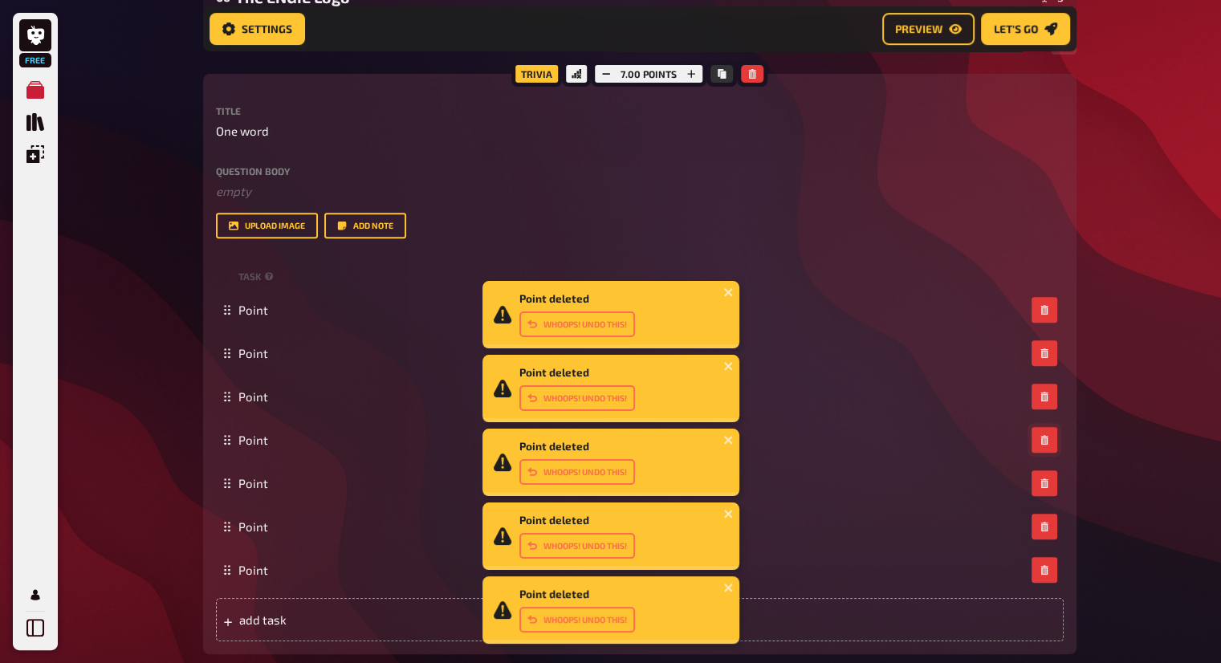
click at [1040, 438] on icon "button" at bounding box center [1045, 440] width 10 height 10
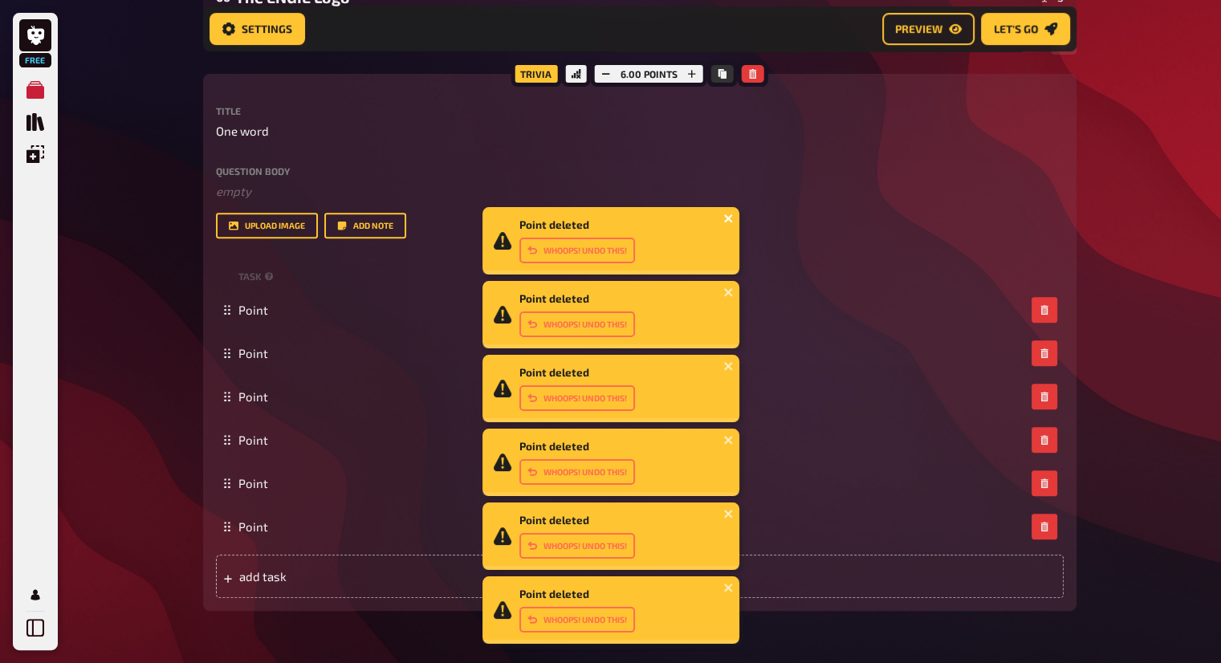
click at [724, 218] on icon "close" at bounding box center [729, 218] width 11 height 13
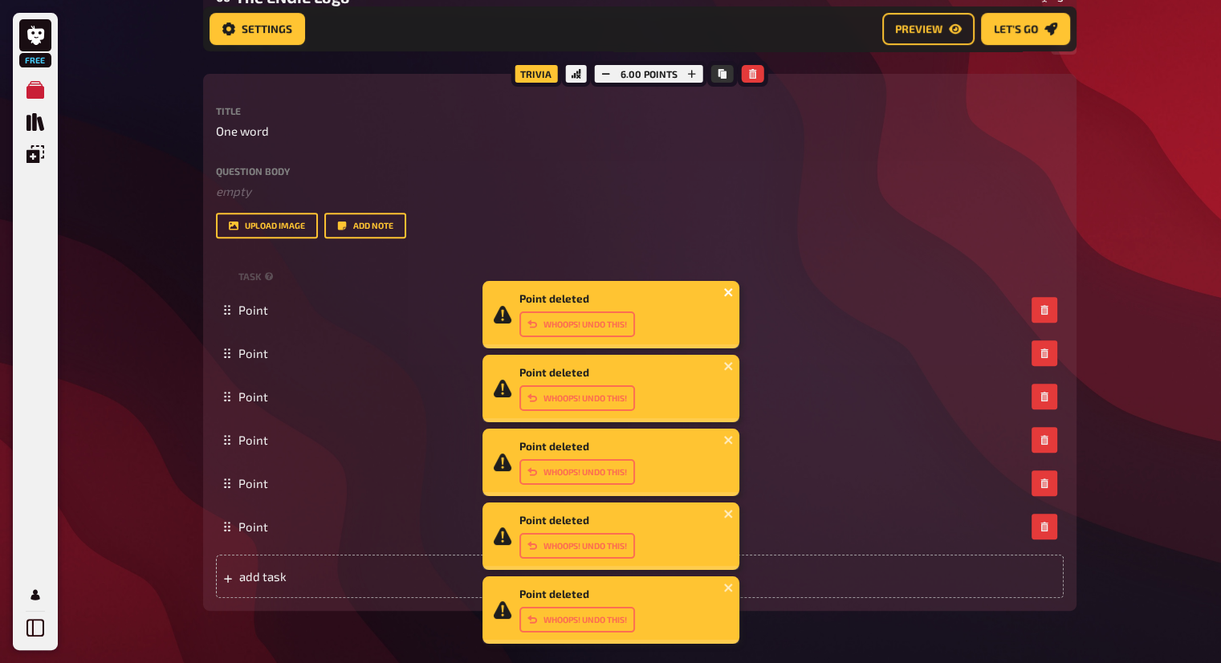
click at [724, 294] on icon "close" at bounding box center [728, 292] width 8 height 8
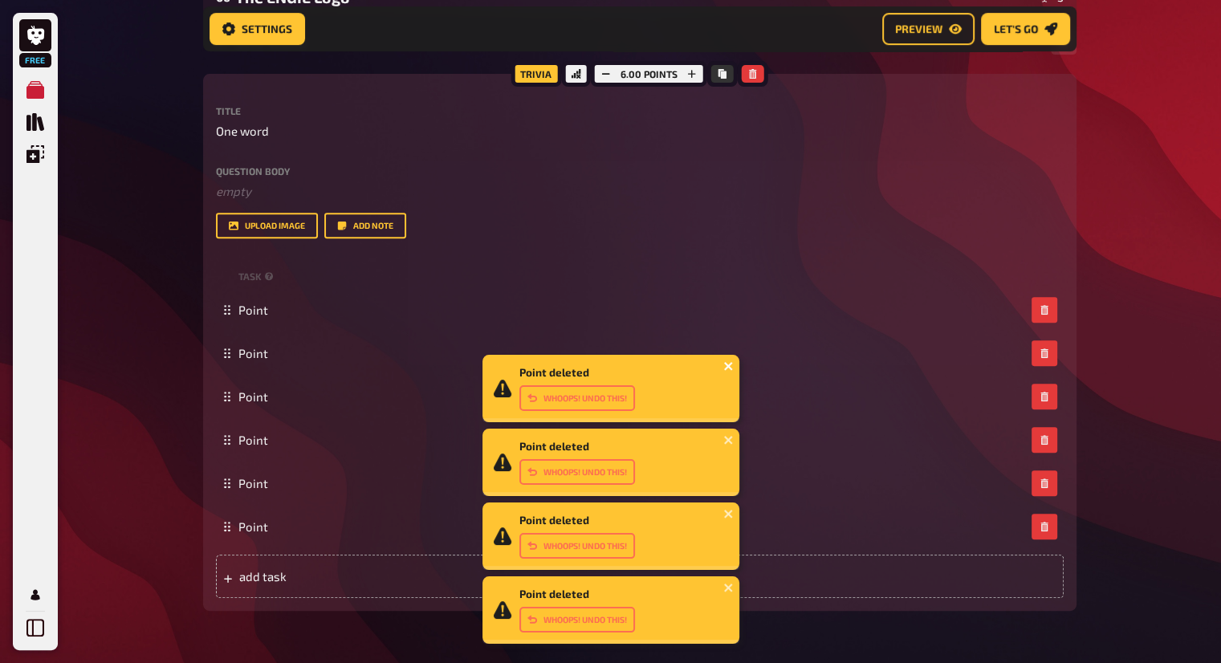
click at [726, 370] on icon "close" at bounding box center [729, 366] width 11 height 13
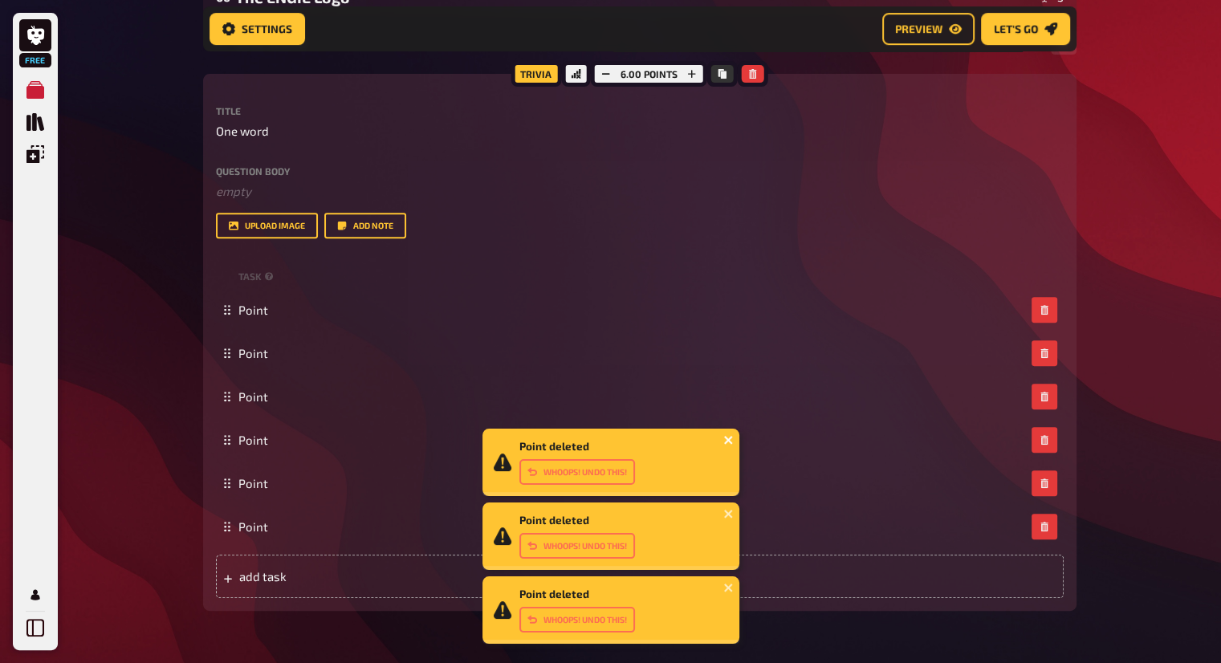
click at [725, 438] on icon "close" at bounding box center [728, 440] width 8 height 8
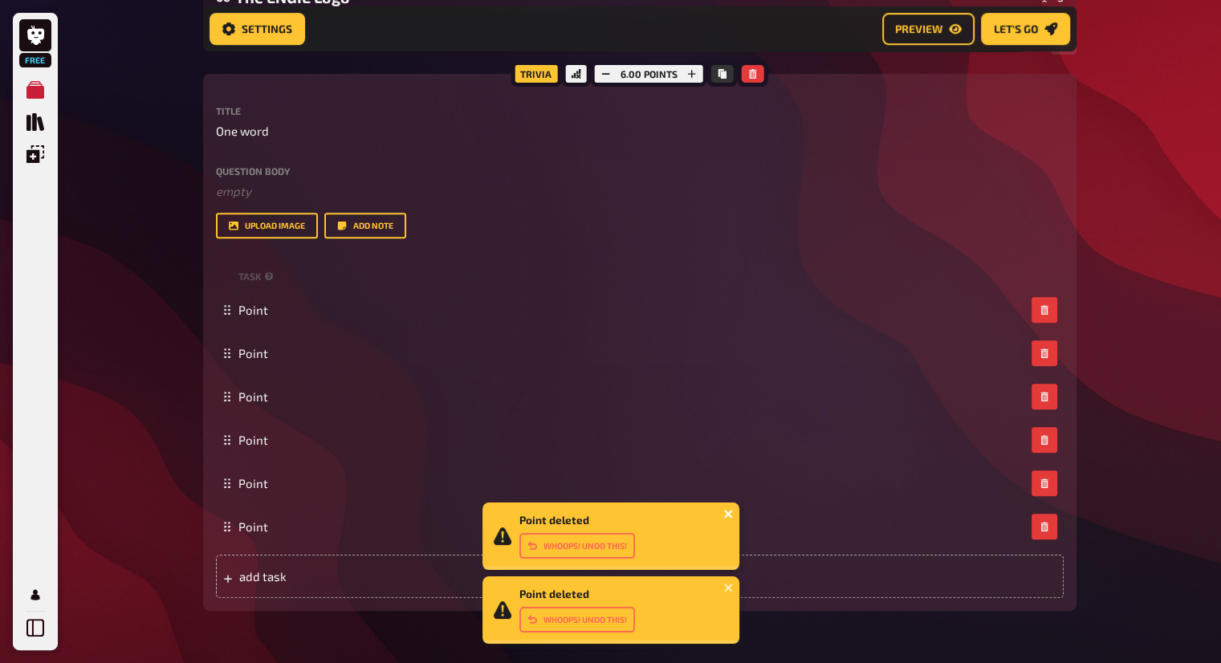
click at [727, 515] on icon "close" at bounding box center [728, 514] width 8 height 8
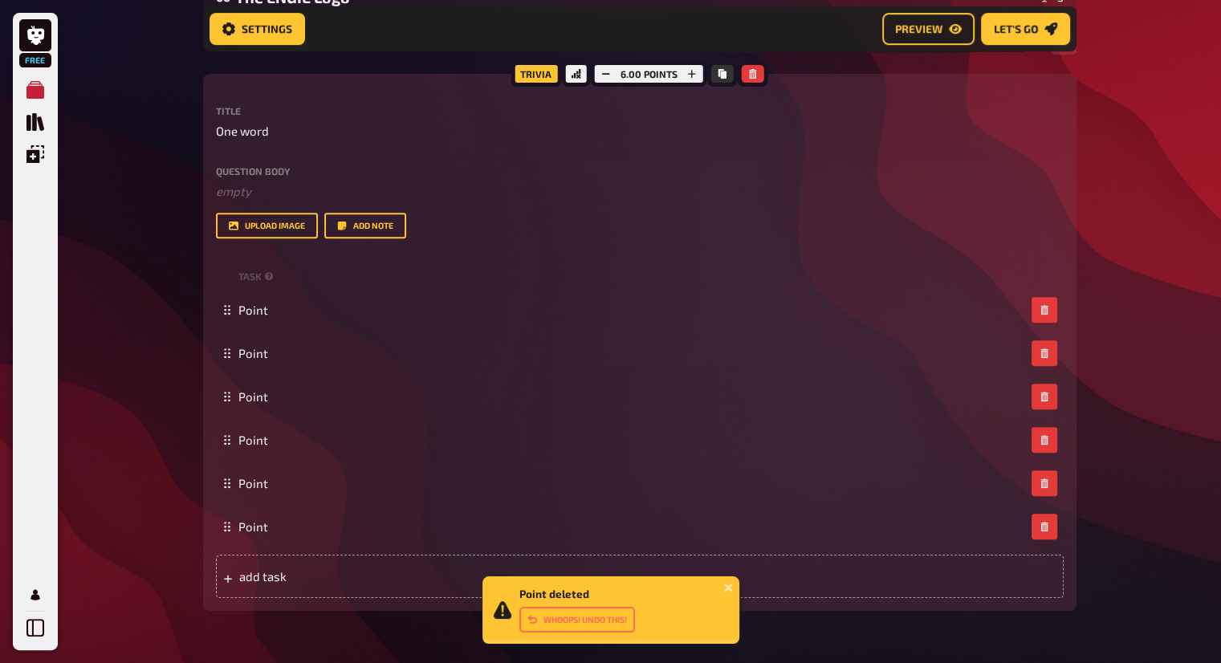
click at [728, 594] on div "Point deleted Whoops! Undo this!" at bounding box center [611, 610] width 257 height 67
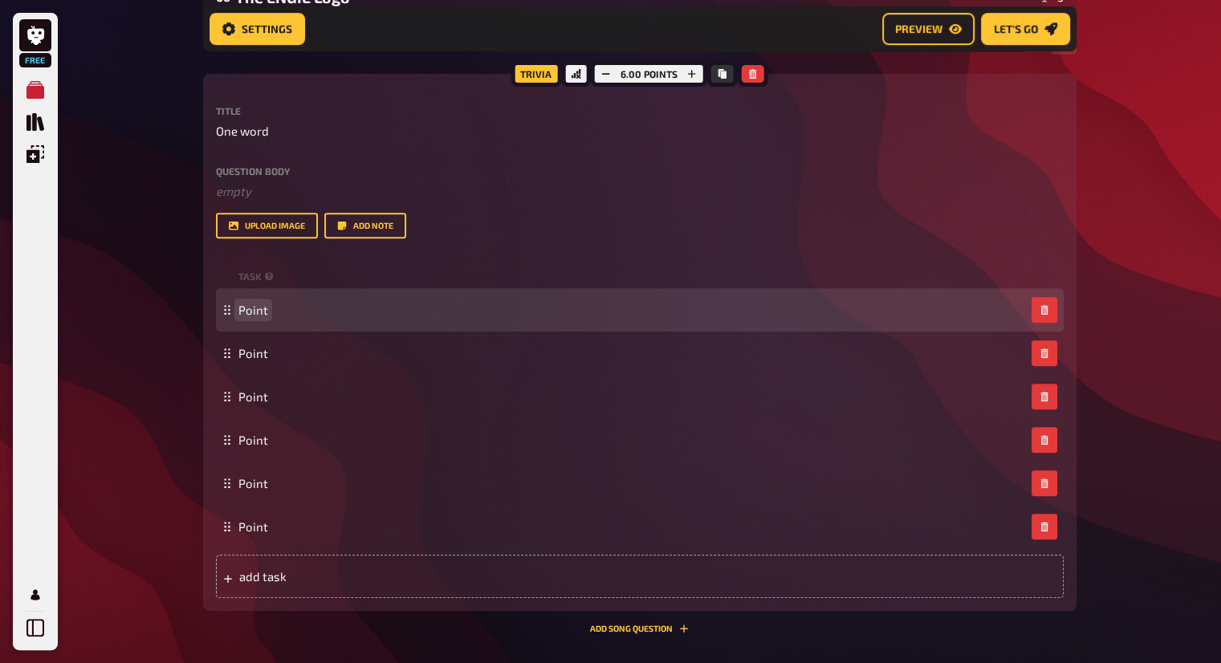
click at [263, 314] on span "Point" at bounding box center [254, 310] width 30 height 14
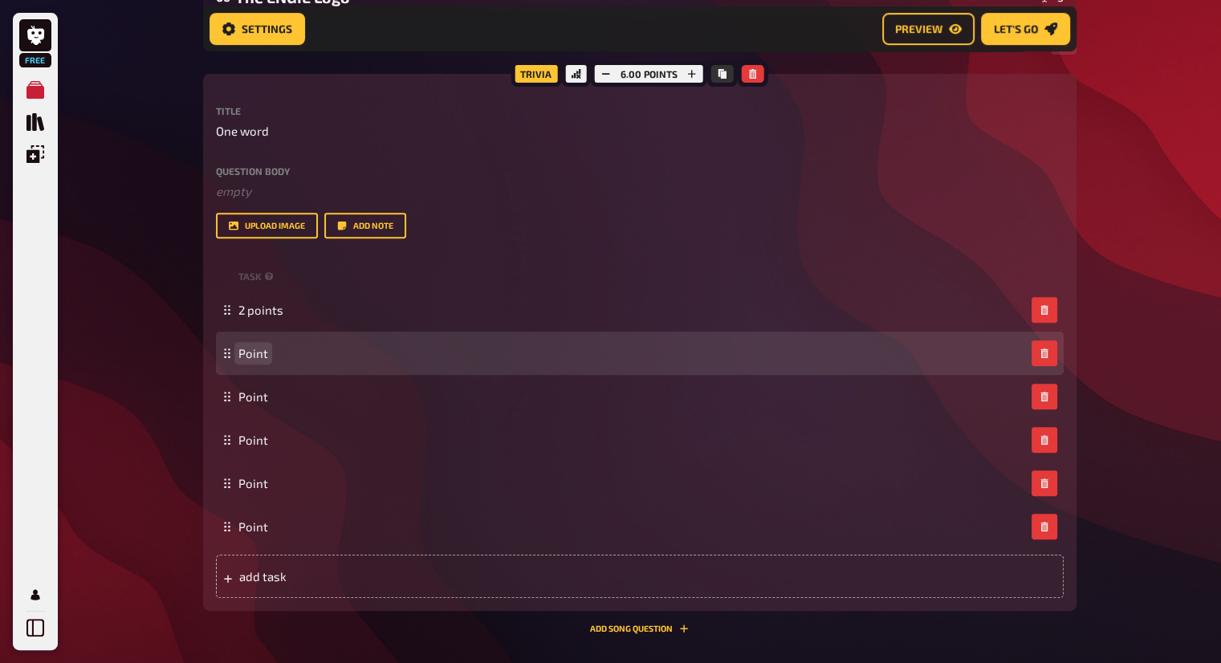
click at [261, 354] on span "Point" at bounding box center [254, 353] width 30 height 14
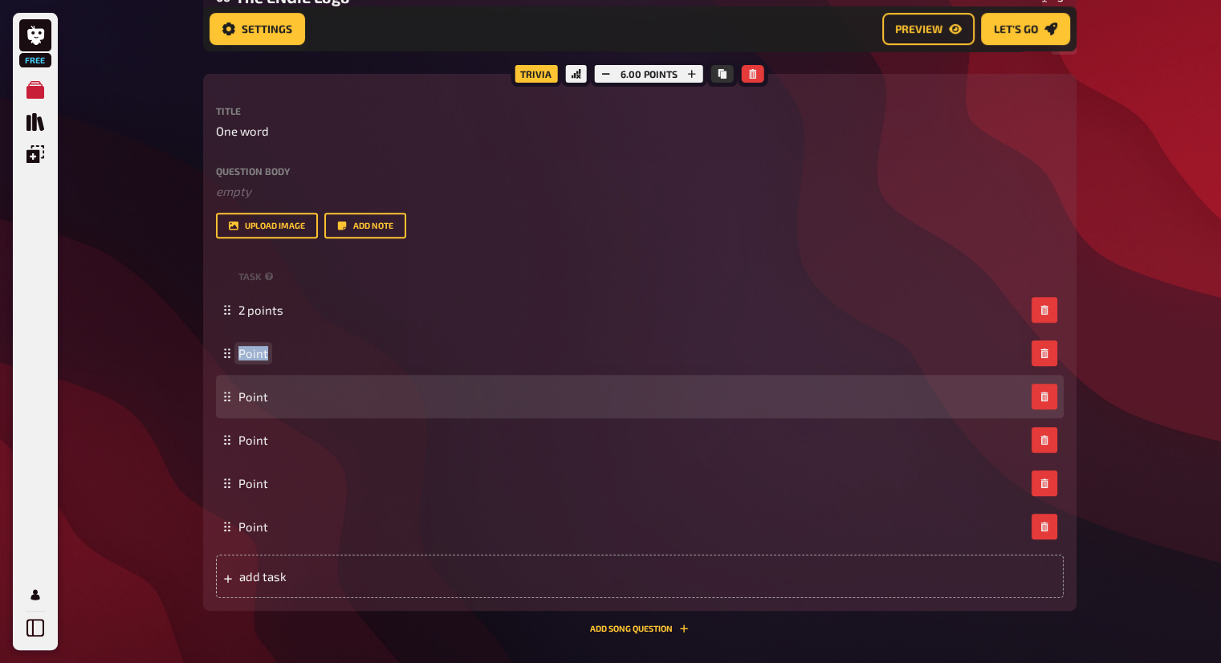
paste span
click at [261, 394] on span "Point" at bounding box center [254, 396] width 30 height 14
paste span
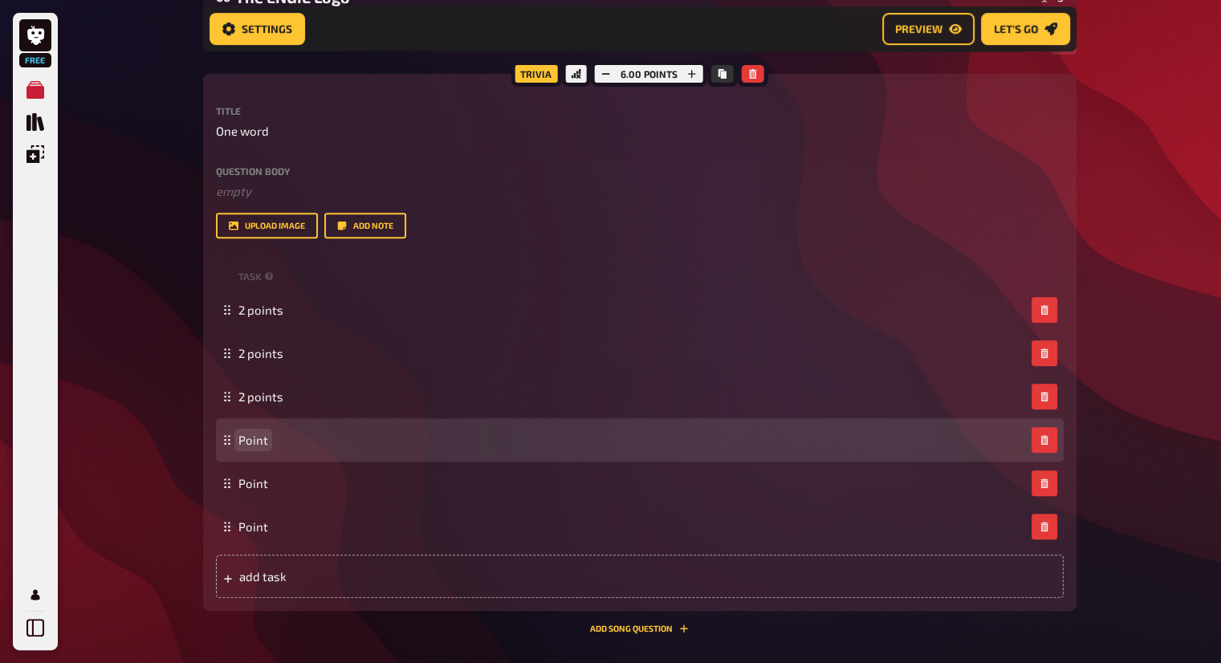
click at [260, 437] on span "Point" at bounding box center [254, 440] width 30 height 14
paste span
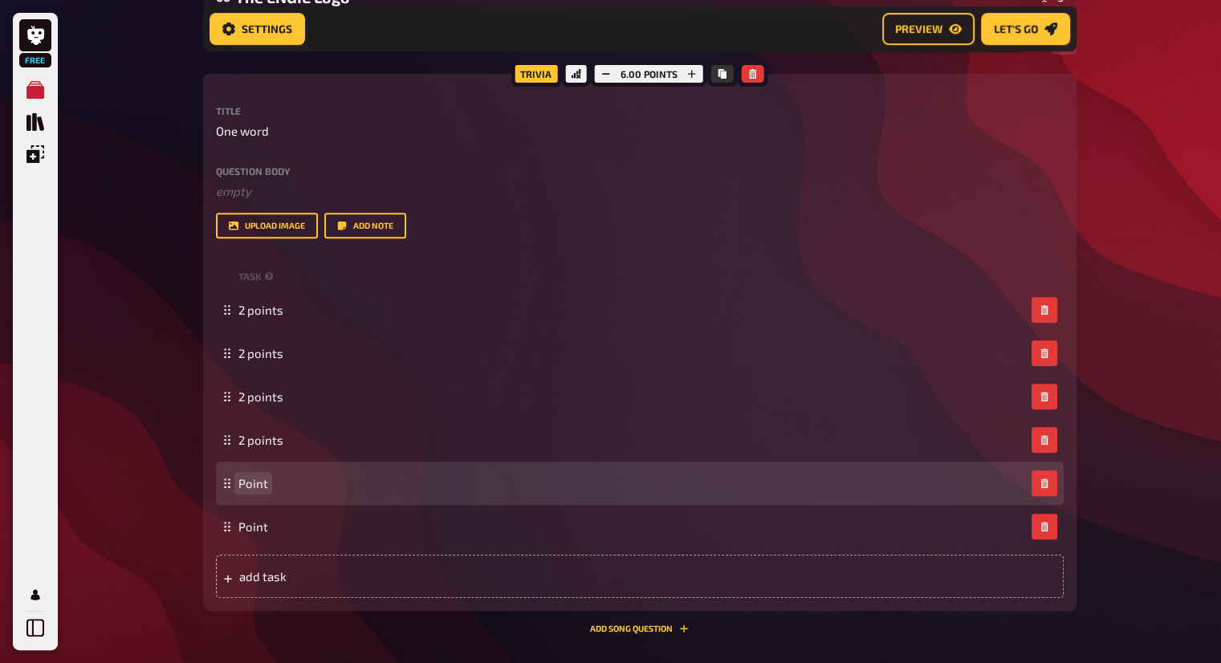
click at [258, 484] on span "Point" at bounding box center [254, 483] width 30 height 14
paste span
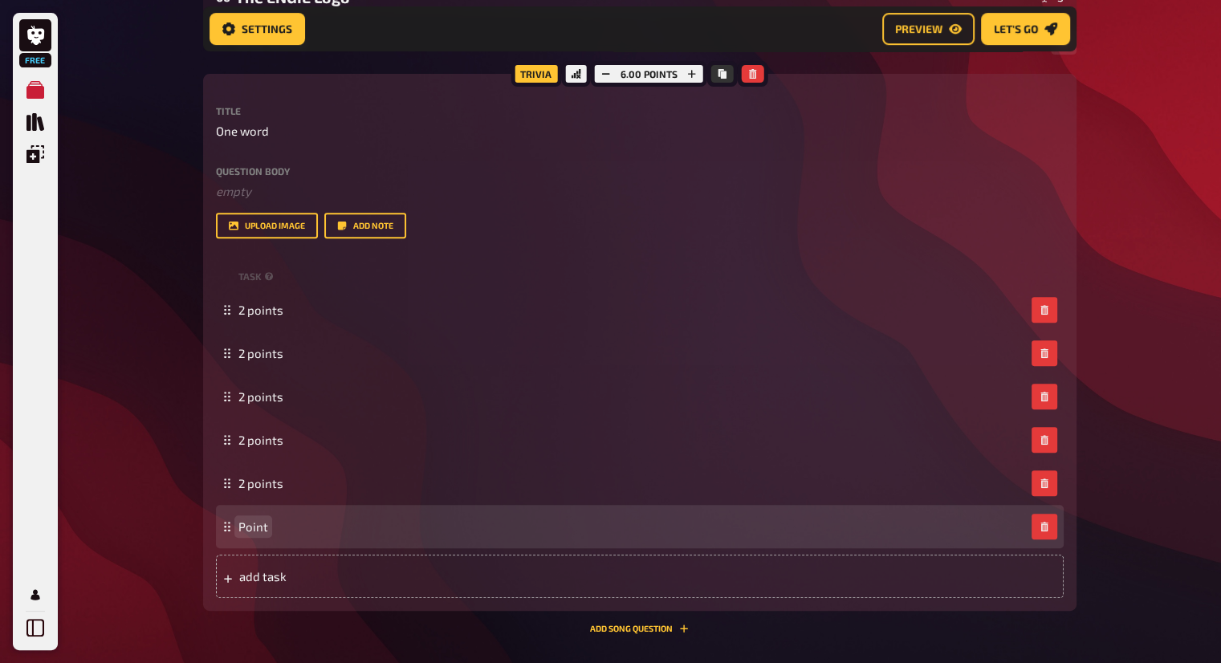
click at [265, 520] on span "Point" at bounding box center [254, 527] width 30 height 14
paste span
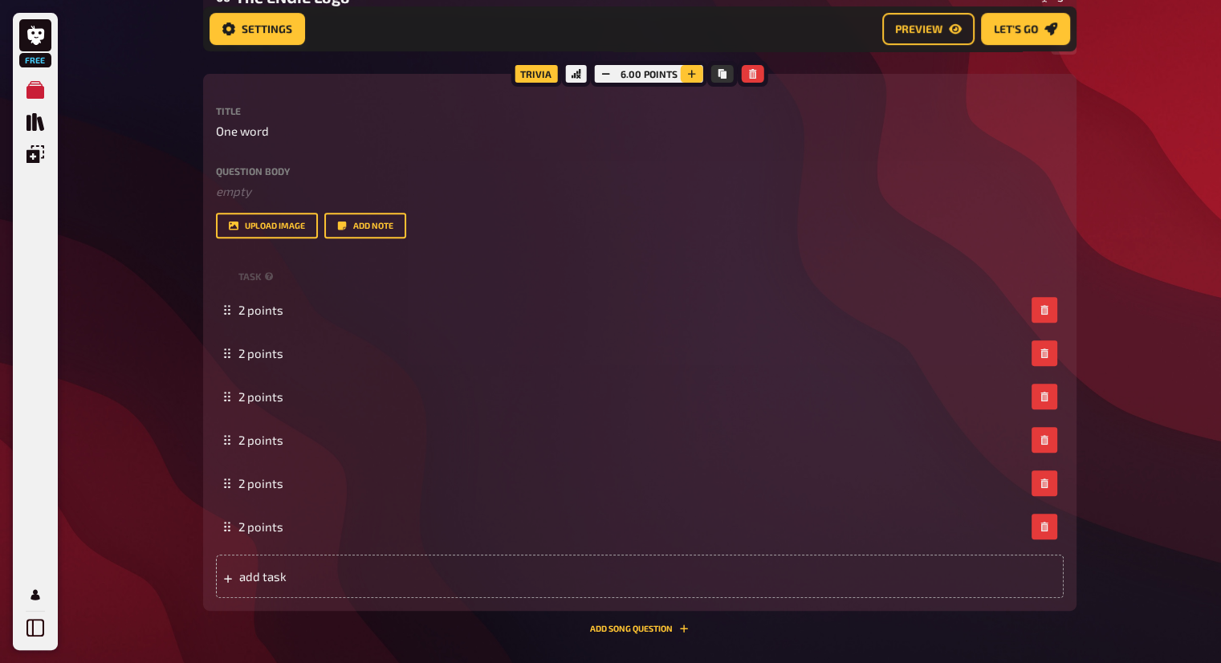
click at [694, 78] on icon "button" at bounding box center [692, 74] width 10 height 10
click at [610, 75] on button "button" at bounding box center [604, 74] width 22 height 18
click at [1126, 250] on div "Free My Quizzes Quiz Library Overlays Profile Home My Quizzes ENGIE Quiz 2025 S…" at bounding box center [610, 148] width 1221 height 1444
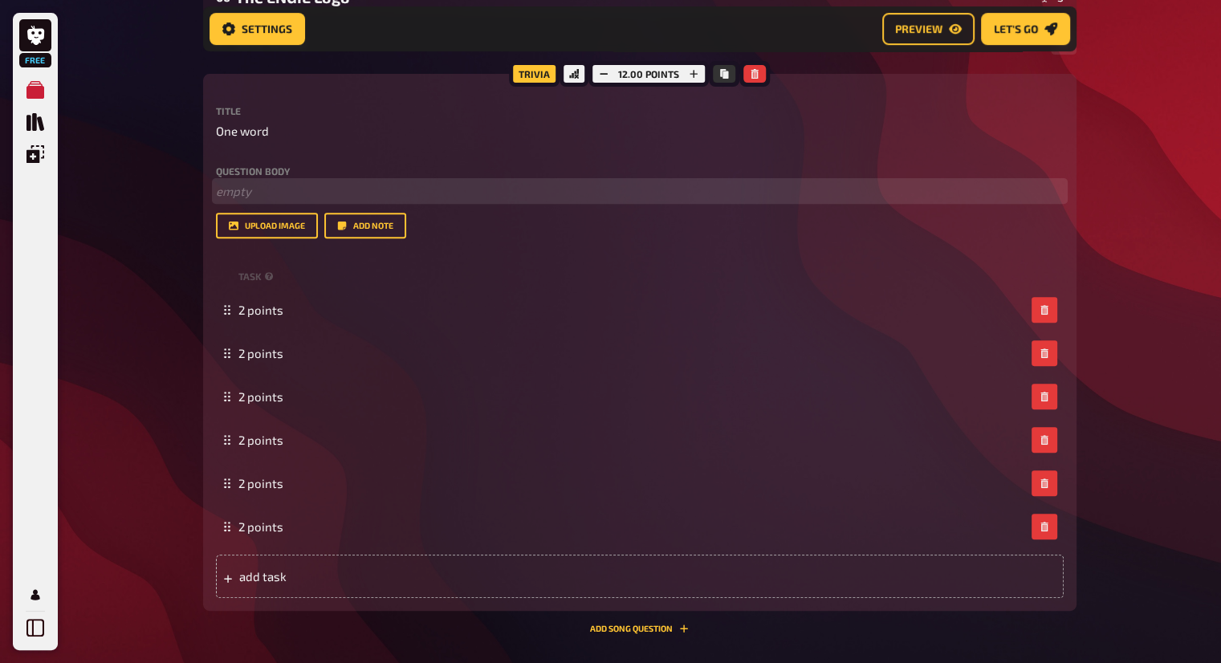
click at [265, 186] on p "﻿ empty" at bounding box center [640, 191] width 848 height 18
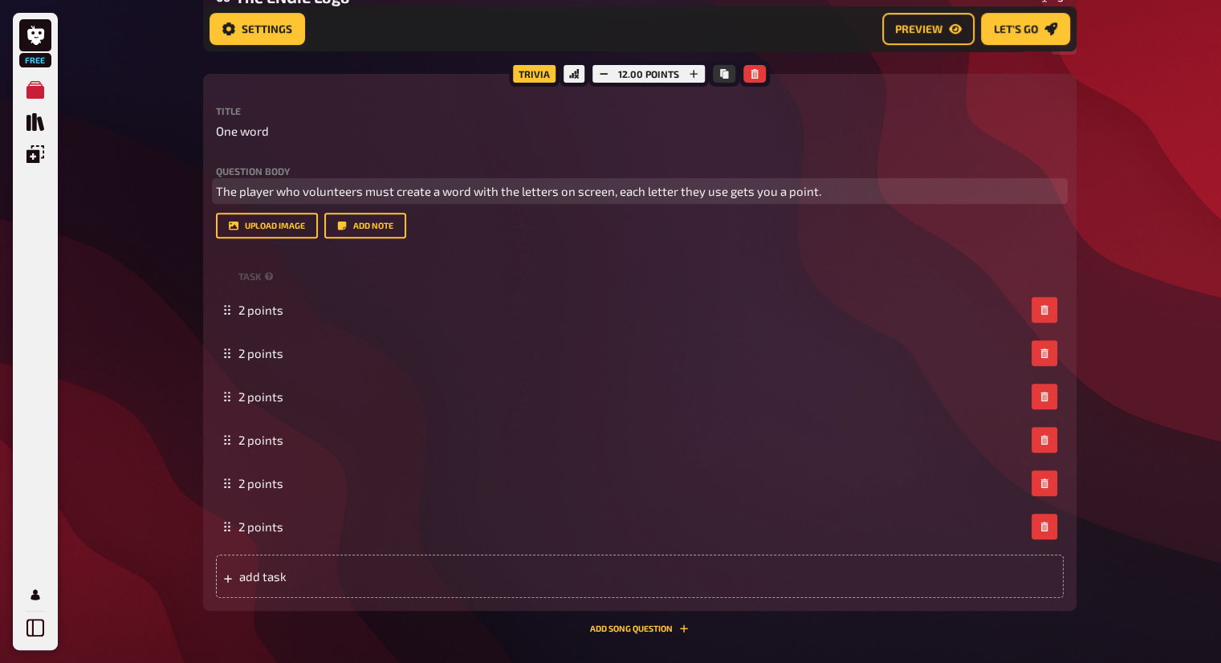
click at [761, 191] on span "The player who volunteers must create a word with the letters on screen, each l…" at bounding box center [519, 191] width 606 height 14
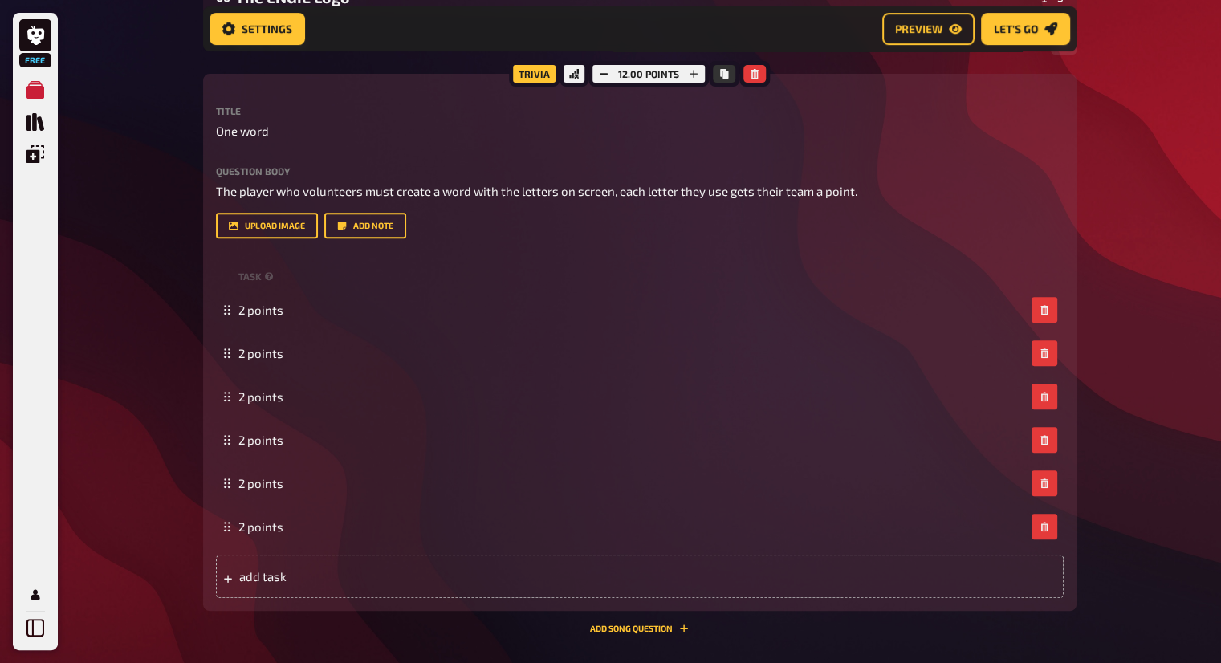
click at [1124, 191] on div "Free My Quizzes Quiz Library Overlays Profile Home My Quizzes ENGIE Quiz 2025 S…" at bounding box center [610, 148] width 1221 height 1444
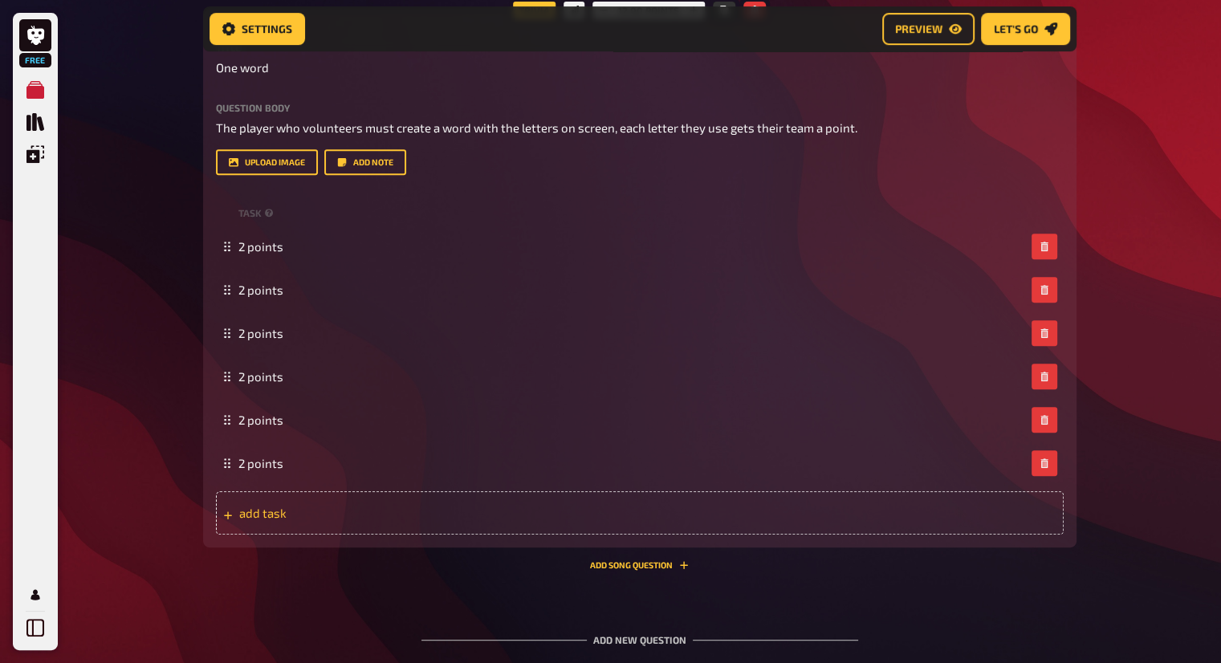
scroll to position [781, 0]
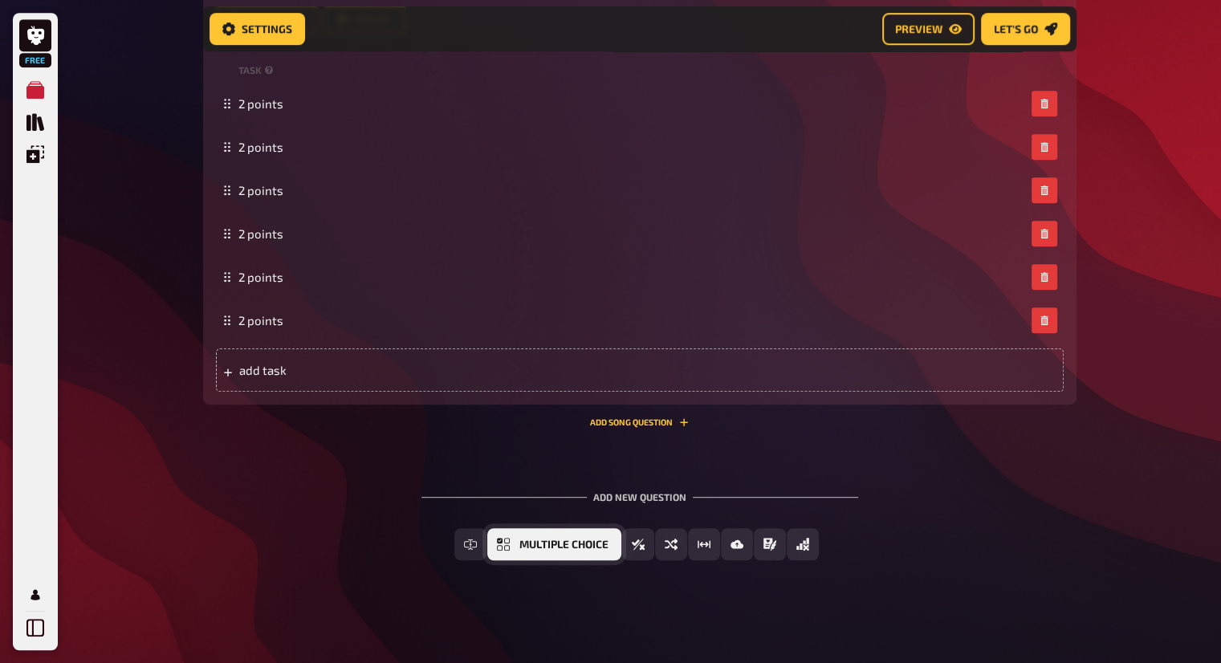
click at [594, 544] on span "Multiple Choice" at bounding box center [564, 545] width 89 height 11
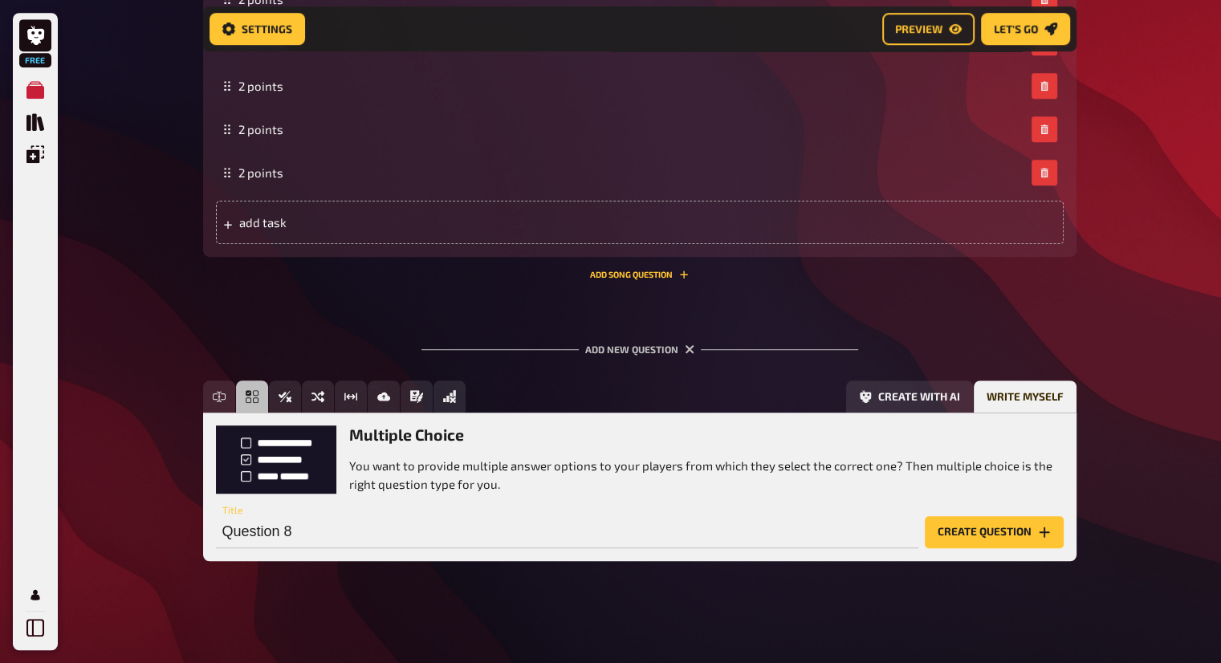
scroll to position [930, 0]
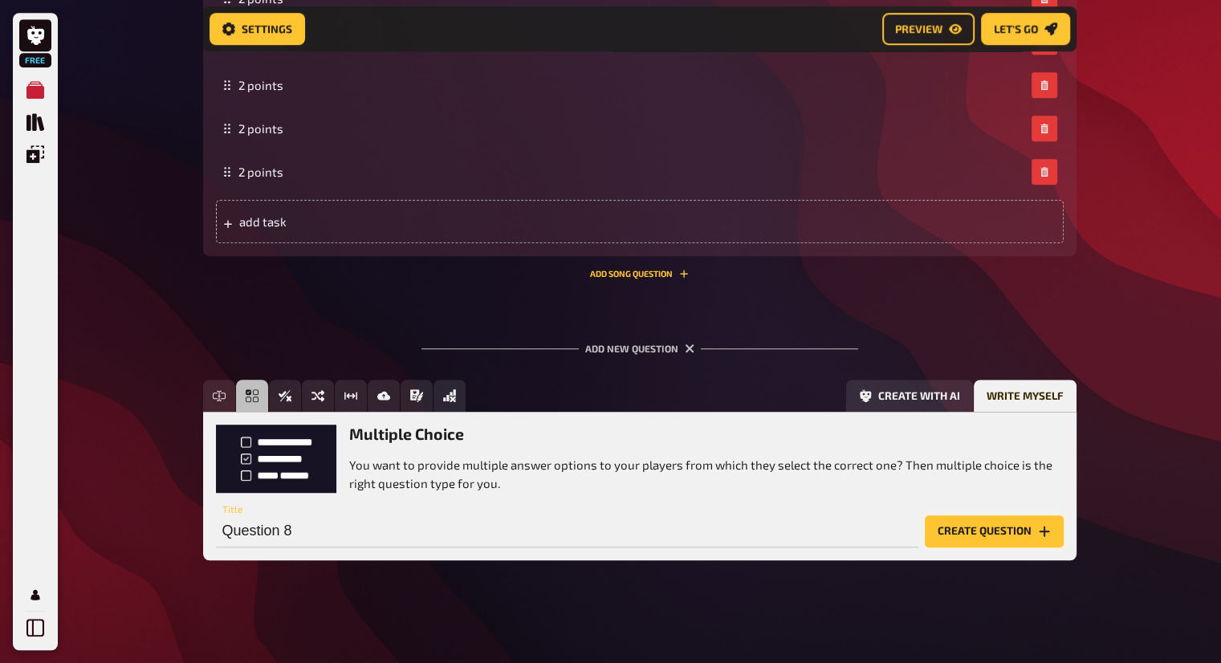
click at [1022, 537] on button "Create question" at bounding box center [994, 532] width 139 height 32
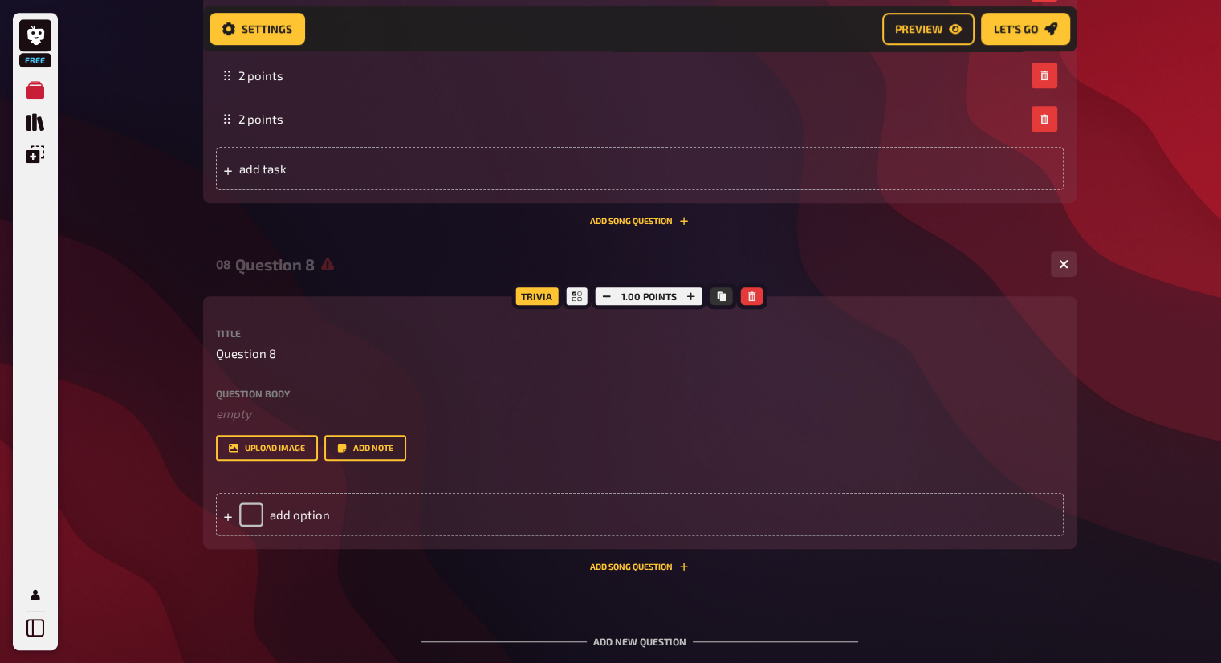
scroll to position [1010, 0]
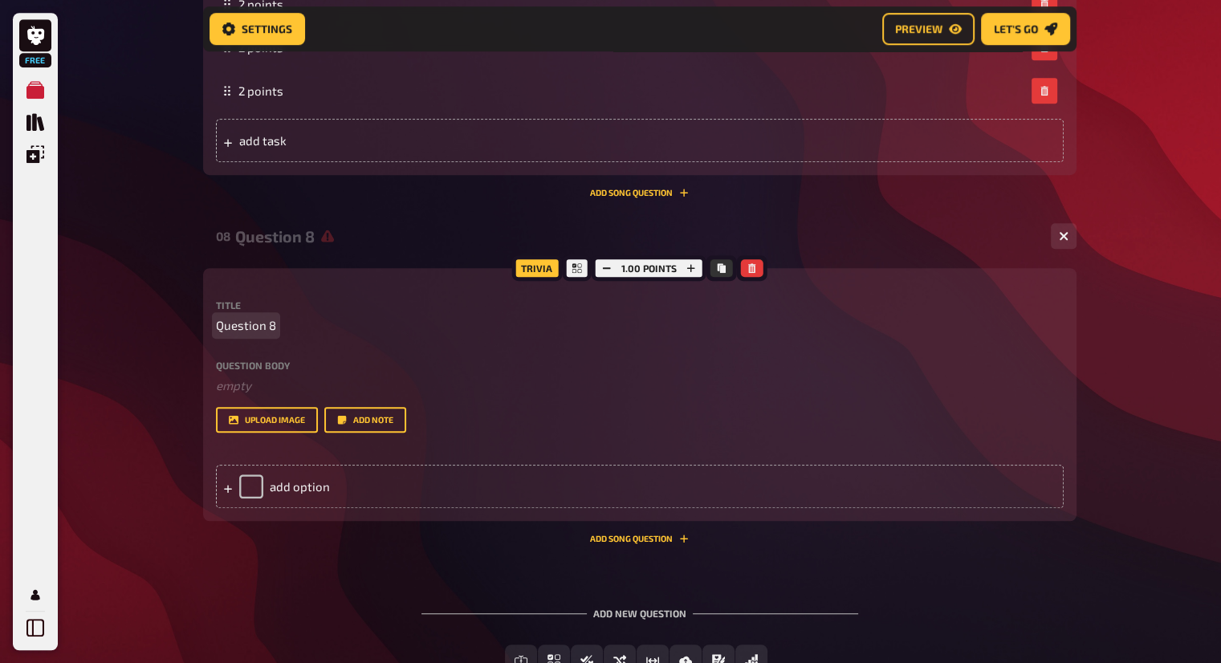
click at [256, 323] on span "Question 8" at bounding box center [246, 325] width 60 height 18
paste span
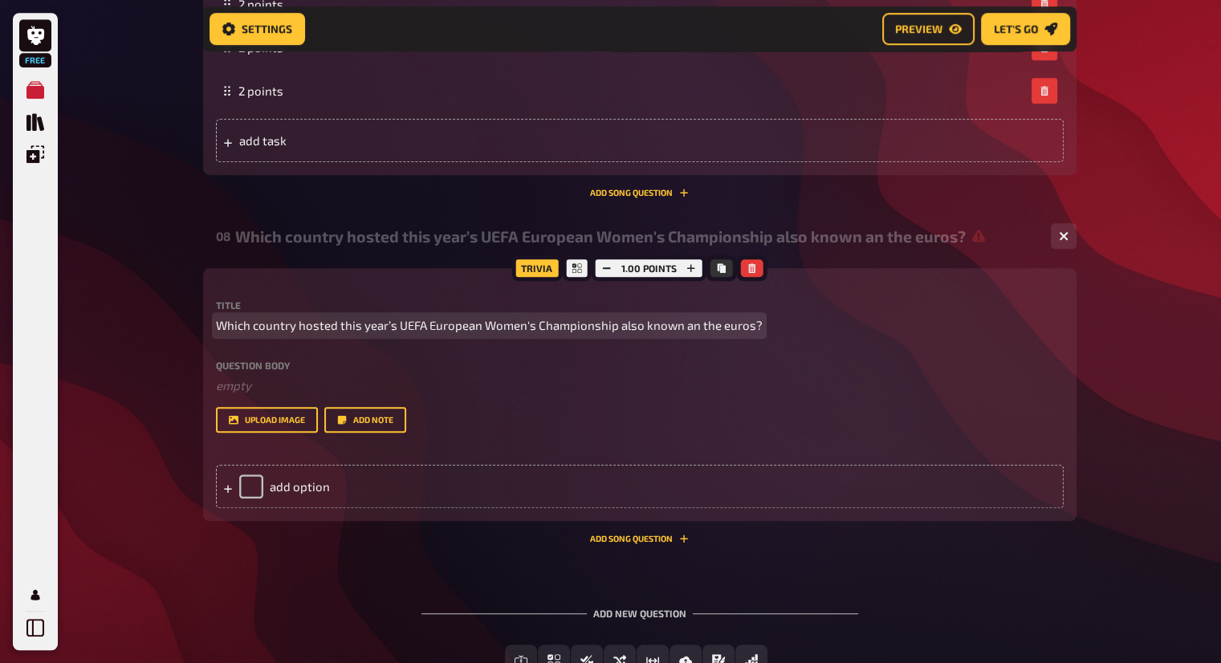
click at [716, 320] on span "Which country hosted this year’s UEFA European Women's Championship also known …" at bounding box center [489, 325] width 547 height 18
click at [686, 325] on span "Which country hosted this year’s UEFA European Women's Championship also known …" at bounding box center [489, 325] width 547 height 18
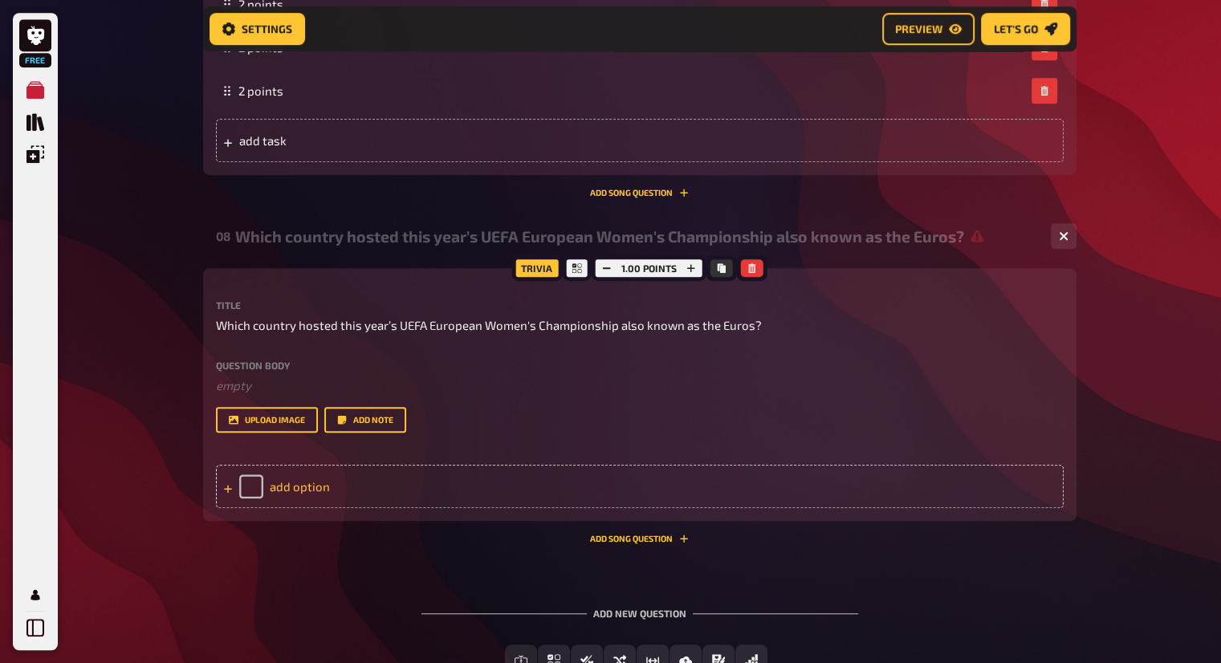
click at [473, 495] on div "add option" at bounding box center [640, 486] width 848 height 43
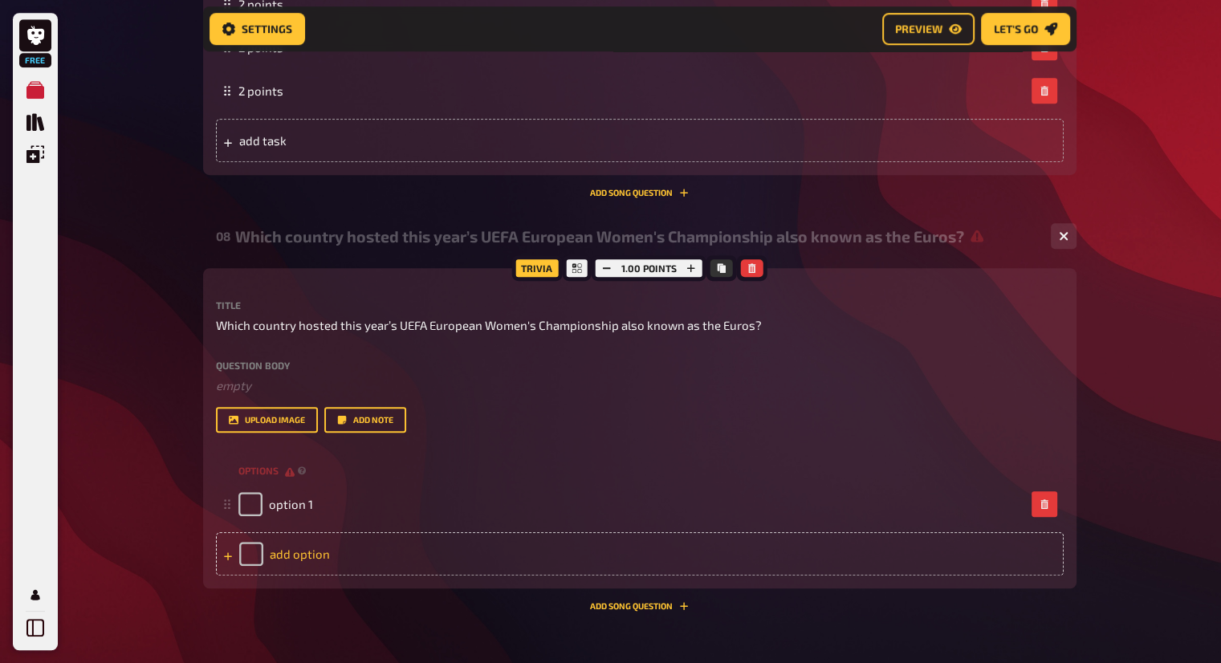
click at [411, 563] on div "add option" at bounding box center [640, 553] width 848 height 43
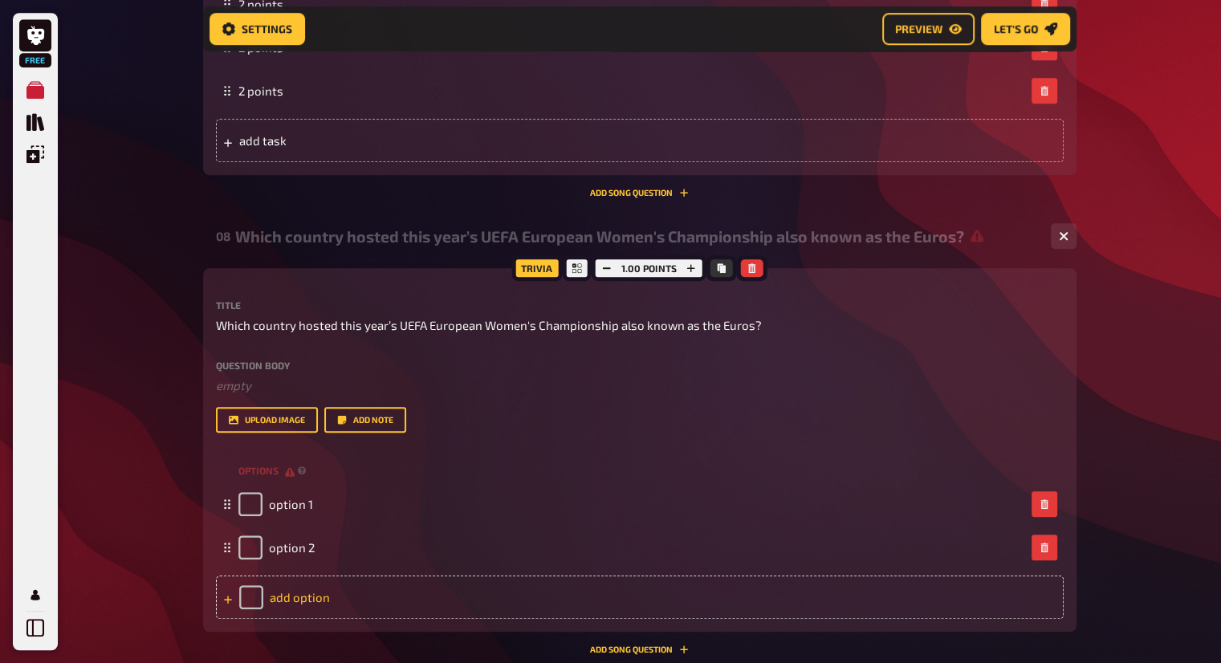
click at [410, 602] on div "add option" at bounding box center [640, 597] width 848 height 43
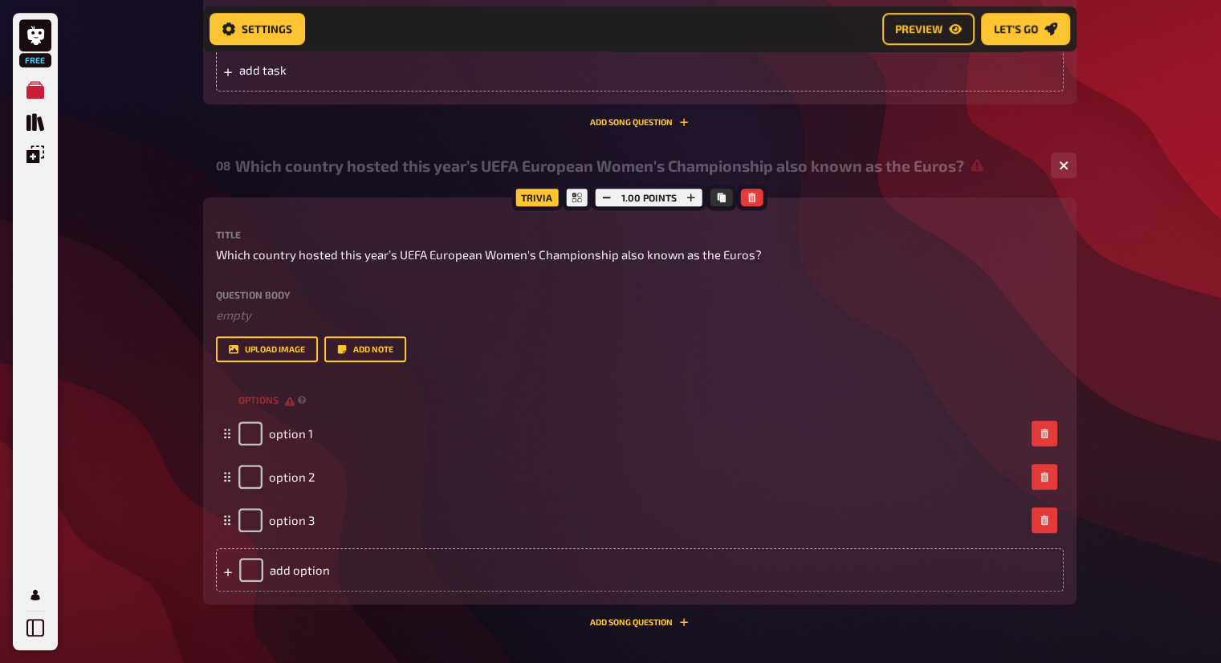
scroll to position [1282, 0]
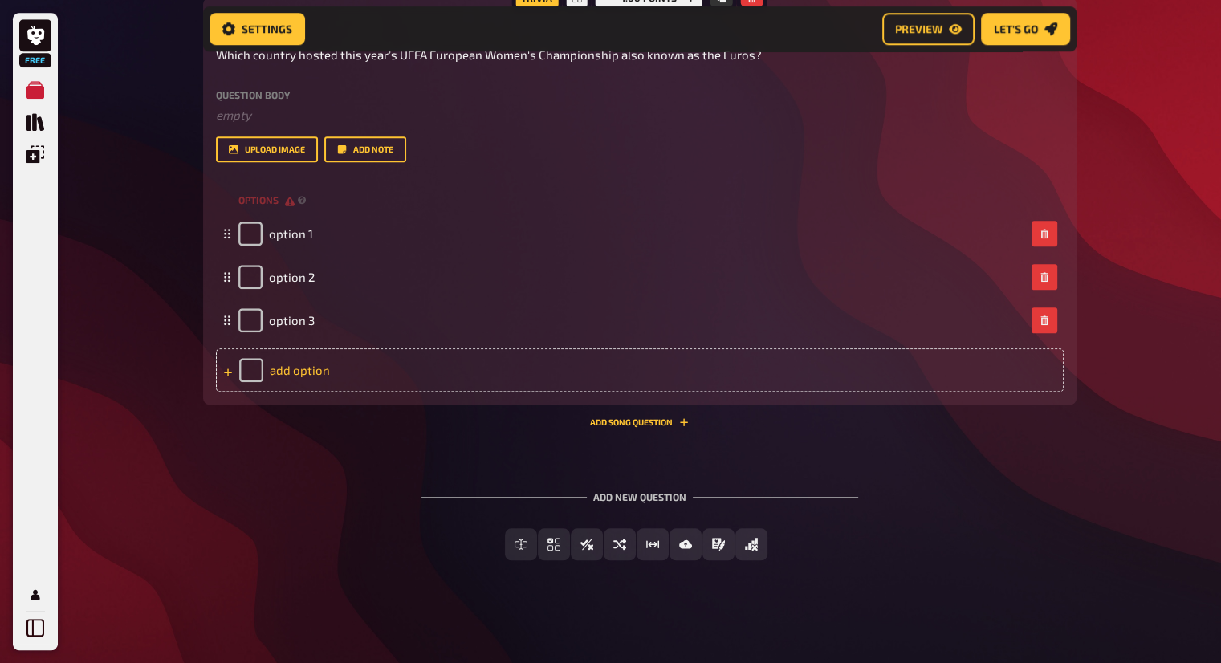
click at [406, 380] on div "add option" at bounding box center [640, 370] width 848 height 43
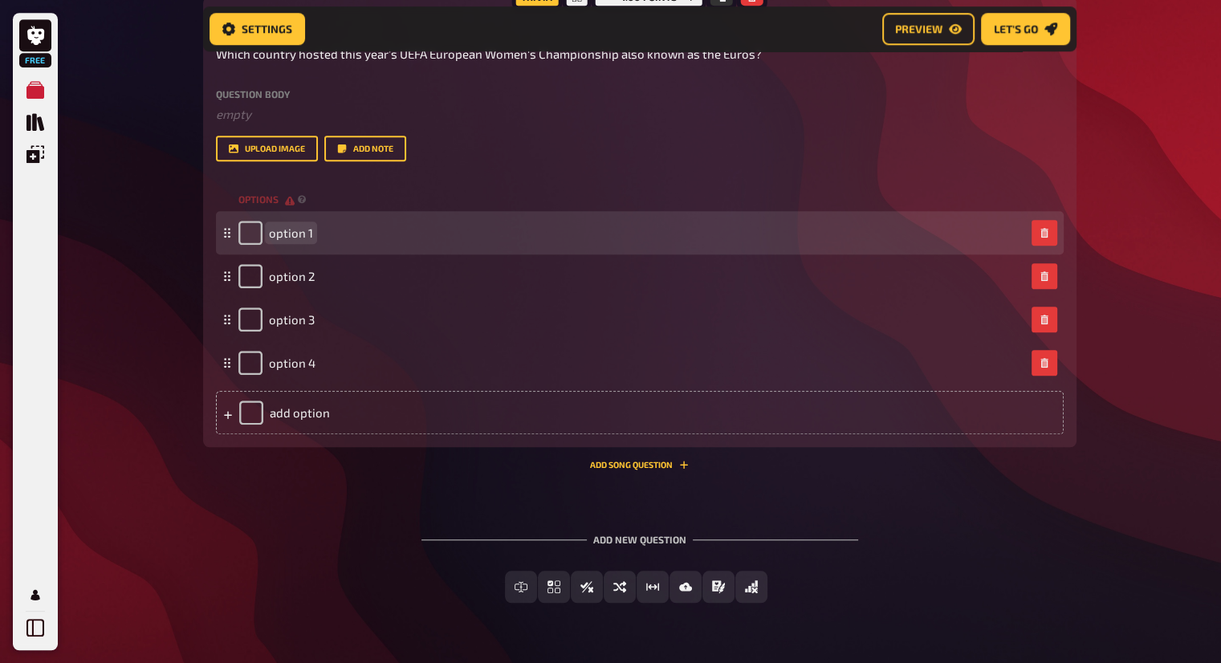
click at [292, 229] on span "option 1" at bounding box center [291, 233] width 44 height 14
paste span
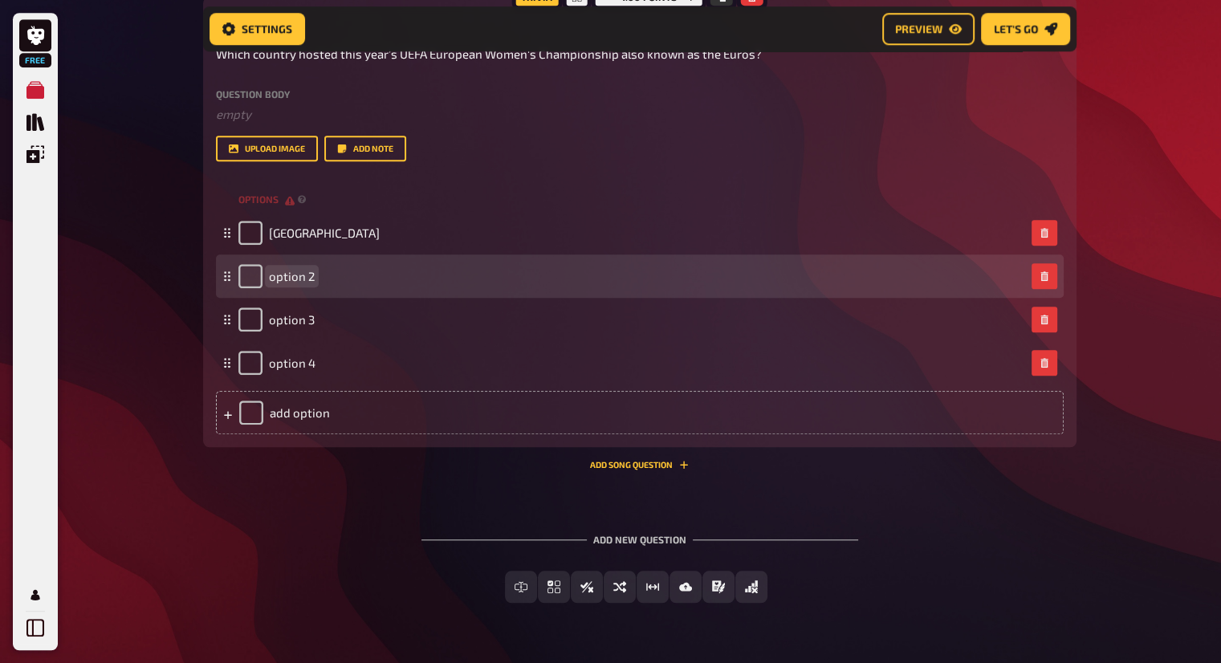
click at [304, 289] on div "option 2" at bounding box center [640, 276] width 848 height 43
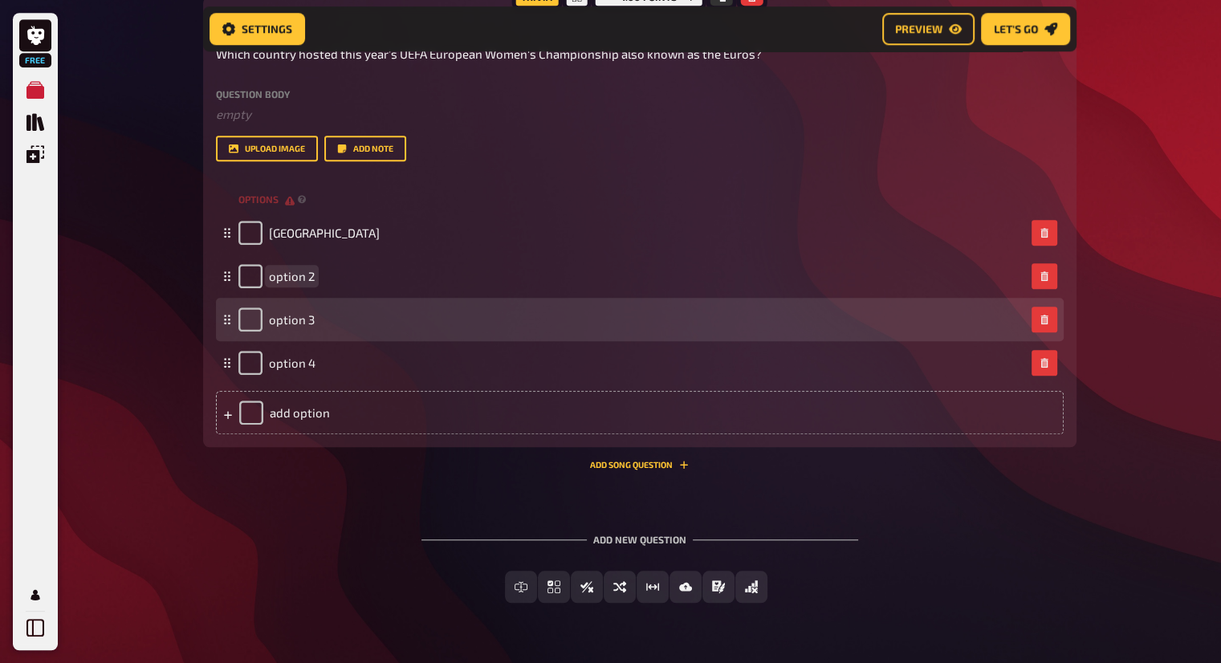
paste span
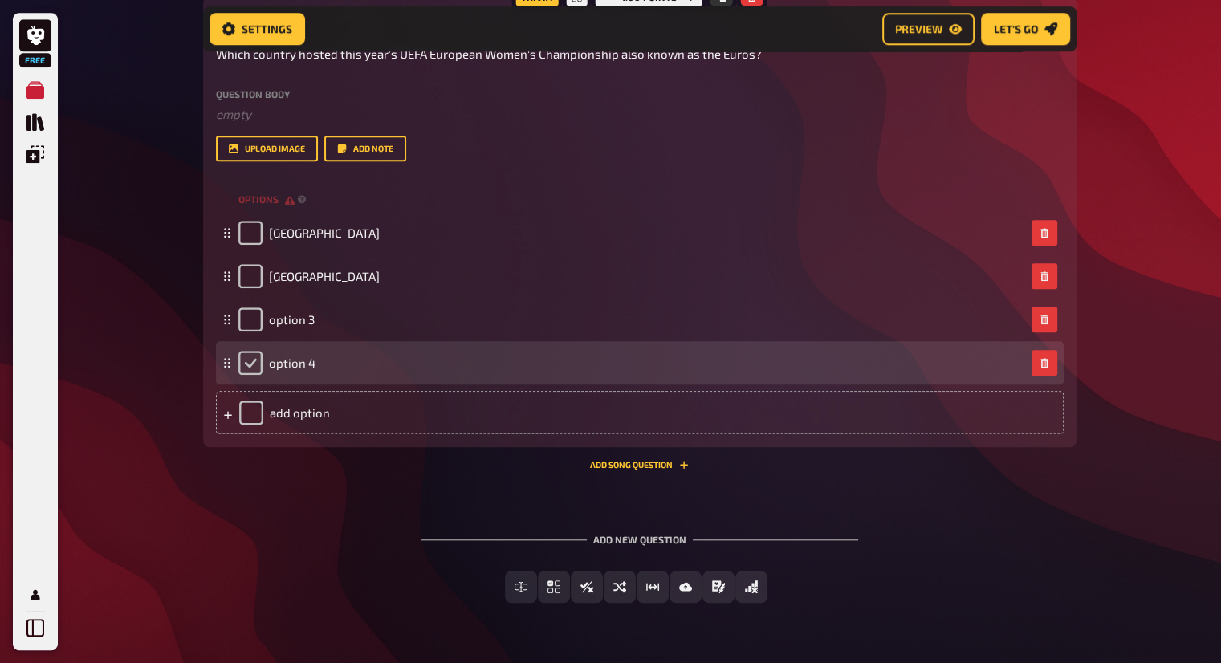
click at [251, 352] on input "checkbox" at bounding box center [251, 363] width 24 height 24
checkbox input "true"
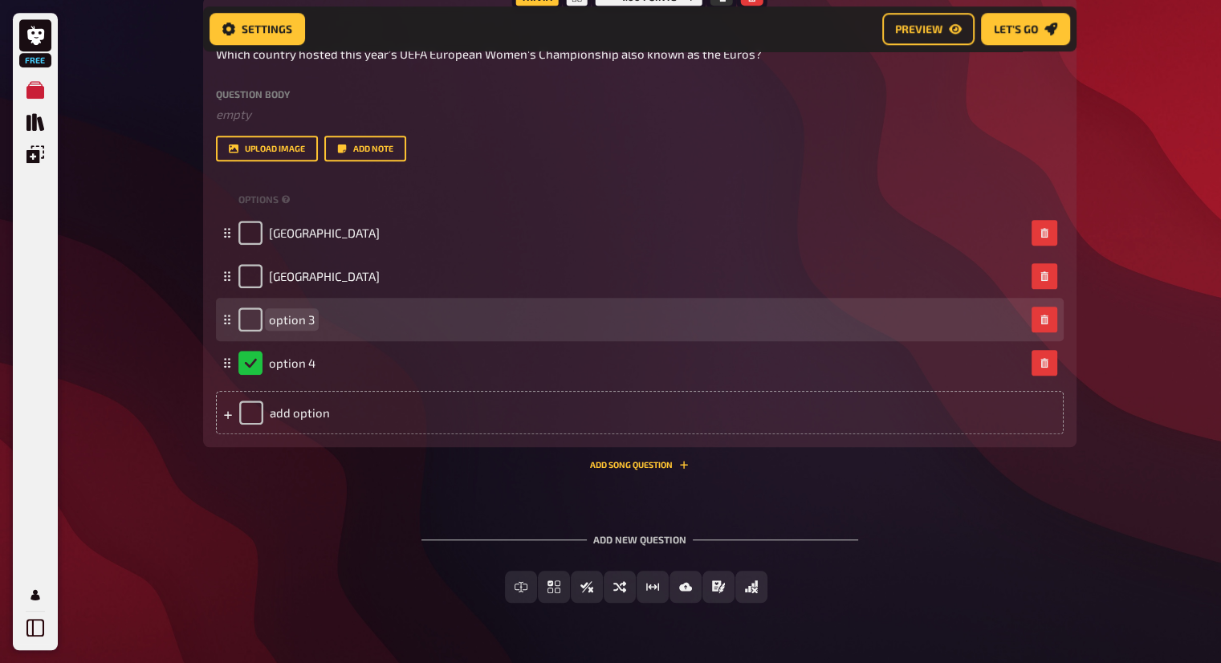
click at [297, 316] on span "option 3" at bounding box center [292, 319] width 46 height 14
paste span
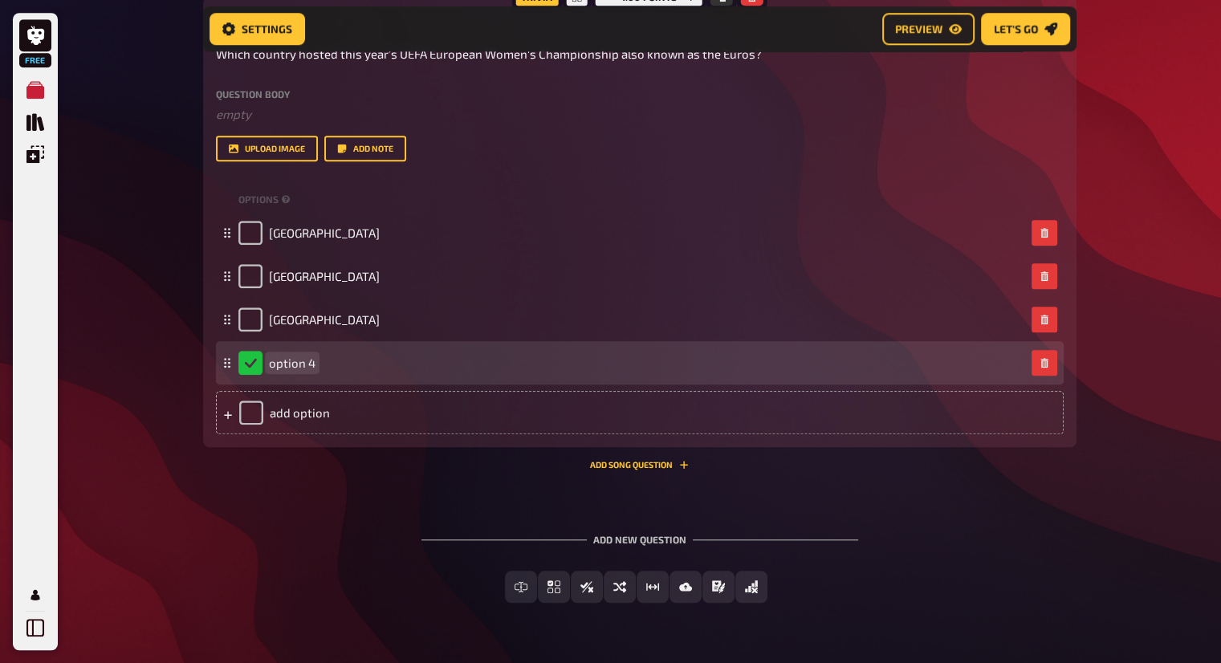
click at [312, 370] on div "option 4" at bounding box center [277, 363] width 77 height 24
paste span
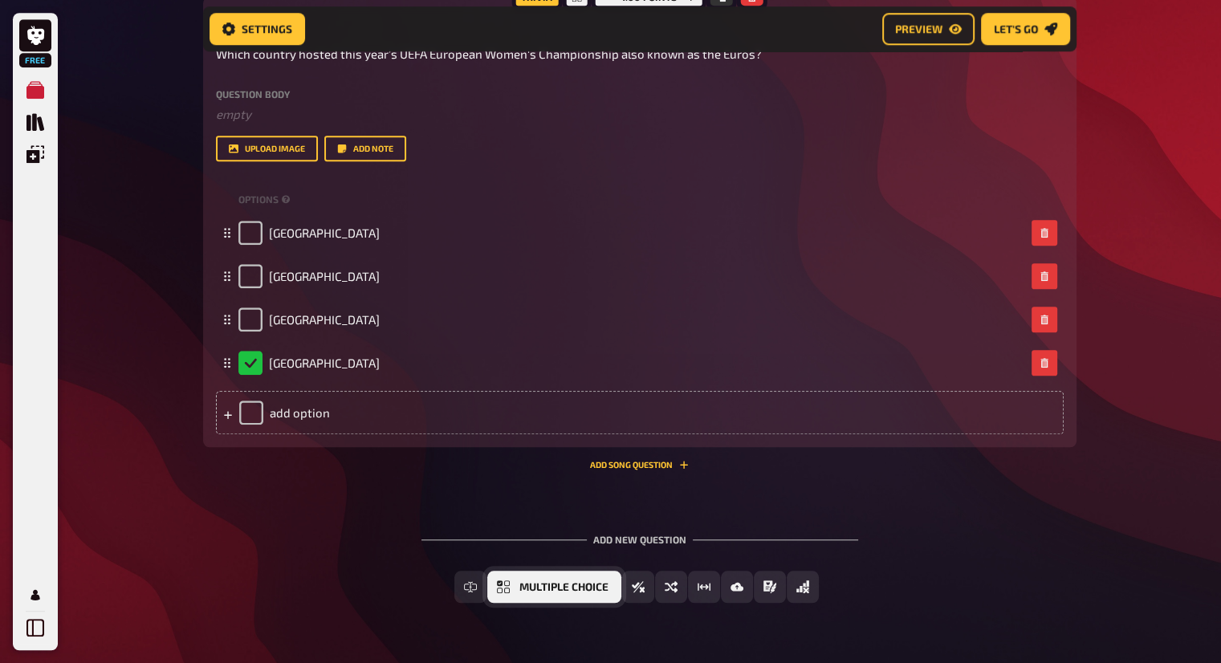
click at [517, 591] on button "Multiple Choice" at bounding box center [554, 587] width 134 height 32
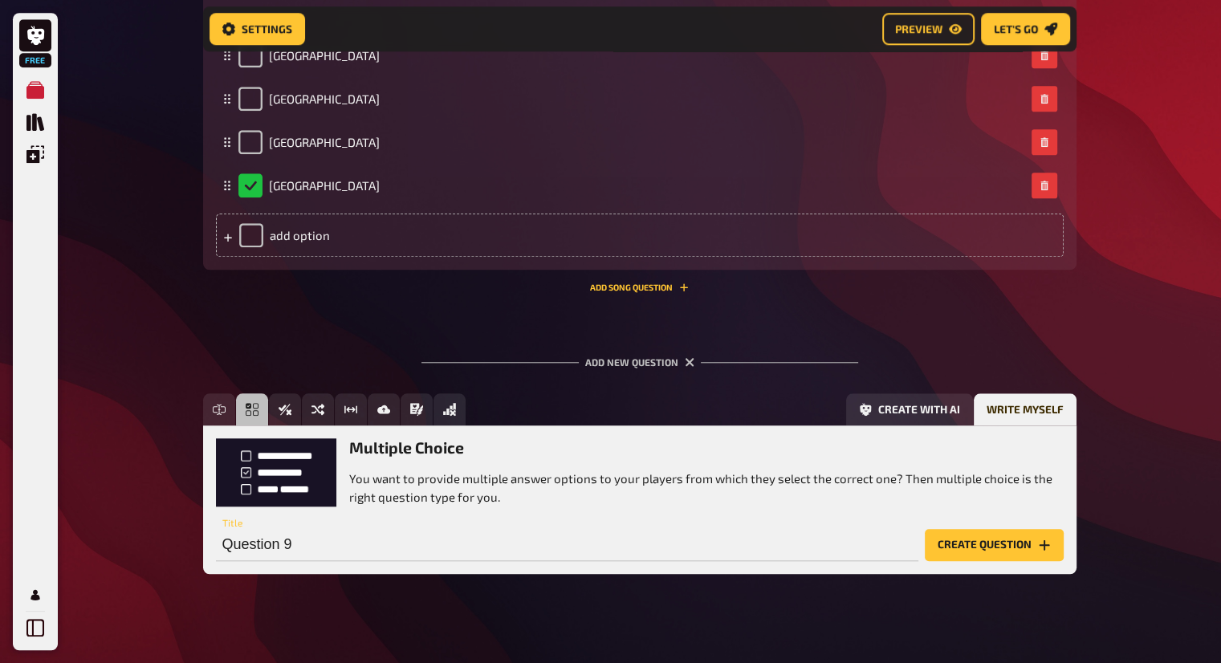
scroll to position [1474, 0]
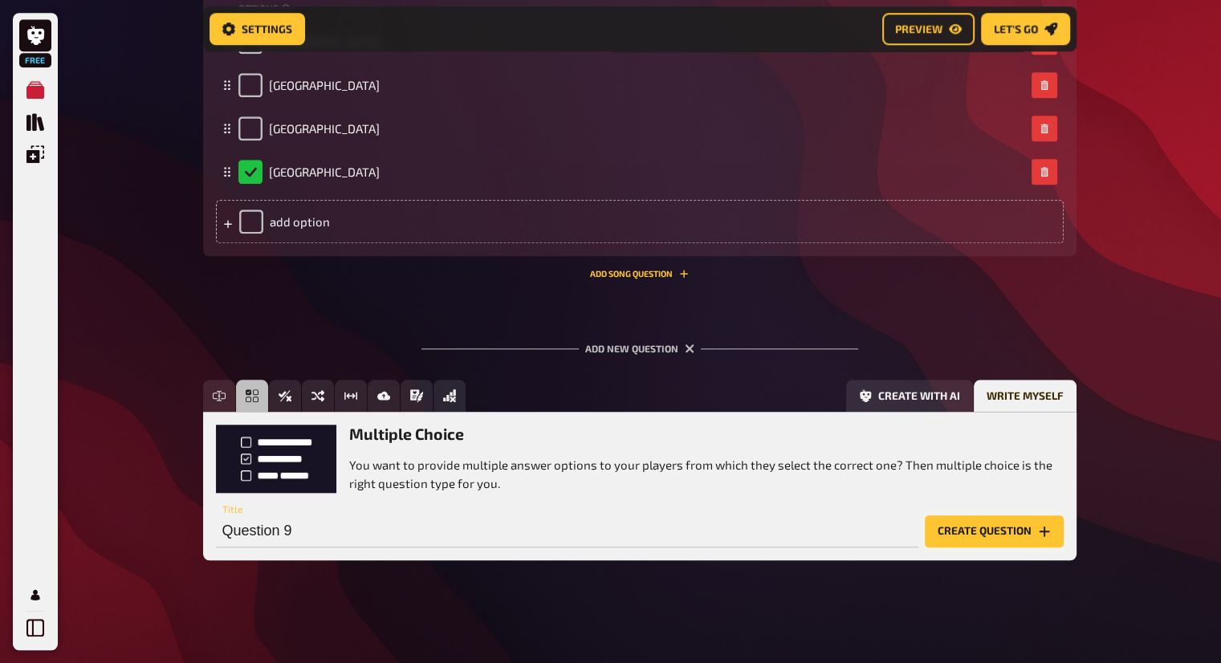
click at [1034, 545] on button "Create question" at bounding box center [994, 532] width 139 height 32
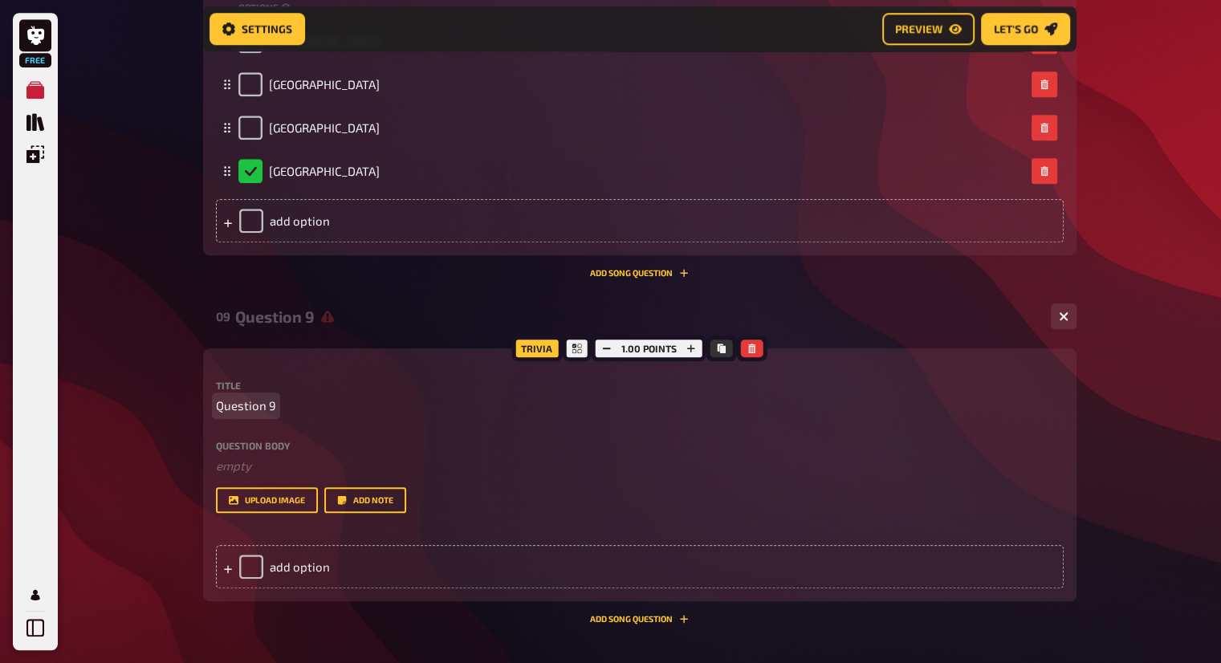
click at [249, 406] on span "Question 9" at bounding box center [246, 406] width 60 height 18
paste span
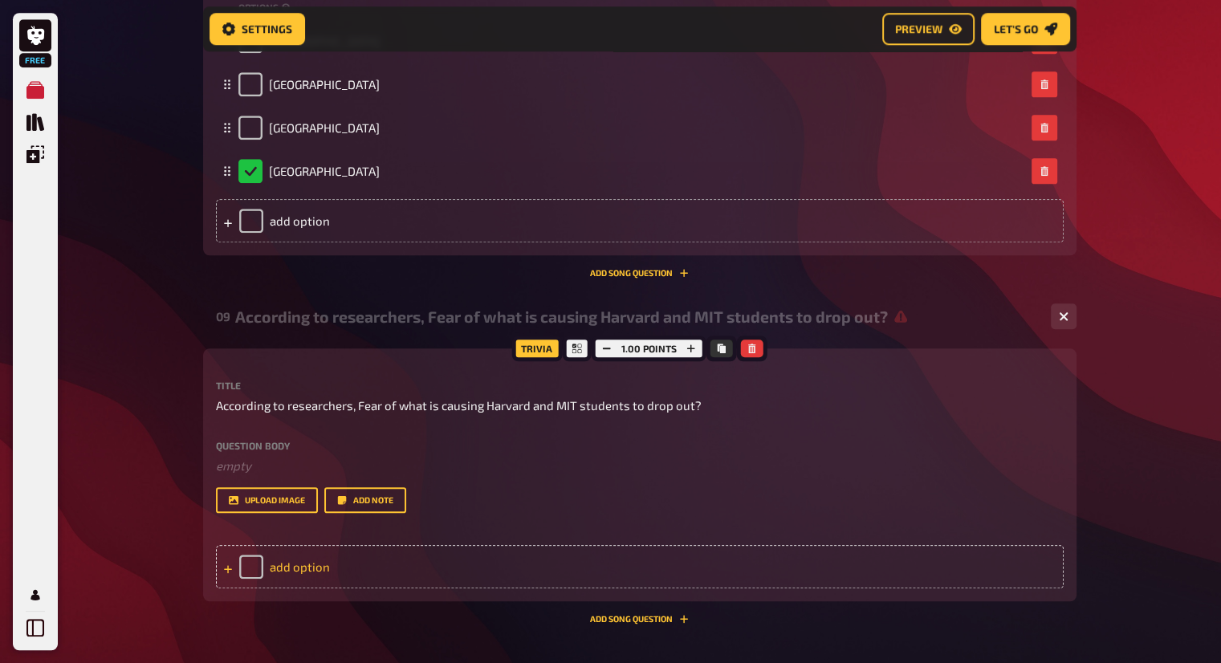
click at [336, 554] on div "add option" at bounding box center [640, 566] width 848 height 43
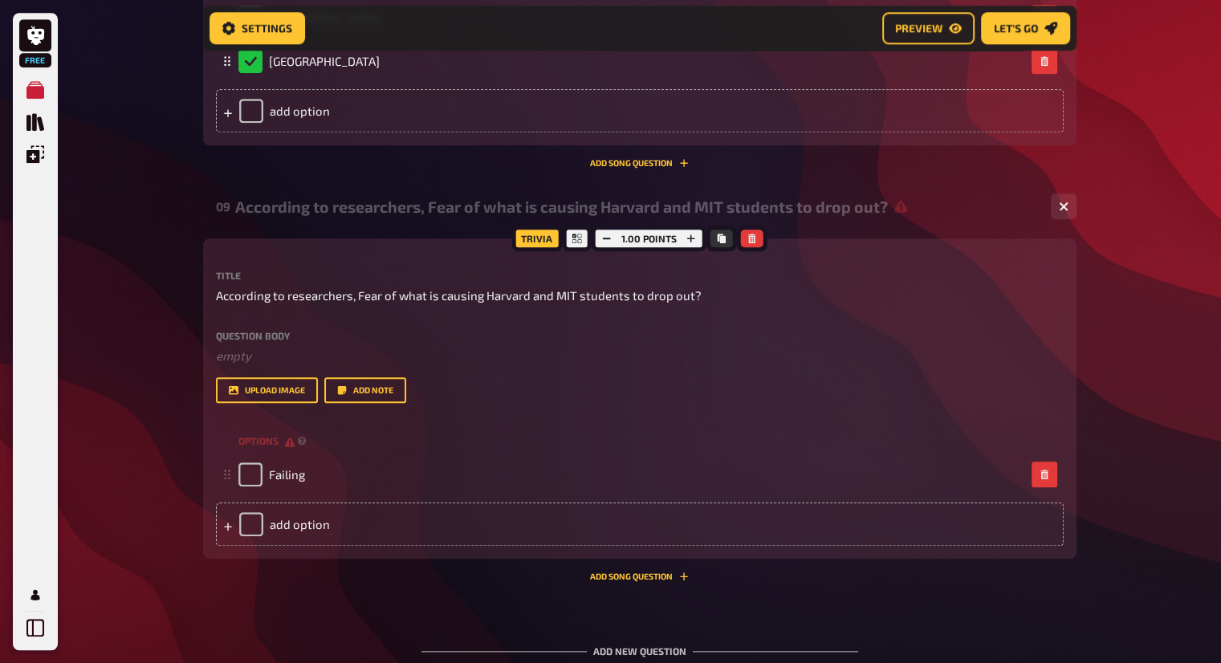
scroll to position [1715, 0]
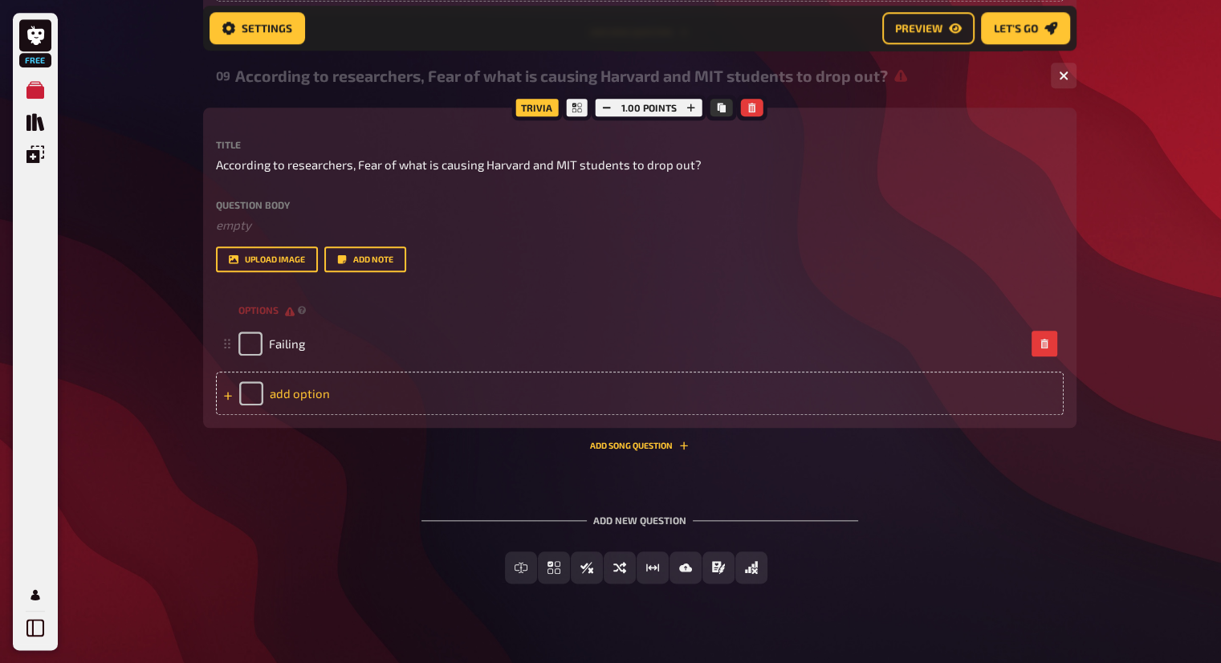
click at [361, 396] on div "add option" at bounding box center [640, 393] width 848 height 43
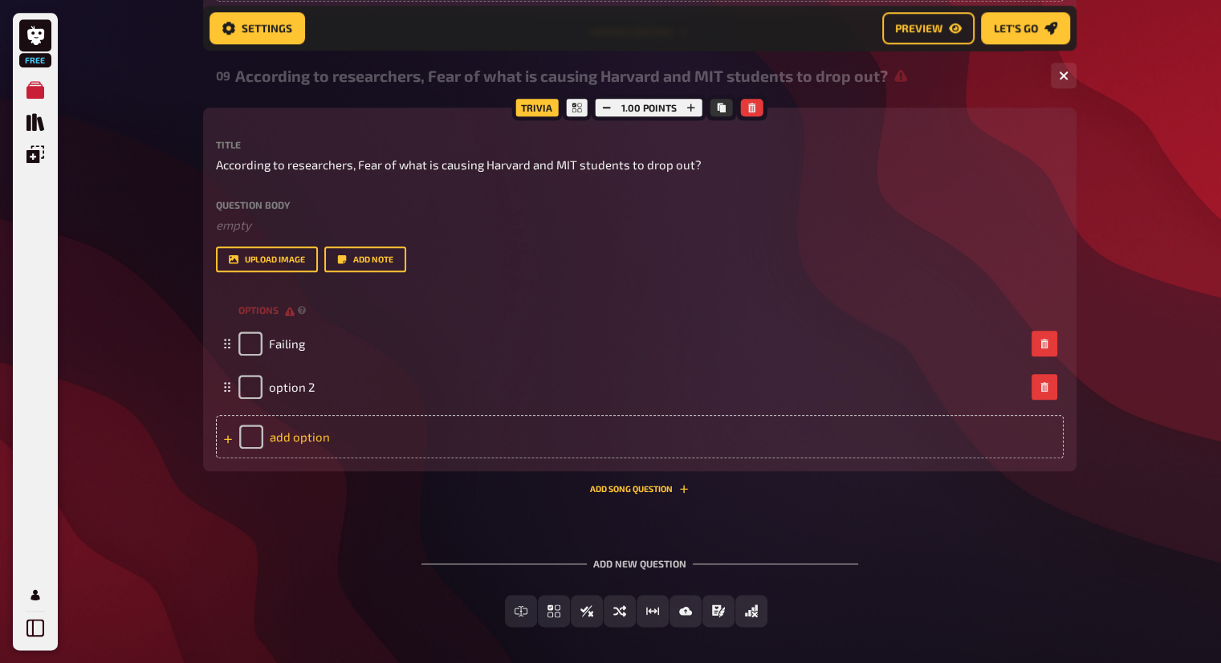
click at [359, 441] on div "add option" at bounding box center [640, 436] width 848 height 43
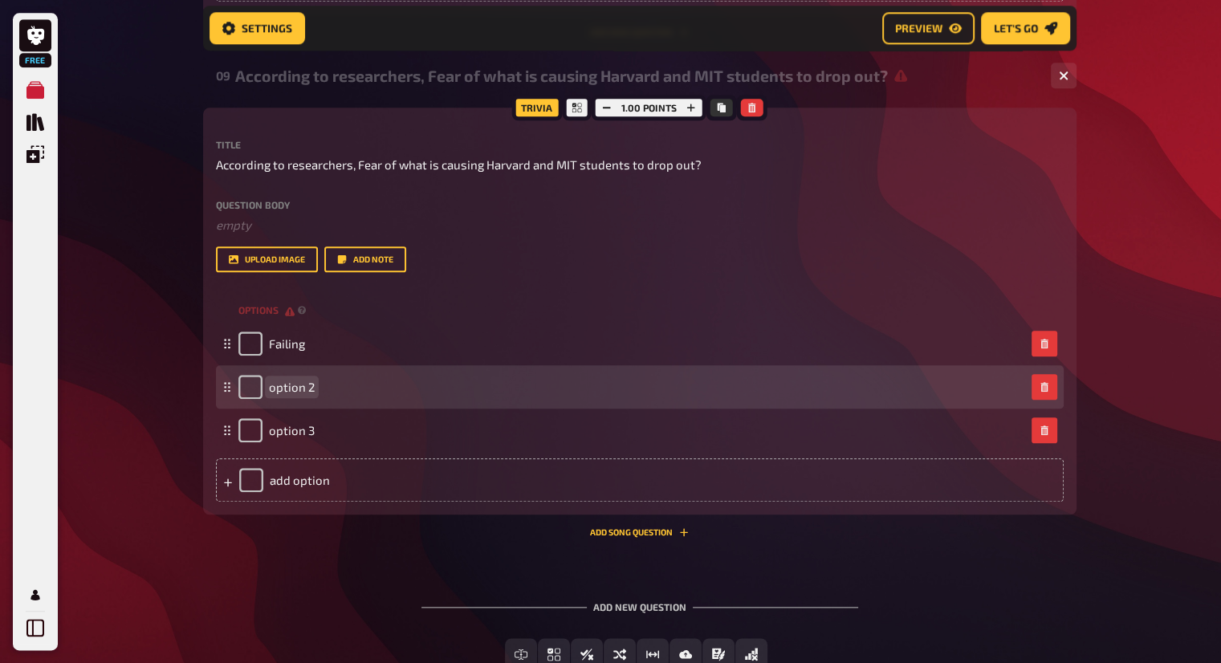
click at [312, 397] on div "option 2" at bounding box center [277, 387] width 76 height 24
paste span
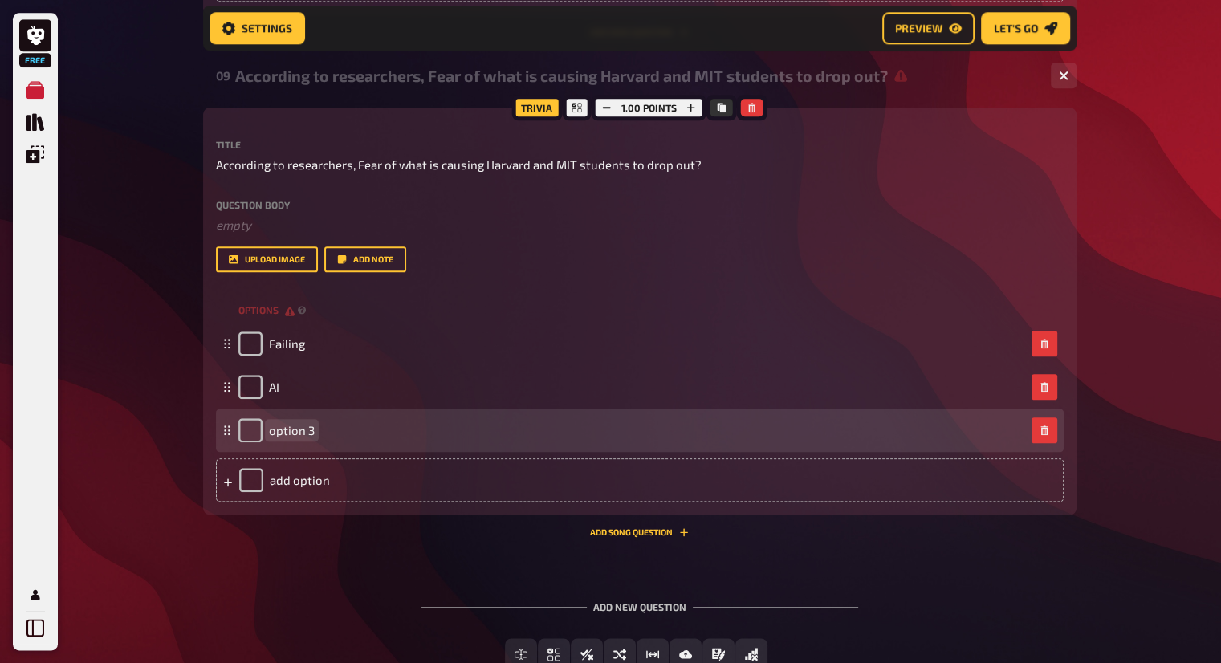
click at [352, 430] on div "option 3" at bounding box center [632, 430] width 787 height 24
paste span
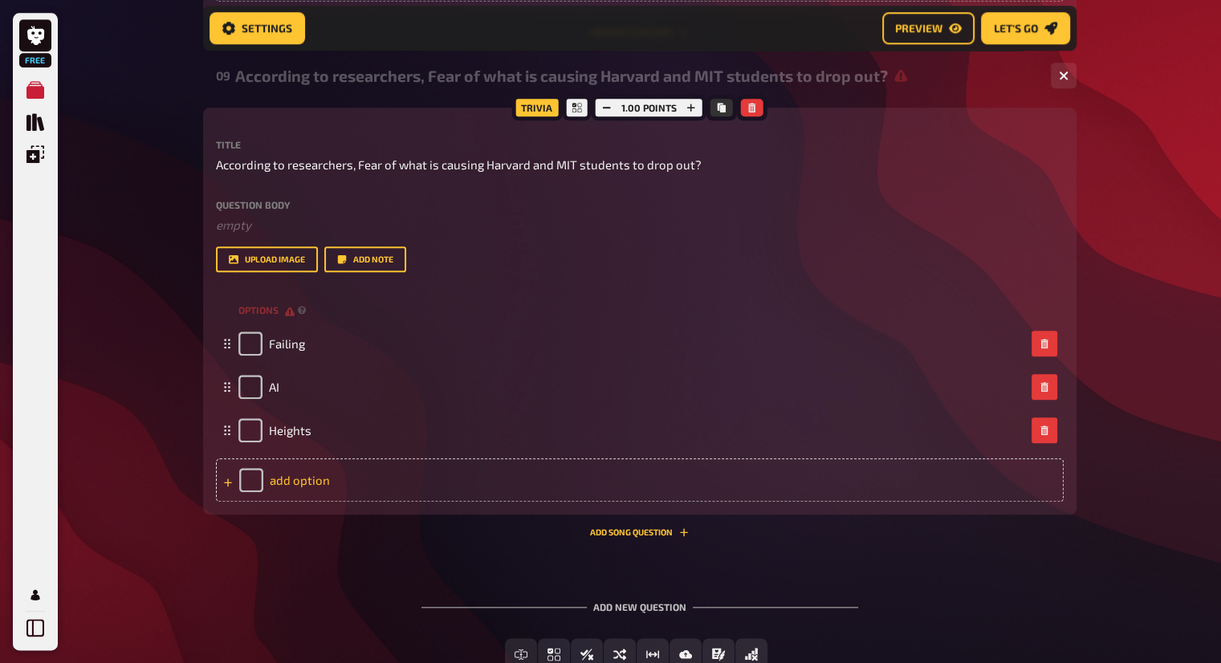
click at [477, 474] on div "add option" at bounding box center [640, 480] width 848 height 43
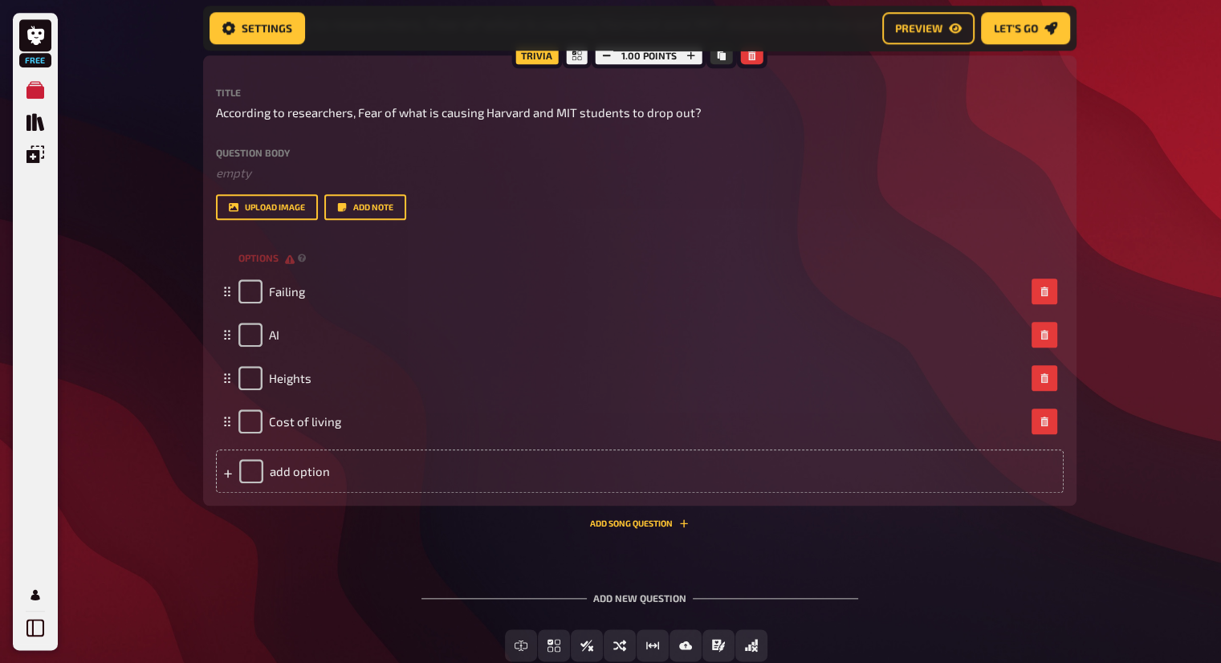
scroll to position [1795, 0]
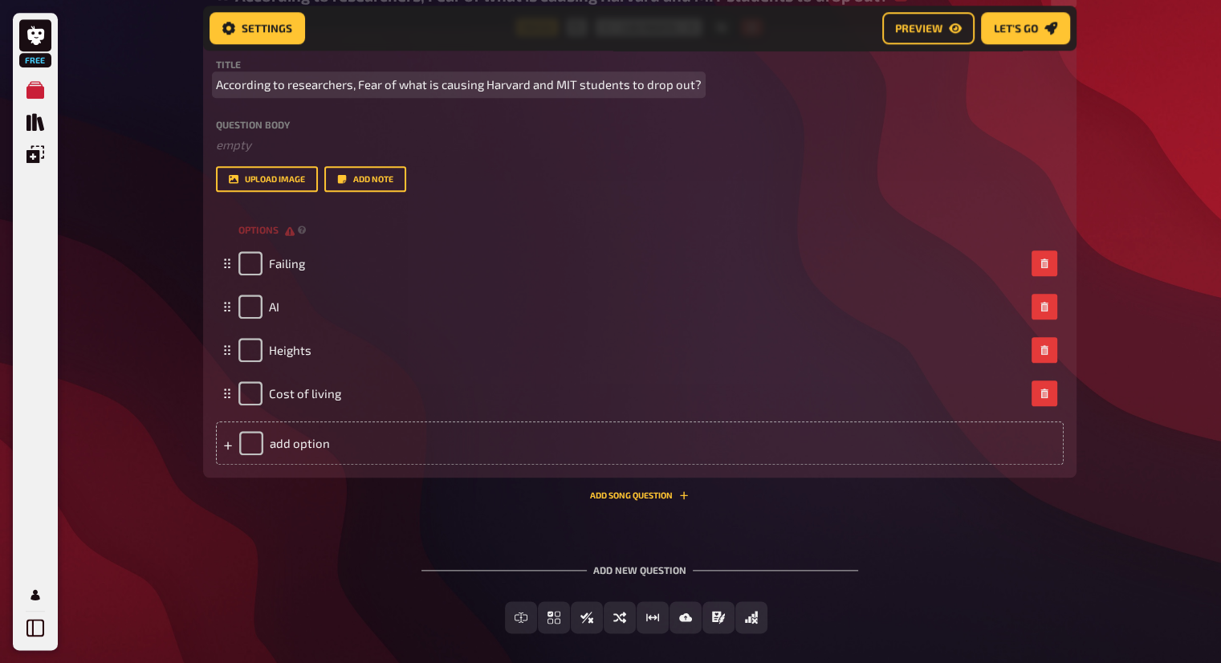
click at [368, 79] on span "According to researchers, Fear of what is causing Harvard and MIT students to d…" at bounding box center [459, 84] width 486 height 18
click at [360, 81] on span "According to researchers, Fear of what is causing Harvard and MIT students to d…" at bounding box center [459, 84] width 486 height 18
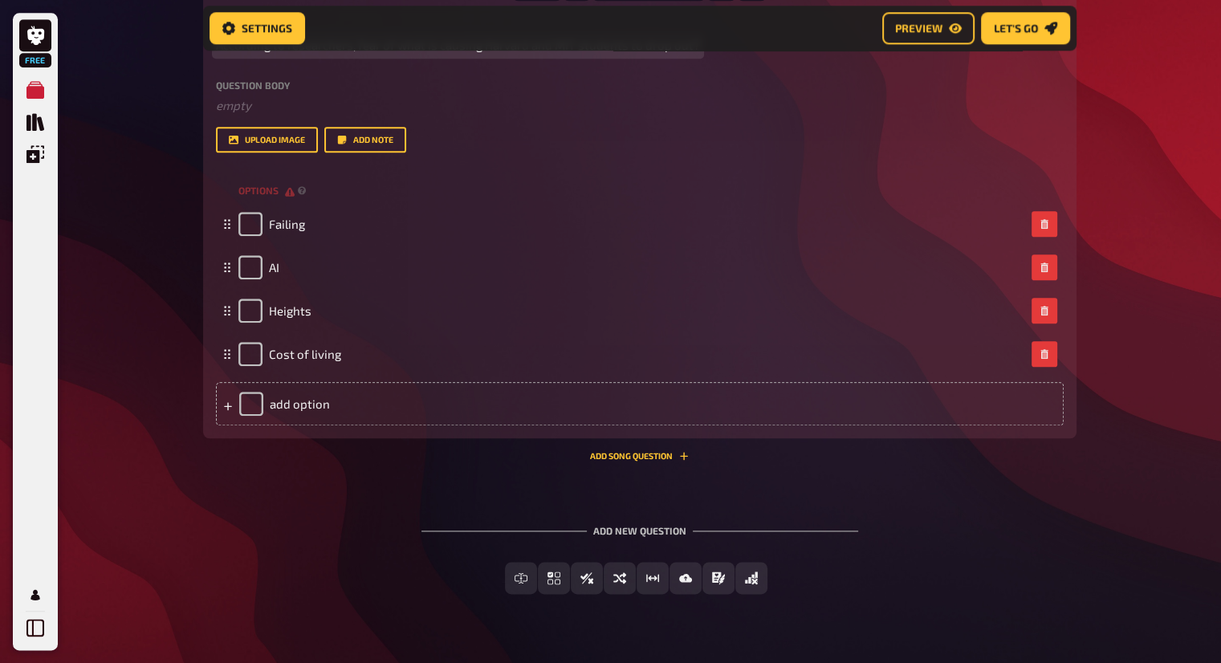
scroll to position [1870, 0]
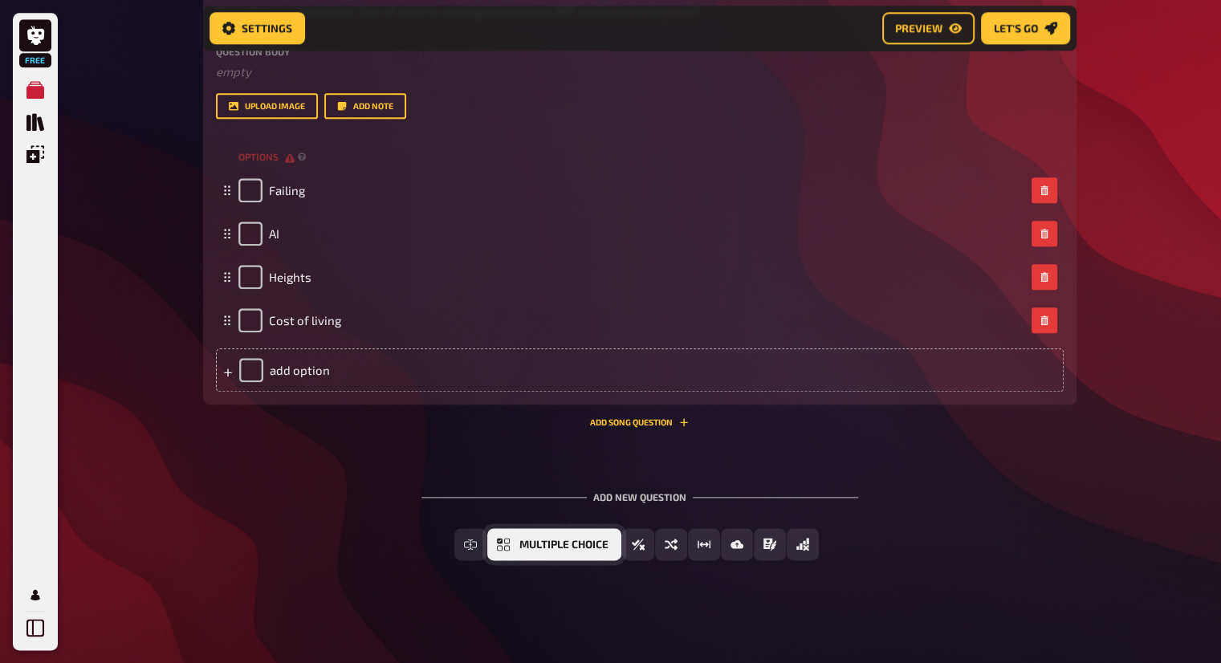
click at [512, 545] on button "Multiple Choice" at bounding box center [554, 544] width 134 height 32
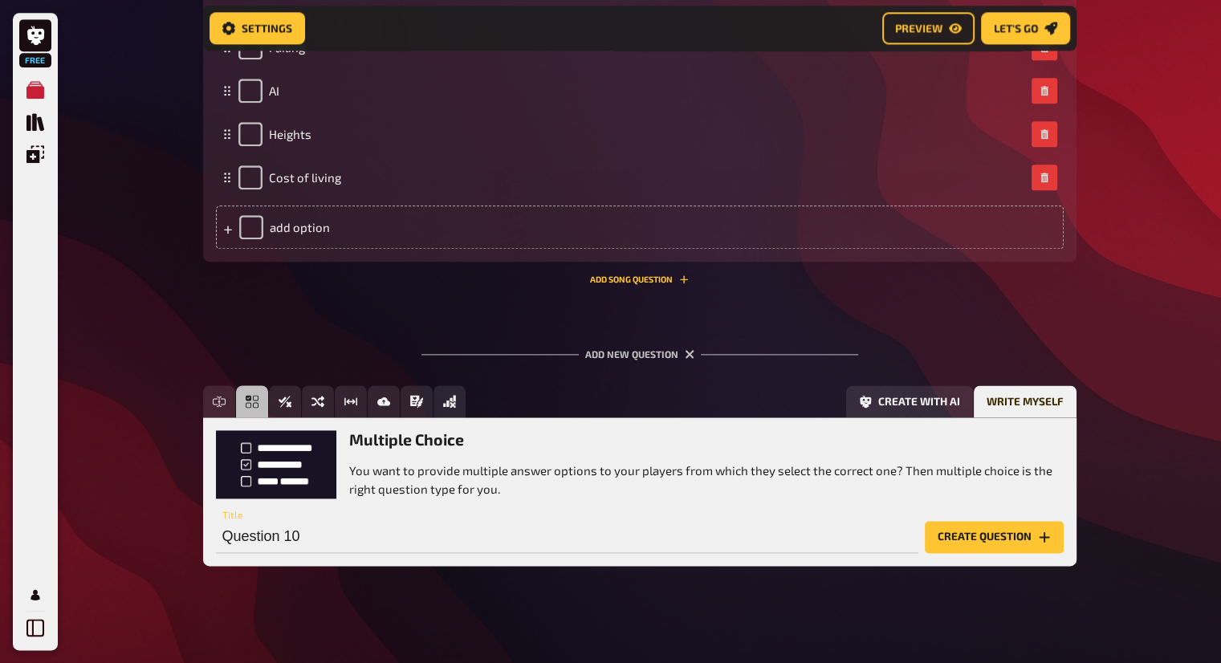
scroll to position [2017, 0]
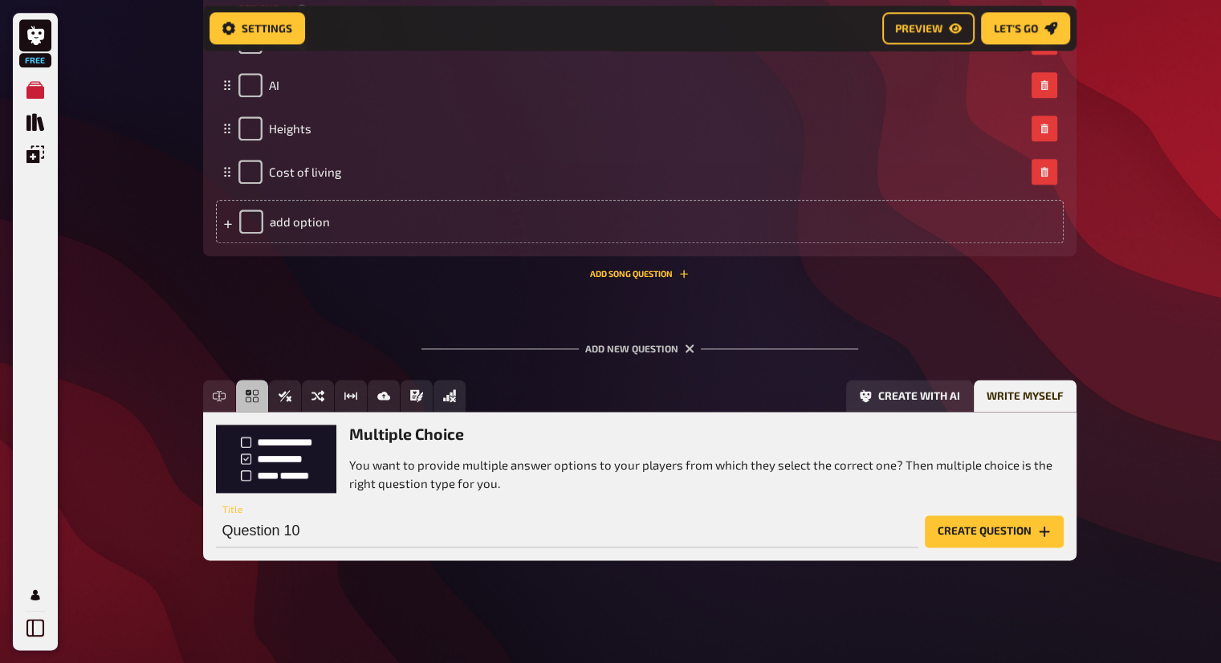
click at [991, 531] on button "Create question" at bounding box center [994, 532] width 139 height 32
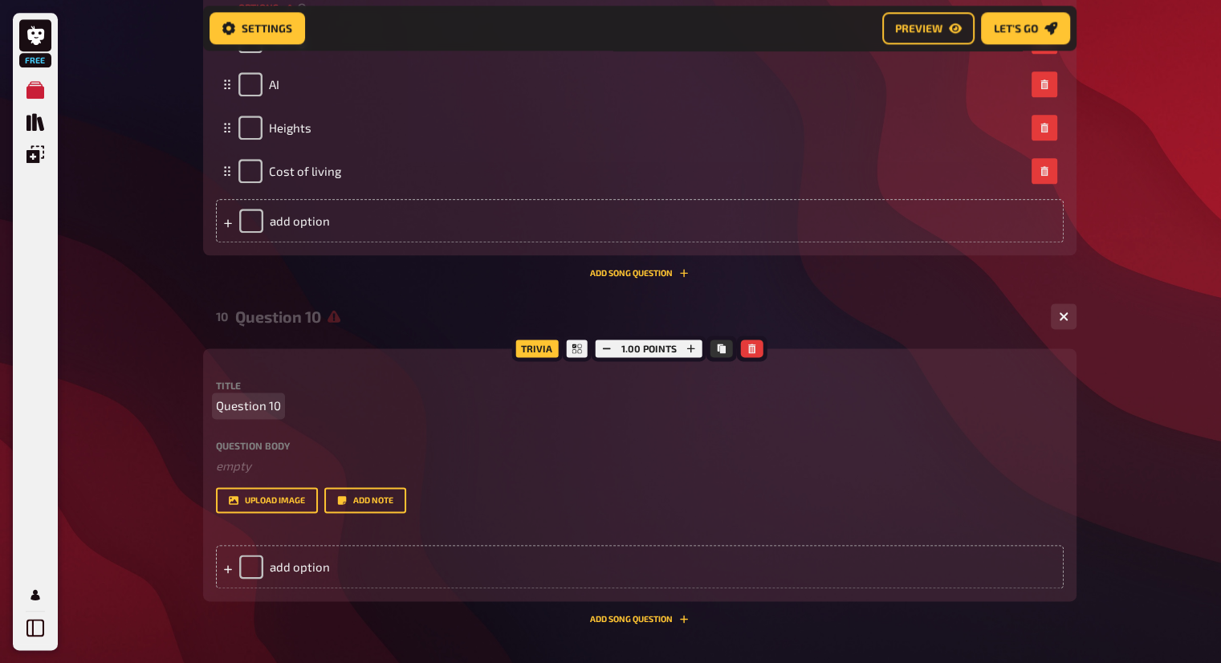
click at [268, 414] on span "Question 10" at bounding box center [248, 406] width 65 height 18
paste span
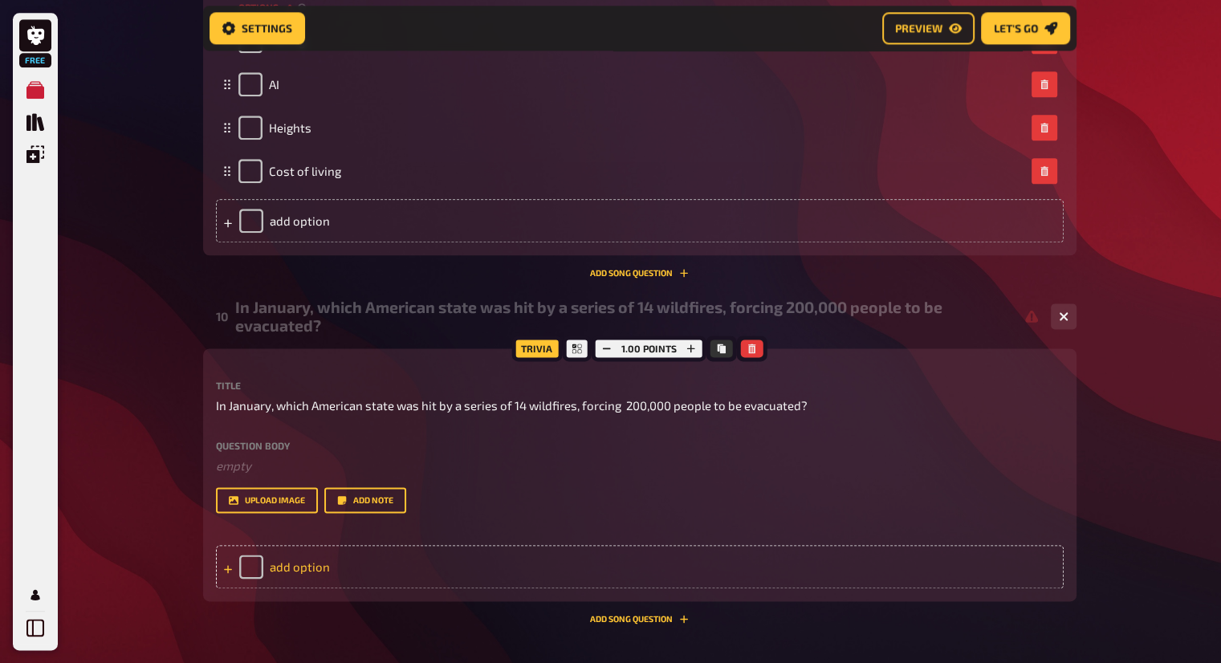
click at [284, 565] on div "add option" at bounding box center [640, 566] width 848 height 43
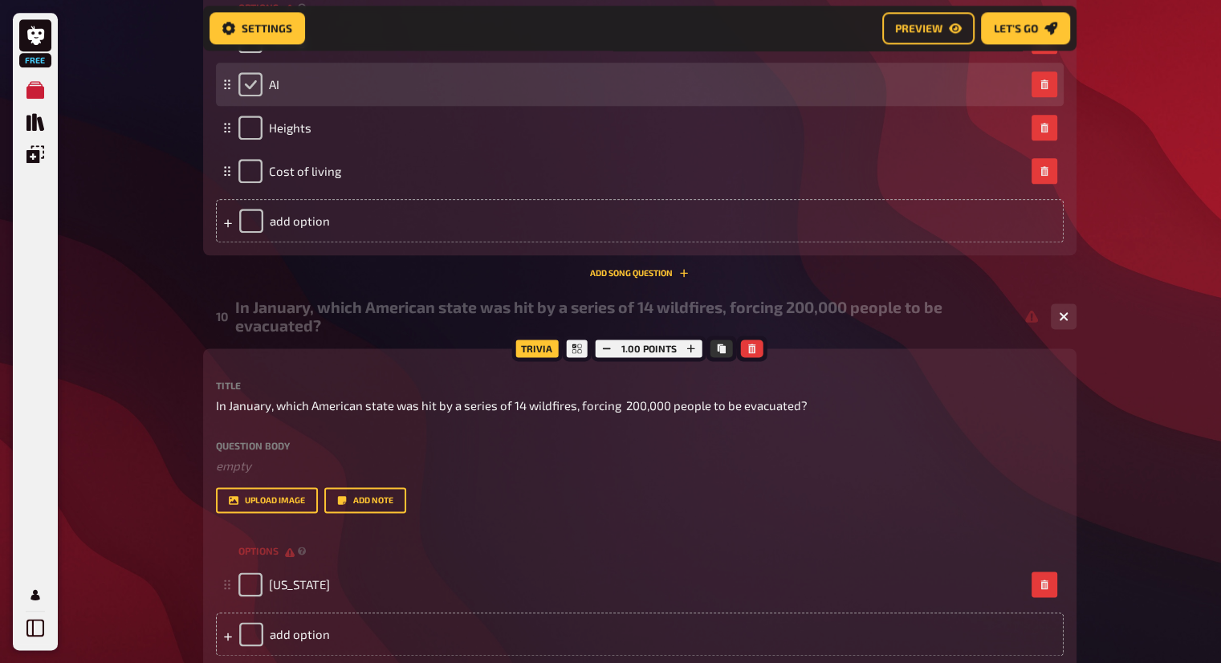
click at [254, 91] on input "checkbox" at bounding box center [251, 84] width 24 height 24
checkbox input "true"
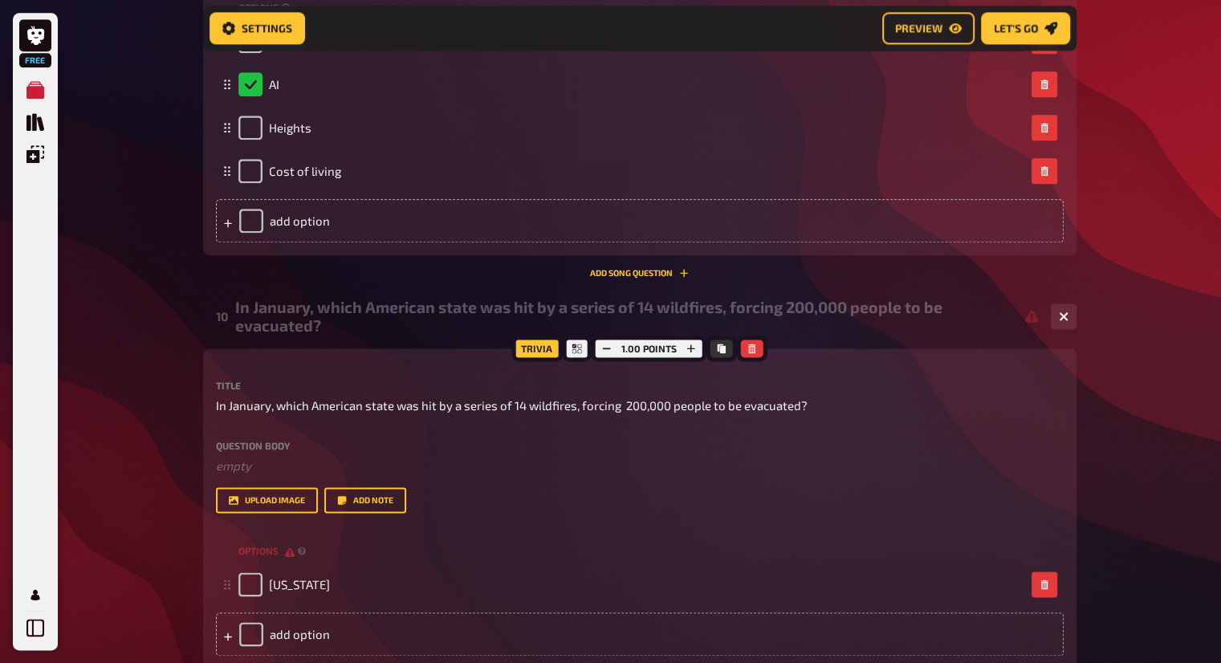
scroll to position [2098, 0]
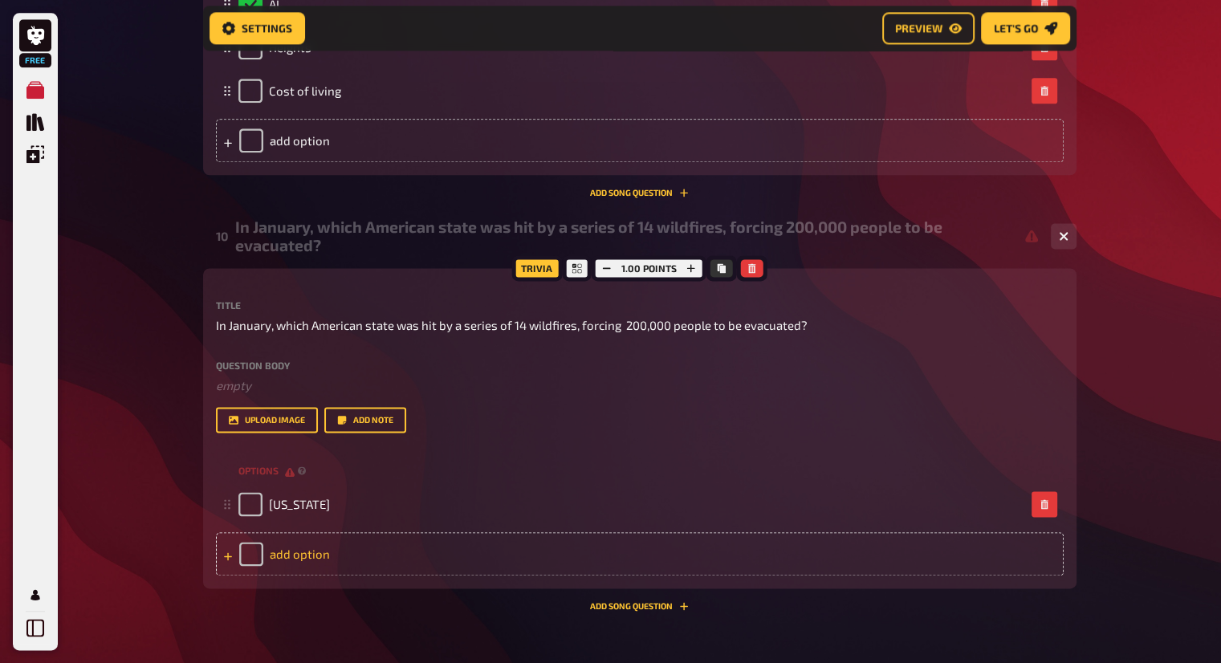
click at [299, 544] on div "add option" at bounding box center [640, 553] width 848 height 43
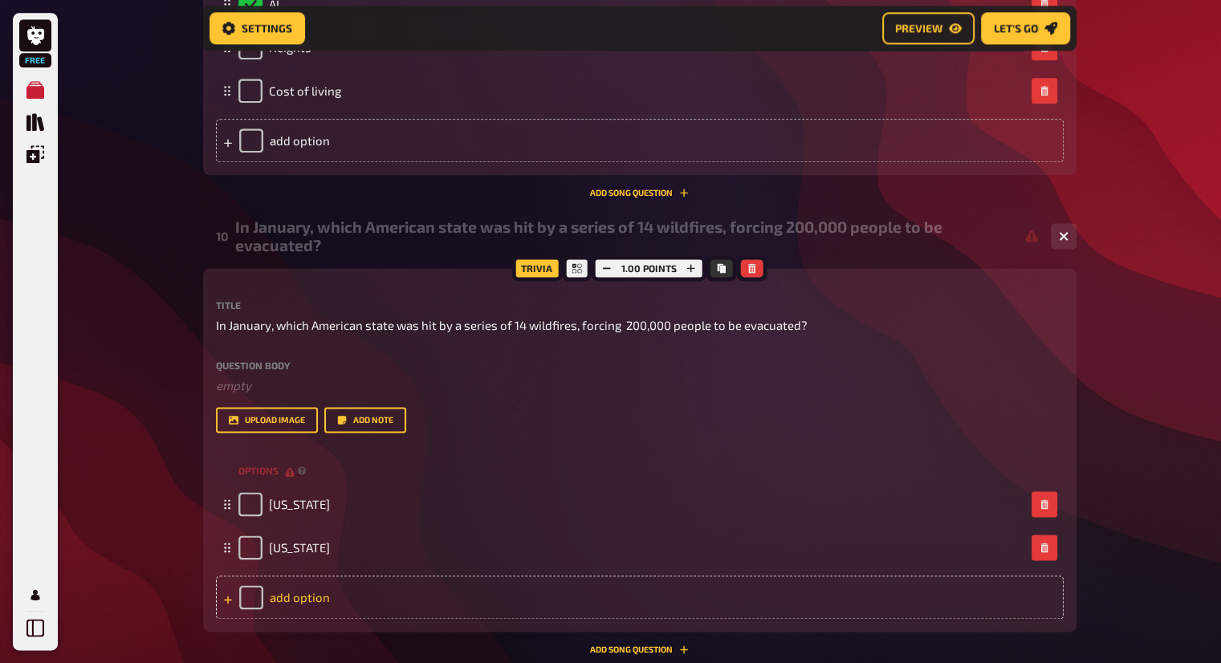
click at [340, 592] on div "add option" at bounding box center [640, 597] width 848 height 43
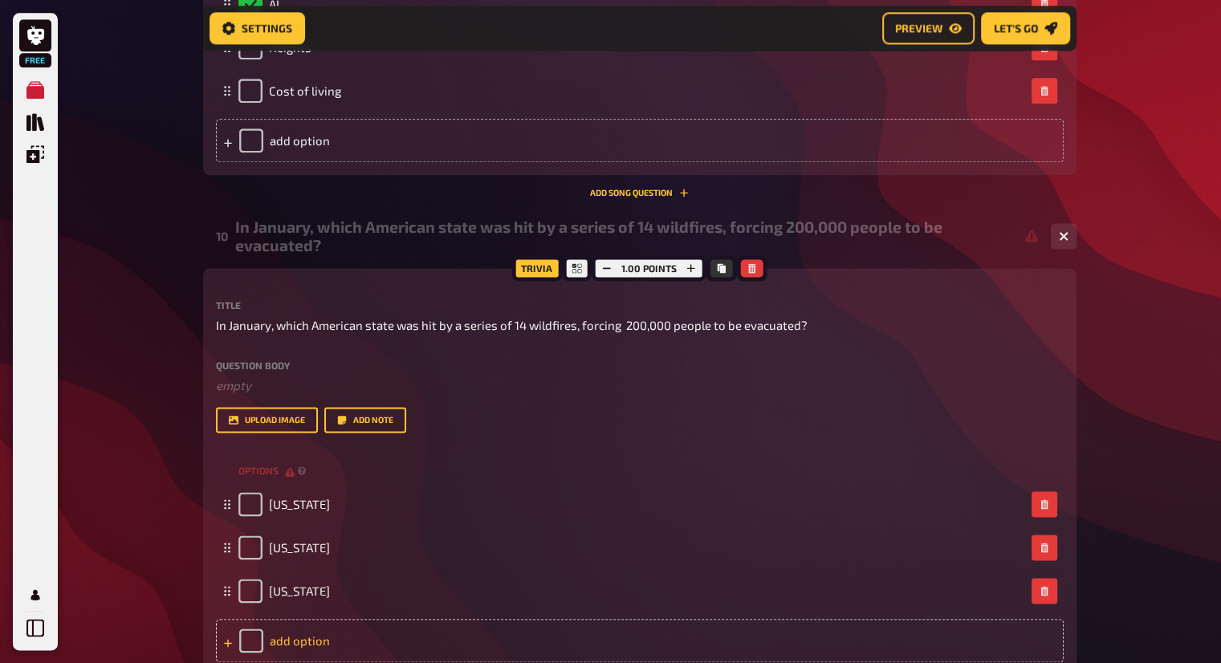
click at [307, 636] on div "add option" at bounding box center [640, 640] width 848 height 43
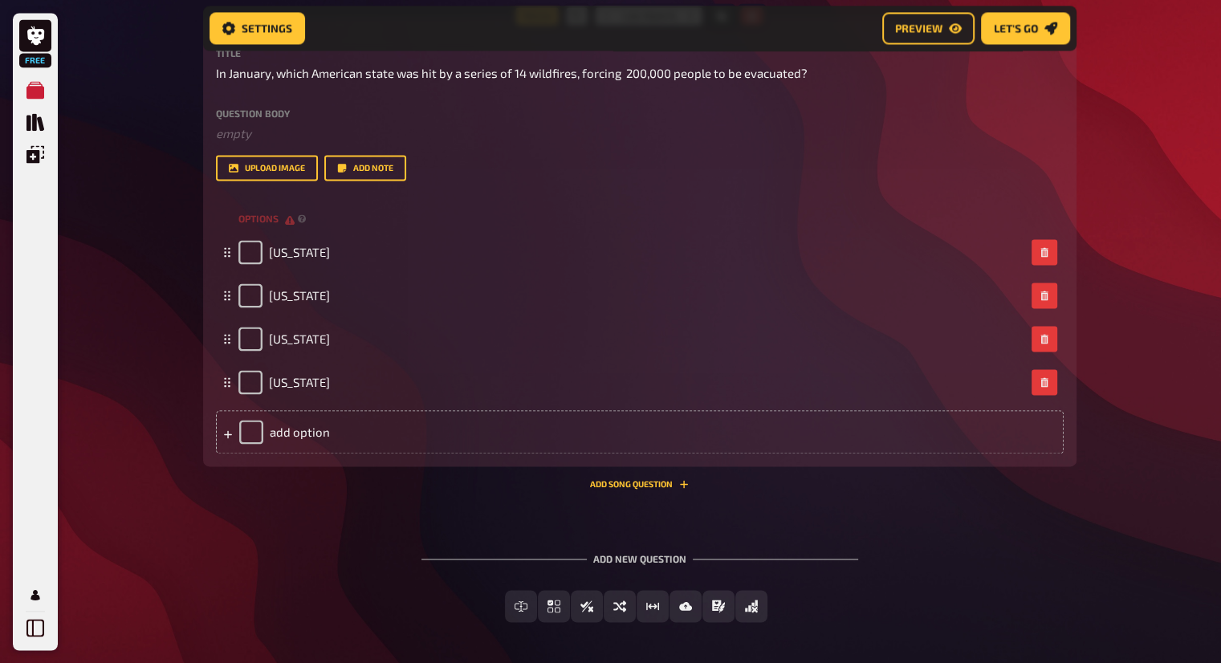
scroll to position [2412, 0]
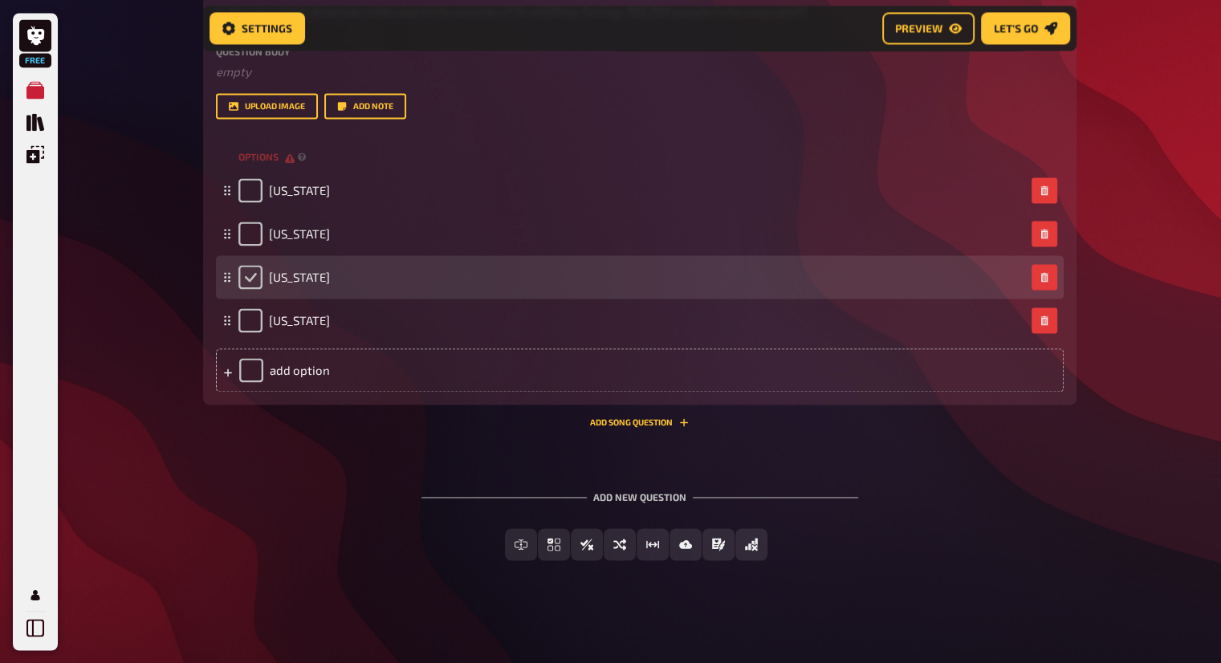
click at [247, 283] on input "checkbox" at bounding box center [251, 277] width 24 height 24
checkbox input "true"
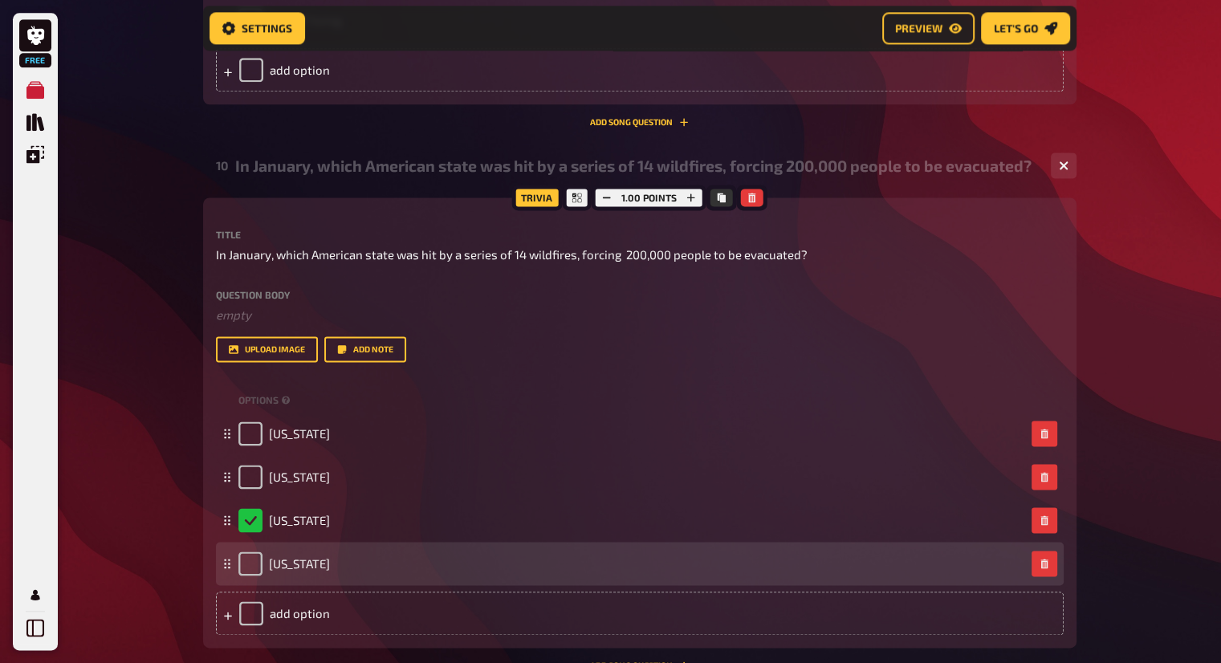
scroll to position [2172, 0]
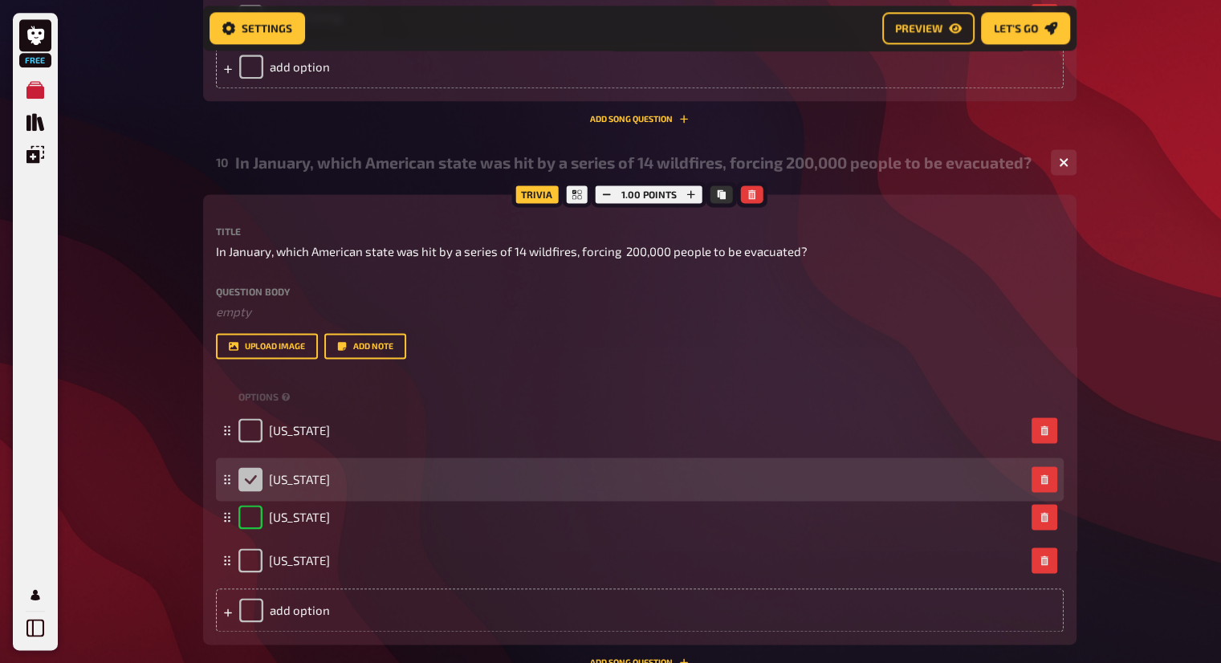
drag, startPoint x: 228, startPoint y: 517, endPoint x: 226, endPoint y: 478, distance: 39.4
click at [226, 478] on icon at bounding box center [227, 480] width 10 height 10
checkbox input "true"
checkbox input "false"
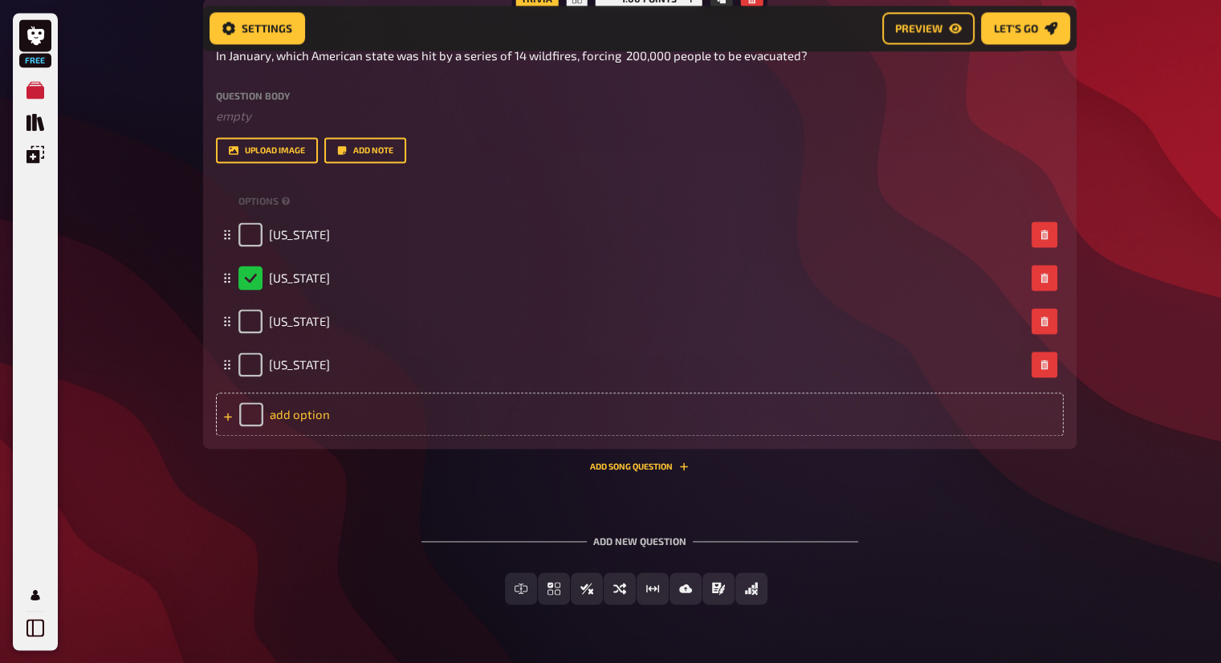
scroll to position [2332, 0]
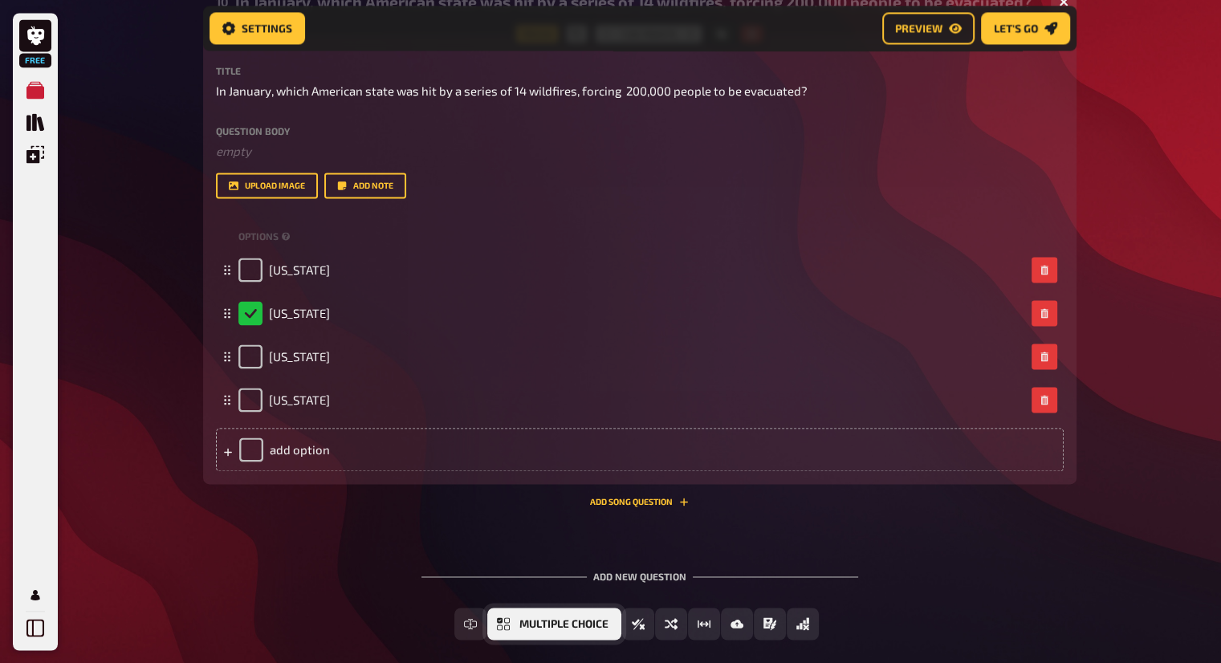
click at [560, 627] on span "Multiple Choice" at bounding box center [564, 624] width 89 height 11
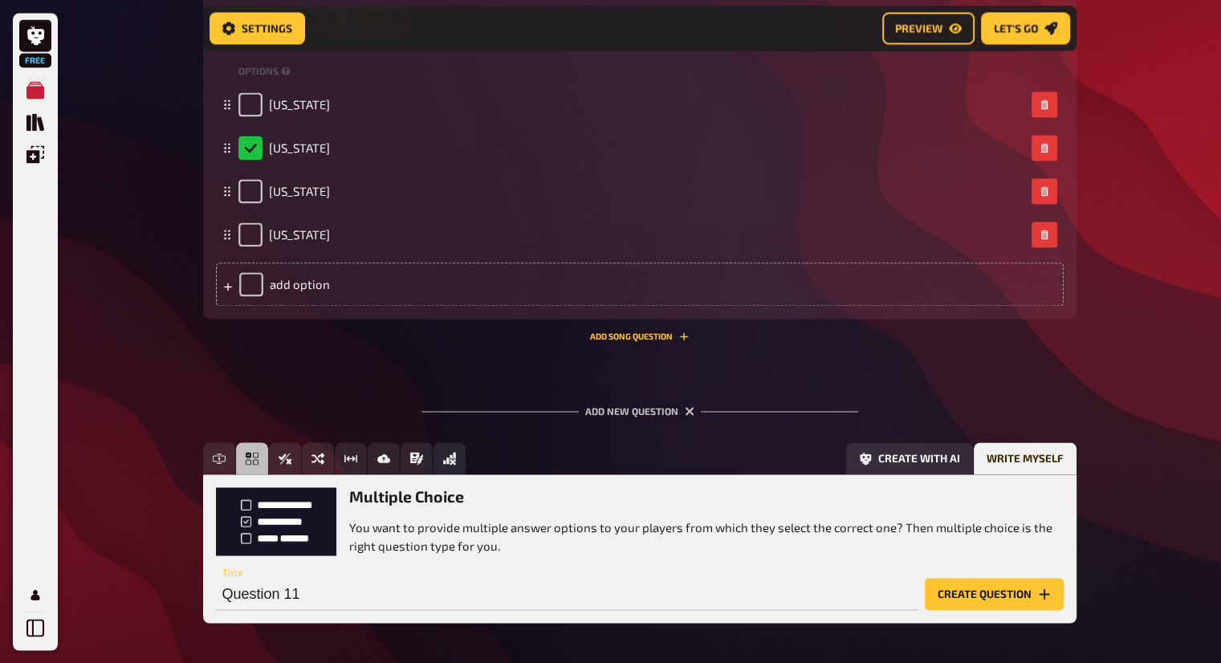
scroll to position [2560, 0]
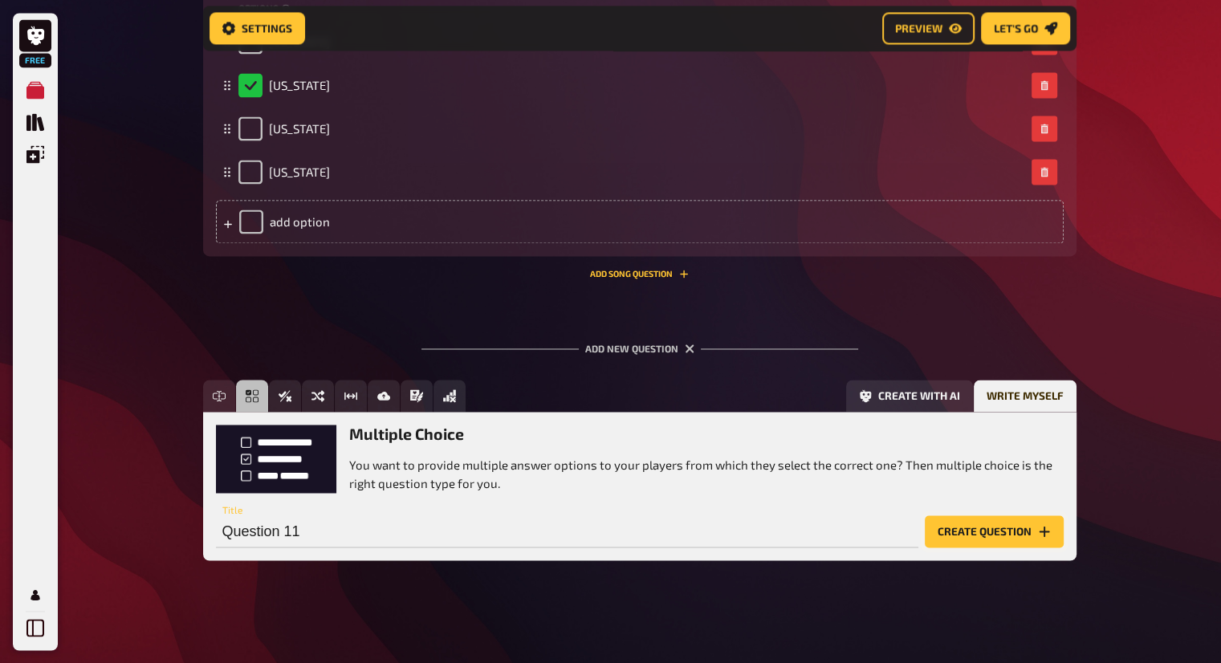
click at [958, 535] on button "Create question" at bounding box center [994, 532] width 139 height 32
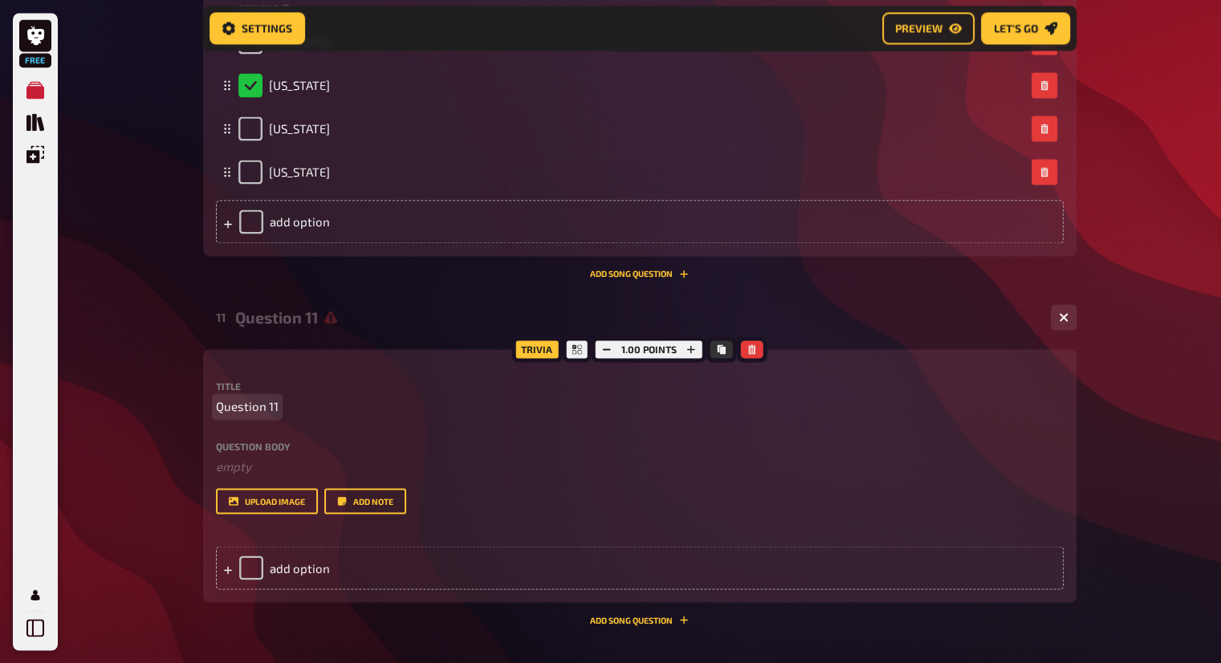
drag, startPoint x: 289, startPoint y: 402, endPoint x: 274, endPoint y: 402, distance: 15.3
click at [288, 402] on p "Question 11" at bounding box center [640, 407] width 848 height 18
click at [273, 402] on span "Question 11" at bounding box center [247, 407] width 63 height 18
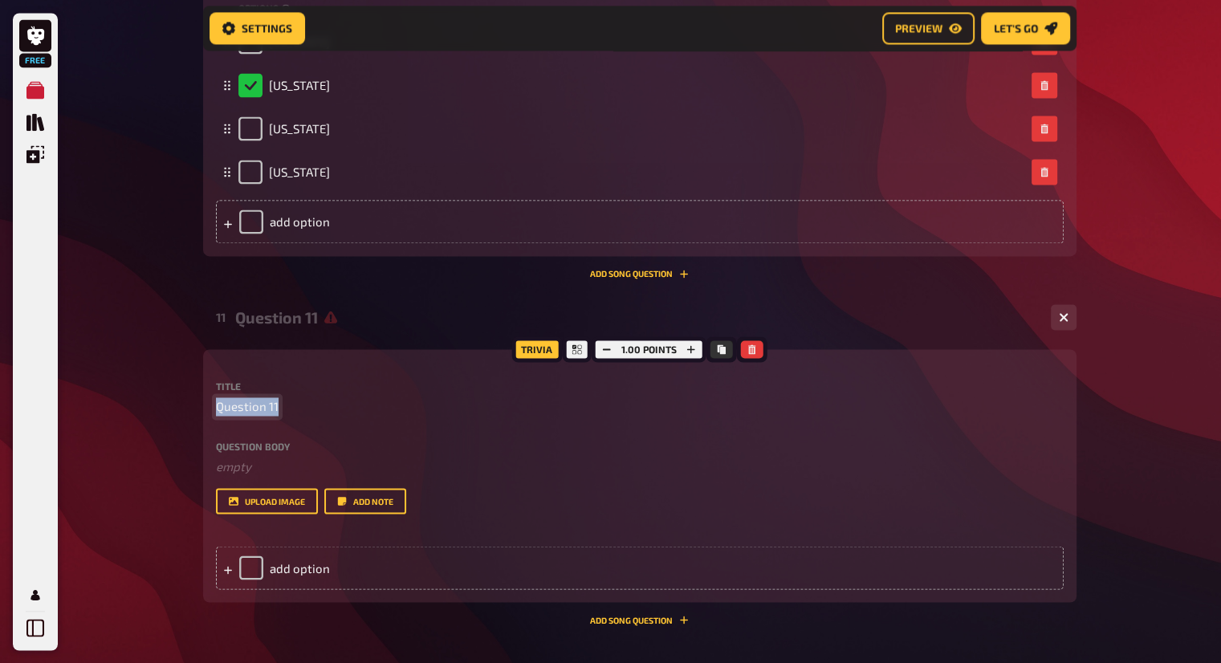
paste span
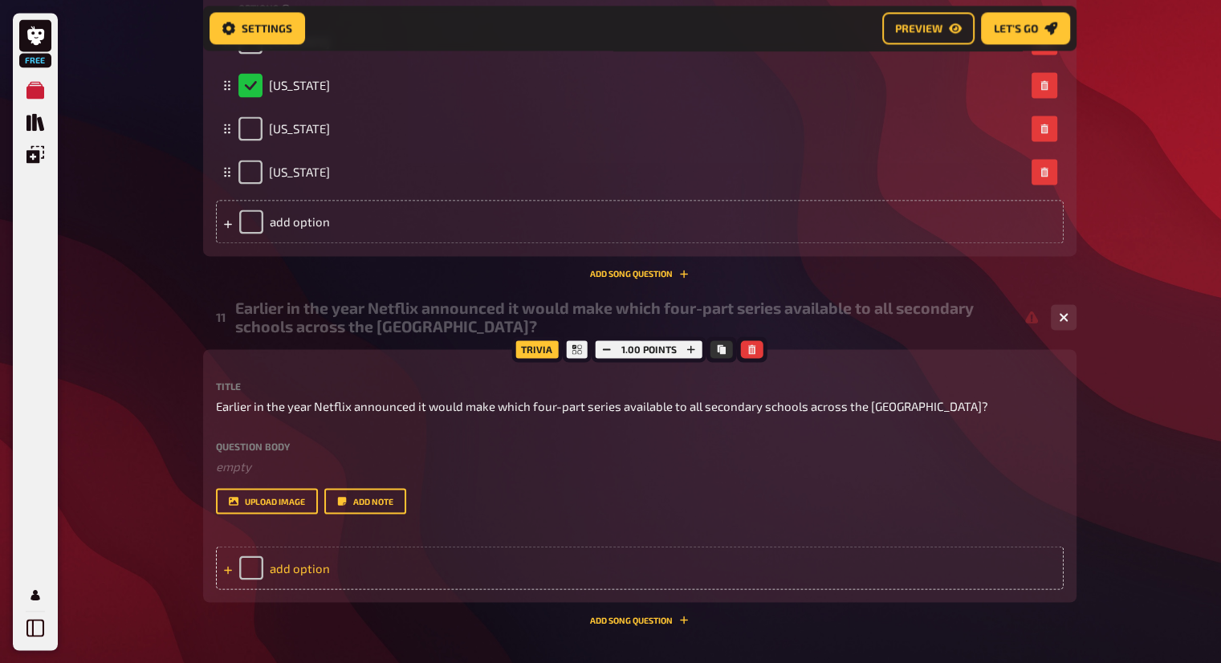
click at [336, 563] on div "add option" at bounding box center [640, 567] width 848 height 43
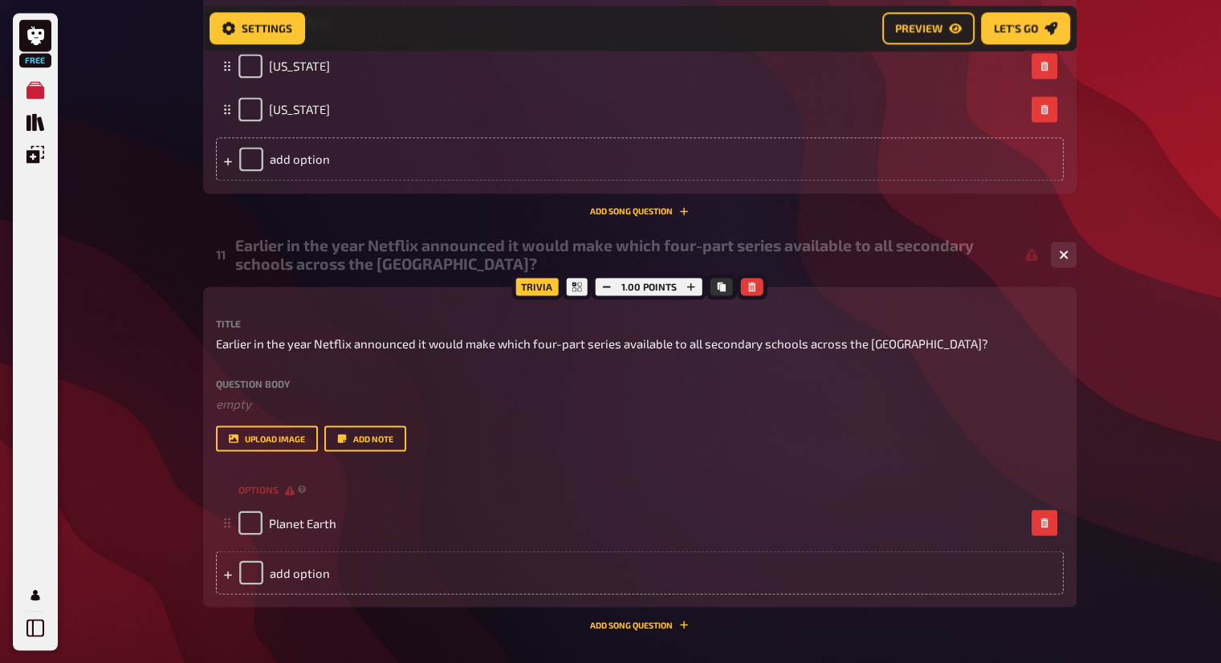
scroll to position [2721, 0]
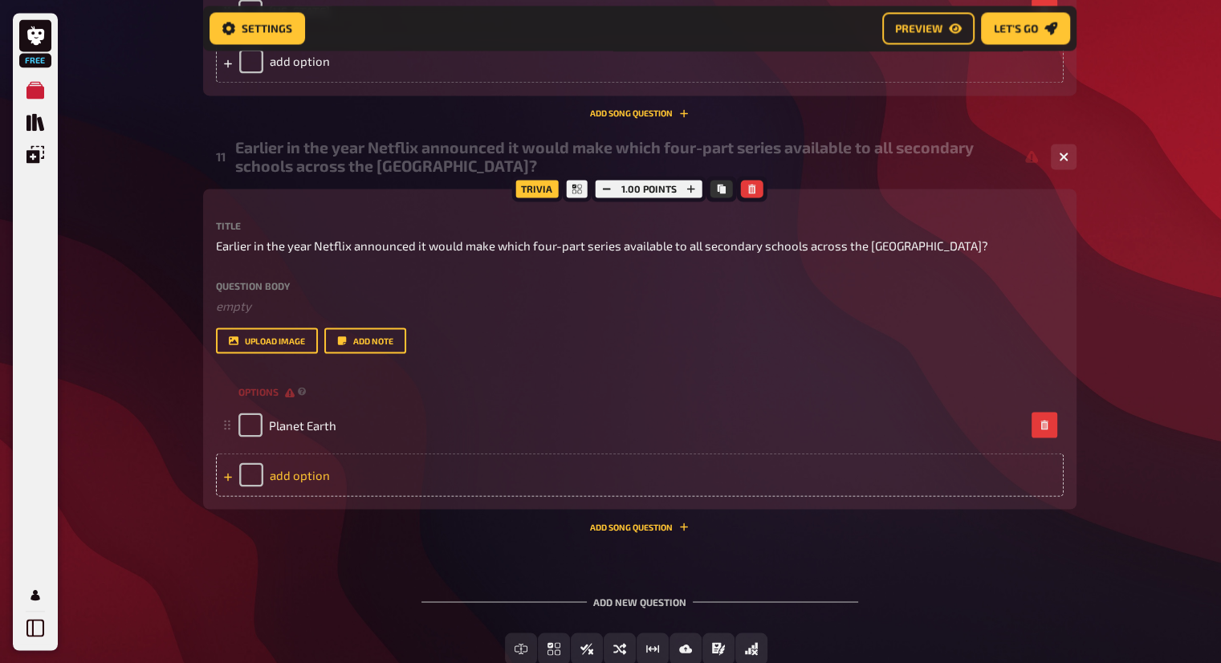
click at [443, 463] on div "add option" at bounding box center [640, 474] width 848 height 43
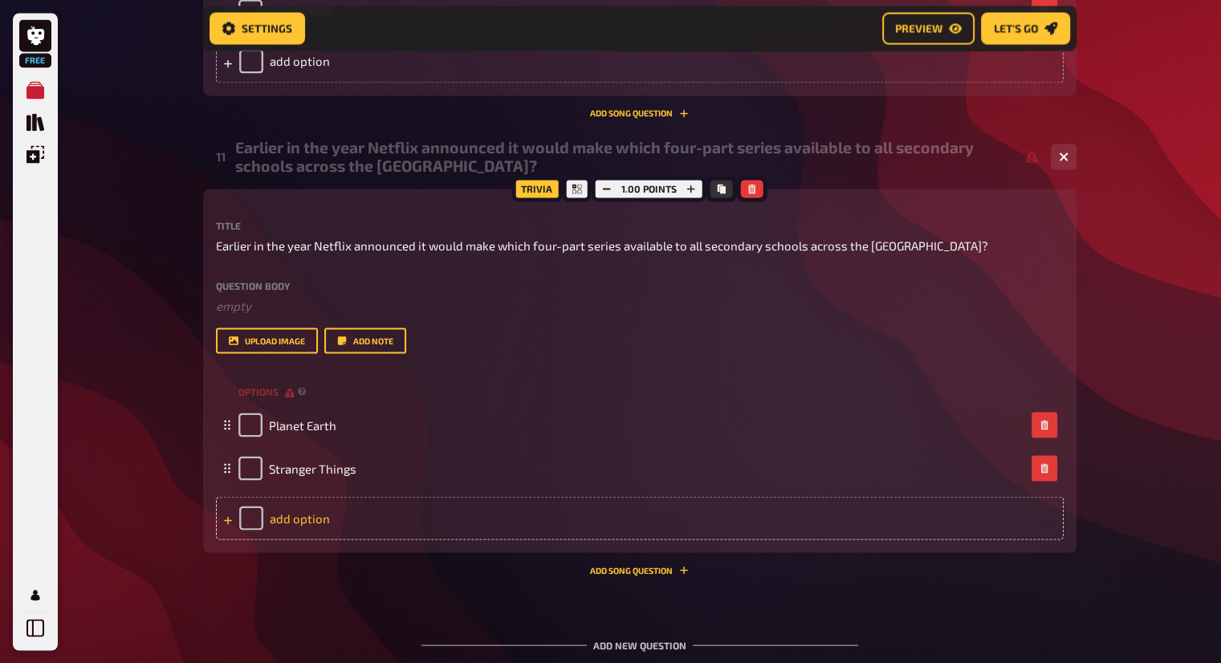
click at [301, 523] on div "add option" at bounding box center [640, 517] width 848 height 43
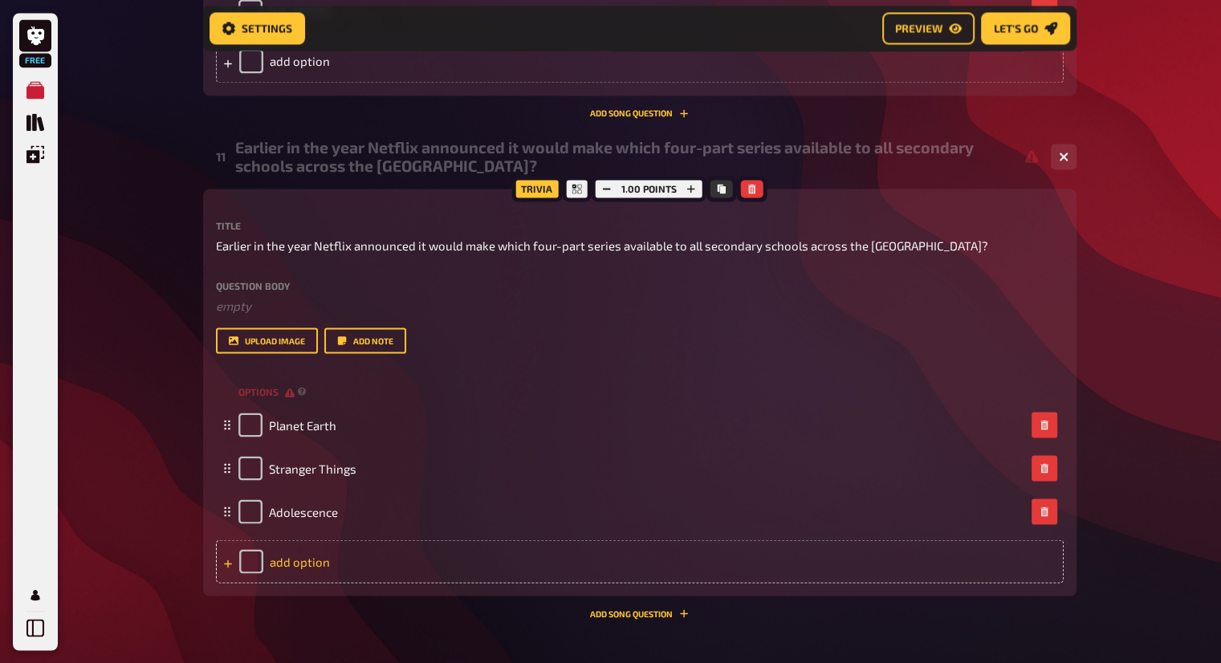
click at [289, 553] on div "add option" at bounding box center [640, 561] width 848 height 43
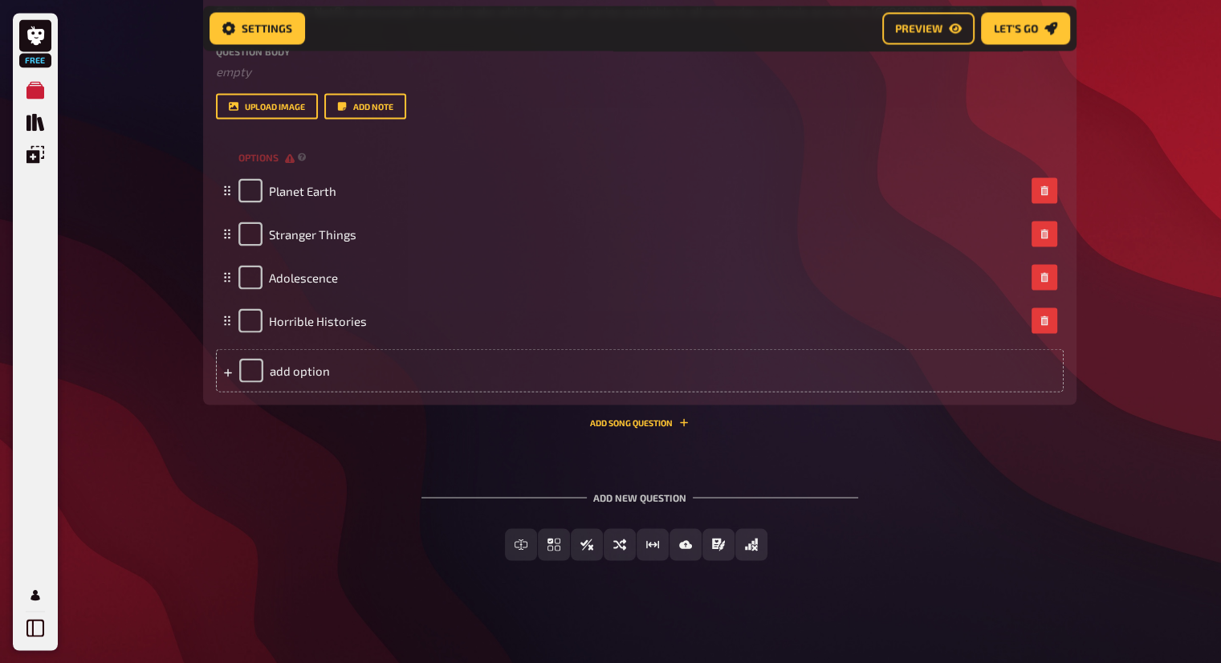
scroll to position [2956, 0]
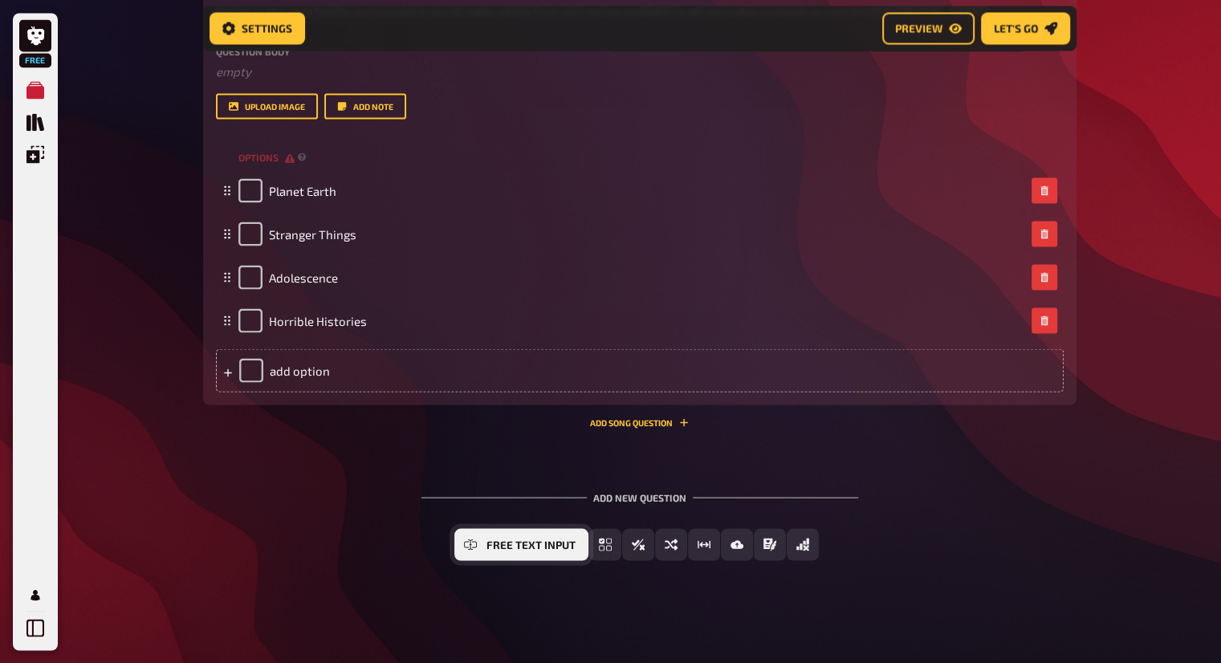
click at [514, 544] on span "Free Text Input" at bounding box center [531, 545] width 89 height 11
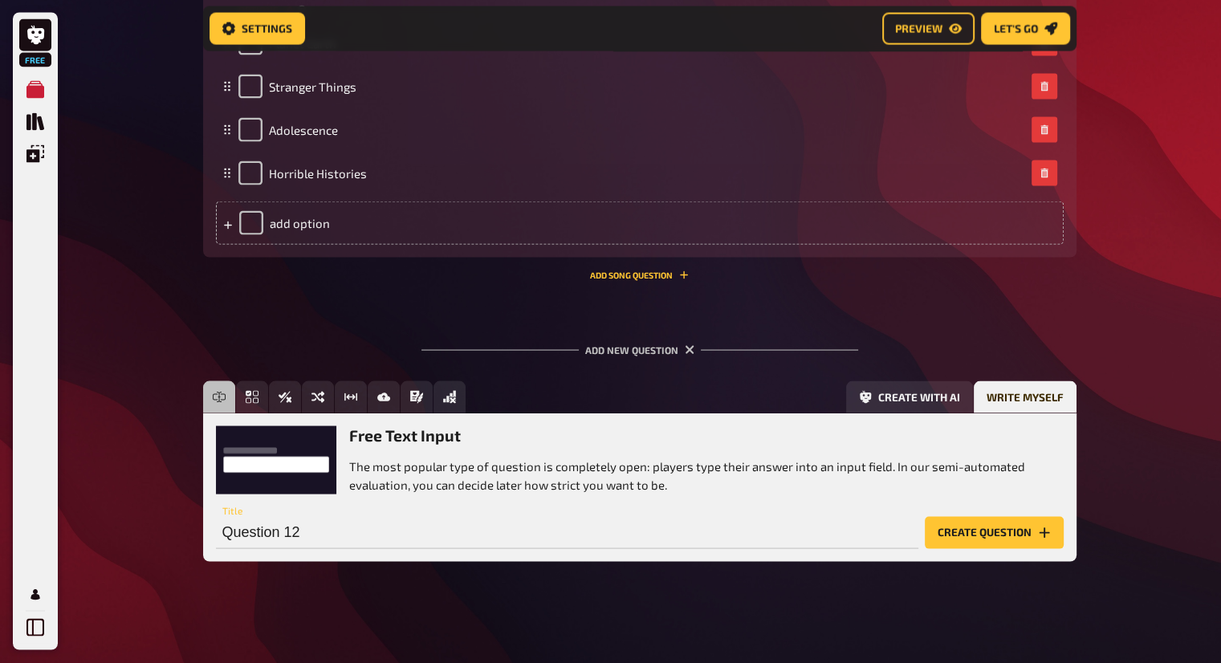
scroll to position [3105, 0]
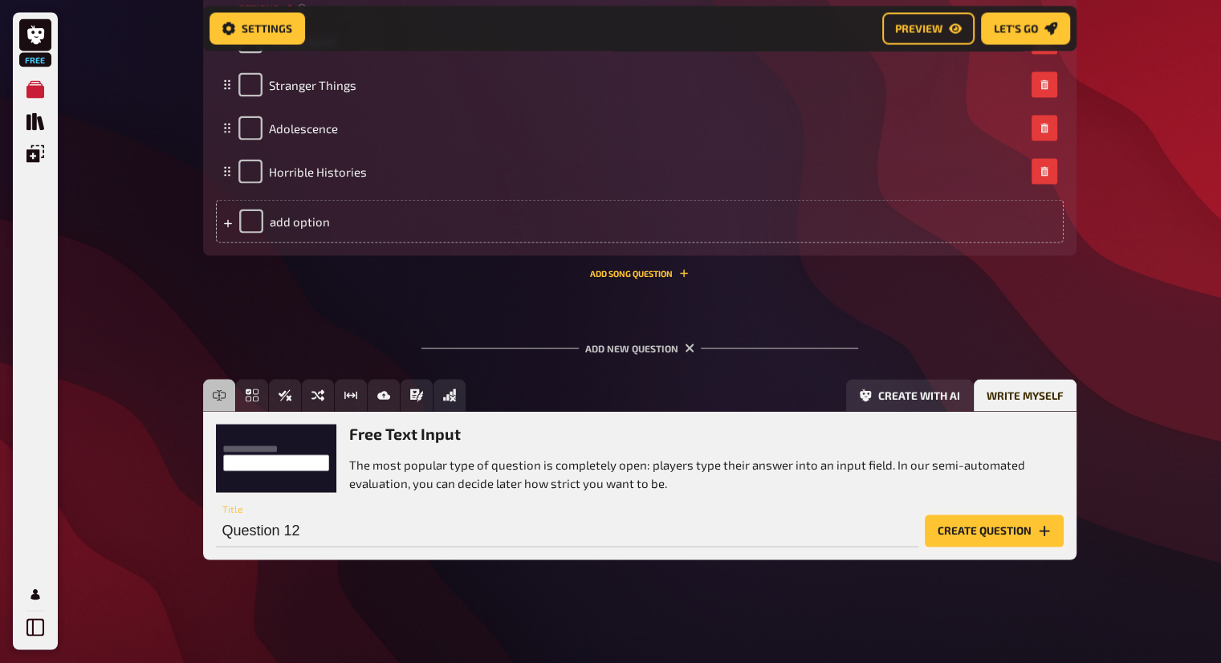
click at [1031, 530] on button "Create question" at bounding box center [994, 532] width 139 height 32
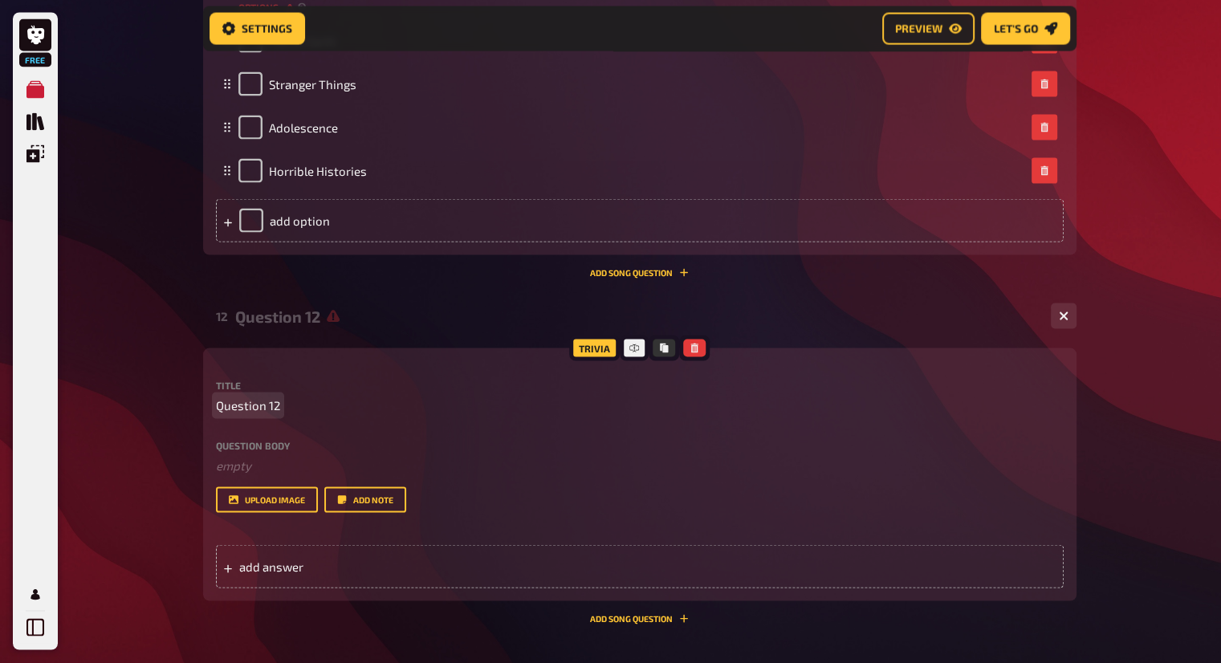
click at [258, 418] on div "Title Question 12 Question body ﻿ empty Drop here to upload upload image Add no…" at bounding box center [640, 447] width 848 height 133
click at [263, 413] on span "Question 12" at bounding box center [248, 406] width 64 height 18
paste span
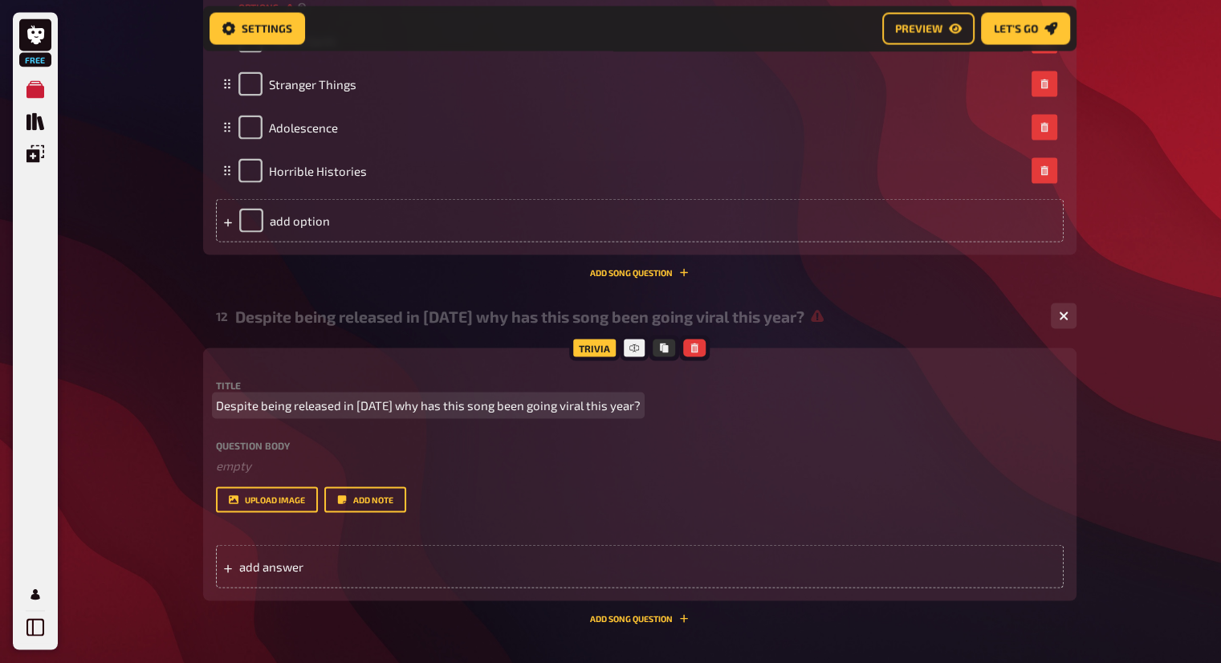
click at [487, 406] on span "Despite being released in 2015 why has this song been going viral this year?" at bounding box center [428, 406] width 425 height 18
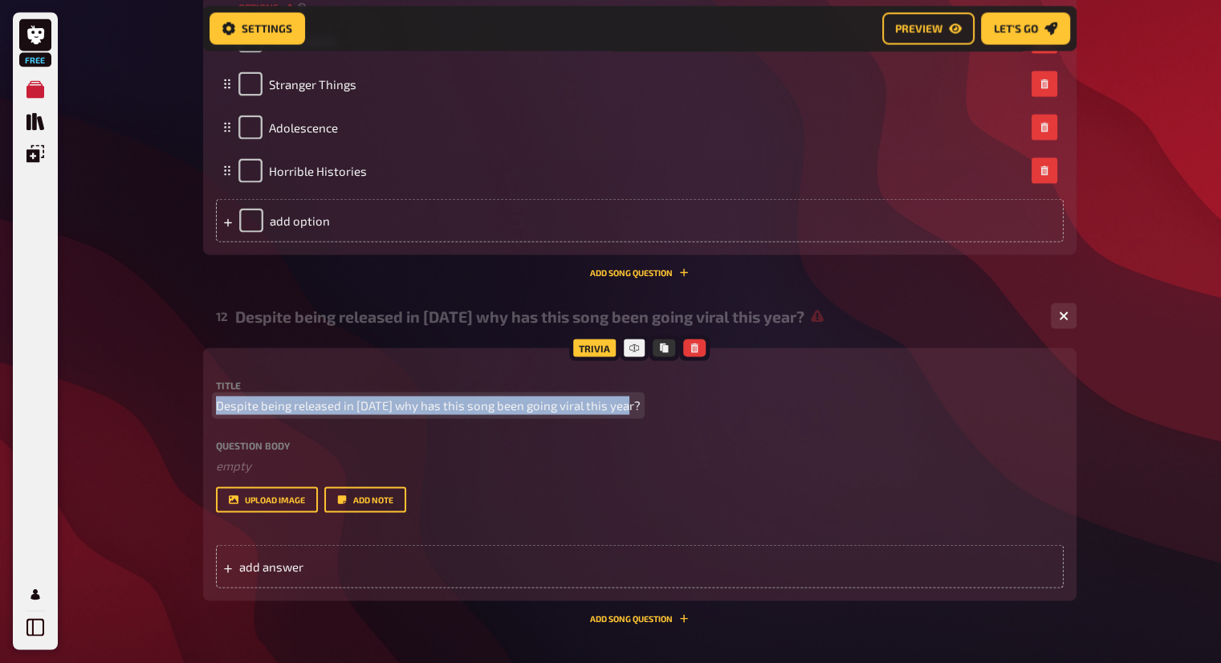
click at [487, 406] on span "Despite being released in 2015 why has this song been going viral this year?" at bounding box center [428, 406] width 425 height 18
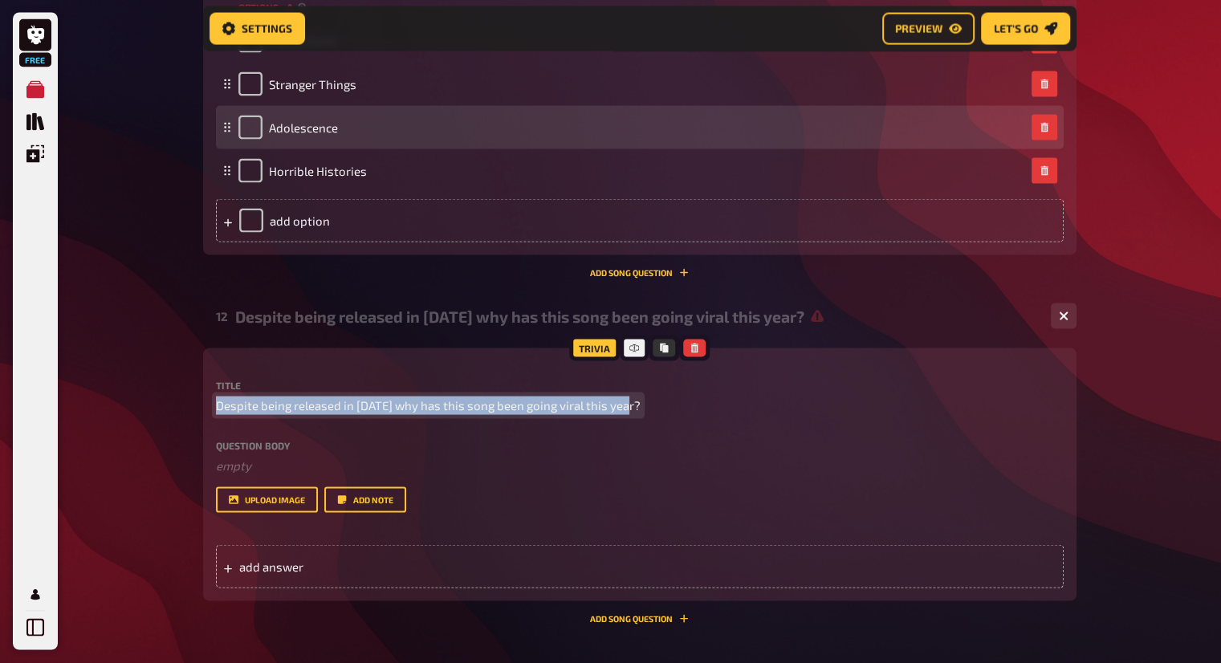
copy span "Despite being released in 2015 why has this song been going viral this year?"
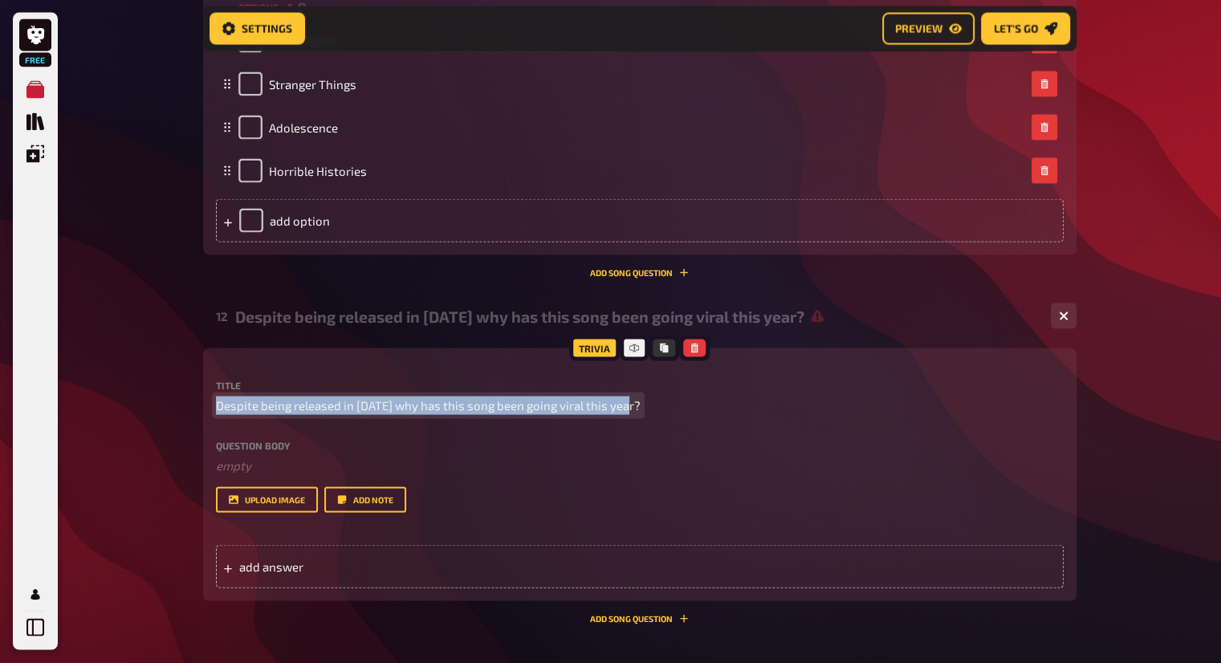
click at [394, 404] on span "Despite being released in 2015 why has this song been going viral this year?" at bounding box center [428, 406] width 425 height 18
drag, startPoint x: 388, startPoint y: 404, endPoint x: 215, endPoint y: 403, distance: 172.7
click at [216, 403] on span "Despite being released in 2015 why has this song been going viral this year?" at bounding box center [428, 406] width 425 height 18
click at [359, 414] on span "Despite being released in 2015 why has this song been going viral this year?" at bounding box center [428, 406] width 425 height 18
drag, startPoint x: 377, startPoint y: 406, endPoint x: 145, endPoint y: 406, distance: 232.1
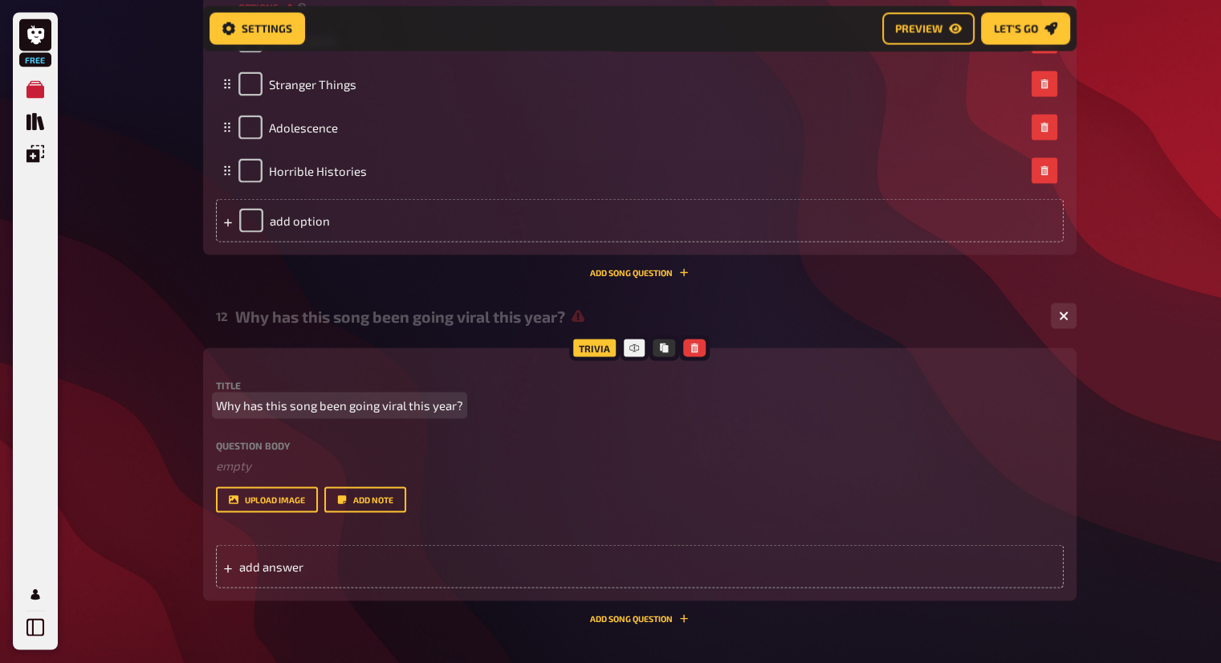
click at [308, 408] on span "Why has this song been going viral this year?" at bounding box center [339, 406] width 247 height 18
click at [317, 408] on span "Why has this song been going viral this year?" at bounding box center [339, 406] width 247 height 18
click at [323, 406] on span "Why has this song, Despite being released in 2015 been going viral this year?" at bounding box center [430, 406] width 429 height 18
click at [482, 402] on span "Why has this song, despite being released in 2015 been going viral this year?" at bounding box center [430, 406] width 428 height 18
click at [508, 406] on span "Why has this song, despite being released in 2015 been going viral this year?" at bounding box center [430, 406] width 428 height 18
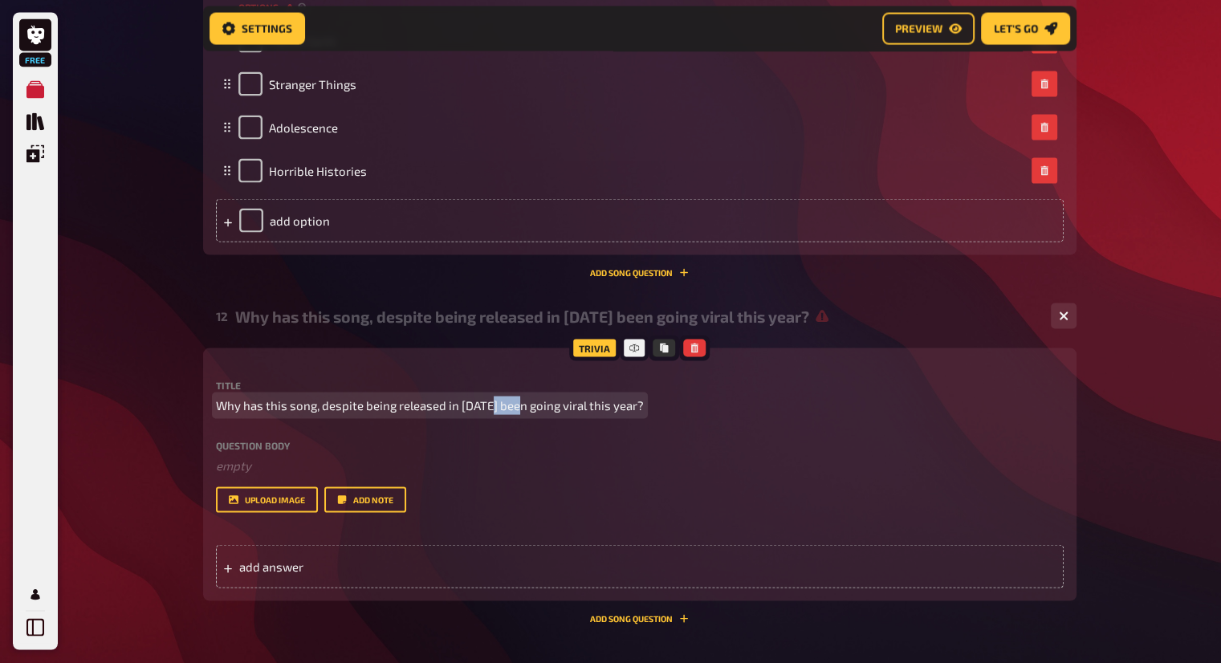
click at [508, 406] on span "Why has this song, despite being released in 2015 been going viral this year?" at bounding box center [430, 406] width 428 height 18
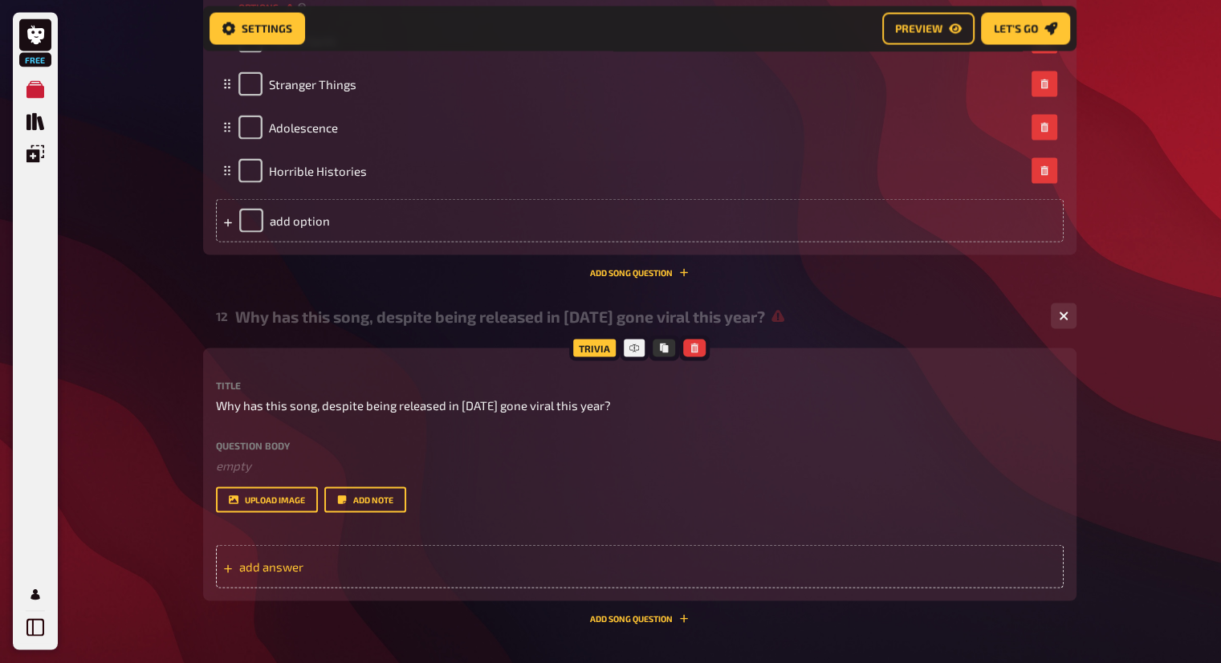
click at [288, 561] on span "add answer" at bounding box center [364, 567] width 250 height 14
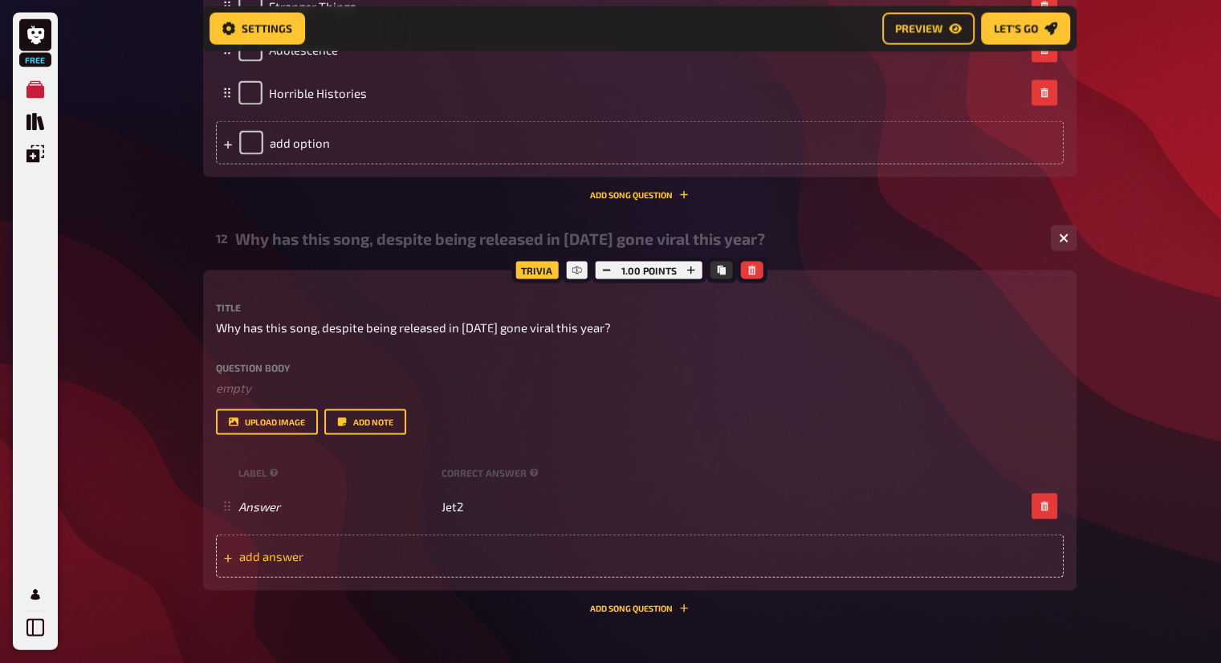
scroll to position [3265, 0]
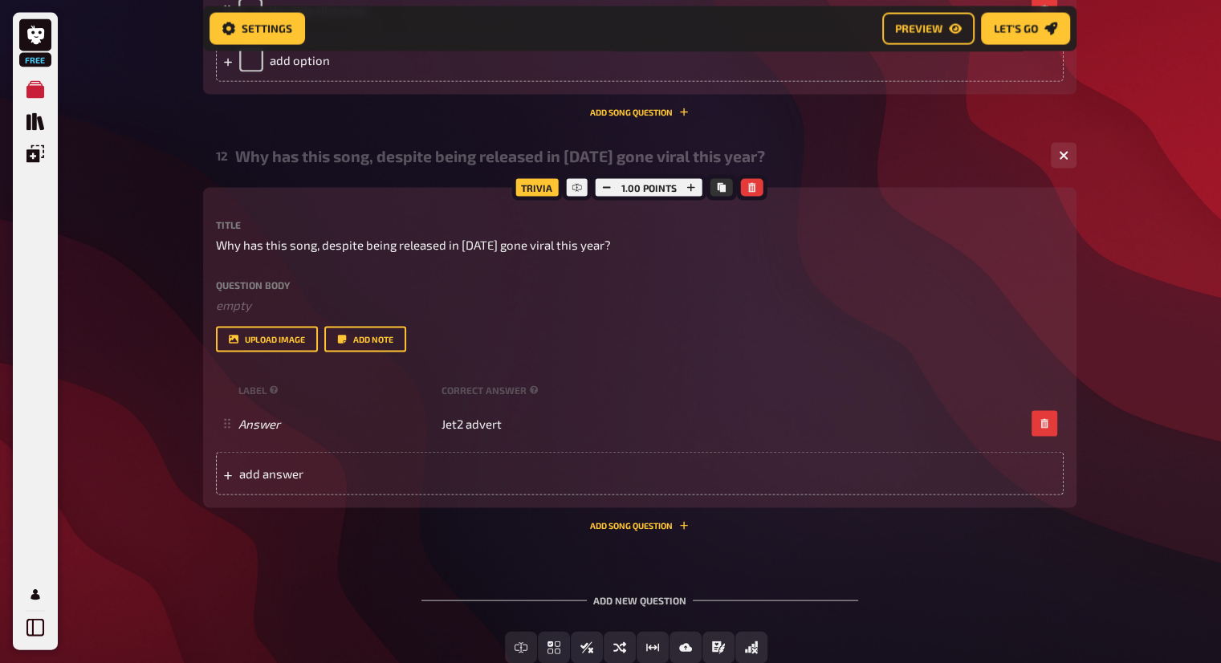
click at [802, 354] on div "Title Why has this song, despite being released in 2015 gone viral this year? Q…" at bounding box center [640, 357] width 848 height 275
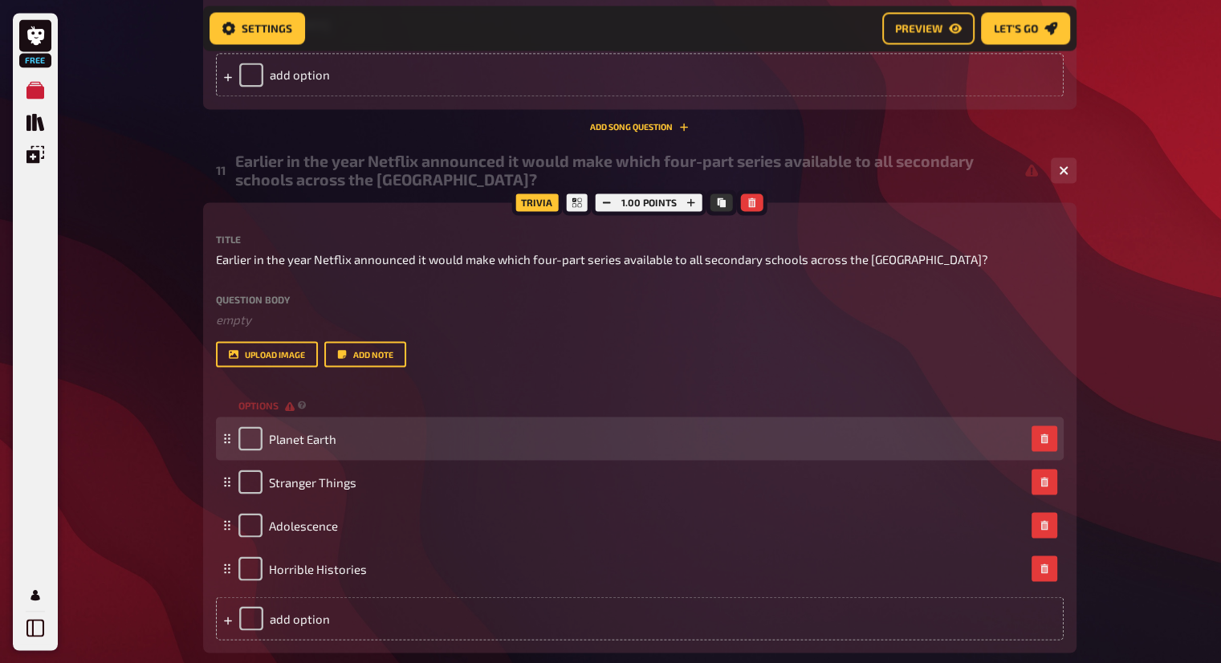
scroll to position [2808, 0]
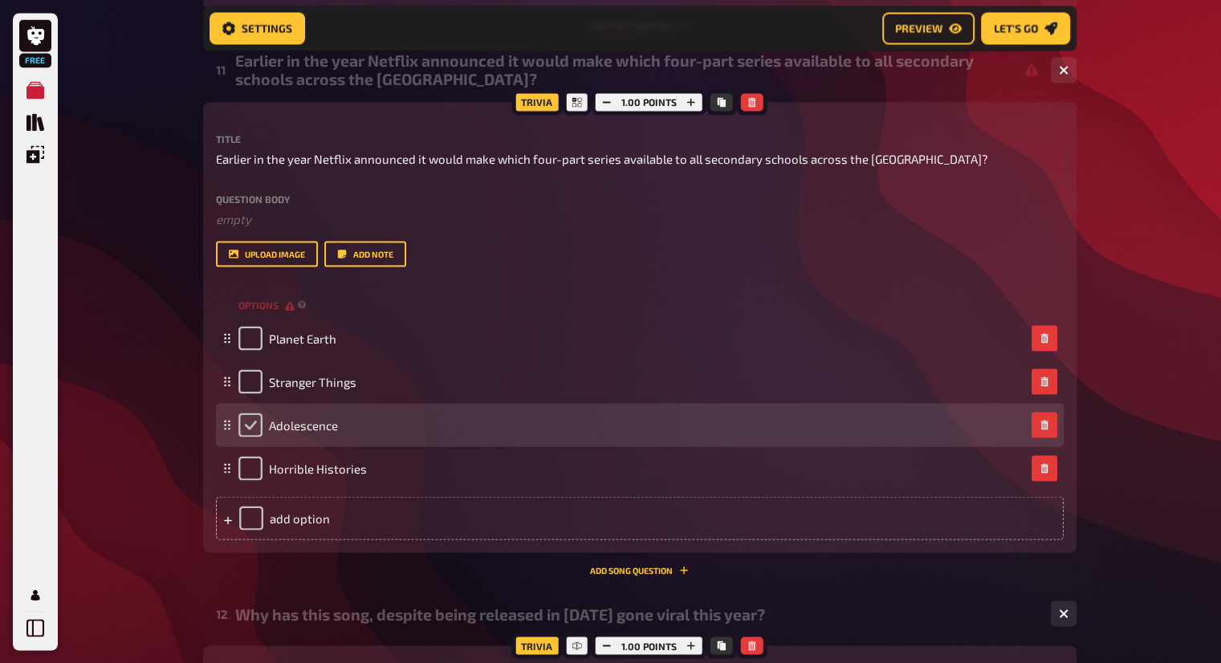
click at [256, 424] on input "checkbox" at bounding box center [251, 425] width 24 height 24
checkbox input "true"
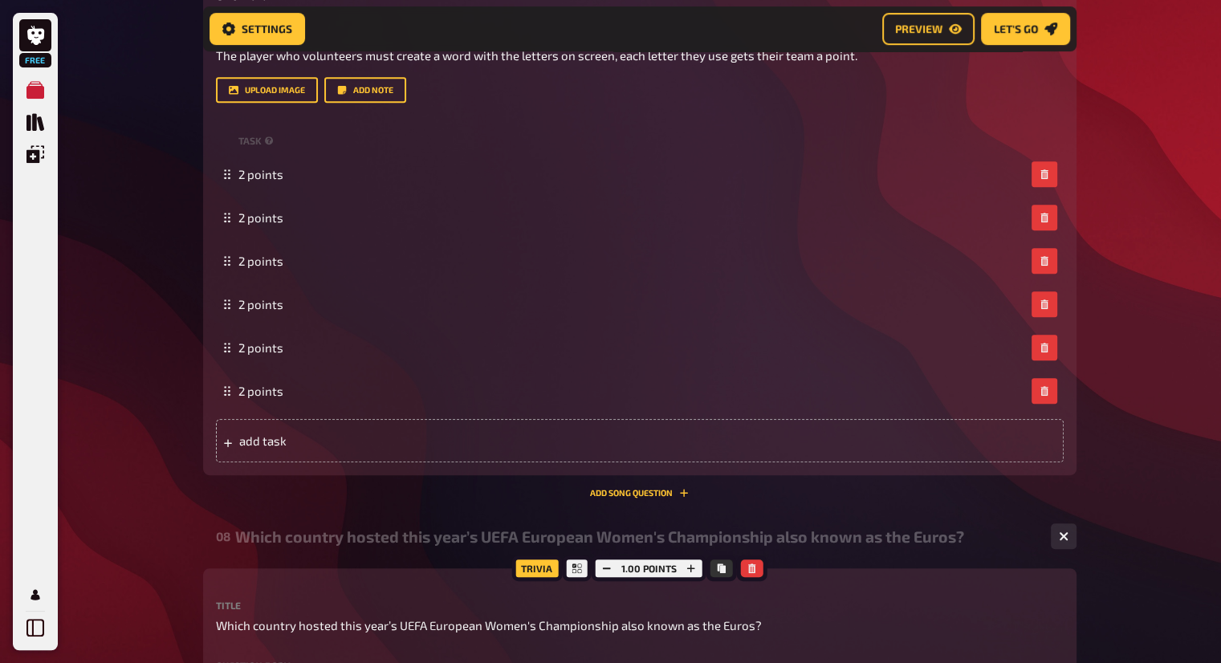
scroll to position [720, 0]
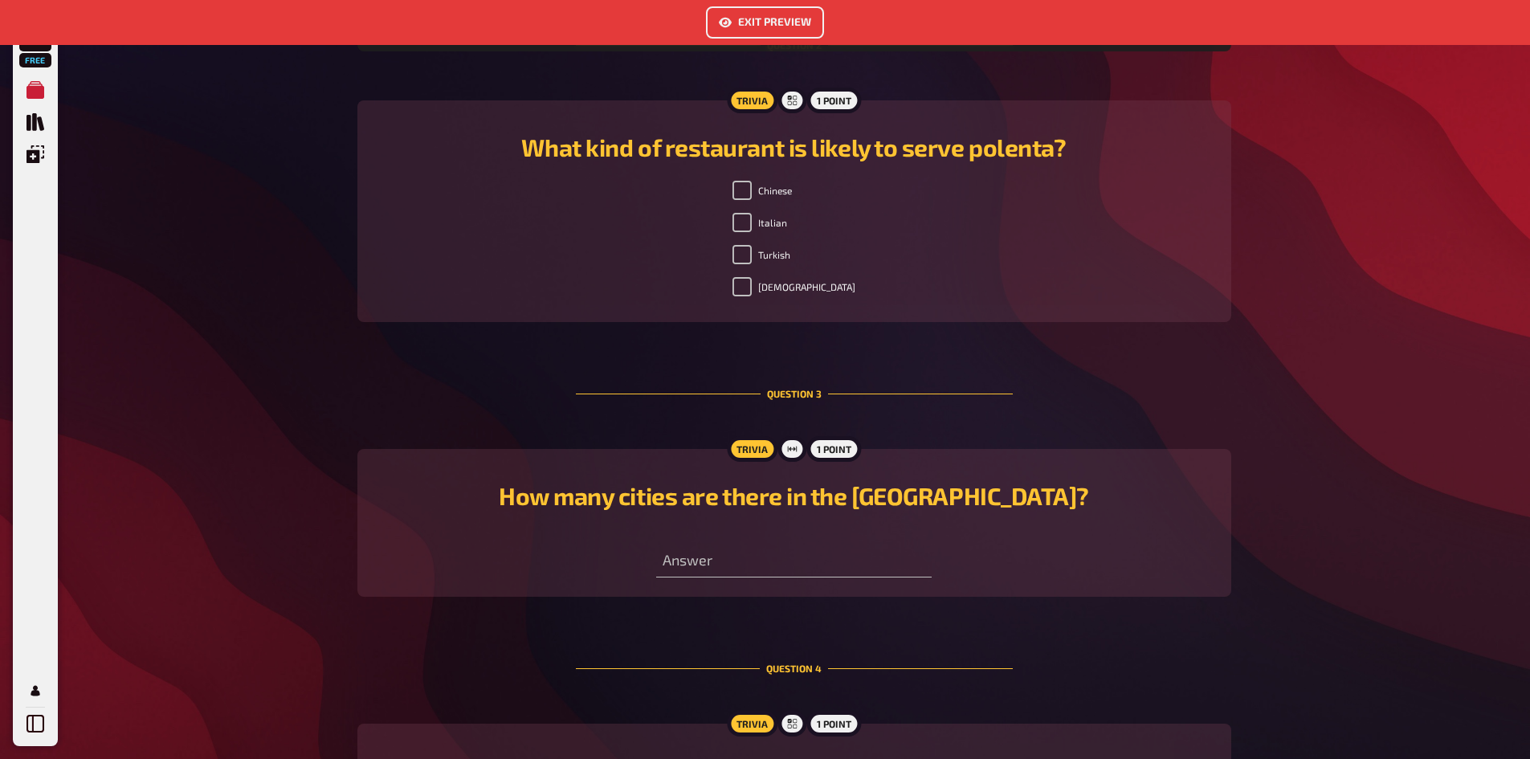
scroll to position [1083, 0]
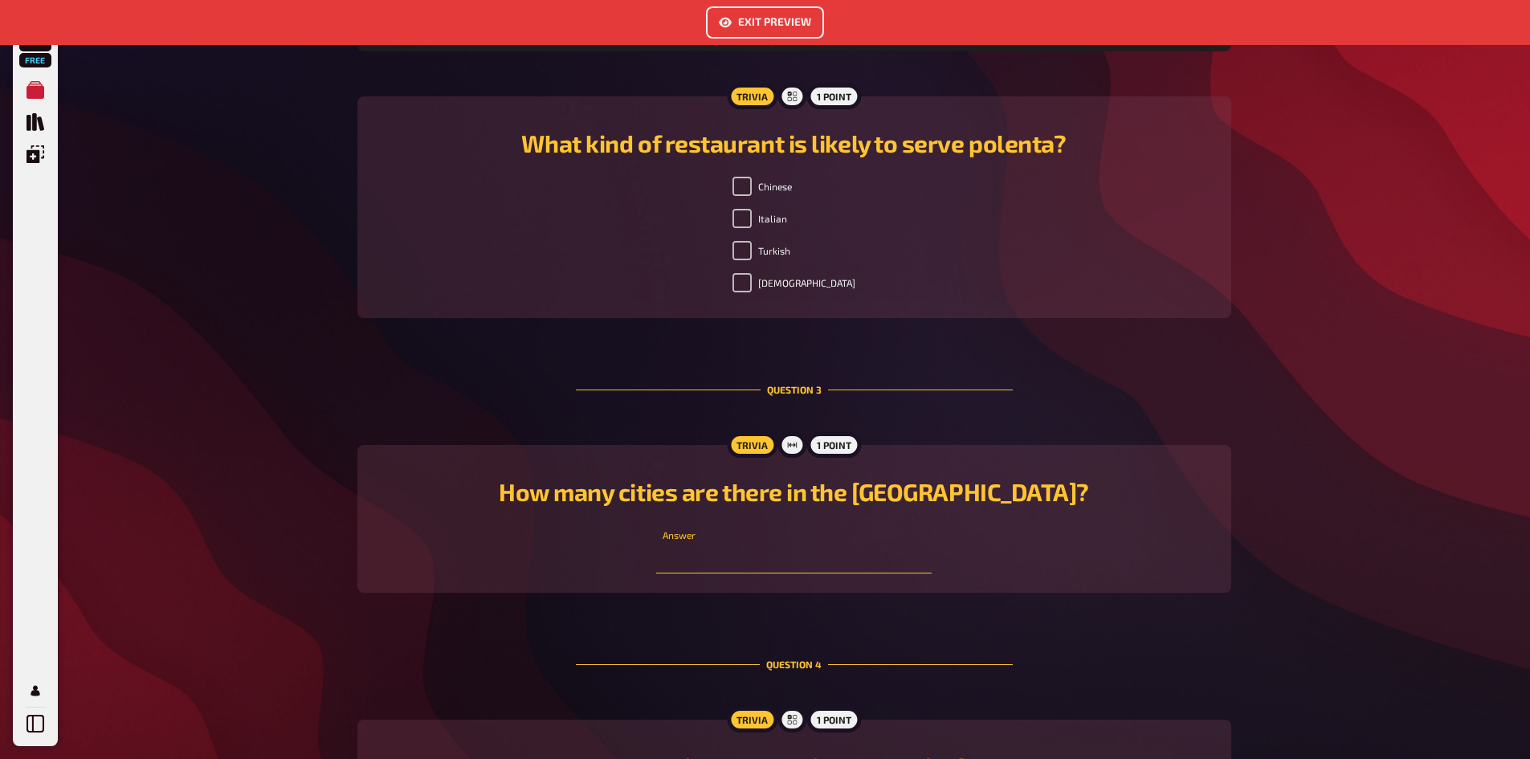
click at [750, 560] on input "number" at bounding box center [793, 557] width 275 height 32
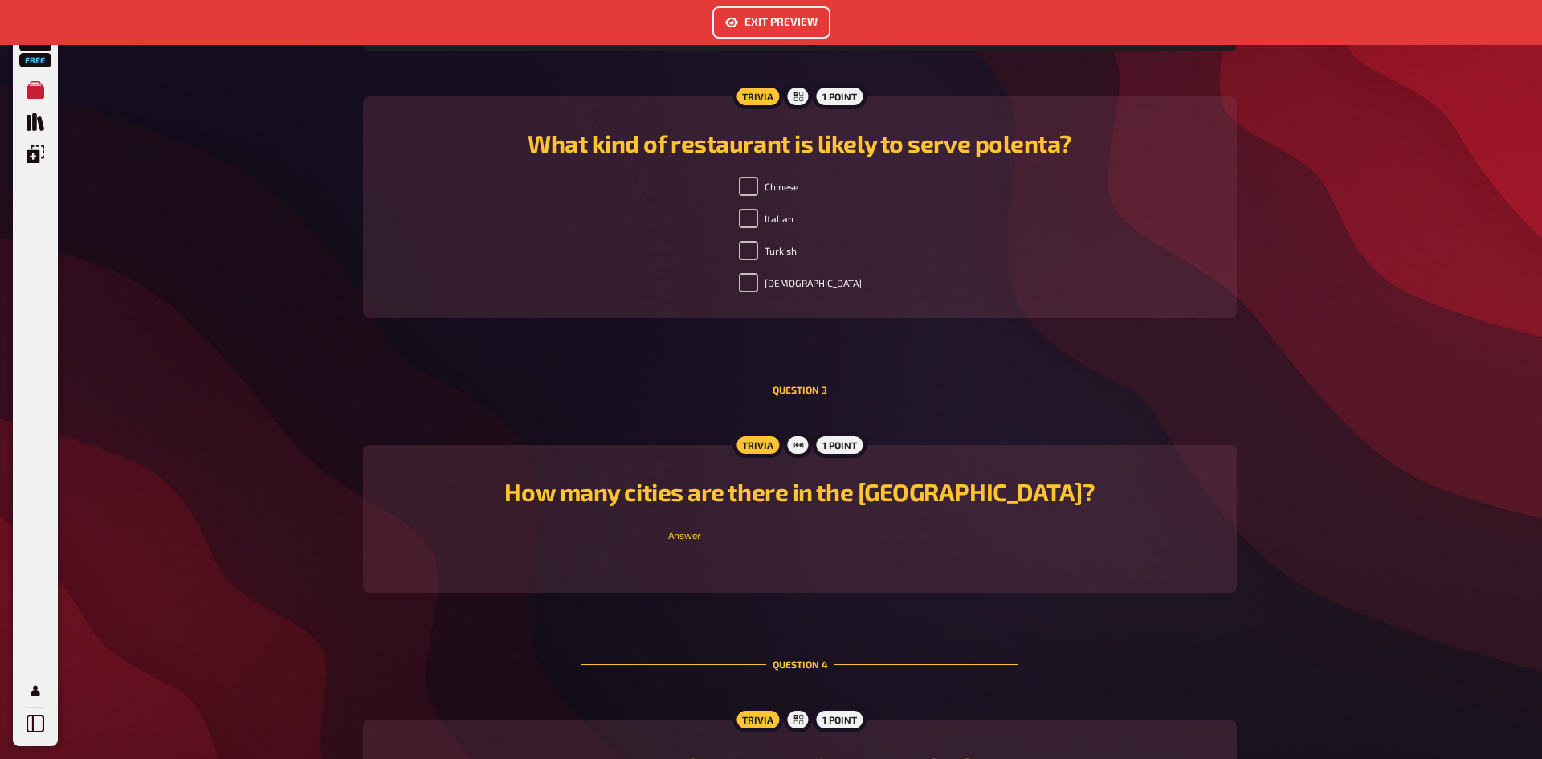
click at [920, 542] on input "number" at bounding box center [799, 557] width 275 height 32
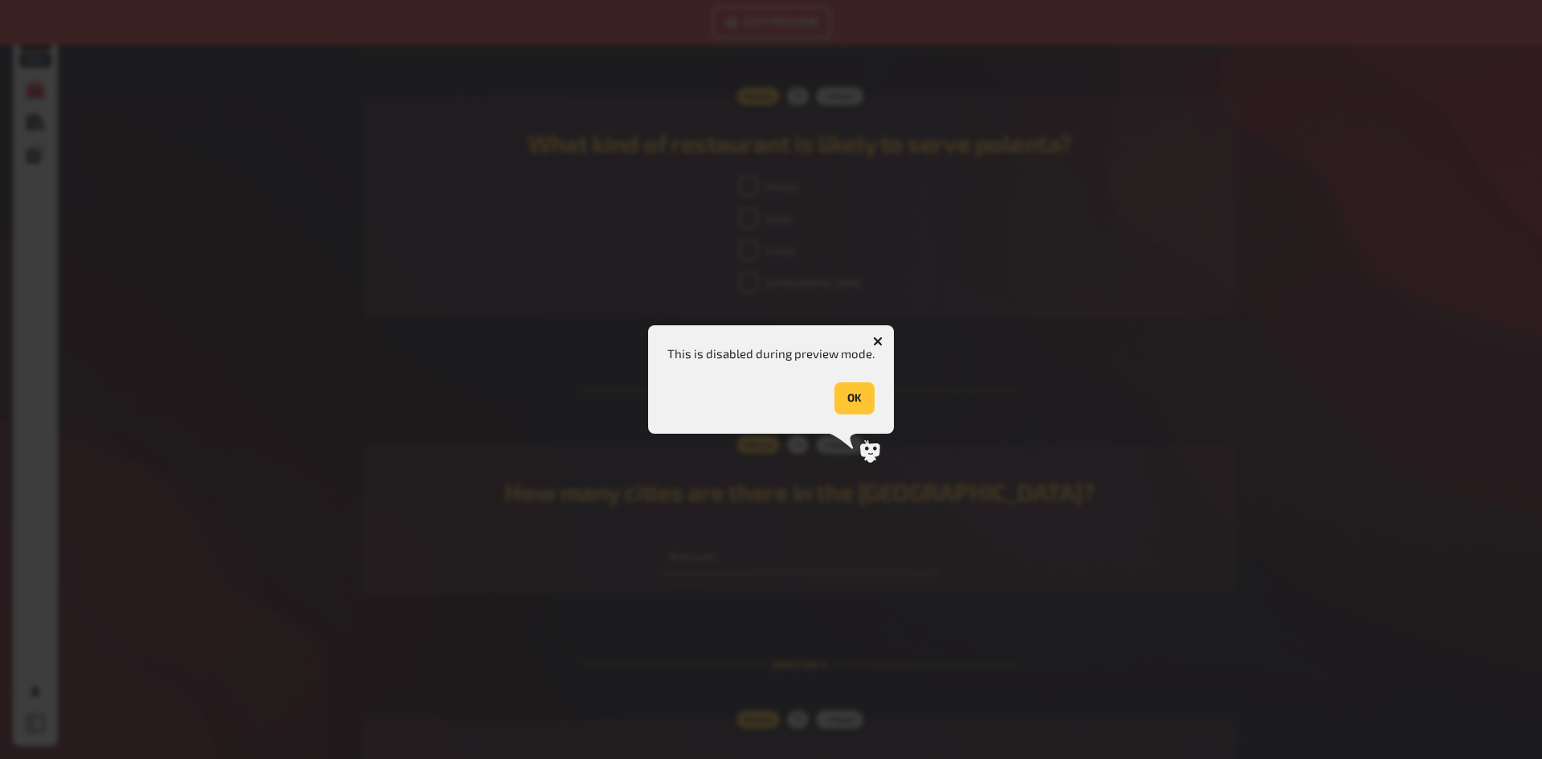
click at [920, 542] on div at bounding box center [771, 379] width 1542 height 759
click at [879, 340] on icon "button" at bounding box center [878, 341] width 15 height 15
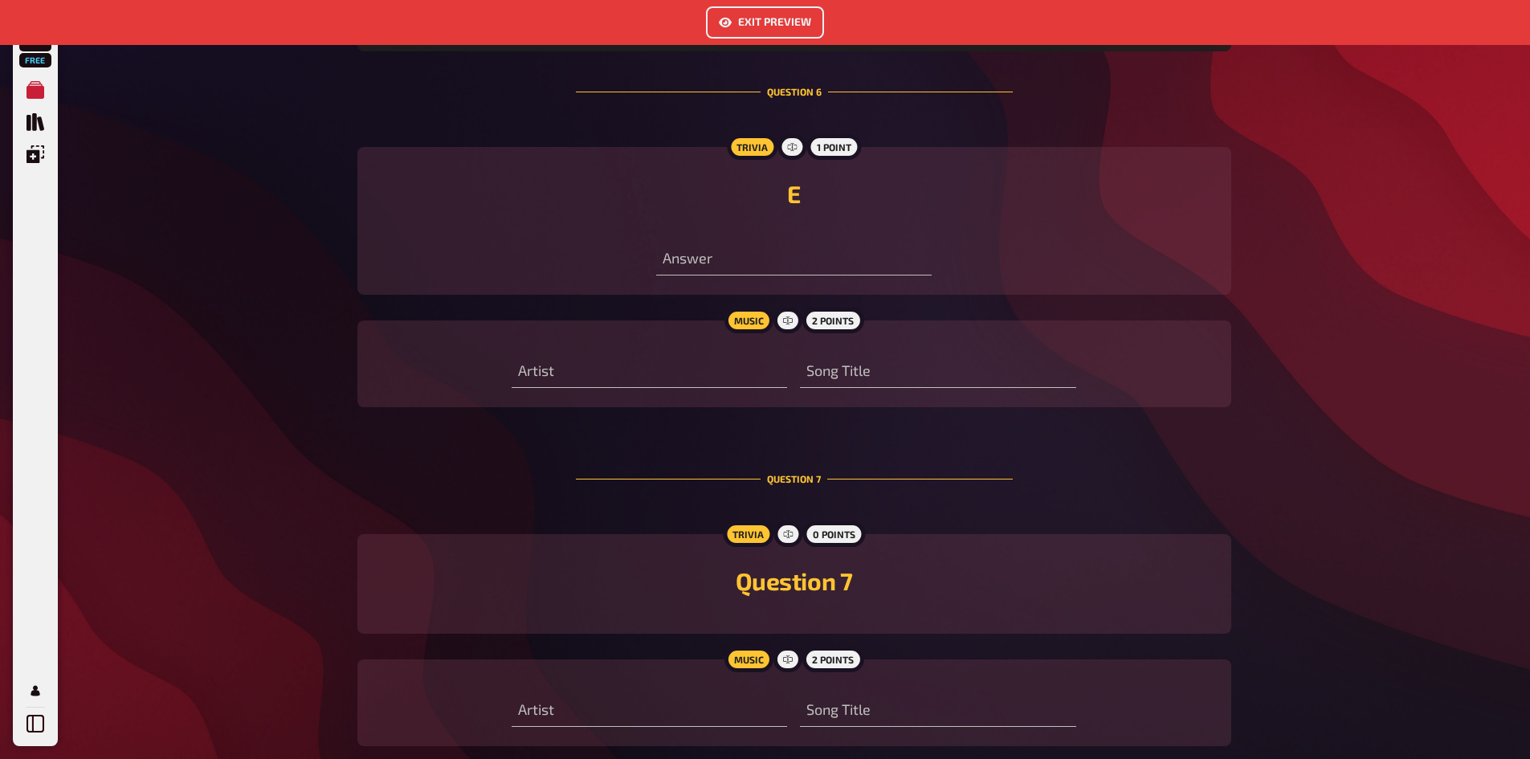
scroll to position [2287, 0]
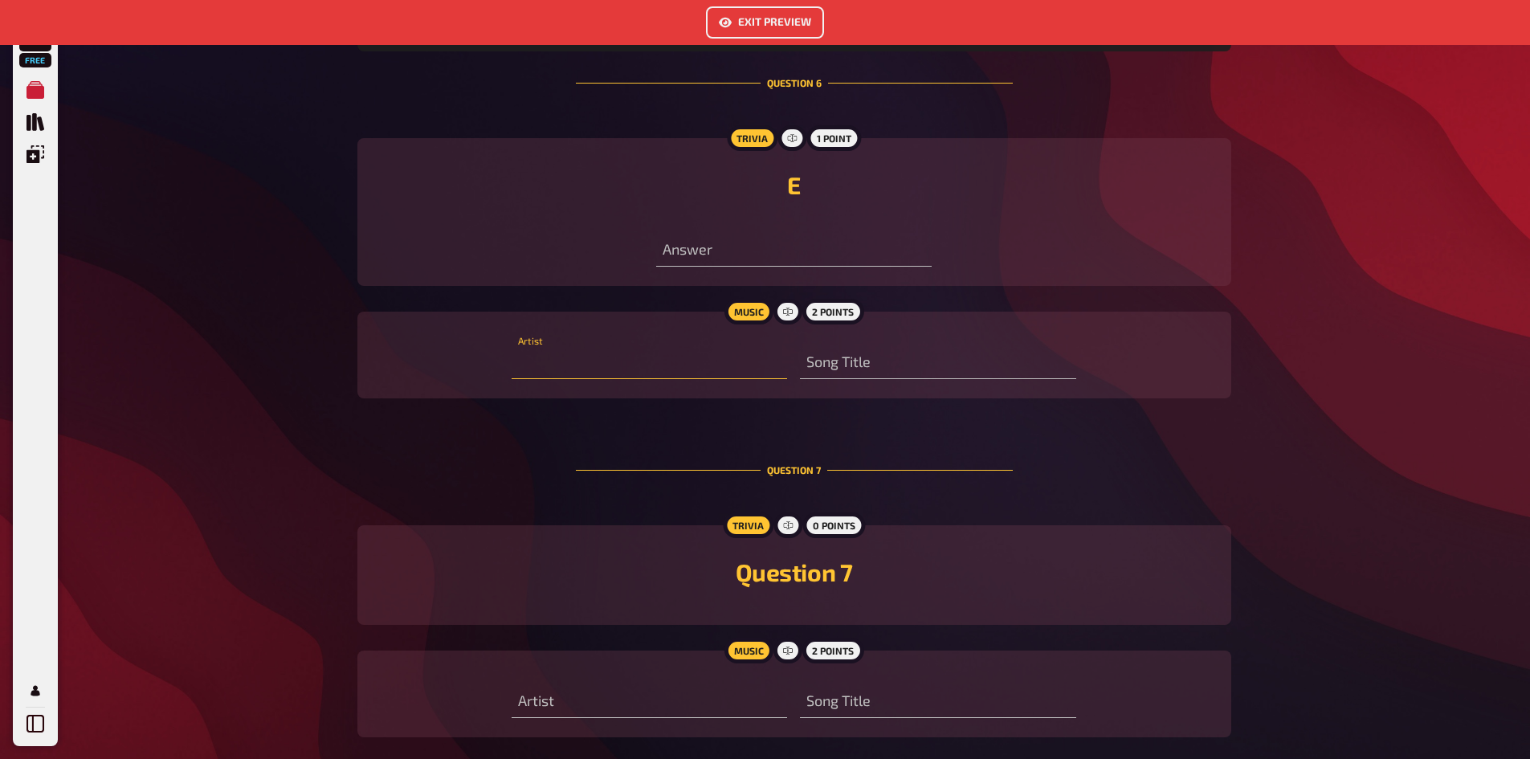
click at [691, 366] on input "text" at bounding box center [649, 363] width 275 height 32
click at [832, 355] on input "text" at bounding box center [937, 363] width 275 height 32
click at [747, 347] on input "text" at bounding box center [649, 363] width 275 height 32
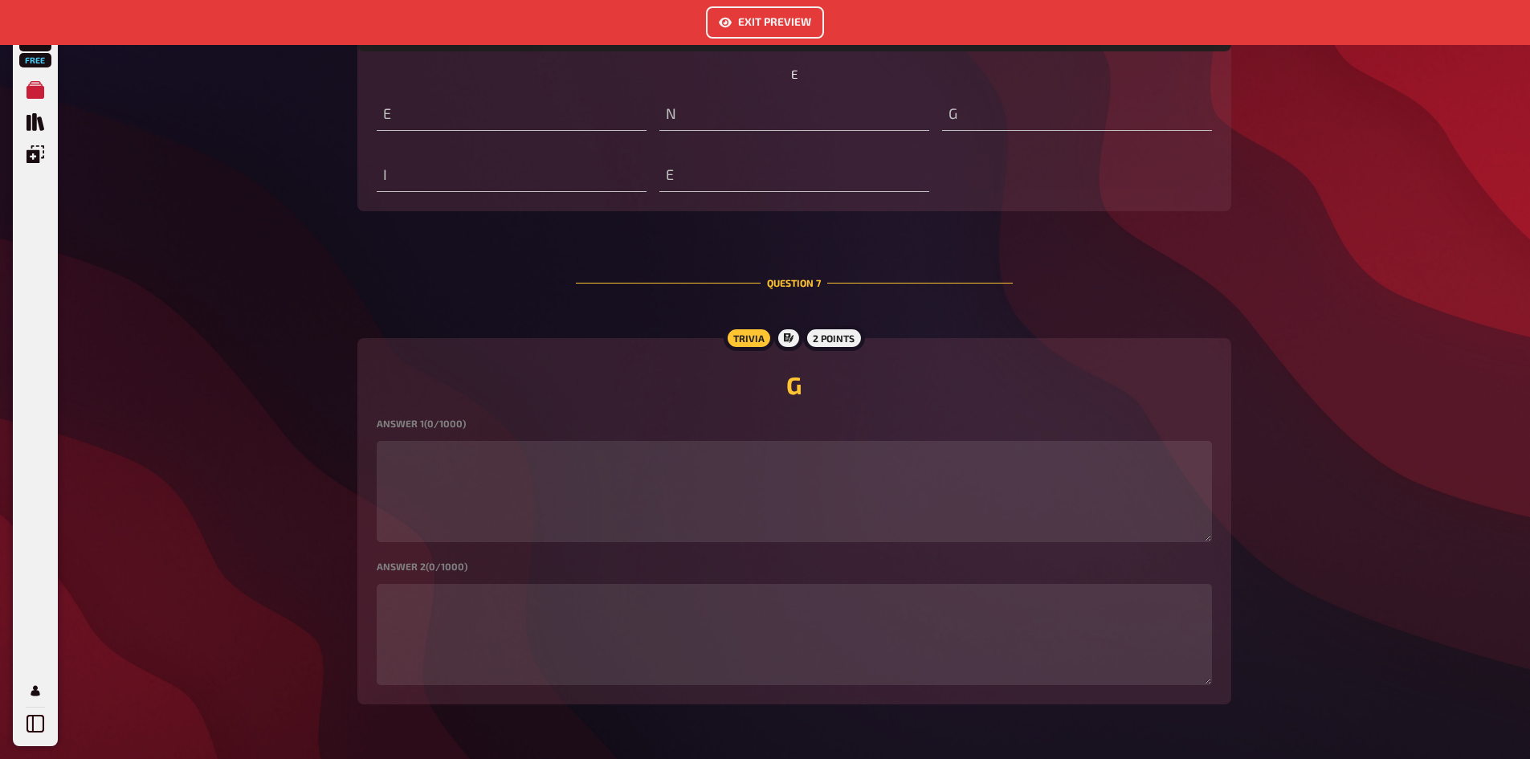
scroll to position [1907, 0]
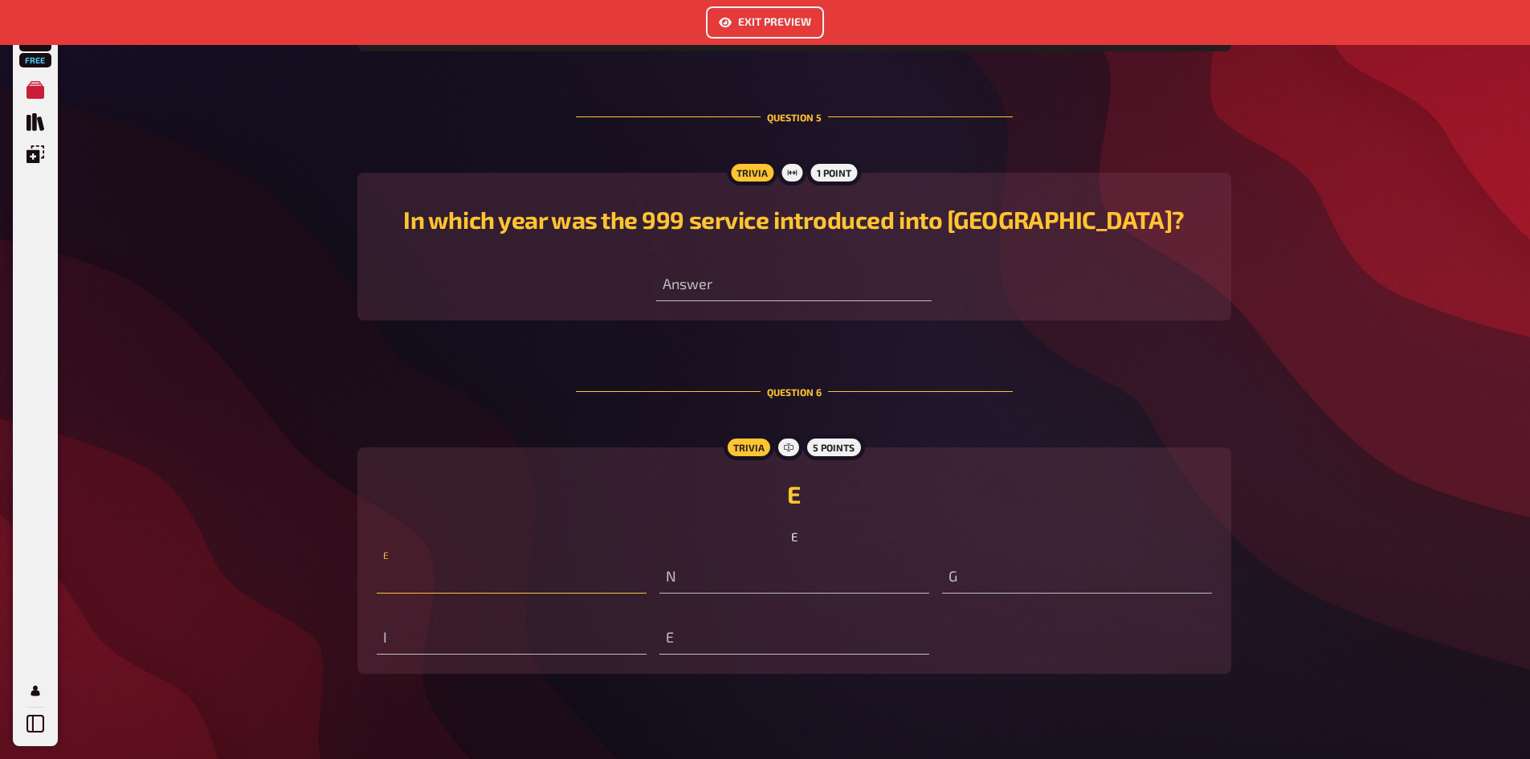
click at [524, 565] on input "text" at bounding box center [512, 577] width 270 height 32
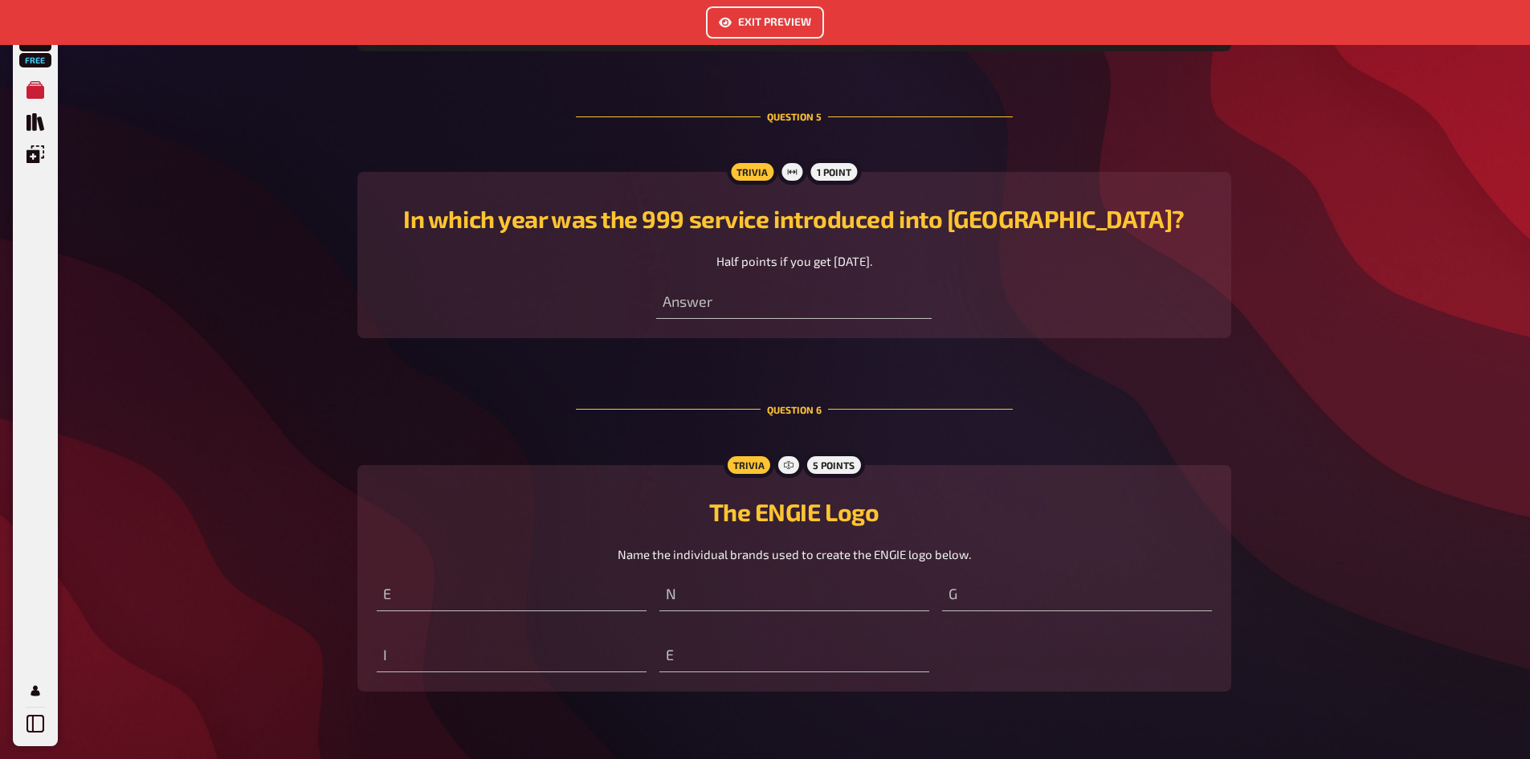
scroll to position [1943, 0]
